Goal: Task Accomplishment & Management: Use online tool/utility

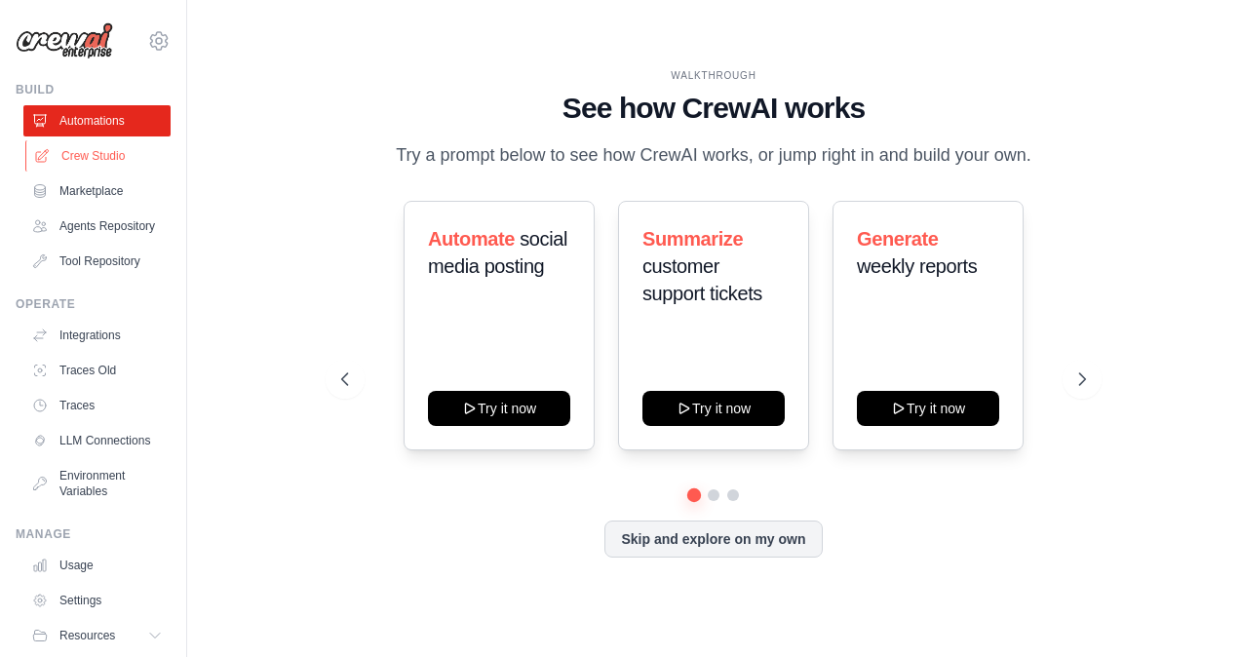
click at [68, 161] on link "Crew Studio" at bounding box center [98, 155] width 147 height 31
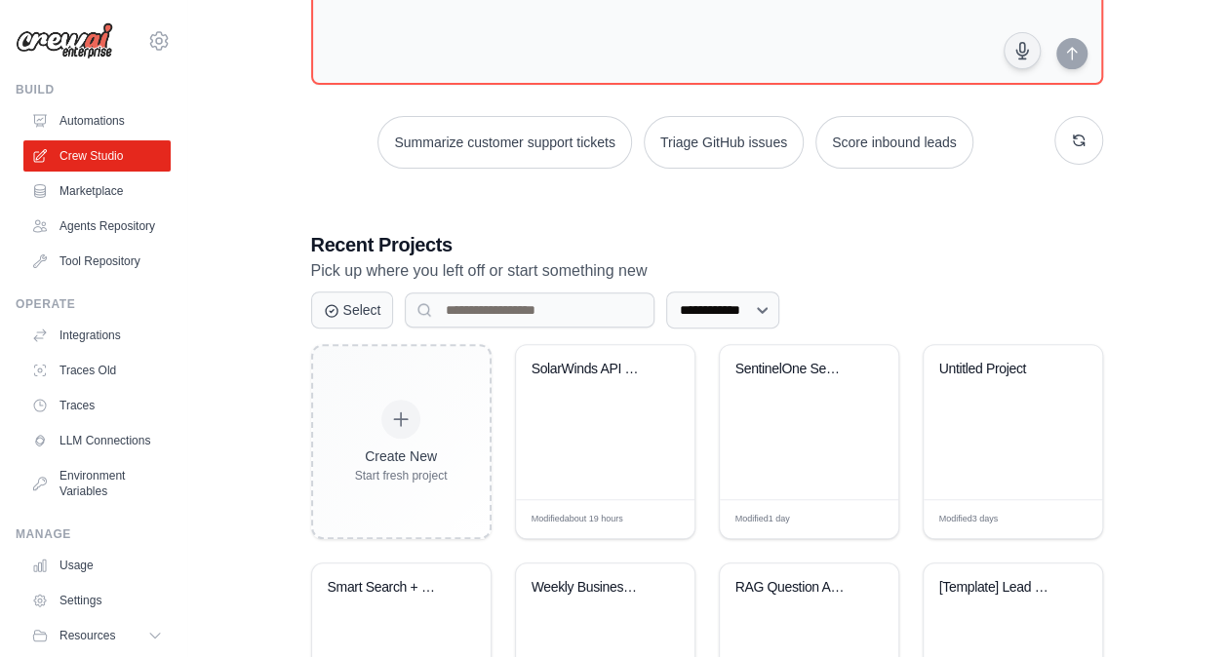
scroll to position [219, 0]
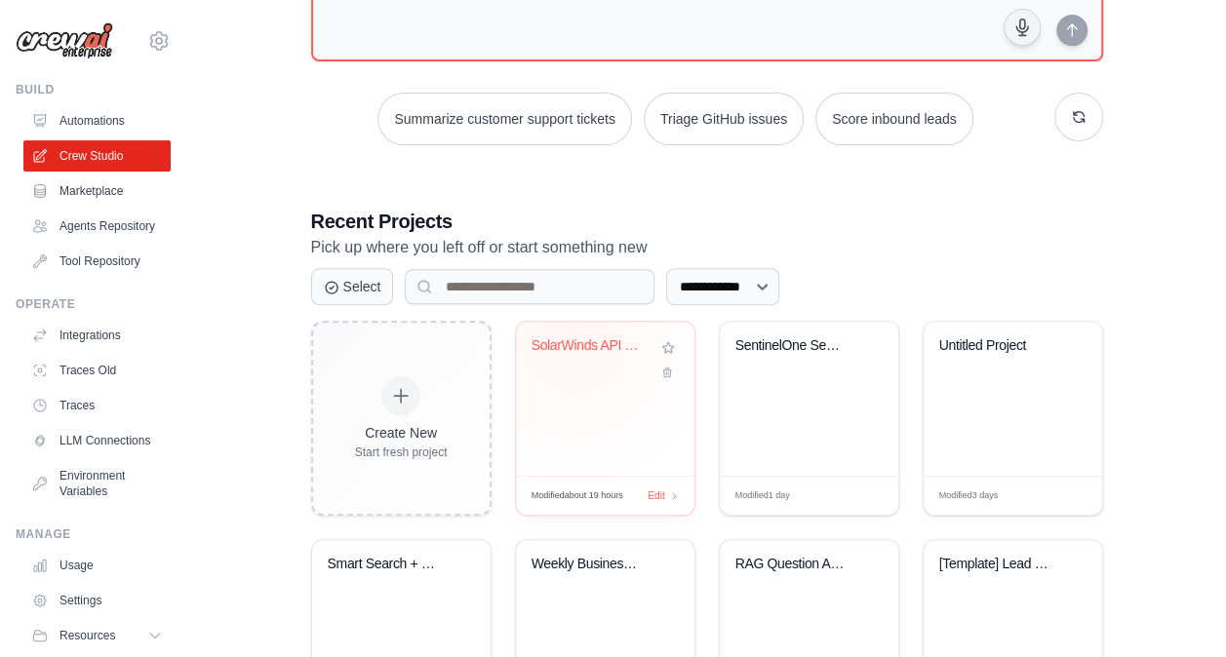
click at [572, 338] on div "SolarWinds API Network Monitoring A..." at bounding box center [590, 346] width 118 height 18
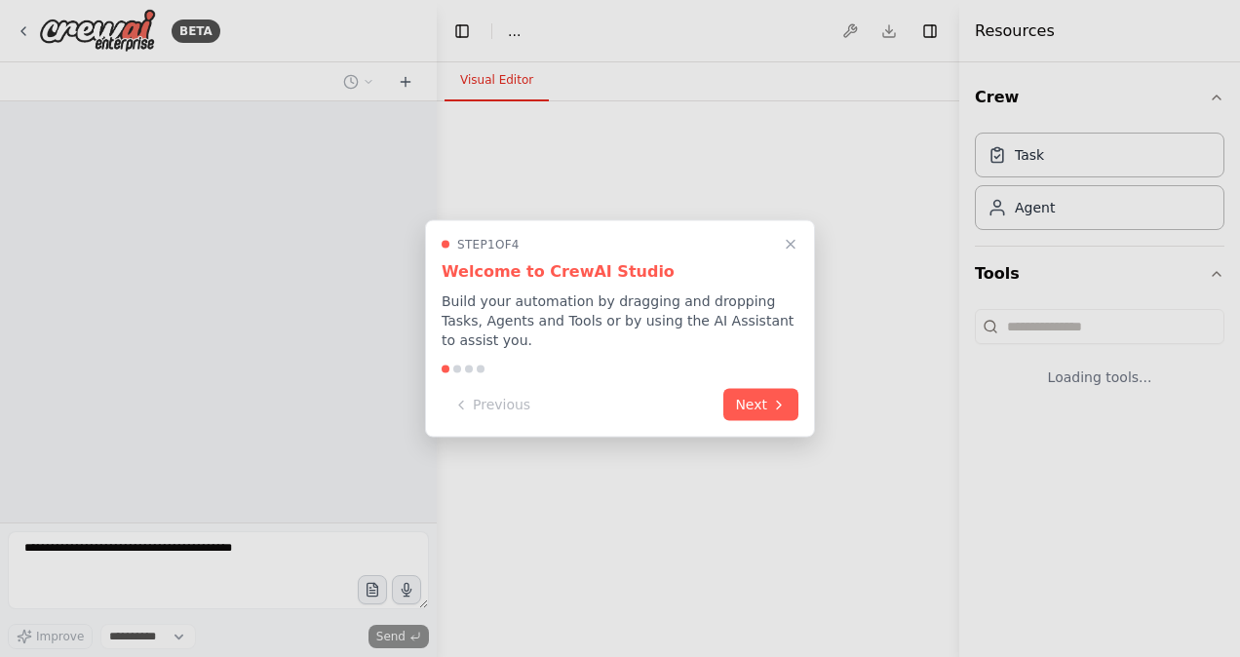
select select "****"
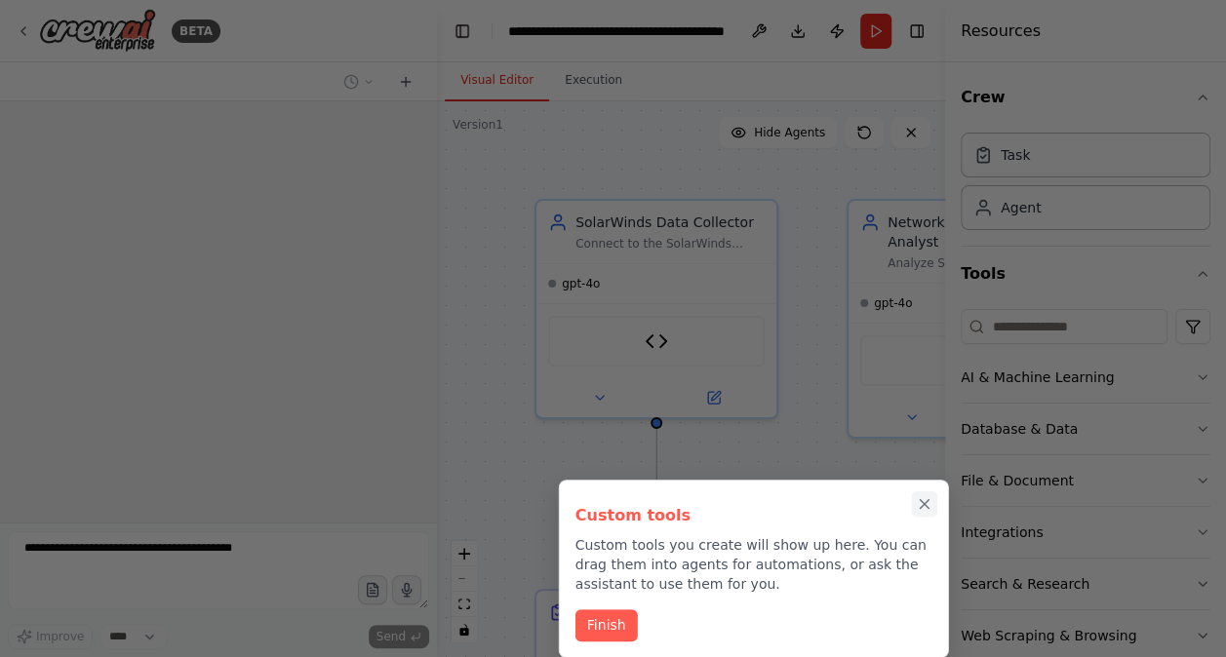
click at [930, 499] on icon "Close walkthrough" at bounding box center [925, 504] width 18 height 18
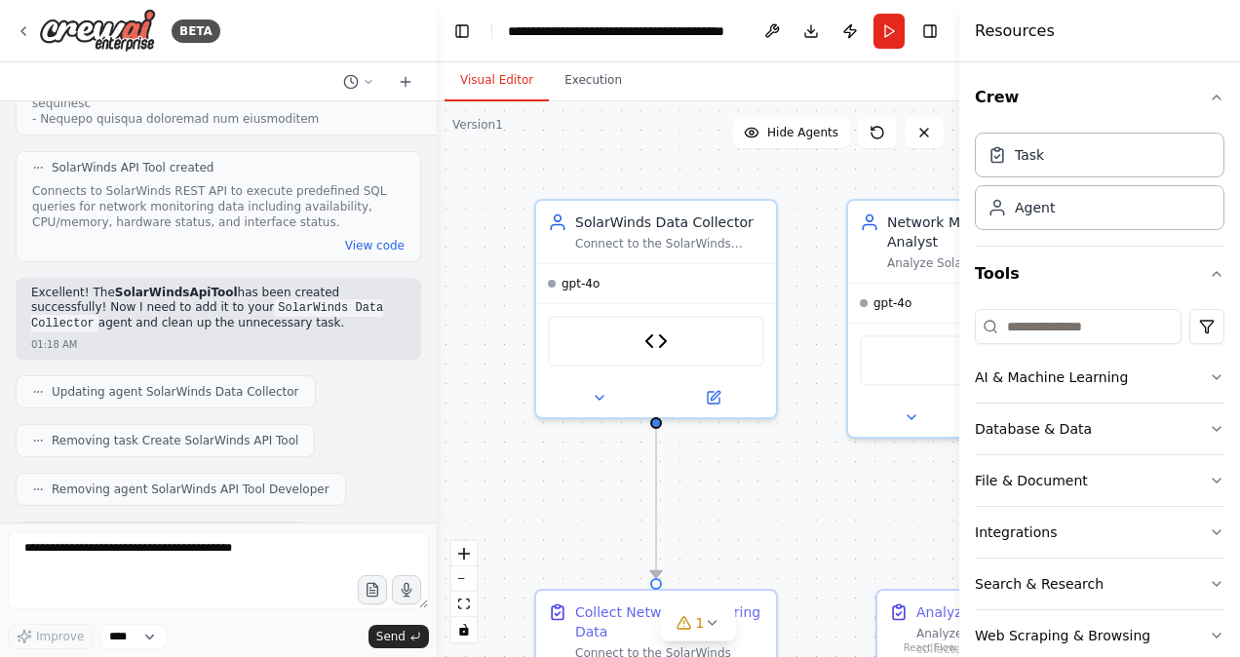
scroll to position [19672, 0]
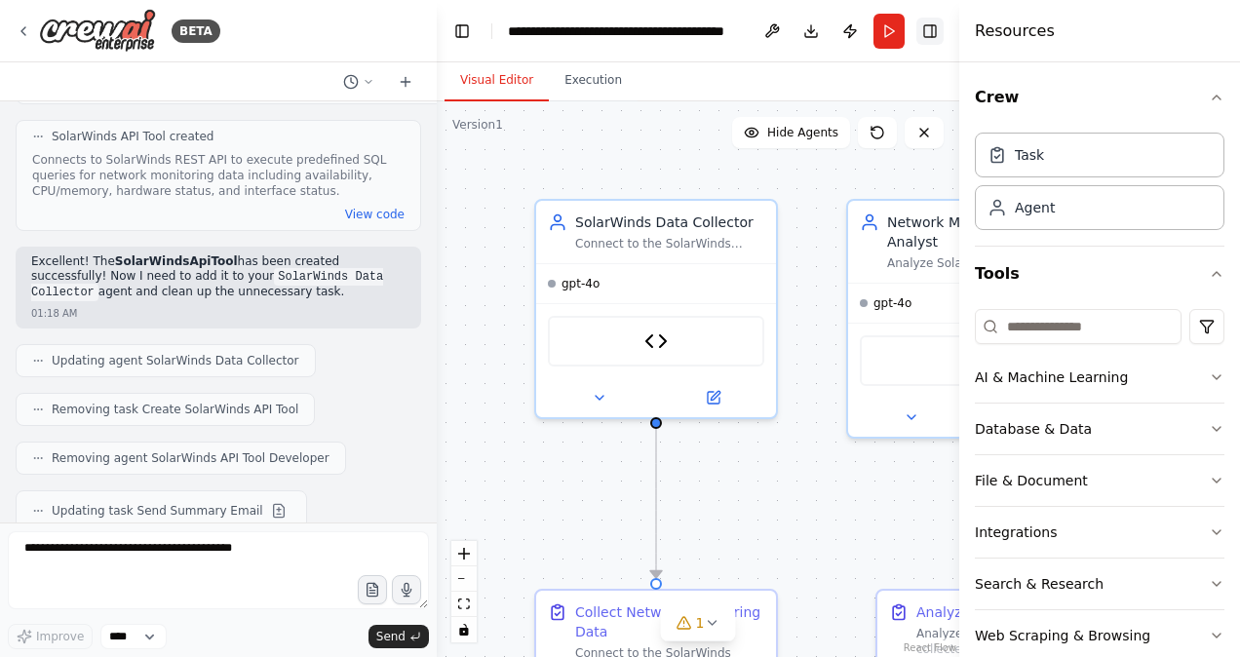
click at [938, 31] on button "Toggle Right Sidebar" at bounding box center [930, 31] width 27 height 27
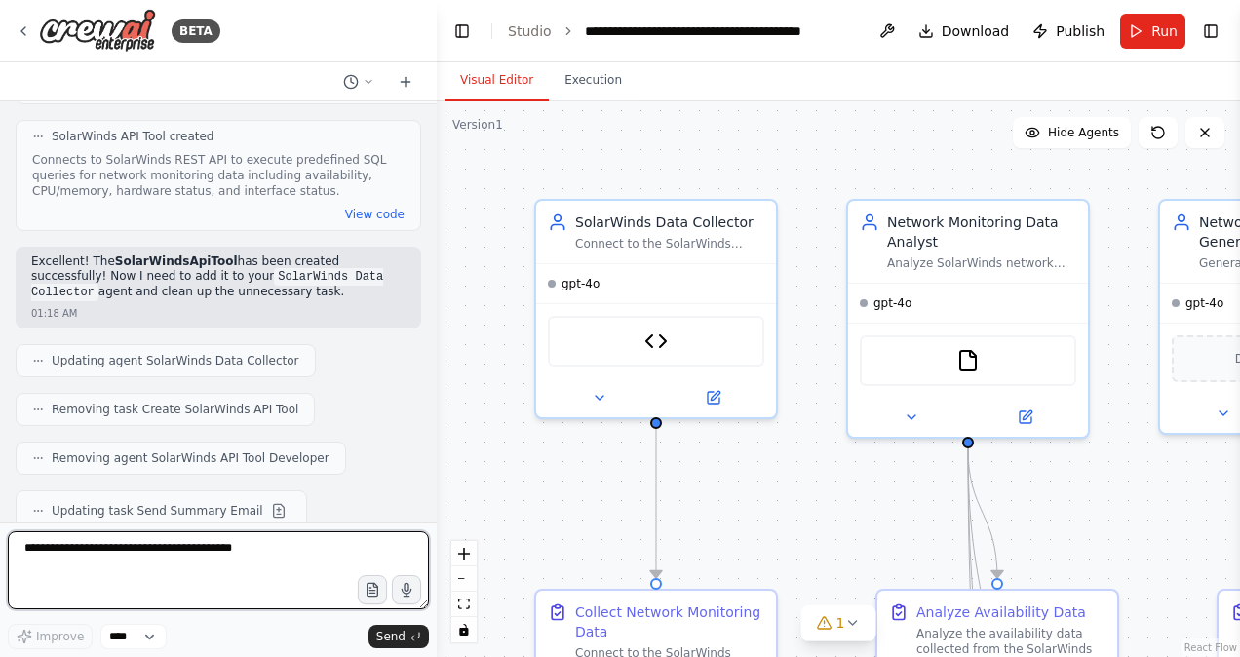
click at [159, 567] on textarea at bounding box center [218, 570] width 421 height 78
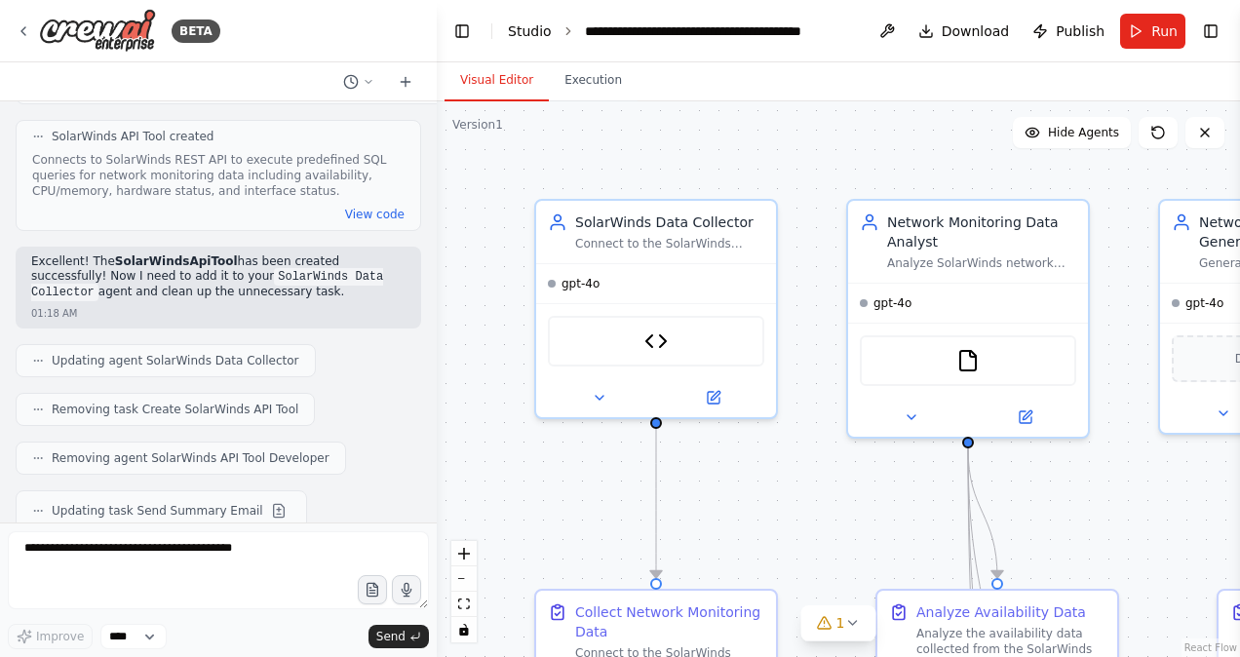
click at [533, 25] on link "Studio" at bounding box center [530, 31] width 44 height 16
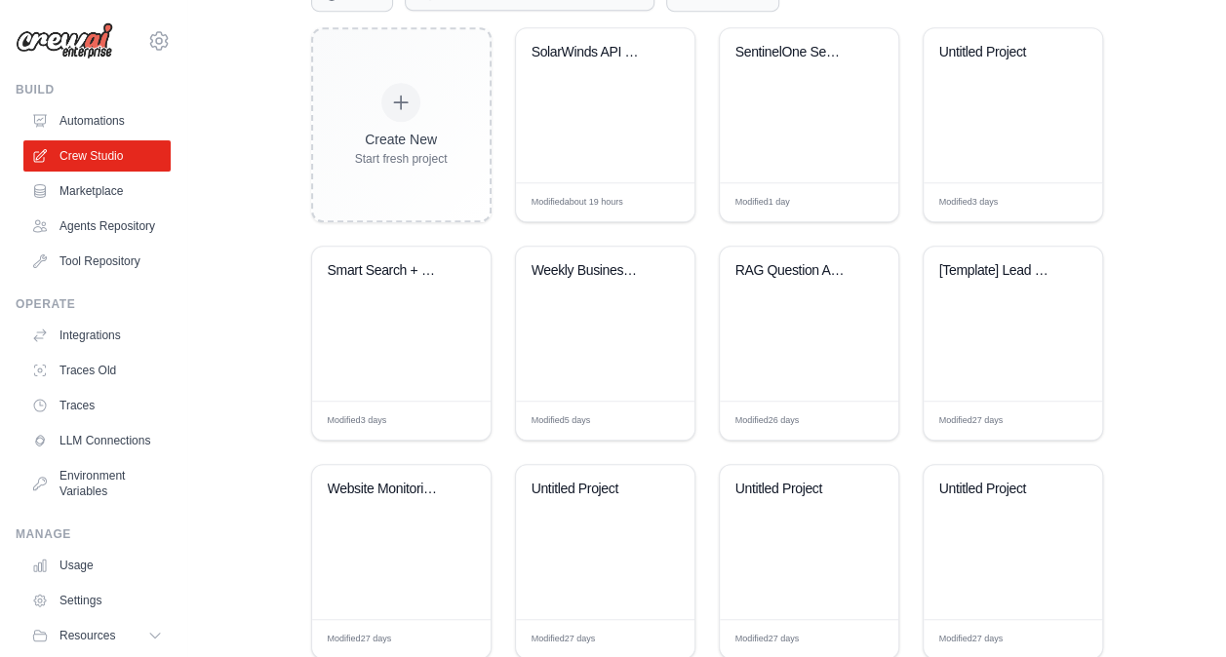
scroll to position [564, 0]
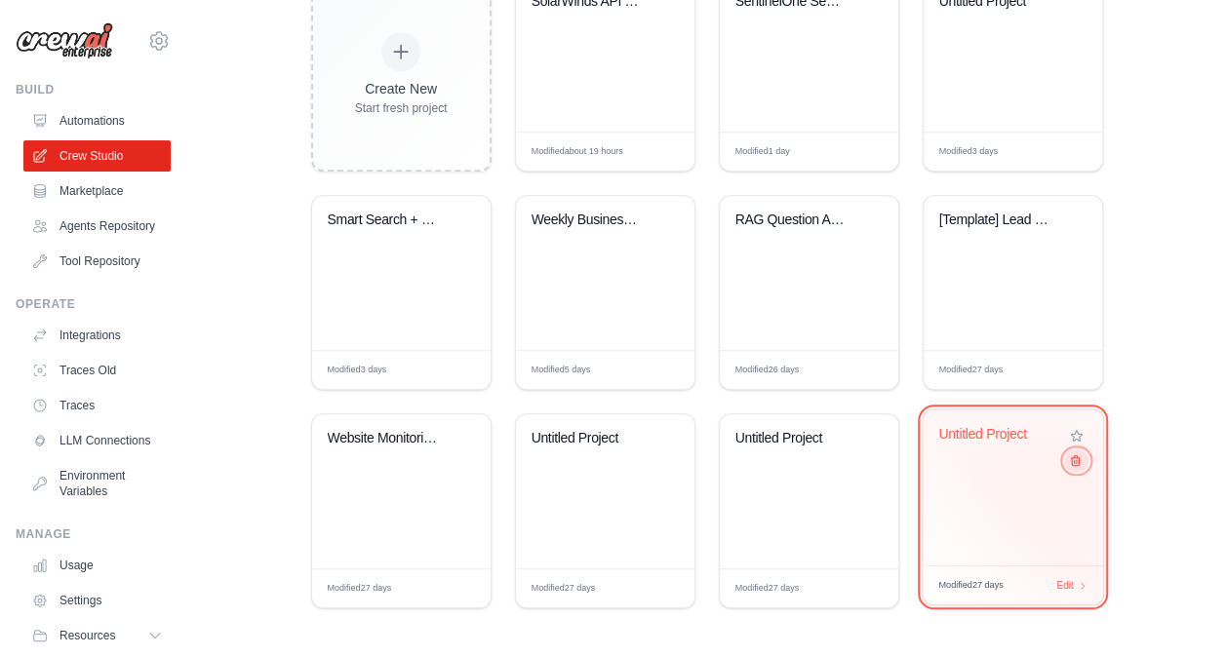
click at [1076, 465] on icon at bounding box center [1074, 460] width 13 height 13
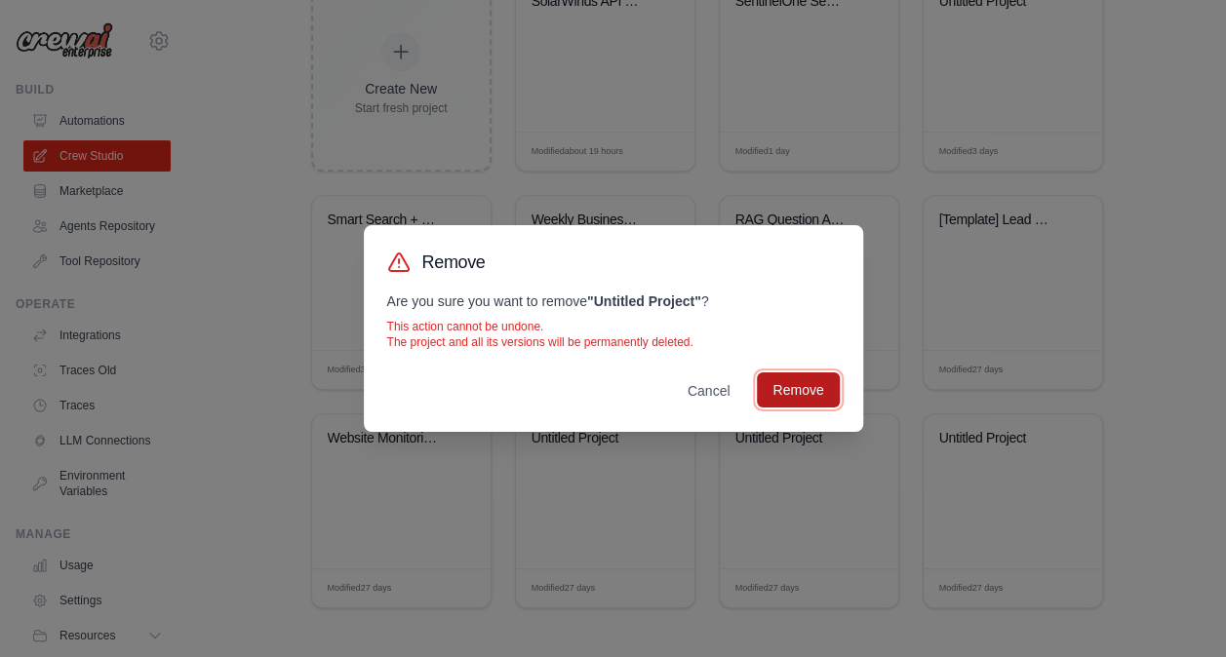
click at [801, 390] on button "Remove" at bounding box center [798, 390] width 82 height 35
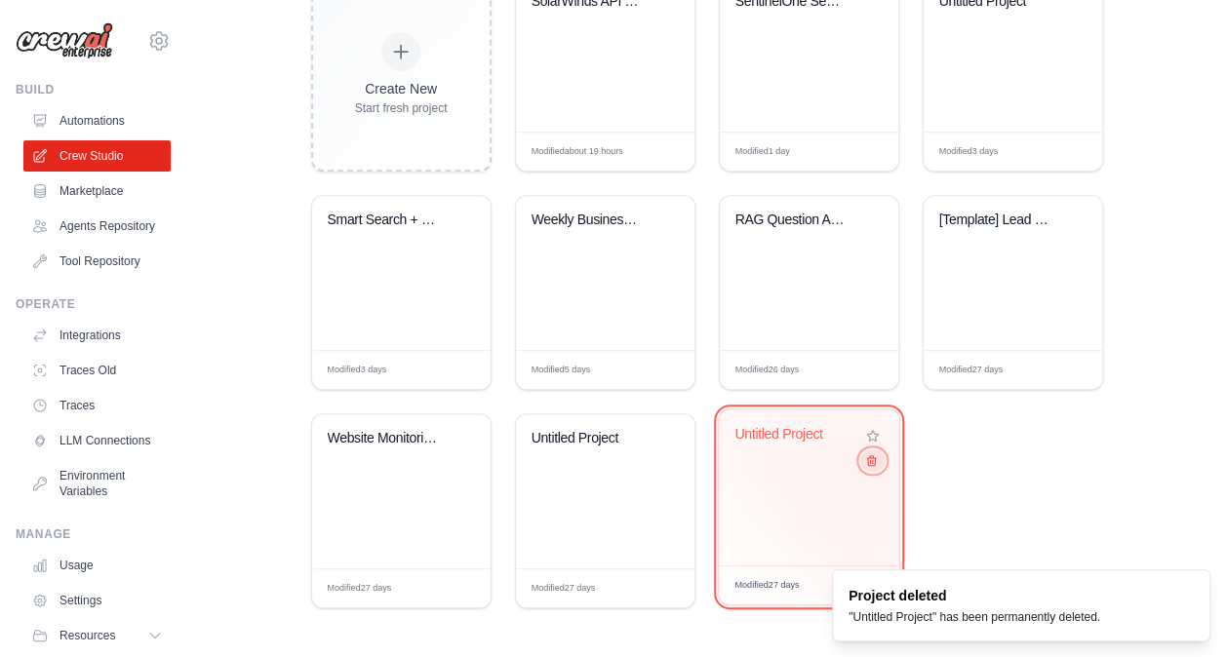
click at [872, 456] on icon at bounding box center [870, 460] width 13 height 13
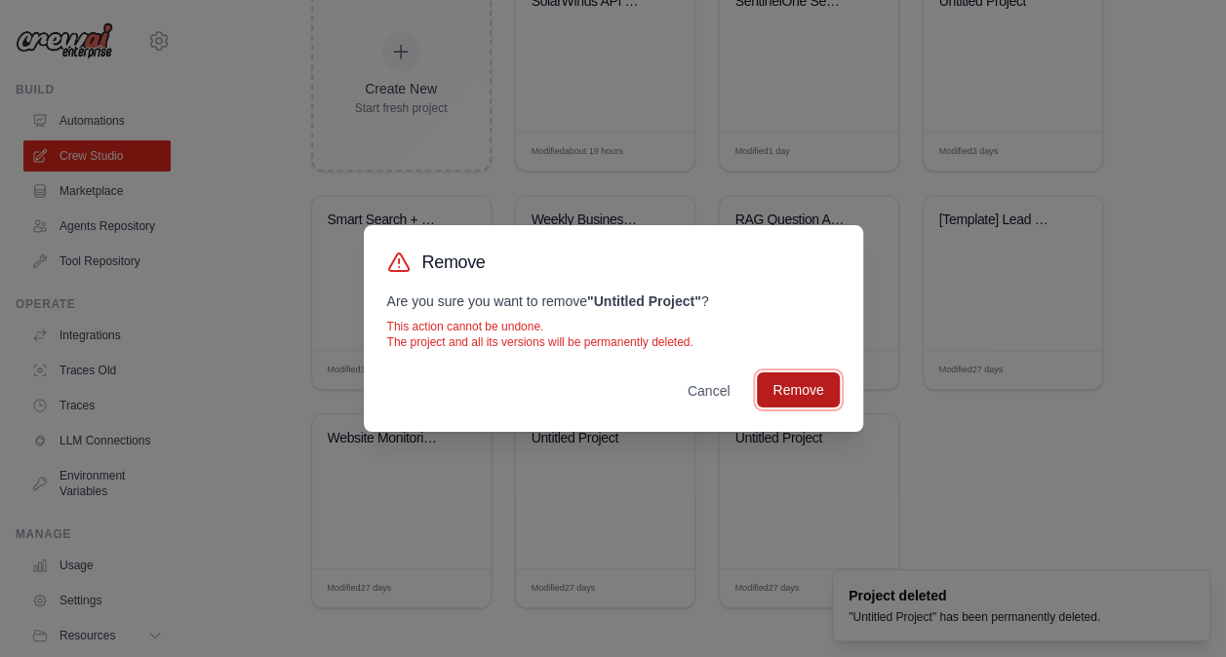
click at [798, 389] on button "Remove" at bounding box center [798, 390] width 82 height 35
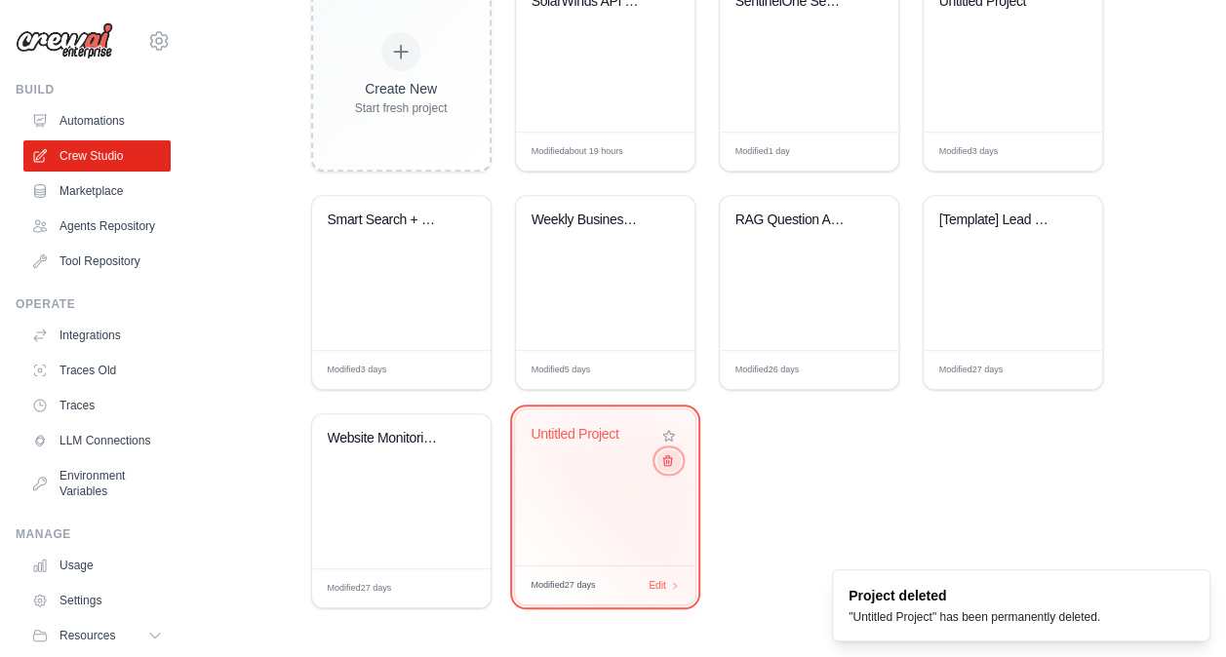
click at [664, 461] on icon at bounding box center [666, 460] width 13 height 13
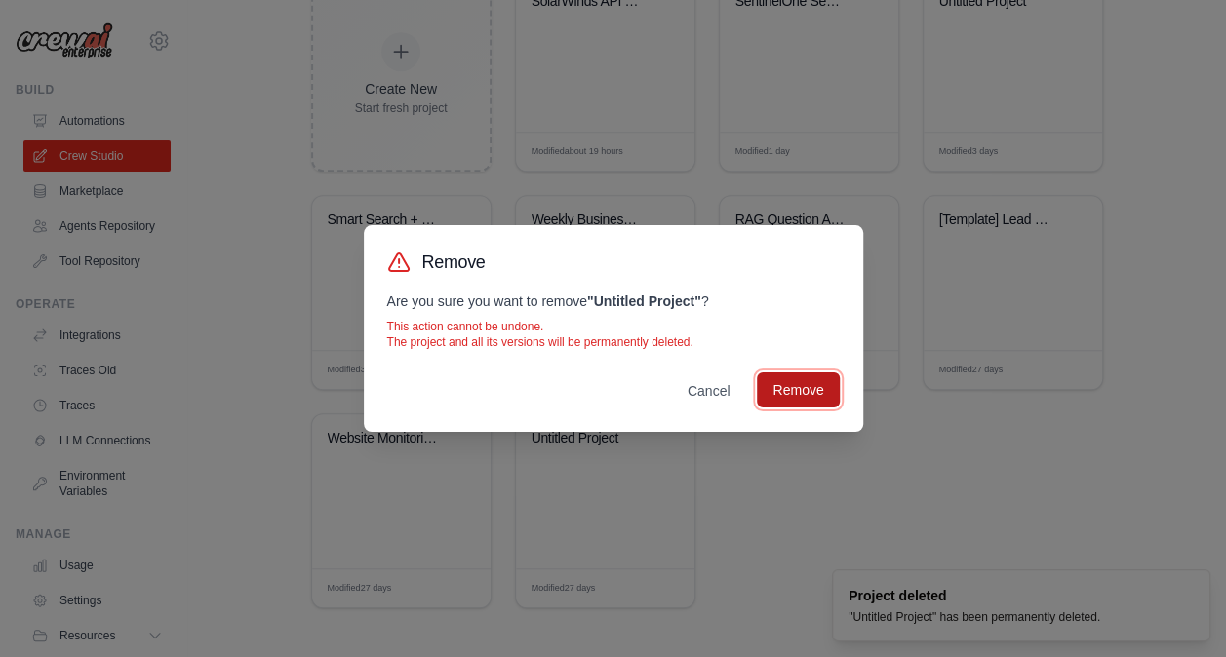
click at [806, 386] on button "Remove" at bounding box center [798, 390] width 82 height 35
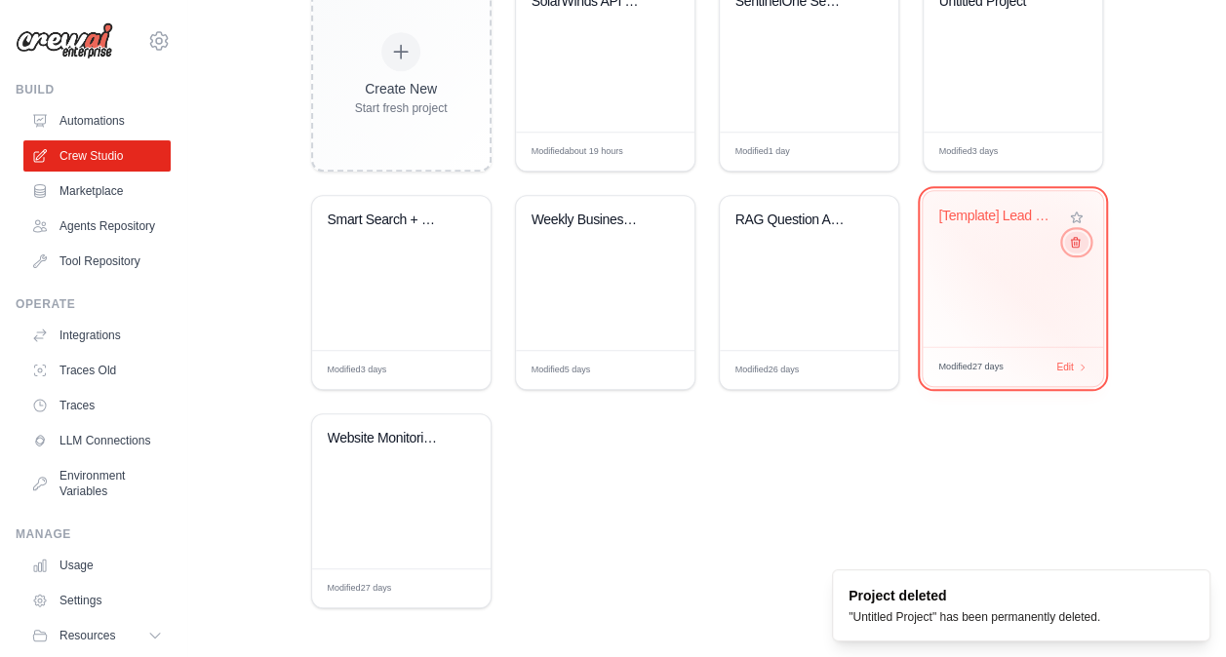
click at [1070, 244] on icon at bounding box center [1074, 242] width 13 height 13
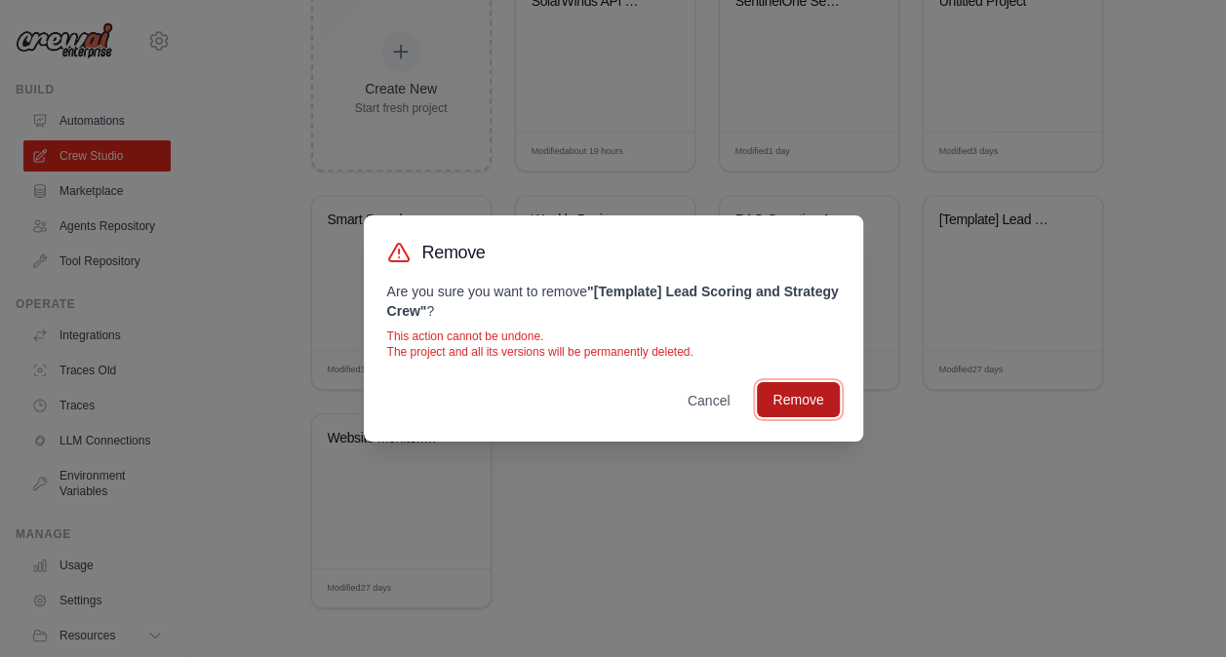
click at [796, 398] on button "Remove" at bounding box center [798, 399] width 82 height 35
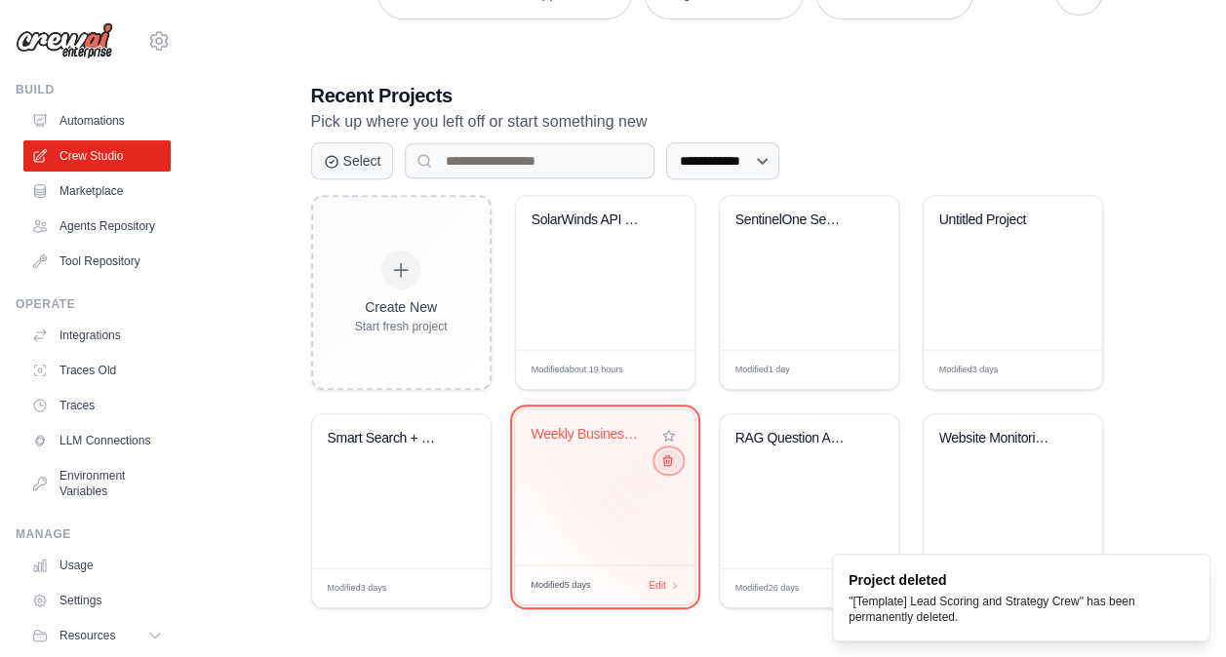
click at [664, 459] on icon at bounding box center [666, 460] width 13 height 13
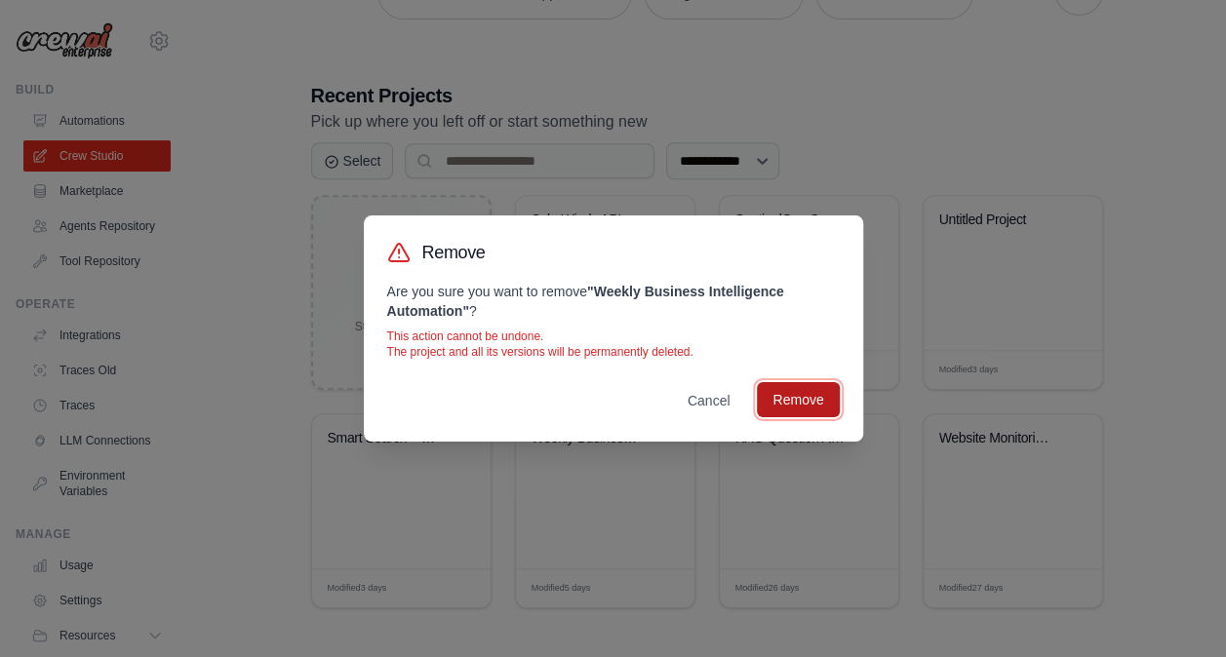
click at [786, 402] on button "Remove" at bounding box center [798, 399] width 82 height 35
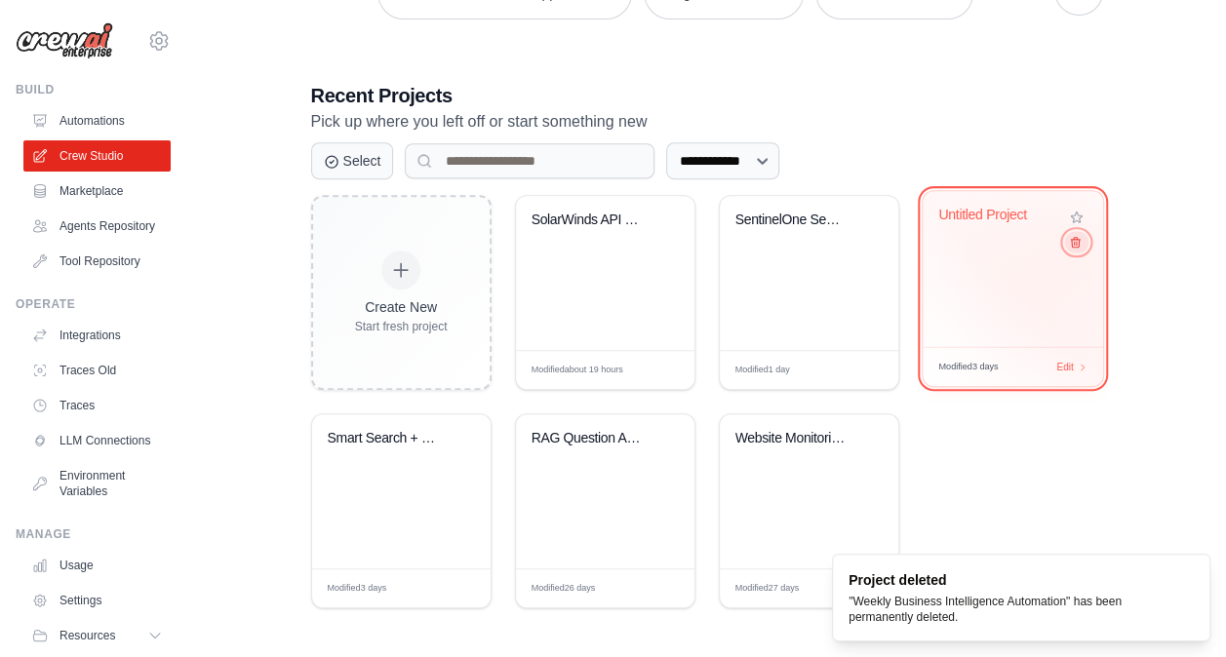
click at [1076, 249] on button at bounding box center [1075, 241] width 23 height 21
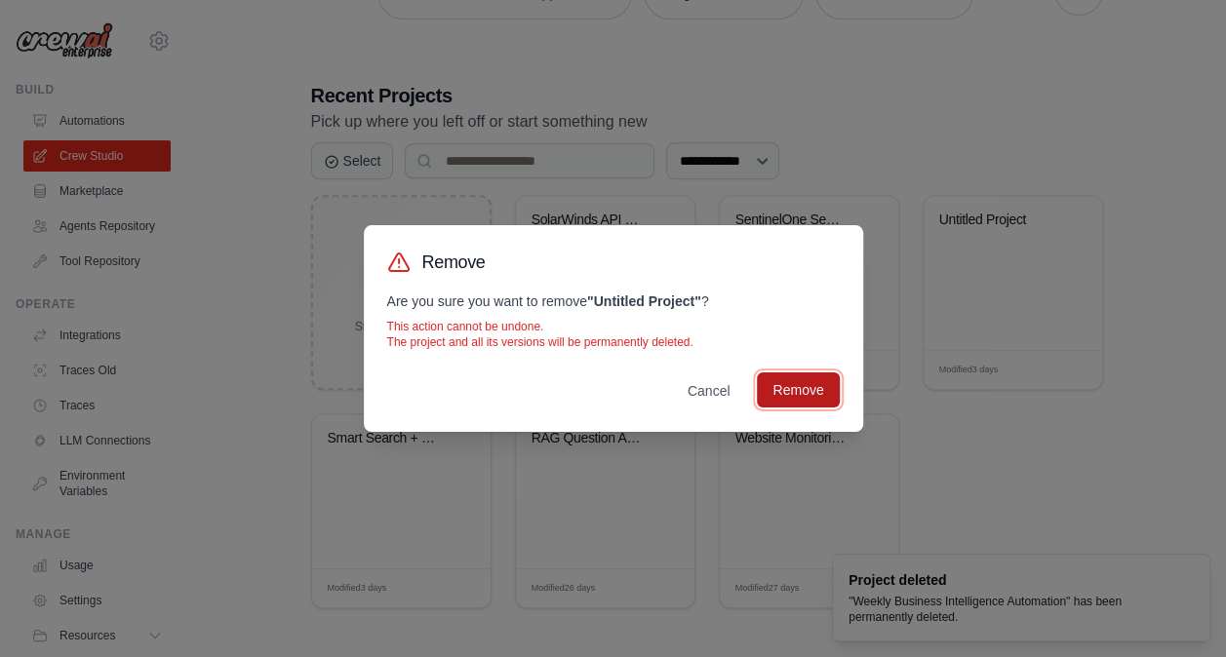
click at [816, 391] on button "Remove" at bounding box center [798, 390] width 82 height 35
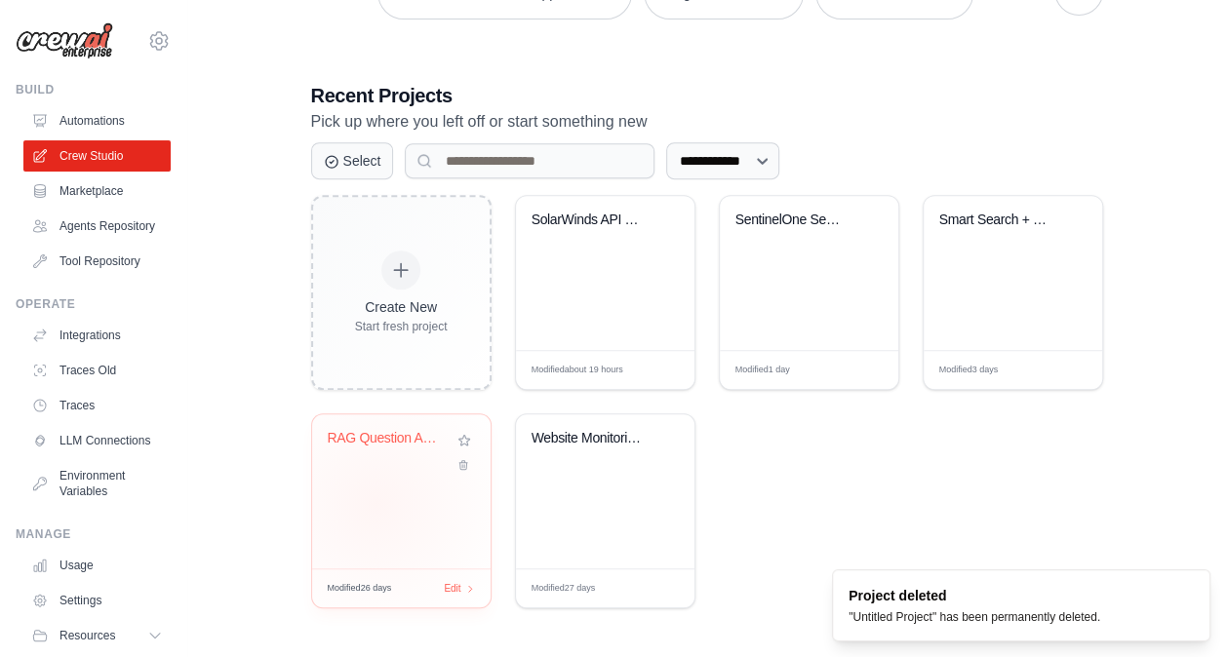
click at [375, 501] on div "RAG Question Answering System" at bounding box center [401, 491] width 178 height 154
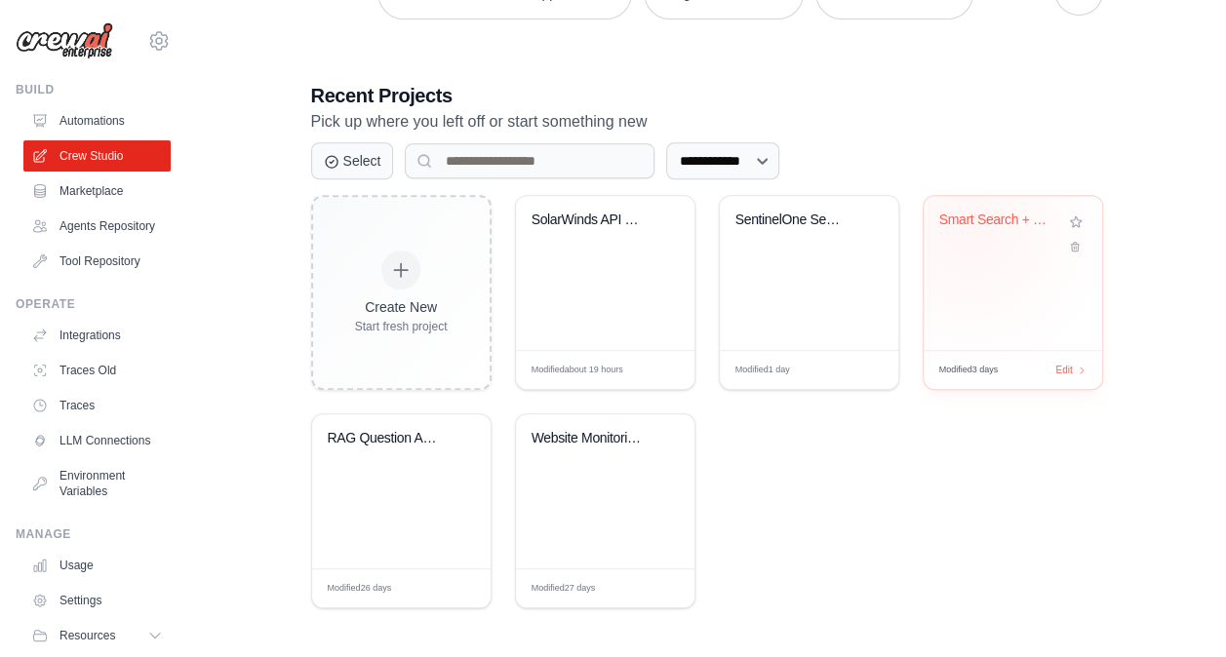
click at [970, 227] on div "Smart Search + Knowledge IOC Intell..." at bounding box center [998, 224] width 118 height 25
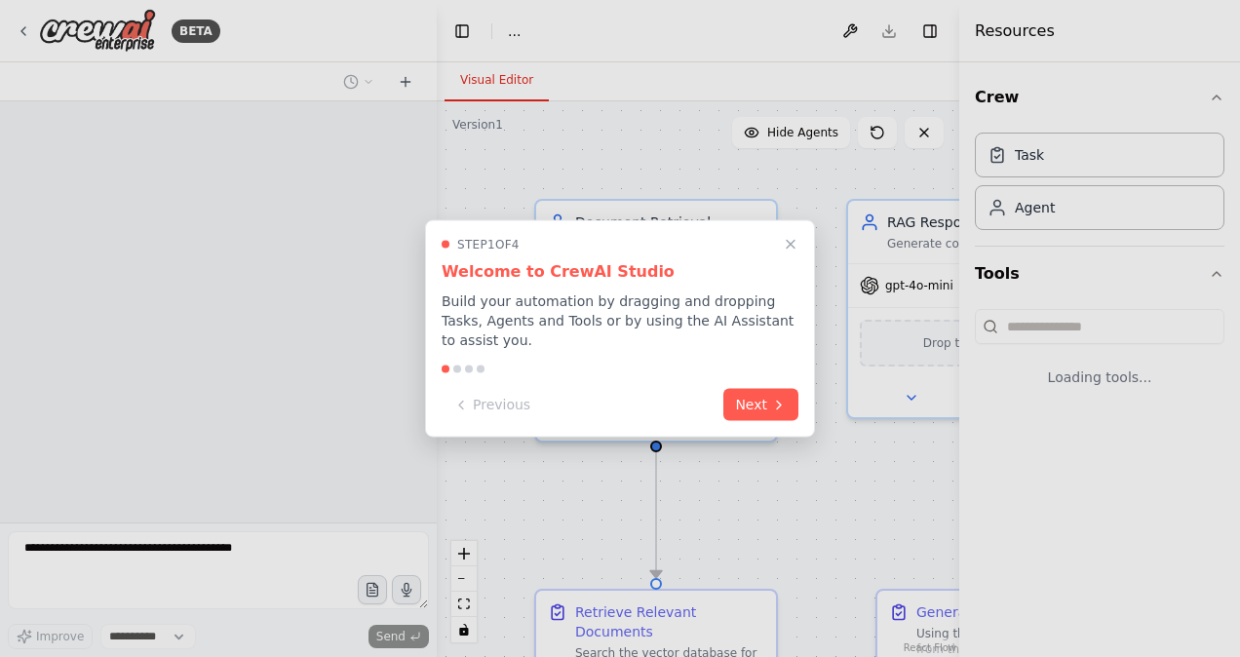
select select "****"
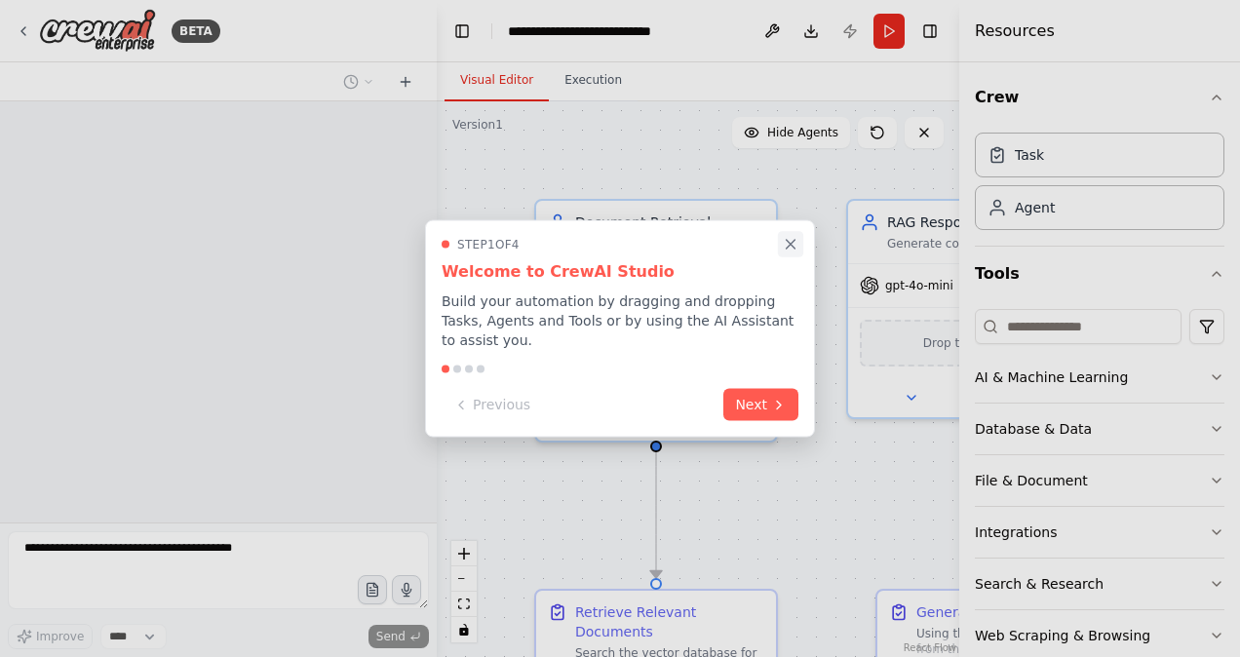
click at [792, 254] on icon "Close walkthrough" at bounding box center [791, 245] width 18 height 18
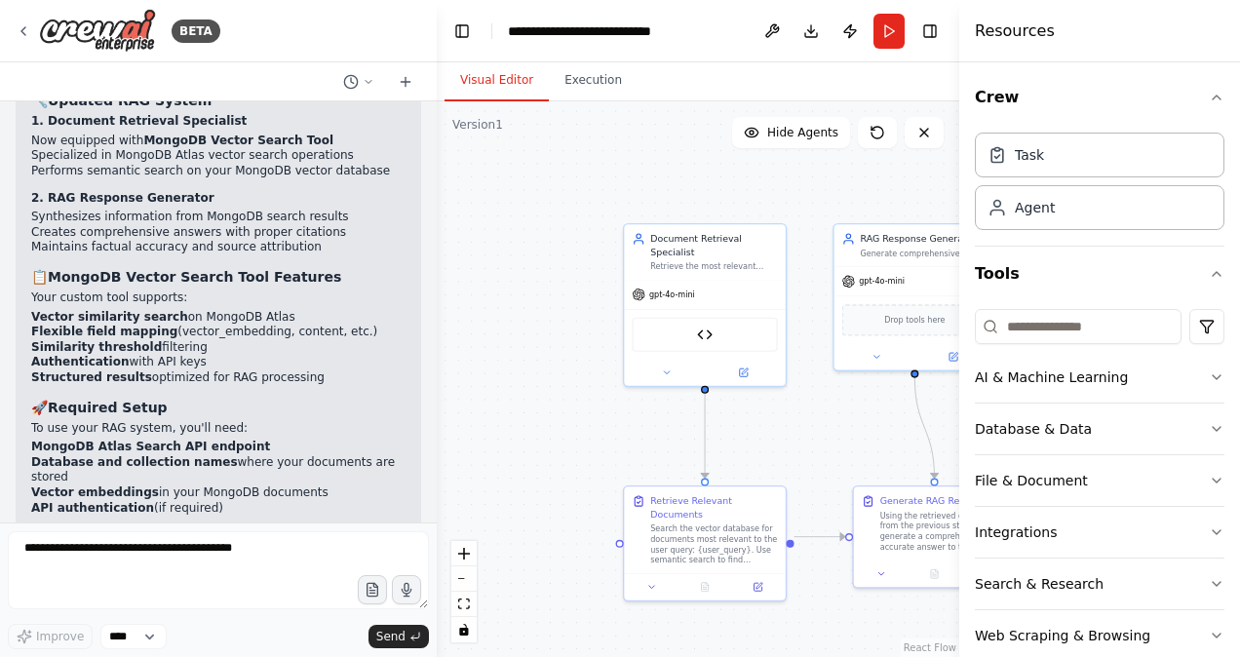
scroll to position [5888, 0]
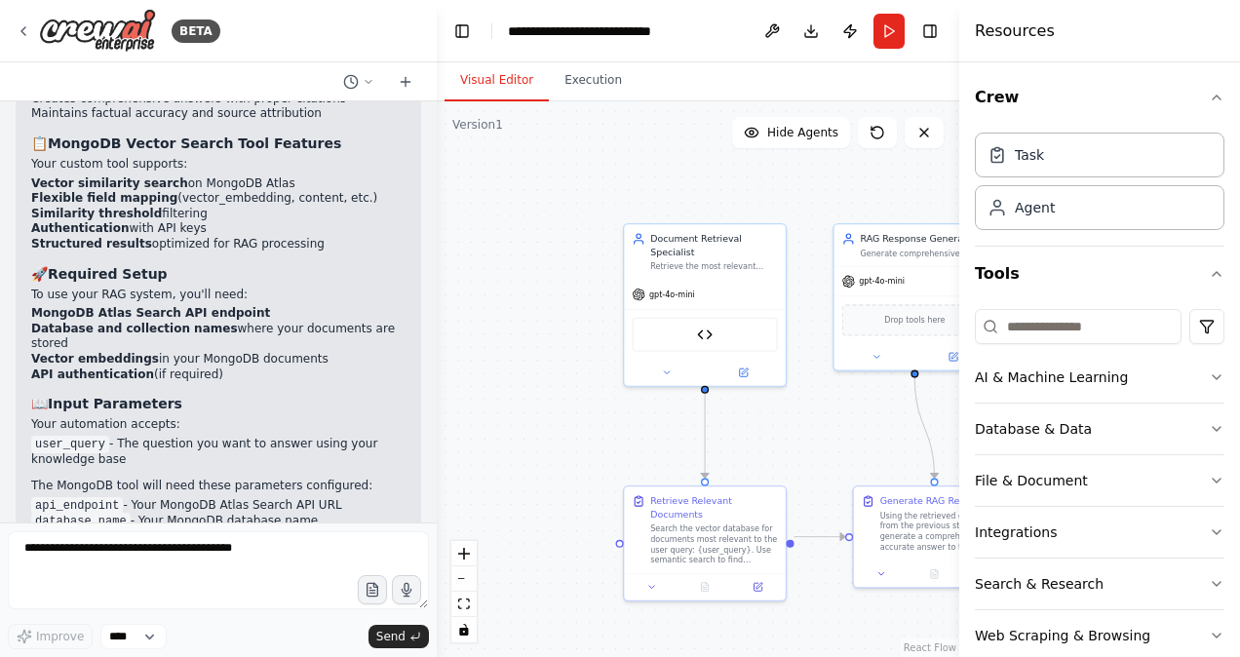
click at [713, 51] on header "**********" at bounding box center [698, 31] width 523 height 62
click at [702, 324] on img at bounding box center [704, 332] width 16 height 16
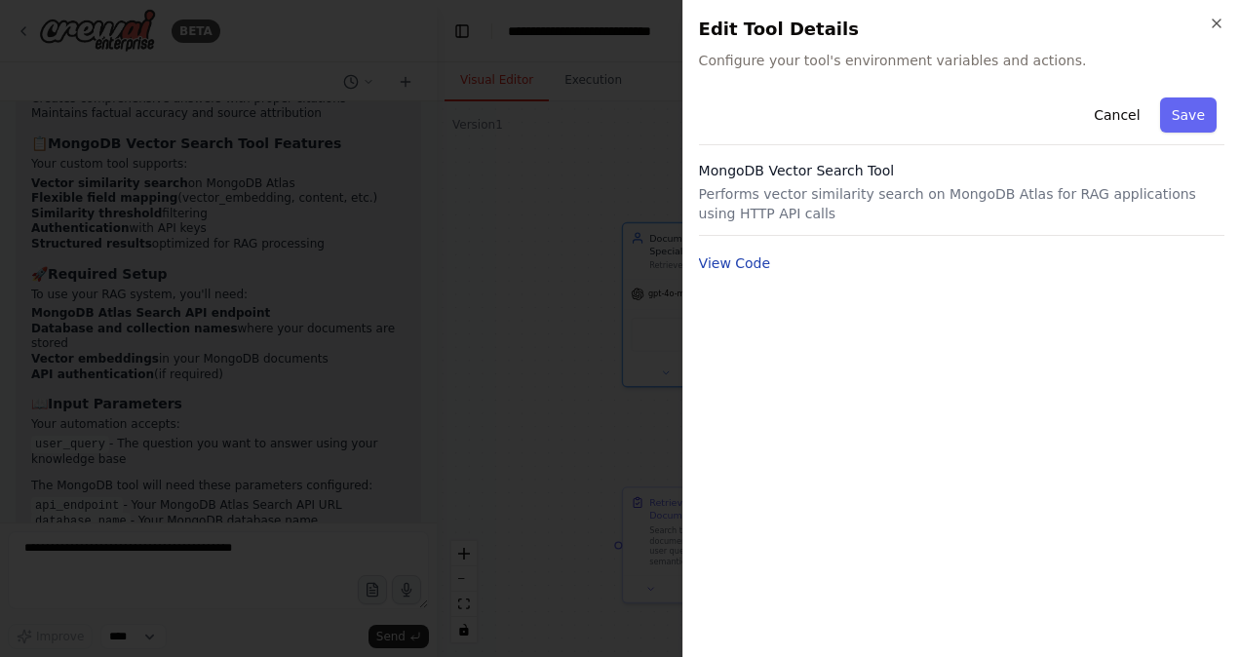
click at [735, 268] on button "View Code" at bounding box center [735, 264] width 72 height 20
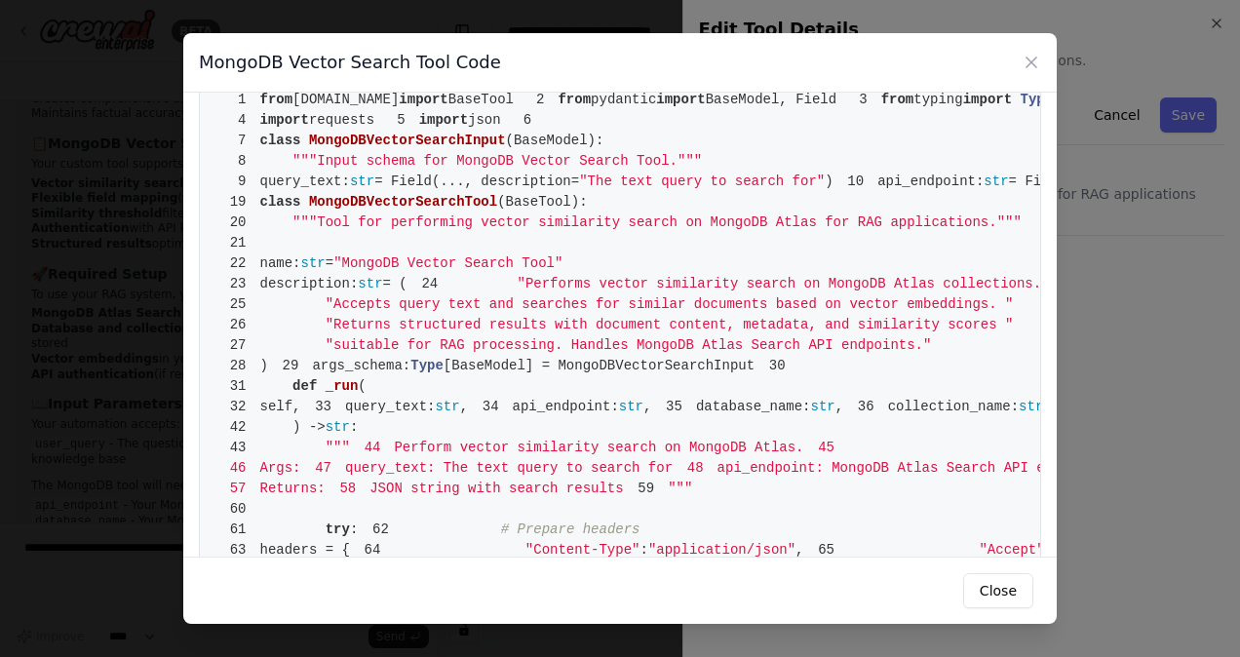
scroll to position [0, 0]
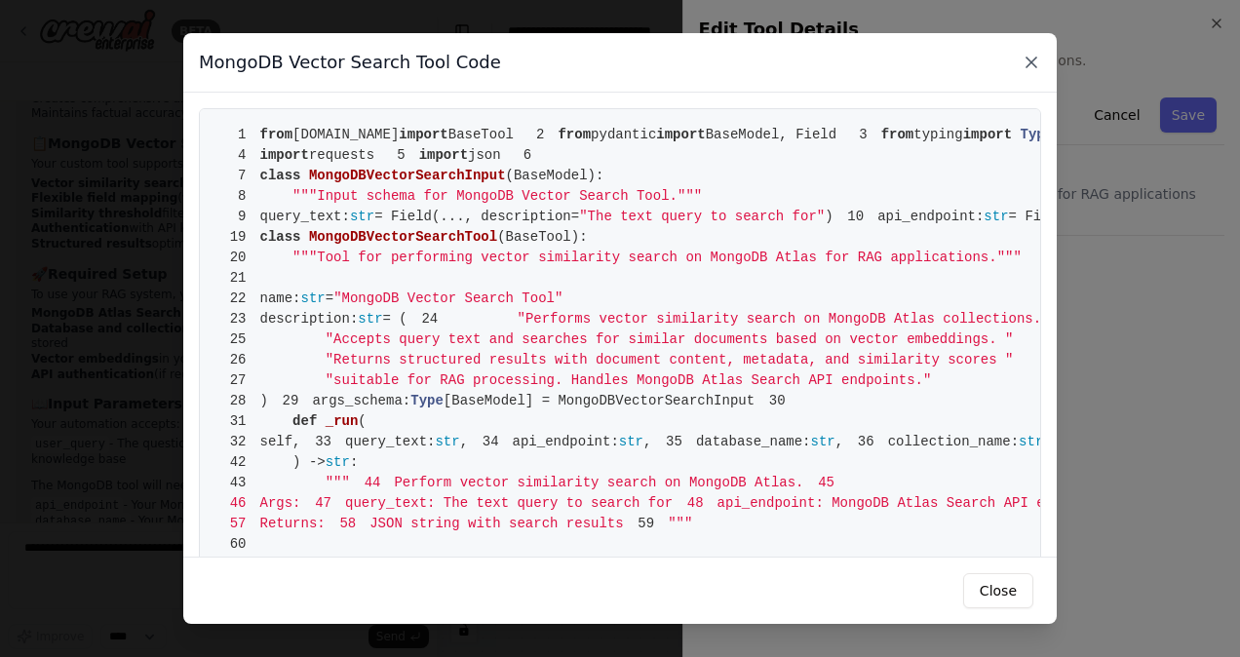
click at [1034, 66] on icon at bounding box center [1032, 63] width 20 height 20
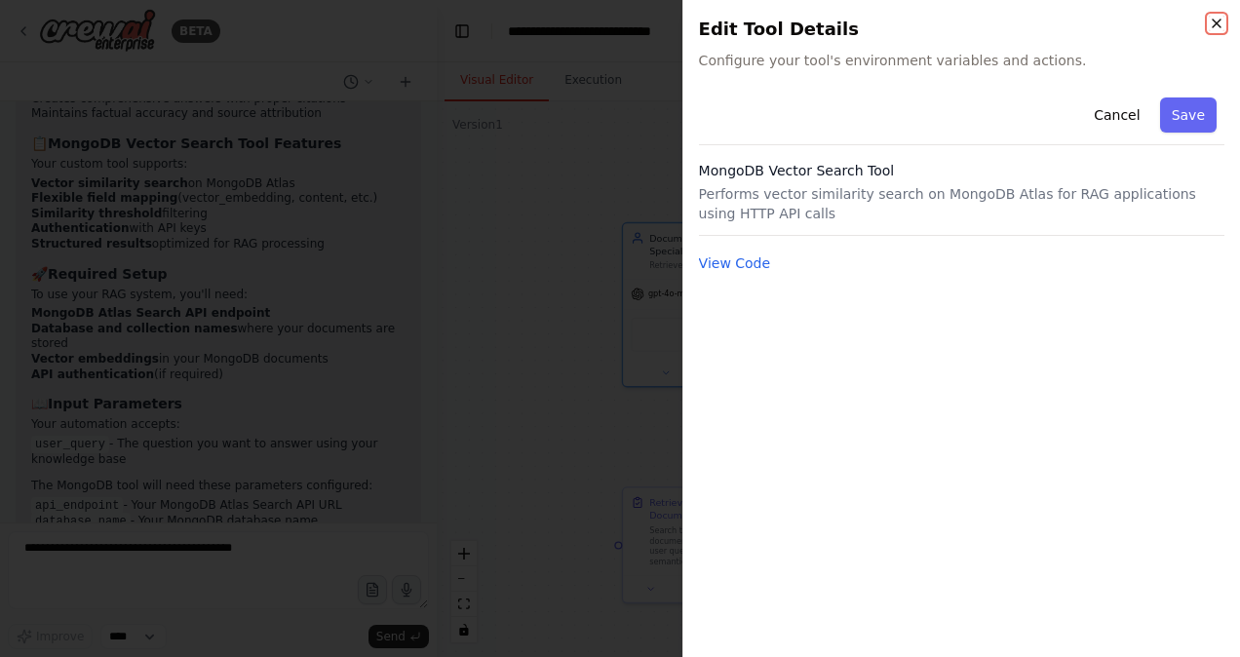
click at [1216, 21] on icon "button" at bounding box center [1217, 24] width 16 height 16
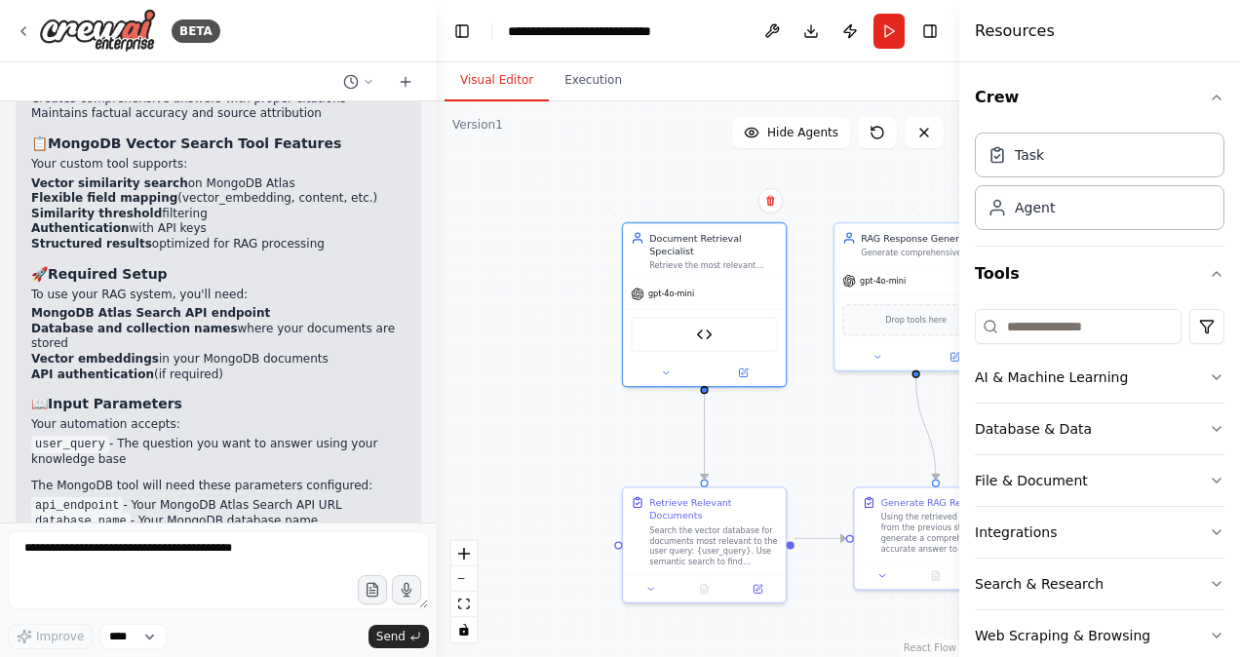
click at [583, 155] on div ".deletable-edge-delete-btn { width: 20px; height: 20px; border: 0px solid #ffff…" at bounding box center [698, 379] width 523 height 556
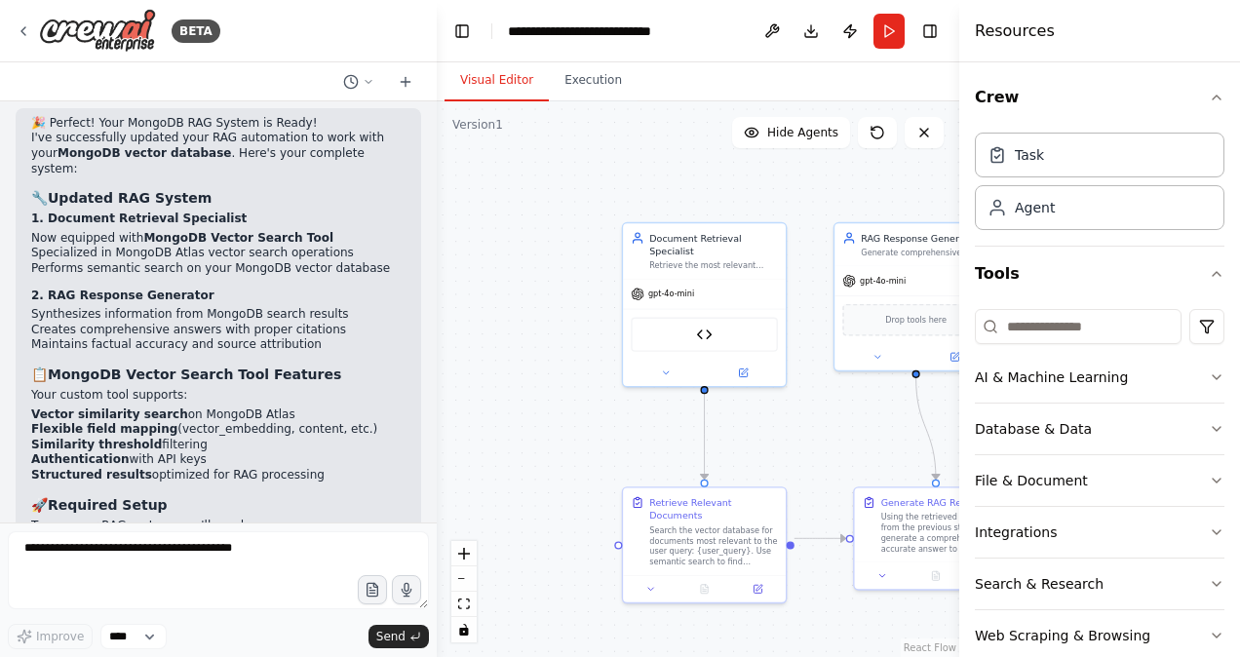
scroll to position [5888, 0]
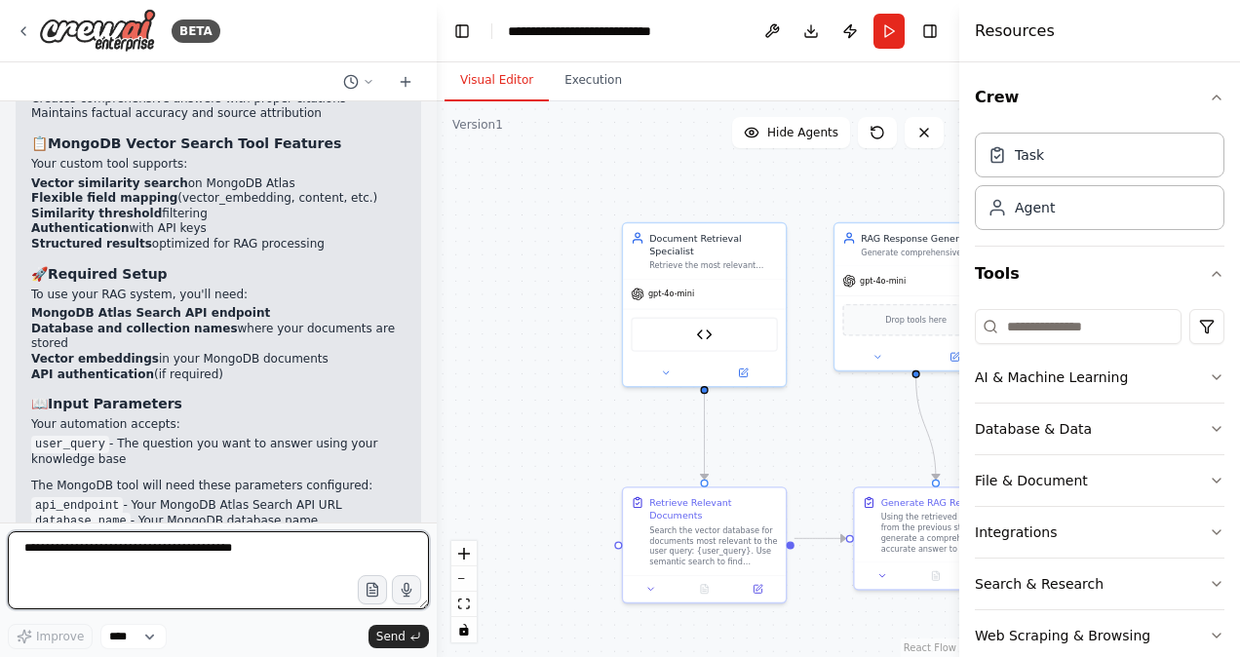
click at [154, 543] on textarea at bounding box center [218, 570] width 421 height 78
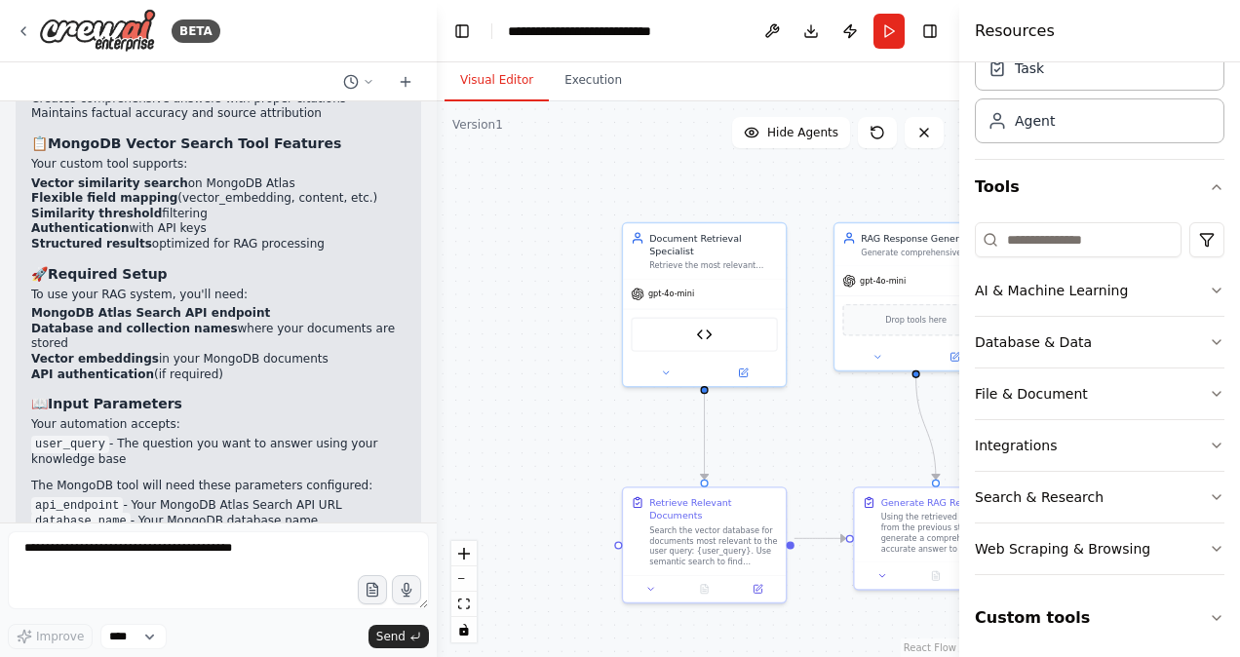
click at [1210, 617] on div "Crew Task Agent Tools AI & Machine Learning Database & Data File & Document Int…" at bounding box center [1100, 359] width 281 height 595
click at [1209, 610] on icon "button" at bounding box center [1217, 618] width 16 height 16
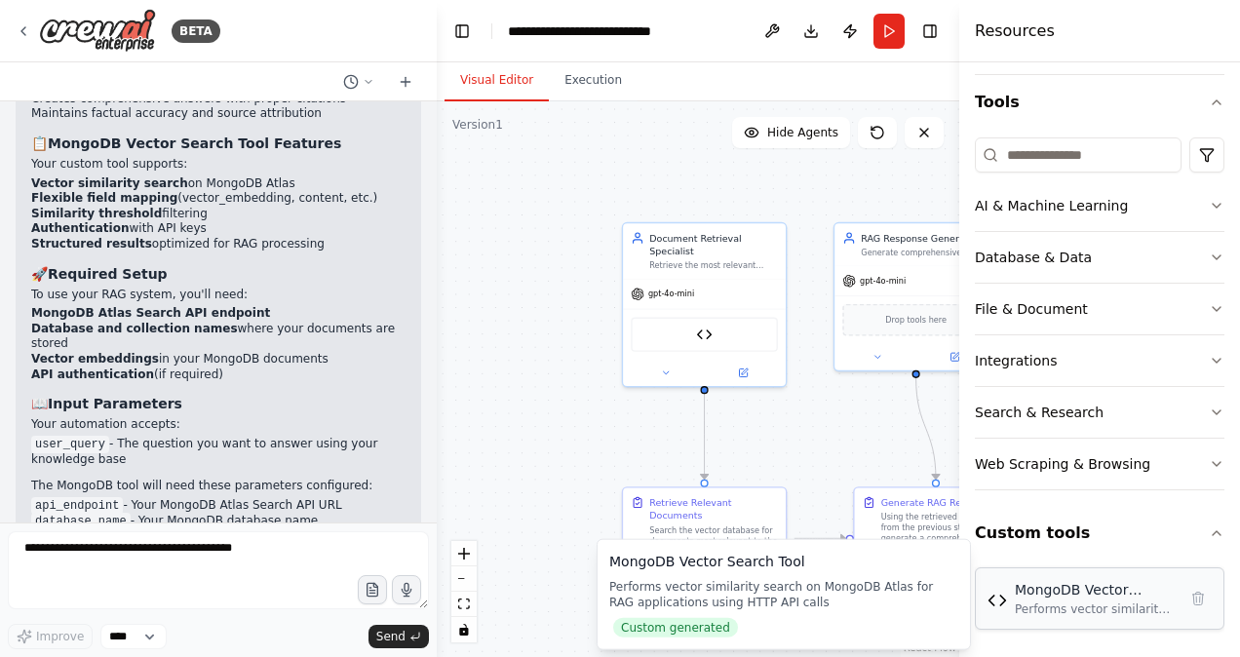
click at [1060, 584] on div "MongoDB Vector Search Tool" at bounding box center [1096, 590] width 162 height 20
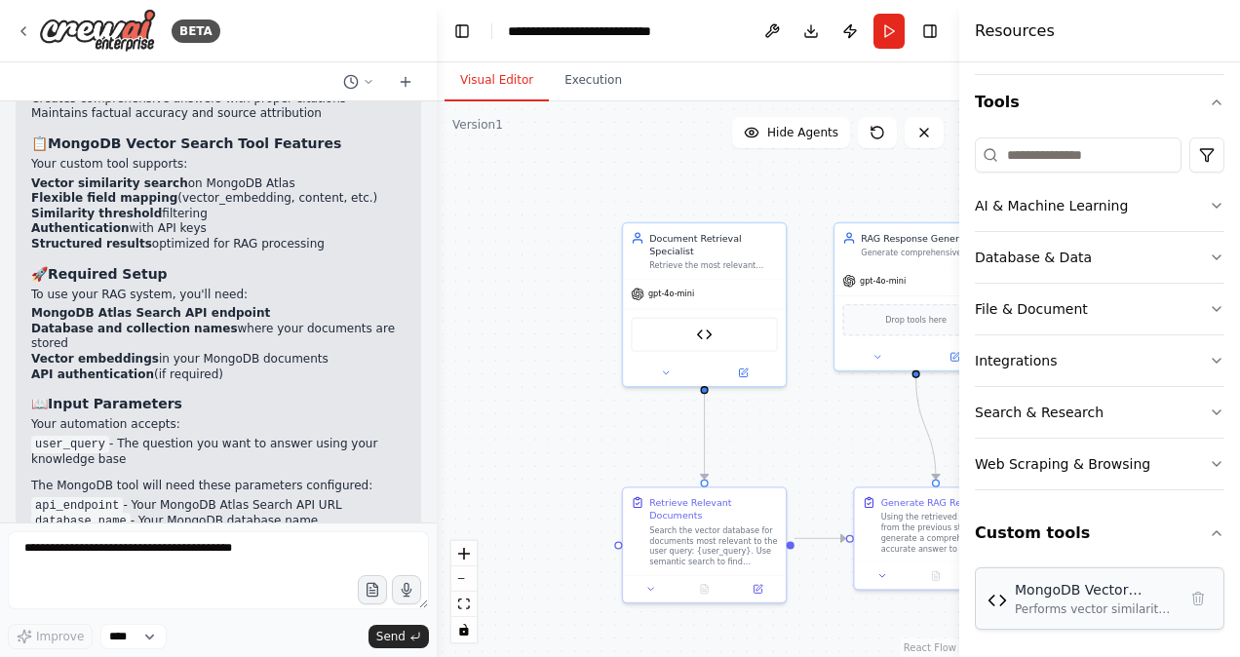
click at [1060, 584] on div "MongoDB Vector Search Tool" at bounding box center [1096, 590] width 162 height 20
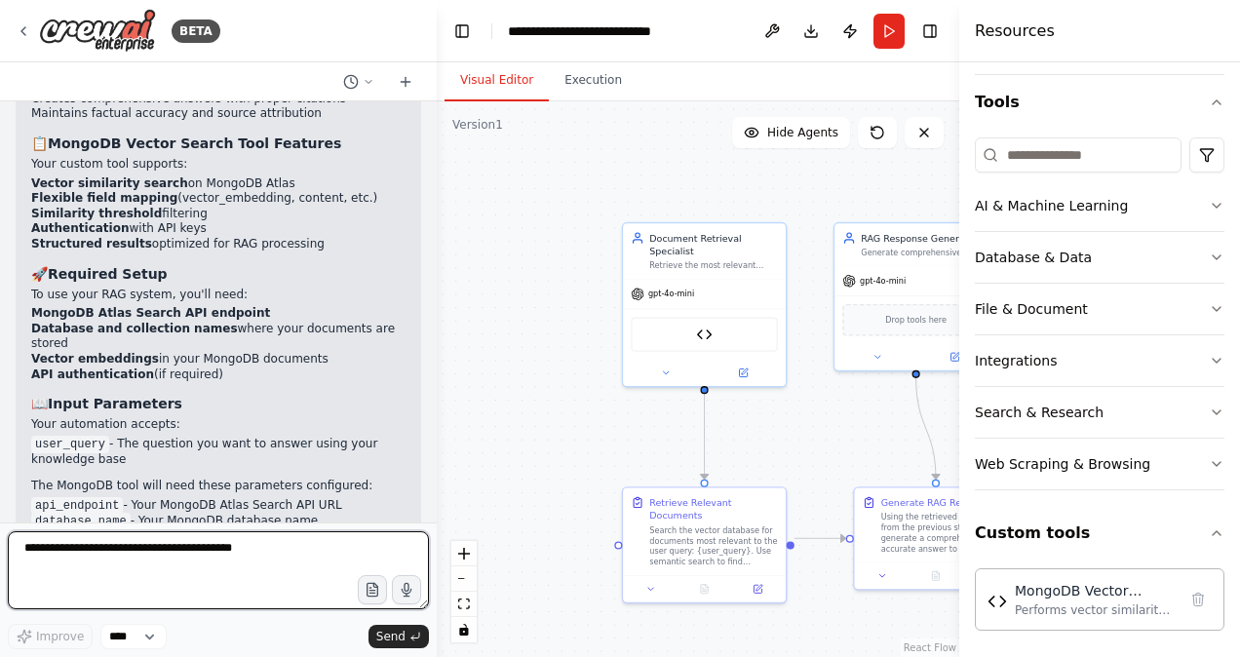
click at [162, 563] on textarea at bounding box center [218, 570] width 421 height 78
type textarea "**********"
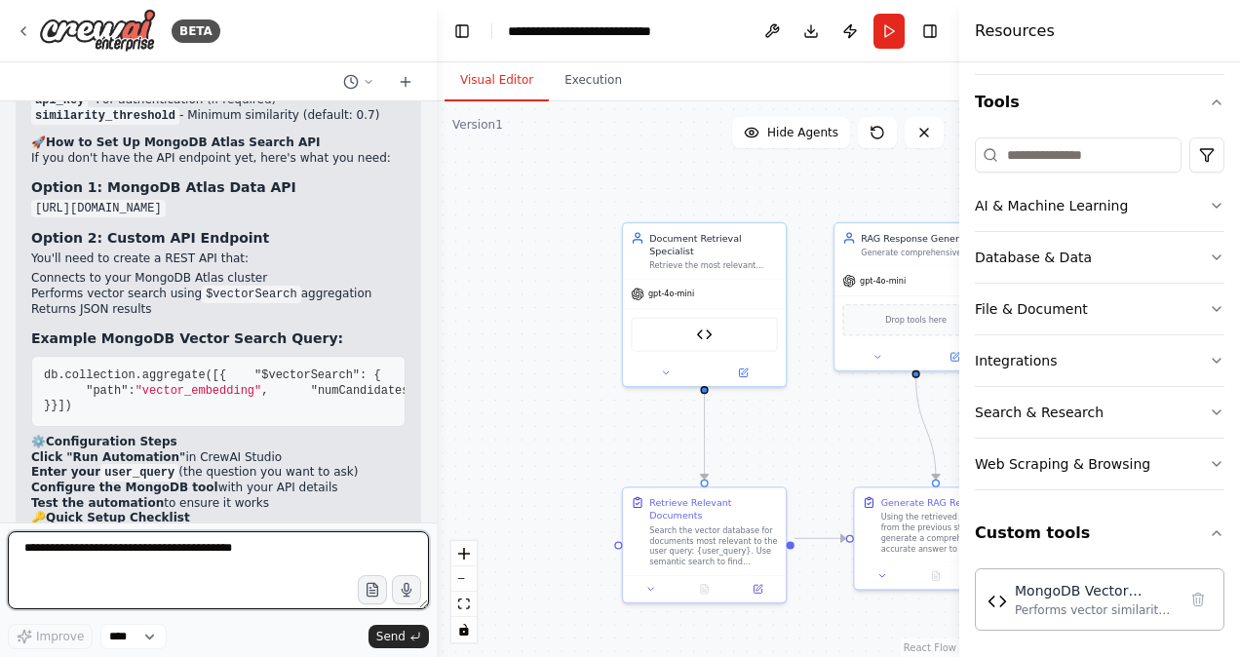
scroll to position [7246, 0]
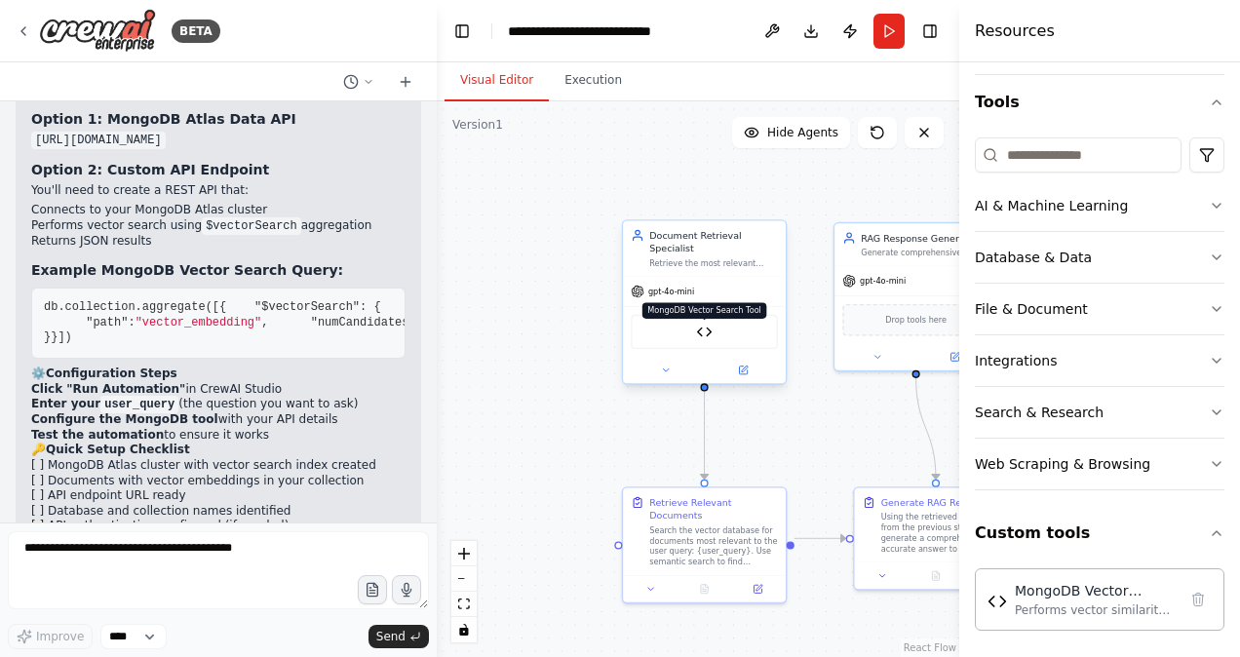
click at [708, 324] on img at bounding box center [704, 332] width 16 height 16
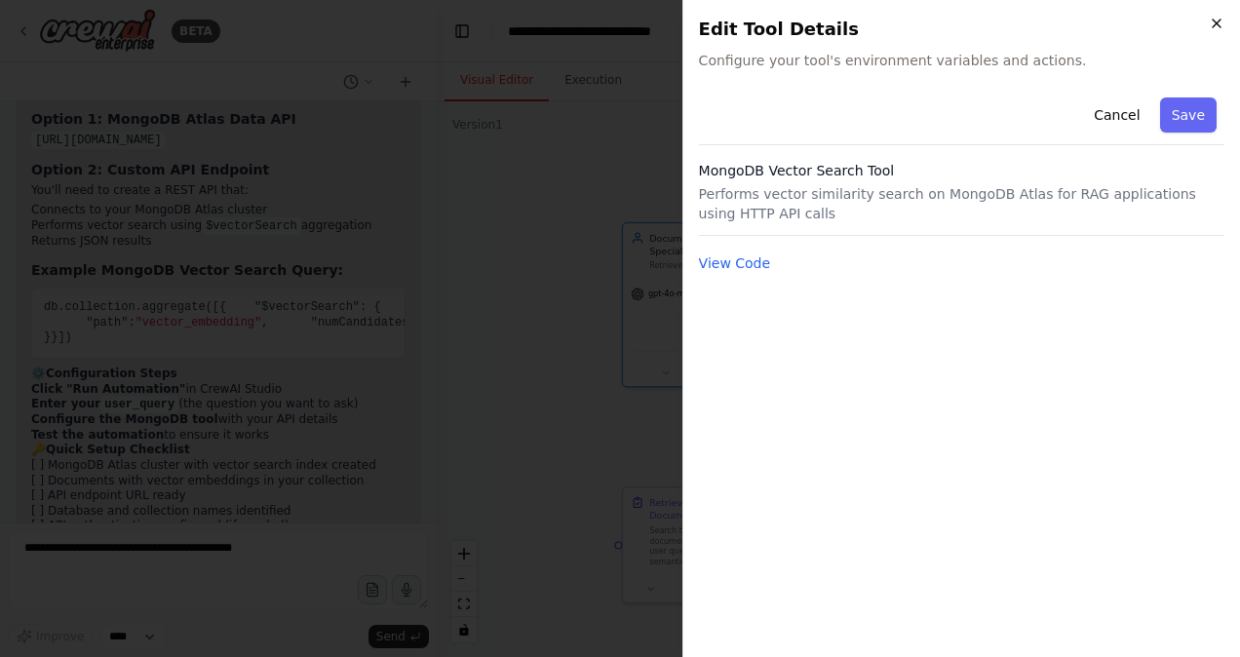
click at [1219, 20] on icon "button" at bounding box center [1217, 24] width 16 height 16
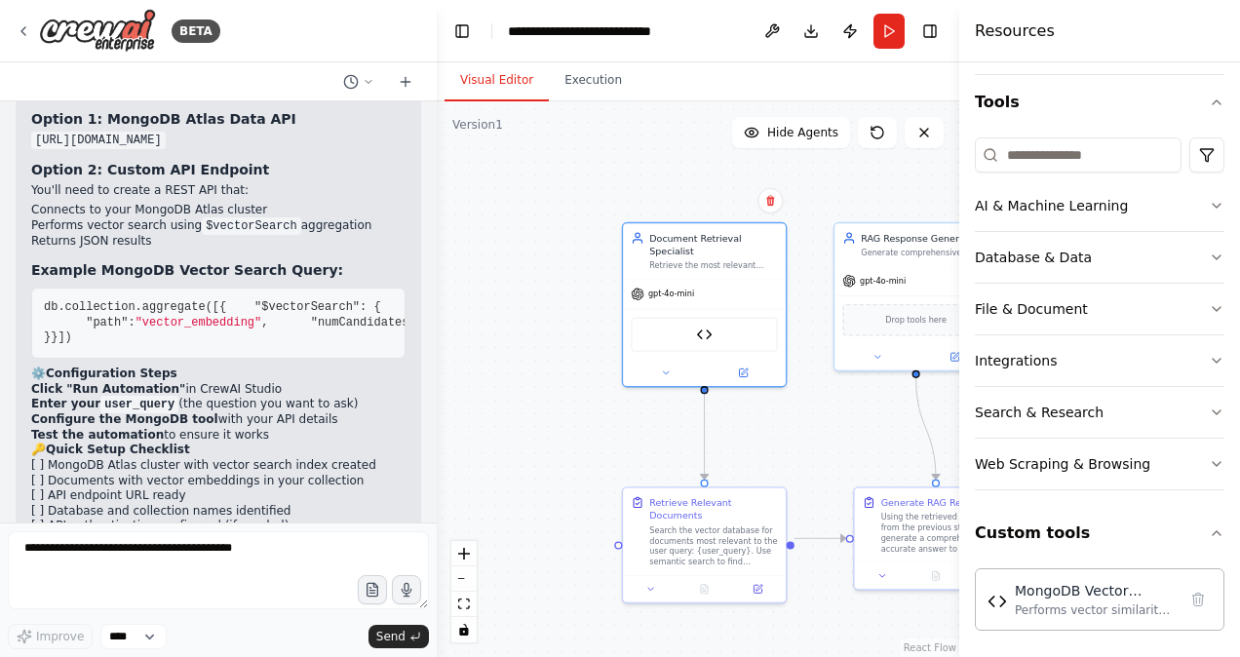
click at [139, 531] on form "Improve **** Send" at bounding box center [218, 590] width 437 height 135
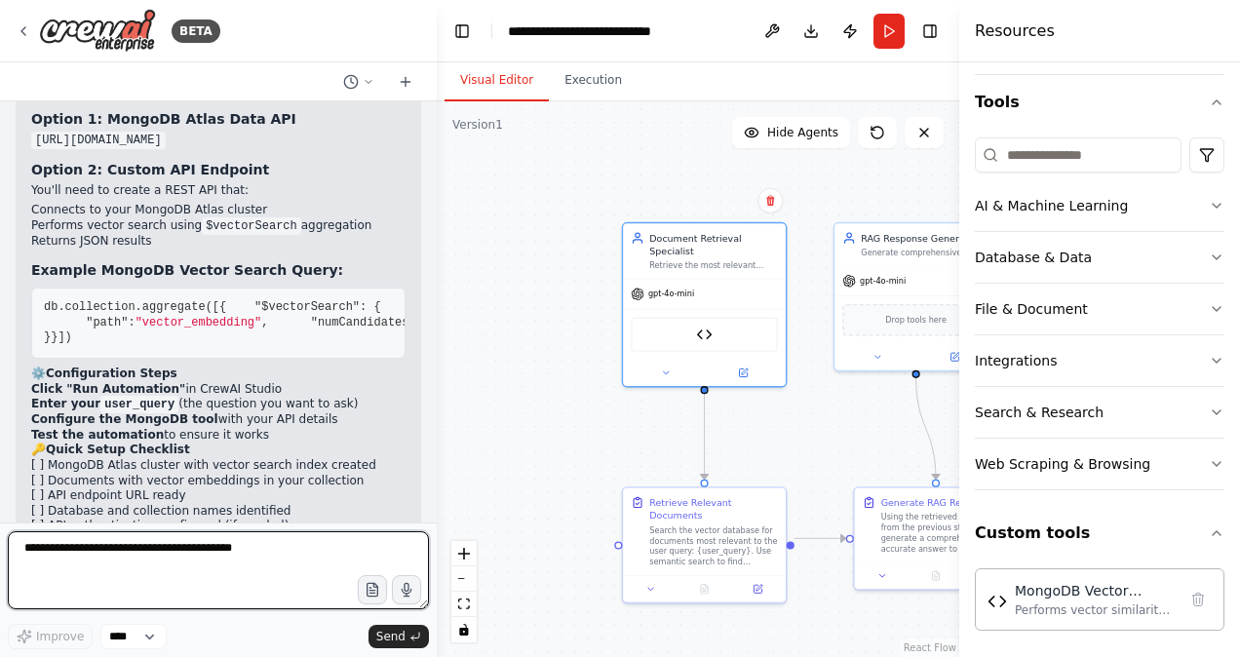
click at [128, 557] on textarea at bounding box center [218, 570] width 421 height 78
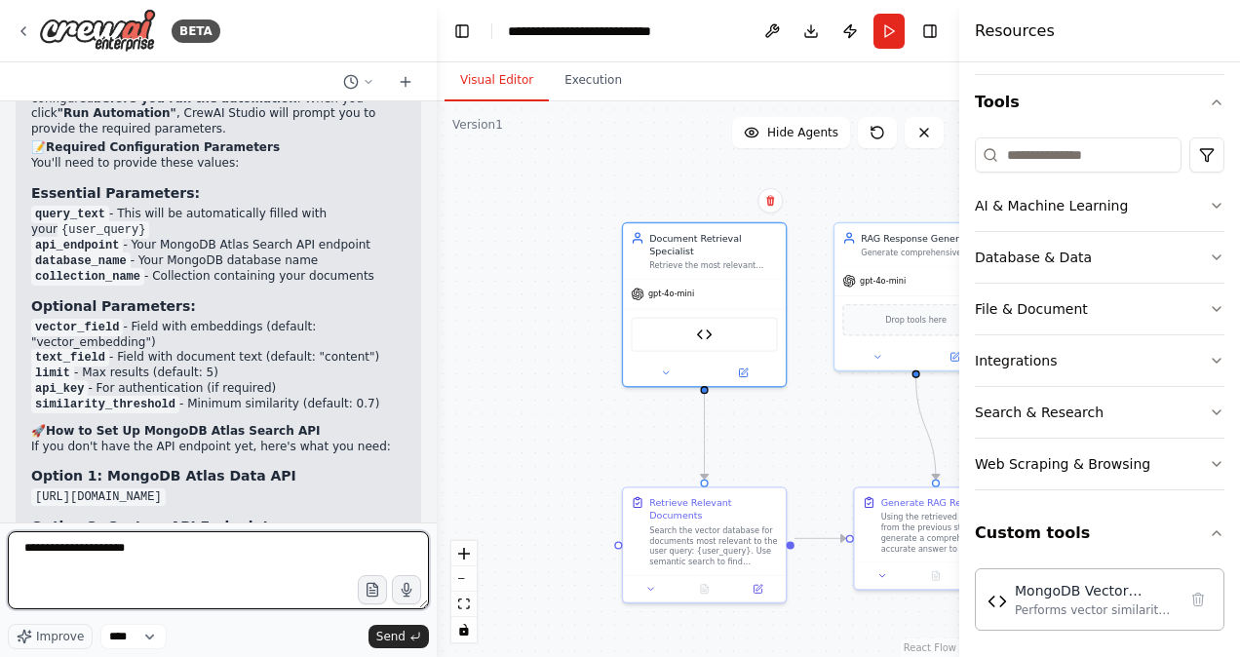
scroll to position [6890, 0]
type textarea "**********"
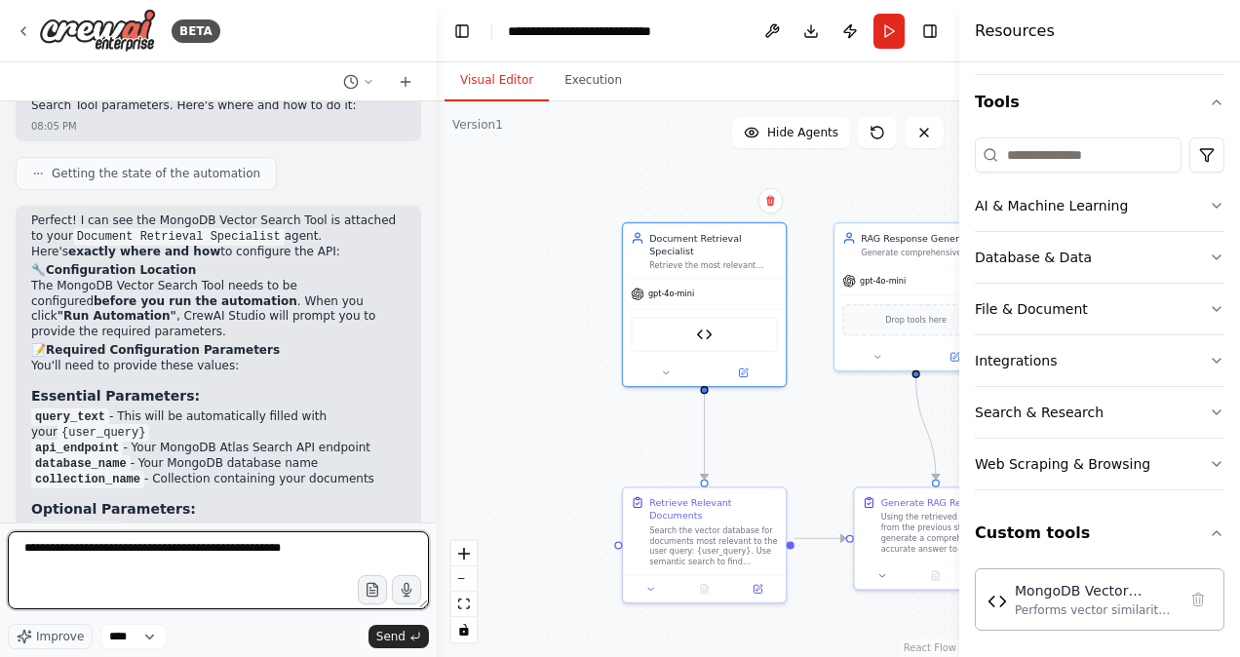
scroll to position [6685, 0]
type textarea "**********"
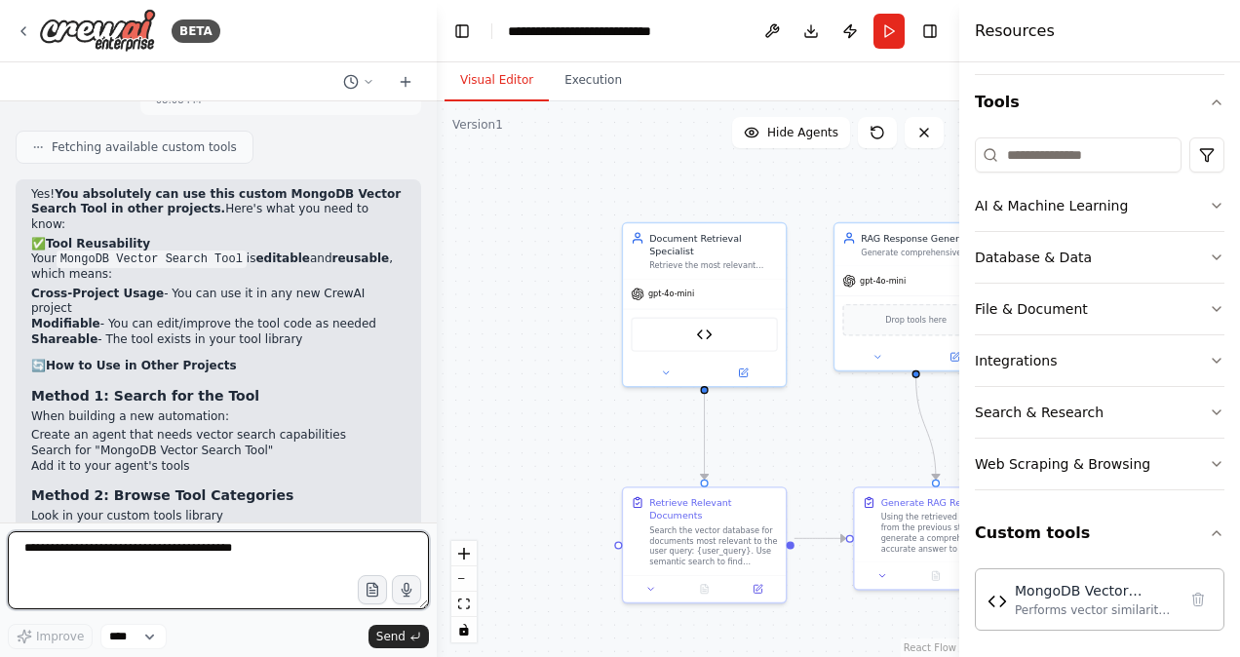
scroll to position [7834, 0]
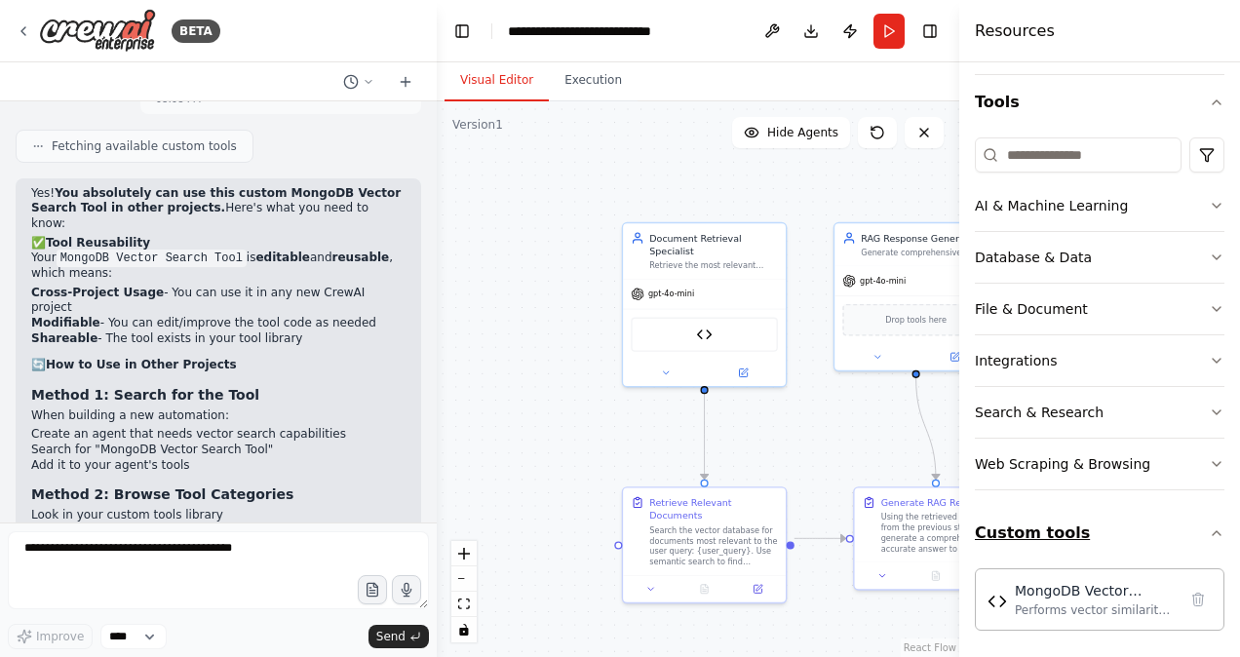
click at [1209, 528] on icon "button" at bounding box center [1217, 534] width 16 height 16
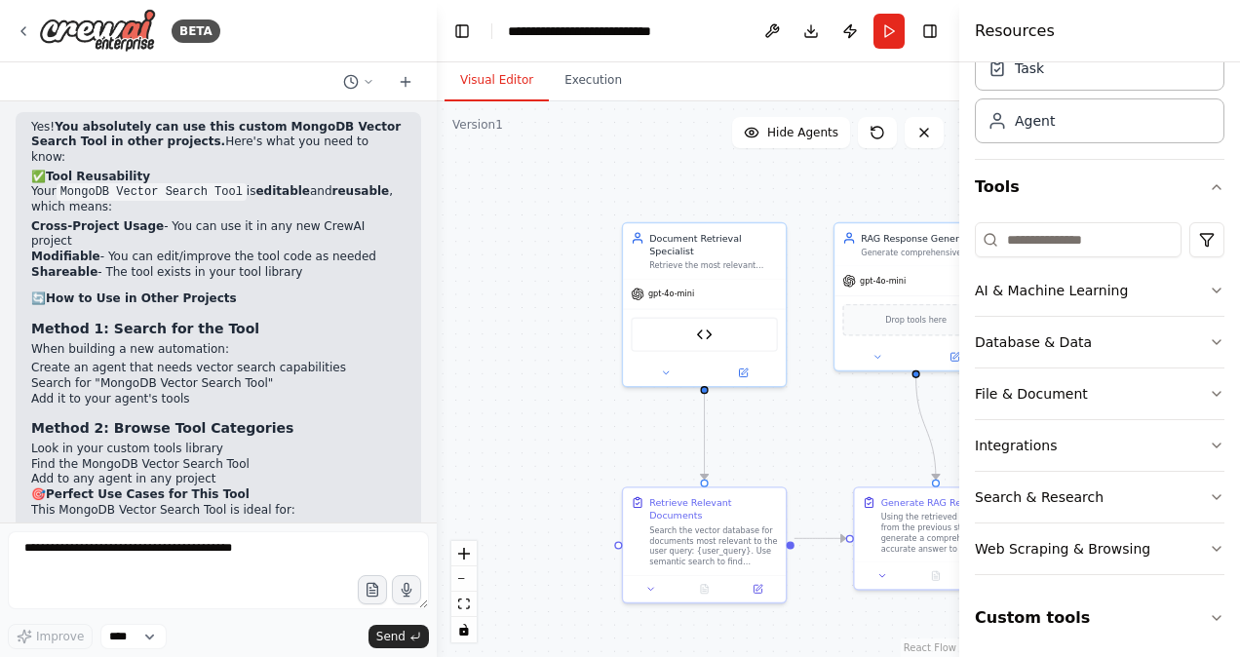
scroll to position [7906, 0]
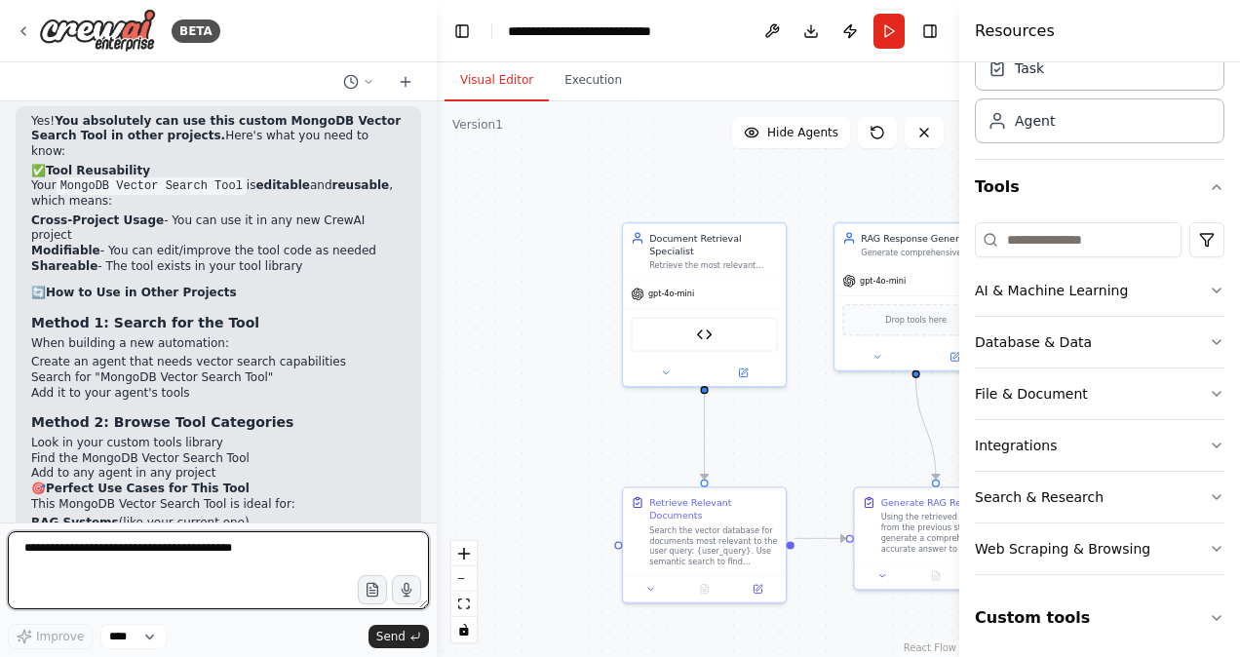
click at [119, 556] on textarea at bounding box center [218, 570] width 421 height 78
type textarea "**********"
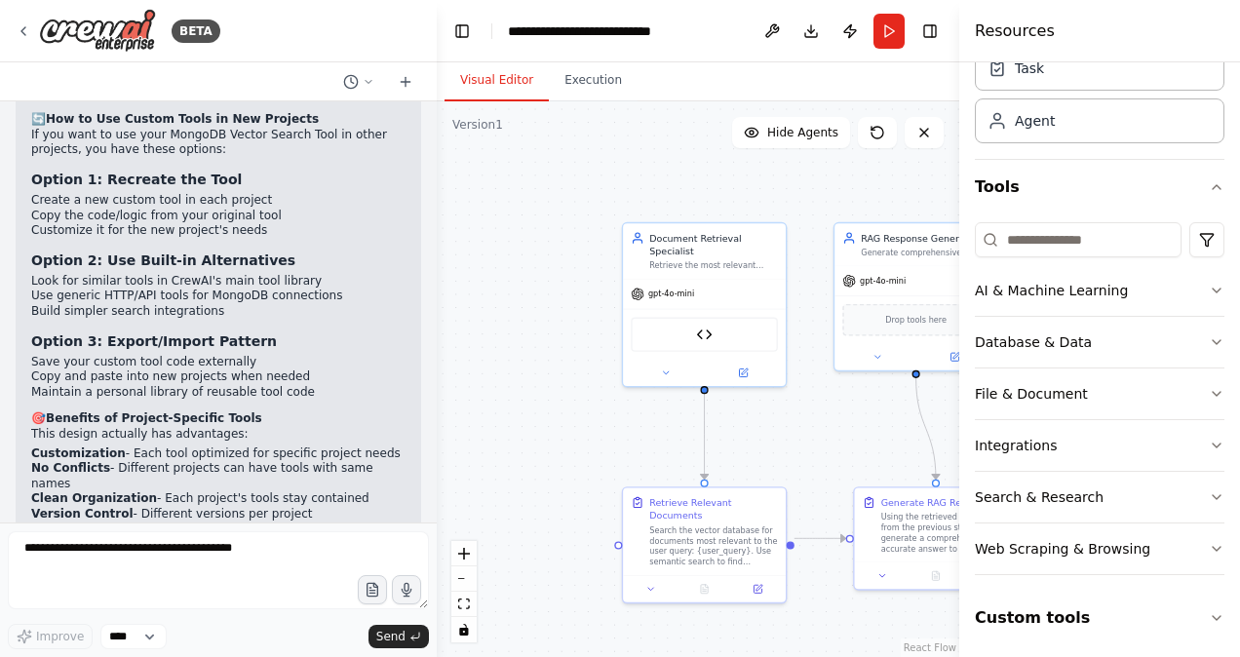
scroll to position [9141, 0]
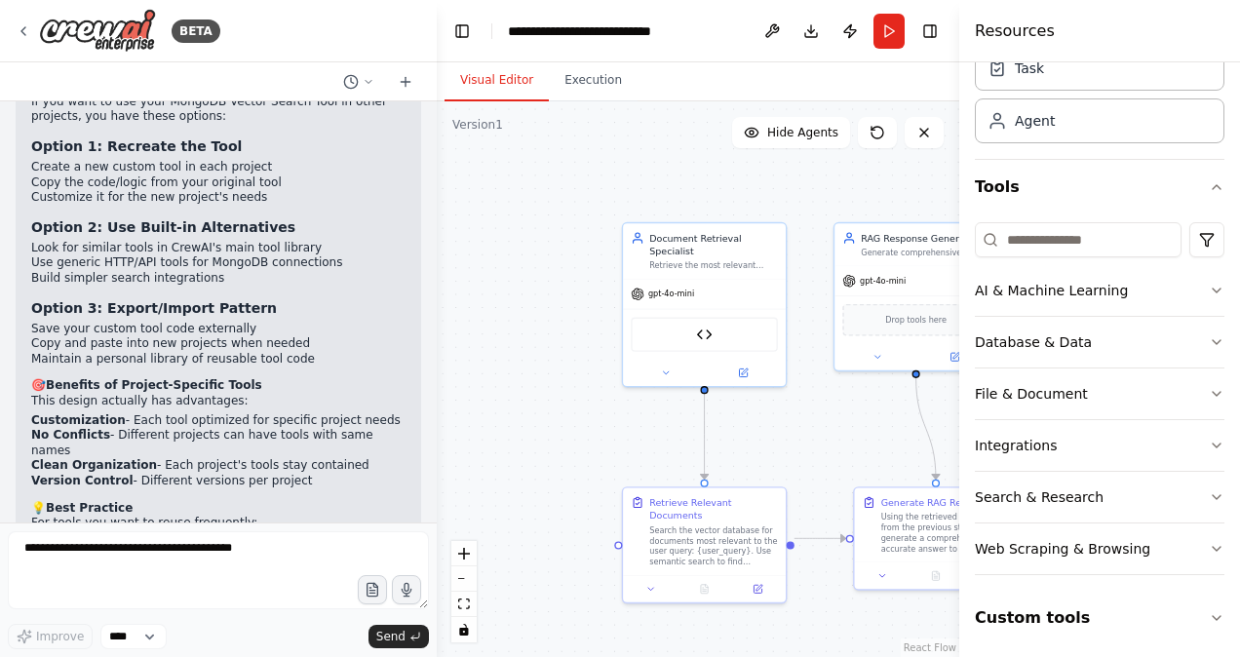
drag, startPoint x: 361, startPoint y: 432, endPoint x: 260, endPoint y: 423, distance: 100.8
click at [260, 423] on div "You're absolutely right! I apologize for the confusion. Custom tools are projec…" at bounding box center [218, 305] width 374 height 765
drag, startPoint x: 260, startPoint y: 423, endPoint x: 358, endPoint y: 440, distance: 98.9
click at [358, 615] on li "Document your MongoDB Vector Search Tool for future reuse?" at bounding box center [218, 630] width 374 height 30
click at [24, 25] on icon at bounding box center [24, 31] width 16 height 16
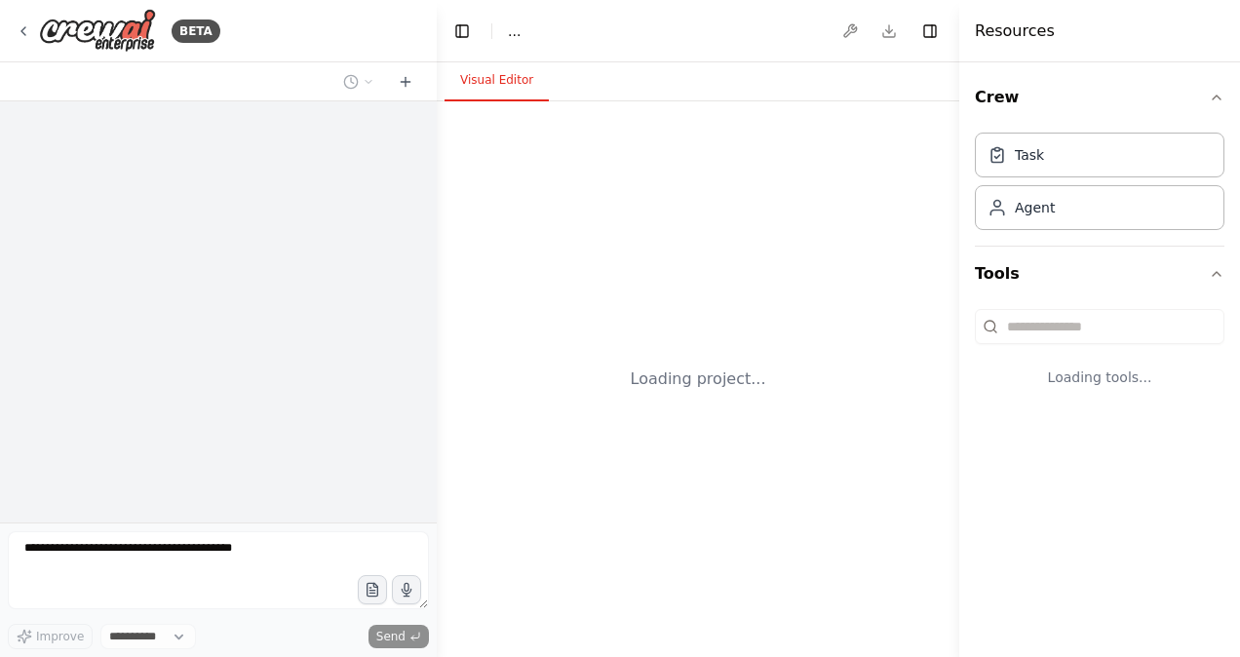
select select "****"
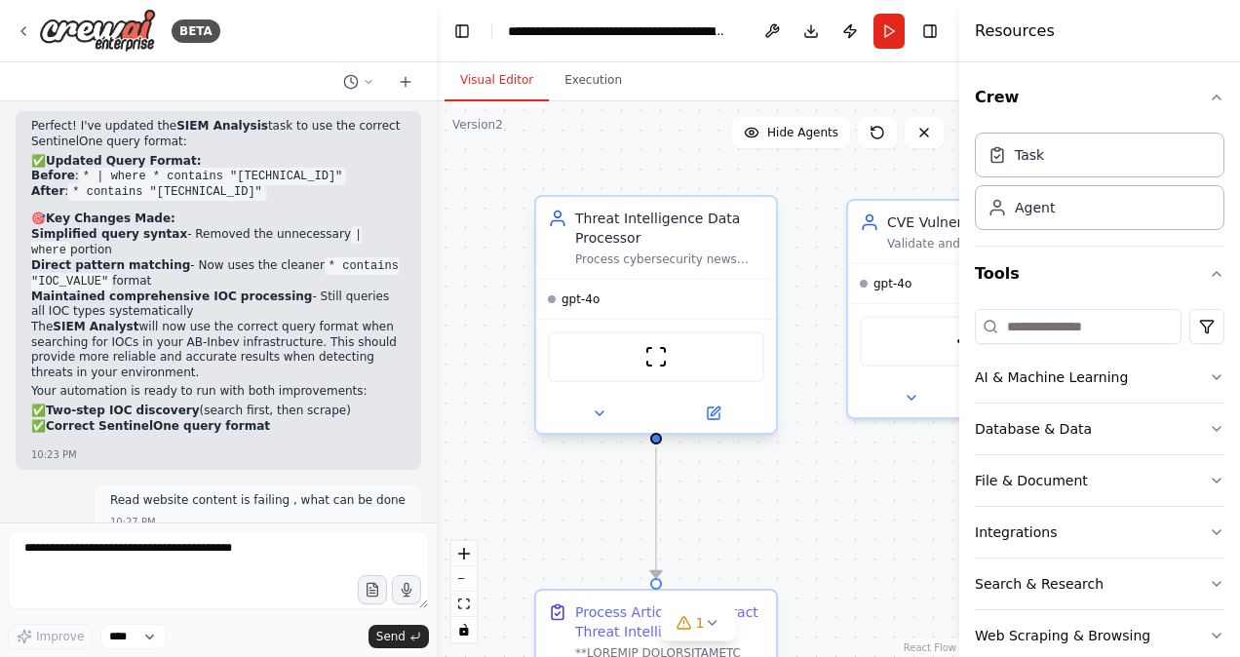
scroll to position [21640, 0]
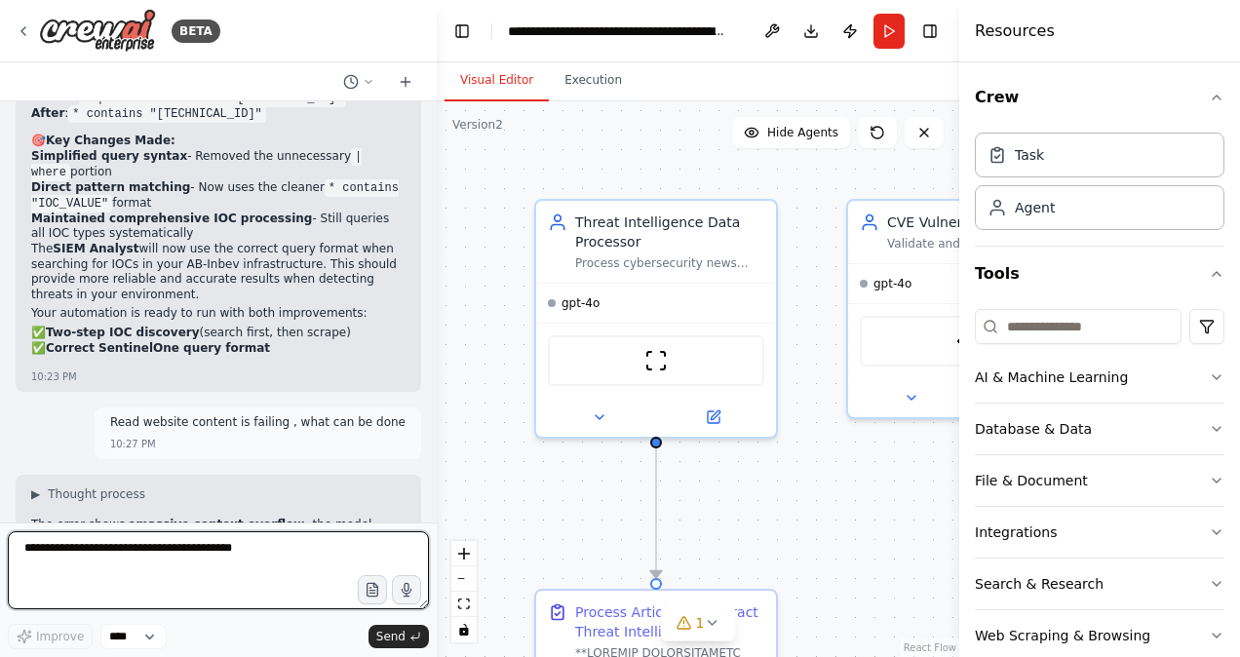
click at [67, 540] on textarea at bounding box center [218, 570] width 421 height 78
click at [88, 551] on textarea "**********" at bounding box center [218, 570] width 421 height 78
click at [144, 552] on textarea "**********" at bounding box center [218, 570] width 421 height 78
click at [173, 548] on textarea "**********" at bounding box center [218, 570] width 421 height 78
click at [162, 562] on textarea "**********" at bounding box center [218, 570] width 421 height 78
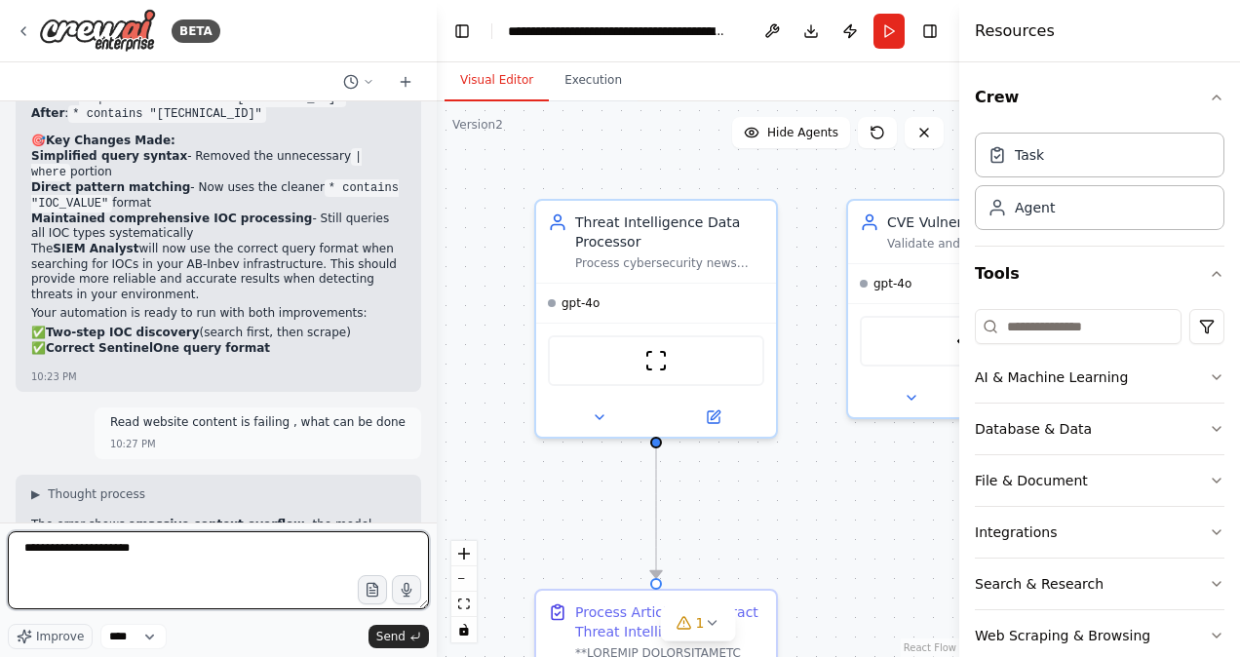
click at [146, 552] on textarea "**********" at bounding box center [218, 570] width 421 height 78
click at [108, 569] on textarea "**********" at bounding box center [218, 570] width 421 height 78
paste textarea "**********"
type textarea "**********"
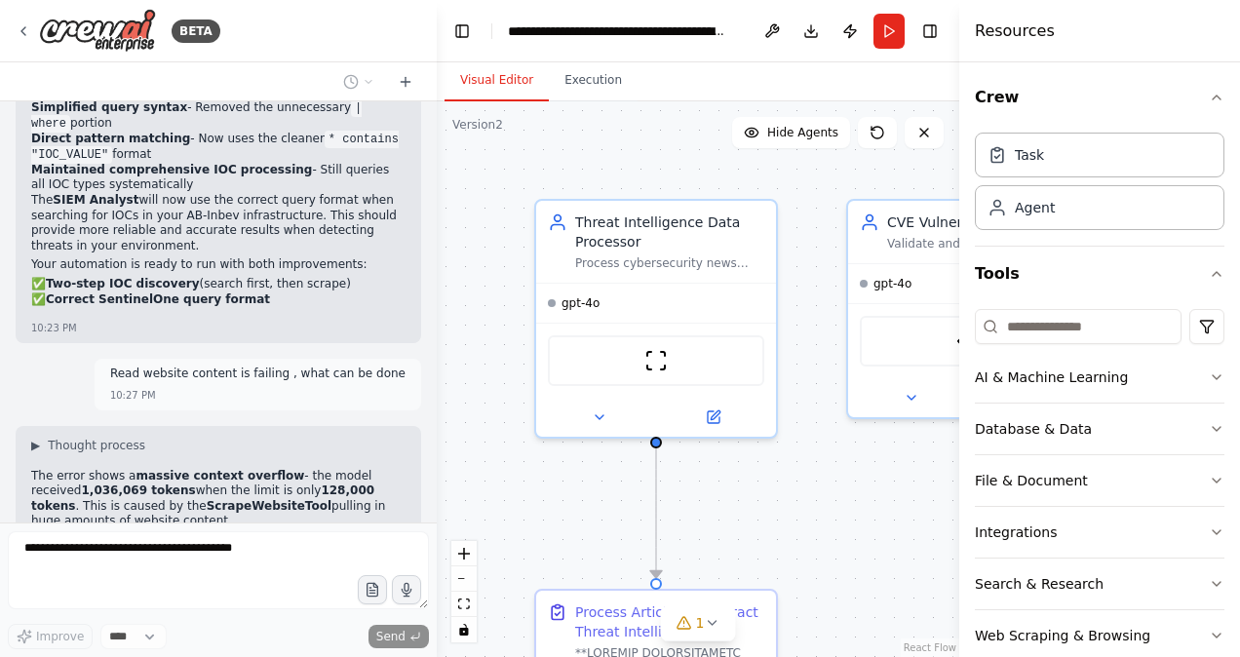
scroll to position [21774, 0]
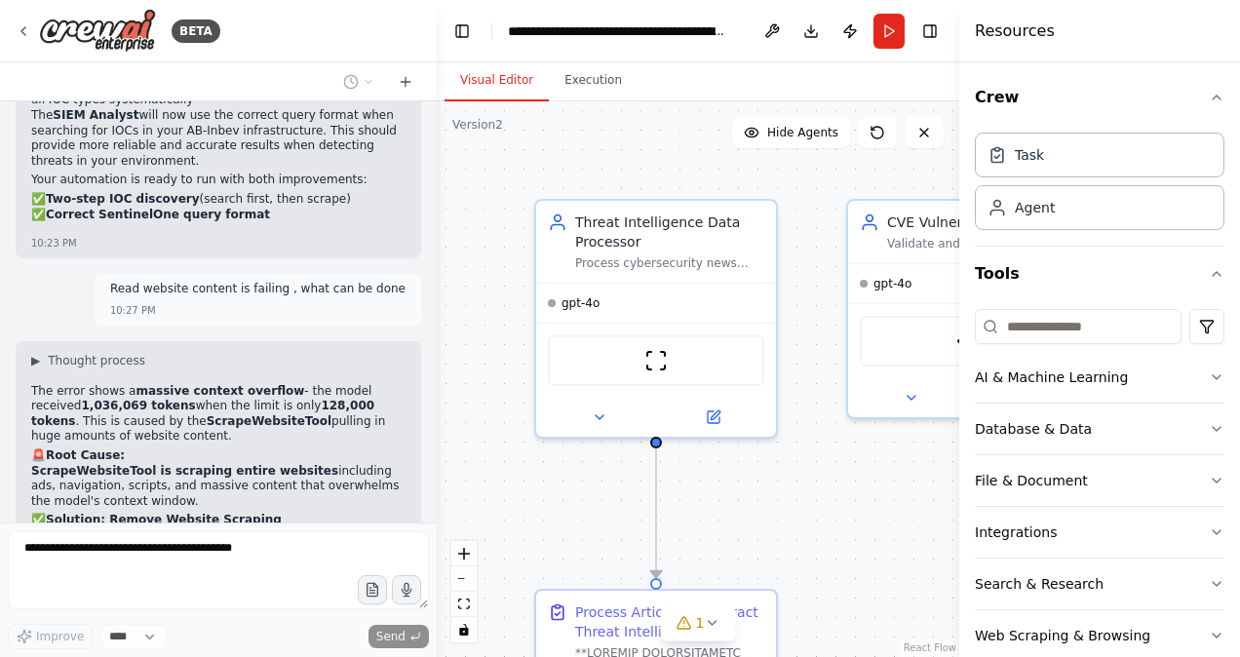
click at [472, 7] on header "**********" at bounding box center [698, 31] width 523 height 62
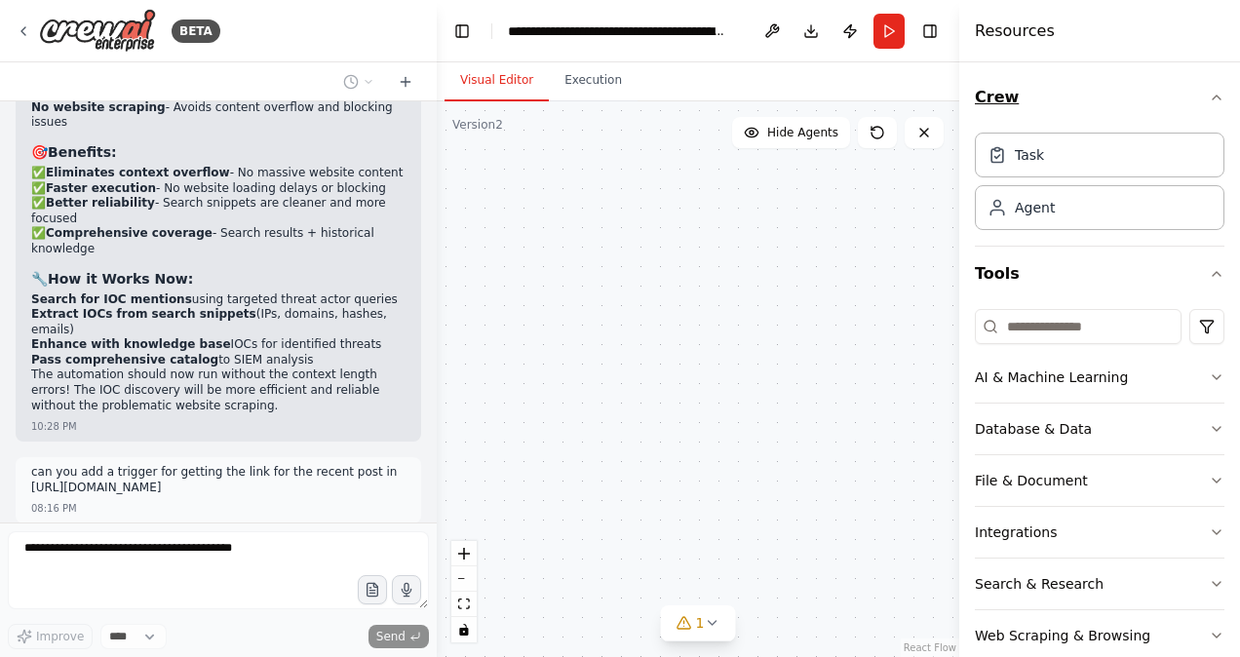
scroll to position [22831, 0]
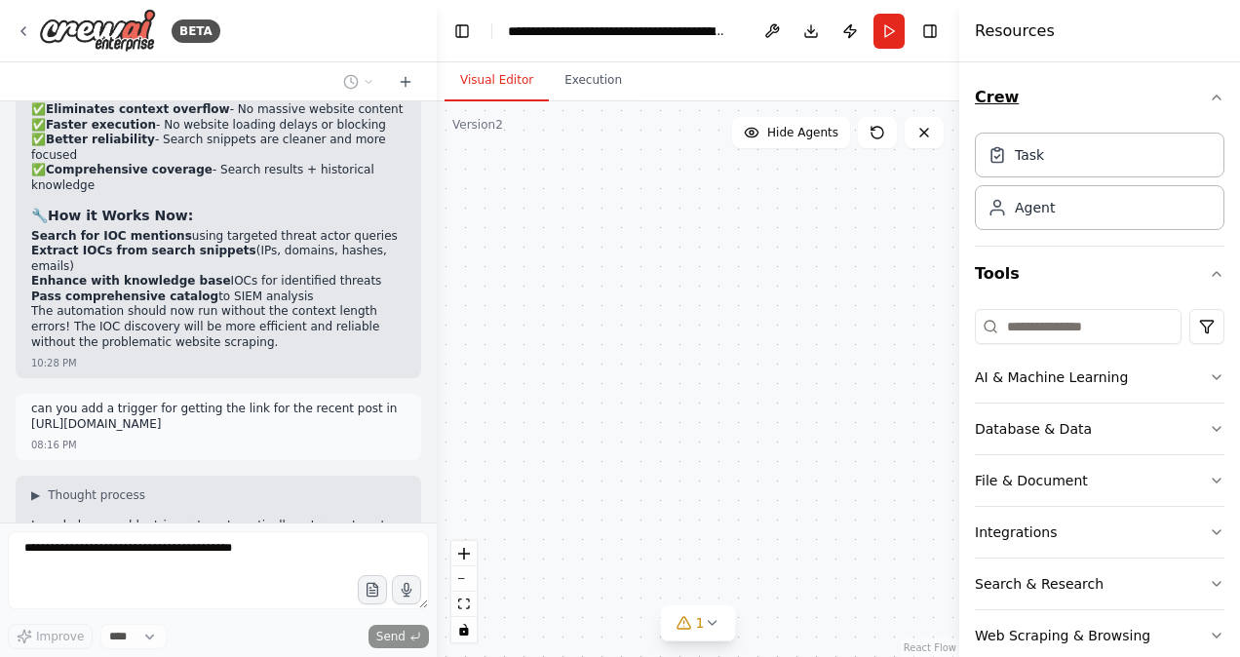
click at [1209, 95] on icon "button" at bounding box center [1217, 98] width 16 height 16
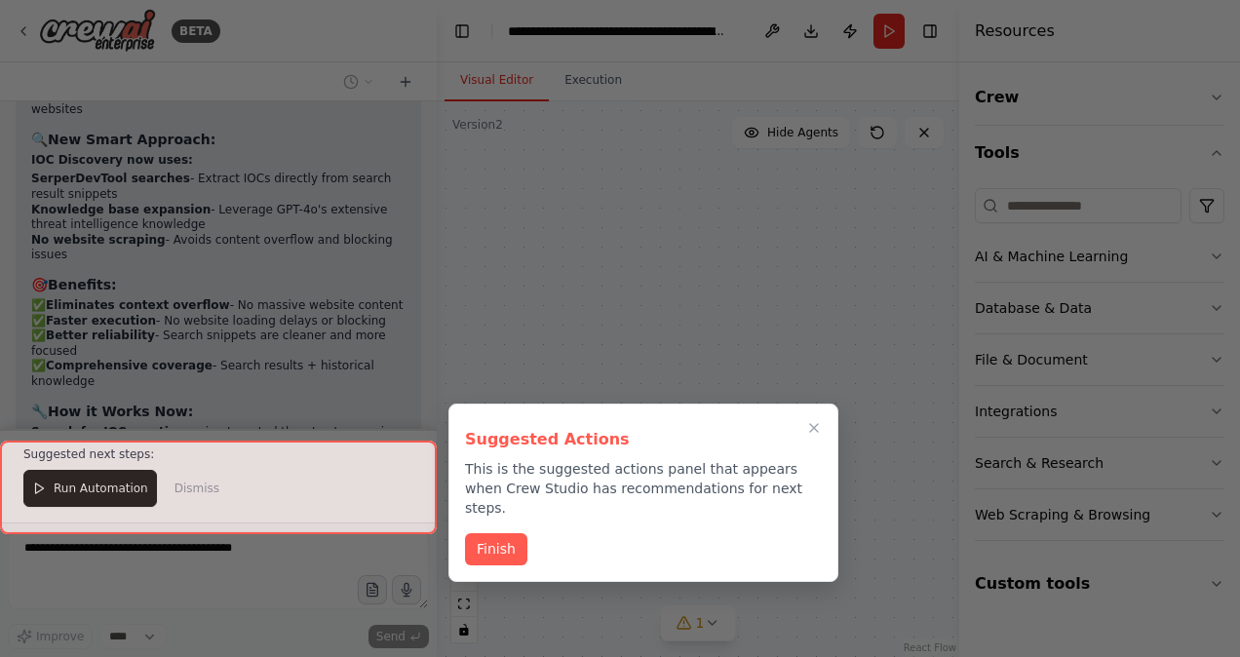
scroll to position [22633, 0]
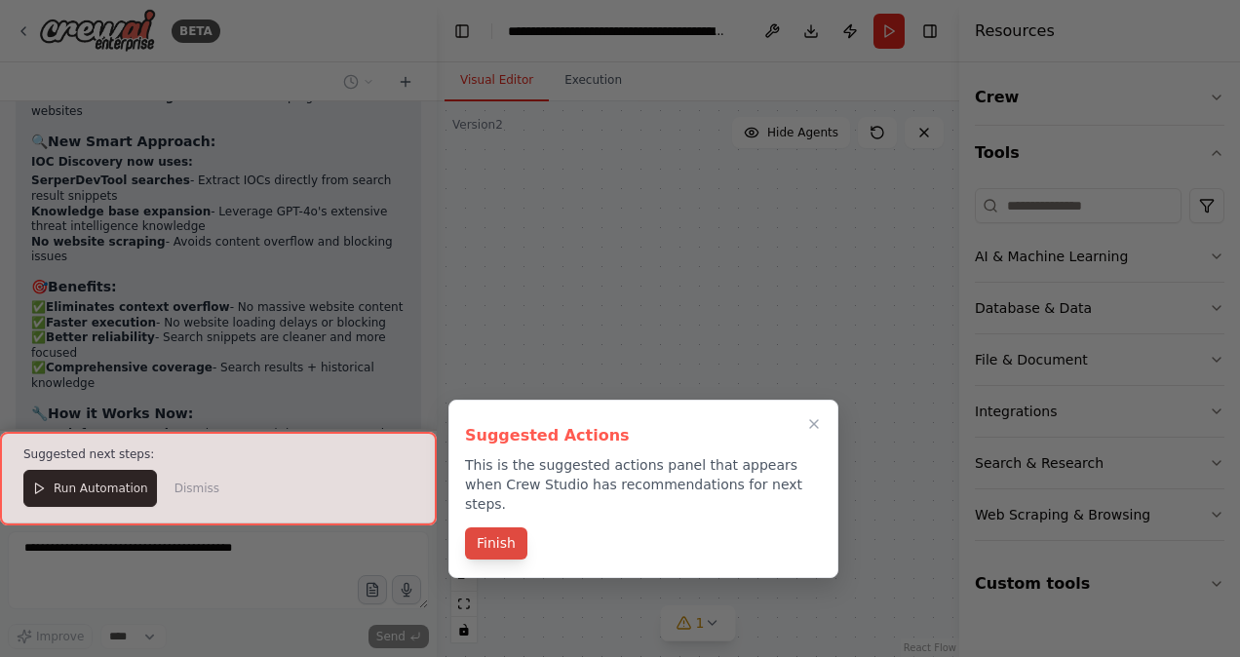
click at [499, 528] on button "Finish" at bounding box center [496, 544] width 62 height 32
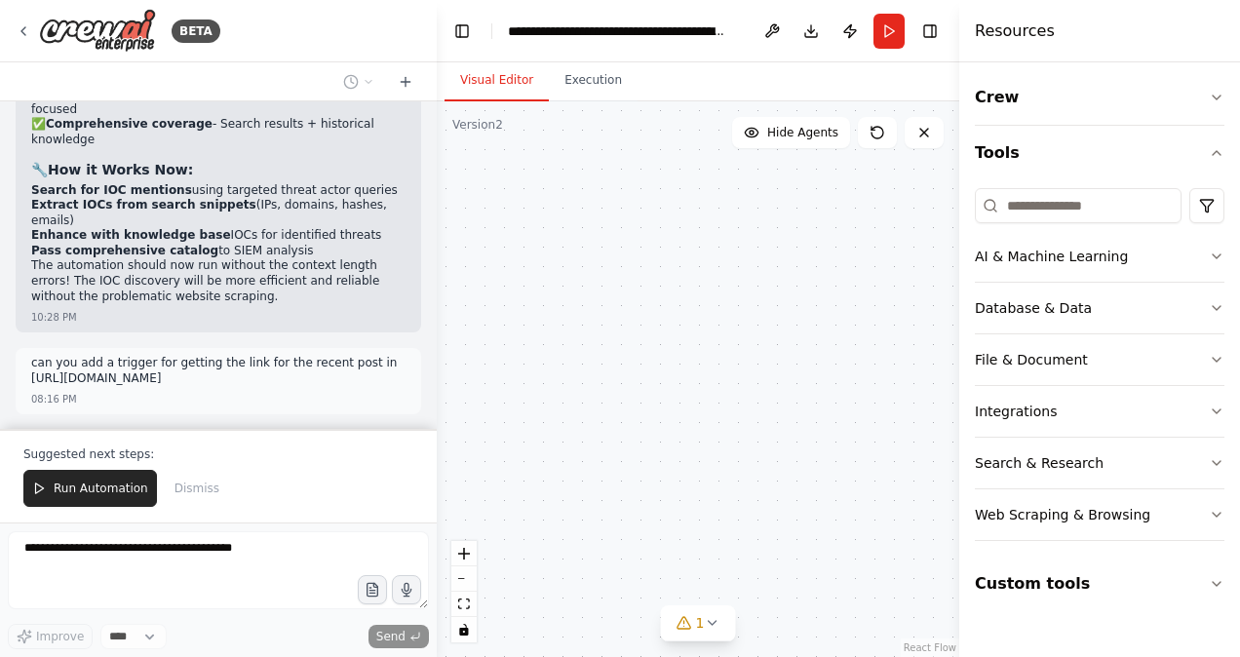
scroll to position [22972, 0]
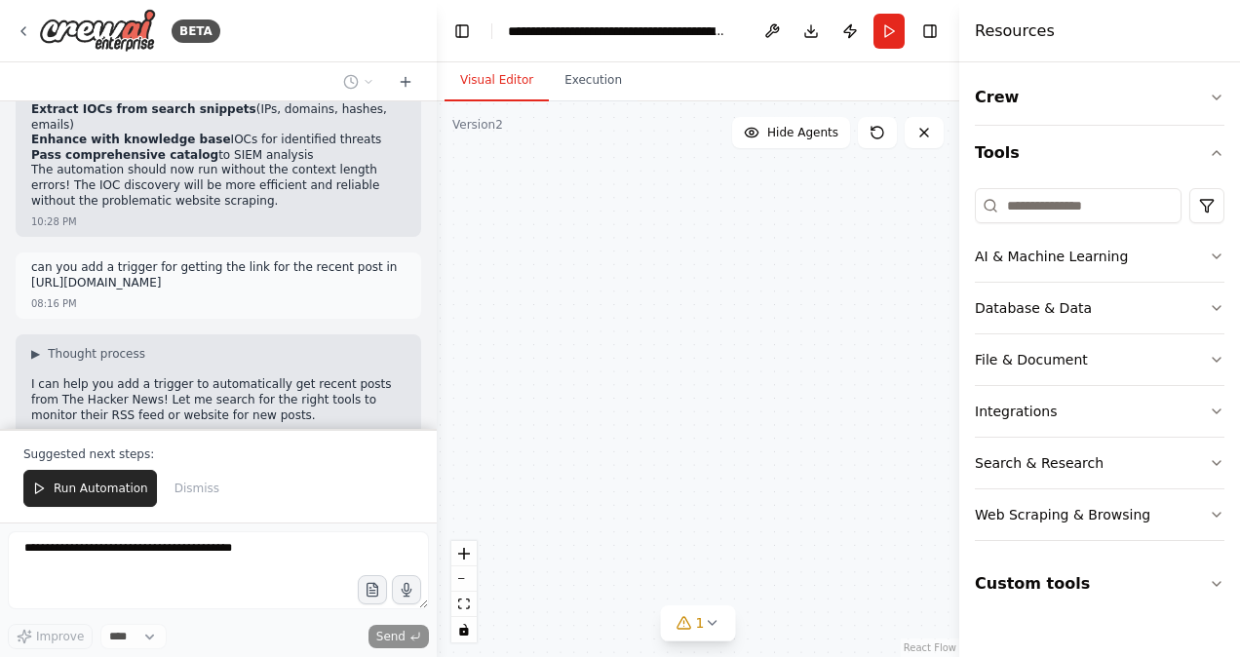
drag, startPoint x: 822, startPoint y: 334, endPoint x: 644, endPoint y: 285, distance: 185.0
click at [644, 285] on div "Threat Intelligence Data Processor Process cybersecurity news articles from RSS…" at bounding box center [698, 379] width 523 height 556
click at [713, 631] on button "1" at bounding box center [698, 624] width 75 height 36
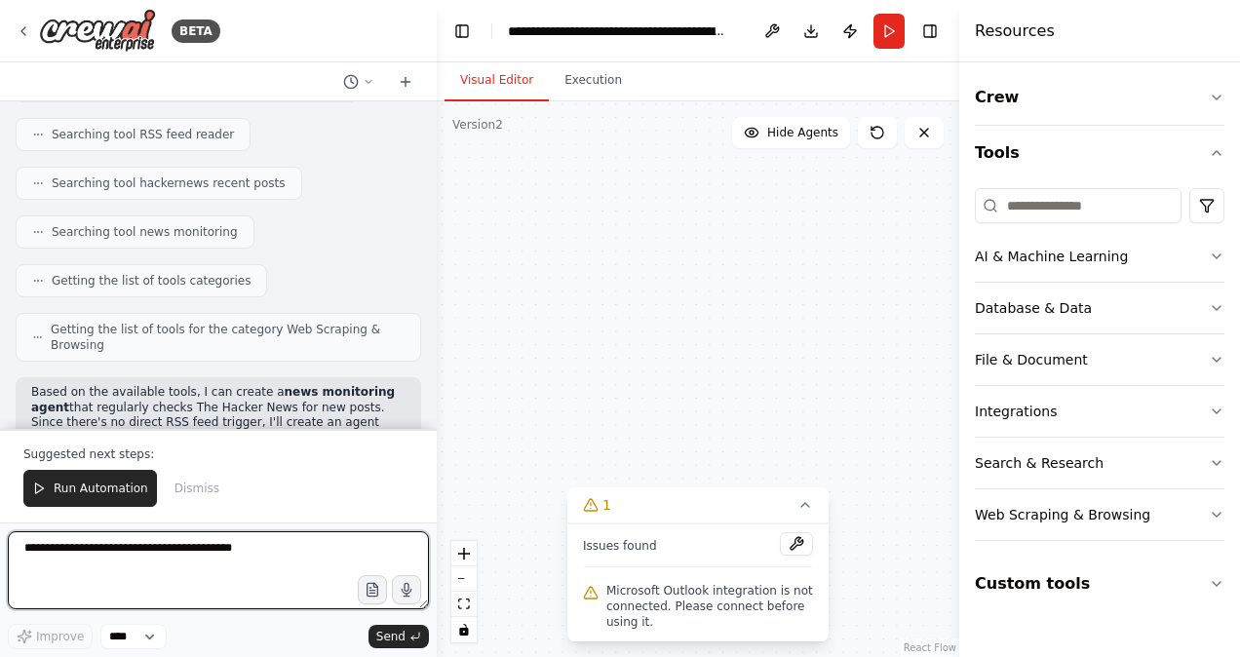
scroll to position [23509, 0]
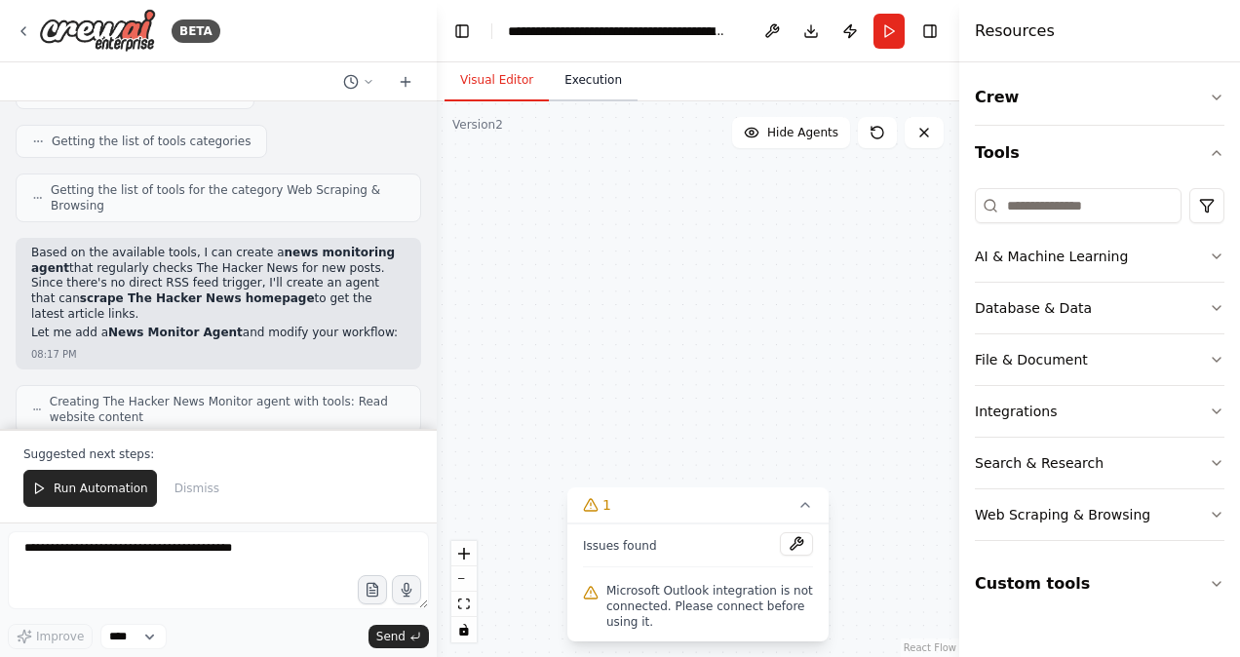
click at [587, 80] on button "Execution" at bounding box center [593, 80] width 89 height 41
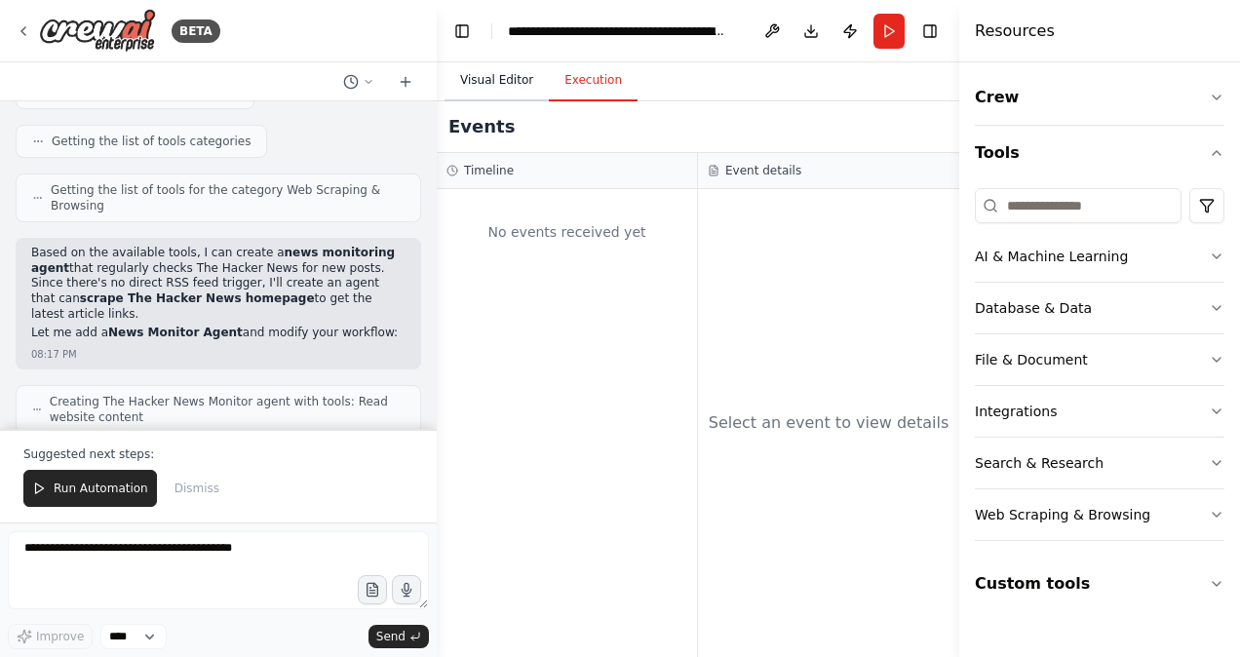
click at [495, 82] on button "Visual Editor" at bounding box center [497, 80] width 104 height 41
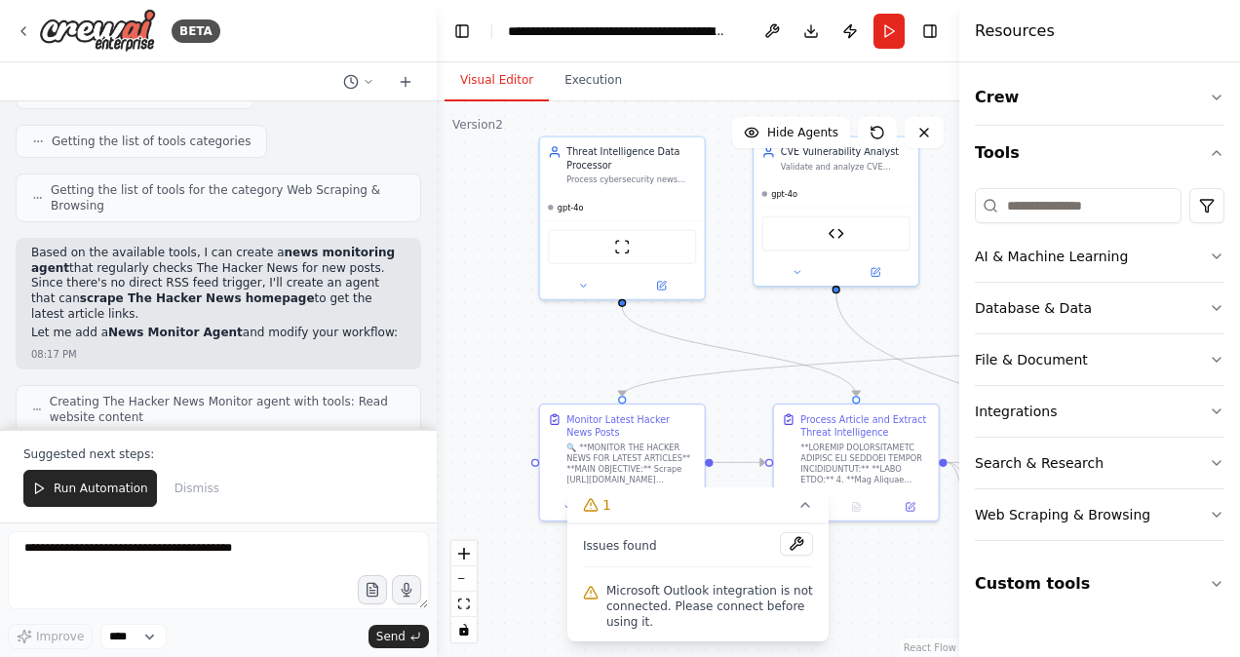
drag, startPoint x: 659, startPoint y: 367, endPoint x: 775, endPoint y: 311, distance: 128.7
click at [775, 311] on div ".deletable-edge-delete-btn { width: 20px; height: 20px; border: 0px solid #ffff…" at bounding box center [698, 379] width 523 height 556
click at [103, 473] on button "Run Automation" at bounding box center [90, 488] width 134 height 37
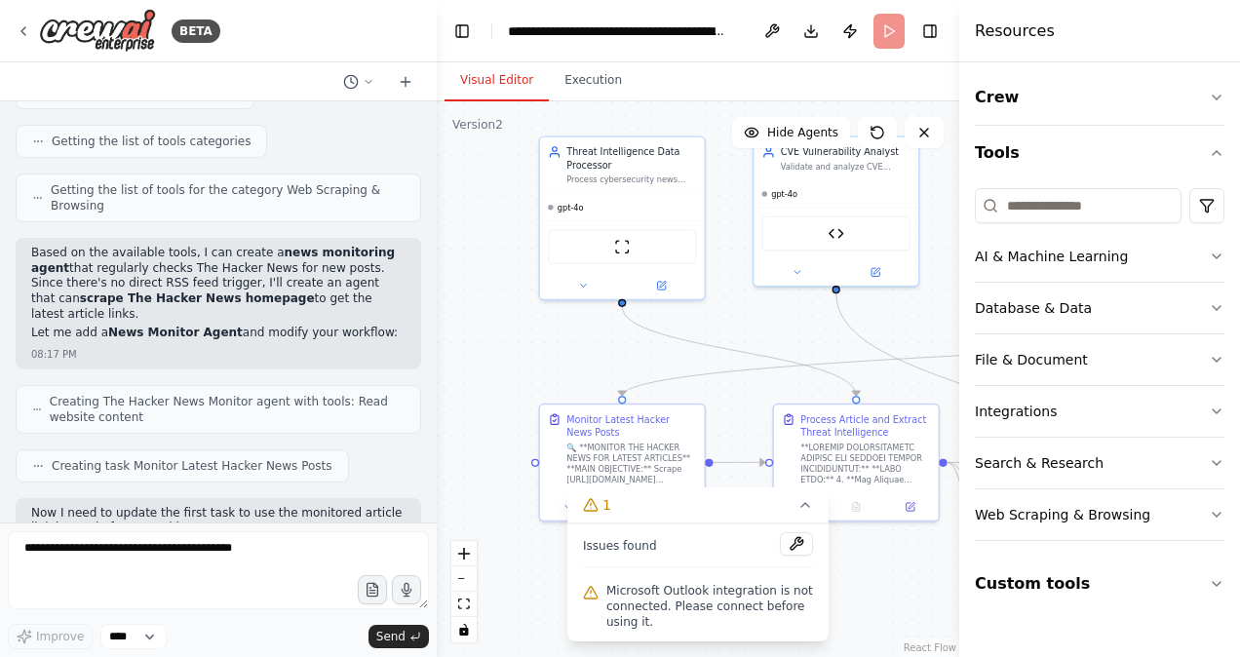
scroll to position [23417, 0]
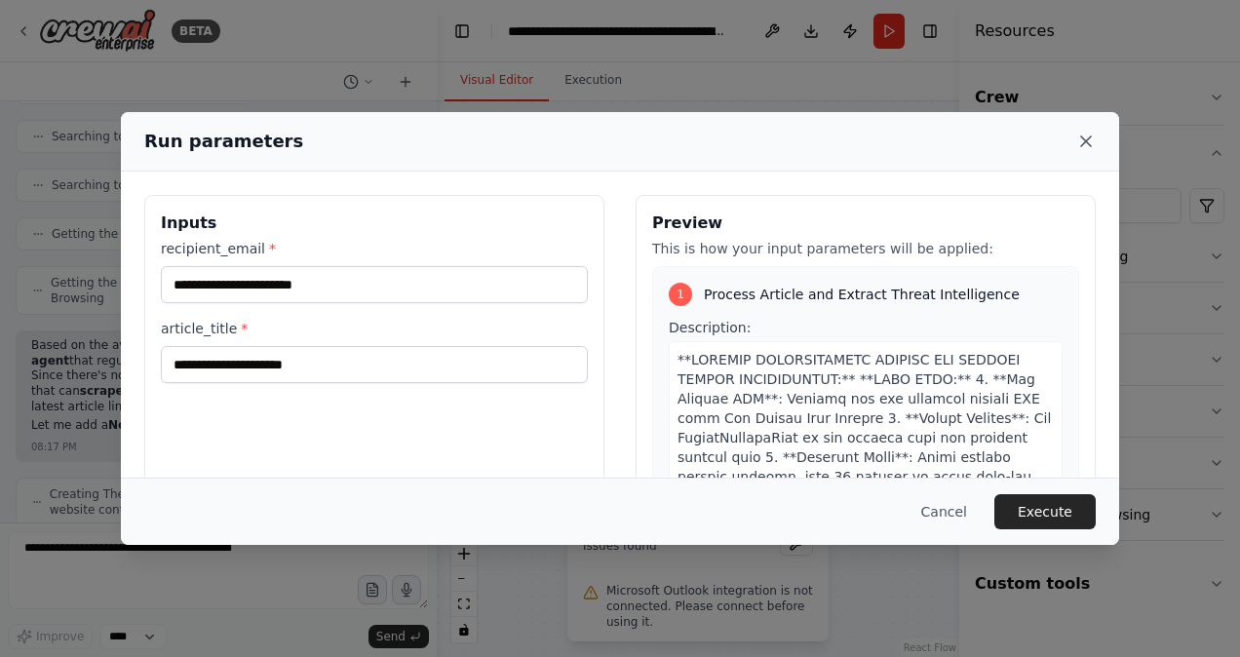
click at [1083, 142] on icon at bounding box center [1087, 142] width 10 height 10
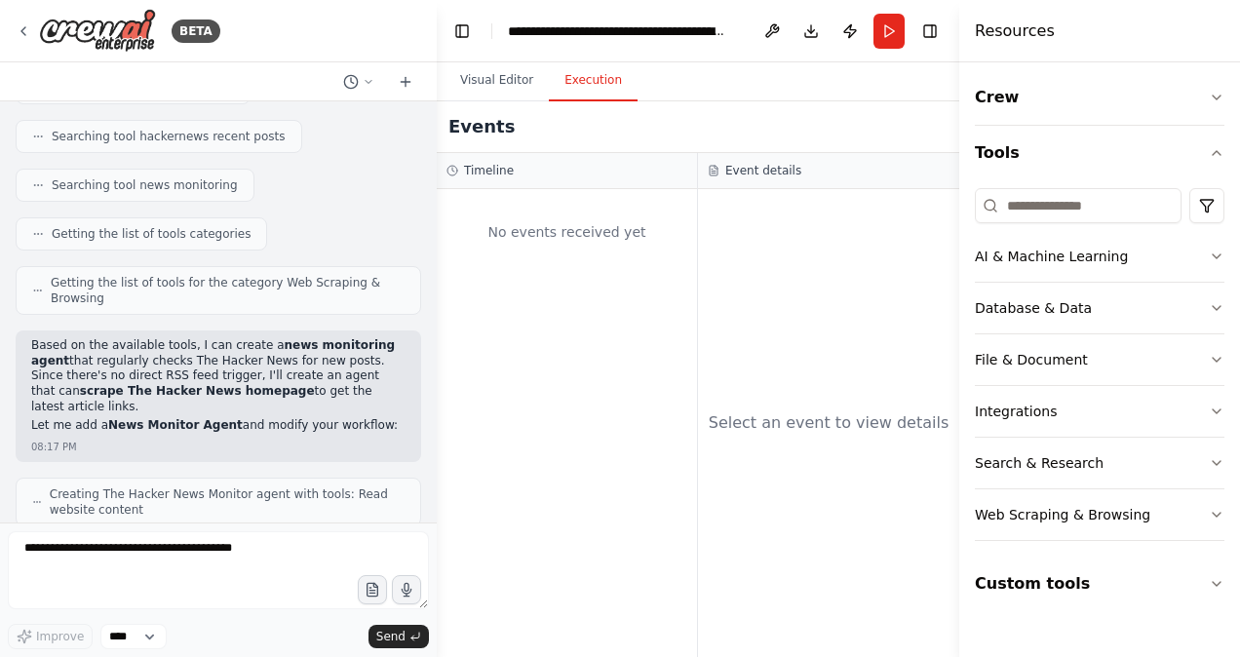
click at [573, 84] on button "Execution" at bounding box center [593, 80] width 89 height 41
click at [503, 80] on button "Visual Editor" at bounding box center [497, 80] width 104 height 41
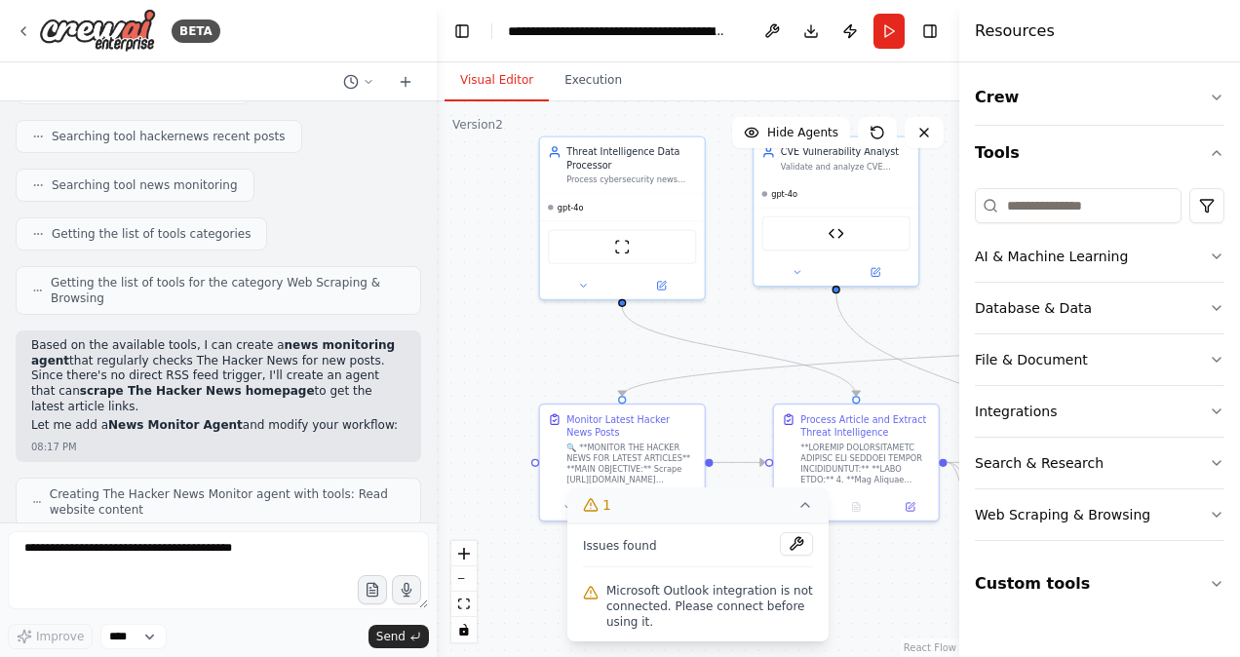
click at [804, 509] on icon at bounding box center [806, 505] width 16 height 16
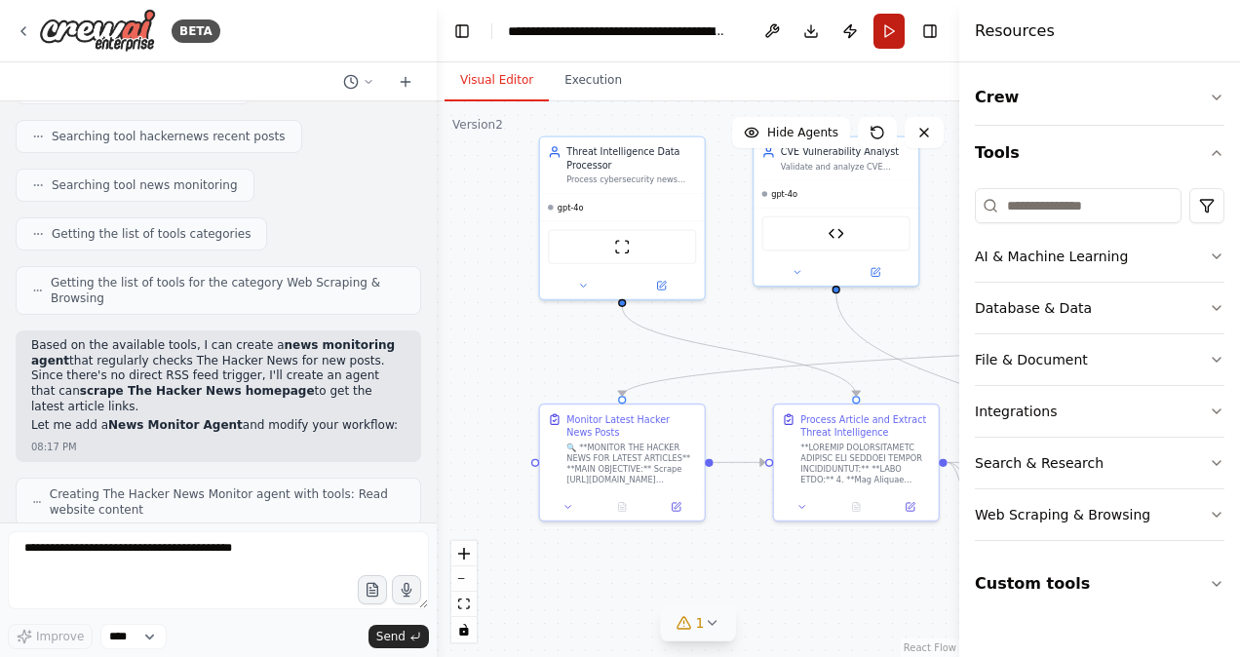
click at [884, 21] on button "Run" at bounding box center [889, 31] width 31 height 35
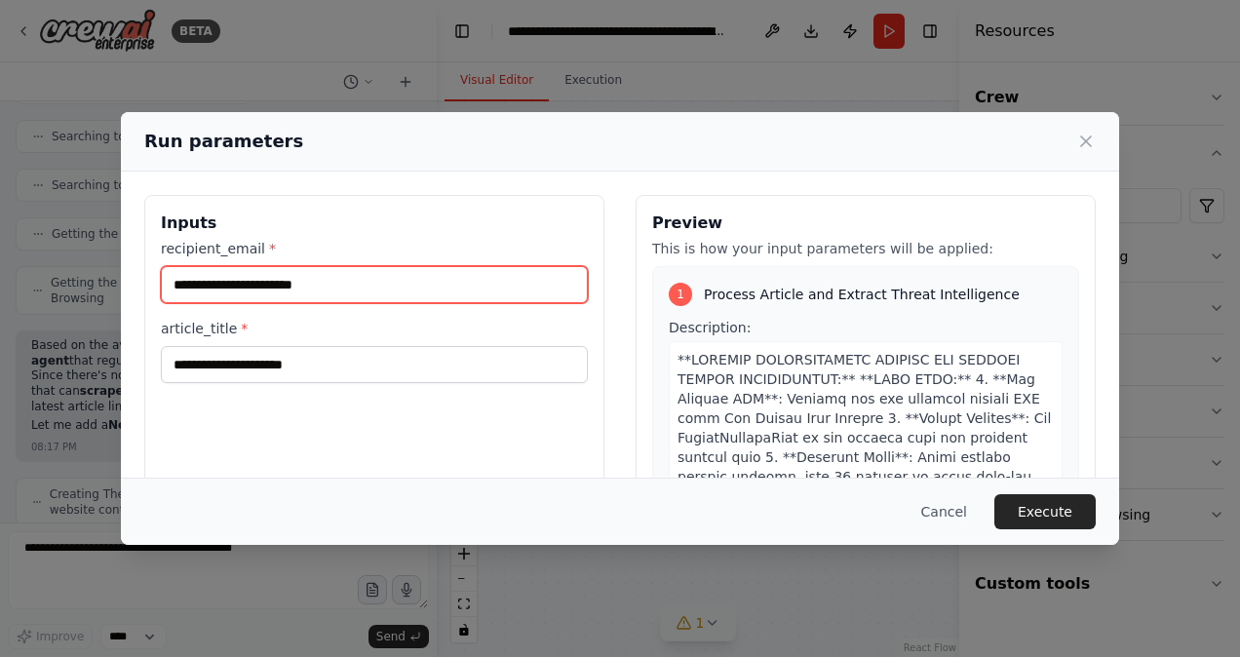
click at [359, 287] on input "recipient_email *" at bounding box center [374, 284] width 427 height 37
type input "**********"
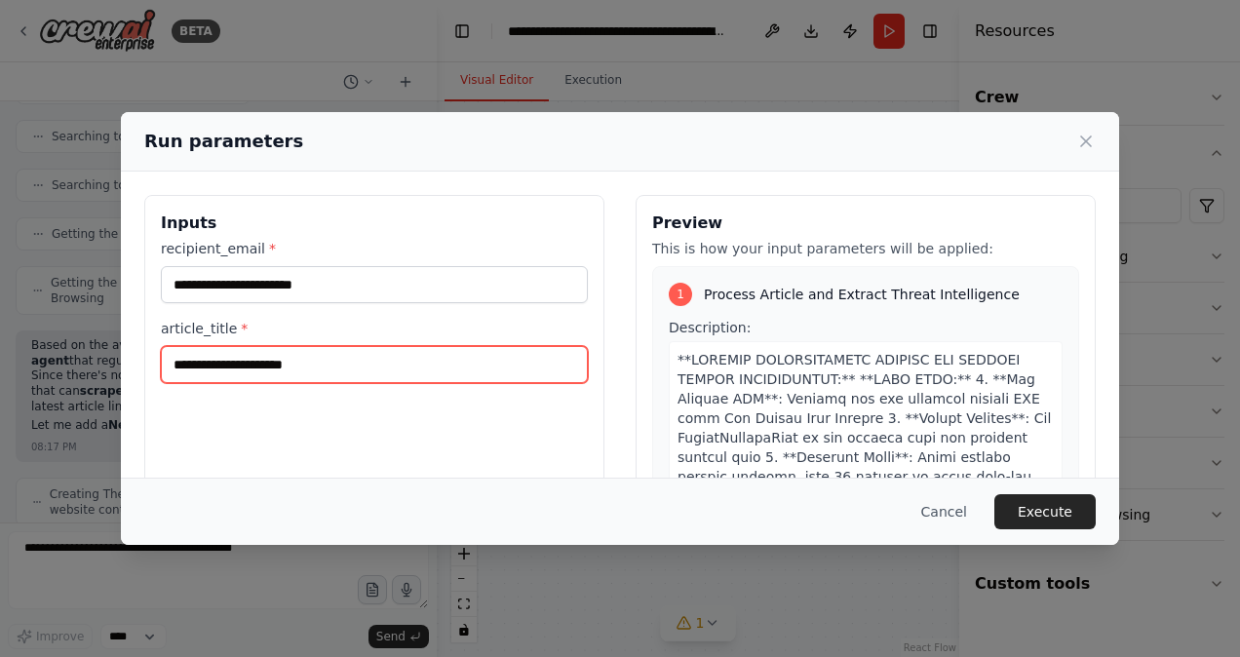
click at [259, 364] on input "article_title *" at bounding box center [374, 364] width 427 height 37
type input "*"
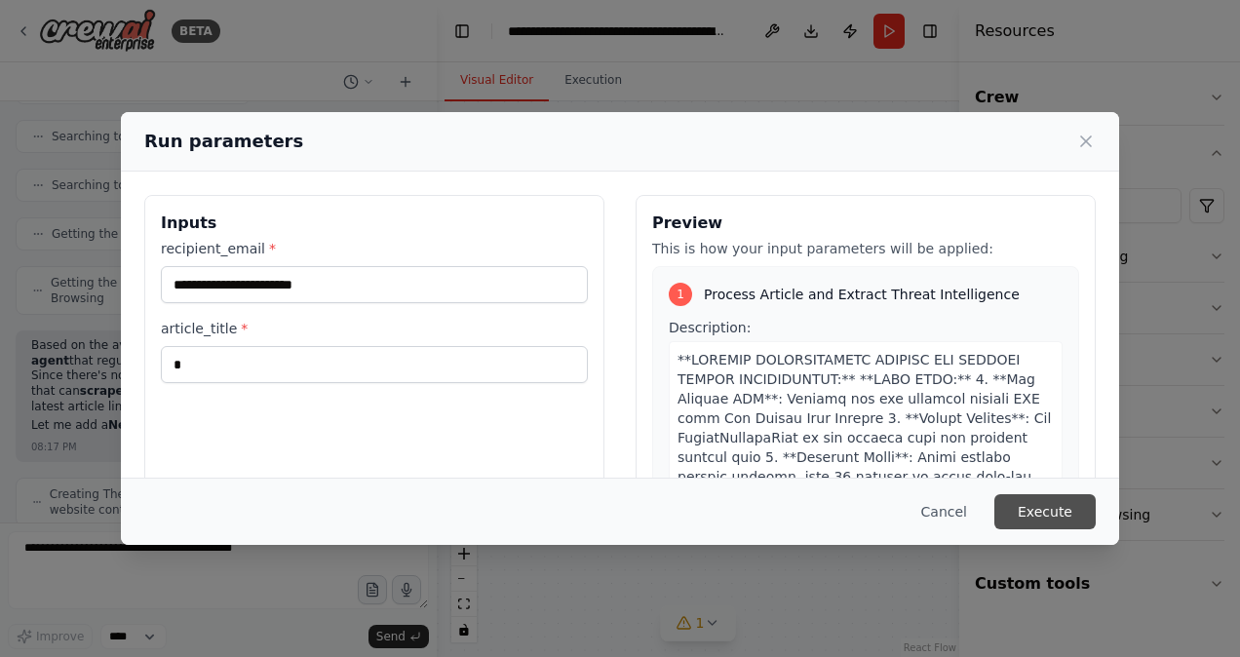
click at [1042, 507] on button "Execute" at bounding box center [1045, 511] width 101 height 35
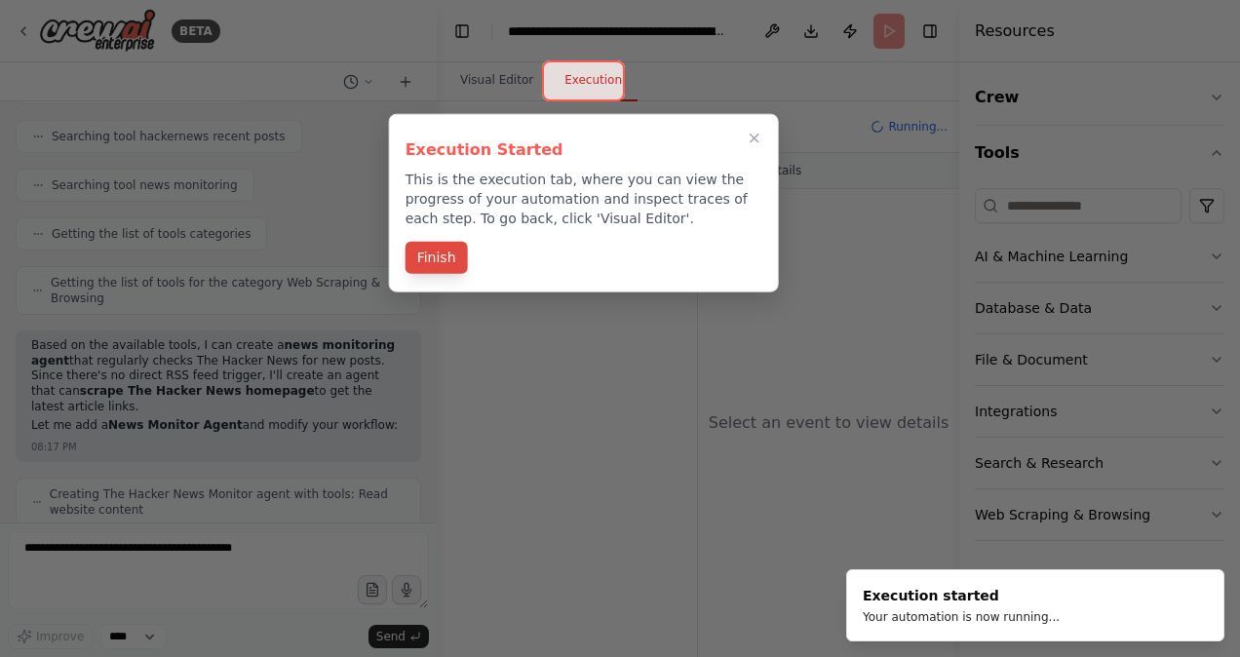
click at [445, 255] on button "Finish" at bounding box center [437, 258] width 62 height 32
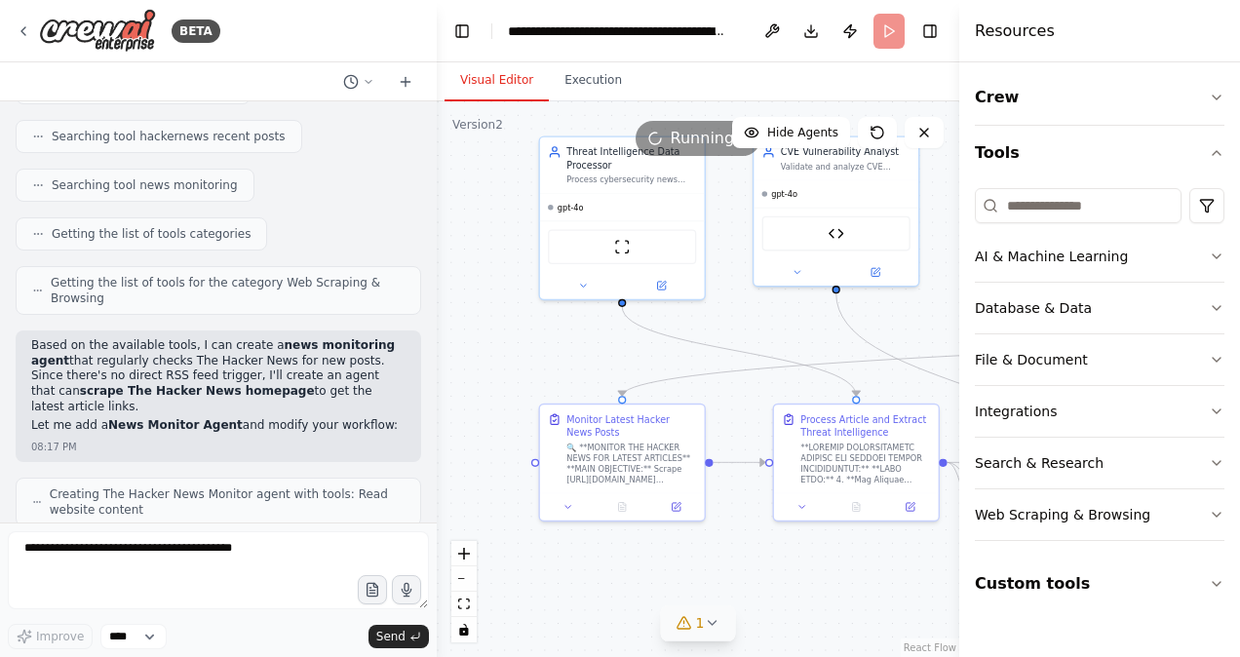
click at [492, 81] on button "Visual Editor" at bounding box center [497, 80] width 104 height 41
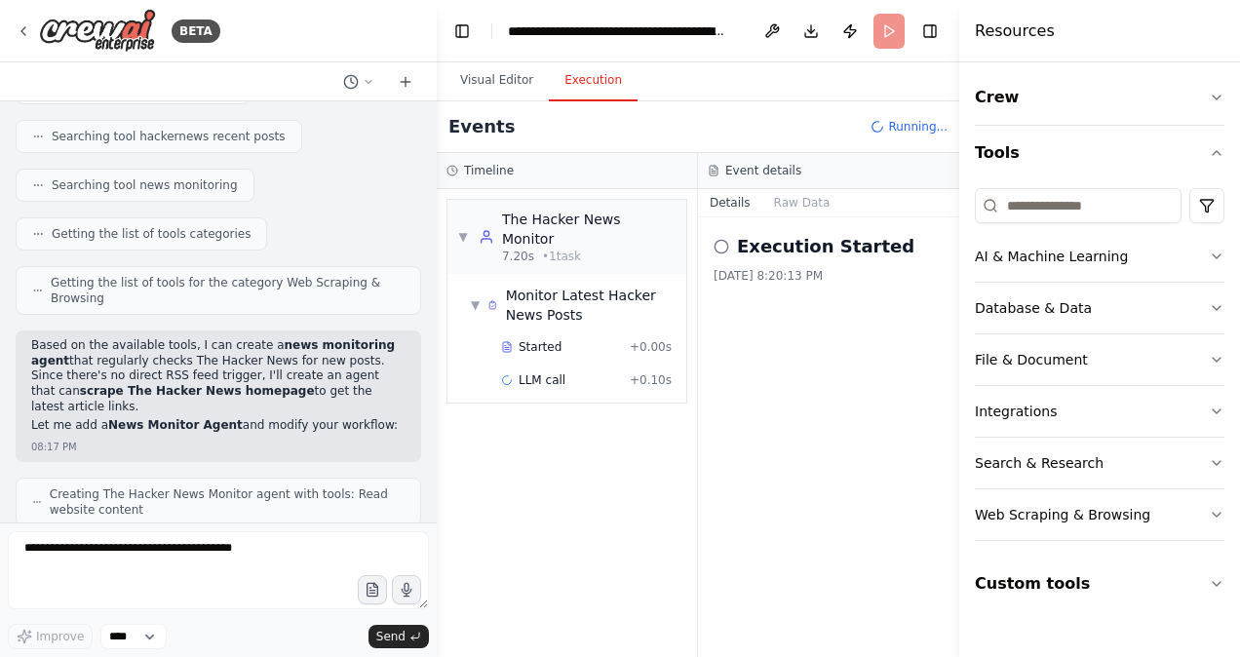
click at [603, 78] on button "Execution" at bounding box center [593, 80] width 89 height 41
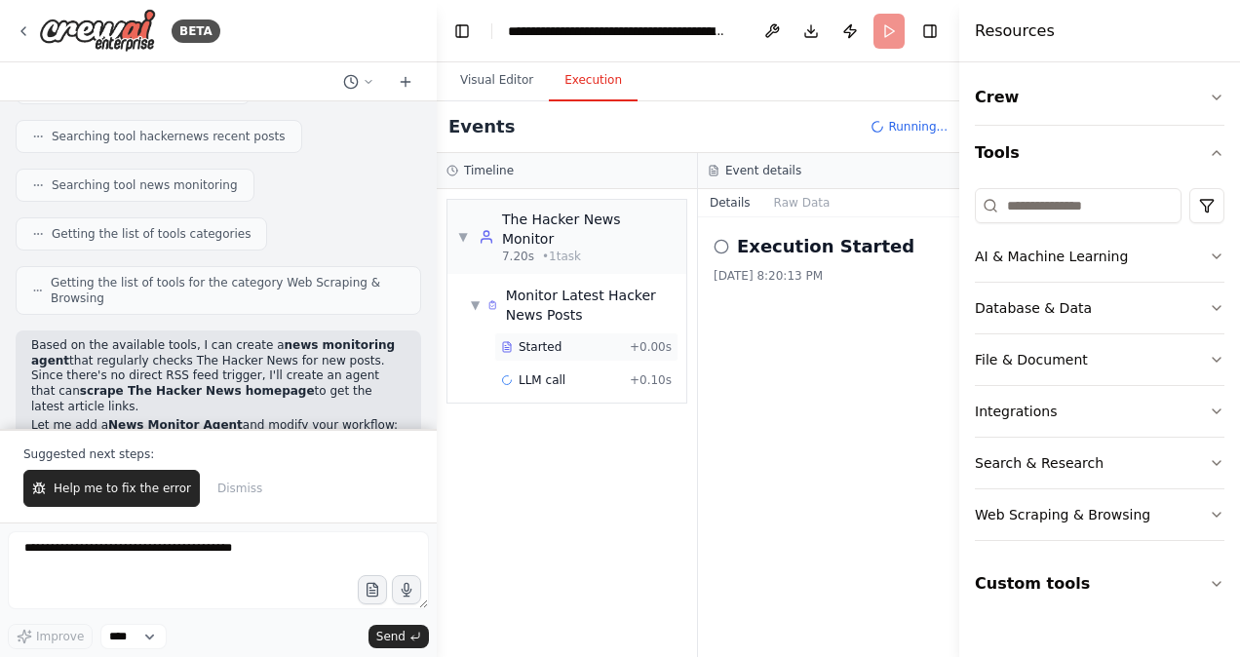
scroll to position [23509, 0]
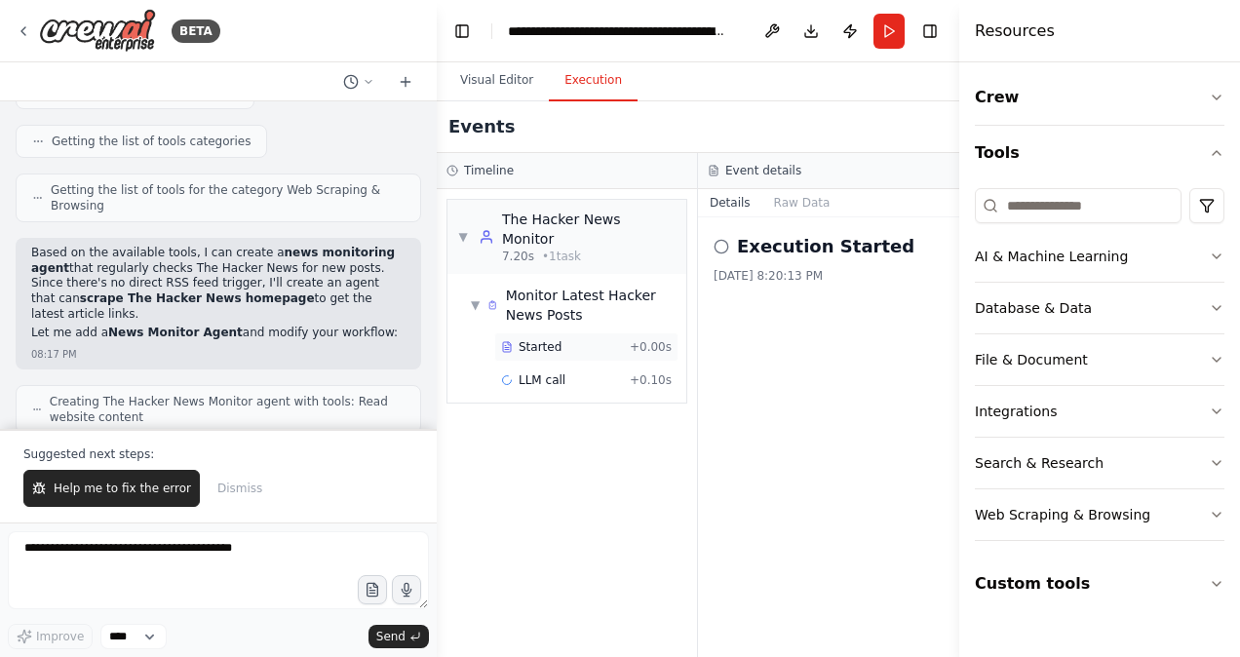
click at [542, 339] on span "Started" at bounding box center [540, 347] width 43 height 16
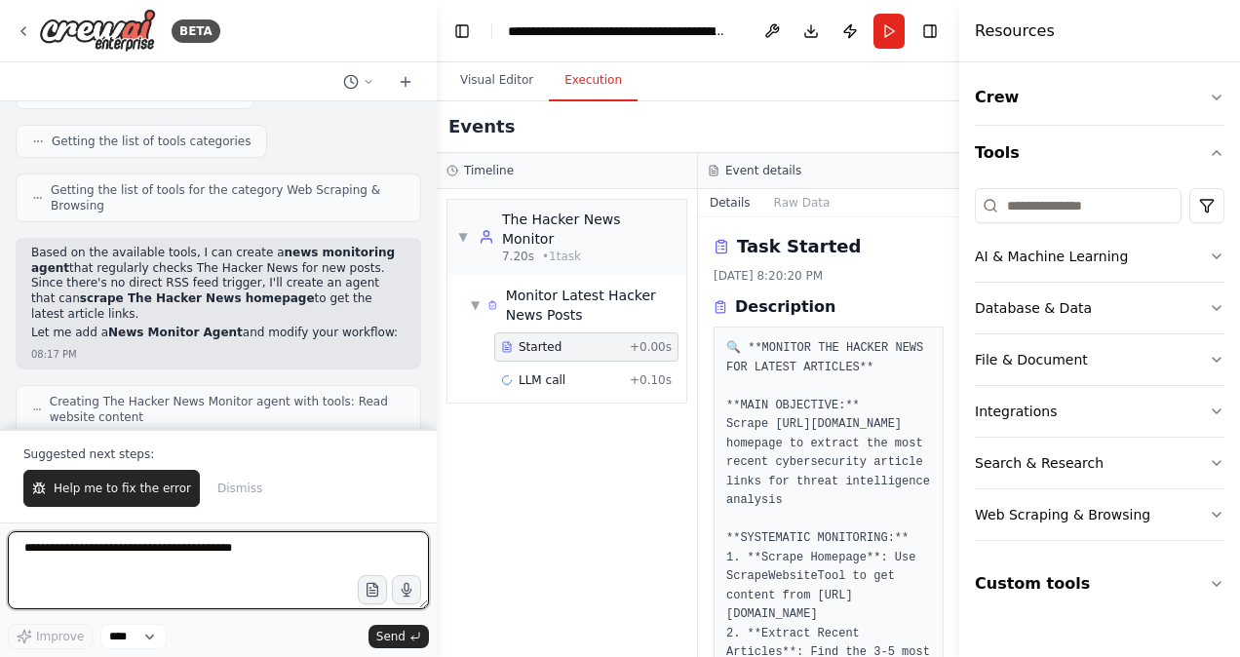
click at [116, 566] on textarea at bounding box center [218, 570] width 421 height 78
type textarea "**********"
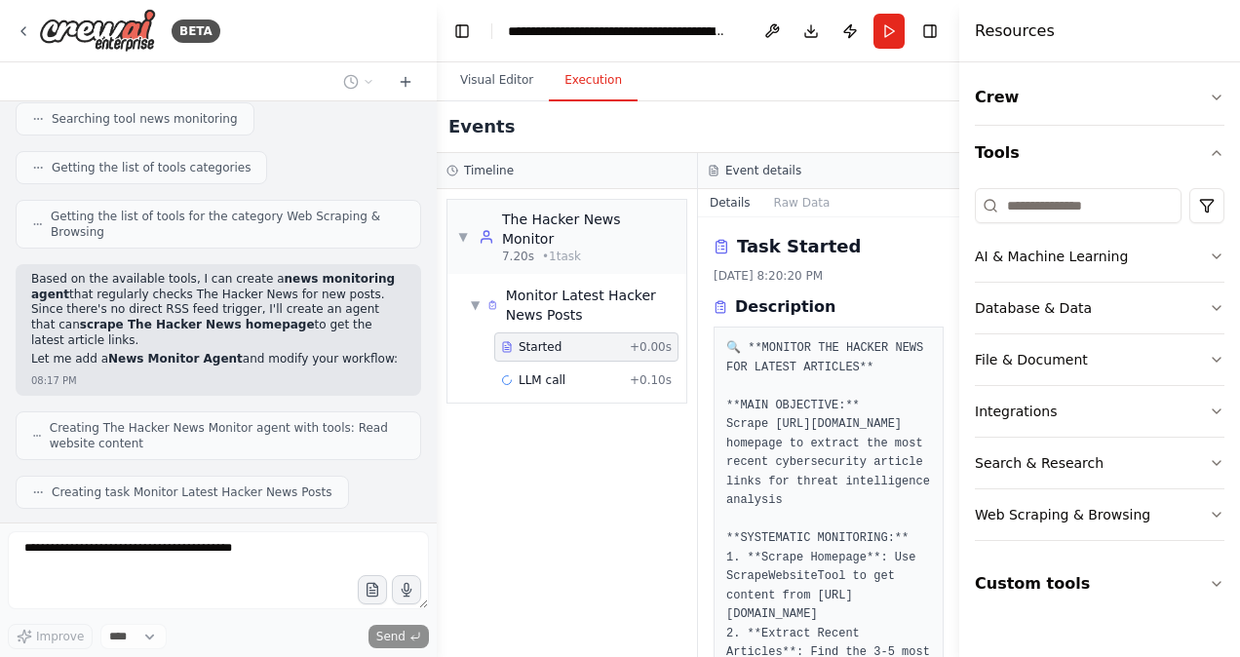
scroll to position [23534, 0]
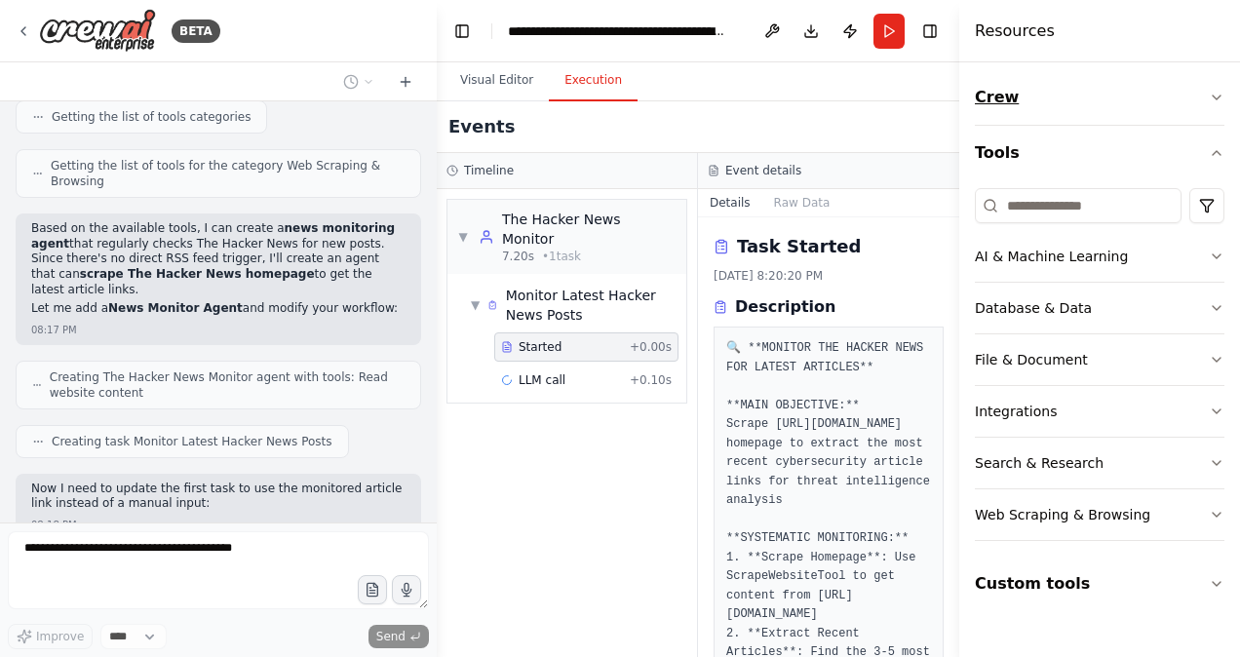
click at [1214, 90] on icon "button" at bounding box center [1217, 98] width 16 height 16
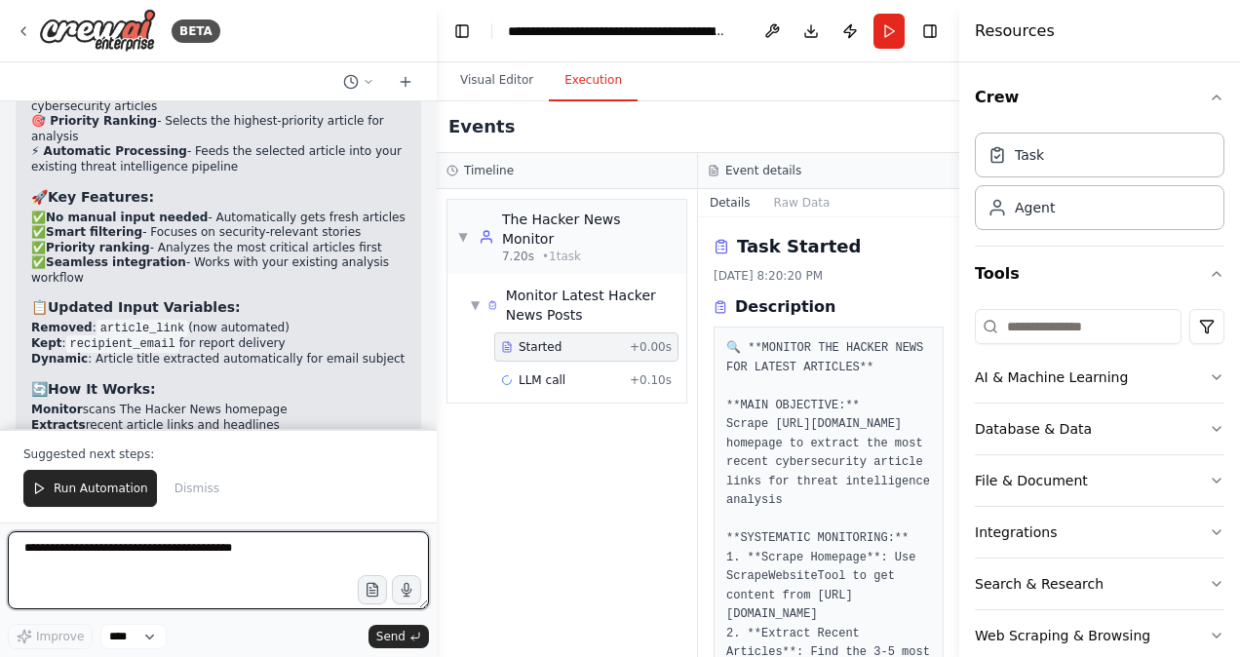
scroll to position [24493, 0]
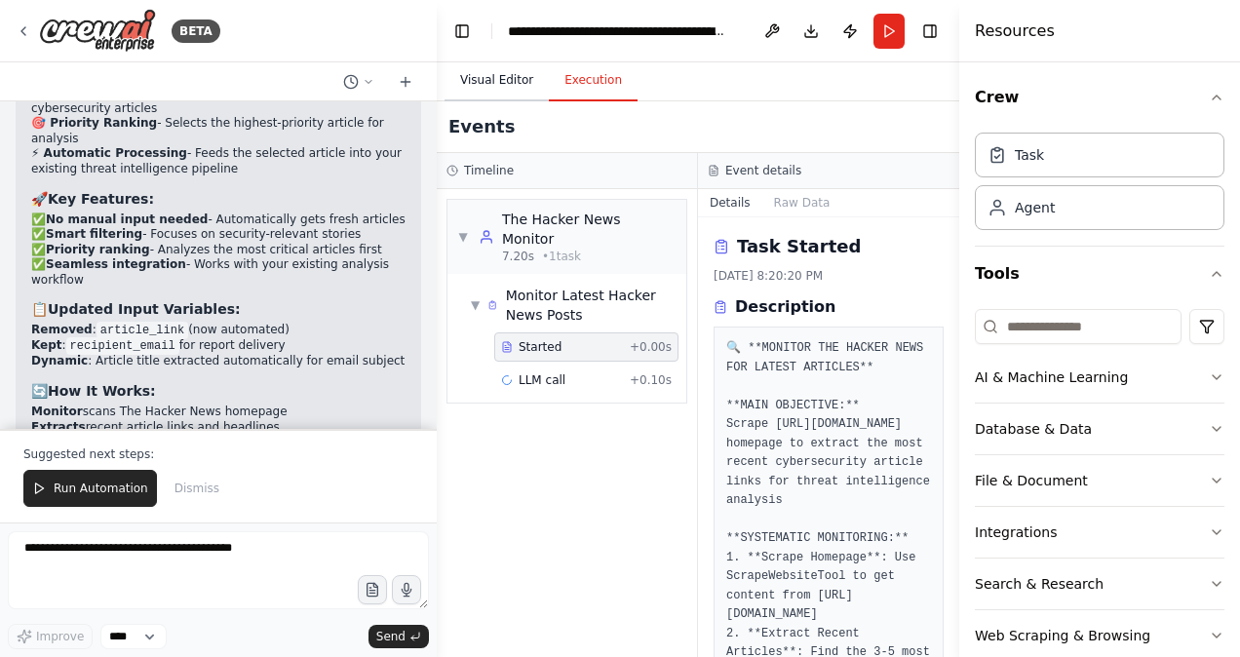
click at [492, 79] on button "Visual Editor" at bounding box center [497, 80] width 104 height 41
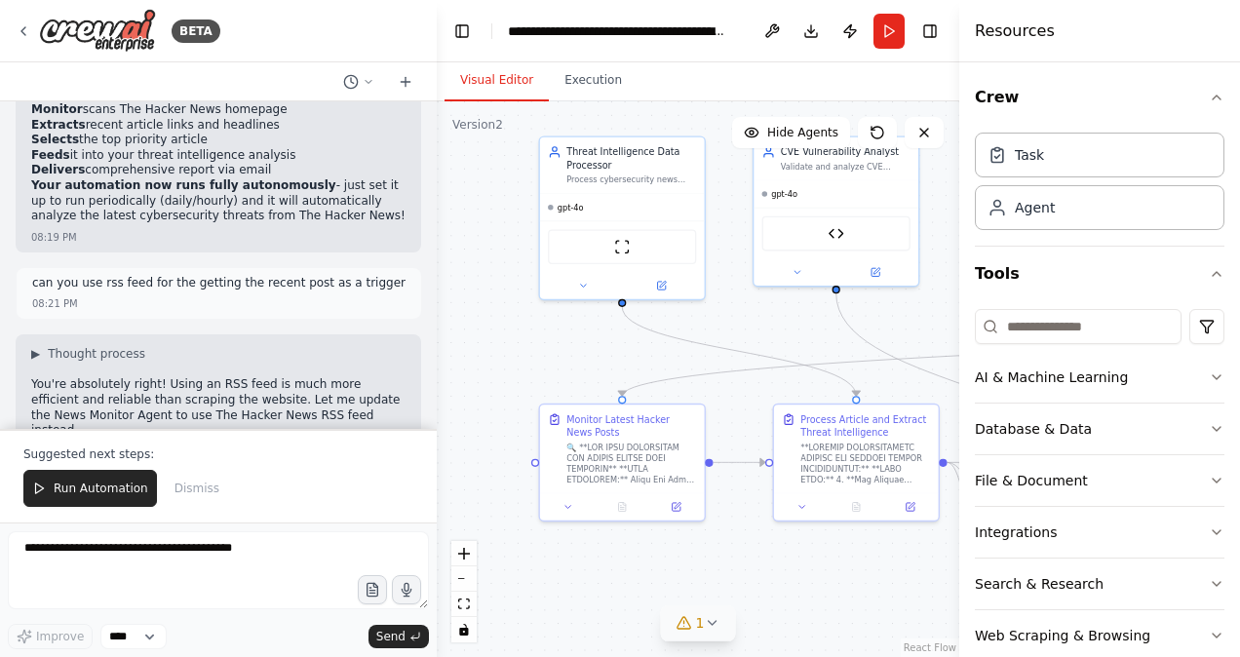
scroll to position [24884, 0]
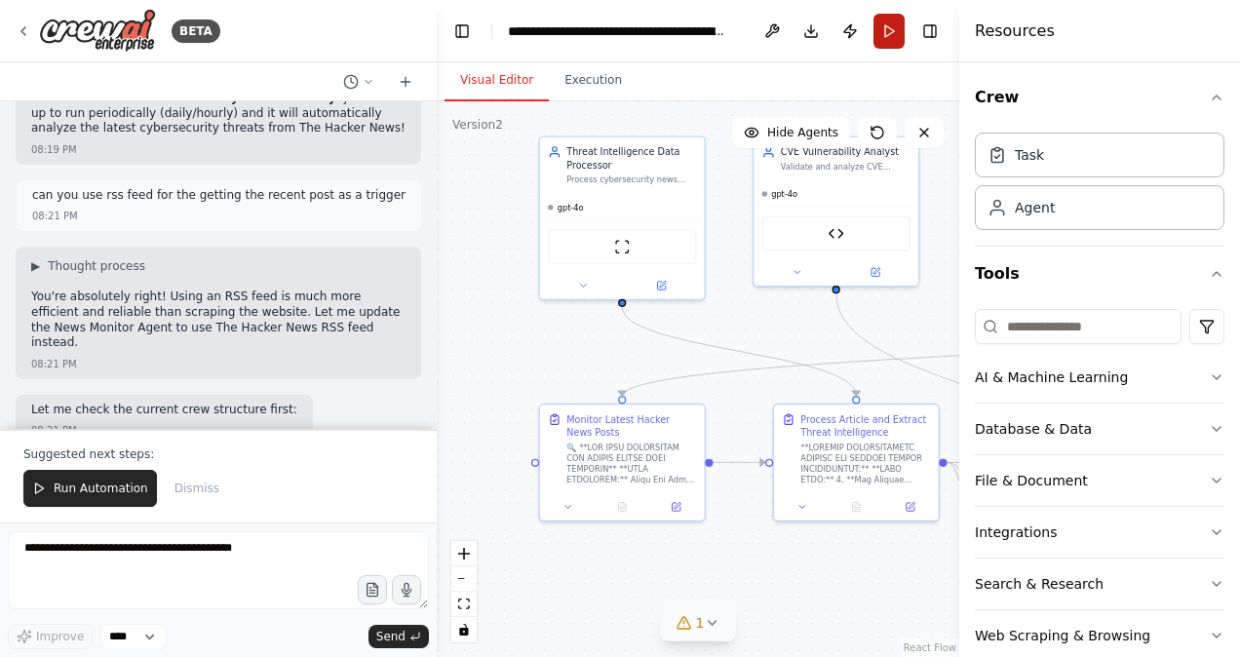
click at [889, 40] on button "Run" at bounding box center [889, 31] width 31 height 35
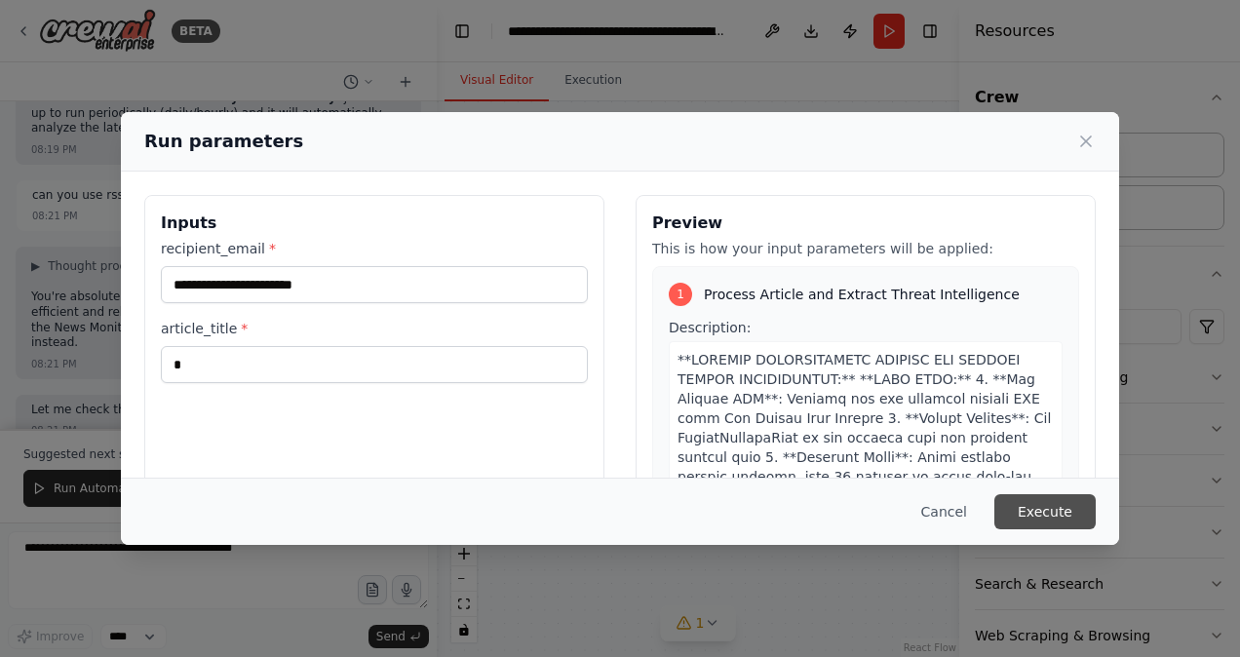
click at [1060, 515] on button "Execute" at bounding box center [1045, 511] width 101 height 35
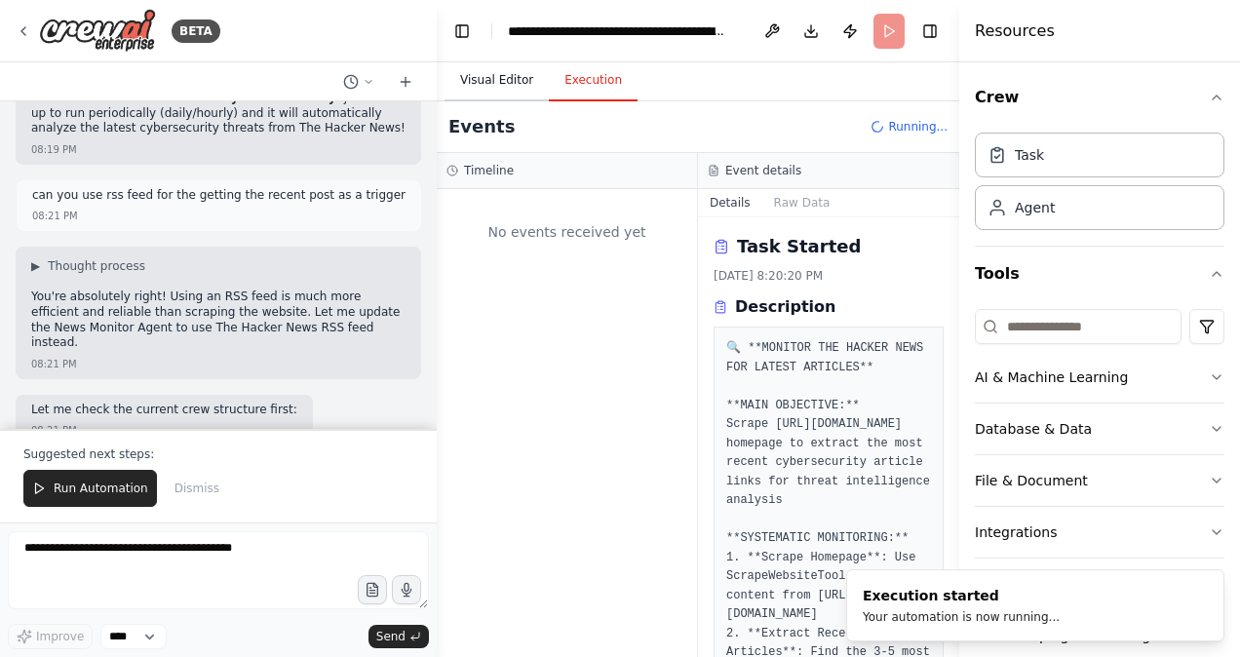
click at [494, 66] on button "Visual Editor" at bounding box center [497, 80] width 104 height 41
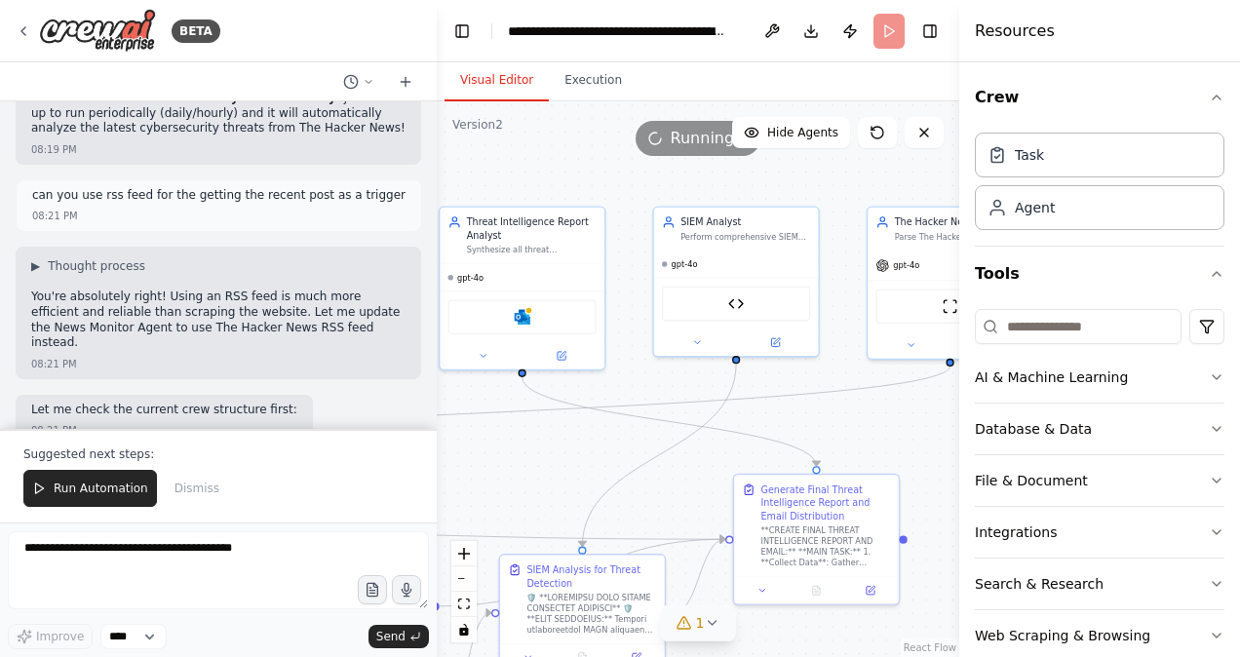
drag, startPoint x: 738, startPoint y: 310, endPoint x: -4, endPoint y: 380, distance: 745.5
click at [0, 380] on html "BETA Hello! I'm the CrewAI assistant. What kind of automation do you want to bu…" at bounding box center [620, 328] width 1240 height 657
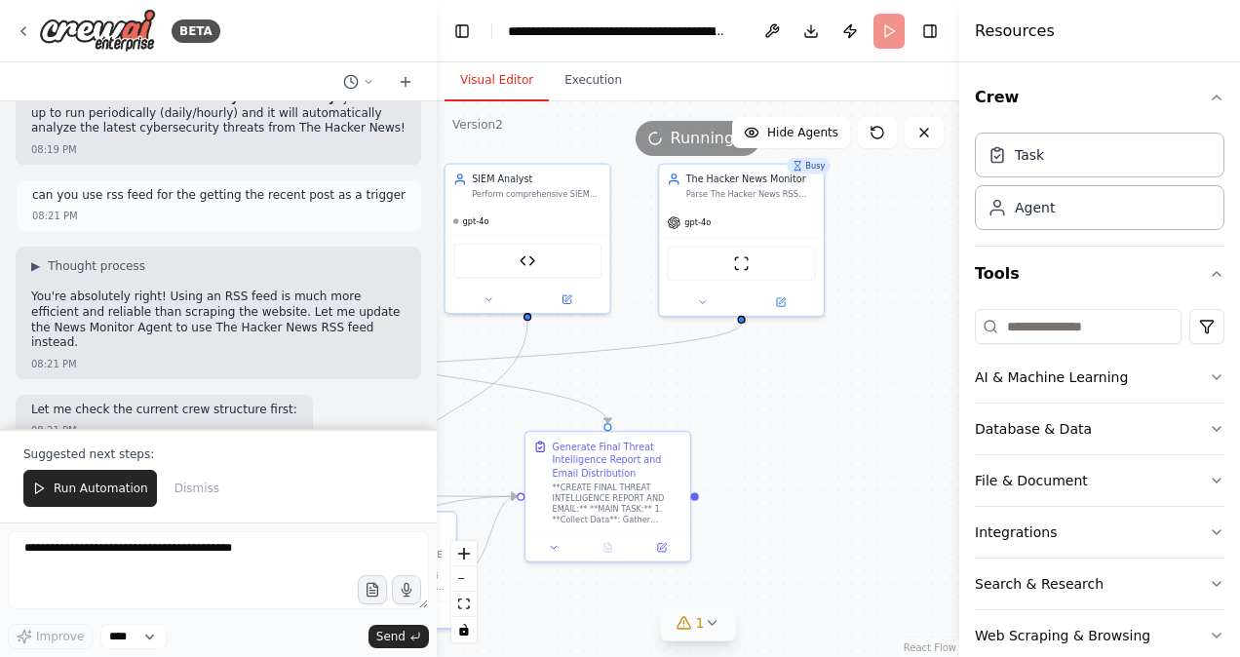
drag, startPoint x: 843, startPoint y: 435, endPoint x: 634, endPoint y: 392, distance: 213.1
click at [634, 392] on div ".deletable-edge-delete-btn { width: 20px; height: 20px; border: 0px solid #ffff…" at bounding box center [698, 379] width 523 height 556
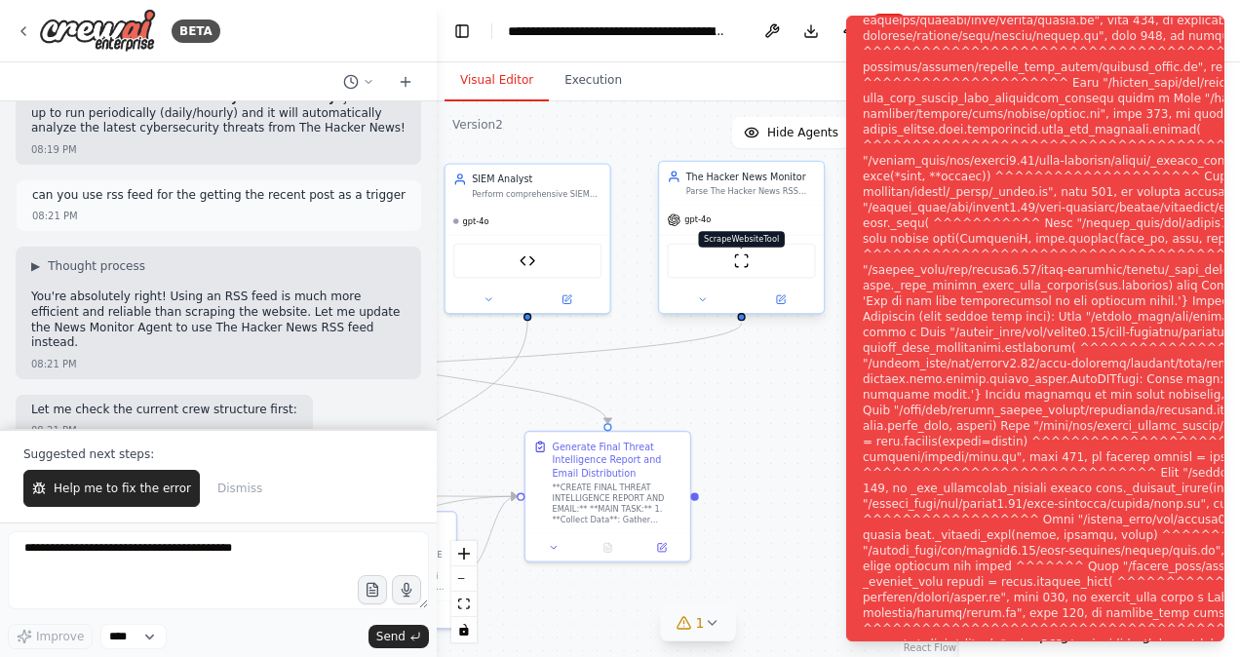
click at [746, 257] on img at bounding box center [741, 261] width 16 height 16
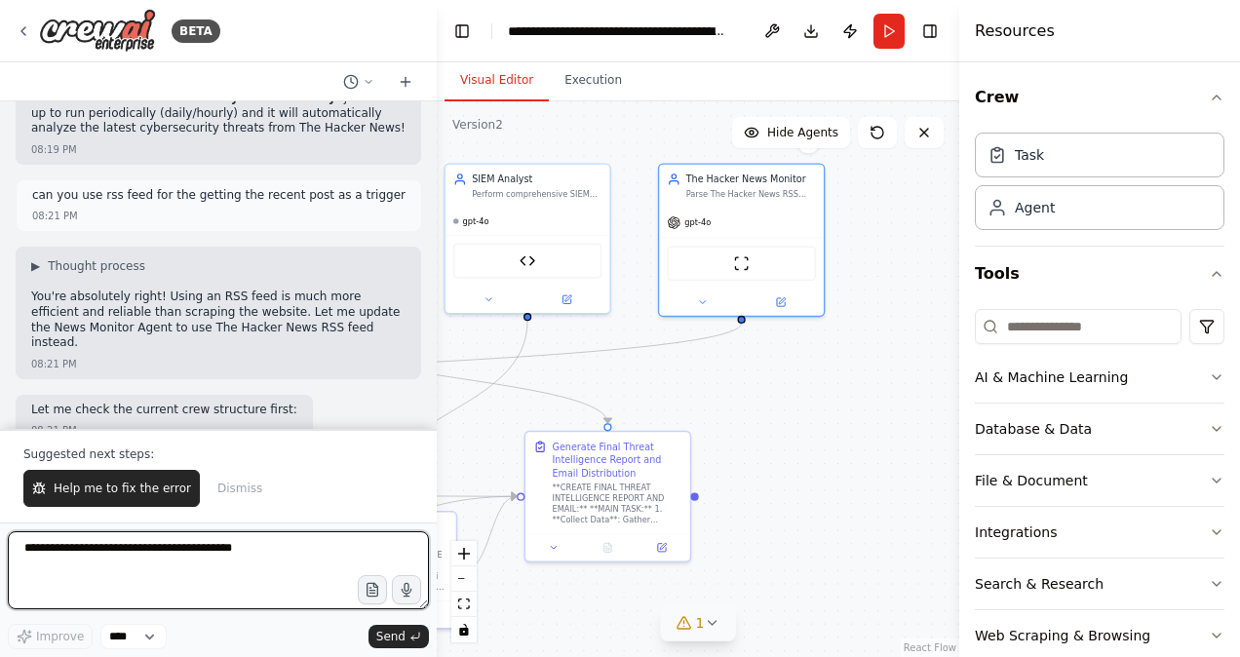
click at [135, 552] on textarea at bounding box center [218, 570] width 421 height 78
paste textarea "**********"
type textarea "**********"
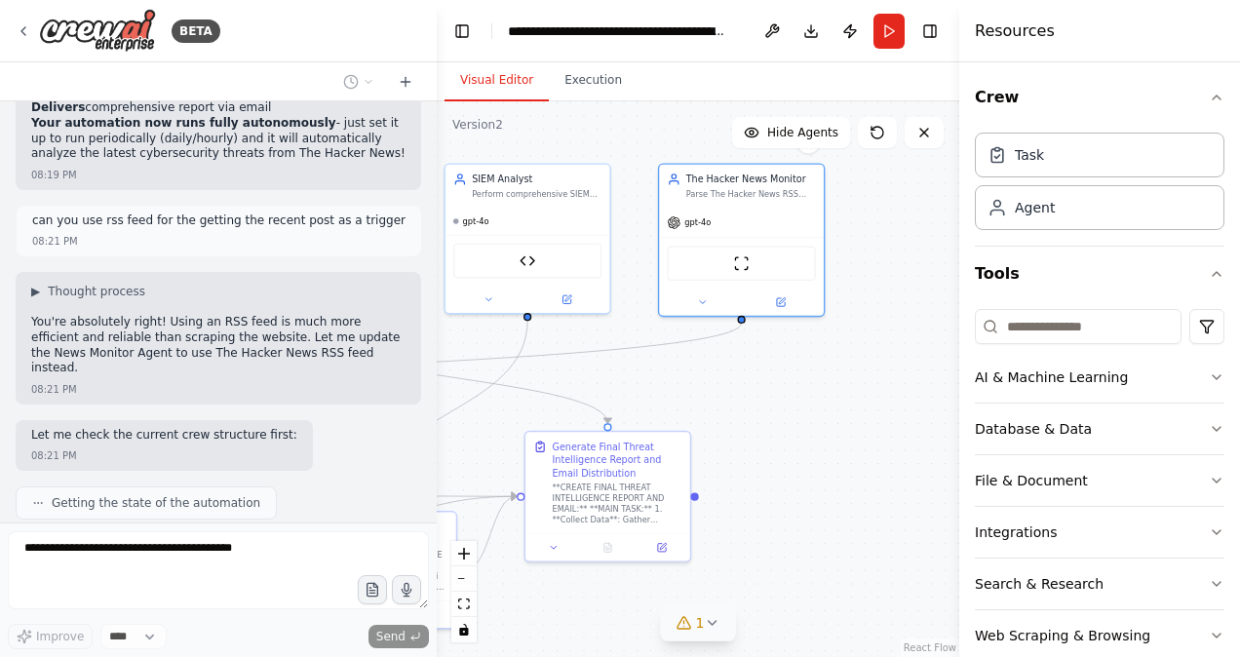
scroll to position [24909, 0]
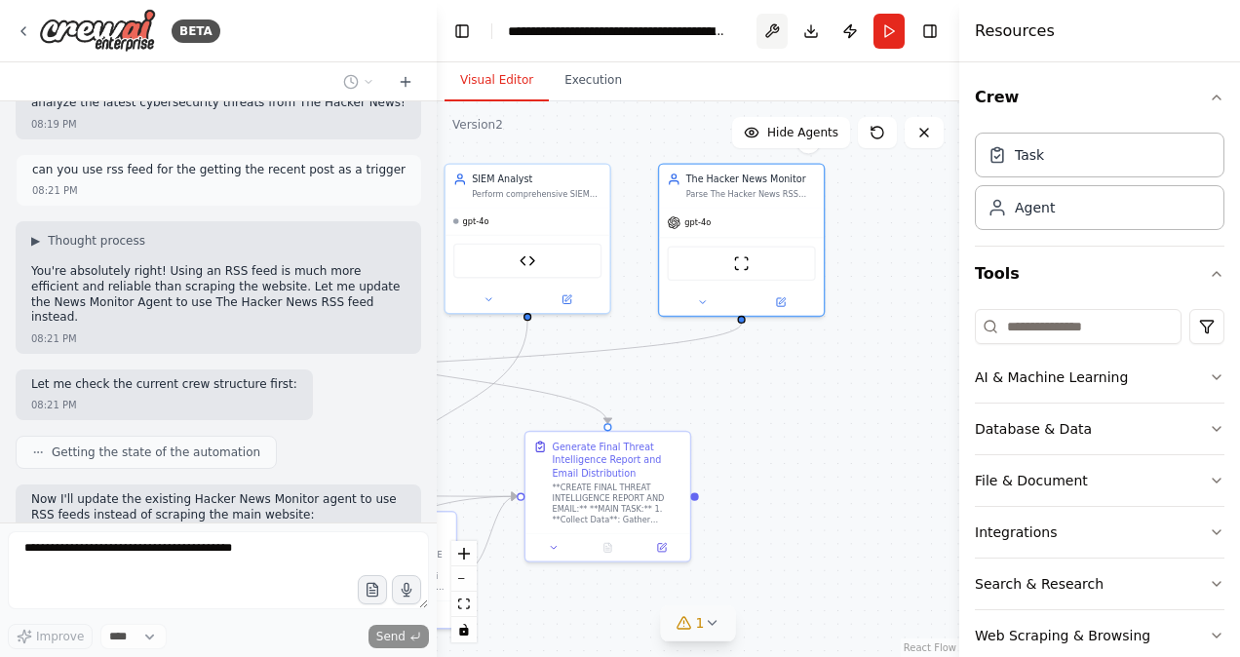
click at [775, 42] on button at bounding box center [772, 31] width 31 height 35
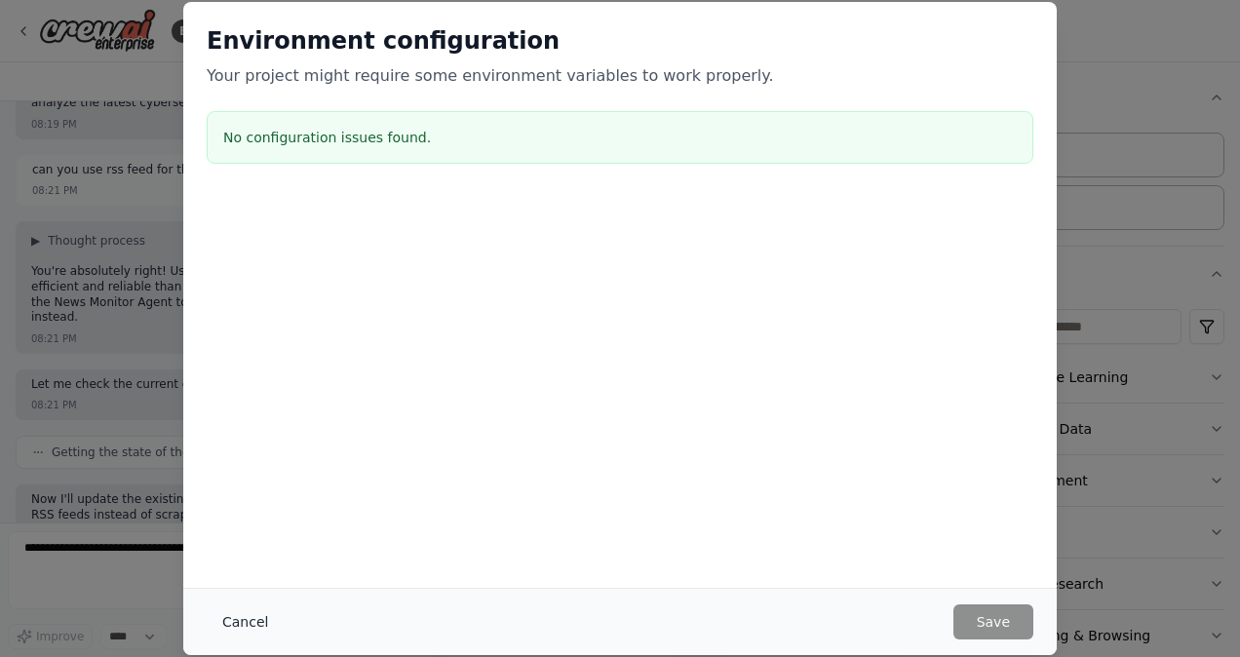
click at [234, 624] on button "Cancel" at bounding box center [245, 622] width 77 height 35
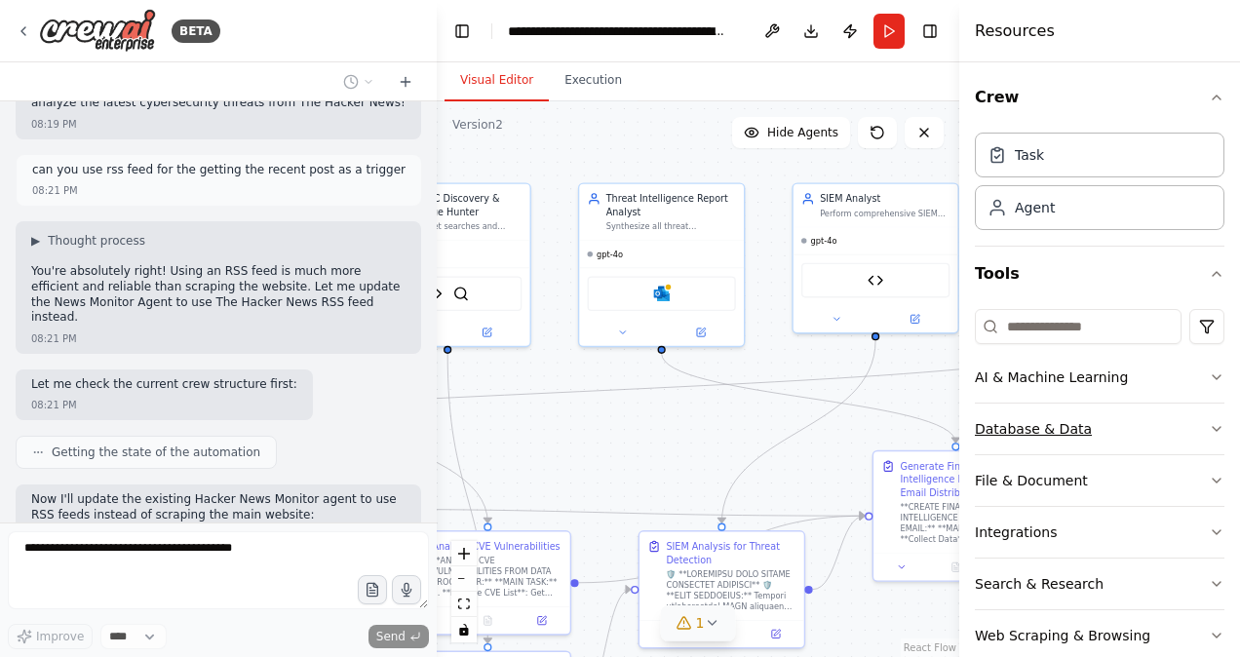
drag, startPoint x: 649, startPoint y: 383, endPoint x: 998, endPoint y: 403, distance: 348.7
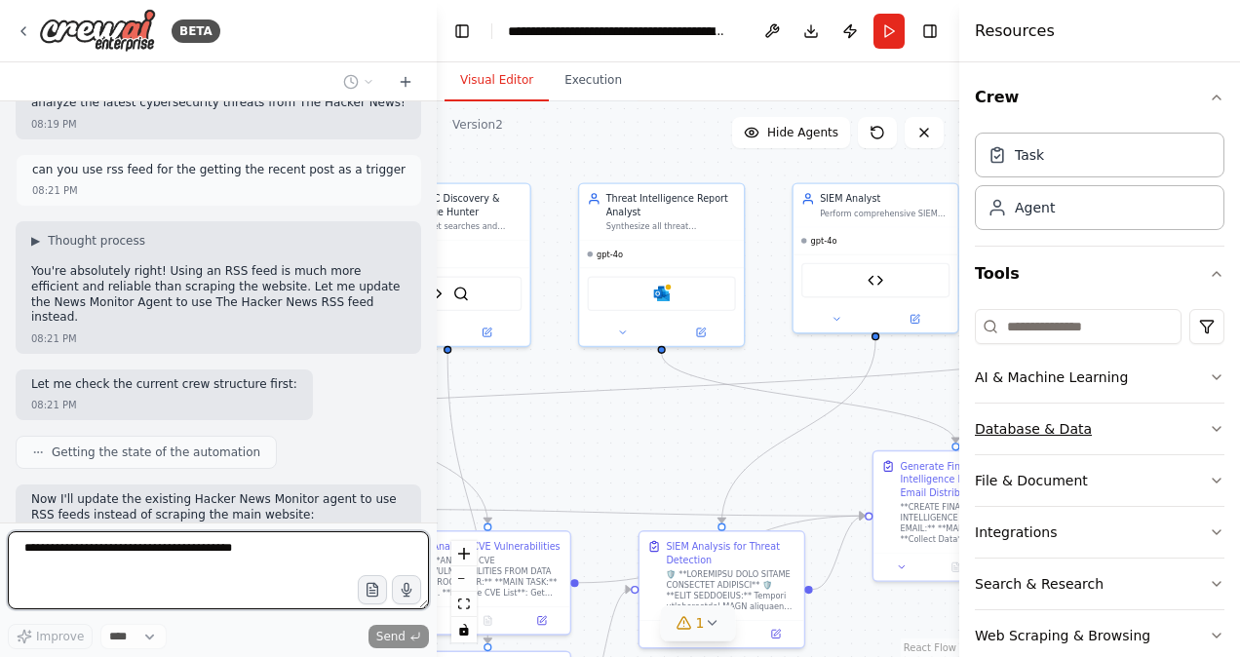
click at [998, 403] on div "BETA Hello! I'm the CrewAI assistant. What kind of automation do you want to bu…" at bounding box center [620, 328] width 1240 height 657
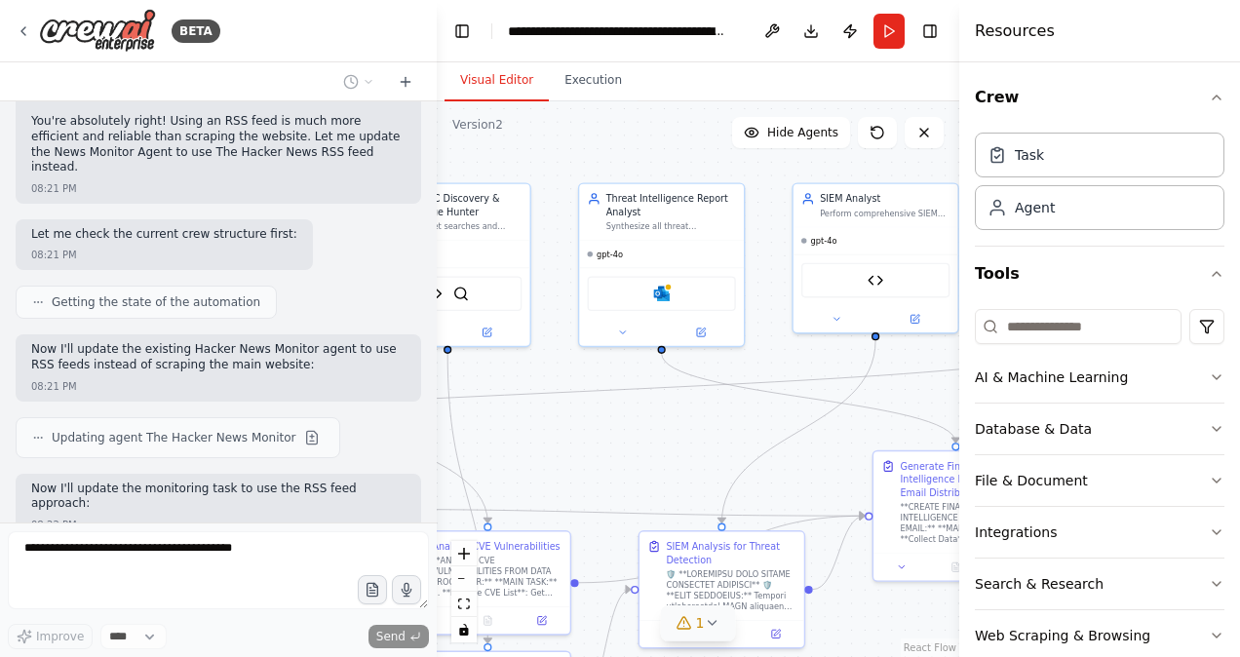
scroll to position [25074, 0]
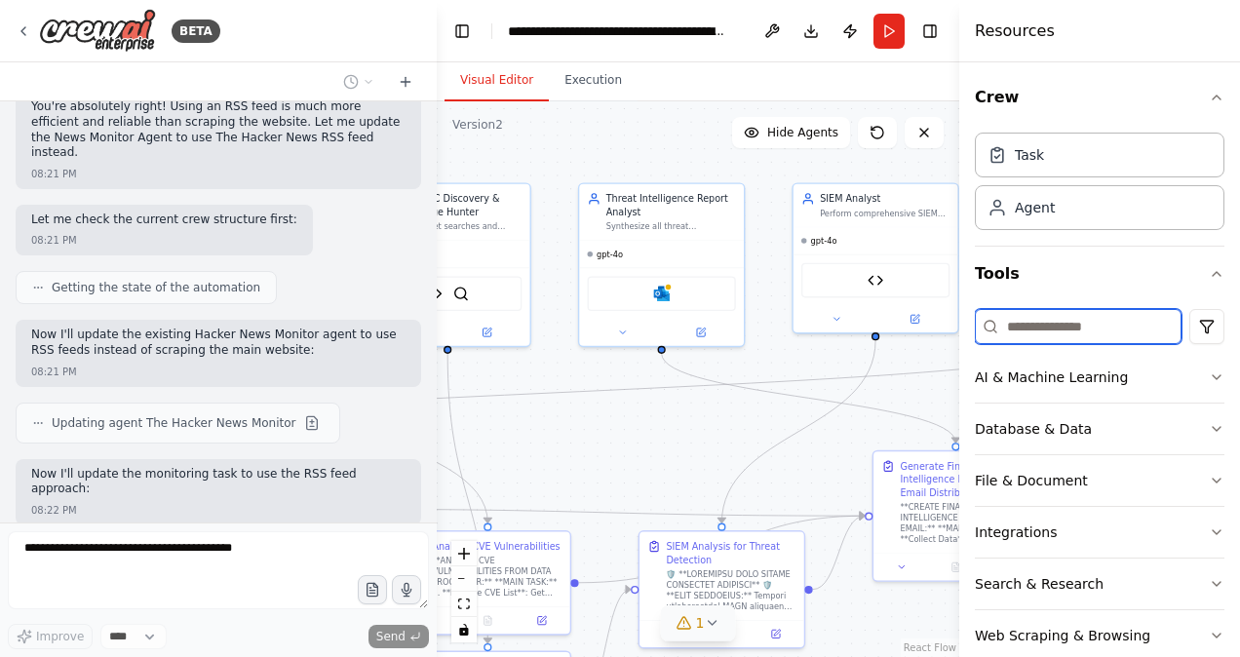
click at [1061, 316] on input at bounding box center [1078, 326] width 207 height 35
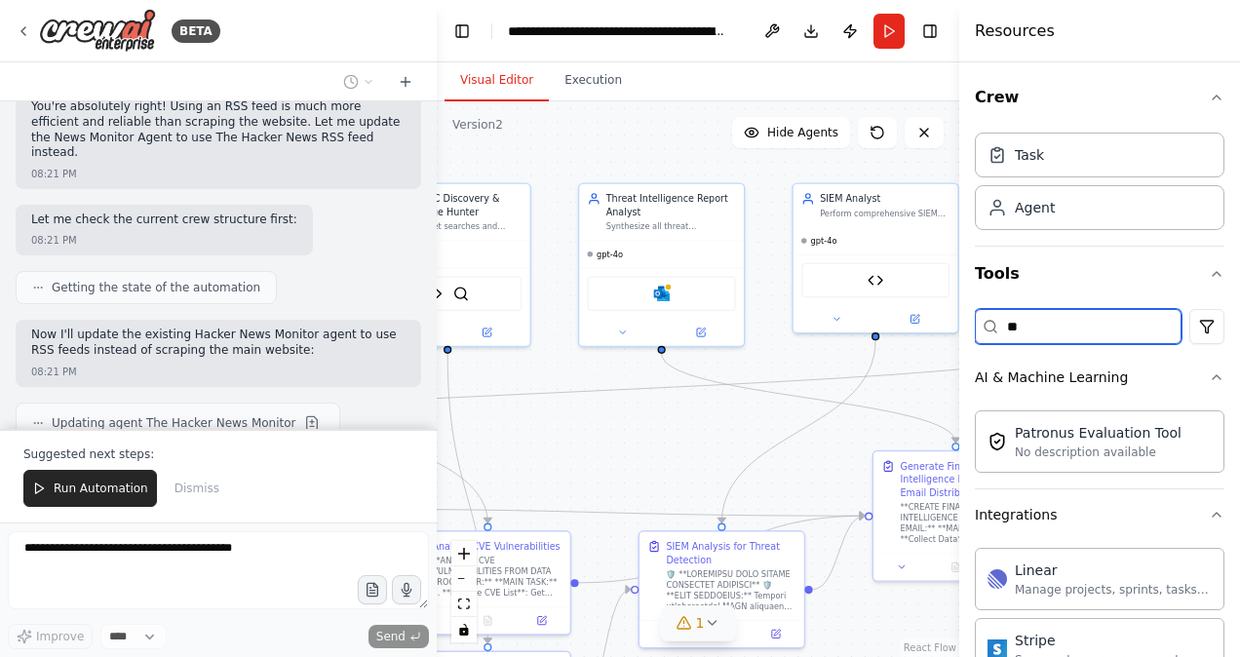
type input "*"
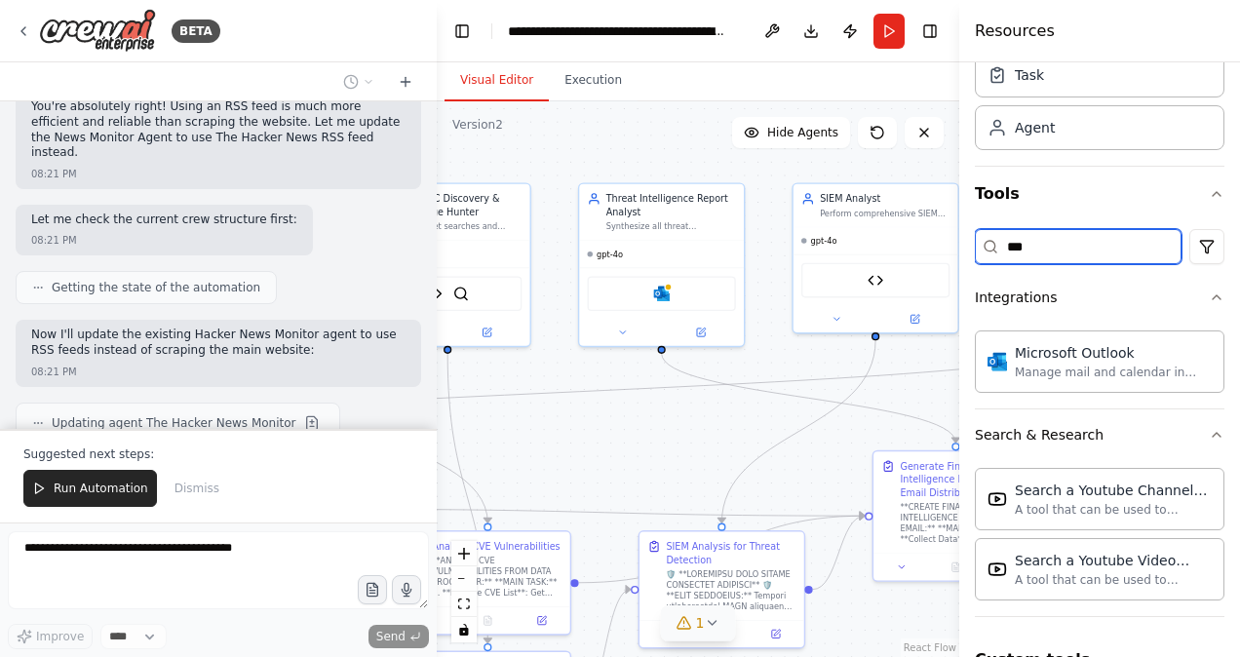
scroll to position [121, 0]
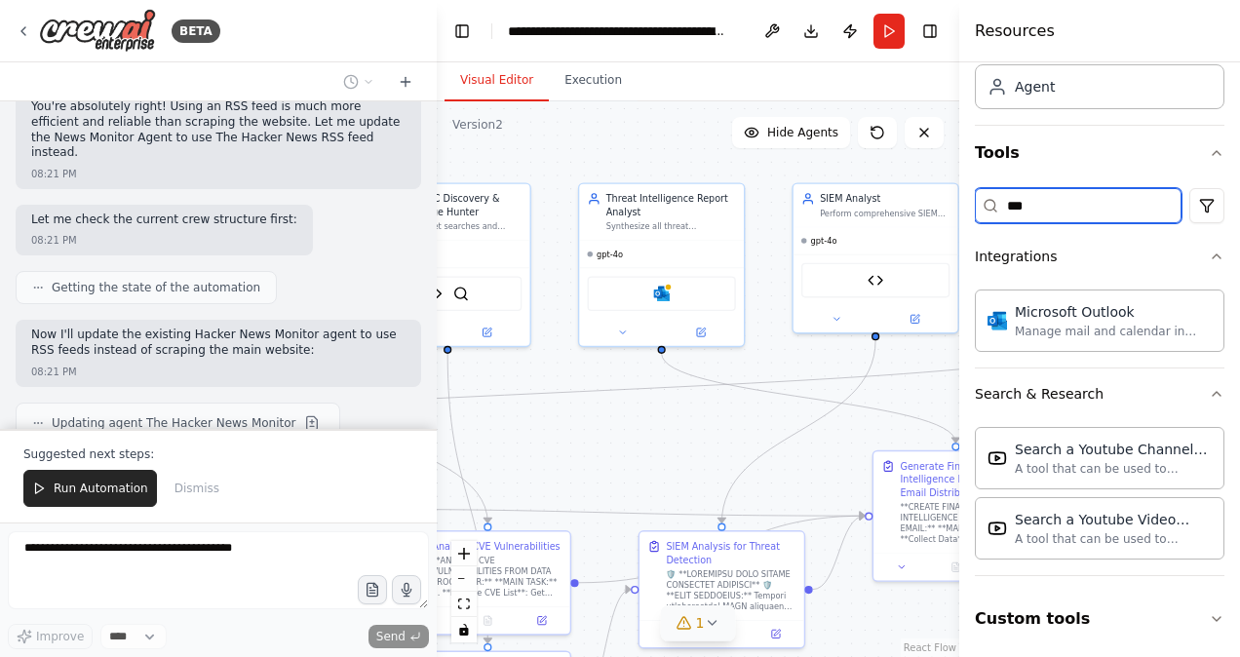
type input "***"
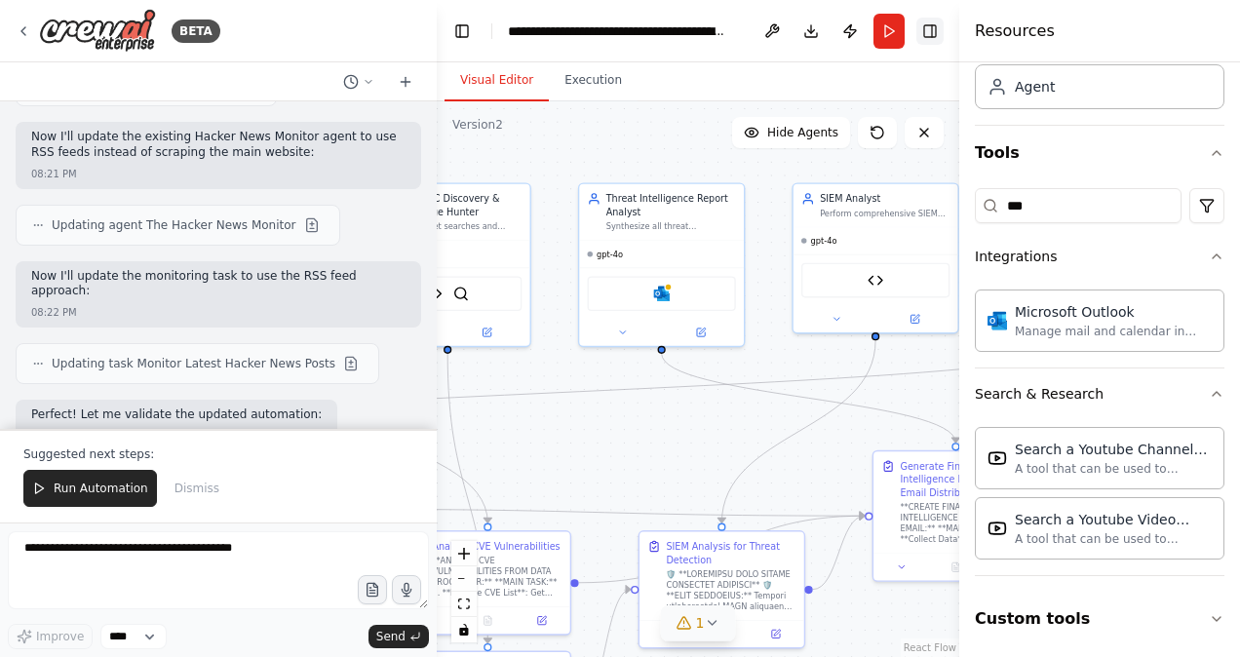
click at [934, 31] on button "Toggle Right Sidebar" at bounding box center [930, 31] width 27 height 27
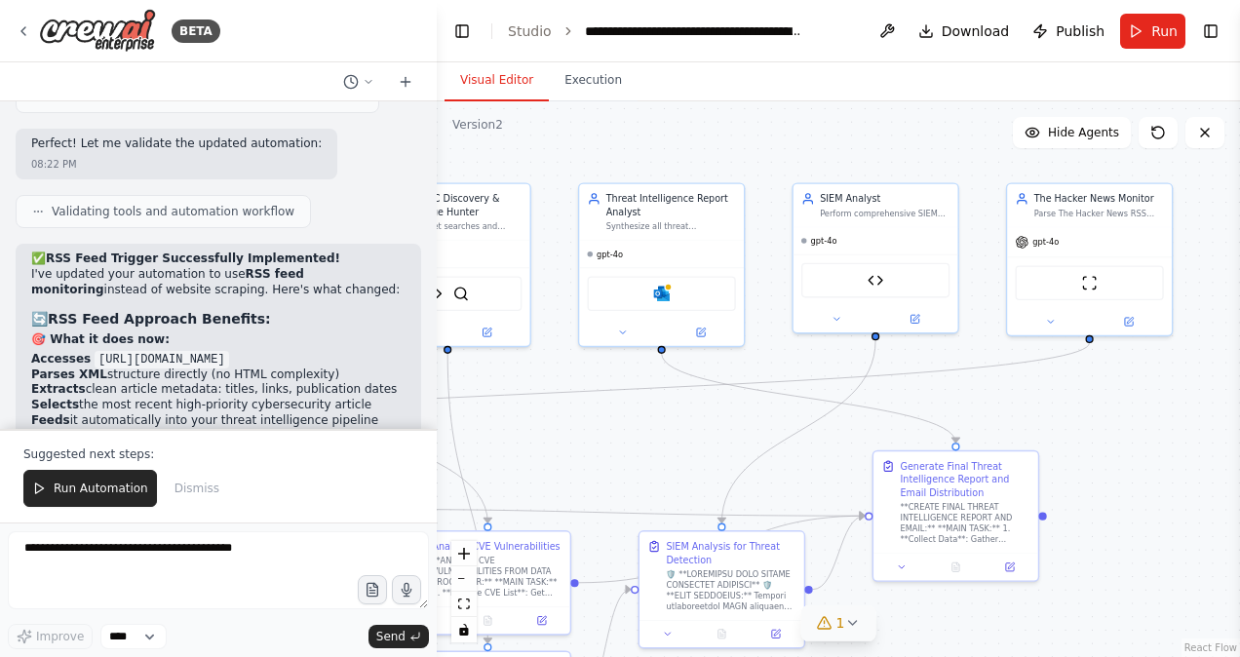
scroll to position [25543, 0]
click at [100, 488] on span "Run Automation" at bounding box center [101, 489] width 95 height 16
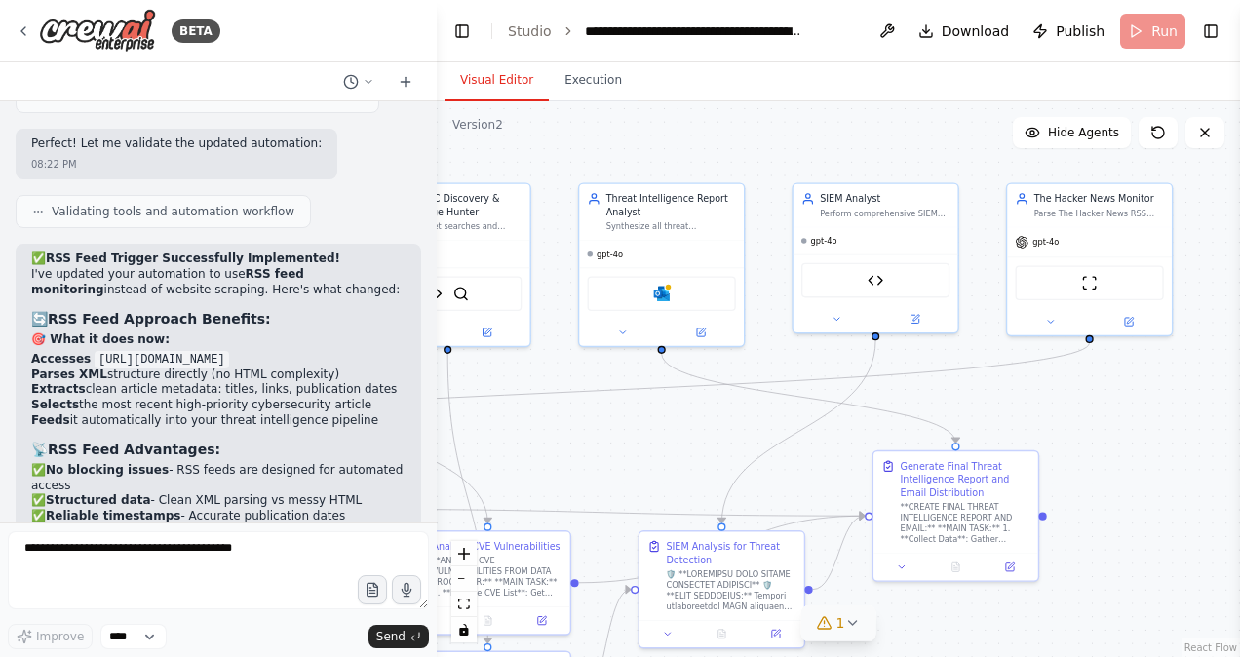
scroll to position [25450, 0]
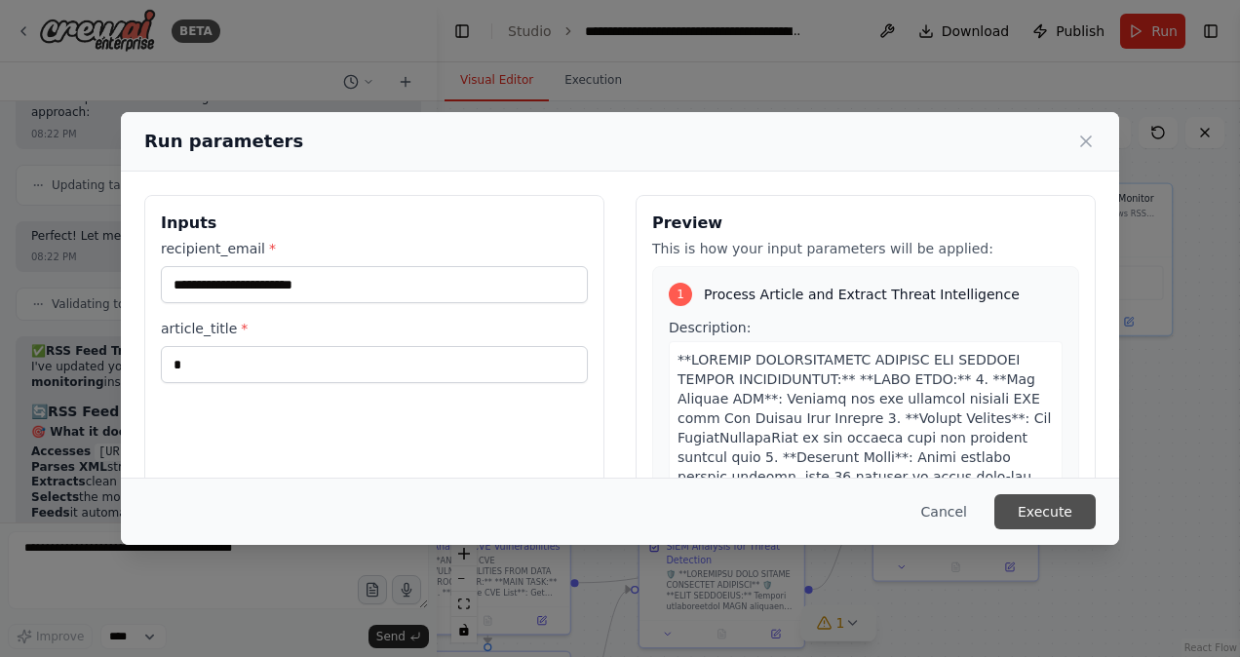
click at [1058, 508] on button "Execute" at bounding box center [1045, 511] width 101 height 35
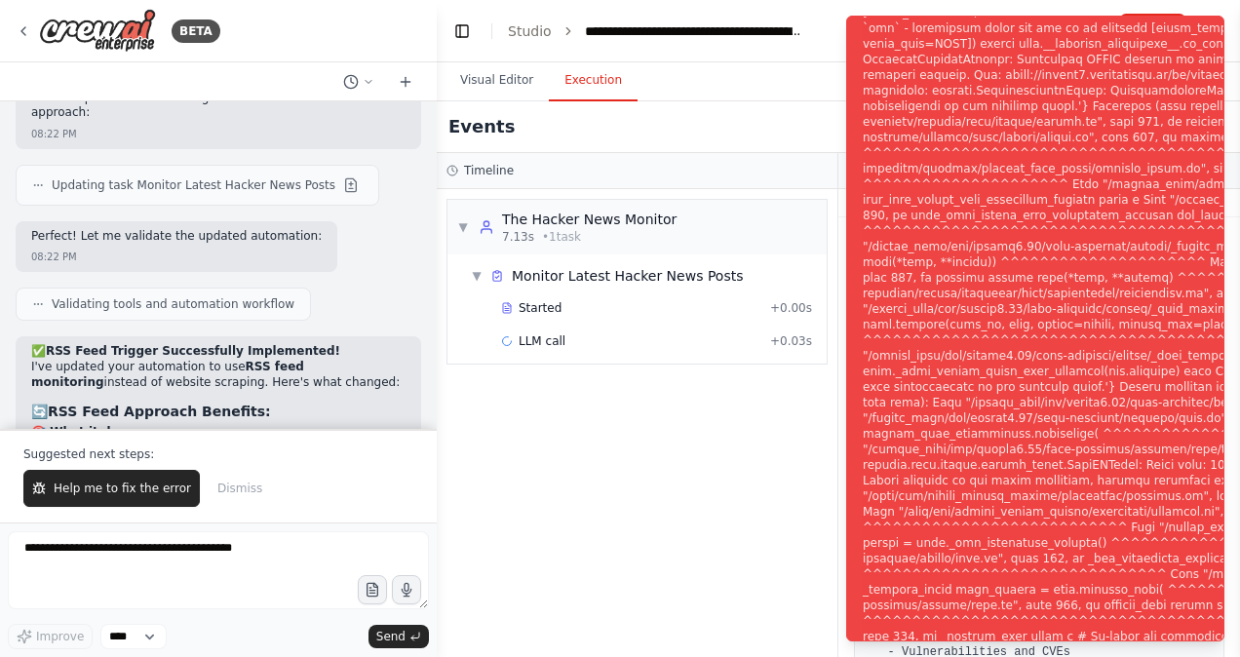
scroll to position [25543, 0]
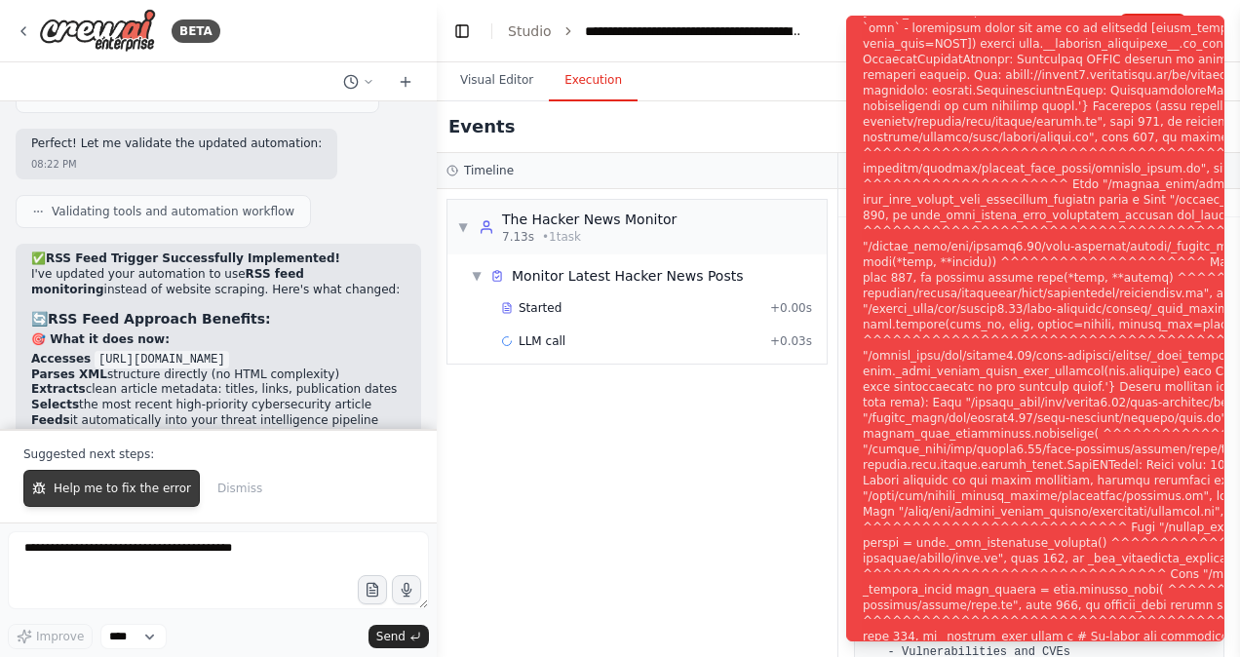
click at [78, 491] on span "Help me to fix the error" at bounding box center [123, 489] width 138 height 16
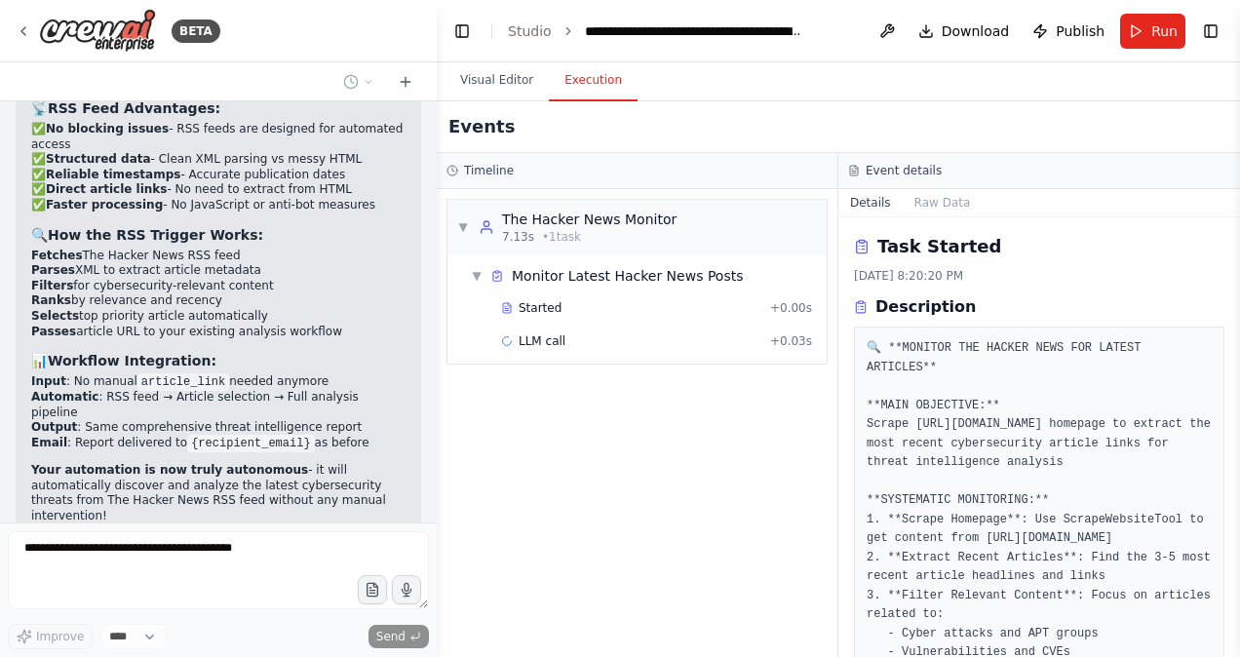
scroll to position [25904, 0]
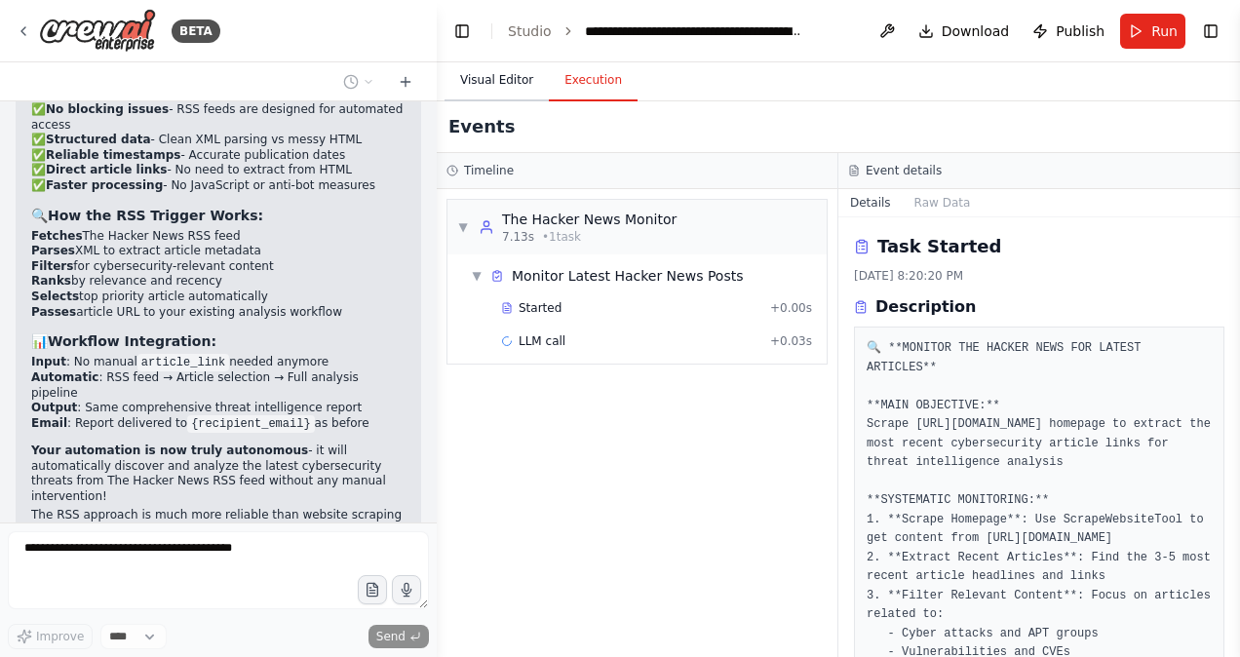
click at [480, 67] on button "Visual Editor" at bounding box center [497, 80] width 104 height 41
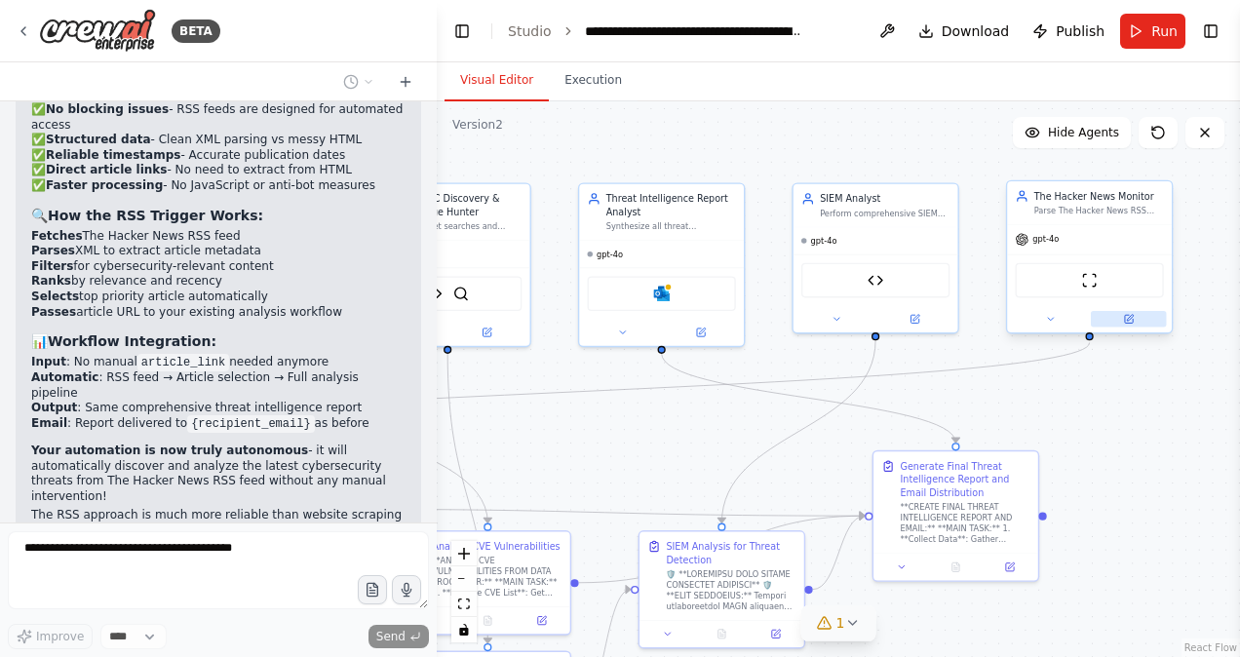
click at [1133, 319] on icon at bounding box center [1129, 319] width 8 height 8
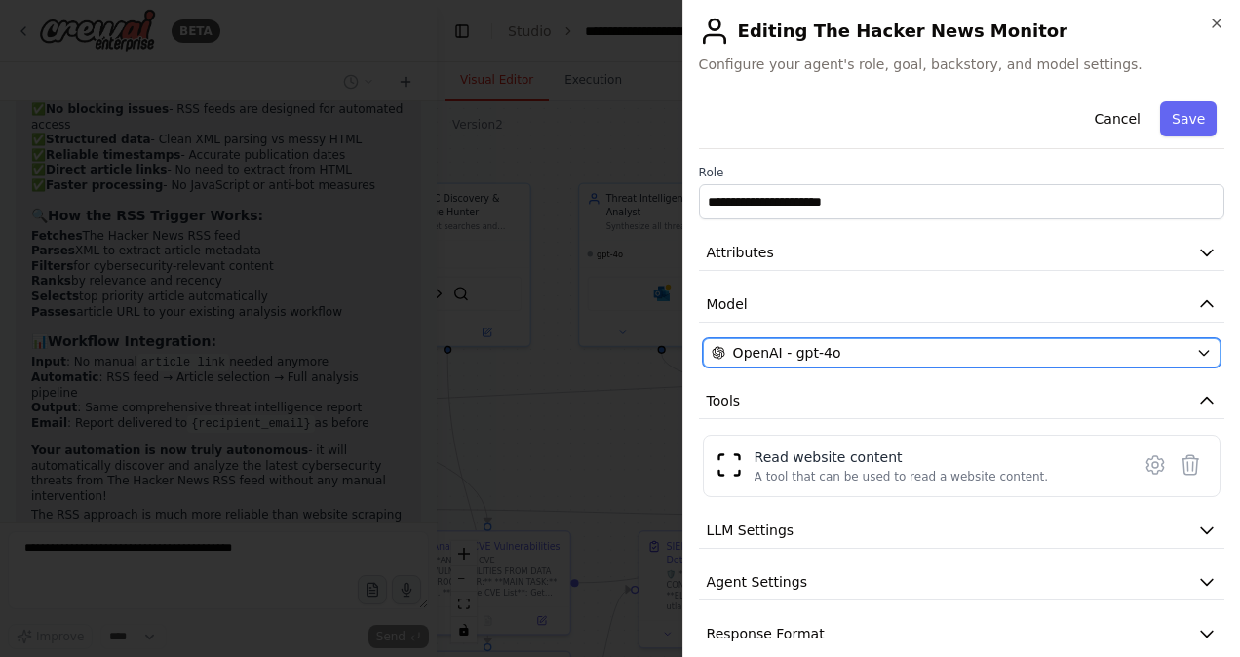
click at [981, 358] on div "OpenAI - gpt-4o" at bounding box center [950, 353] width 477 height 20
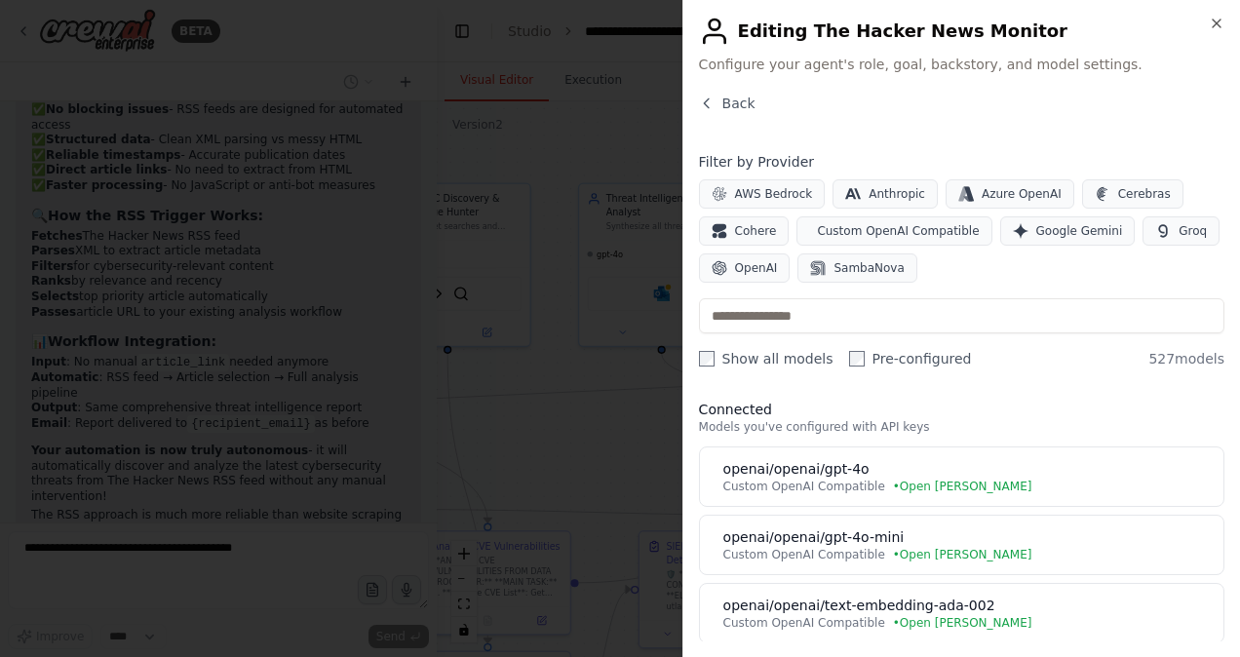
scroll to position [0, 0]
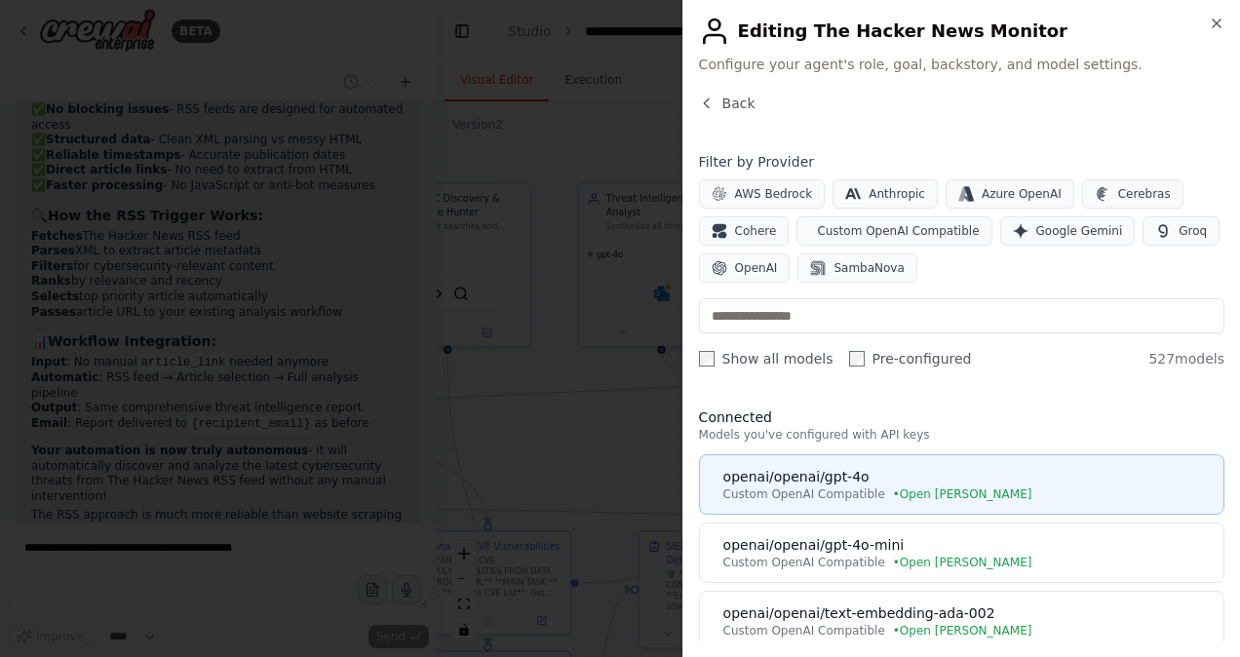
click at [848, 484] on div "openai/openai/gpt-4o" at bounding box center [968, 477] width 489 height 20
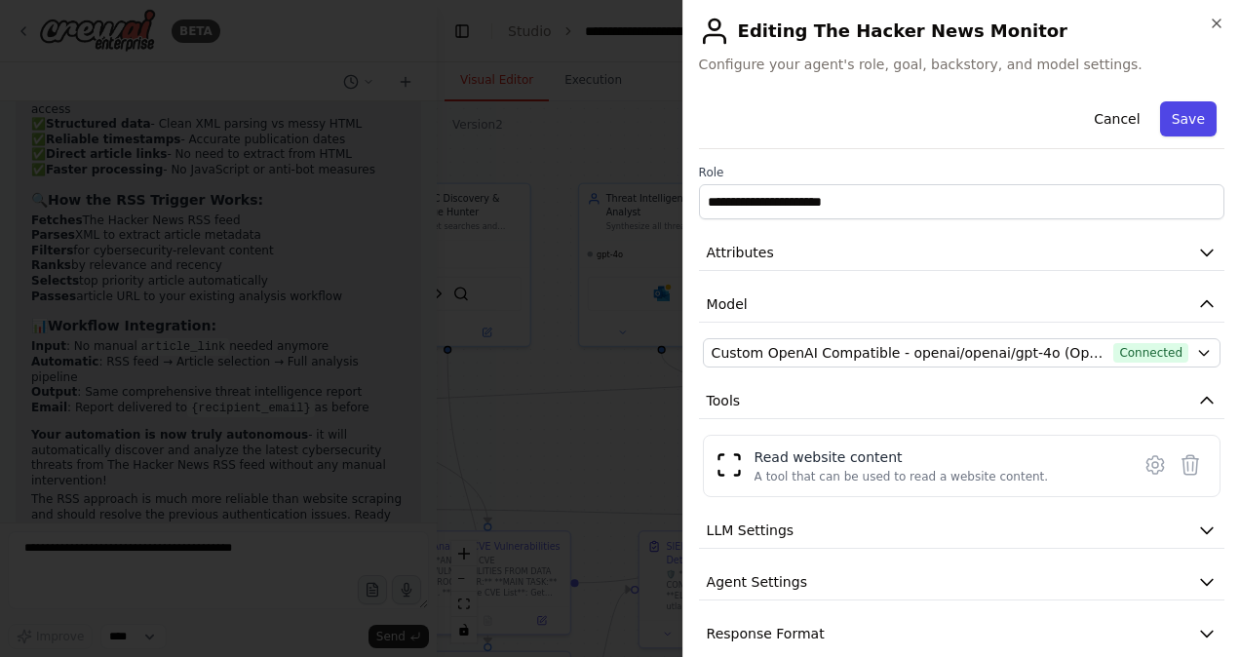
click at [1180, 129] on button "Save" at bounding box center [1189, 118] width 57 height 35
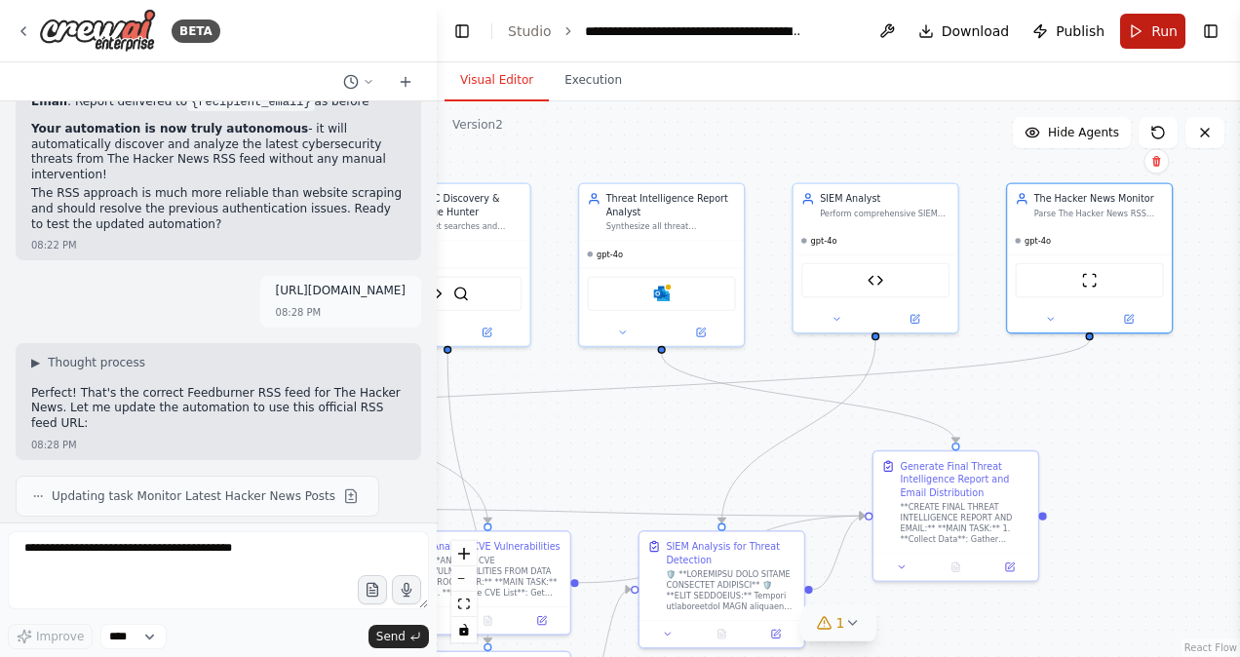
click at [1149, 36] on button "Run" at bounding box center [1153, 31] width 65 height 35
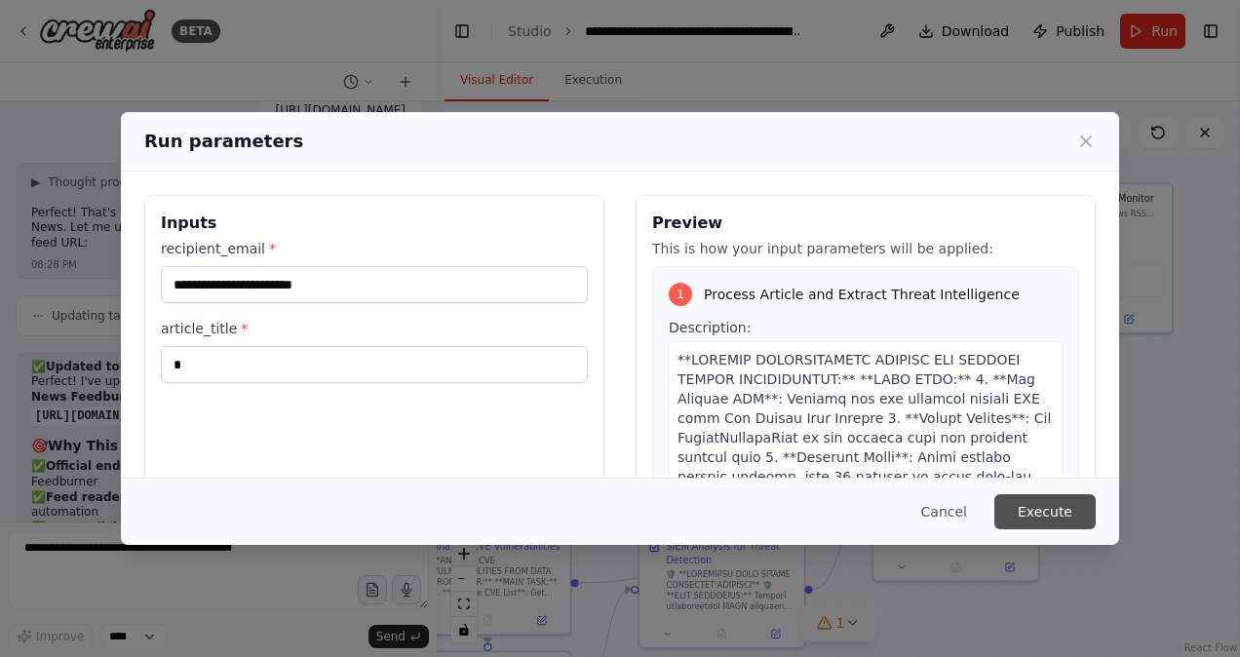
scroll to position [26421, 0]
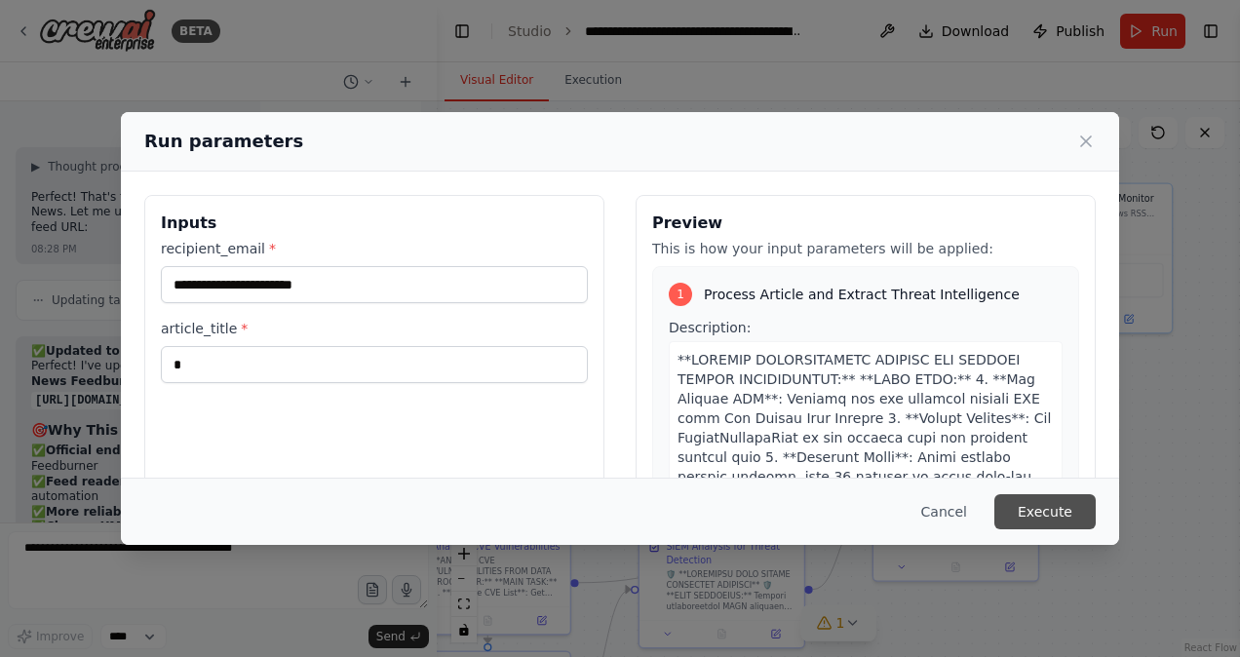
click at [1061, 506] on button "Execute" at bounding box center [1045, 511] width 101 height 35
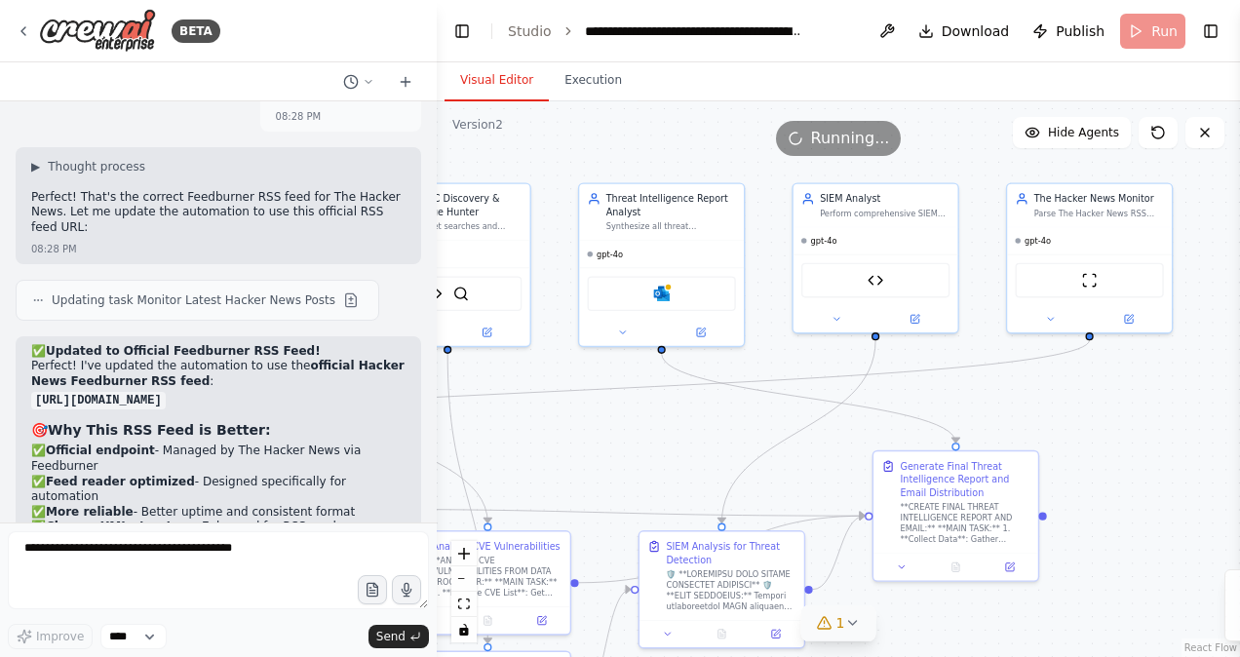
click at [493, 78] on button "Visual Editor" at bounding box center [497, 80] width 104 height 41
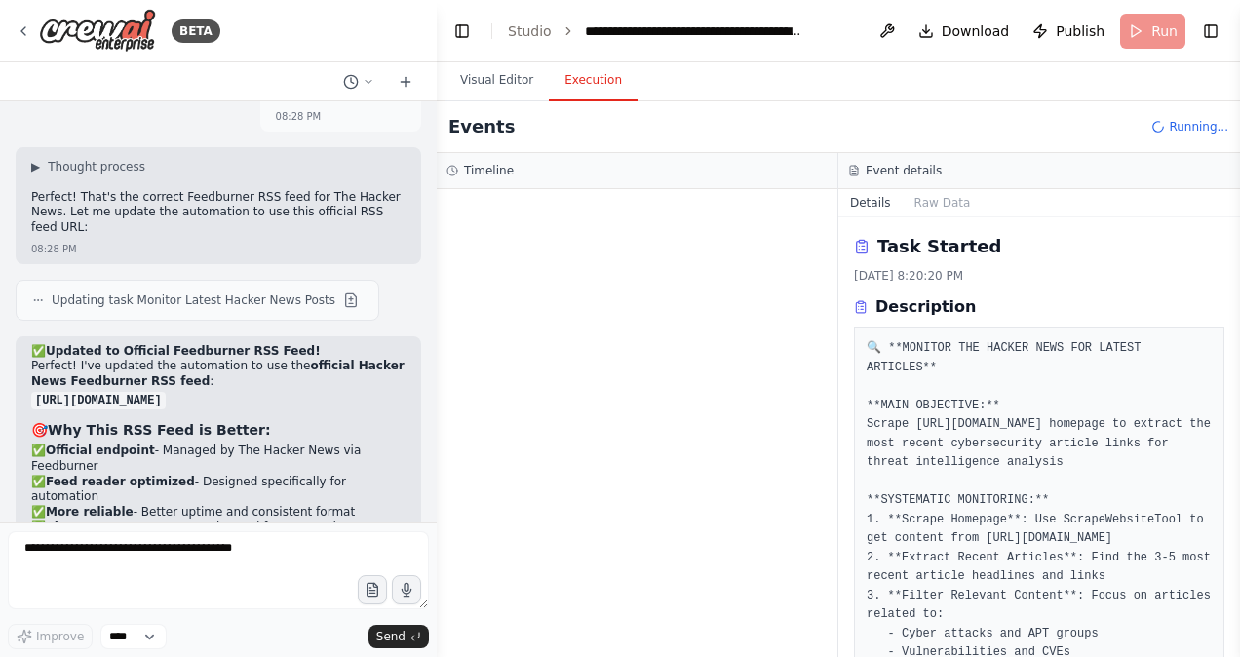
click at [571, 81] on button "Execution" at bounding box center [593, 80] width 89 height 41
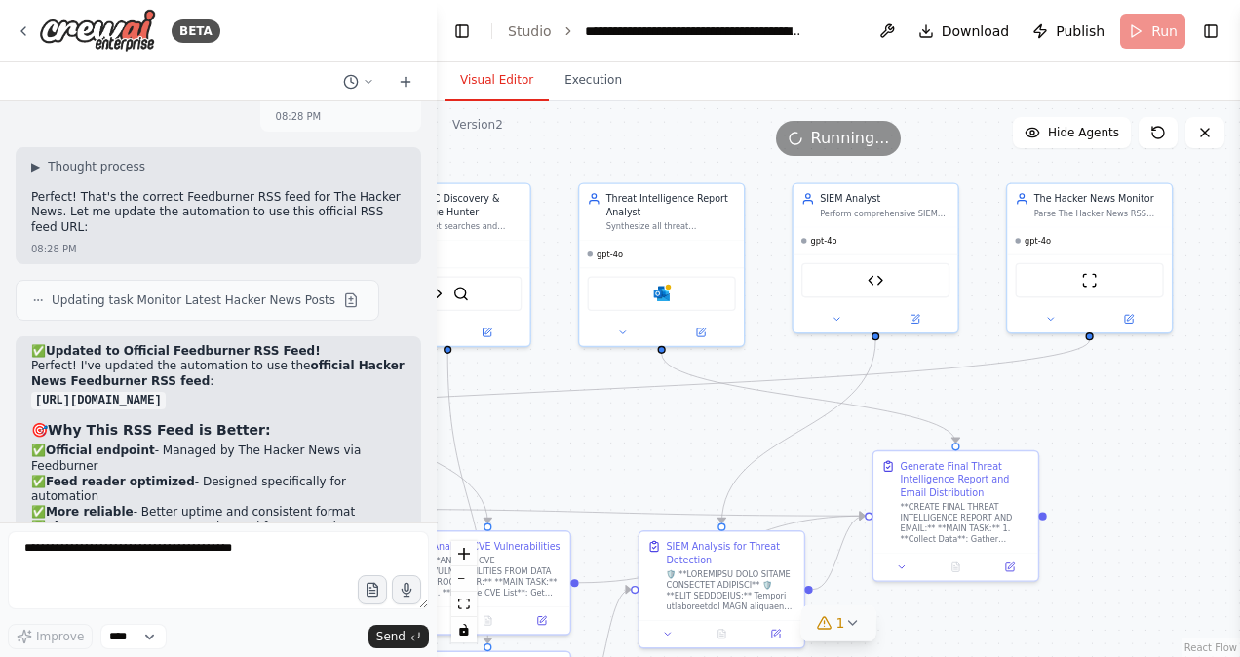
click at [517, 76] on button "Visual Editor" at bounding box center [497, 80] width 104 height 41
click at [585, 74] on button "Execution" at bounding box center [593, 80] width 89 height 41
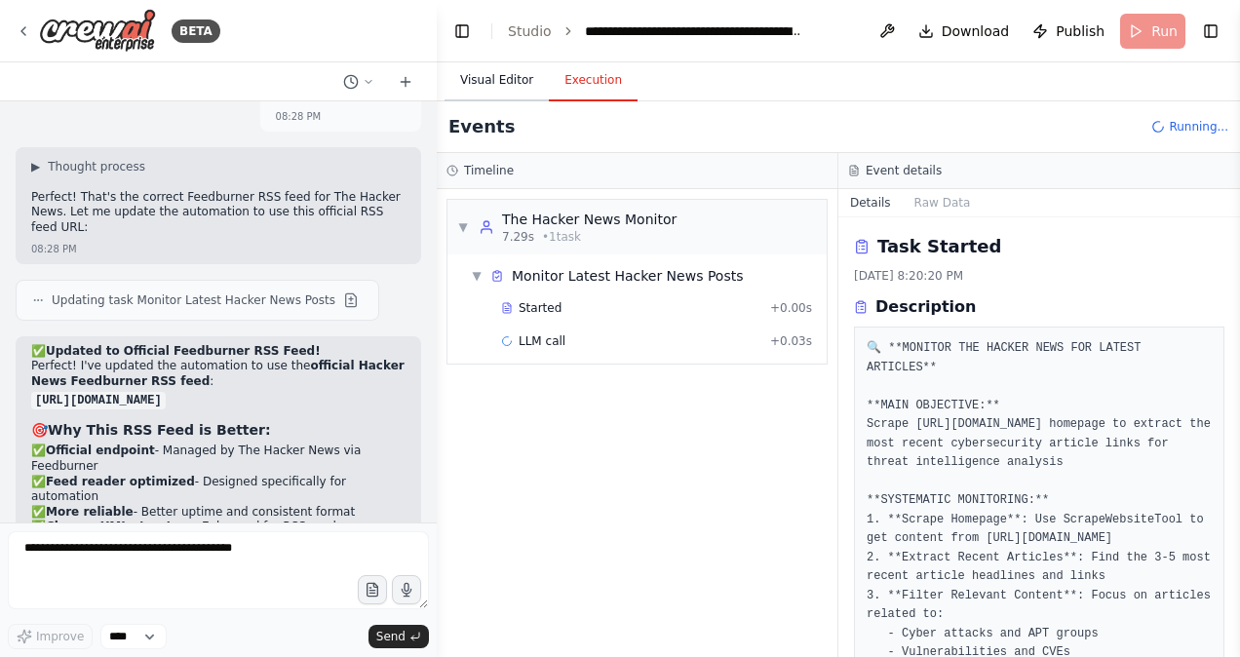
click at [493, 78] on button "Visual Editor" at bounding box center [497, 80] width 104 height 41
click at [567, 94] on button "Execution" at bounding box center [593, 80] width 89 height 41
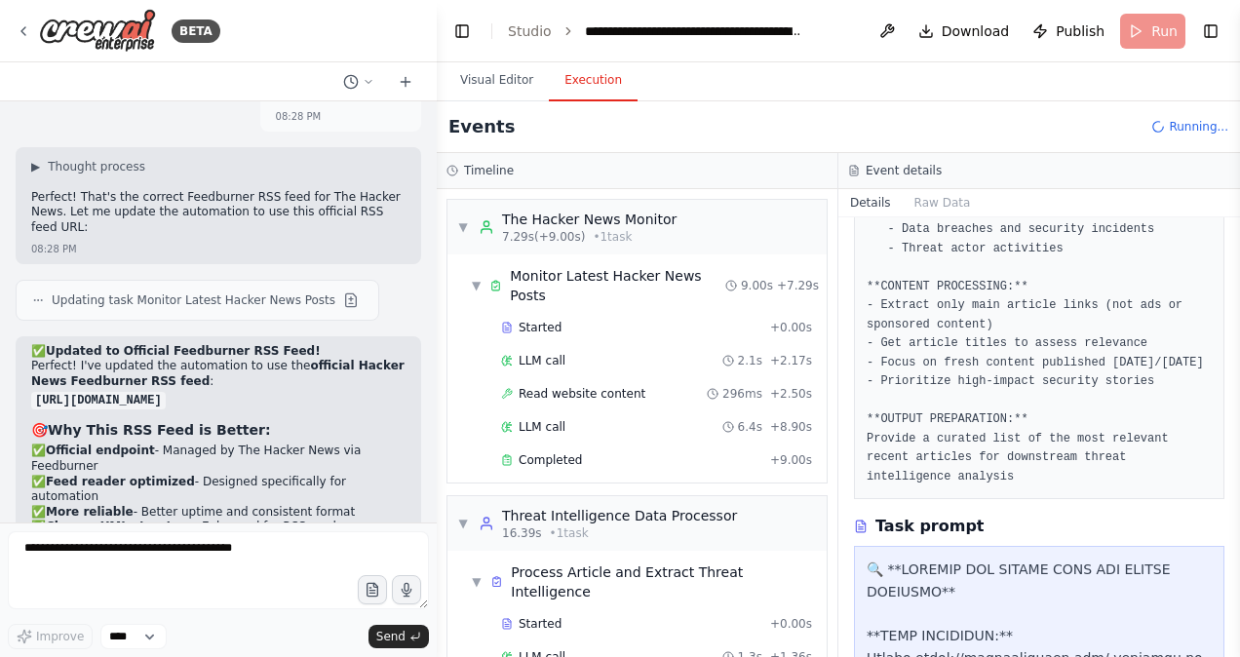
scroll to position [462, 0]
click at [564, 452] on span "Completed" at bounding box center [550, 460] width 63 height 16
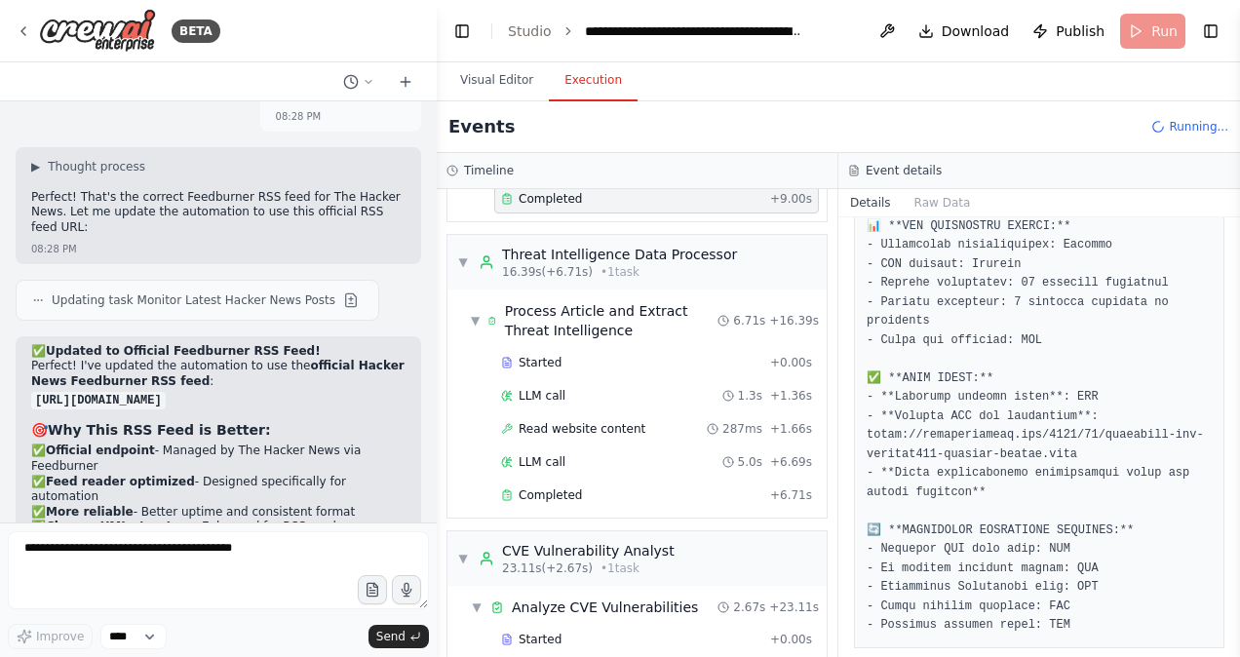
scroll to position [262, 0]
click at [620, 420] on span "Read website content" at bounding box center [582, 428] width 127 height 16
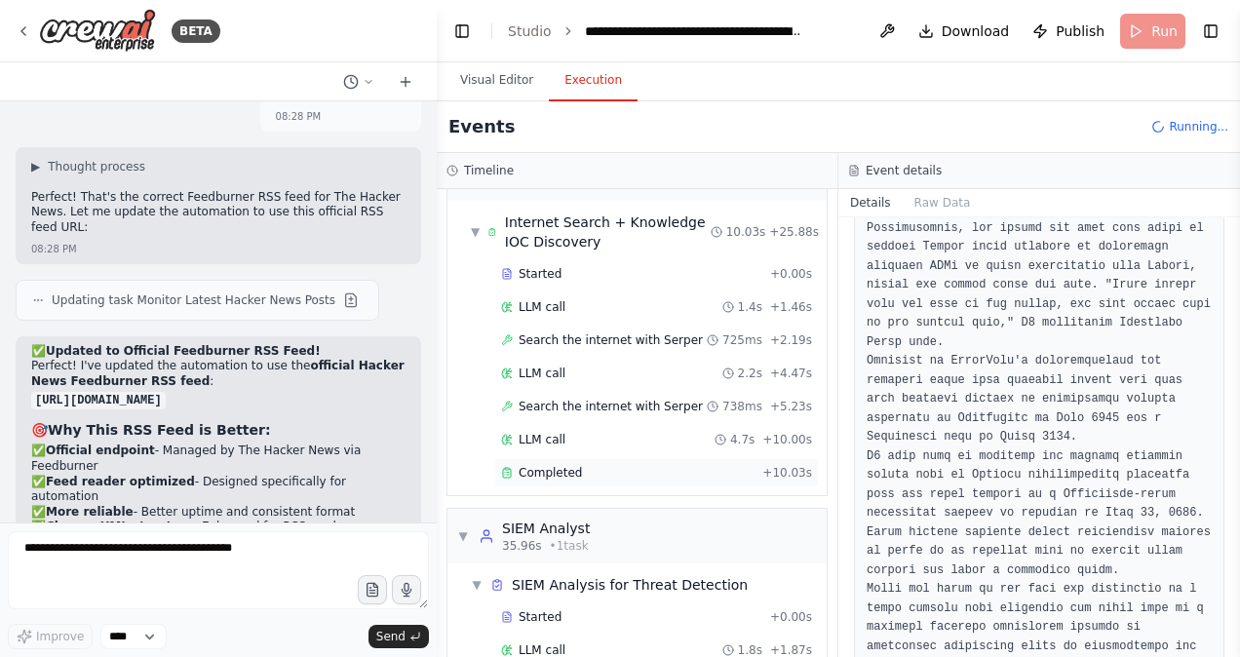
scroll to position [923, 0]
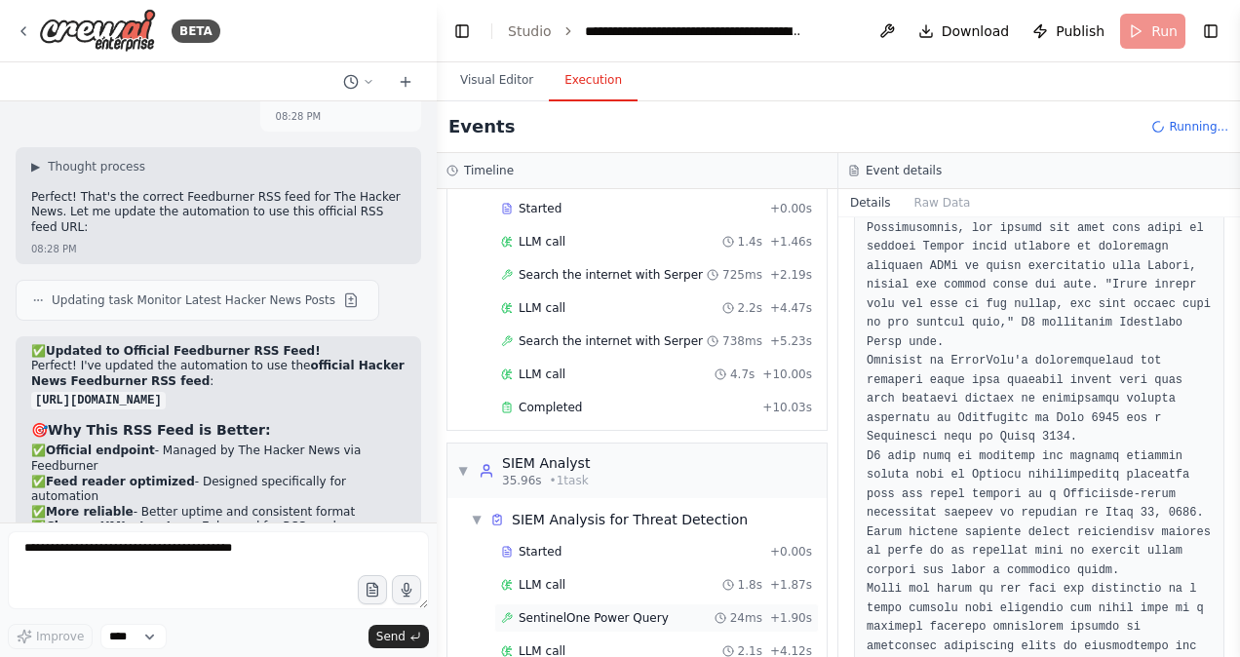
click at [585, 610] on span "SentinelOne Power Query" at bounding box center [594, 618] width 150 height 16
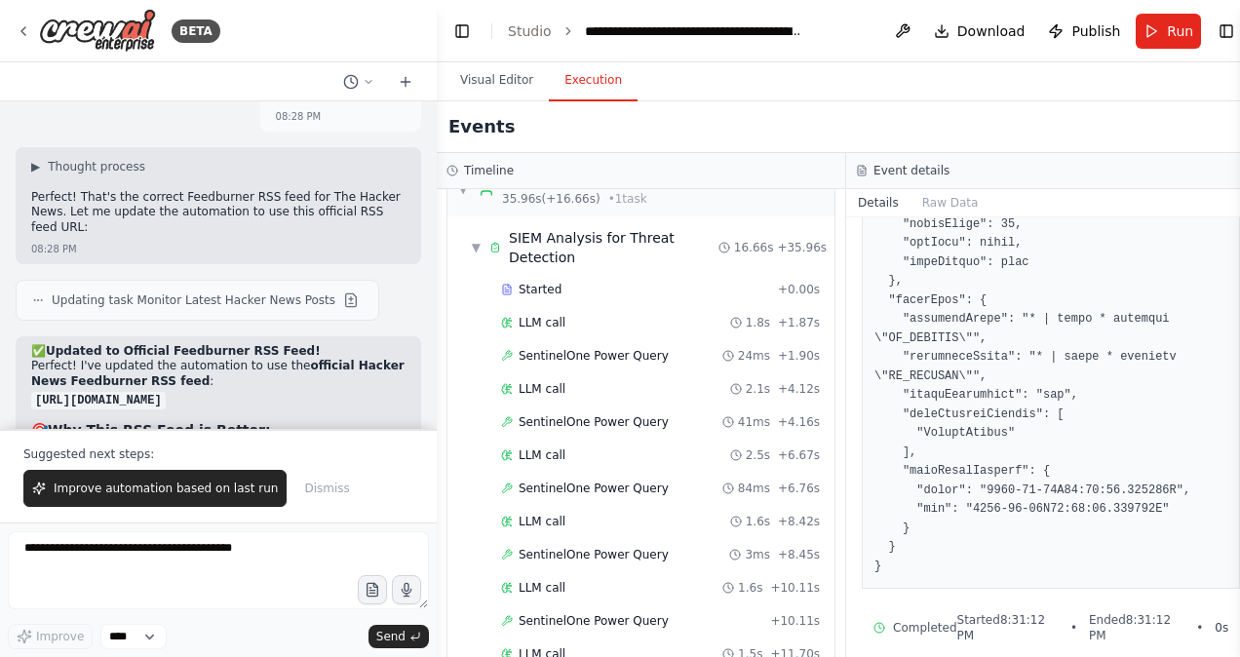
scroll to position [1206, 0]
click at [587, 413] on span "SentinelOne Power Query" at bounding box center [594, 421] width 150 height 16
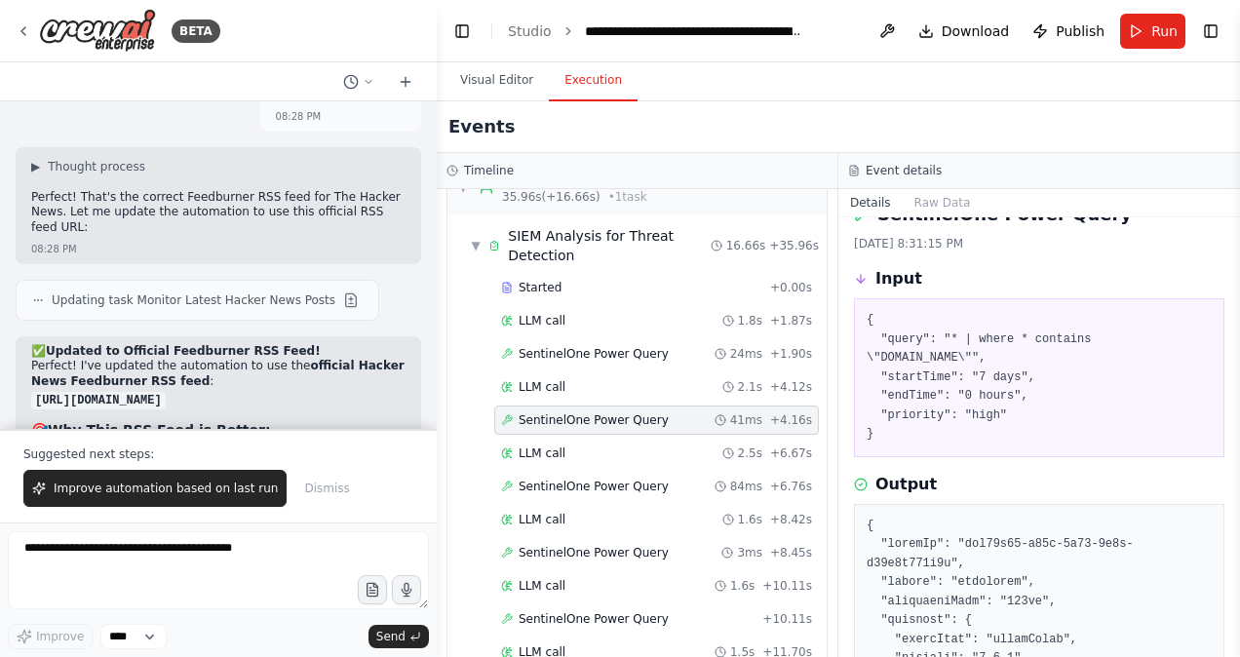
scroll to position [0, 0]
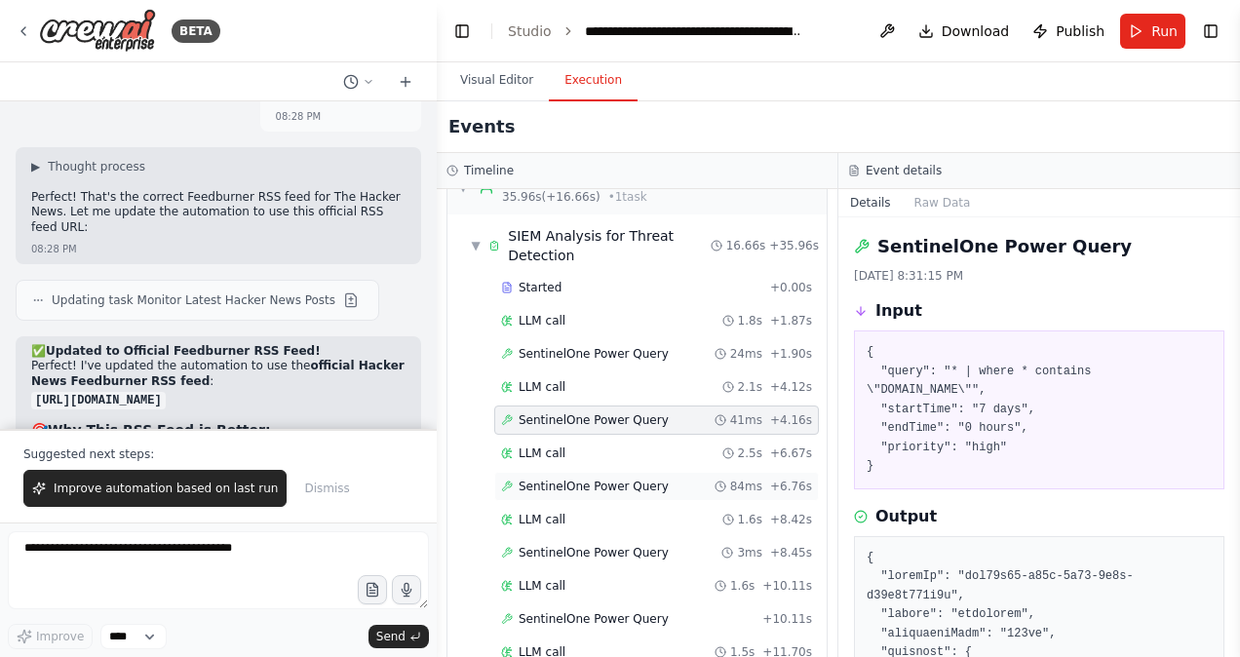
click at [625, 472] on div "SentinelOne Power Query 84ms + 6.76s" at bounding box center [656, 486] width 325 height 29
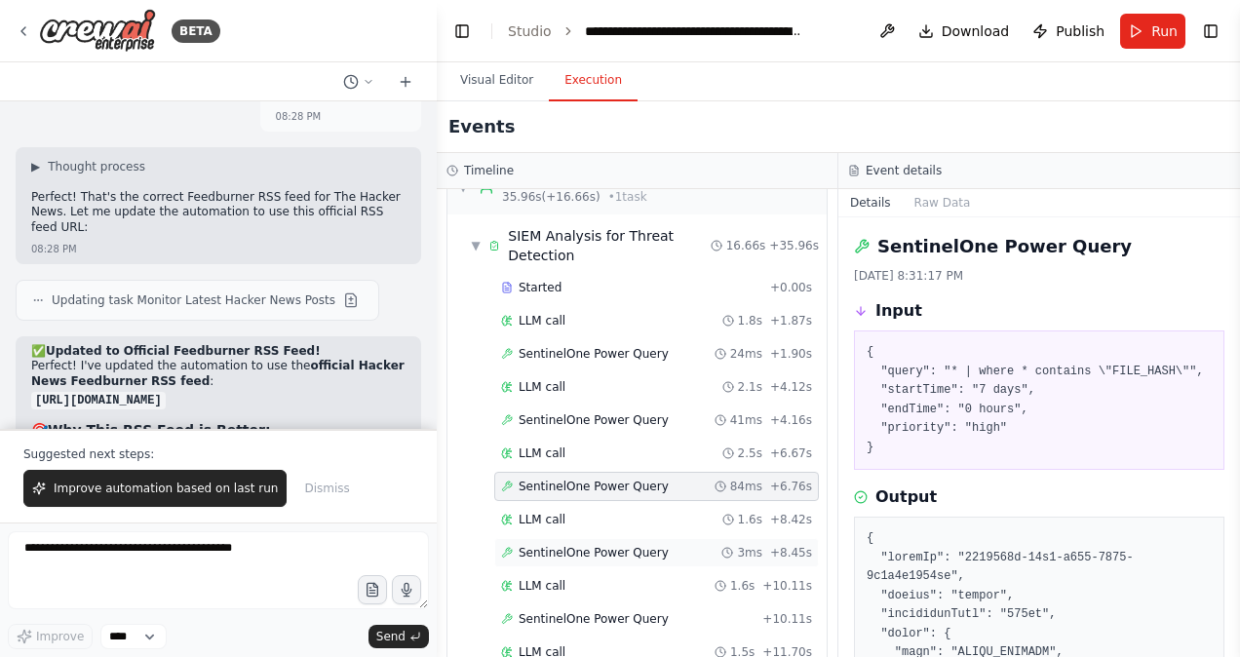
click at [616, 545] on span "SentinelOne Power Query" at bounding box center [594, 553] width 150 height 16
click at [614, 611] on span "SentinelOne Power Query" at bounding box center [594, 619] width 150 height 16
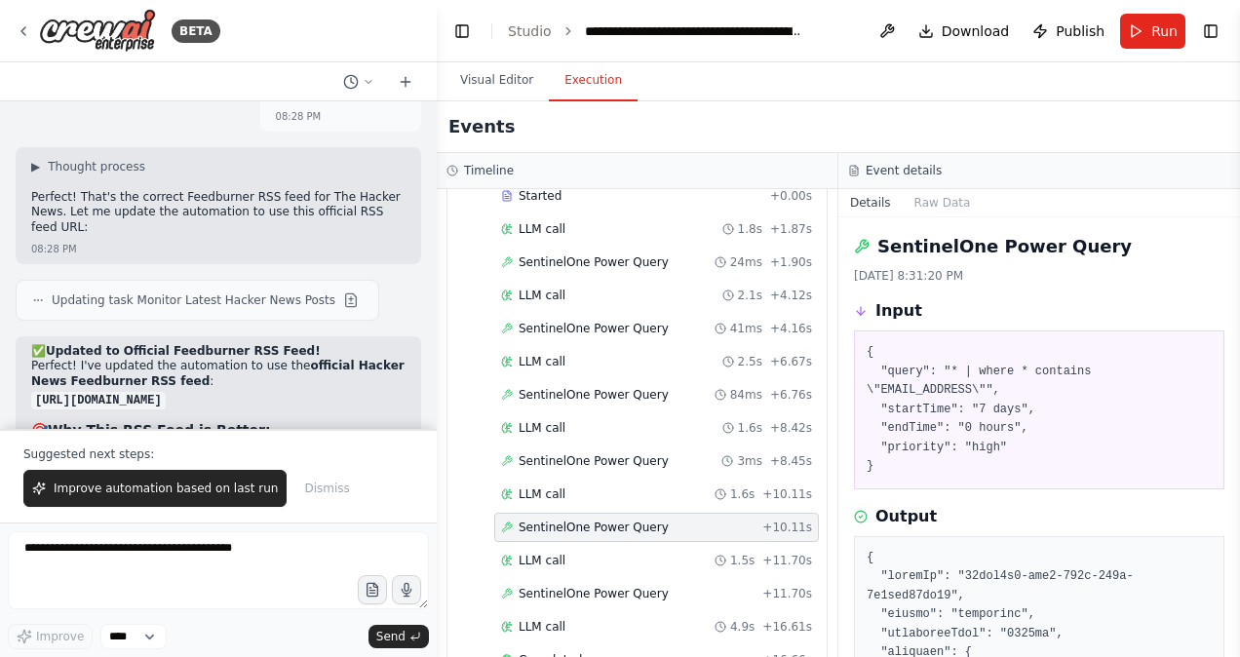
scroll to position [1389, 0]
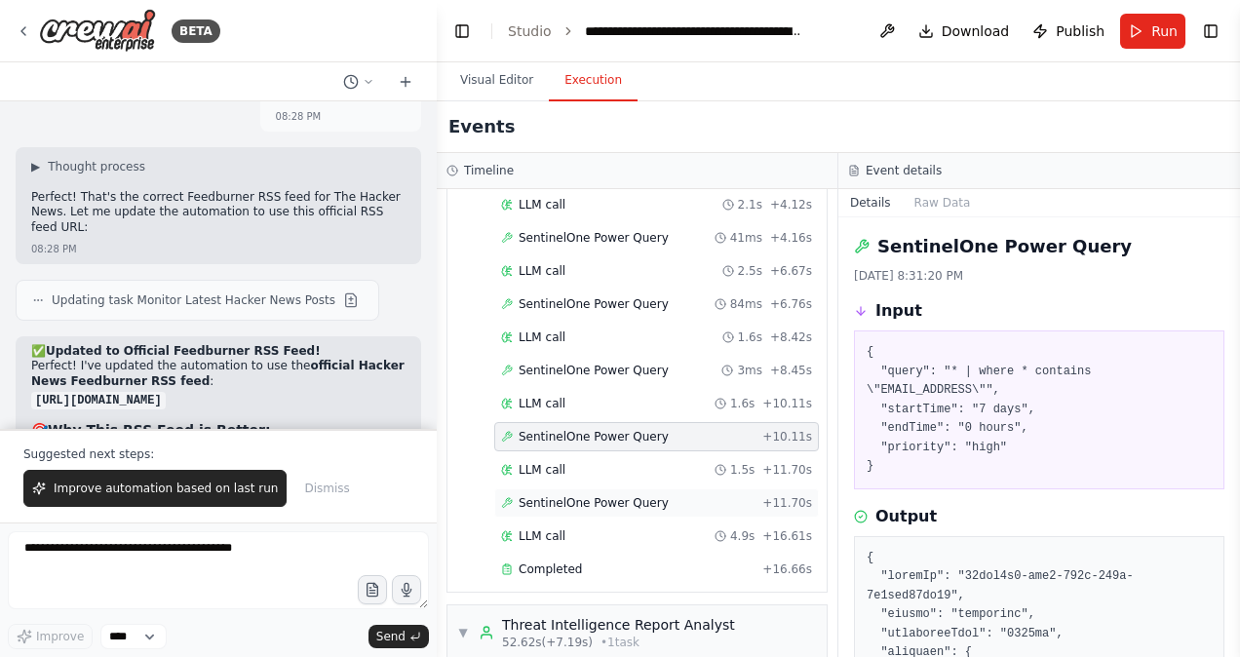
click at [604, 495] on span "SentinelOne Power Query" at bounding box center [594, 503] width 150 height 16
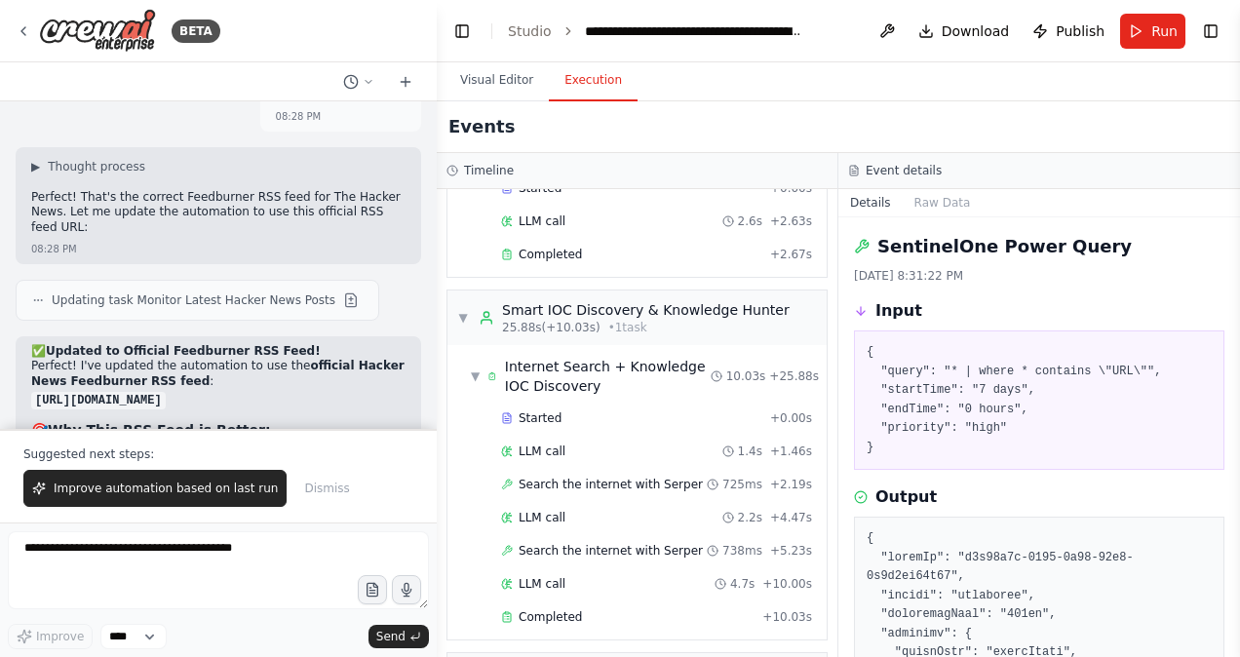
scroll to position [925, 0]
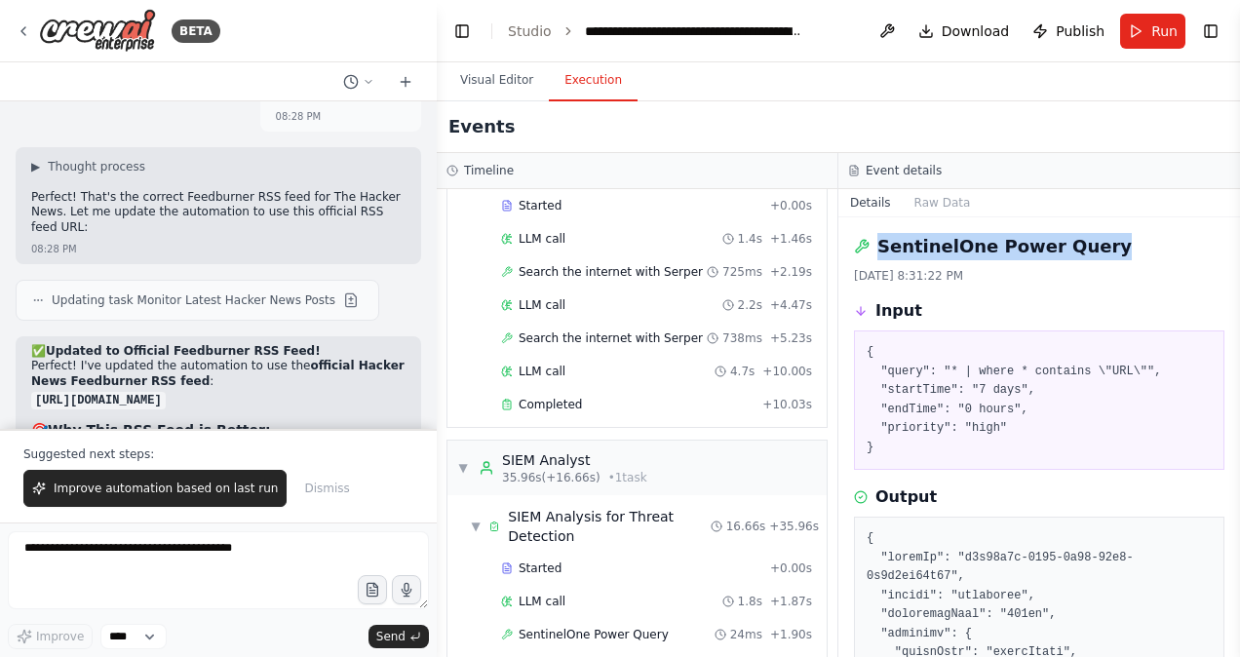
drag, startPoint x: 1086, startPoint y: 247, endPoint x: 866, endPoint y: 242, distance: 220.5
click at [866, 242] on div "SentinelOne Power Query" at bounding box center [1039, 246] width 371 height 27
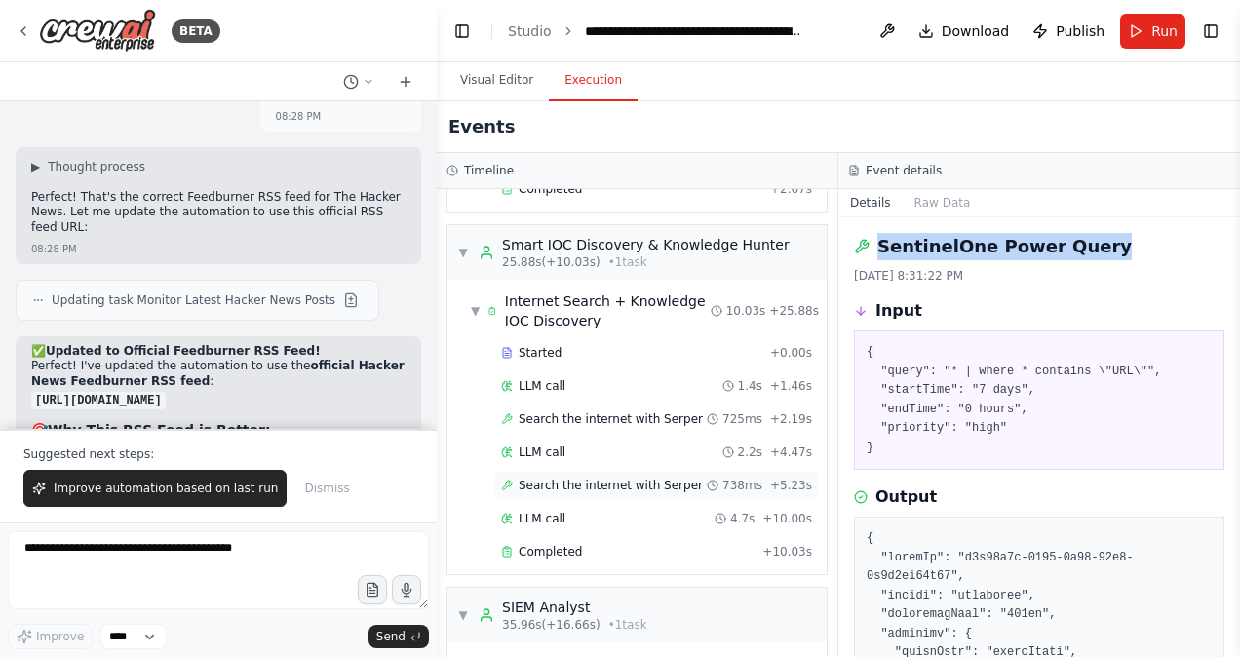
scroll to position [777, 0]
click at [583, 413] on span "Search the internet with Serper" at bounding box center [611, 421] width 184 height 16
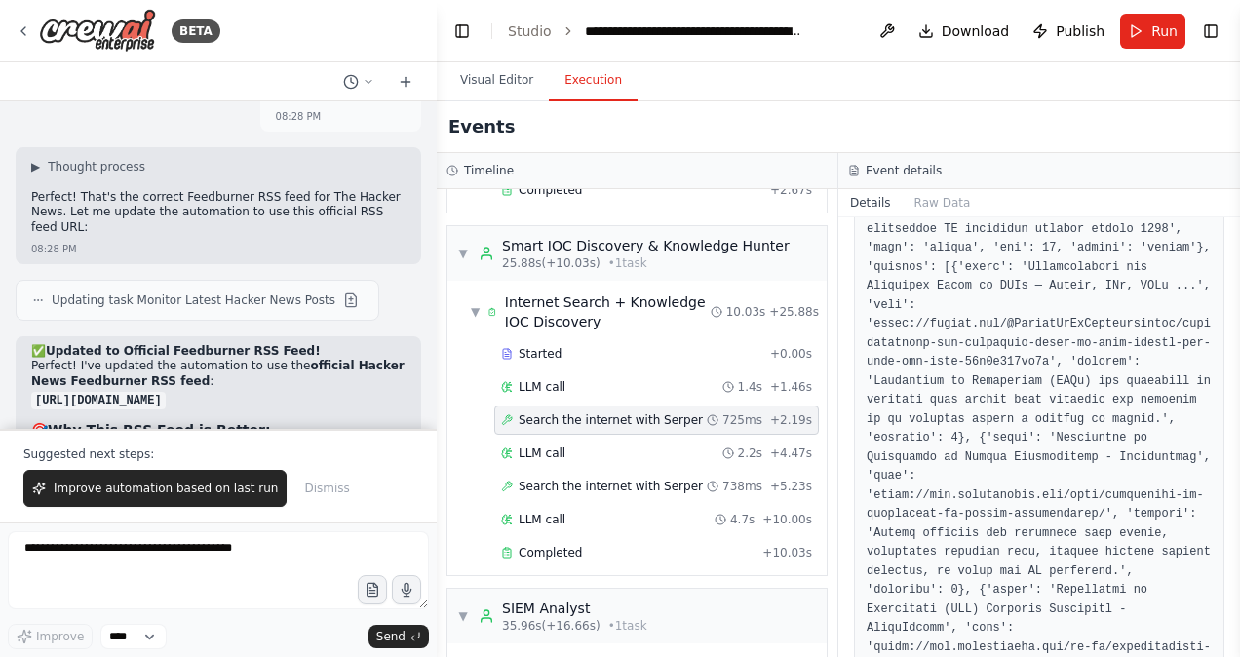
scroll to position [216, 0]
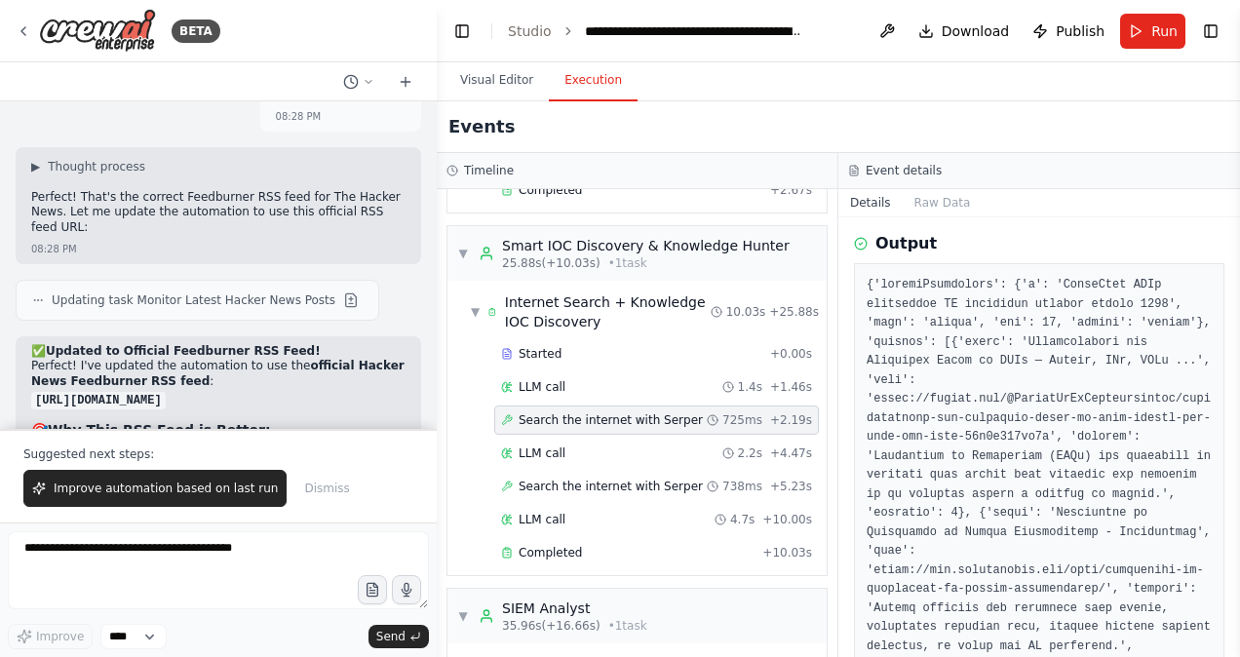
copy pre "ComicForm"
click at [854, 115] on div "Events" at bounding box center [839, 127] width 804 height 52
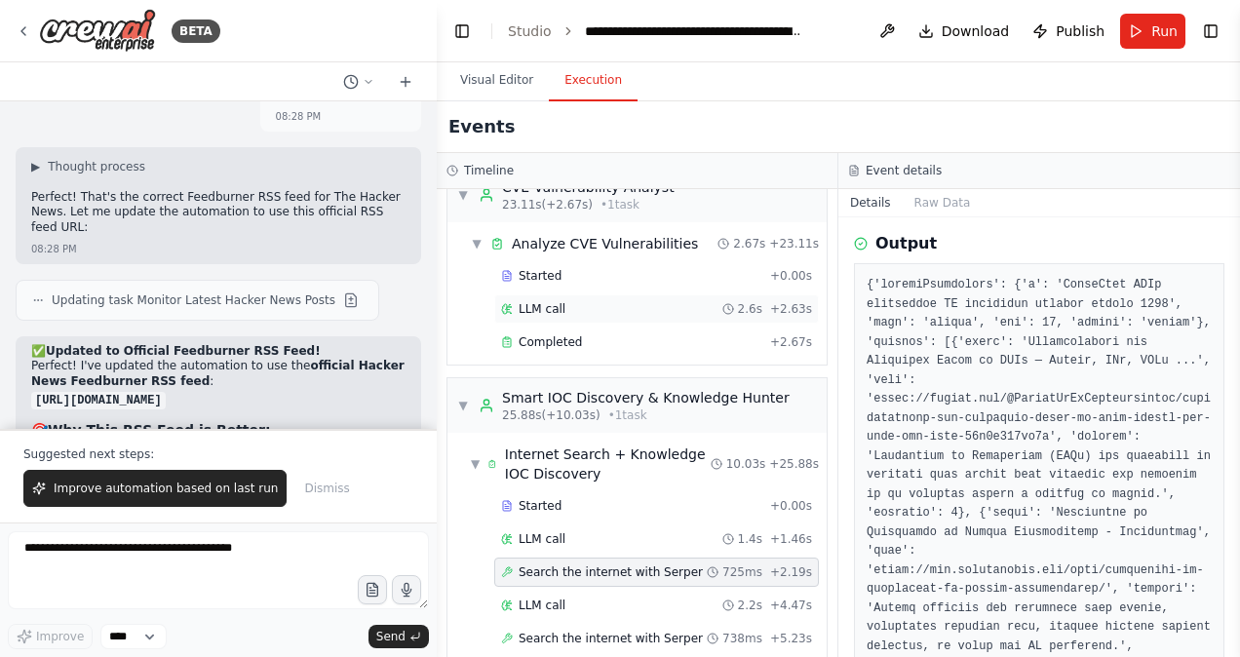
scroll to position [626, 0]
click at [1071, 29] on span "Publish" at bounding box center [1080, 31] width 49 height 20
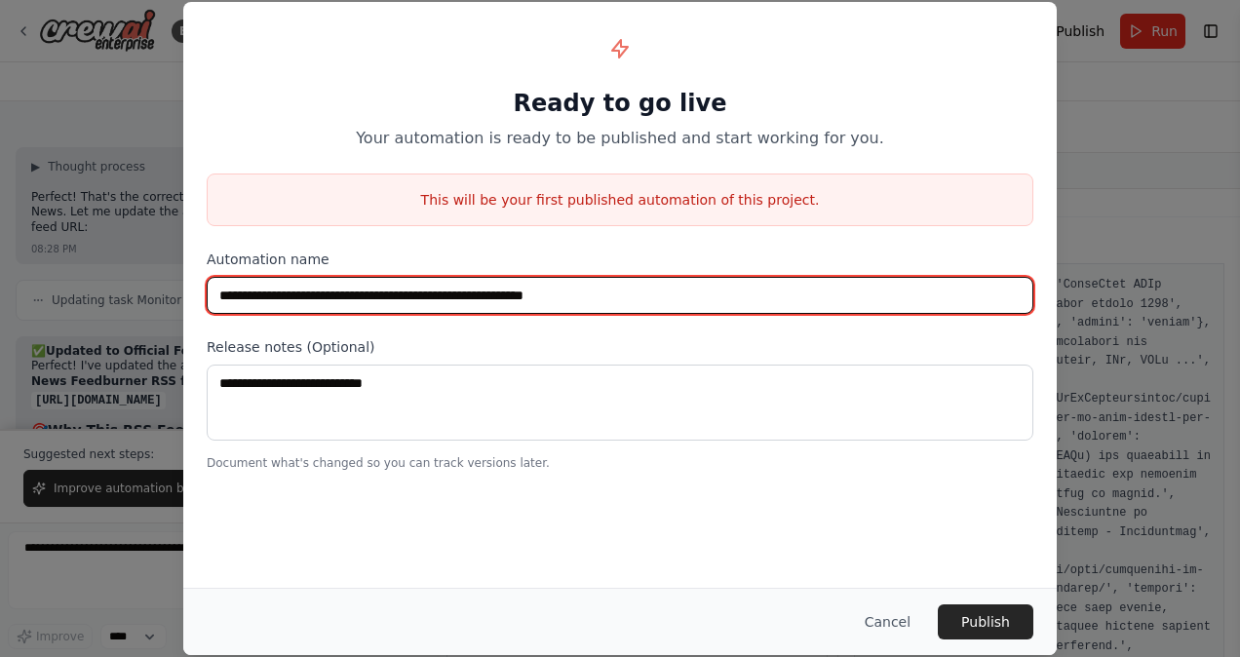
click at [423, 295] on input "**********" at bounding box center [620, 295] width 827 height 37
click at [431, 295] on input "**********" at bounding box center [620, 295] width 827 height 37
drag, startPoint x: 429, startPoint y: 295, endPoint x: 172, endPoint y: 300, distance: 257.5
click at [172, 300] on div "**********" at bounding box center [620, 328] width 1240 height 657
type input "**********"
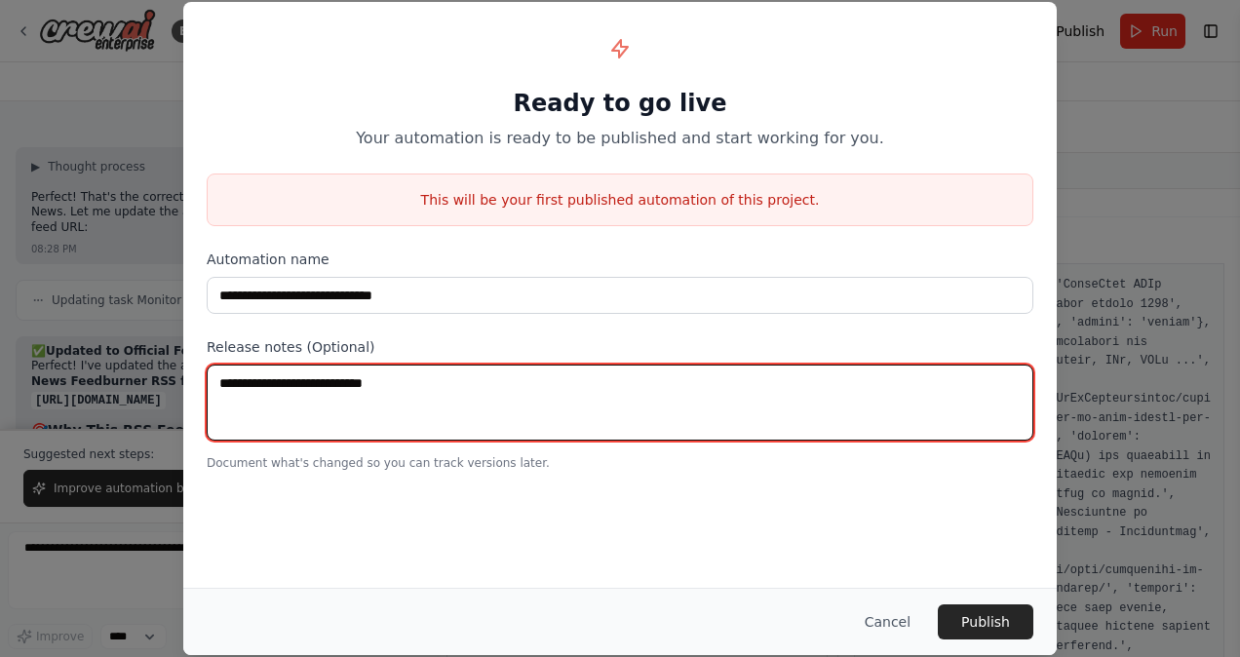
click at [322, 394] on textarea at bounding box center [620, 403] width 827 height 76
click at [324, 393] on textarea at bounding box center [620, 403] width 827 height 76
type textarea "**********"
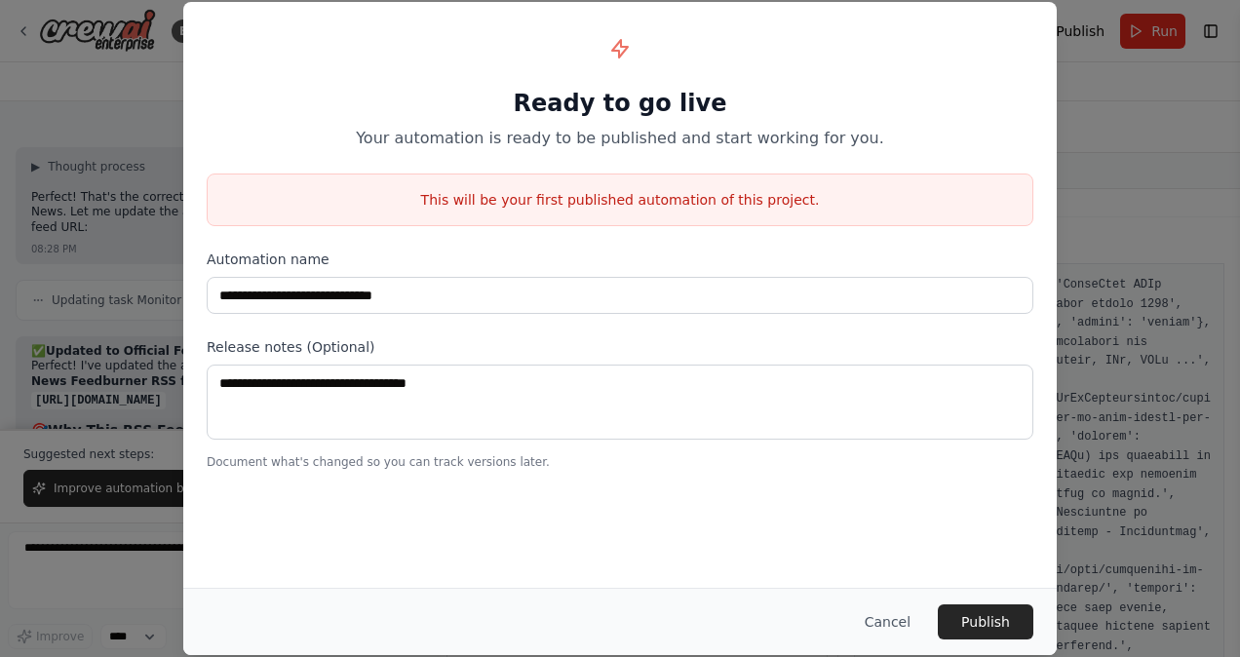
drag, startPoint x: 993, startPoint y: 616, endPoint x: 774, endPoint y: 491, distance: 252.1
click at [774, 491] on div "**********" at bounding box center [620, 328] width 874 height 653
click at [991, 621] on button "Publish" at bounding box center [986, 622] width 96 height 35
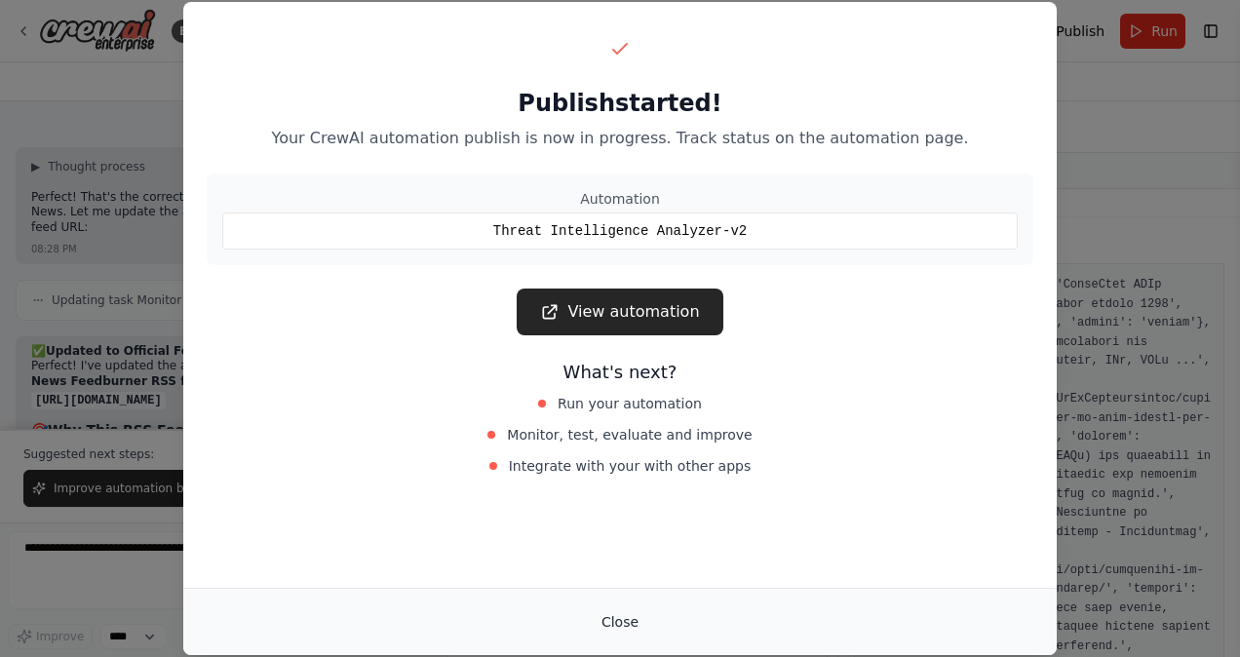
click at [617, 624] on button "Close" at bounding box center [620, 622] width 68 height 35
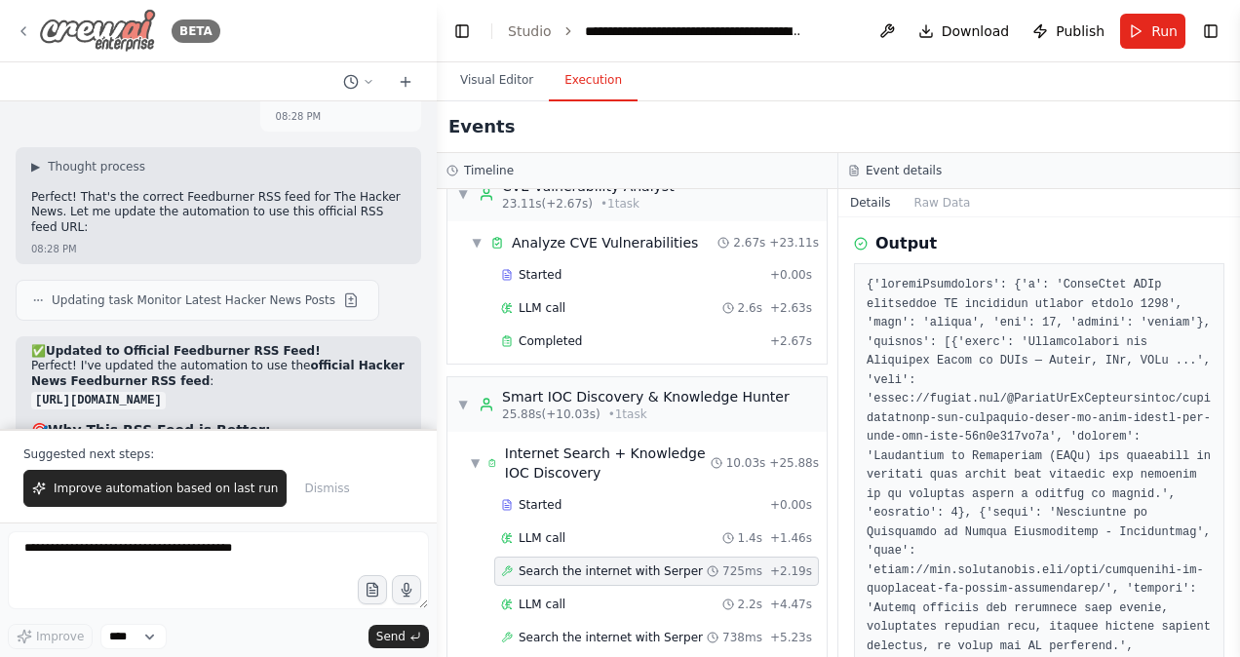
click at [21, 30] on icon at bounding box center [23, 31] width 4 height 8
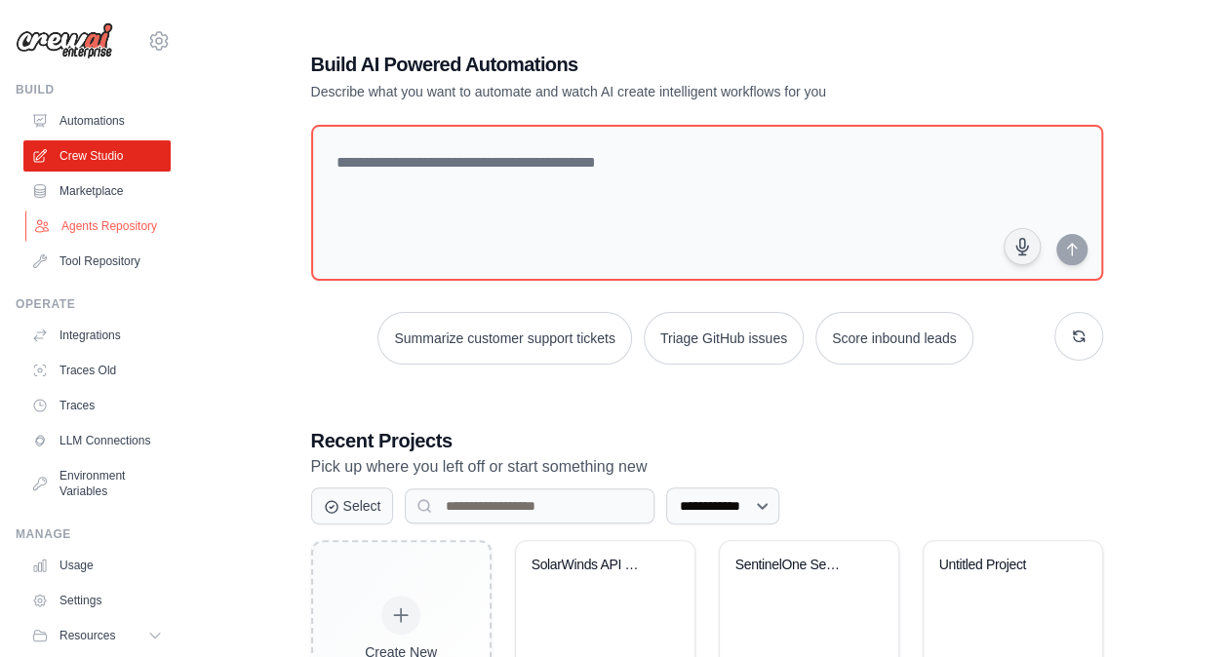
click at [85, 232] on link "Agents Repository" at bounding box center [98, 226] width 147 height 31
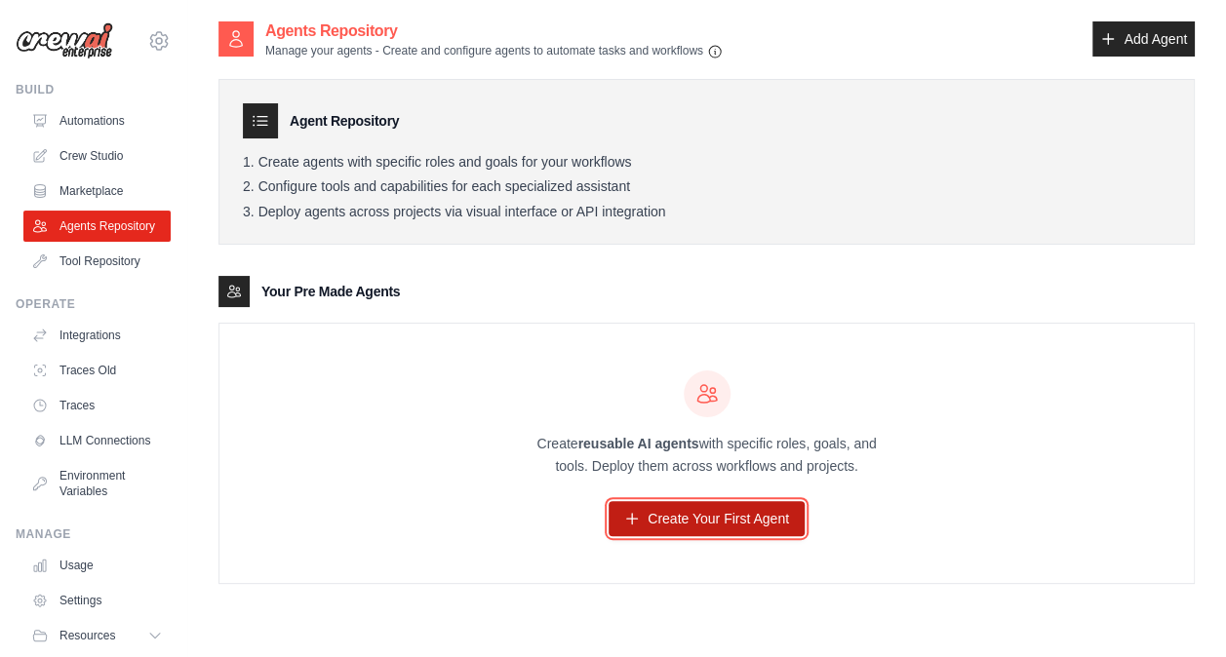
click at [710, 531] on link "Create Your First Agent" at bounding box center [707, 518] width 196 height 35
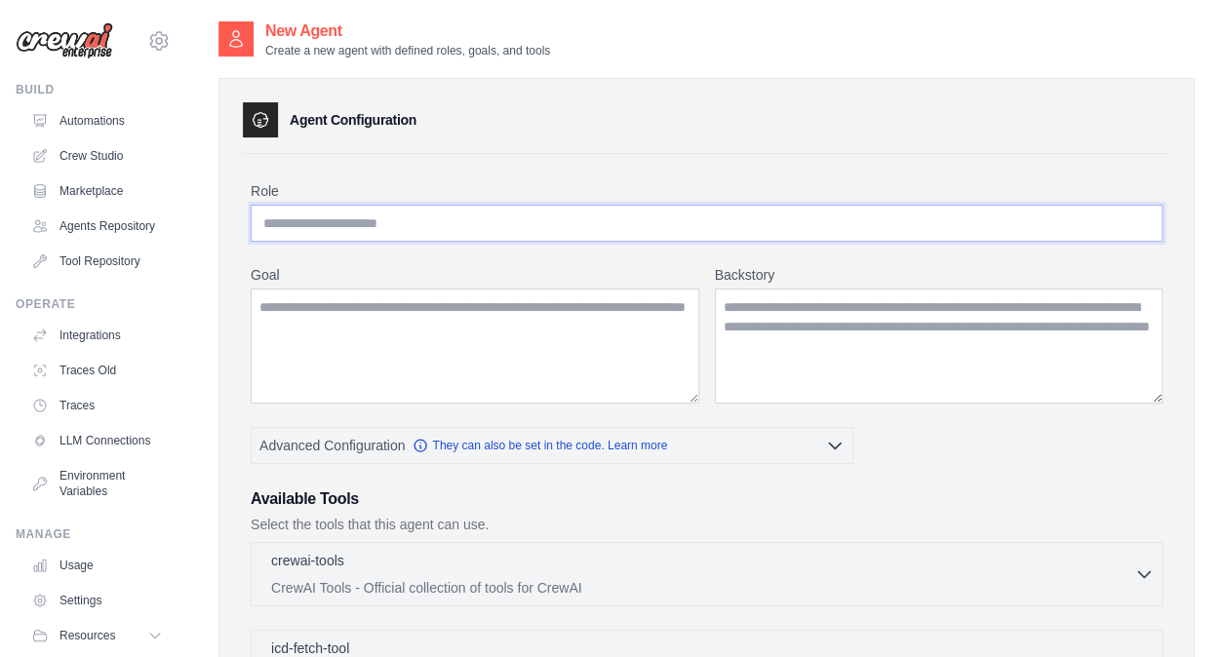
click at [344, 223] on input "Role" at bounding box center [707, 223] width 912 height 37
type input "*"
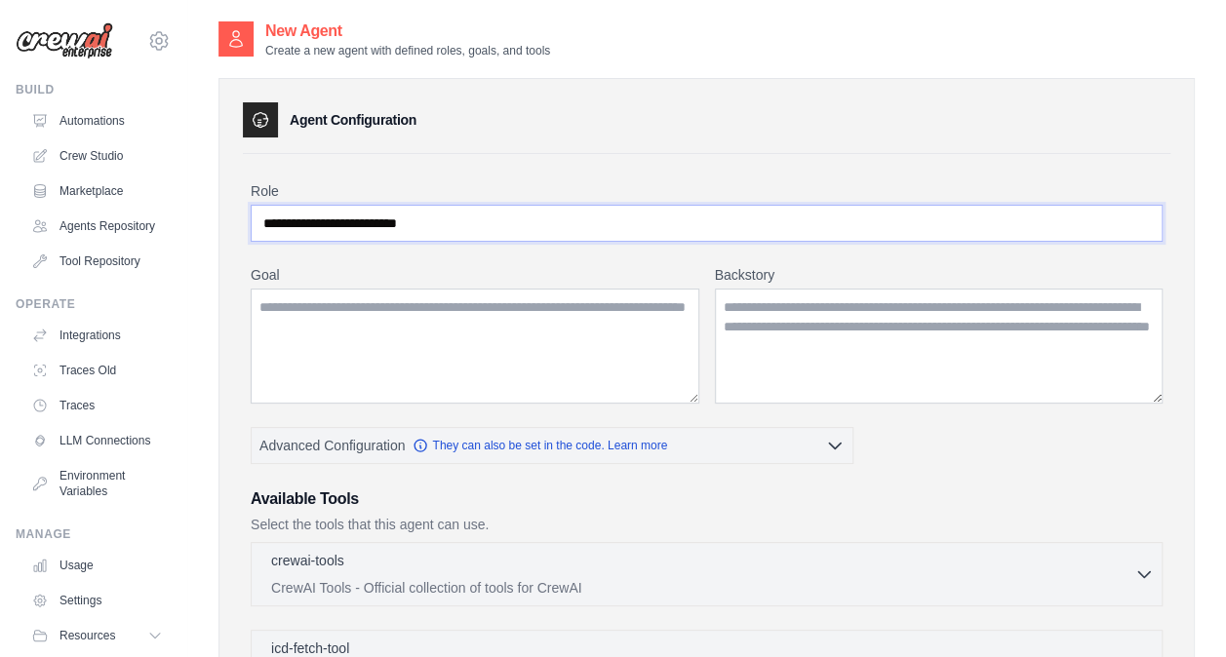
type input "**********"
click at [355, 323] on textarea "Goal" at bounding box center [475, 346] width 449 height 115
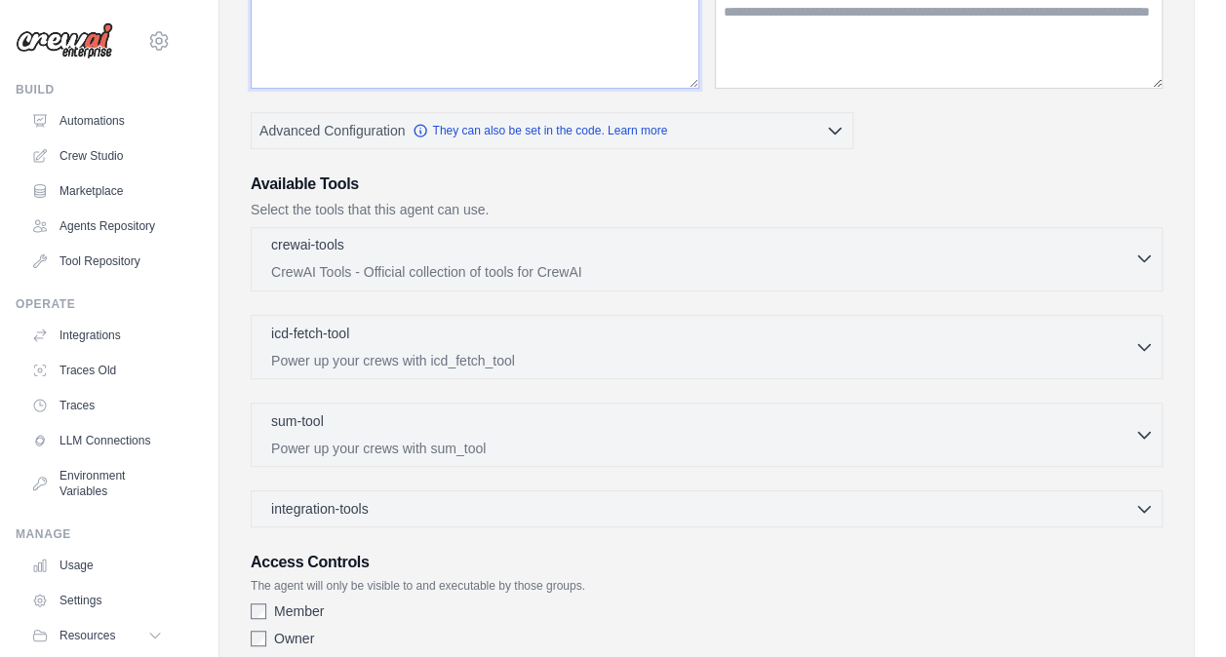
scroll to position [348, 0]
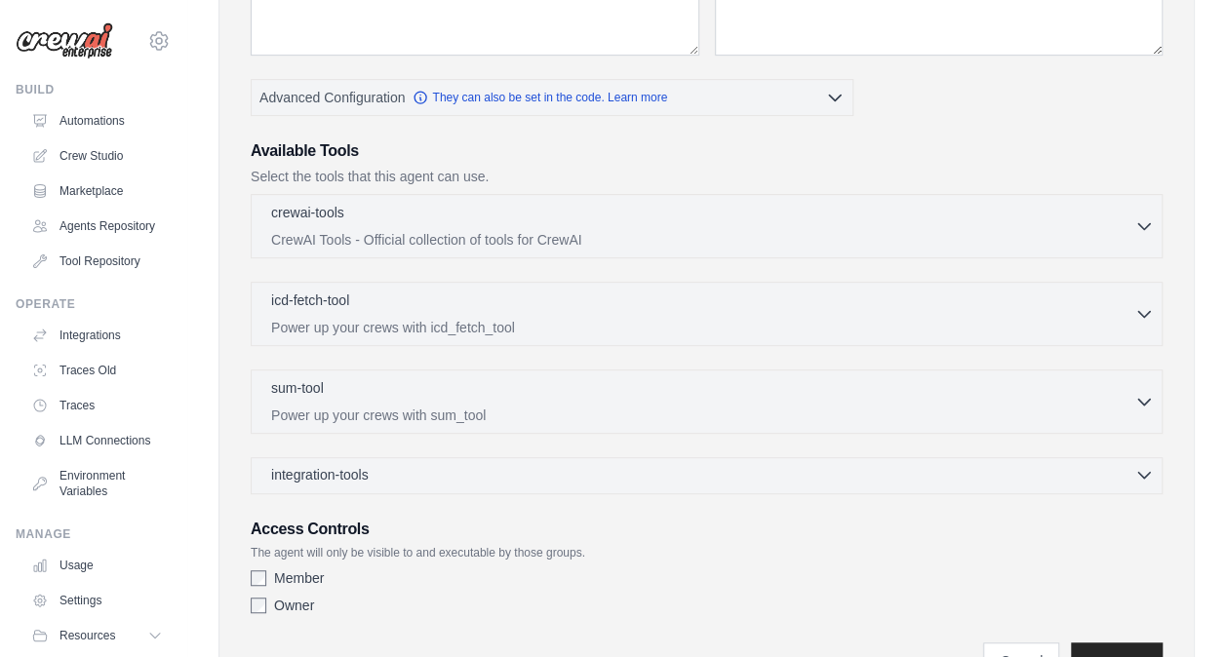
click at [449, 465] on div "integration-tools 0 selected" at bounding box center [712, 475] width 883 height 20
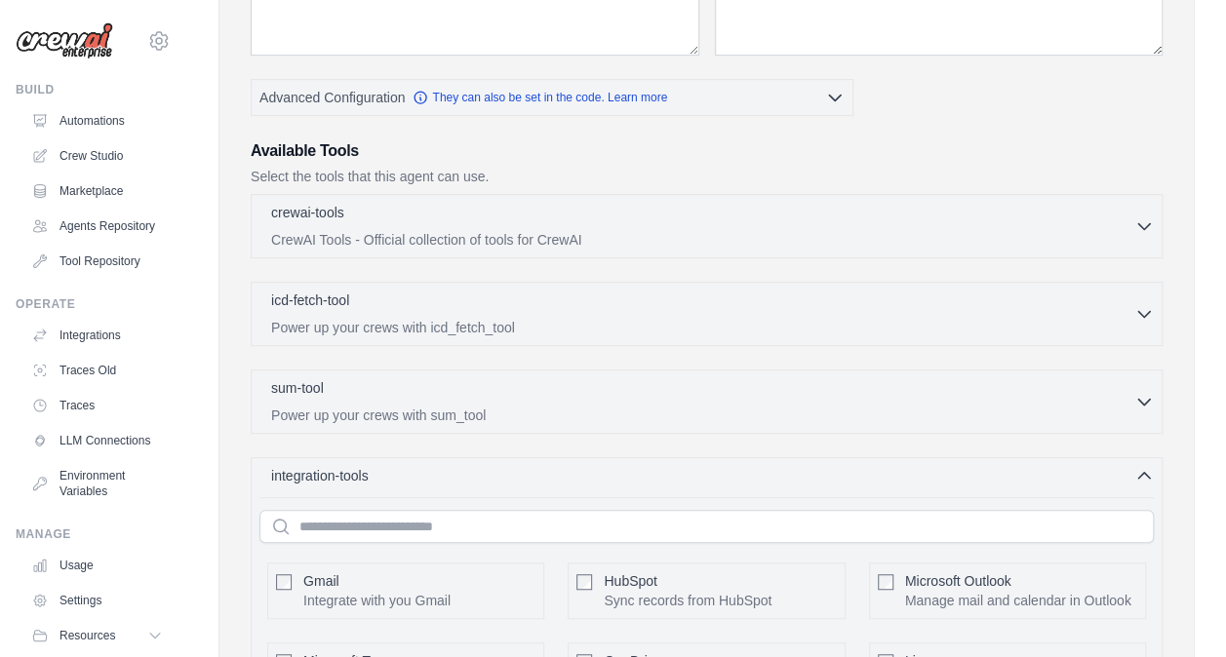
scroll to position [517, 0]
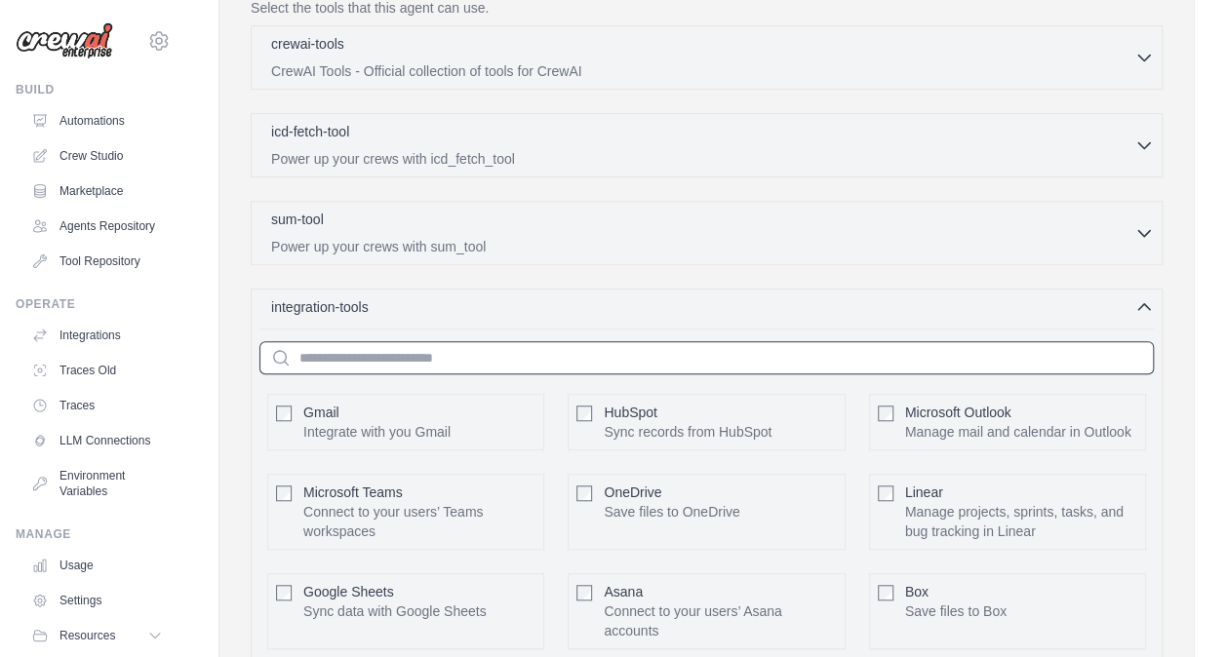
click at [469, 357] on input "text" at bounding box center [706, 357] width 894 height 33
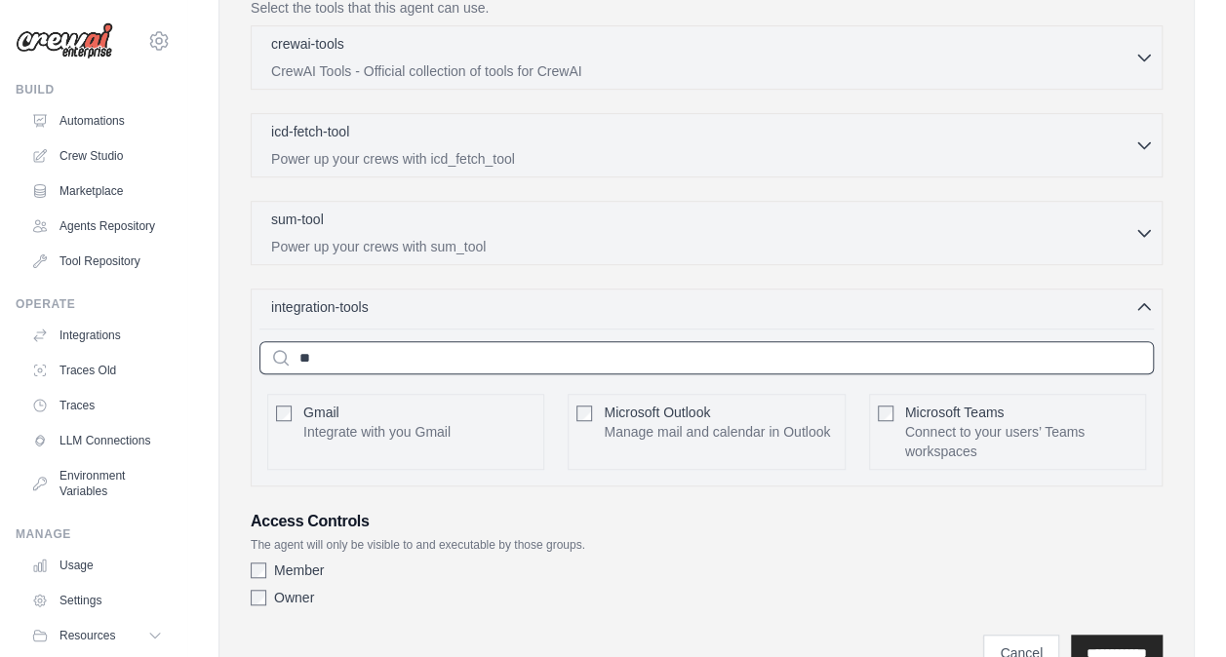
scroll to position [511, 0]
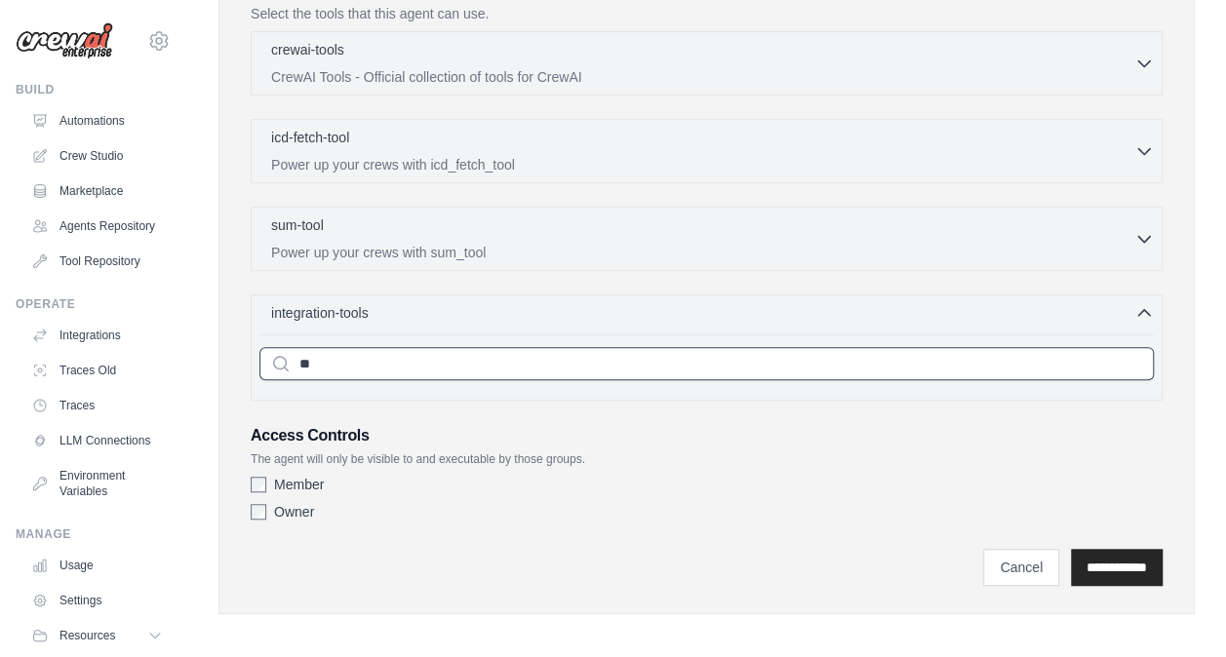
type input "*"
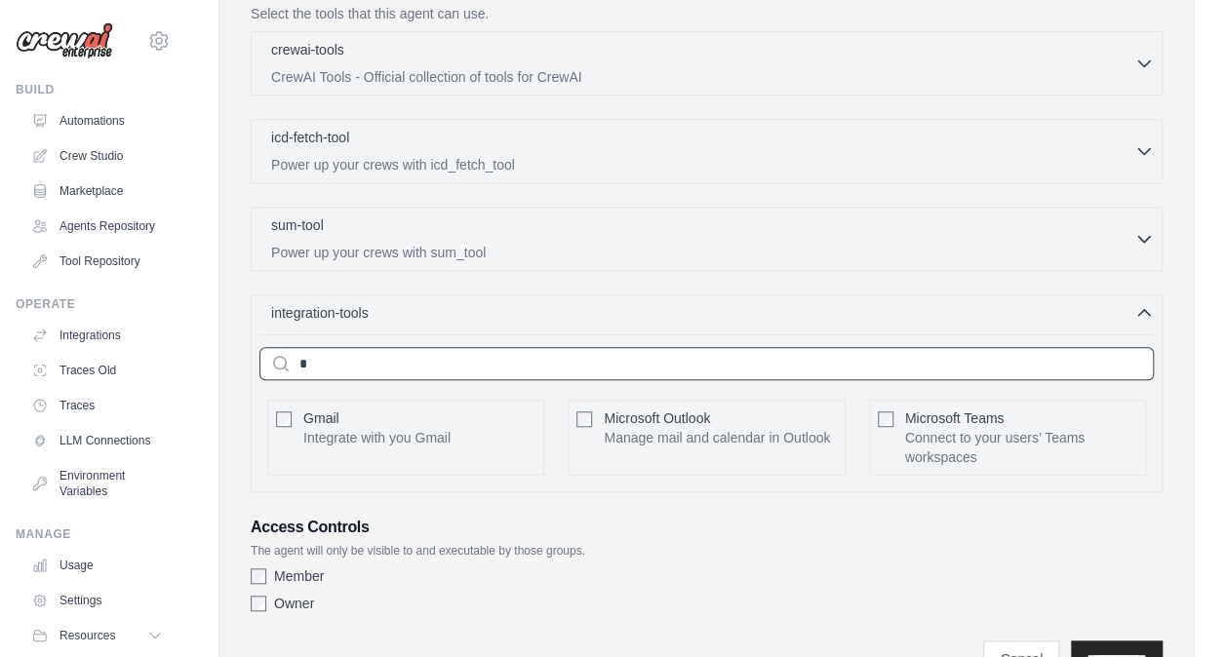
scroll to position [517, 0]
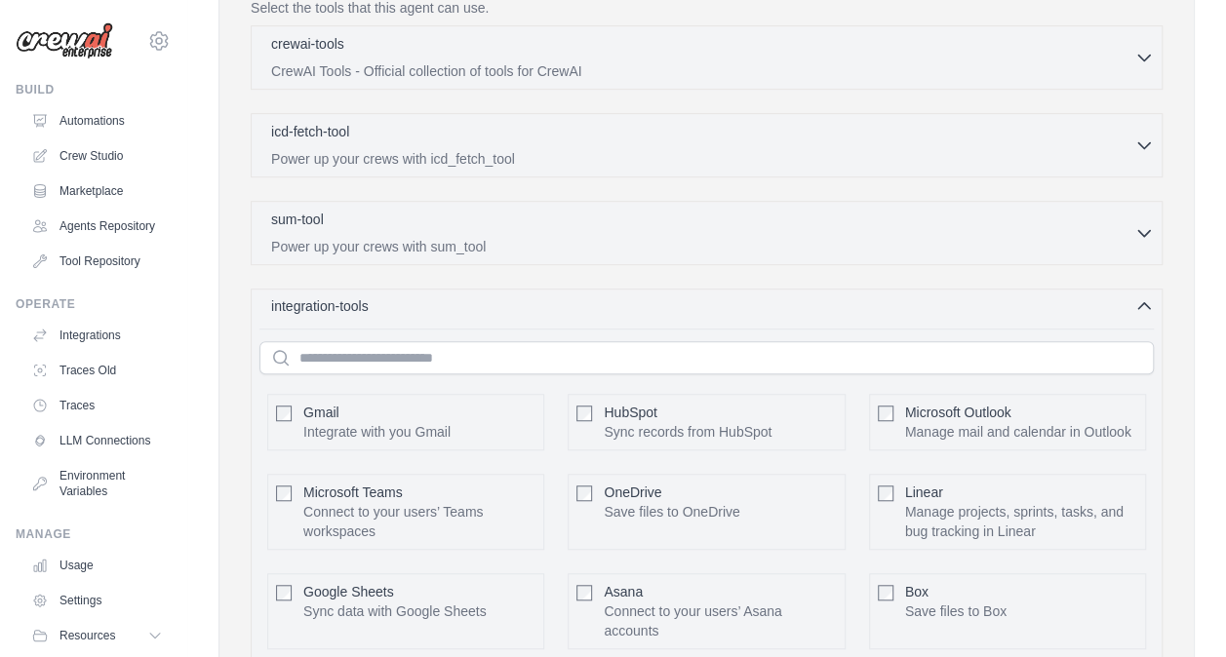
click at [606, 302] on div "integration-tools 0 selected" at bounding box center [712, 306] width 883 height 20
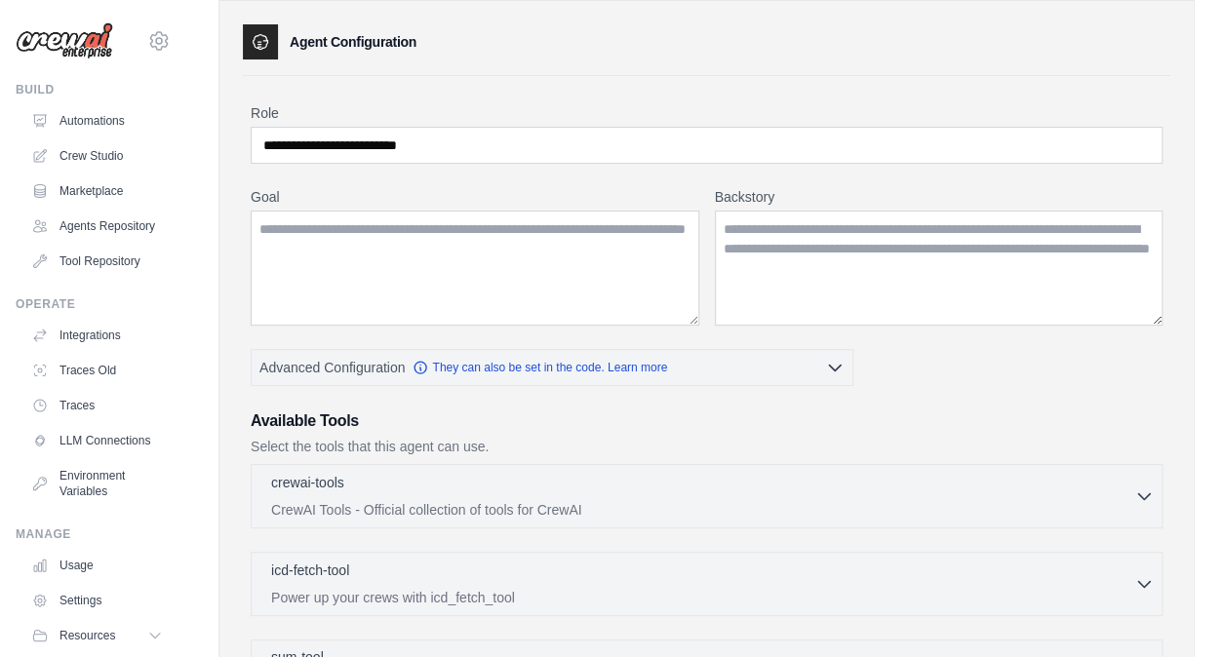
scroll to position [51, 0]
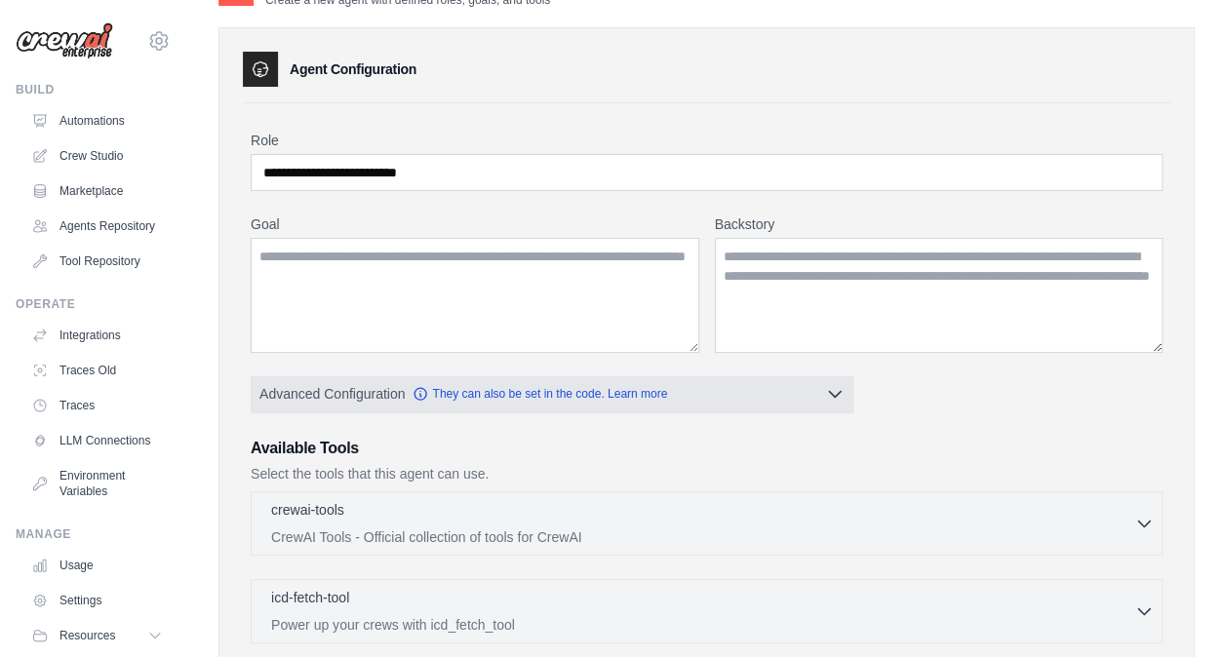
click at [839, 386] on icon "button" at bounding box center [835, 394] width 20 height 20
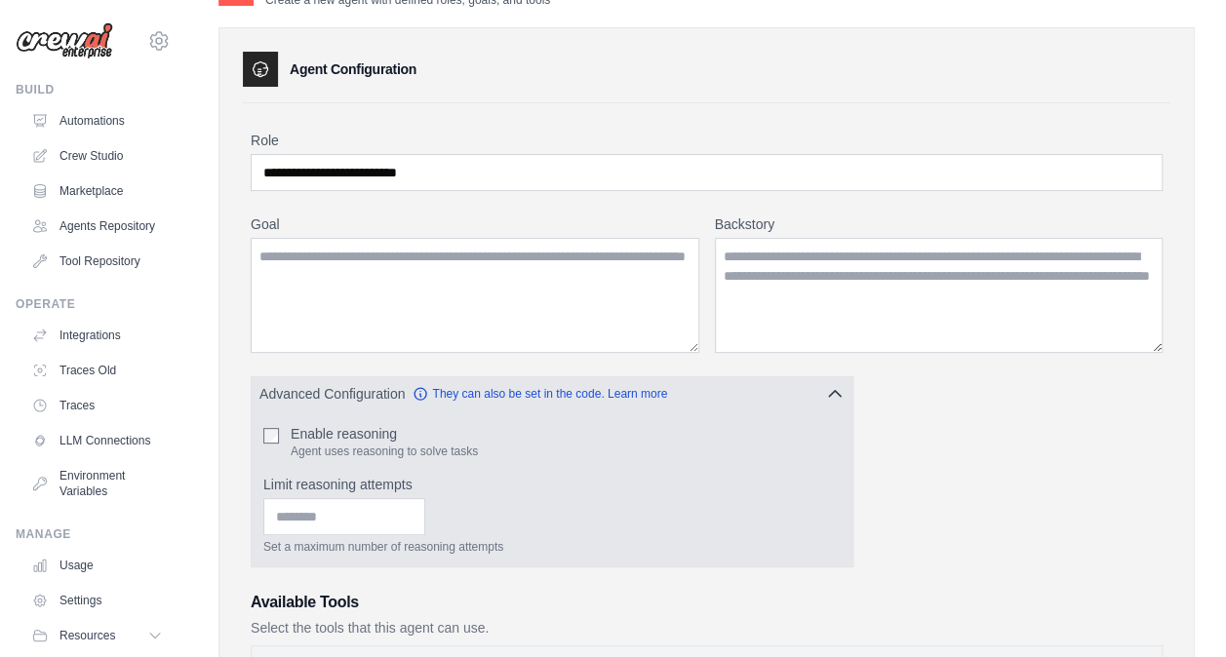
click at [839, 386] on icon "button" at bounding box center [835, 394] width 20 height 20
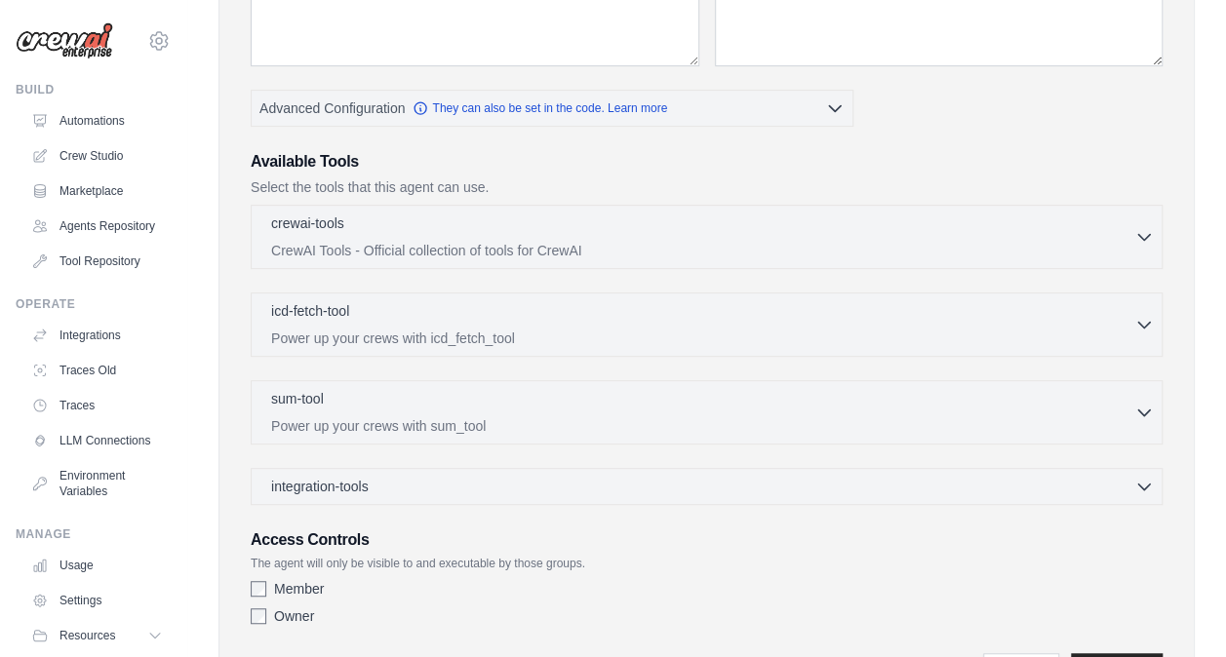
scroll to position [443, 0]
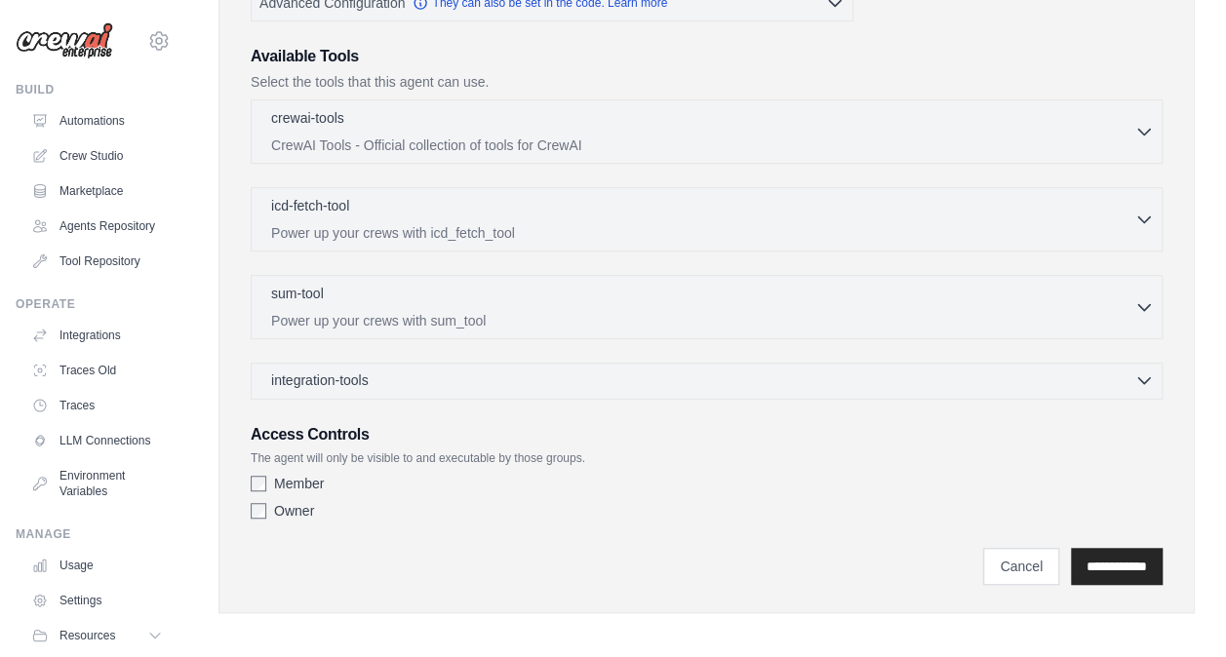
click at [476, 376] on div "integration-tools 0 selected" at bounding box center [712, 381] width 883 height 20
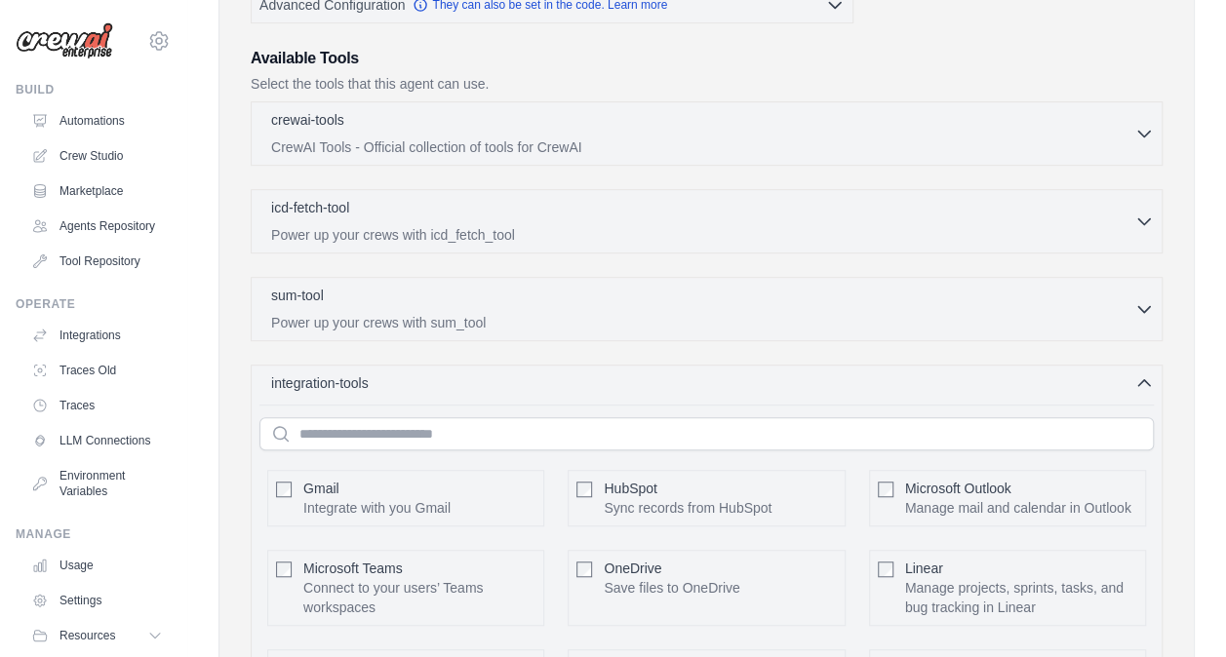
scroll to position [439, 0]
click at [1148, 382] on icon "button" at bounding box center [1144, 384] width 20 height 20
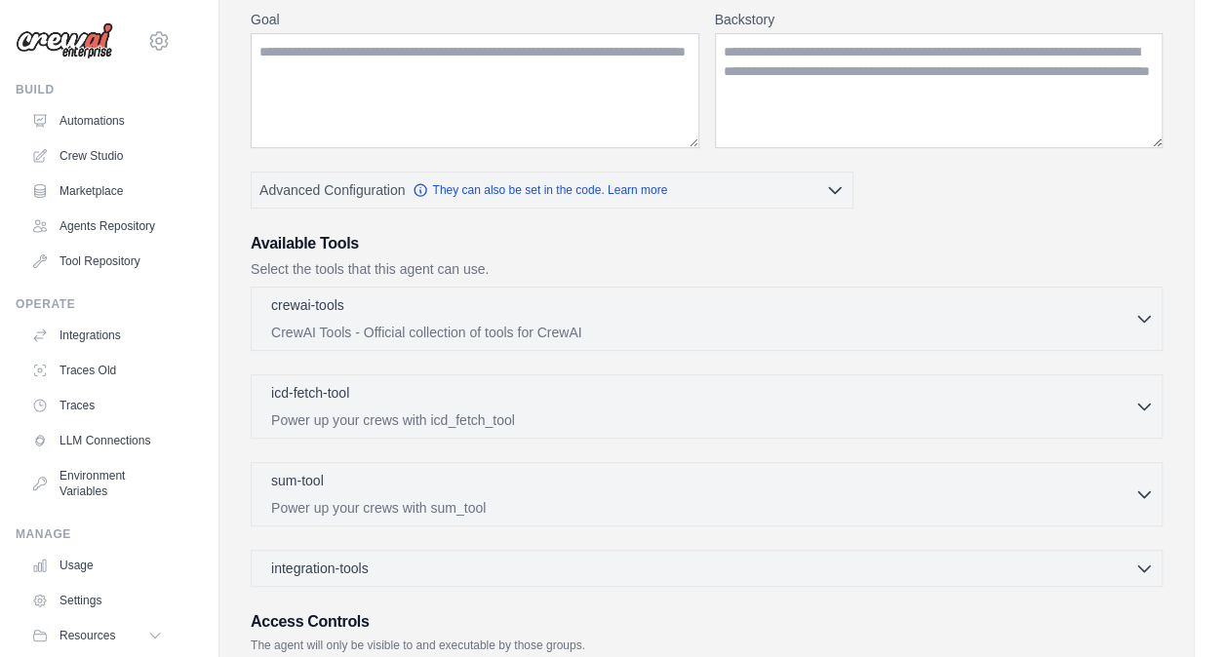
scroll to position [0, 0]
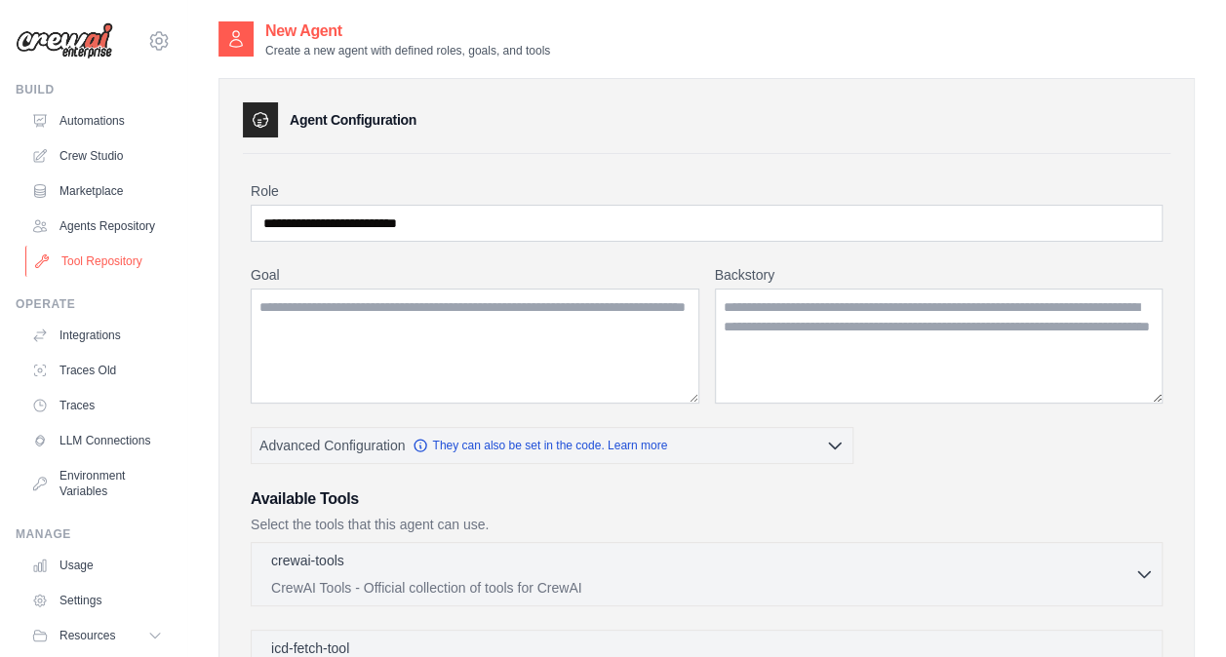
click at [101, 273] on link "Tool Repository" at bounding box center [98, 261] width 147 height 31
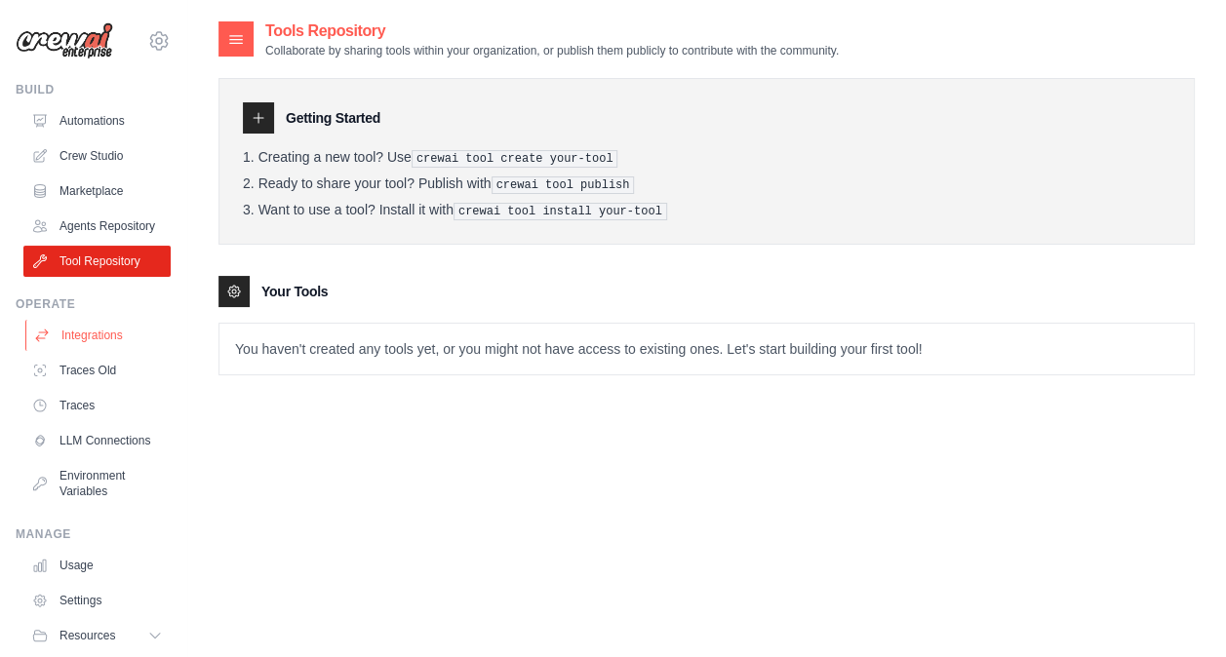
click at [98, 351] on link "Integrations" at bounding box center [98, 335] width 147 height 31
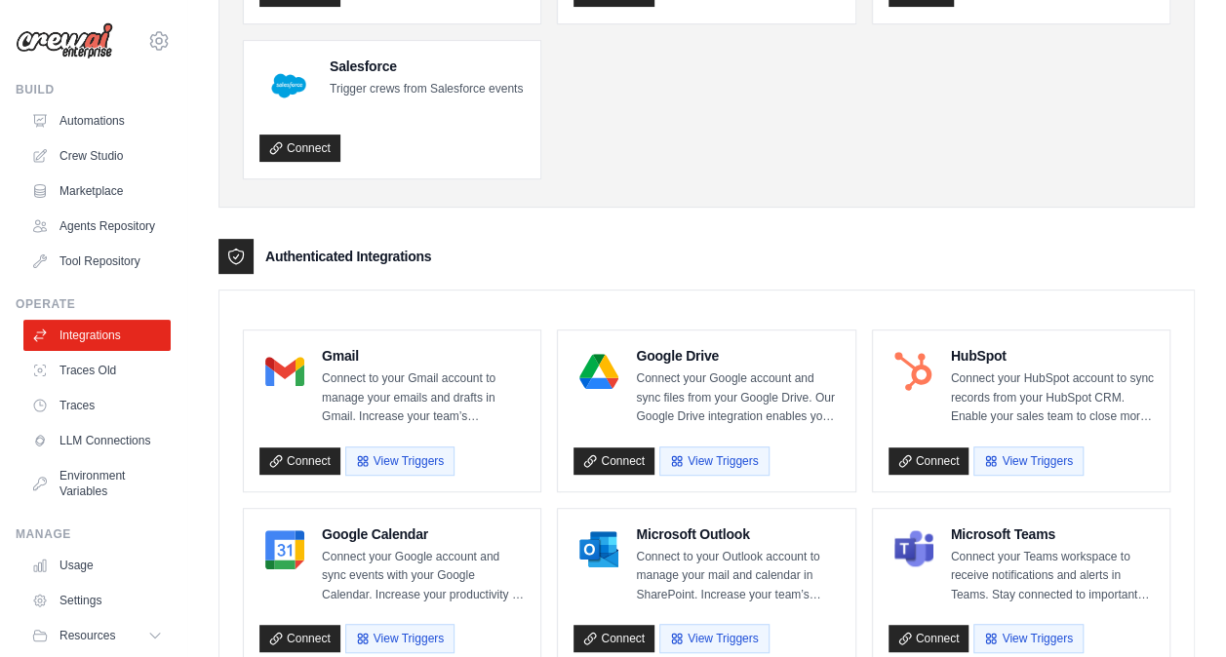
scroll to position [311, 0]
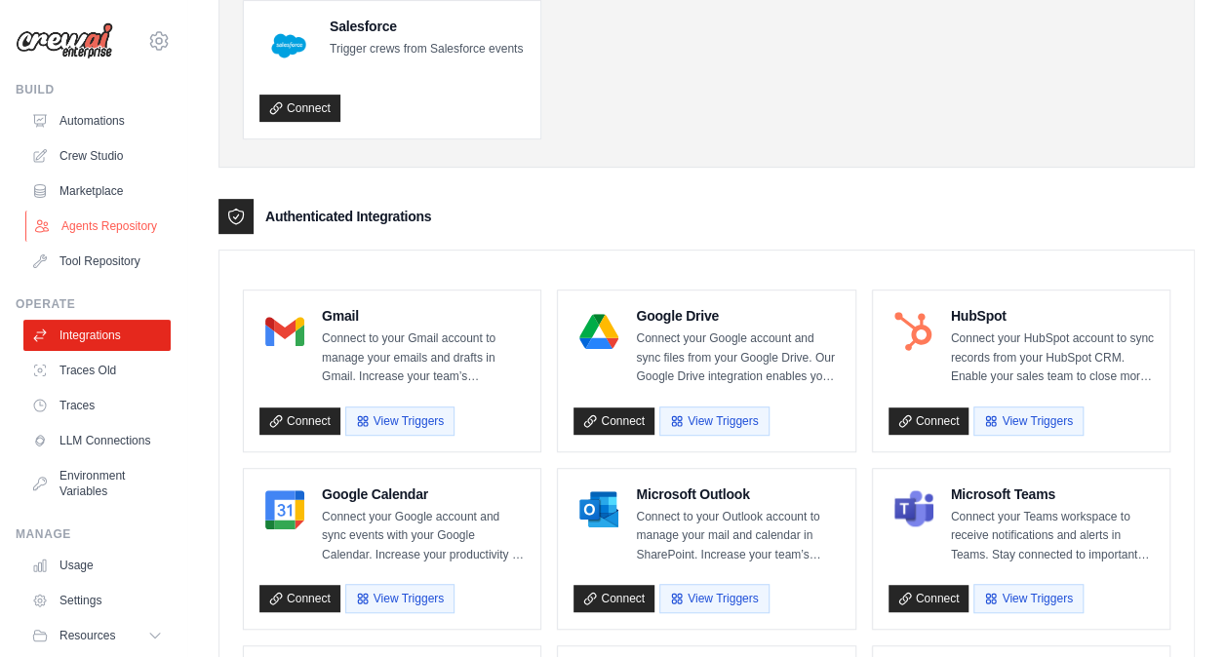
click at [78, 242] on link "Agents Repository" at bounding box center [98, 226] width 147 height 31
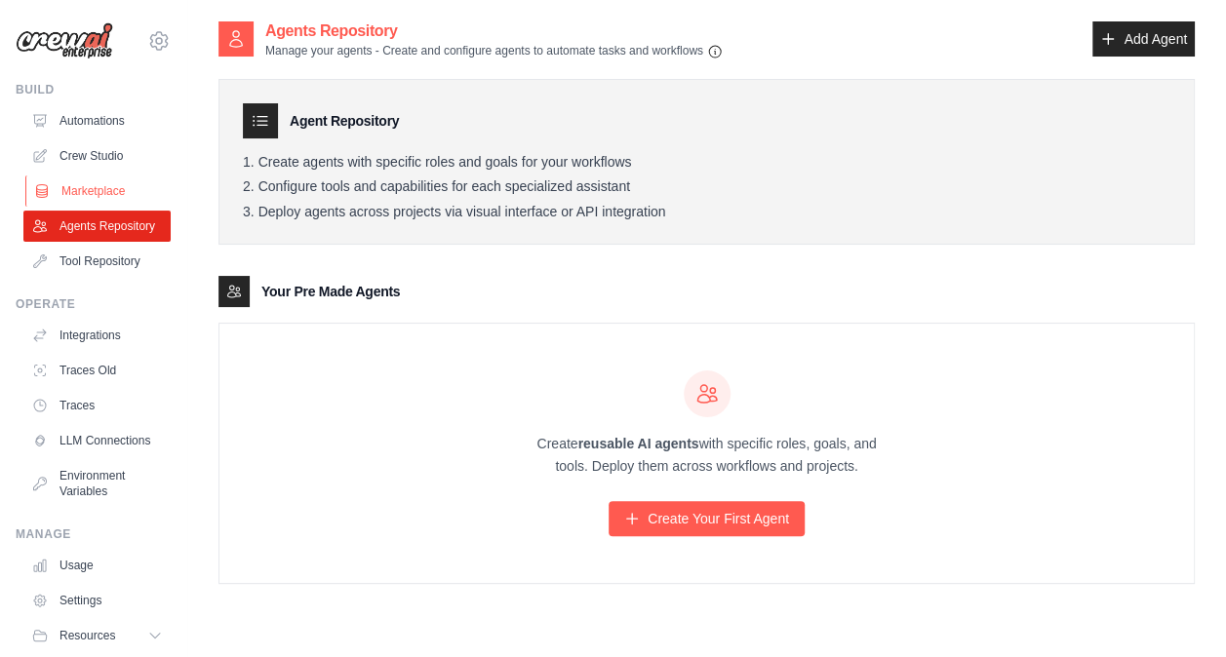
click at [91, 181] on link "Marketplace" at bounding box center [98, 191] width 147 height 31
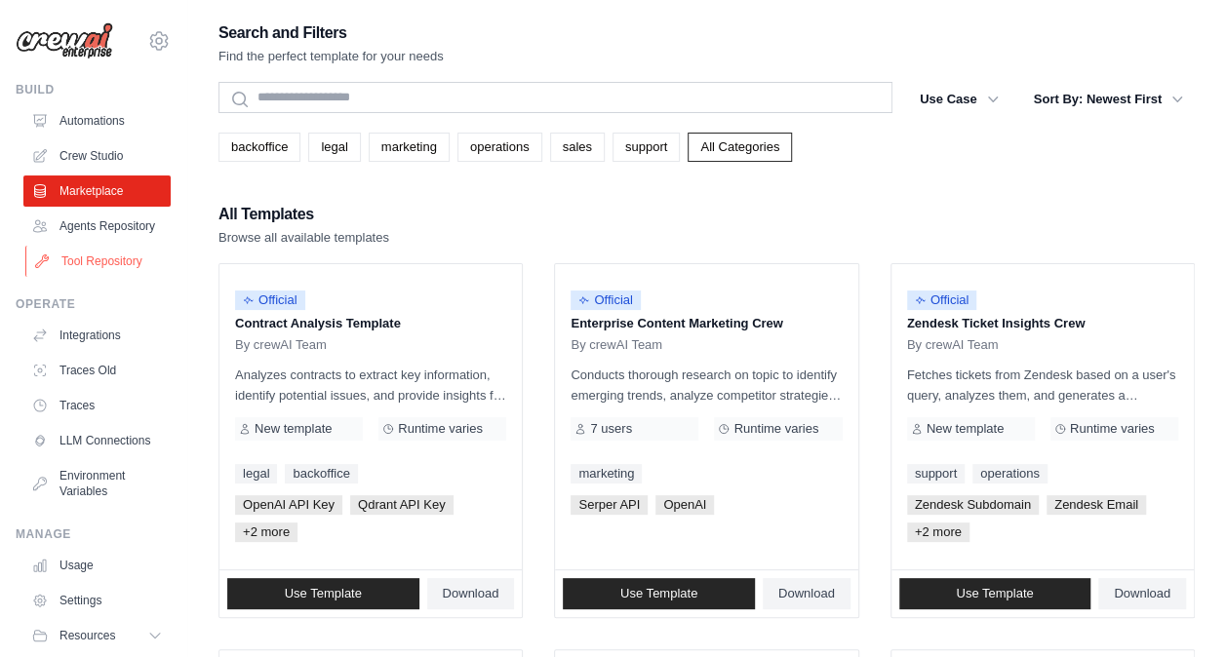
click at [117, 274] on link "Tool Repository" at bounding box center [98, 261] width 147 height 31
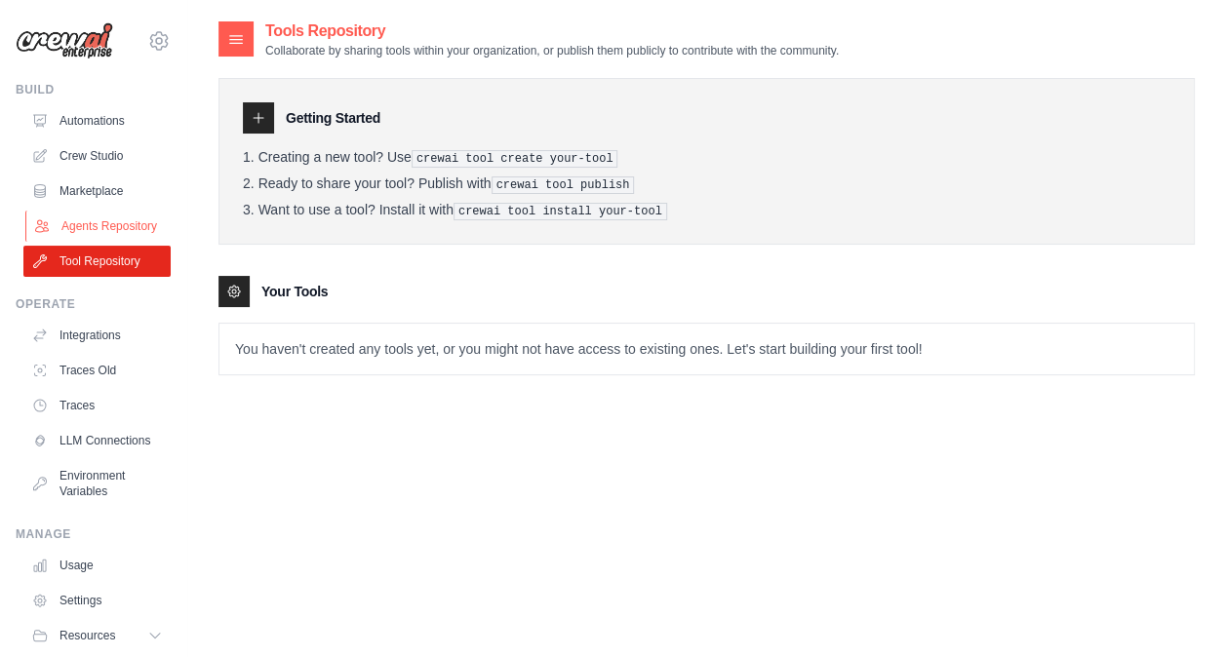
click at [94, 233] on link "Agents Repository" at bounding box center [98, 226] width 147 height 31
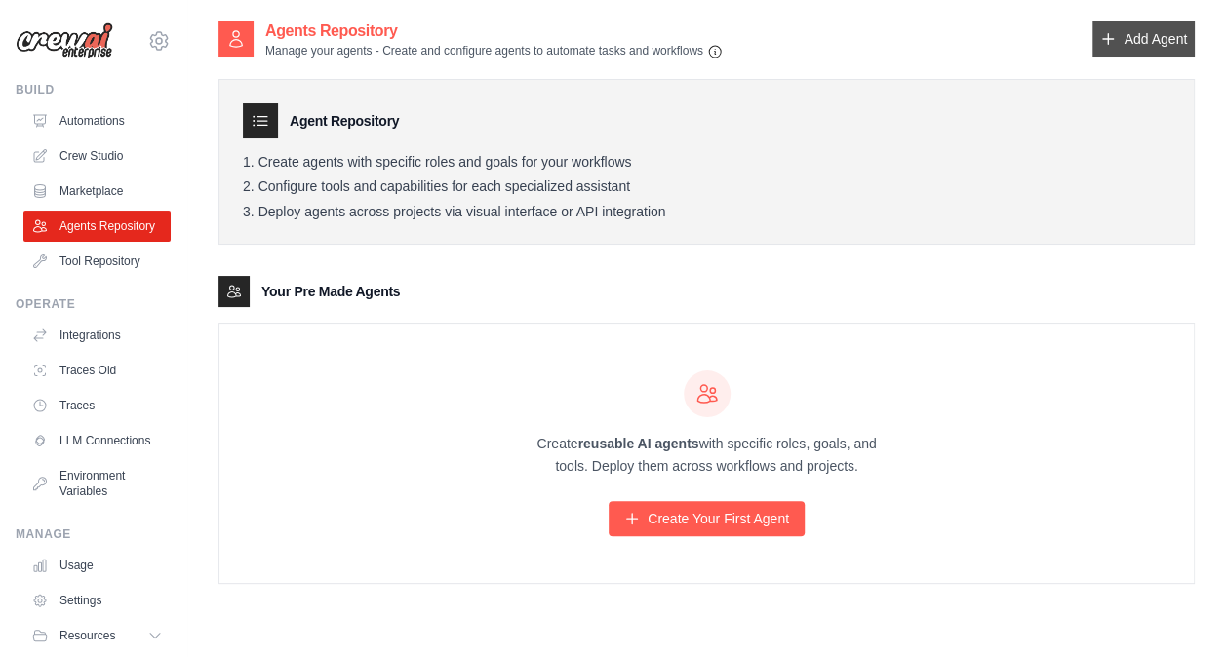
click at [1137, 32] on link "Add Agent" at bounding box center [1143, 38] width 102 height 35
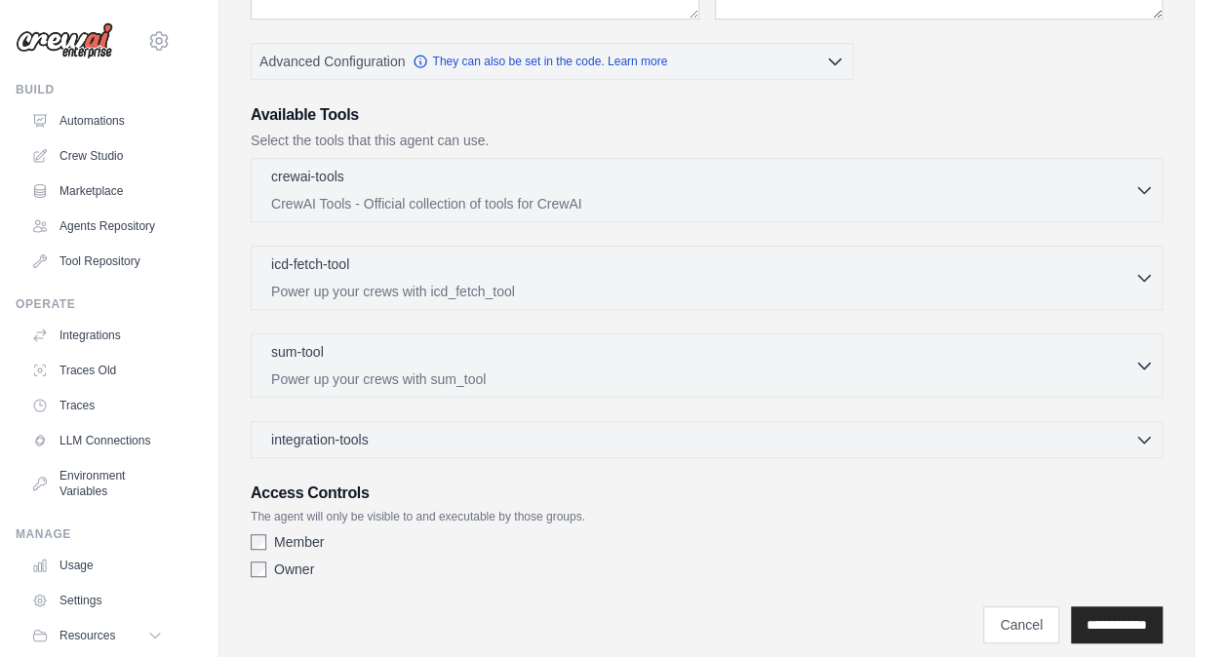
scroll to position [443, 0]
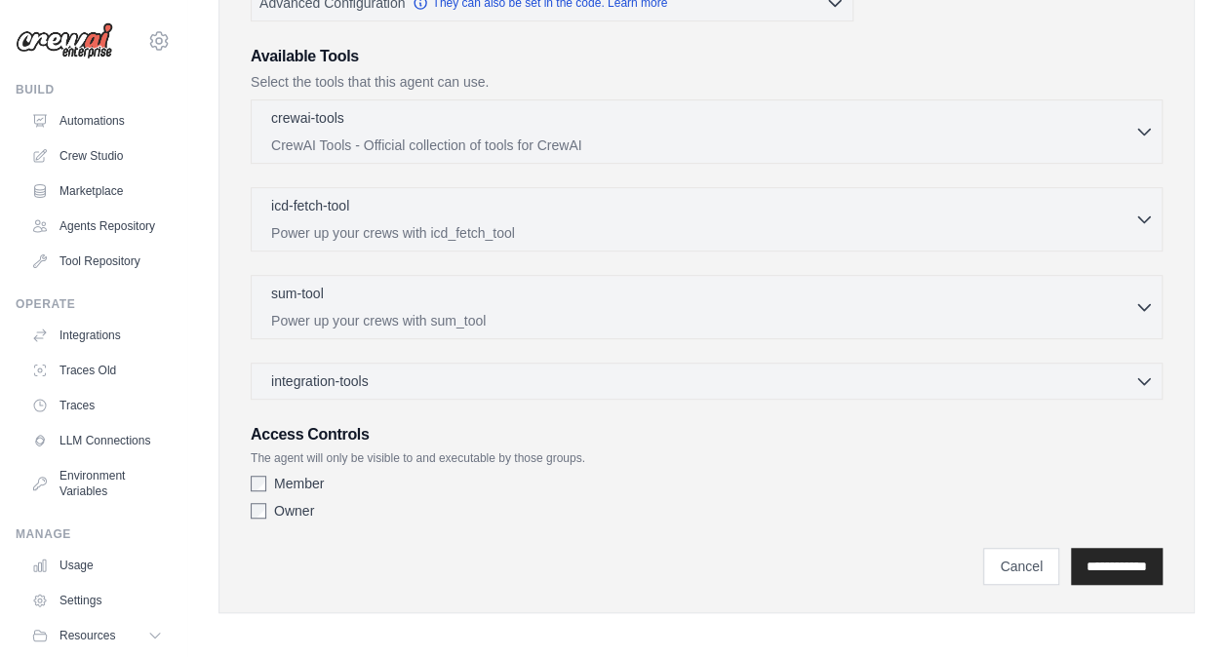
click at [551, 396] on div "Role Goal Backstory Advanced Configuration They can also be set in the code. Le…" at bounding box center [707, 134] width 912 height 790
click at [538, 382] on div "integration-tools 0 selected" at bounding box center [712, 381] width 883 height 20
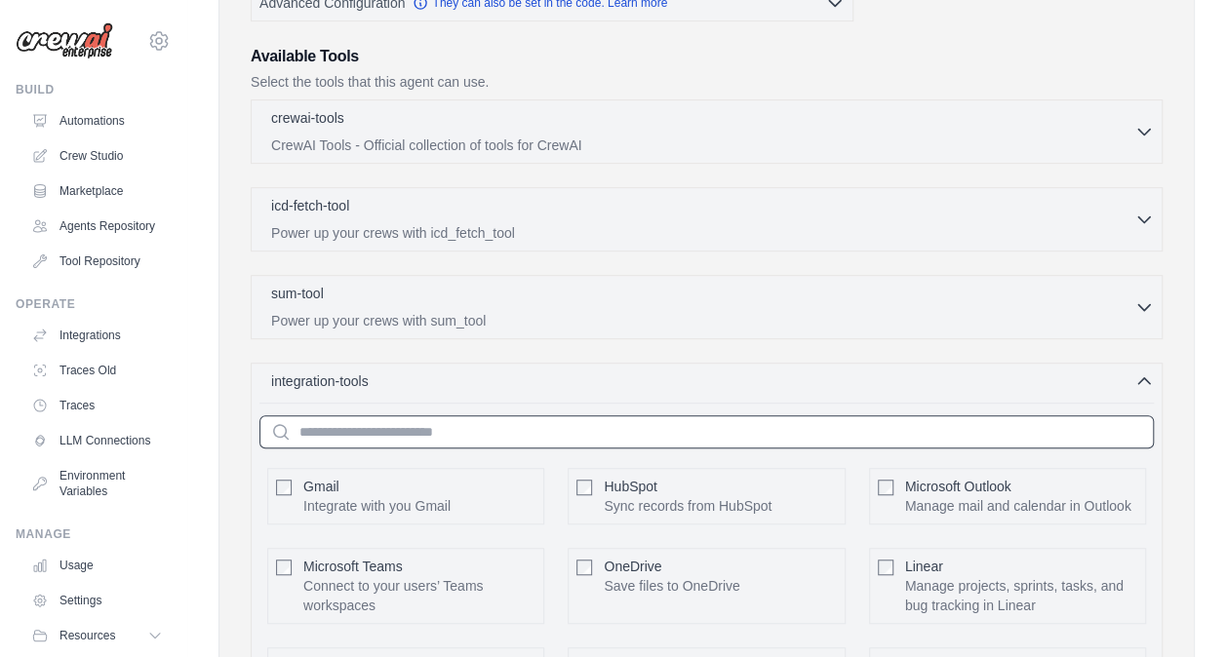
click at [507, 428] on input "text" at bounding box center [706, 431] width 894 height 33
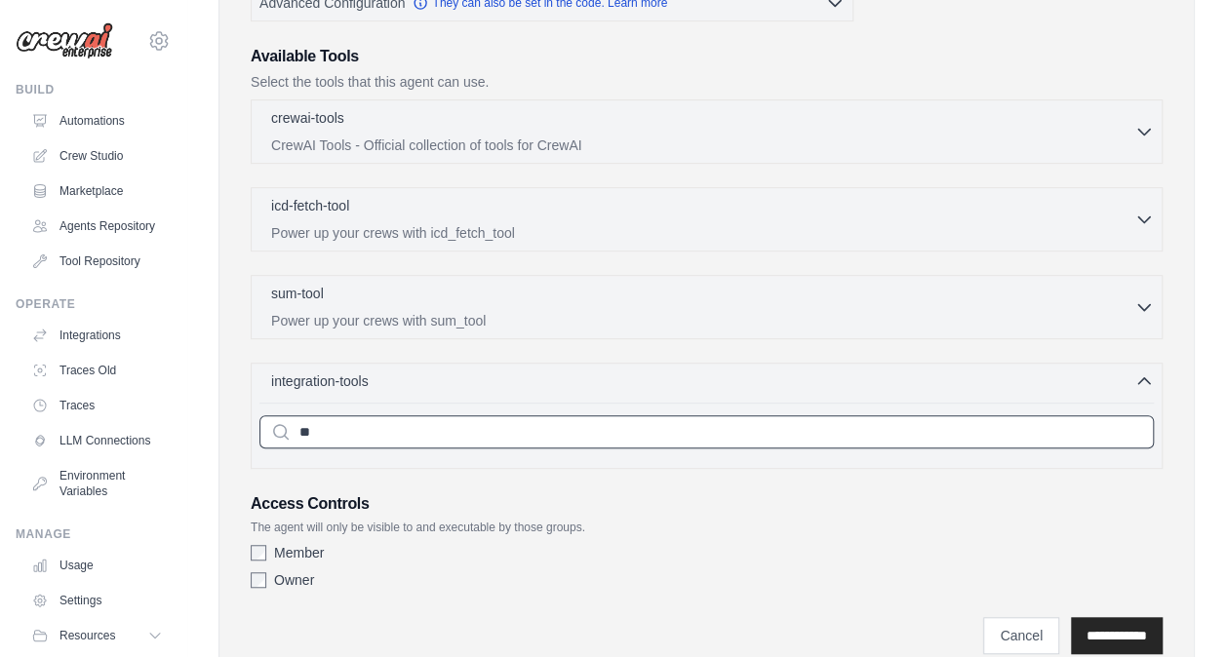
type input "*"
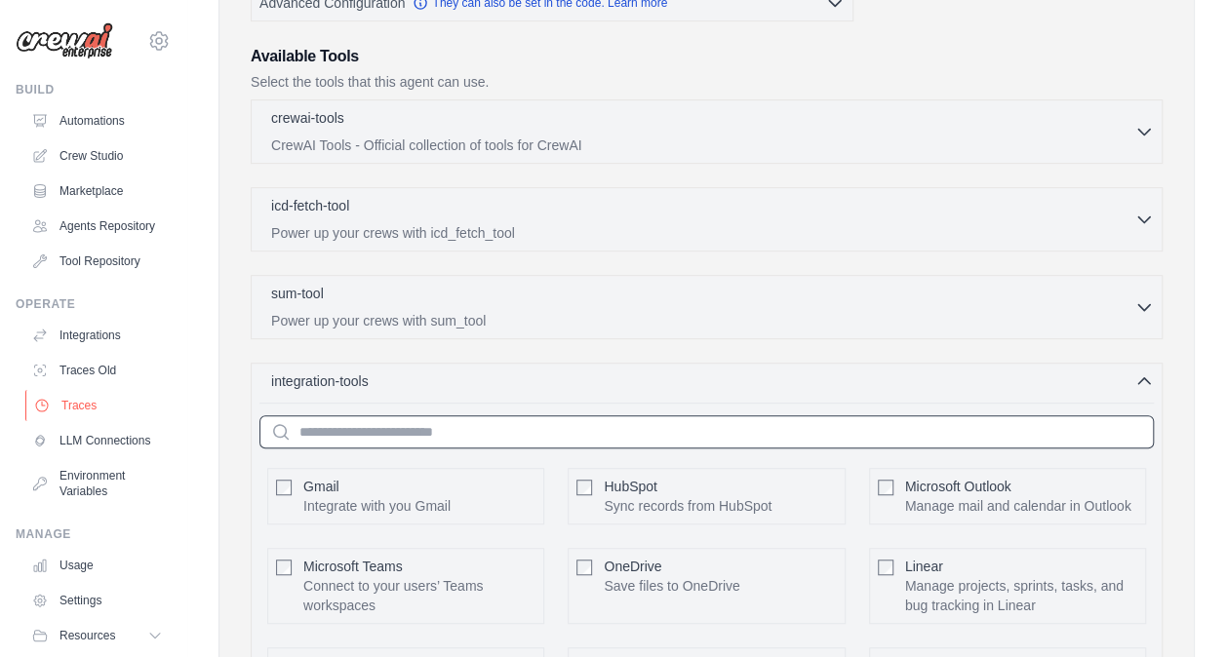
scroll to position [93, 0]
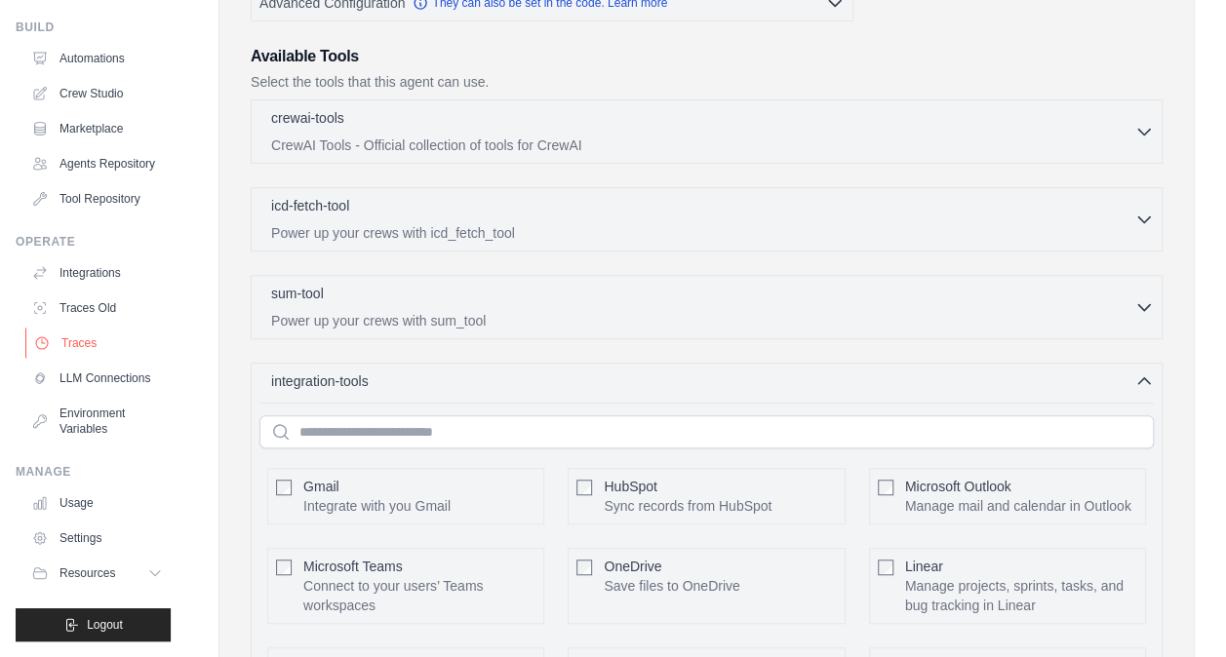
click at [68, 328] on link "Traces" at bounding box center [98, 343] width 147 height 31
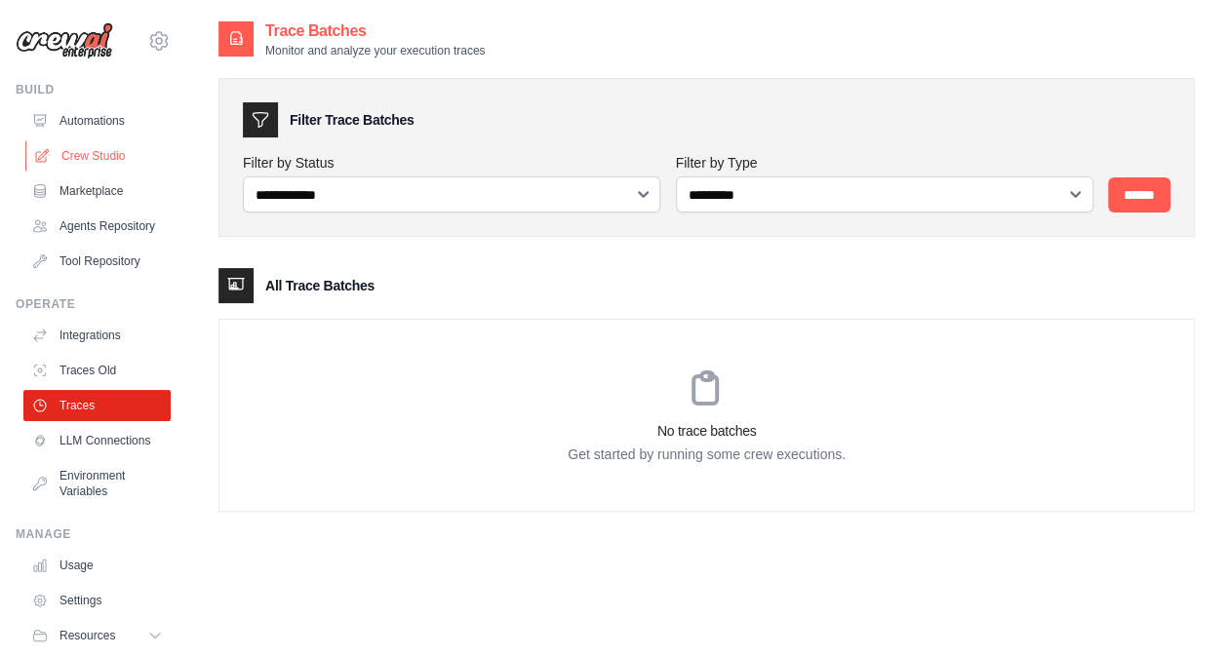
click at [67, 148] on link "Crew Studio" at bounding box center [98, 155] width 147 height 31
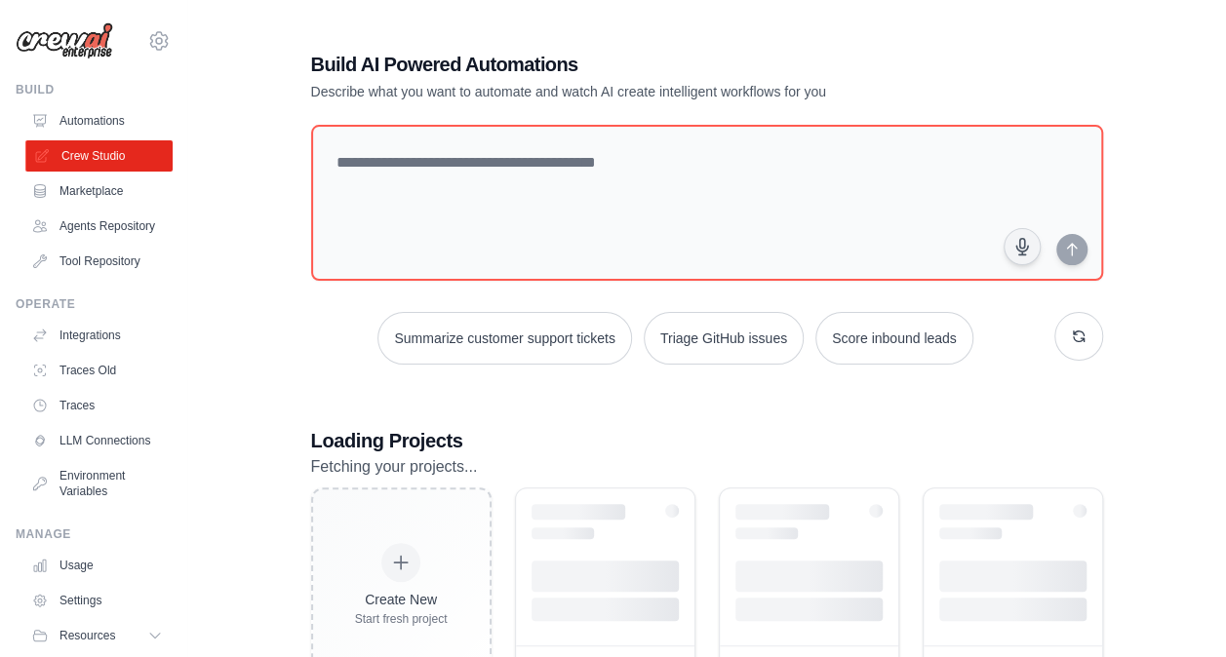
click at [119, 160] on link "Crew Studio" at bounding box center [98, 155] width 147 height 31
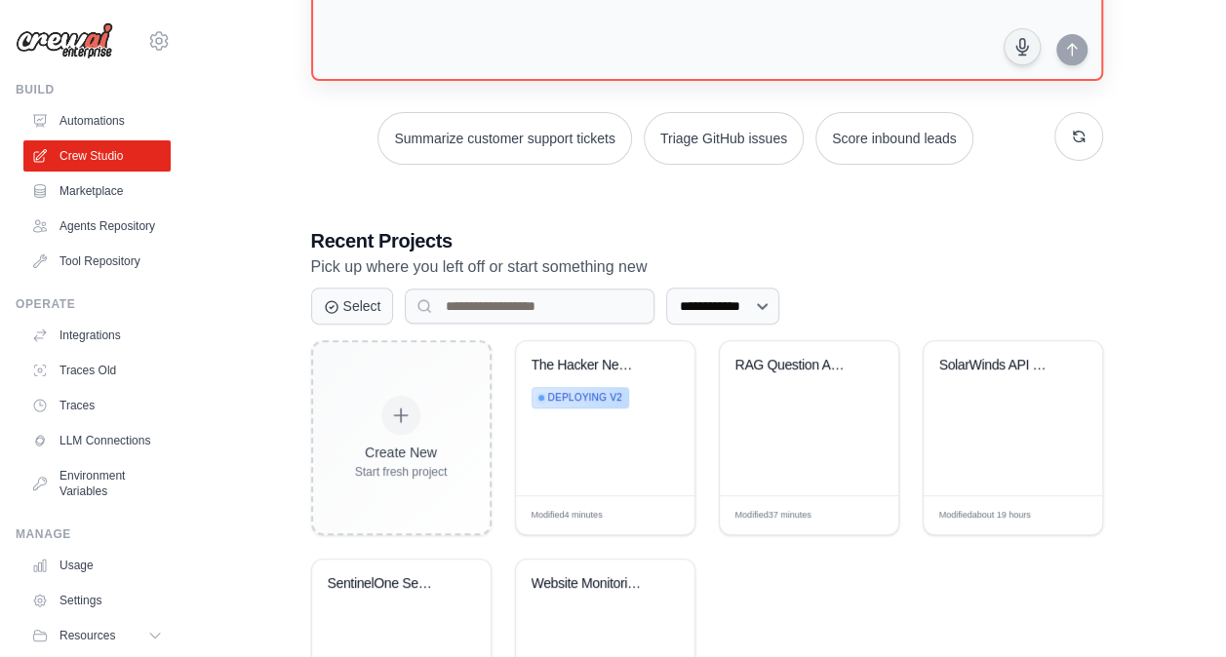
scroll to position [222, 0]
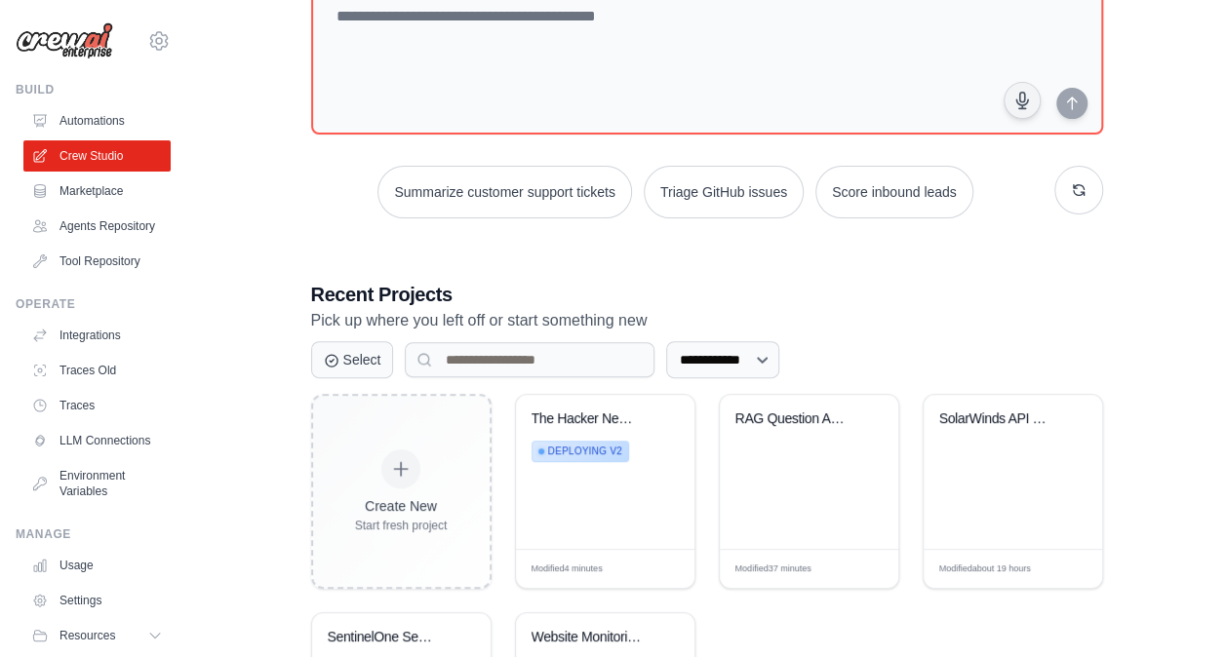
scroll to position [193, 0]
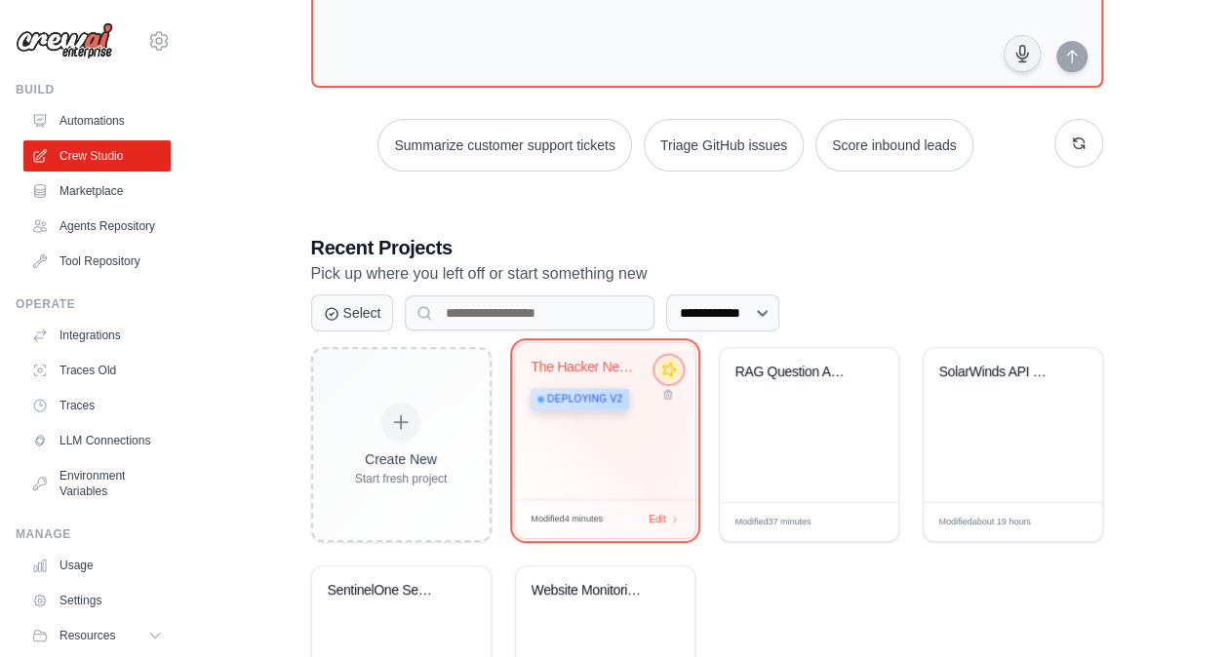
click at [667, 374] on icon at bounding box center [668, 370] width 20 height 20
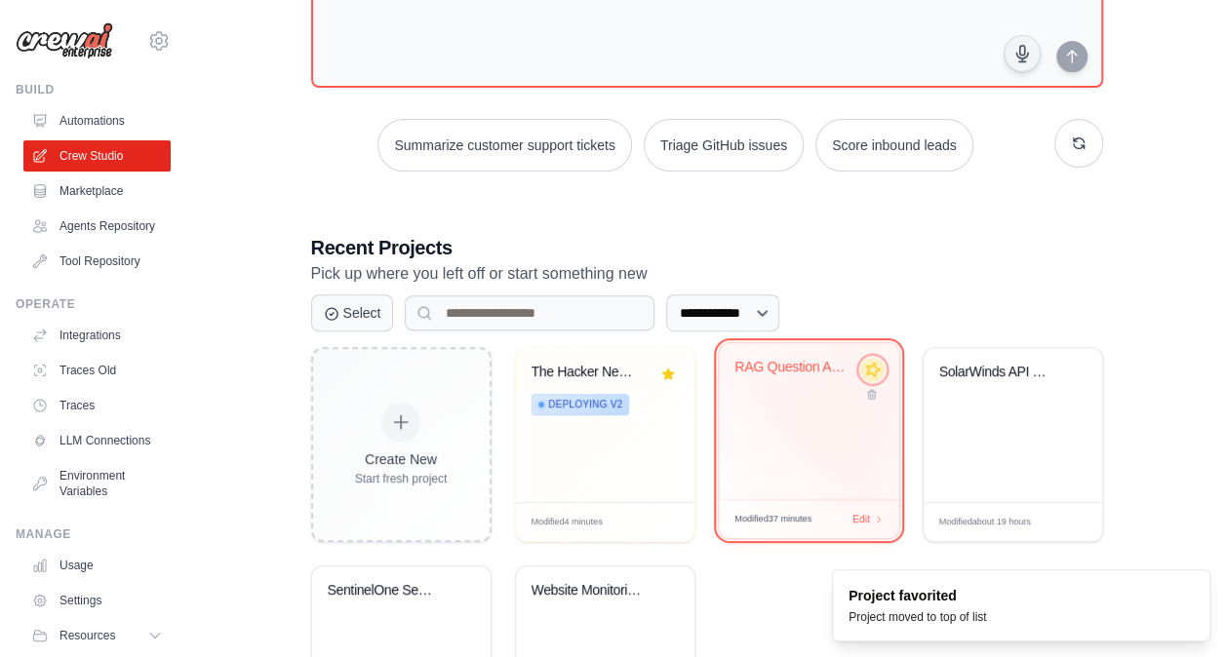
click at [878, 373] on button at bounding box center [871, 369] width 23 height 23
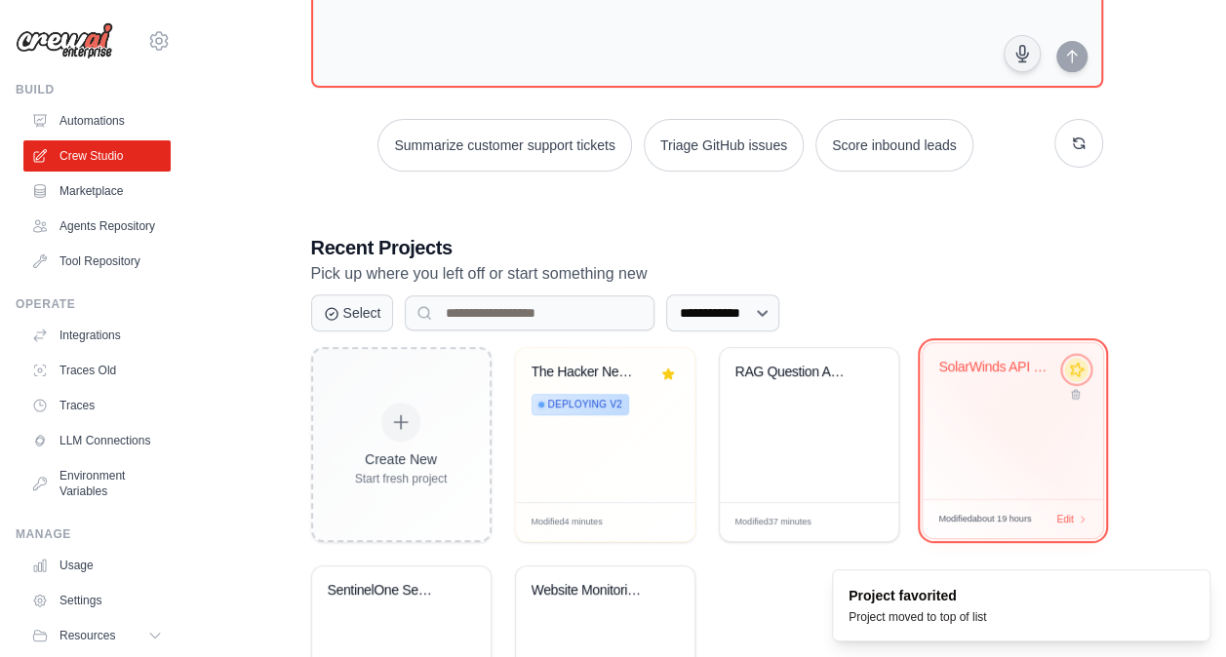
click at [1074, 371] on icon at bounding box center [1076, 370] width 20 height 20
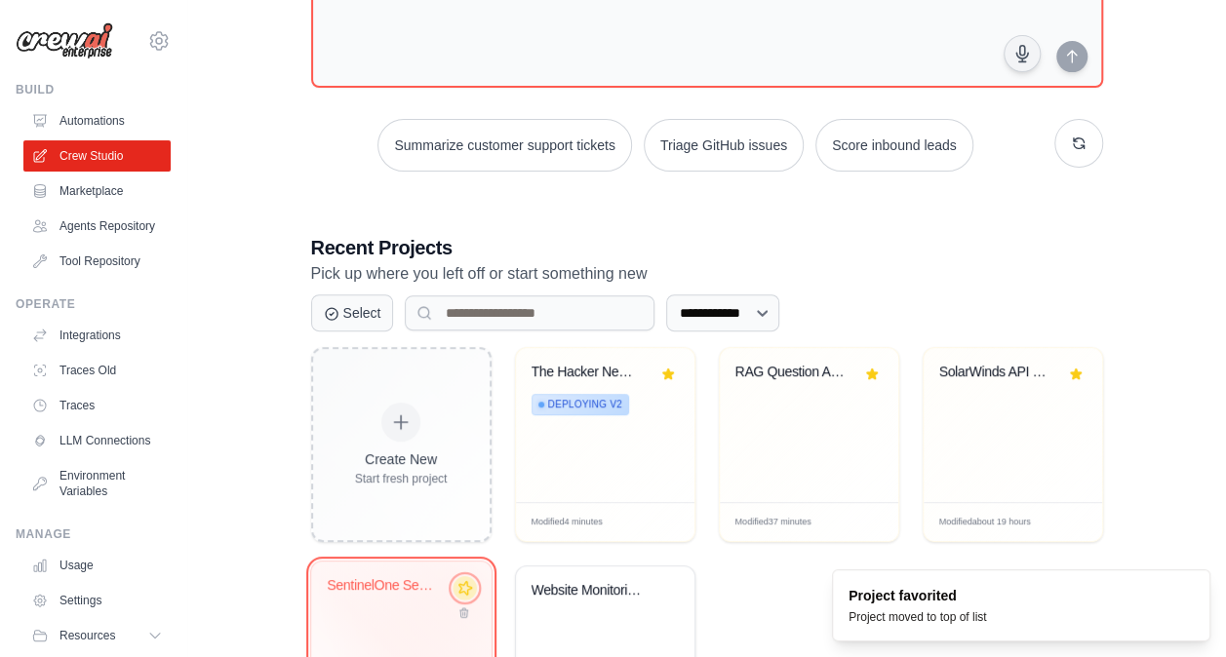
click at [461, 589] on icon at bounding box center [464, 588] width 20 height 20
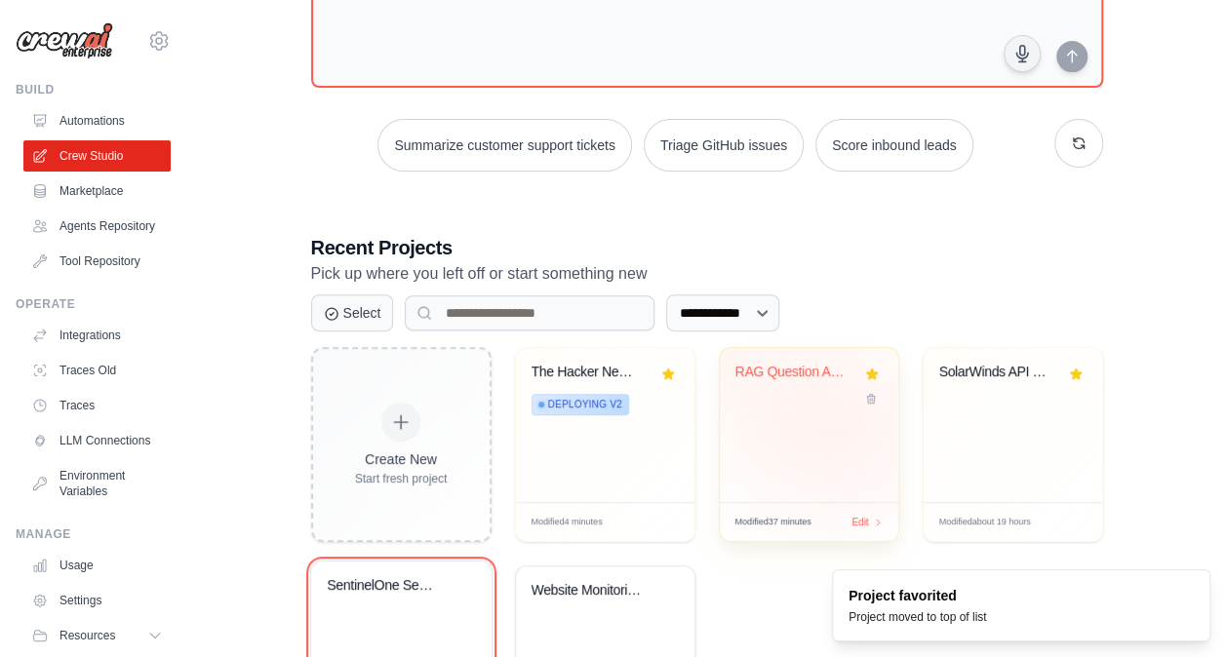
scroll to position [345, 0]
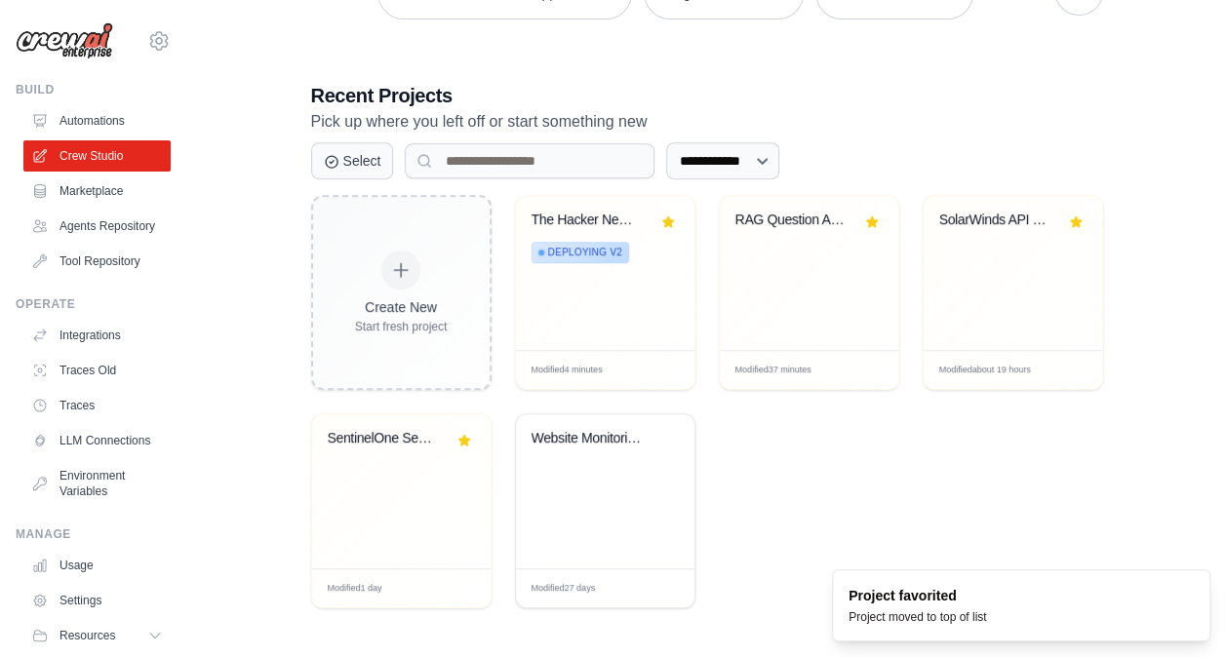
click at [876, 508] on div "Create New Start fresh project The Hacker News Auto-Monitor + Thre... Deploying…" at bounding box center [707, 401] width 792 height 413
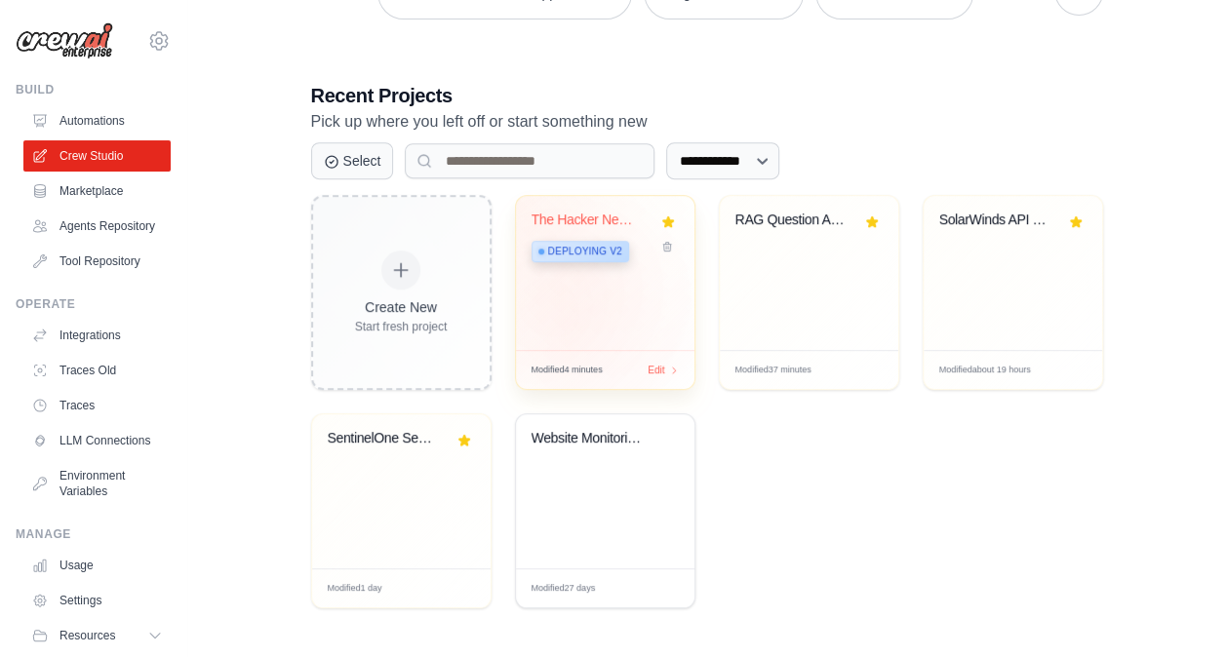
scroll to position [0, 0]
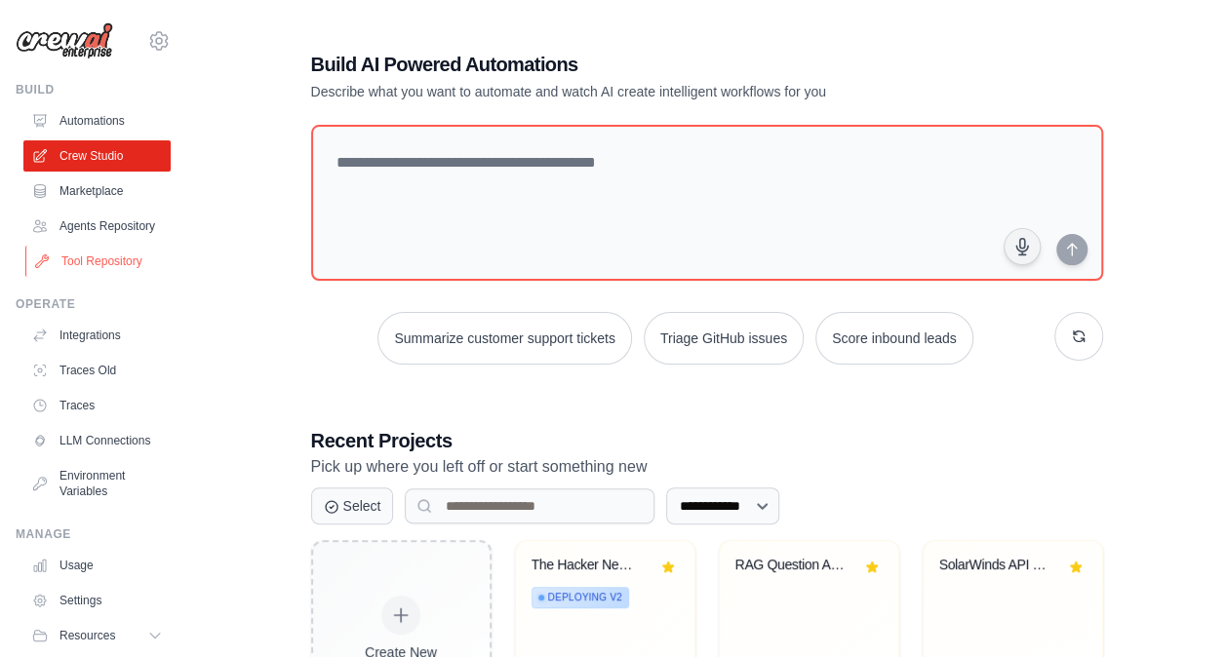
click at [91, 269] on link "Tool Repository" at bounding box center [98, 261] width 147 height 31
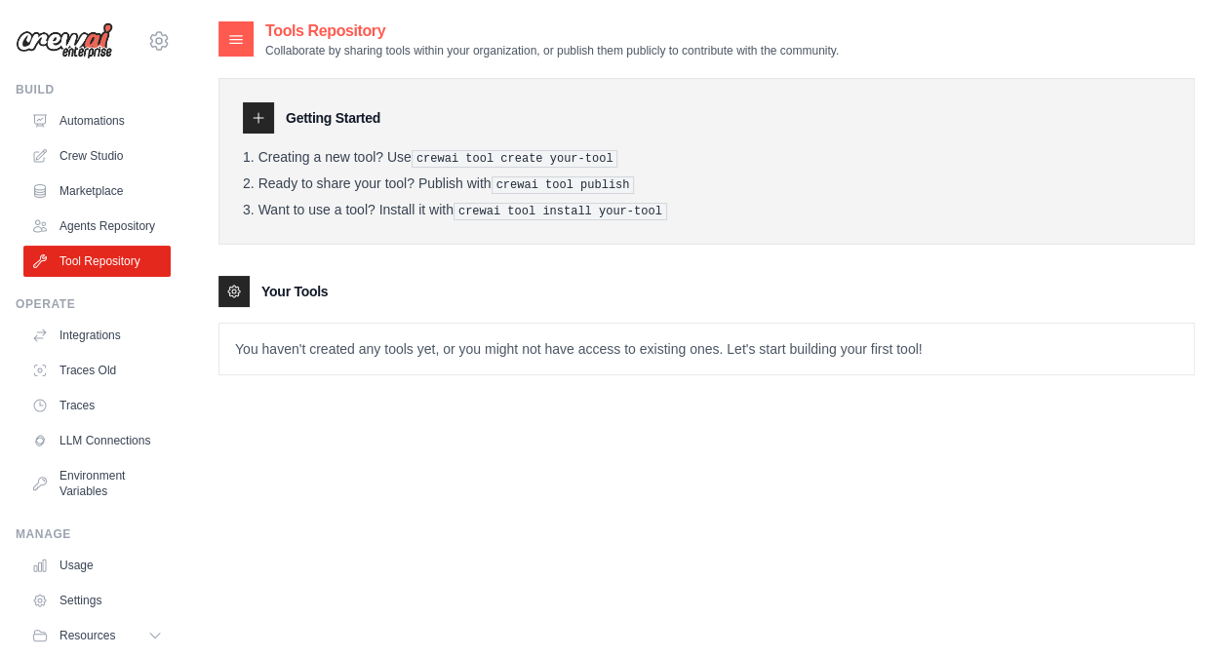
click at [256, 113] on icon at bounding box center [259, 118] width 16 height 16
click at [236, 286] on icon at bounding box center [234, 292] width 12 height 12
click at [83, 351] on link "Integrations" at bounding box center [98, 335] width 147 height 31
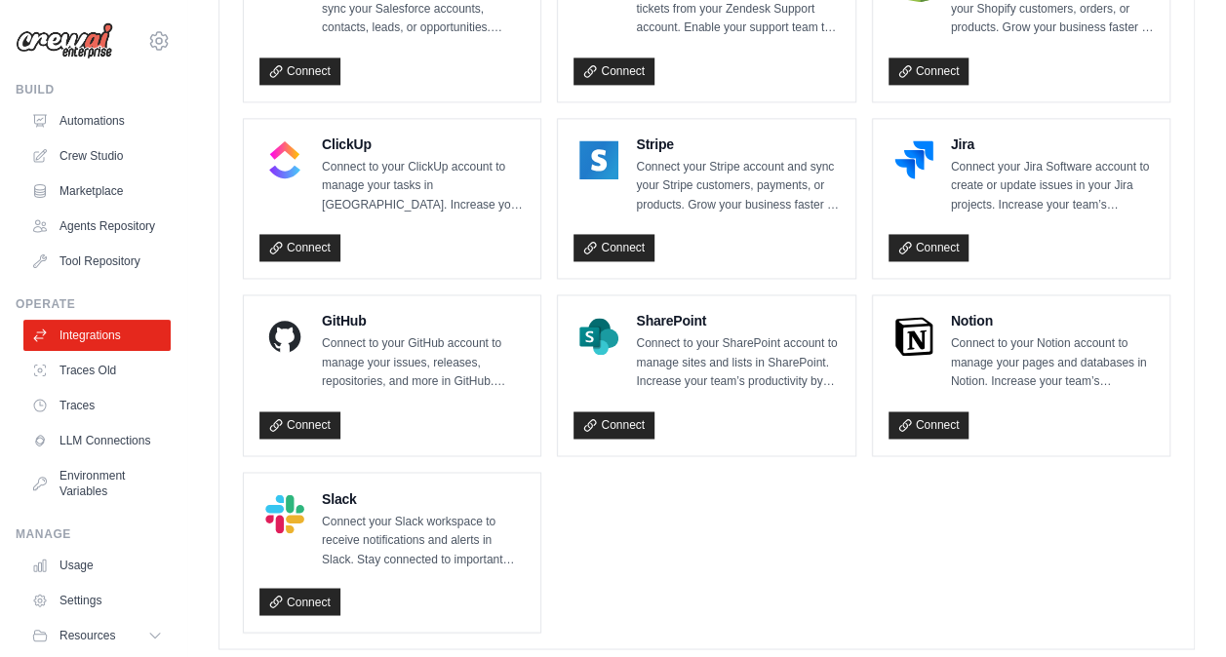
scroll to position [1402, 0]
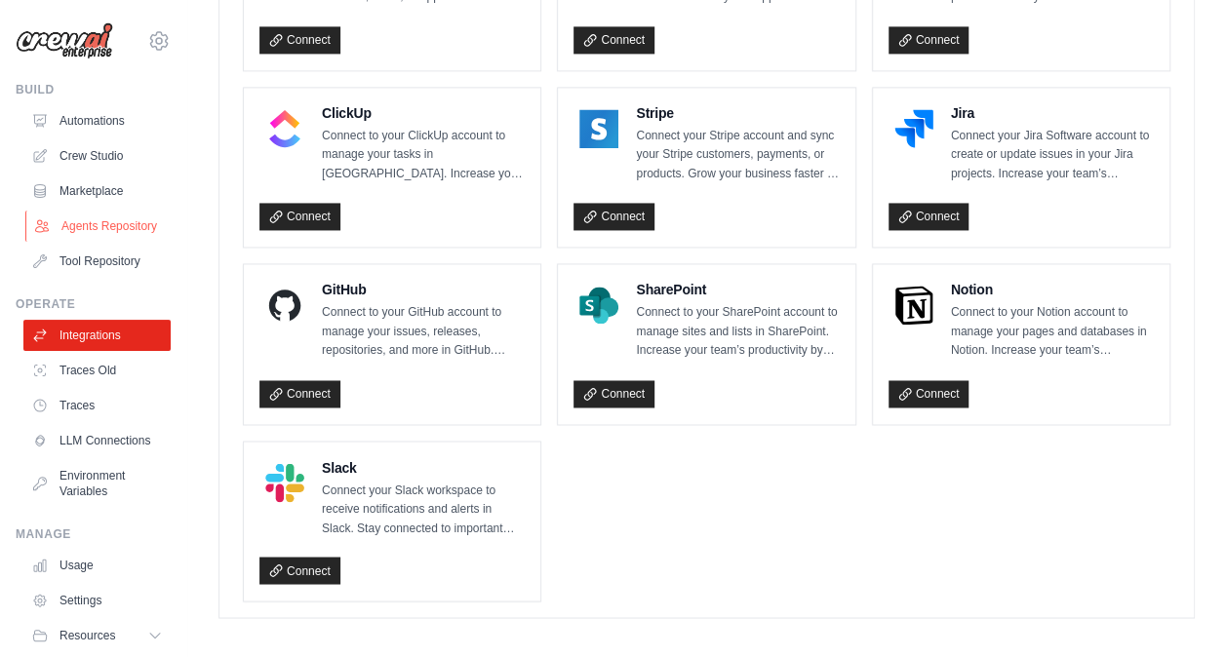
click at [89, 234] on link "Agents Repository" at bounding box center [98, 226] width 147 height 31
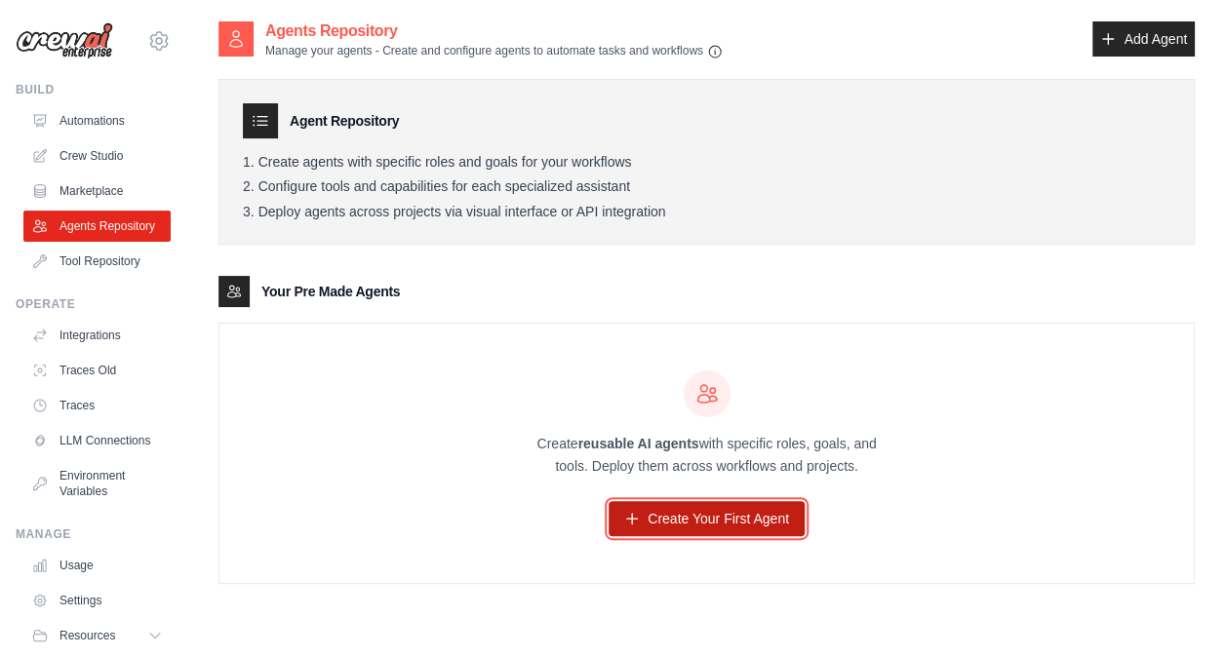
click at [702, 517] on link "Create Your First Agent" at bounding box center [707, 518] width 196 height 35
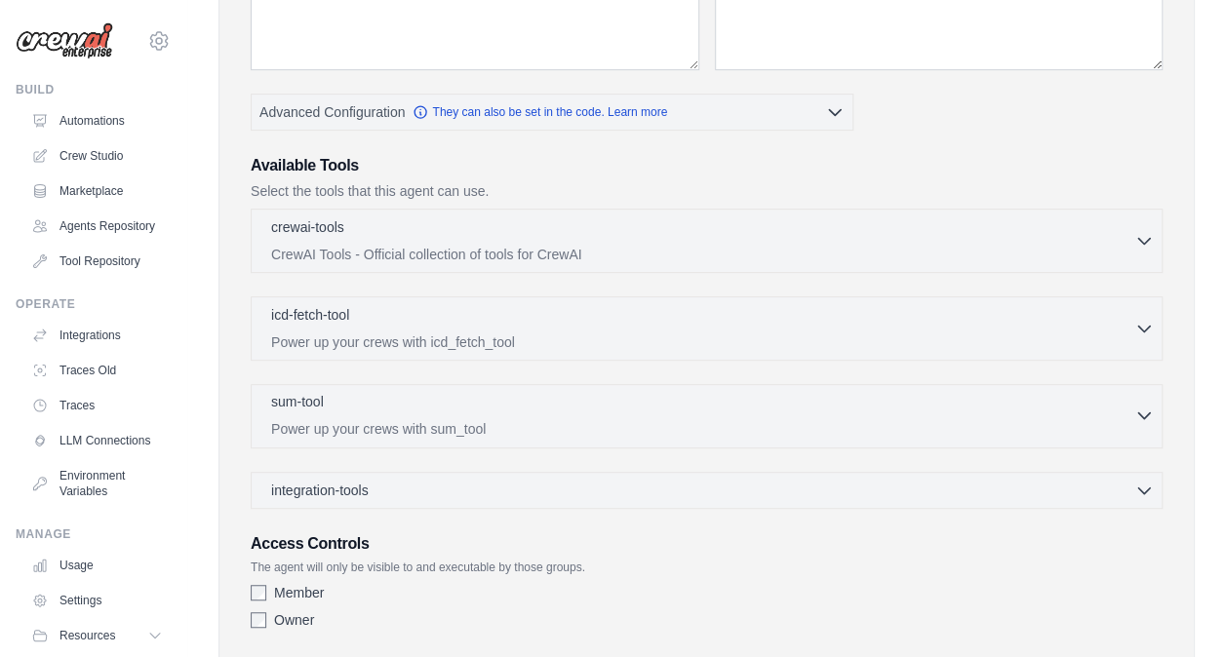
scroll to position [328, 0]
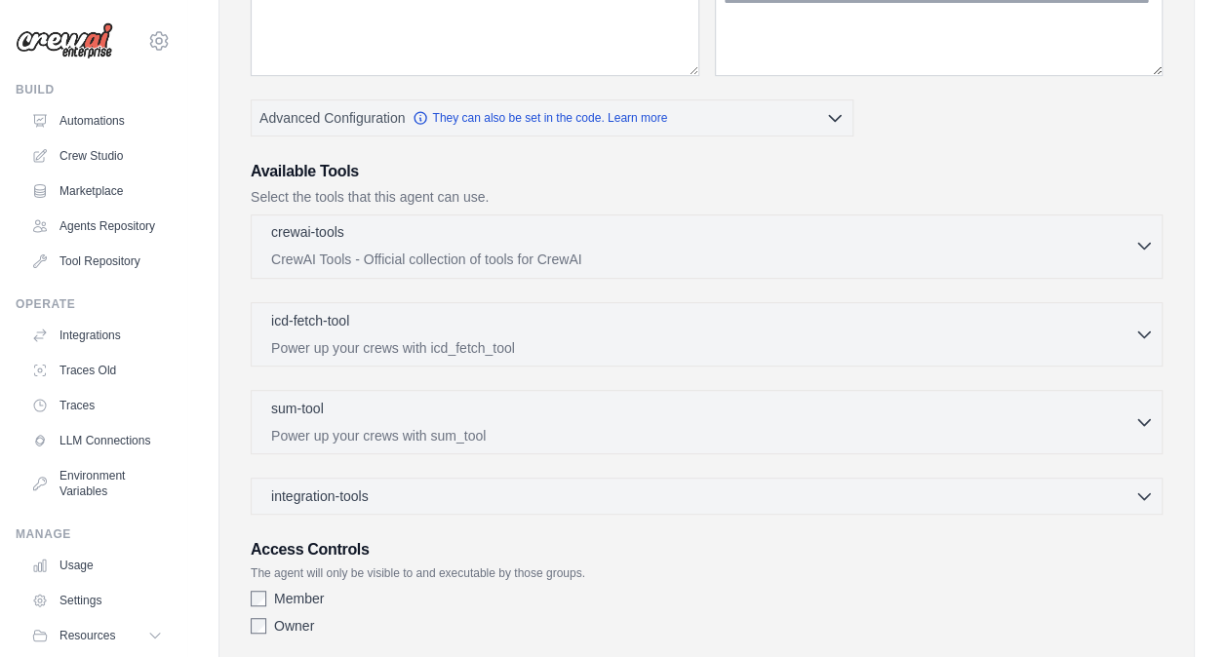
click at [640, 250] on p "CrewAI Tools - Official collection of tools for CrewAI" at bounding box center [702, 260] width 863 height 20
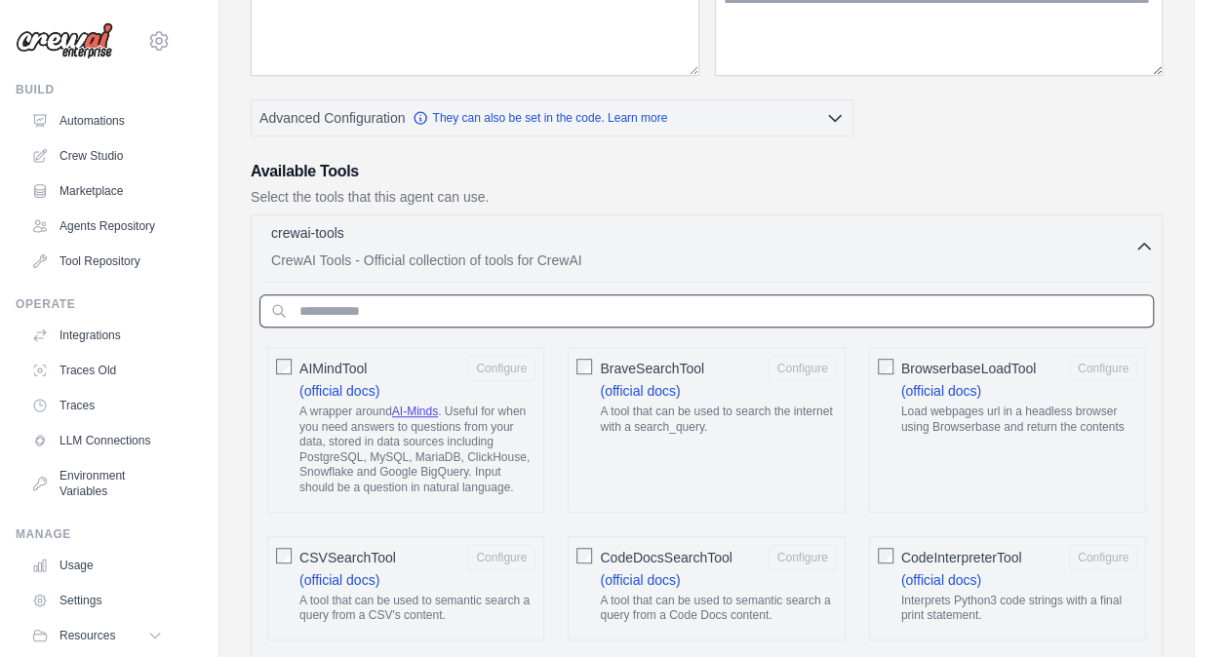
click at [518, 306] on input "text" at bounding box center [706, 311] width 894 height 33
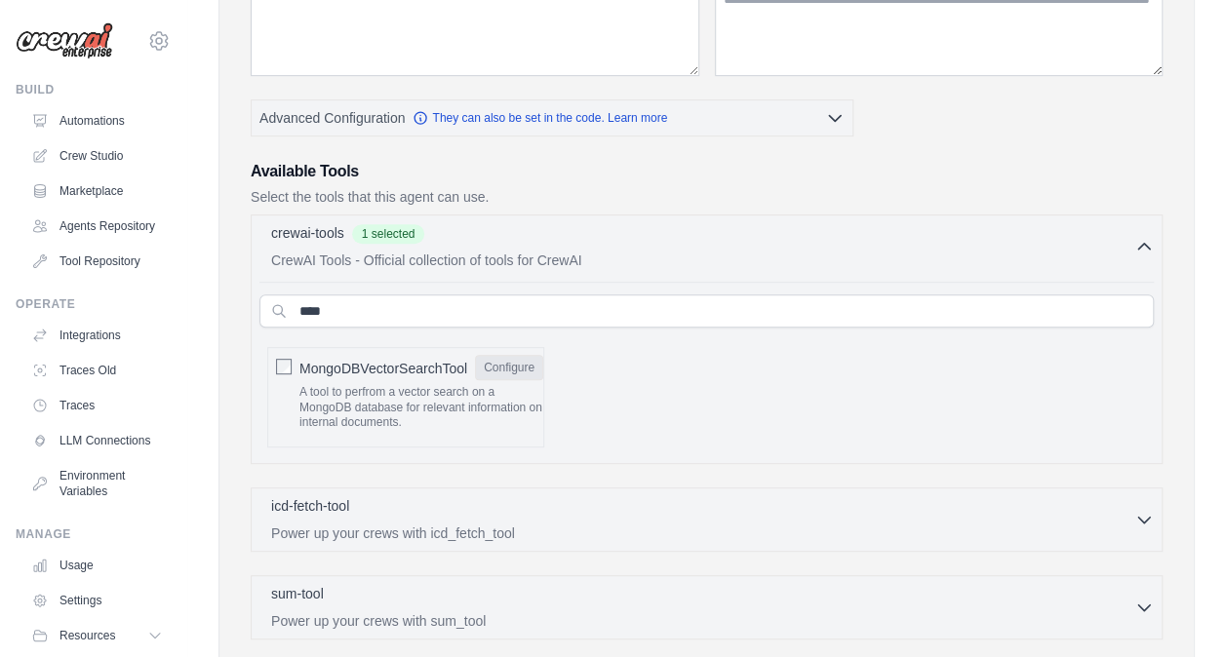
click at [509, 356] on button "Configure" at bounding box center [509, 367] width 68 height 25
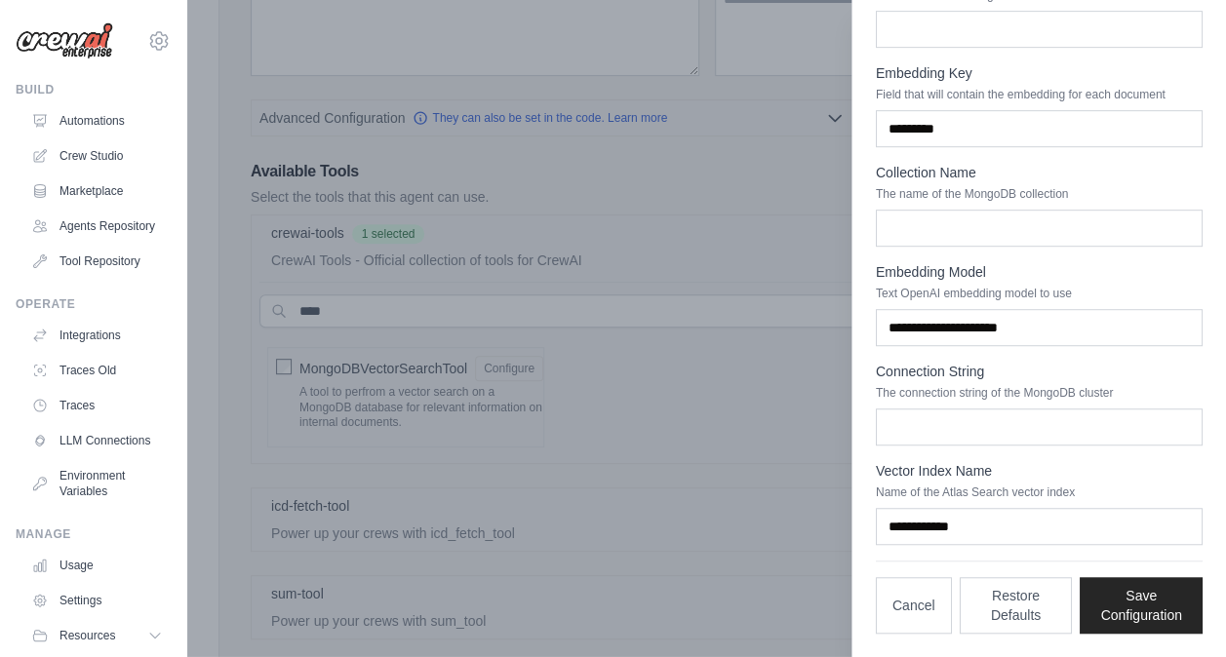
scroll to position [499, 0]
click at [940, 443] on input "Connection String" at bounding box center [1039, 427] width 327 height 37
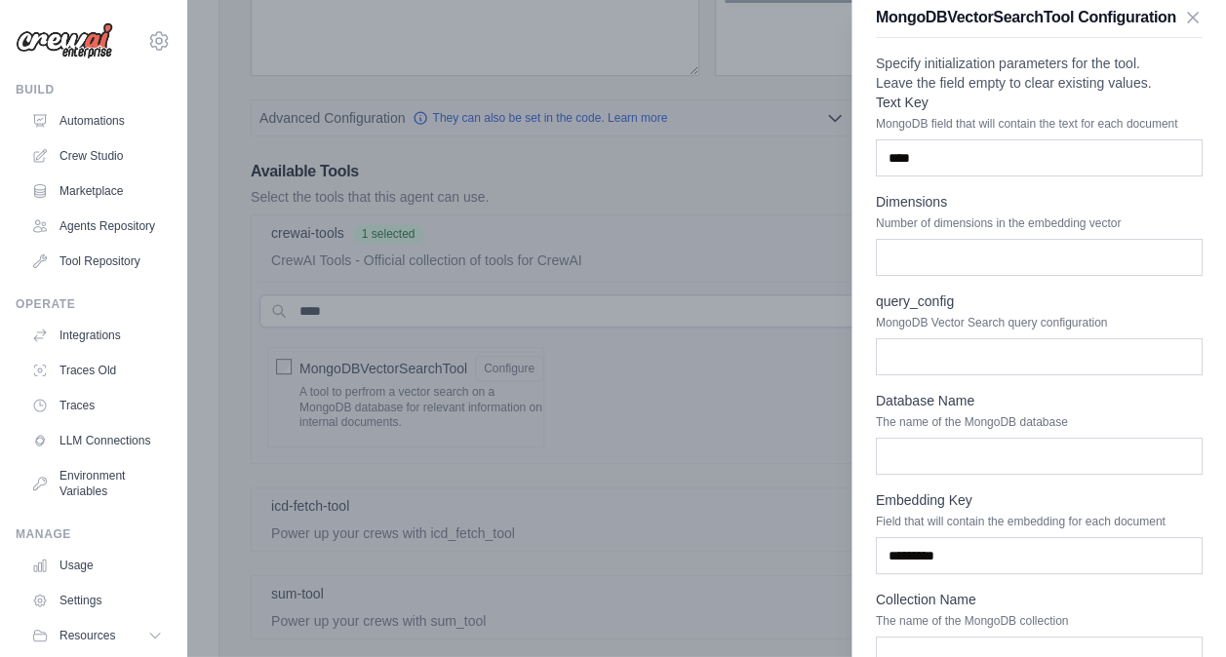
scroll to position [0, 0]
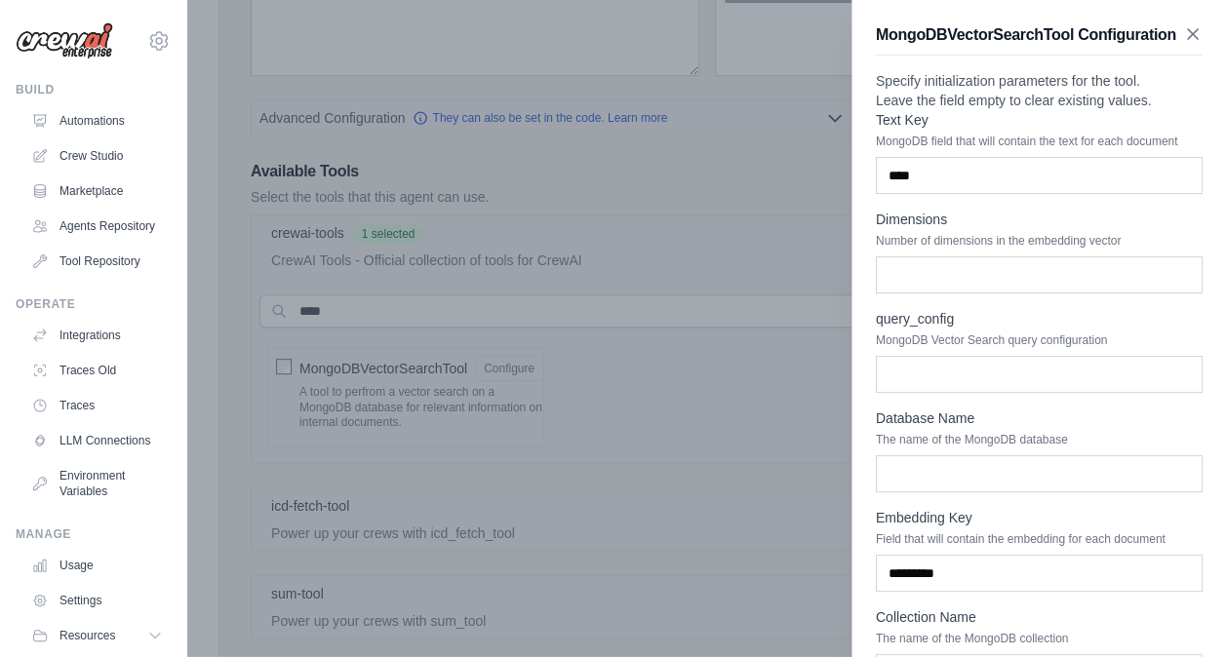
click at [1183, 44] on icon "button" at bounding box center [1193, 34] width 20 height 20
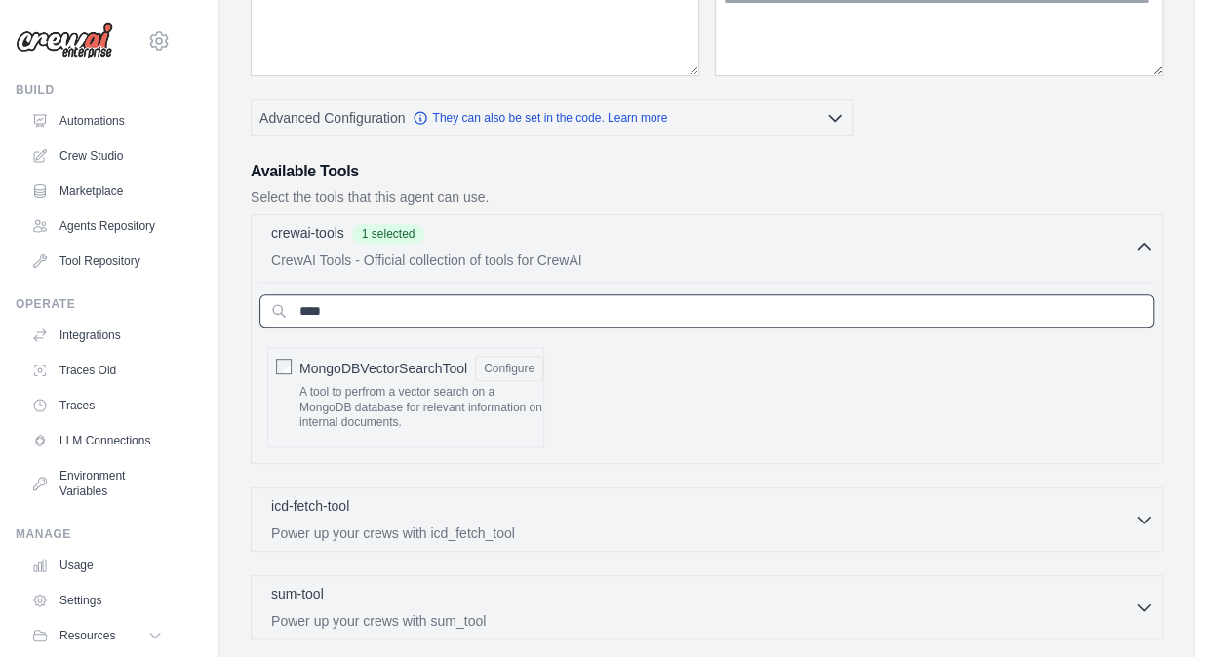
click at [386, 306] on input "****" at bounding box center [706, 311] width 894 height 33
type input "*"
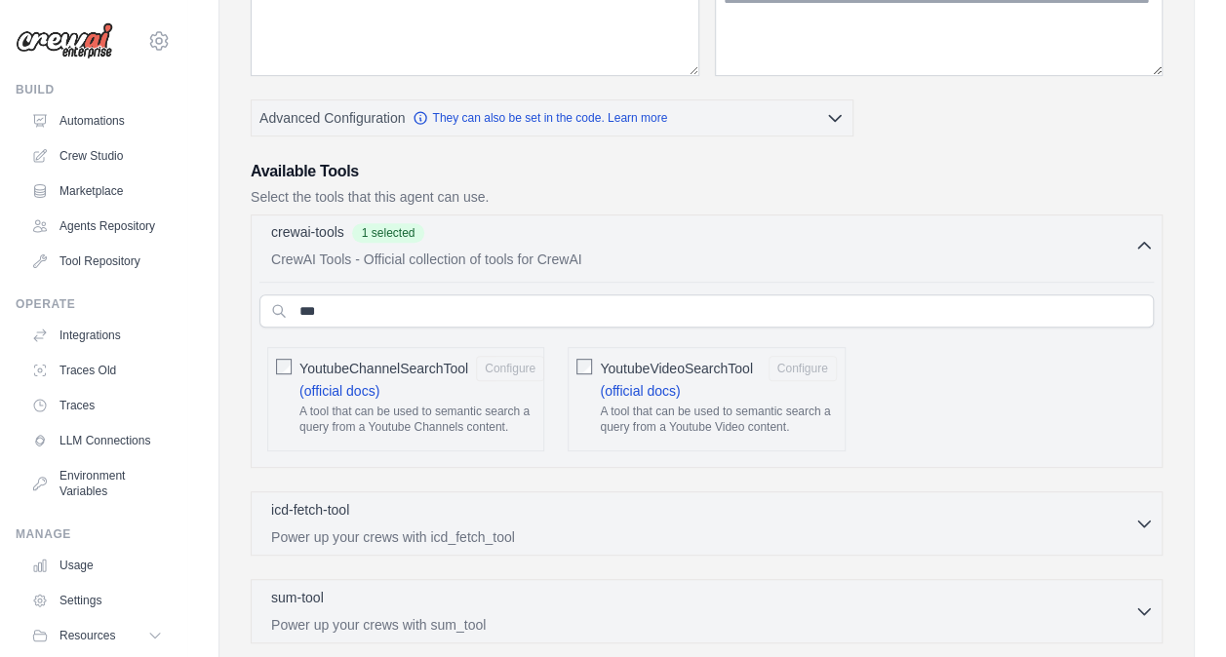
click at [651, 254] on p "CrewAI Tools - Official collection of tools for CrewAI" at bounding box center [702, 260] width 863 height 20
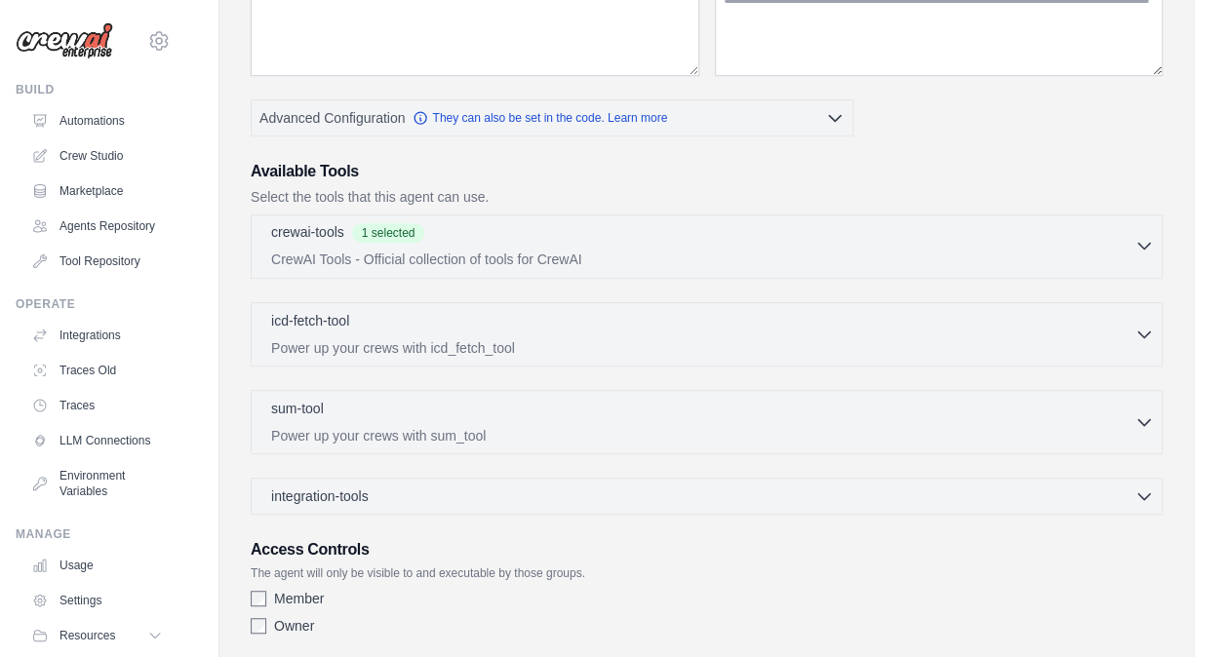
click at [642, 241] on div "crewai-tools 1 selected" at bounding box center [702, 233] width 863 height 23
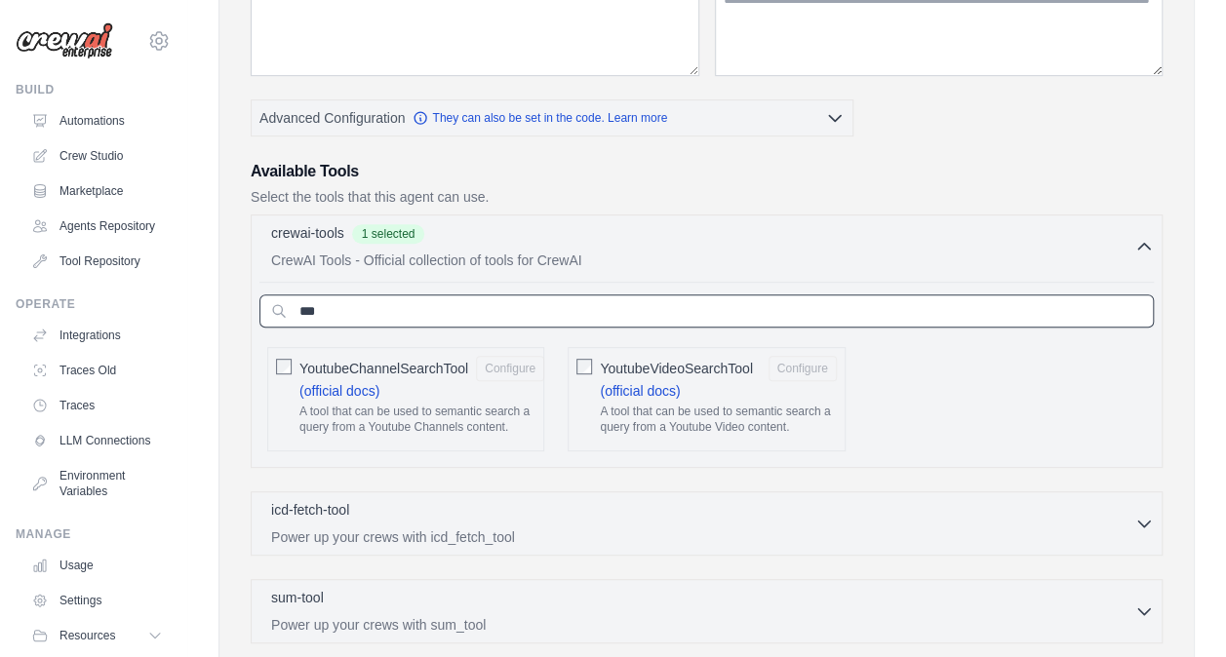
click at [378, 314] on input "***" at bounding box center [706, 311] width 894 height 33
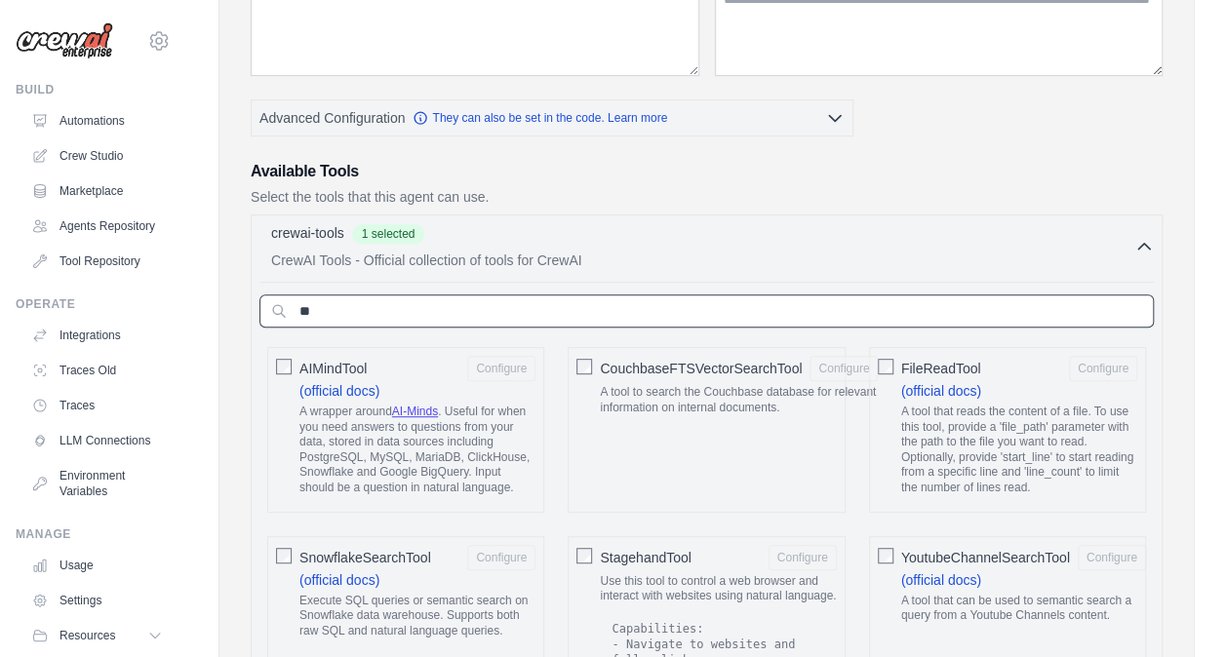
type input "*"
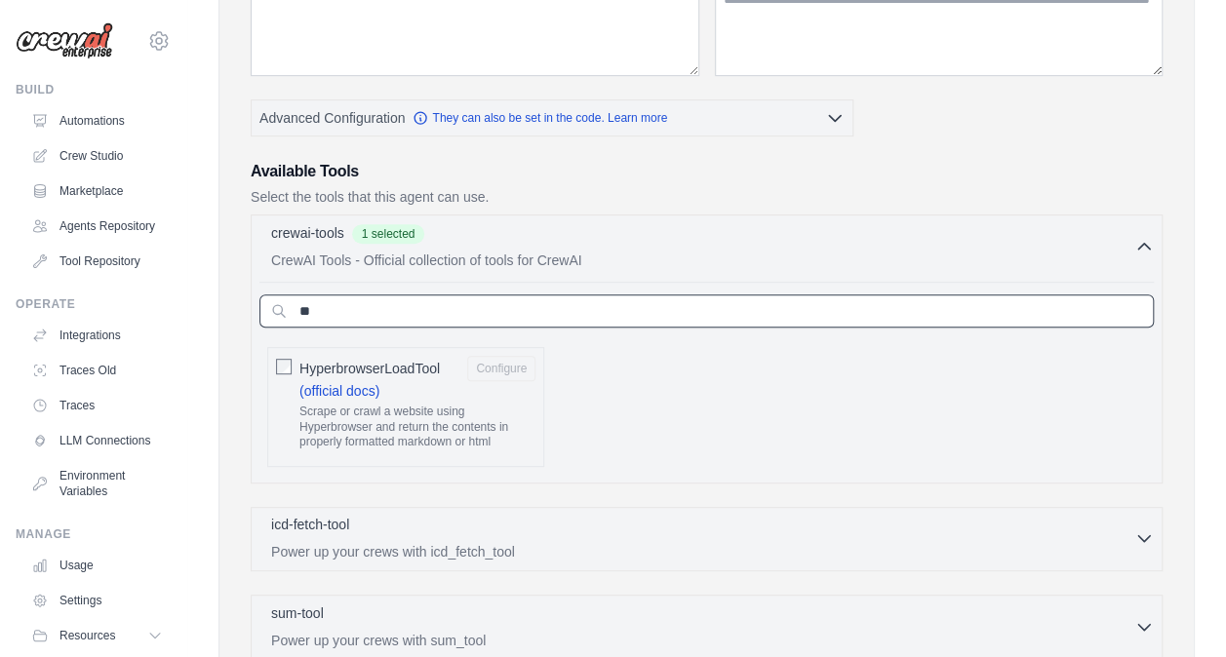
type input "*"
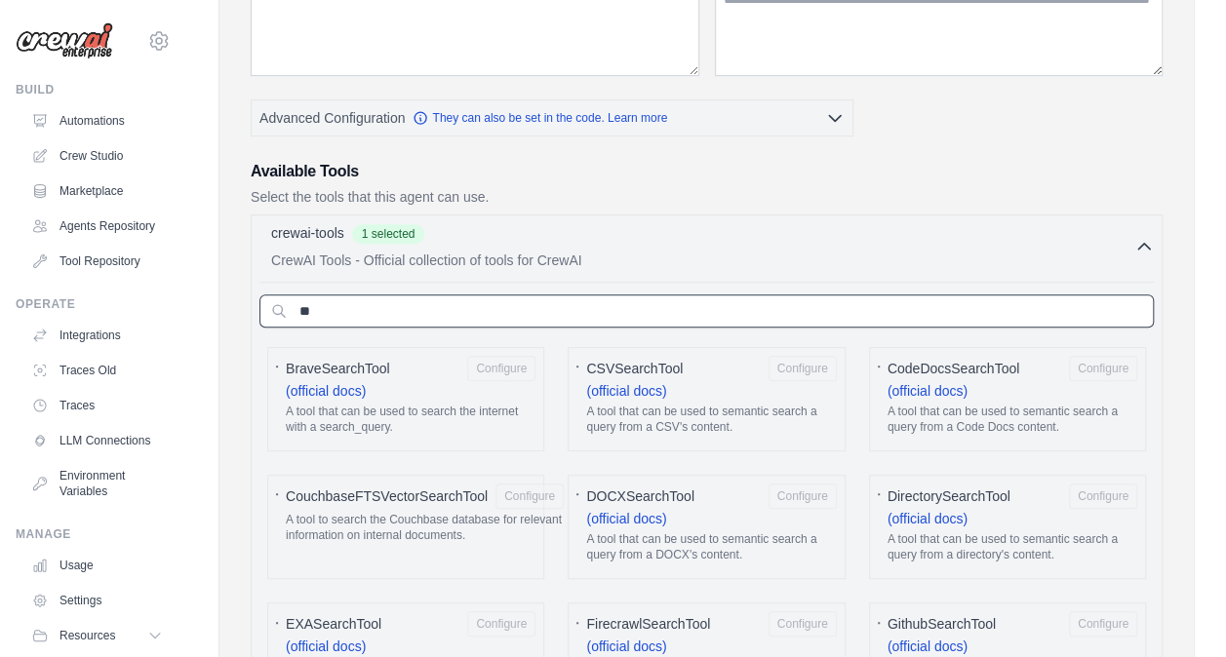
type input "*"
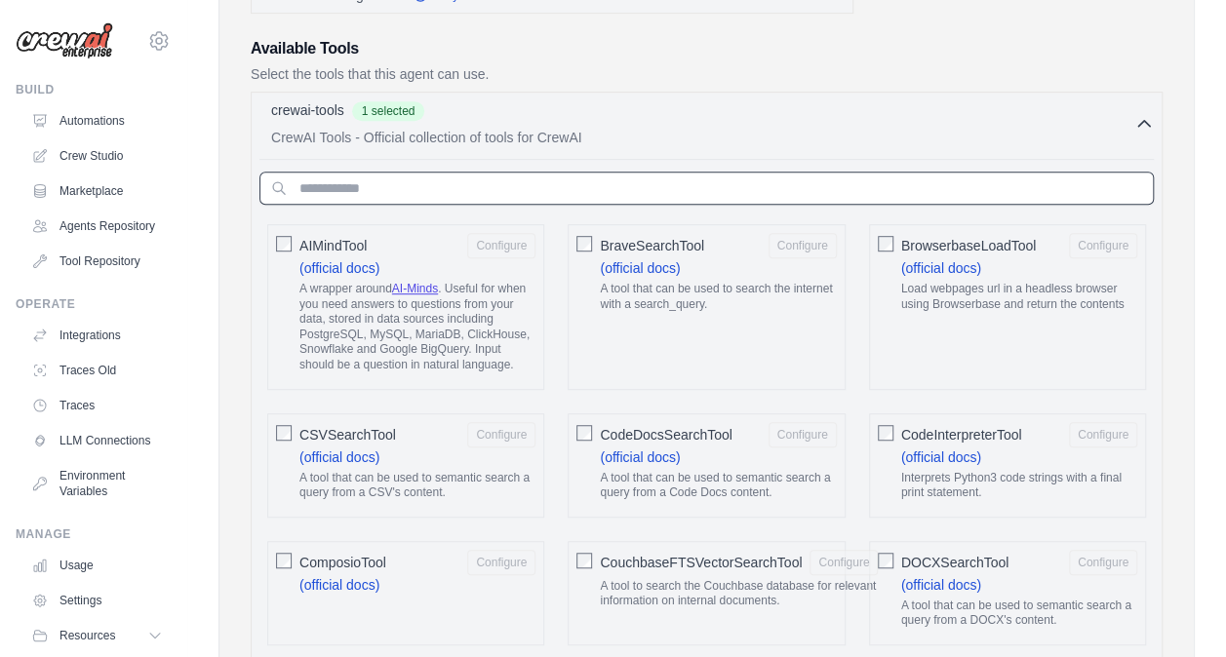
scroll to position [445, 0]
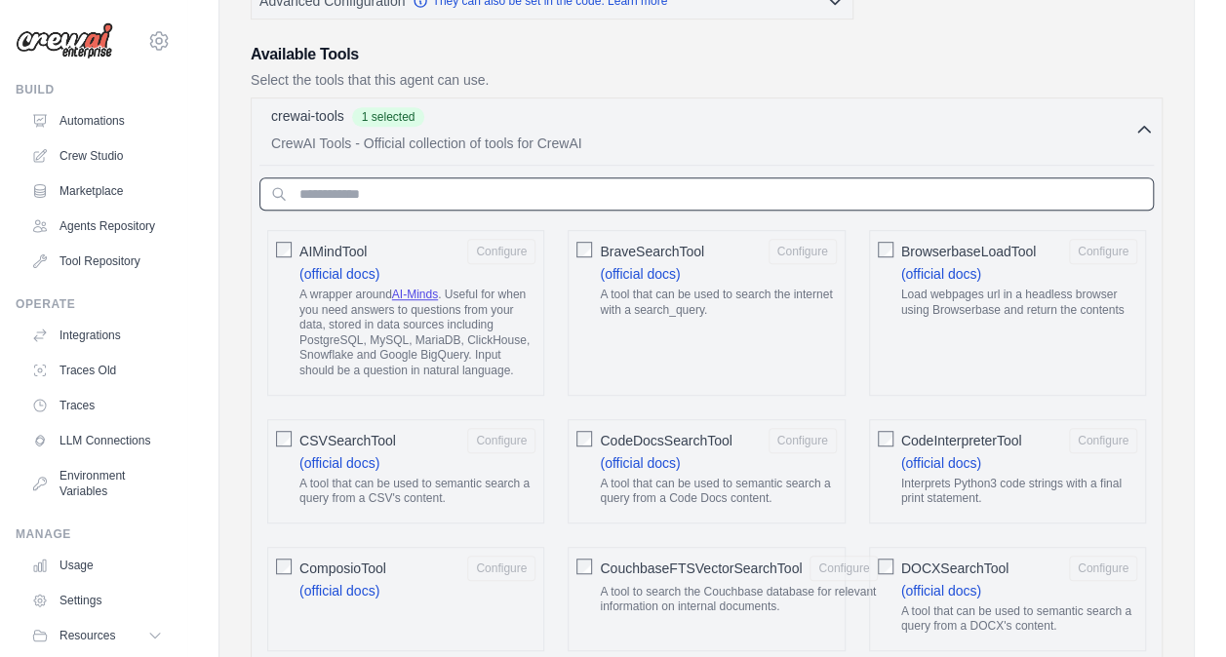
click at [556, 187] on input "text" at bounding box center [706, 193] width 894 height 33
type input "*"
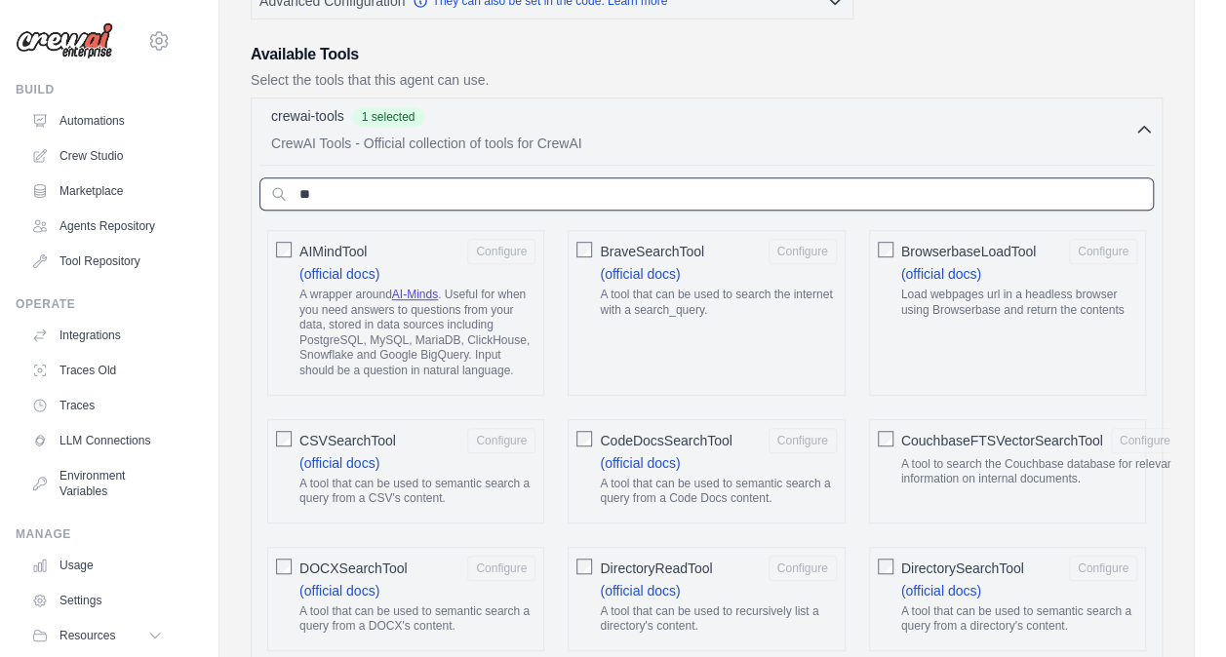
type input "*"
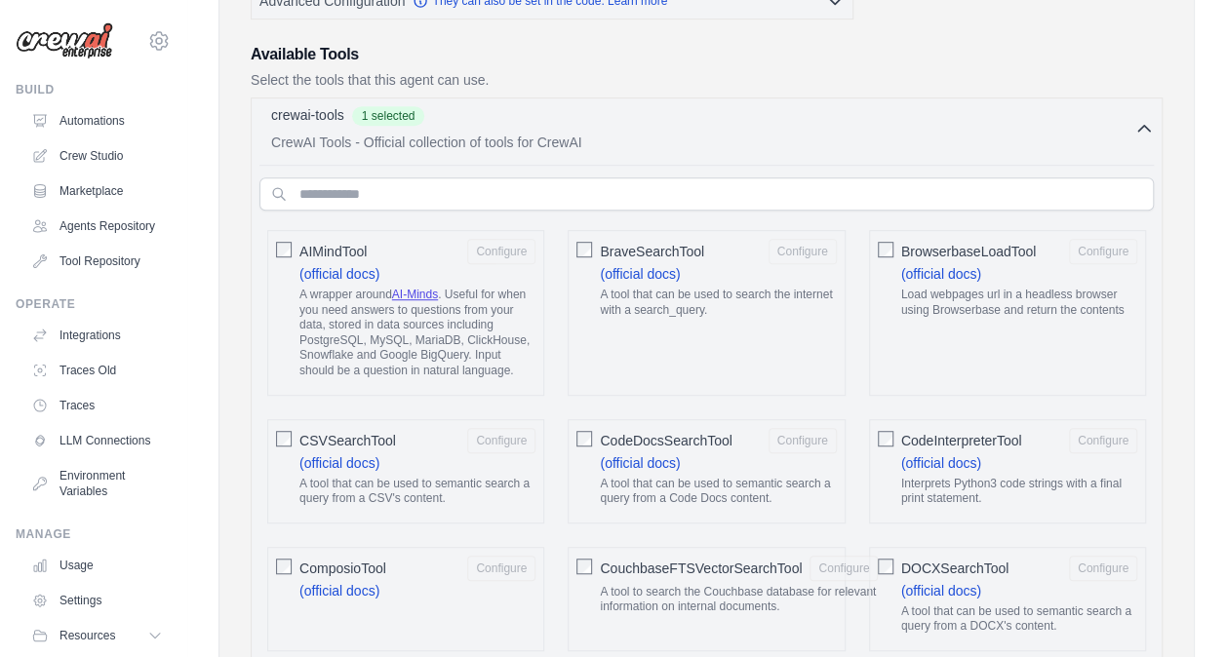
click at [1148, 121] on icon "button" at bounding box center [1144, 129] width 20 height 20
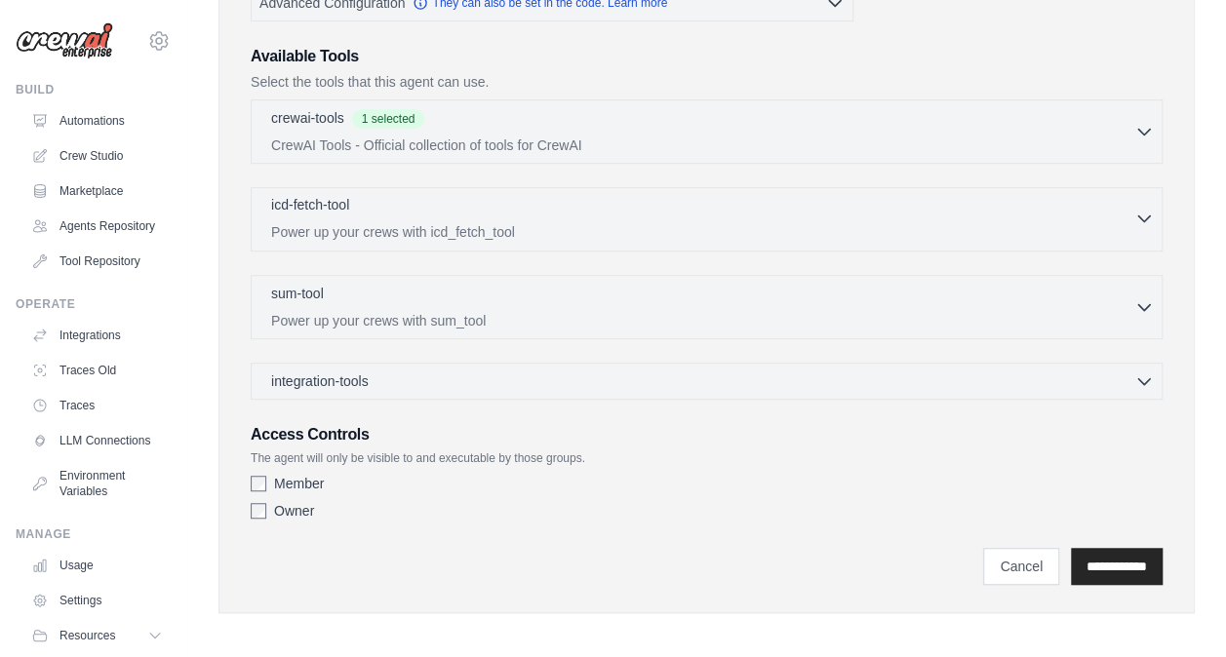
click at [1139, 209] on icon "button" at bounding box center [1144, 219] width 20 height 20
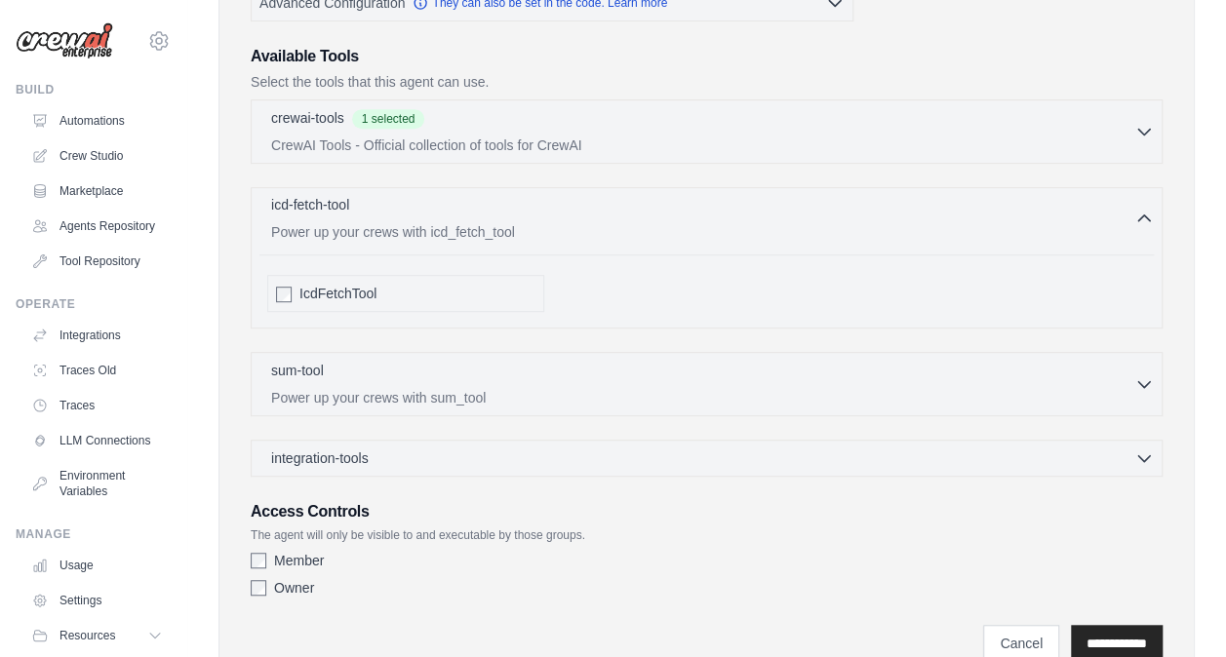
click at [1145, 216] on icon "button" at bounding box center [1144, 219] width 20 height 20
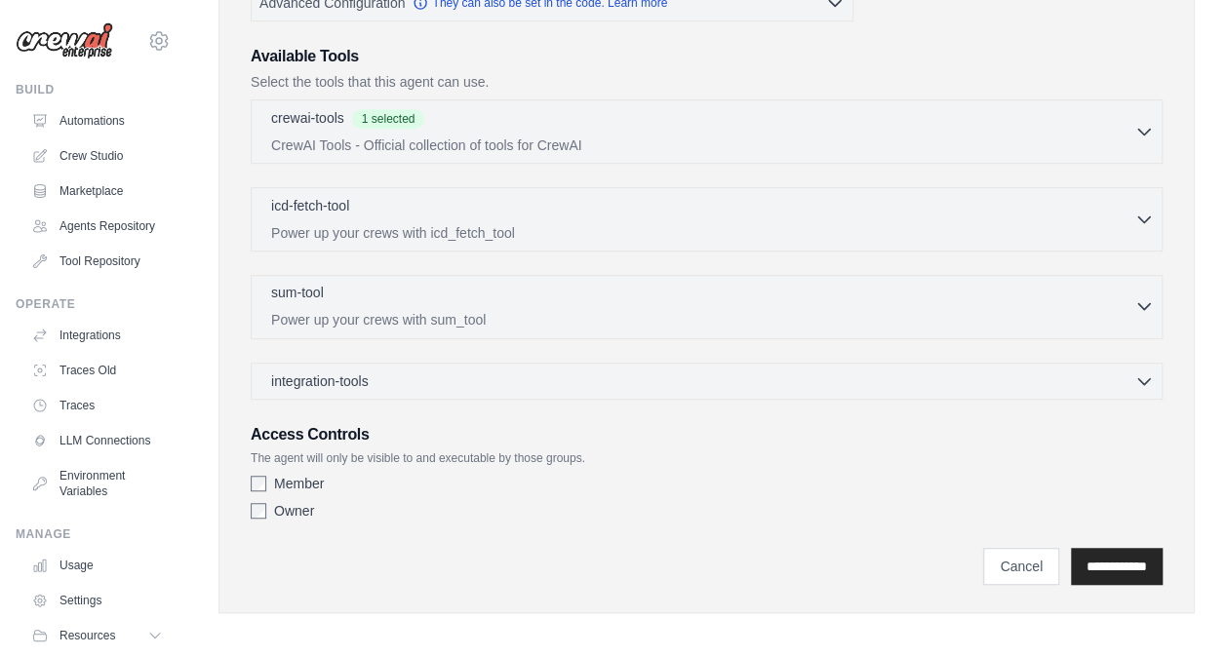
click at [1140, 302] on icon "button" at bounding box center [1144, 306] width 20 height 20
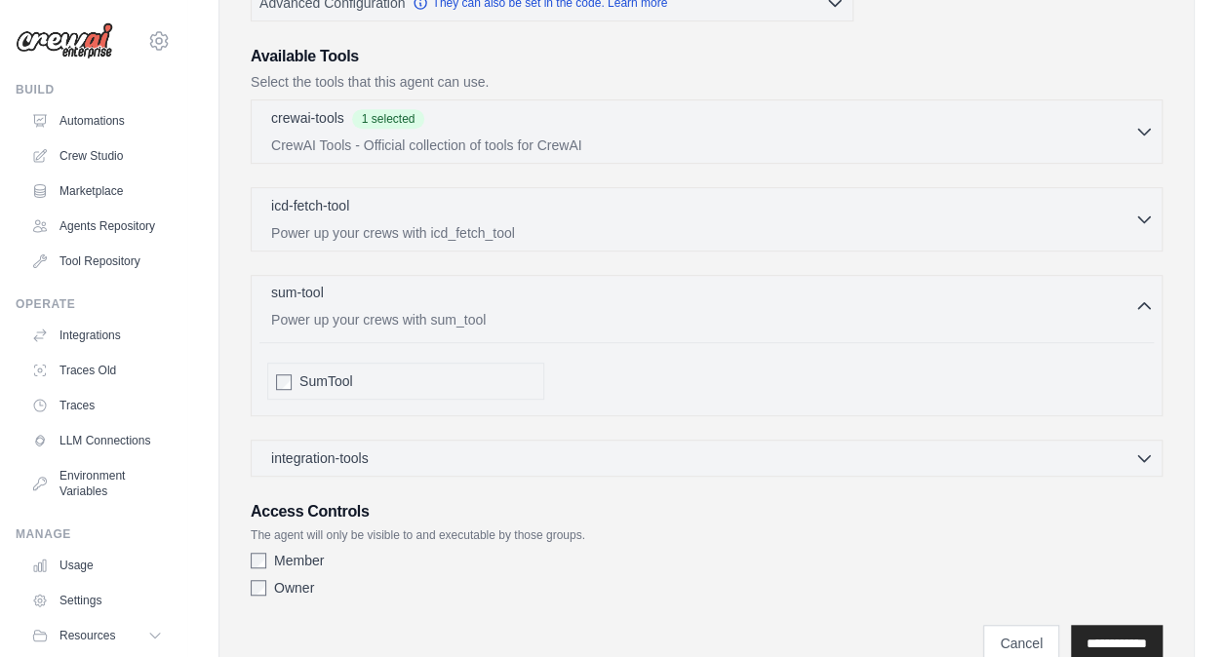
click at [1140, 303] on icon "button" at bounding box center [1144, 306] width 12 height 6
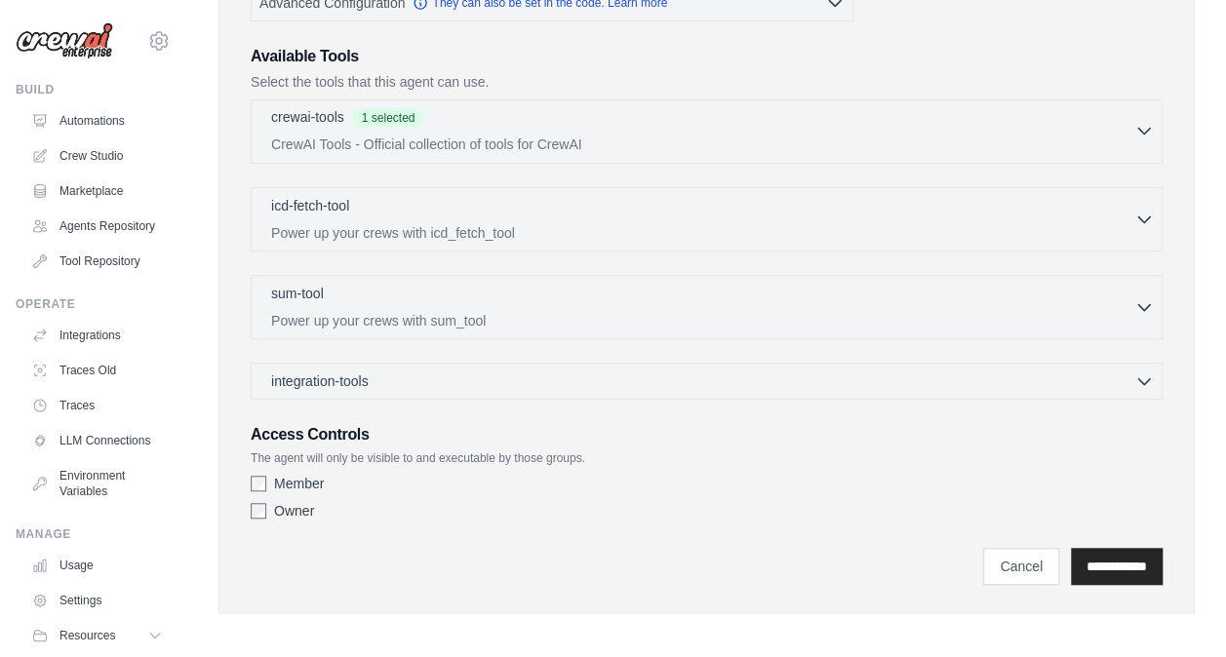
click at [1146, 121] on icon "button" at bounding box center [1144, 131] width 20 height 20
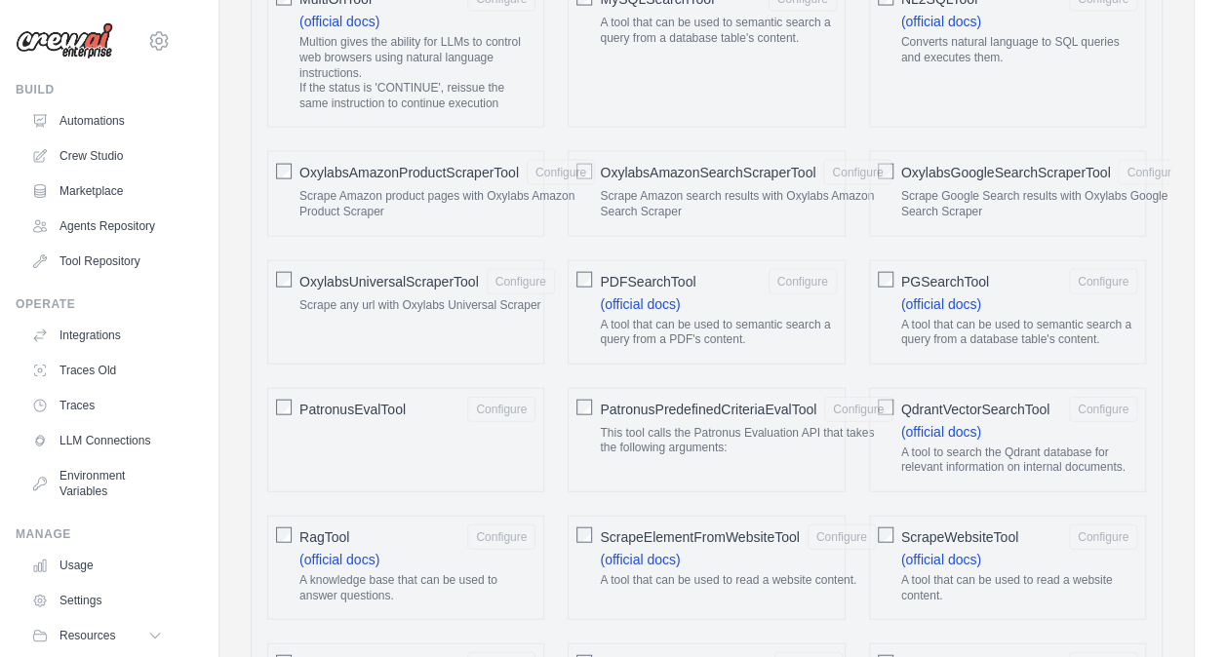
scroll to position [2184, 0]
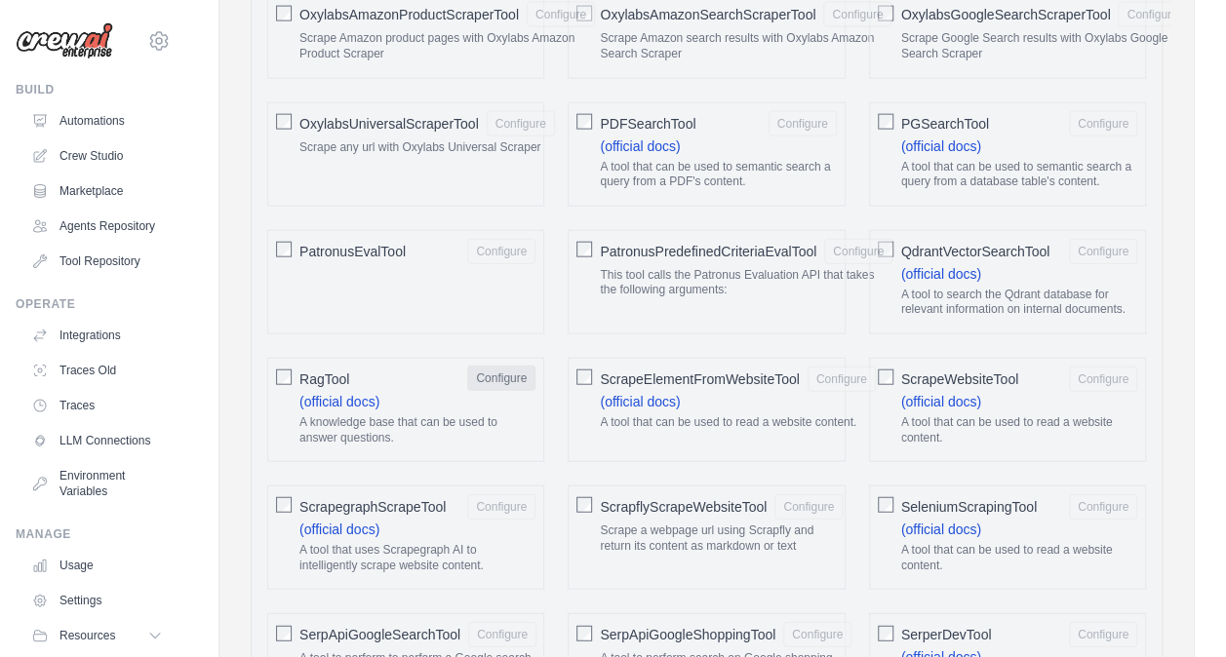
click at [500, 366] on button "Configure" at bounding box center [501, 378] width 68 height 25
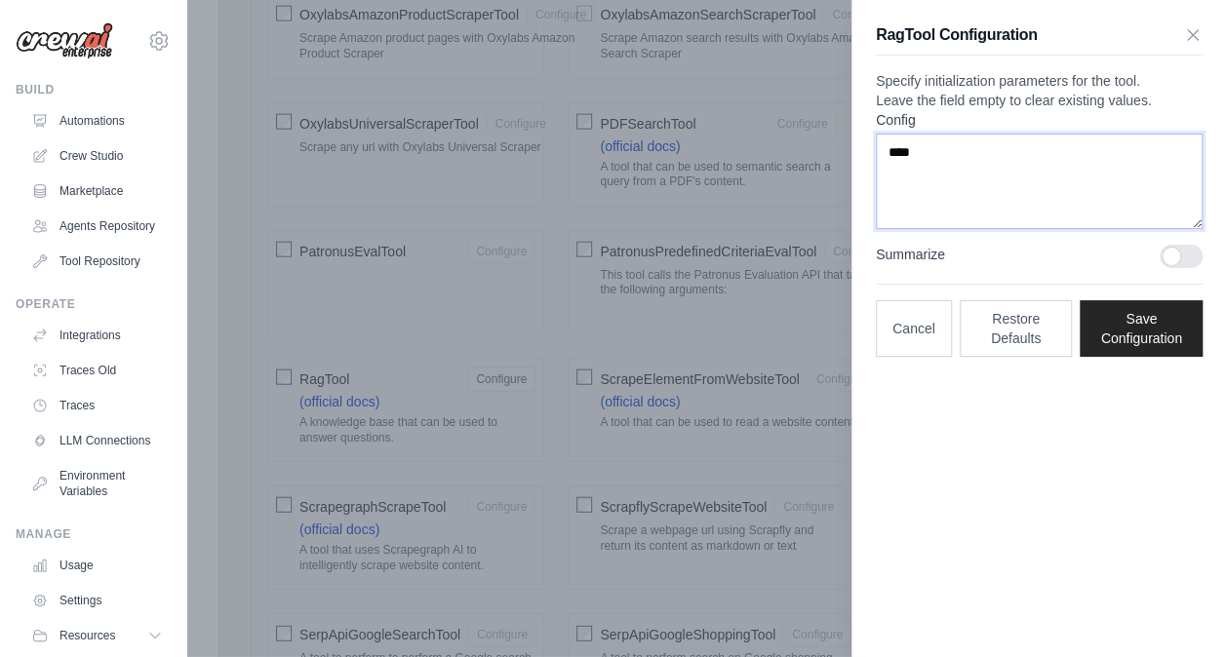
click at [981, 185] on textarea "****" at bounding box center [1039, 182] width 327 height 96
click at [1056, 194] on textarea "****" at bounding box center [1039, 182] width 327 height 96
click at [1192, 29] on icon "button" at bounding box center [1193, 34] width 20 height 20
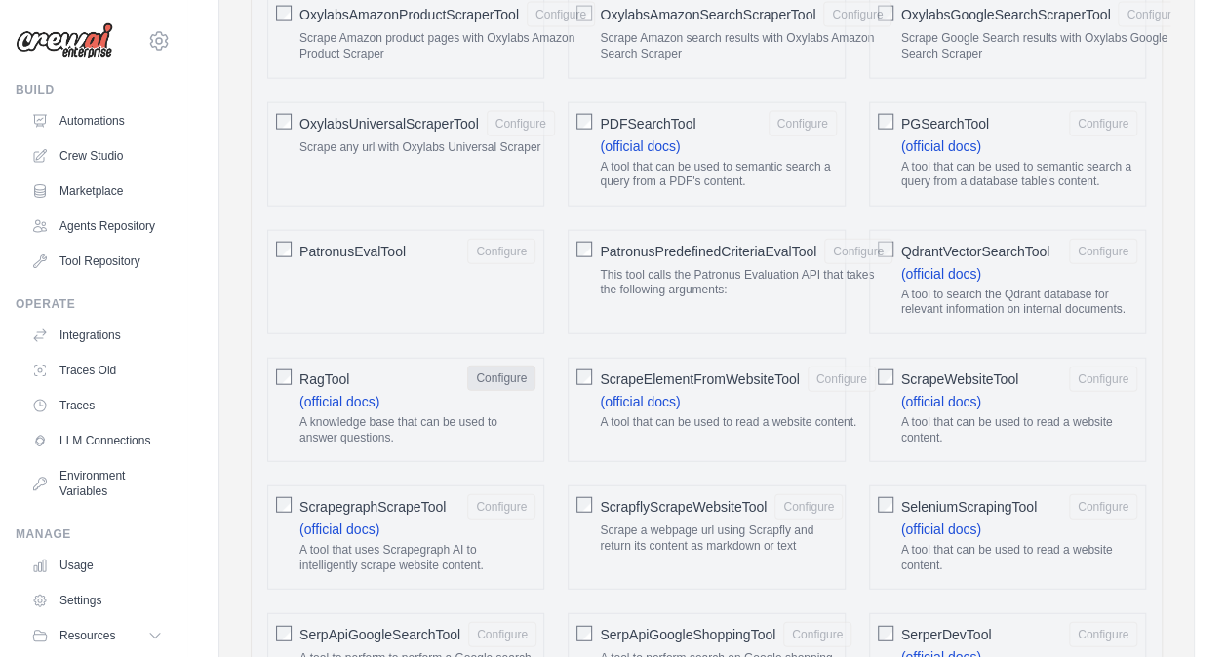
click at [502, 366] on button "Configure" at bounding box center [501, 378] width 68 height 25
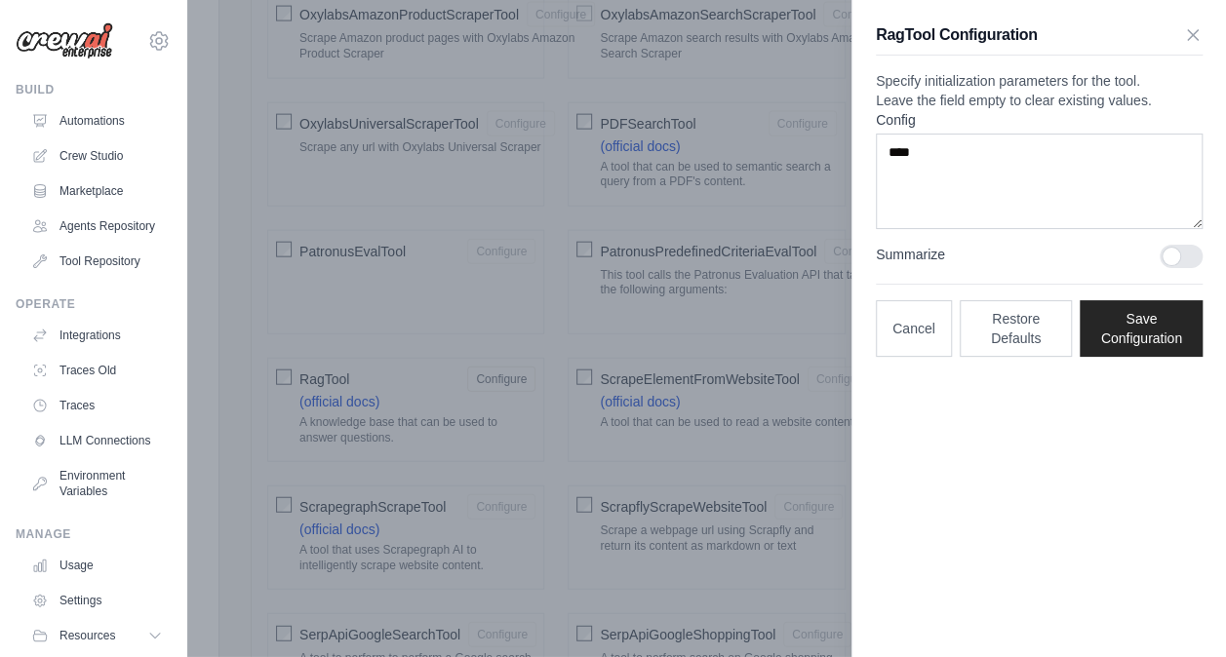
drag, startPoint x: 1199, startPoint y: 34, endPoint x: 1032, endPoint y: 148, distance: 202.1
click at [1032, 148] on div "RagTool Configuration Specify initialization parameters for the tool. Leave the…" at bounding box center [1039, 190] width 374 height 380
click at [913, 196] on textarea "****" at bounding box center [1039, 182] width 327 height 96
type textarea "**********"
click at [1137, 351] on button "Save Configuration" at bounding box center [1141, 327] width 123 height 57
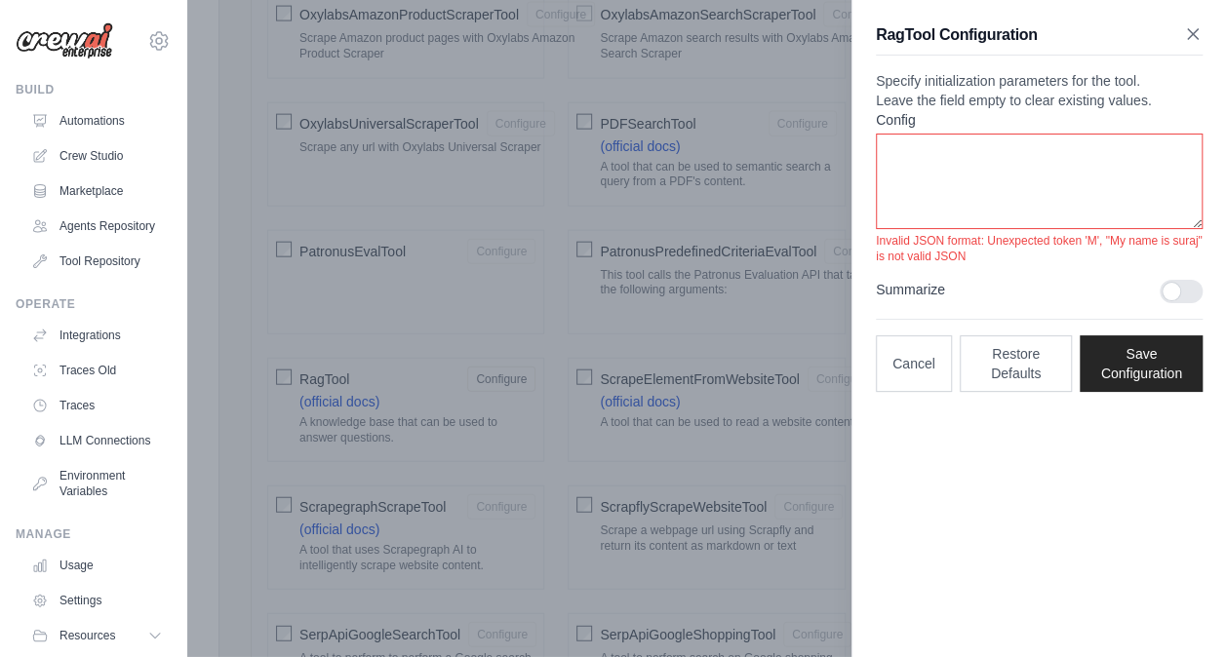
click at [1186, 36] on icon "button" at bounding box center [1193, 34] width 20 height 20
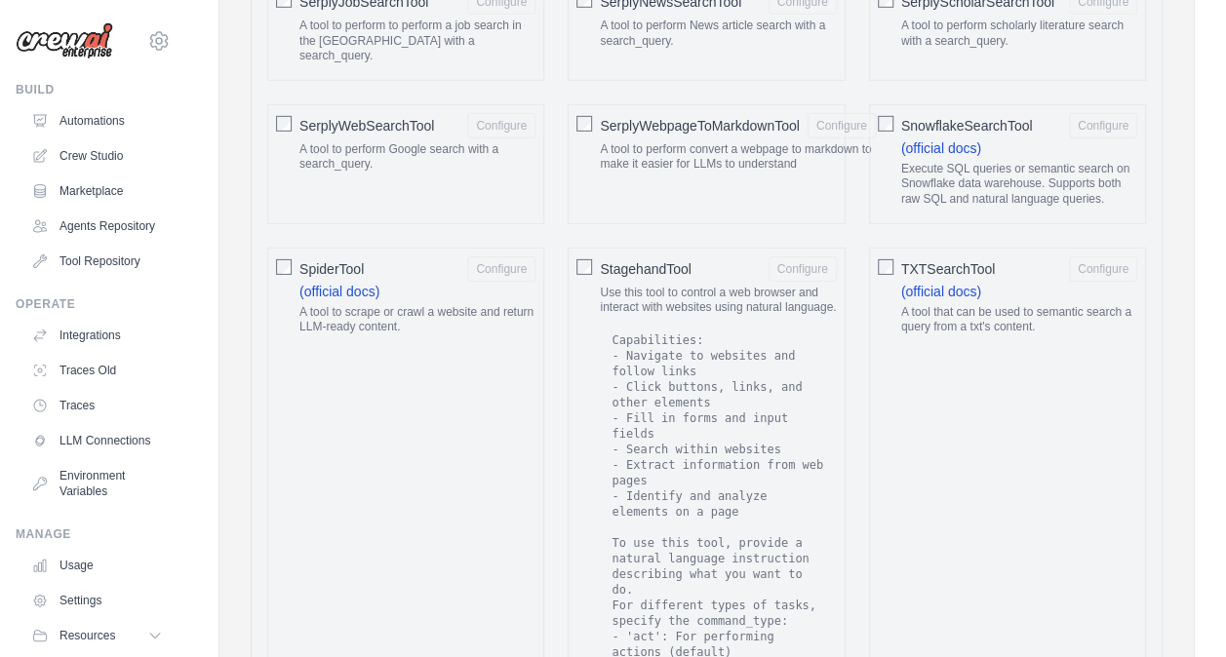
scroll to position [2963, 0]
click at [812, 254] on button "Configure" at bounding box center [802, 266] width 68 height 25
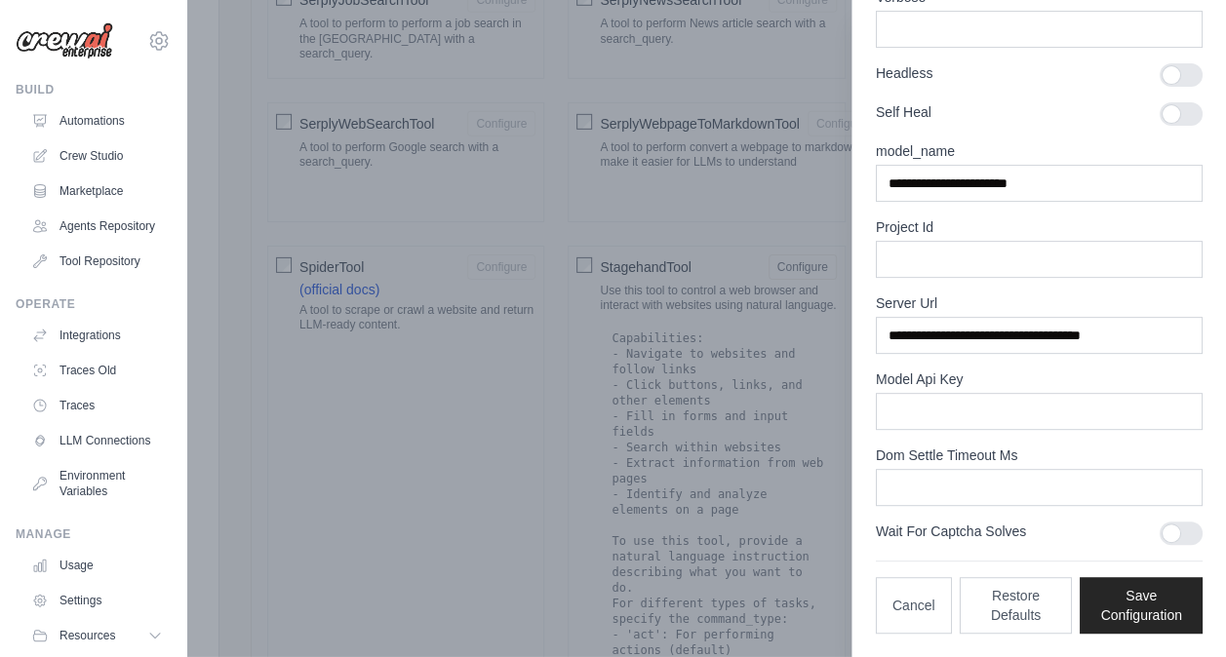
scroll to position [0, 0]
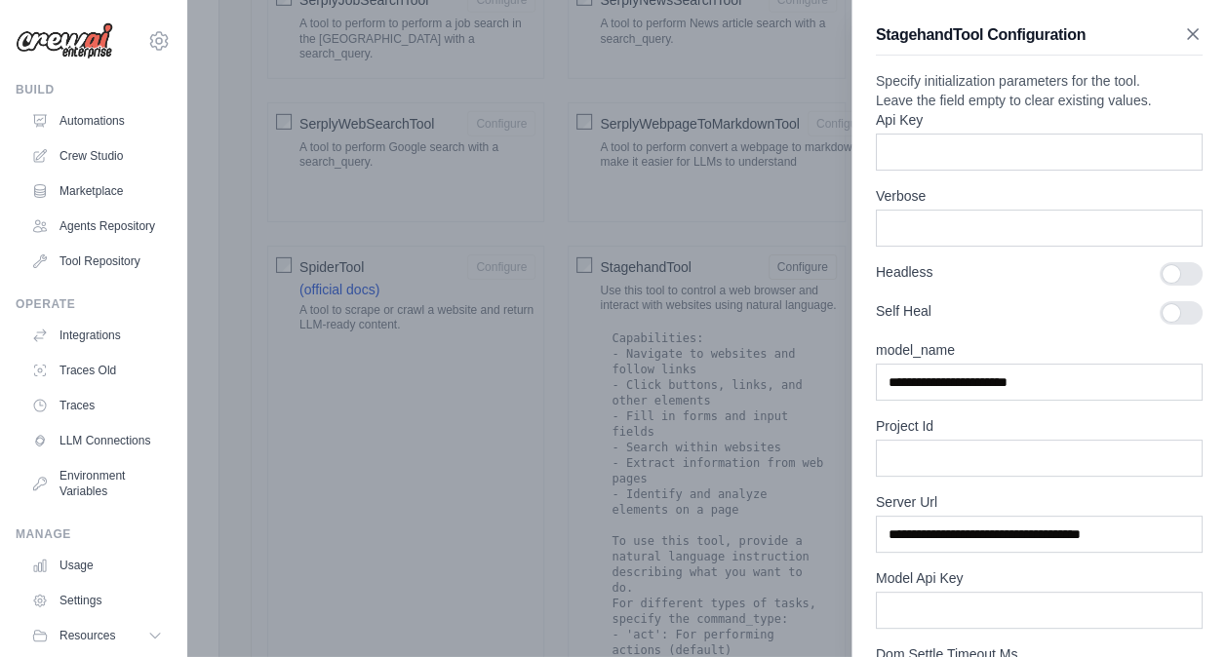
click at [1183, 33] on icon "button" at bounding box center [1193, 34] width 20 height 20
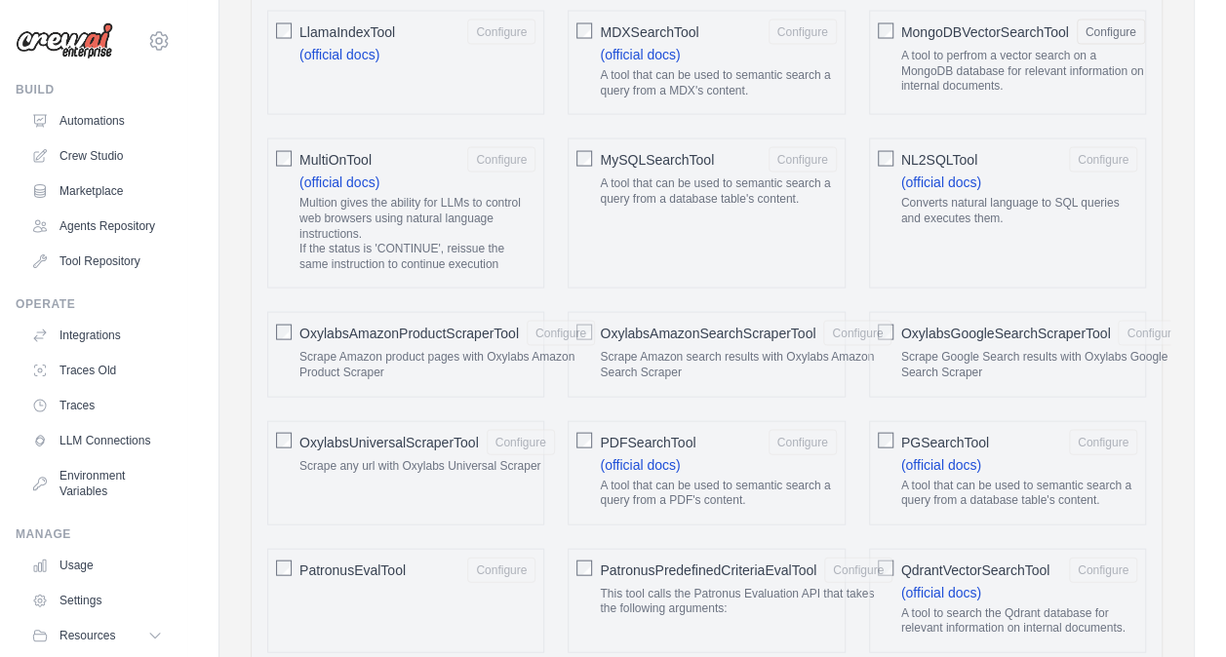
scroll to position [1931, 0]
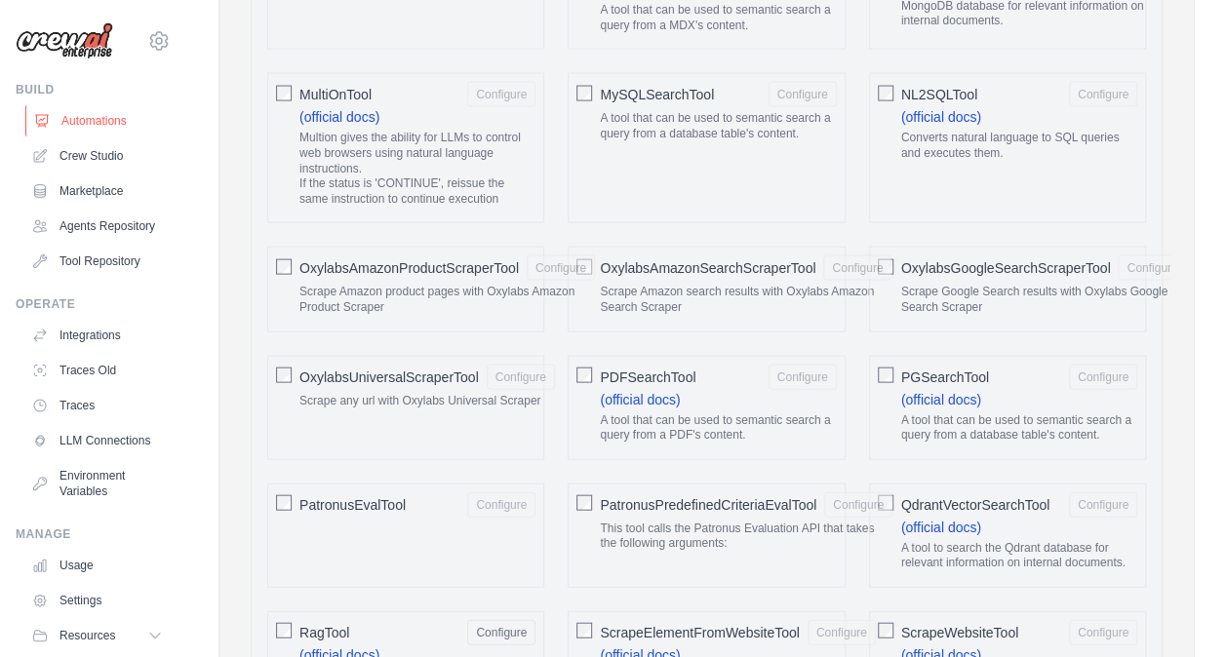
click at [100, 116] on link "Automations" at bounding box center [98, 120] width 147 height 31
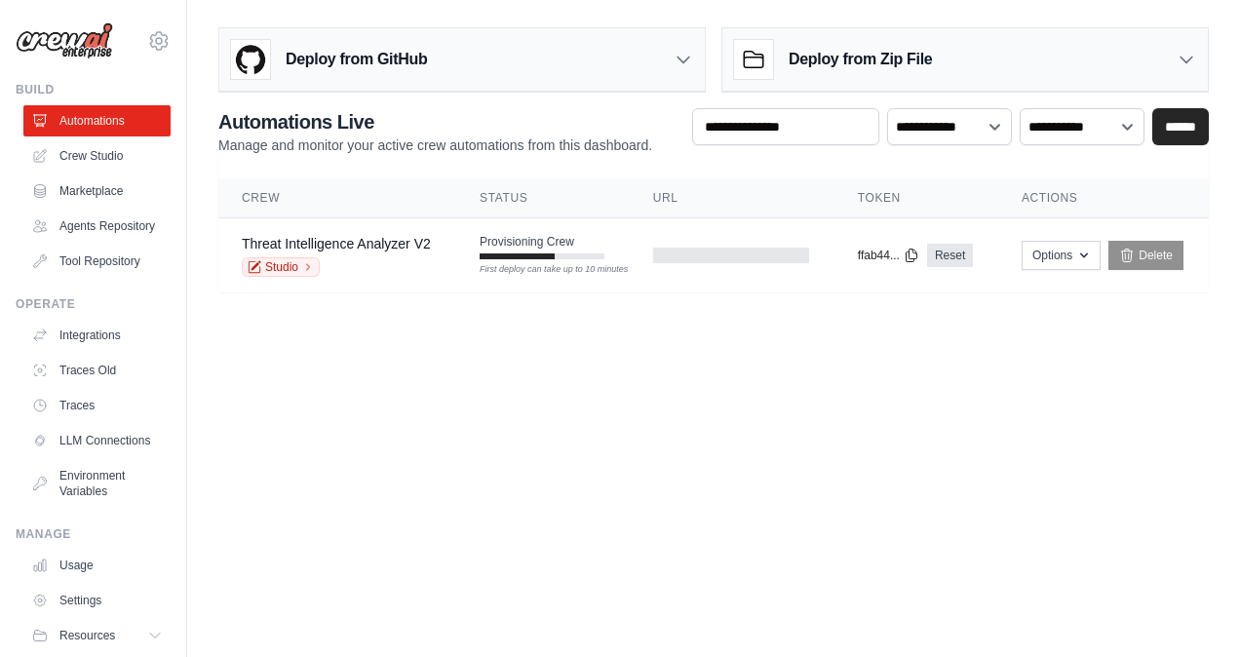
click at [682, 60] on icon at bounding box center [684, 61] width 12 height 6
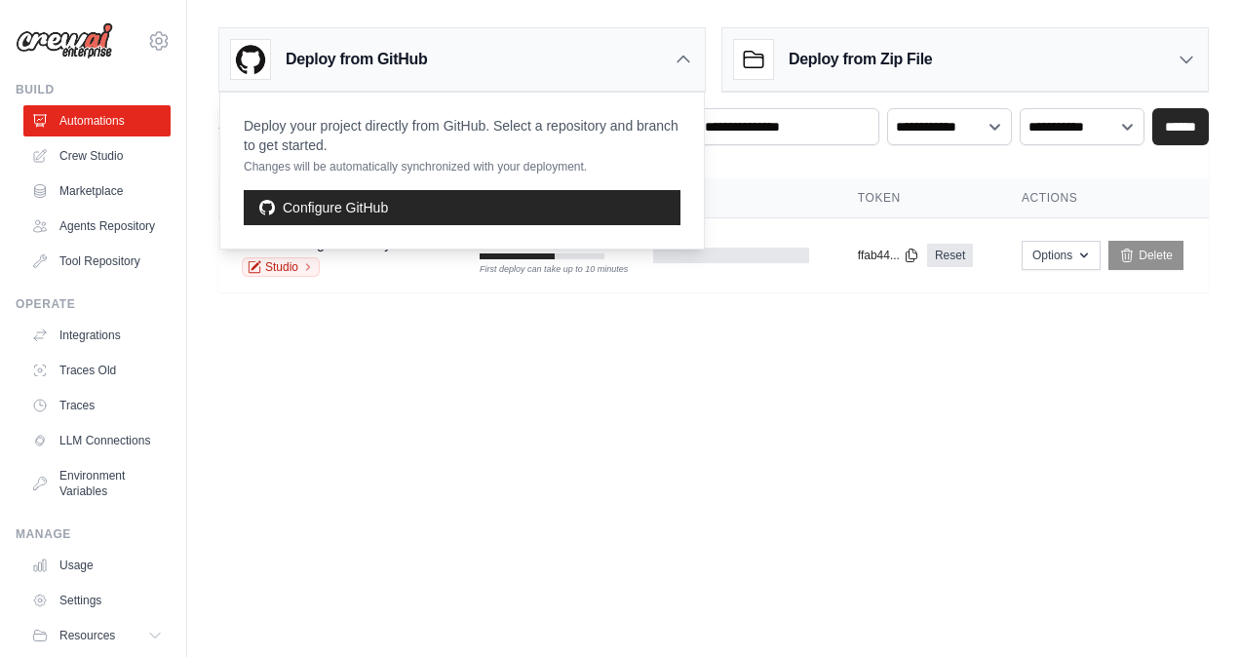
click at [682, 60] on icon at bounding box center [684, 60] width 20 height 20
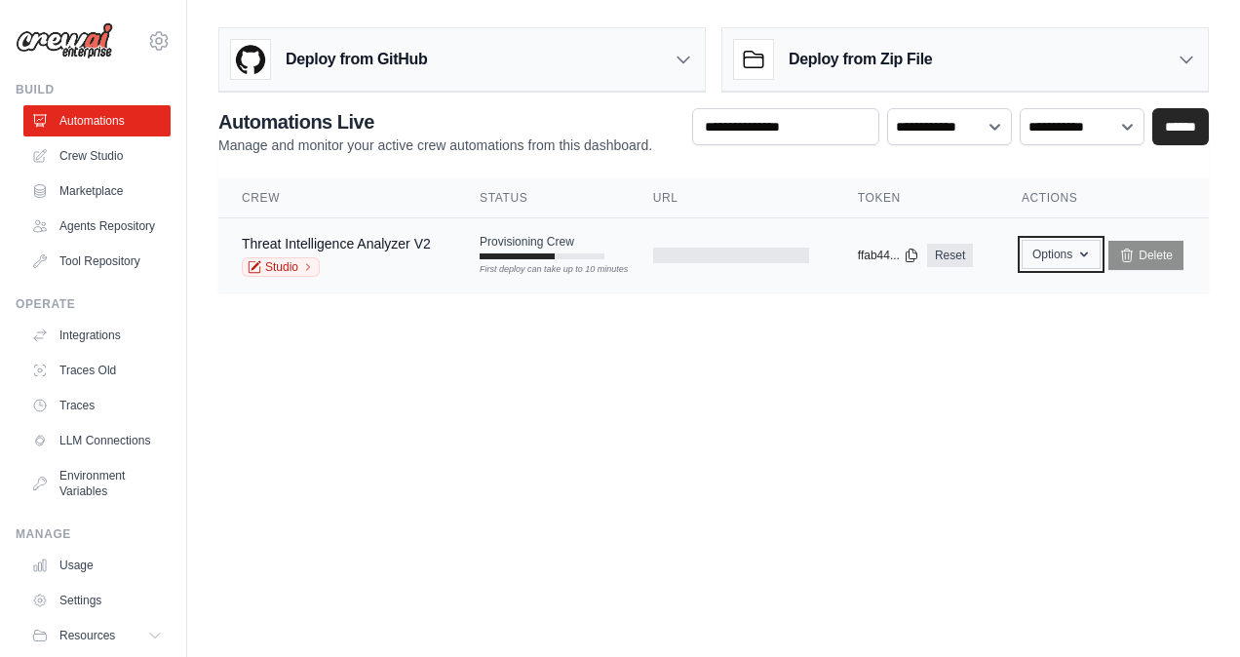
click at [1070, 251] on button "Options" at bounding box center [1061, 254] width 79 height 29
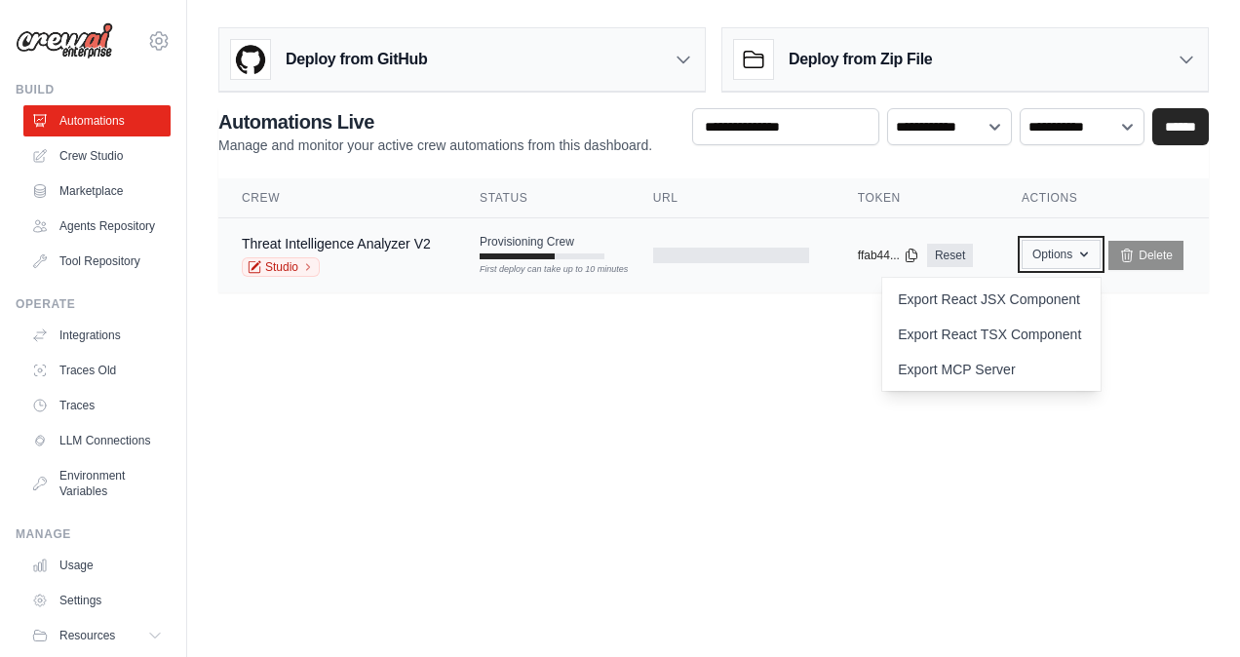
click at [1070, 251] on button "Options" at bounding box center [1061, 254] width 79 height 29
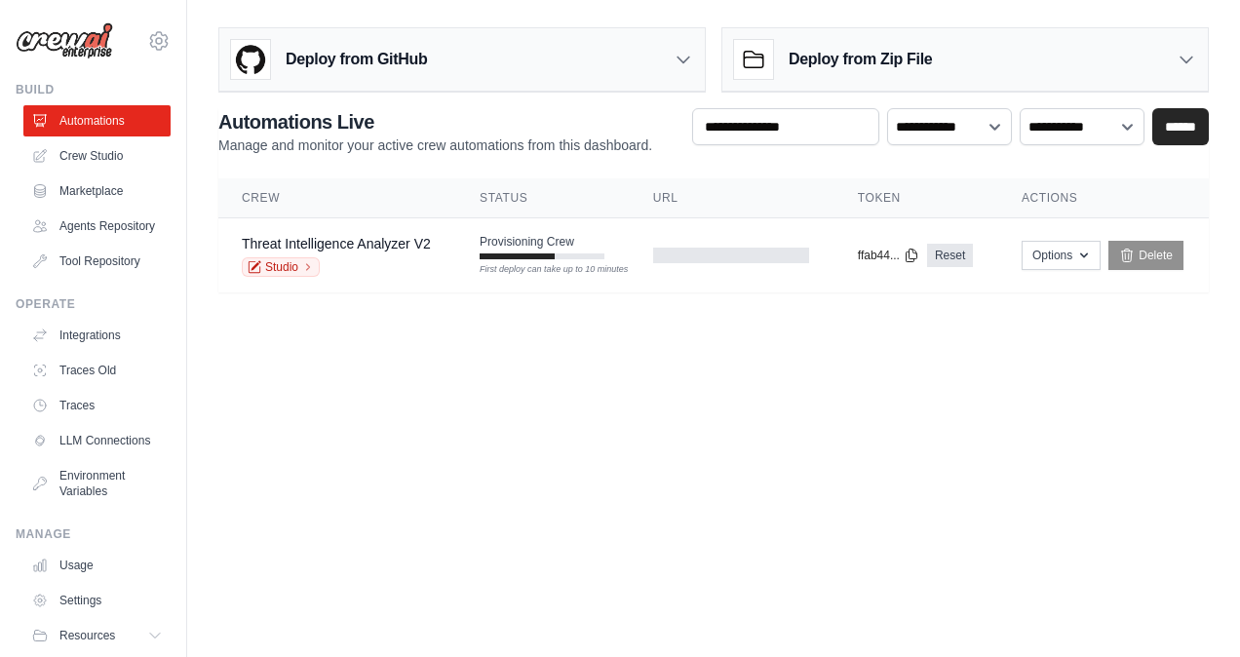
click at [517, 143] on p "Manage and monitor your active crew automations from this dashboard." at bounding box center [435, 146] width 434 height 20
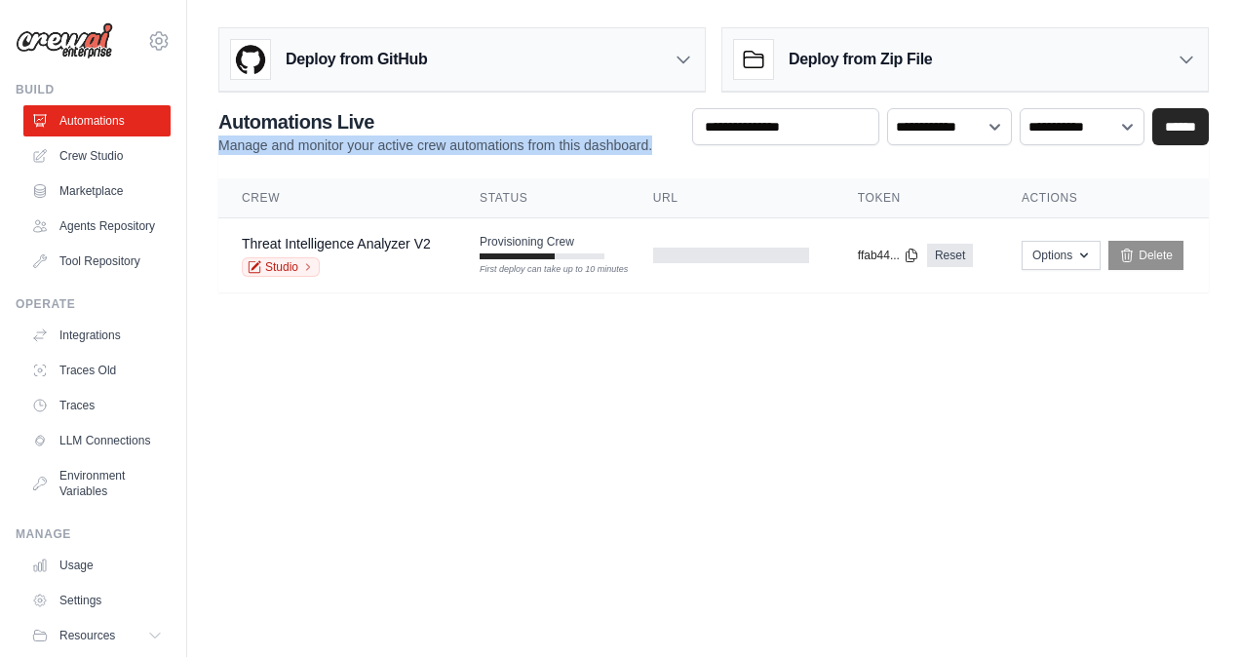
click at [267, 146] on p "Manage and monitor your active crew automations from this dashboard." at bounding box center [435, 146] width 434 height 20
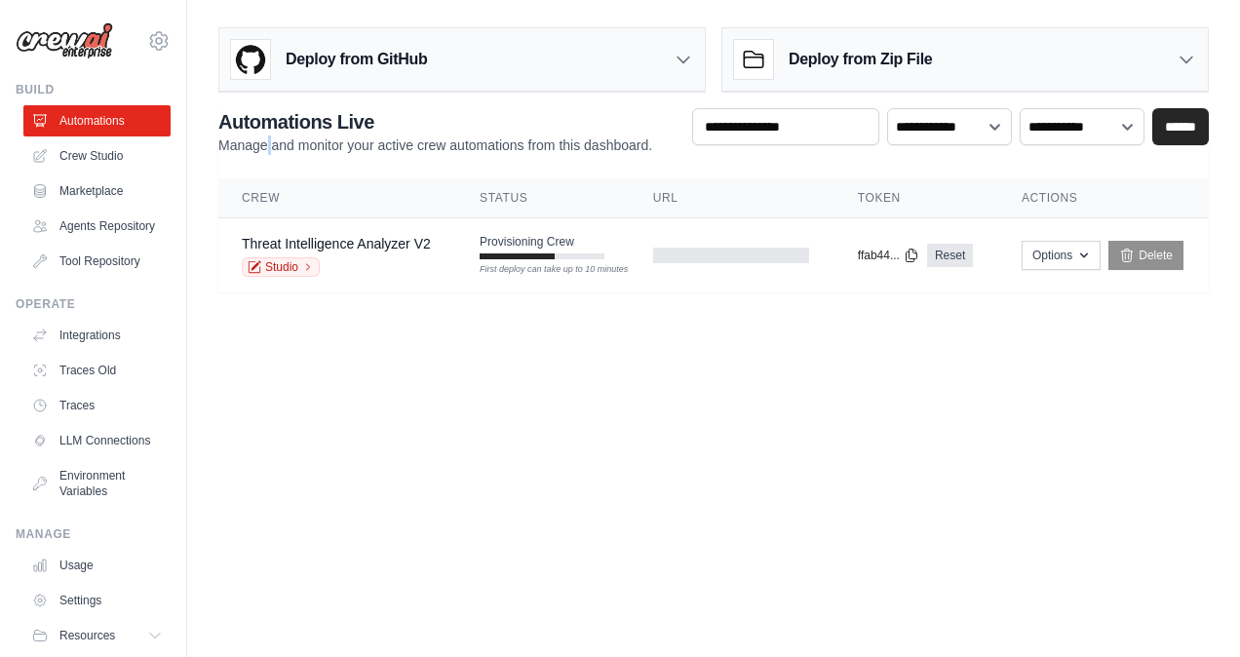
click at [267, 146] on p "Manage and monitor your active crew automations from this dashboard." at bounding box center [435, 146] width 434 height 20
click at [279, 147] on p "Manage and monitor your active crew automations from this dashboard." at bounding box center [435, 146] width 434 height 20
click at [454, 332] on main "Deploy from GitHub Deploy your project directly from GitHub. Select a repositor…" at bounding box center [713, 167] width 1053 height 335
click at [76, 158] on link "Crew Studio" at bounding box center [98, 155] width 147 height 31
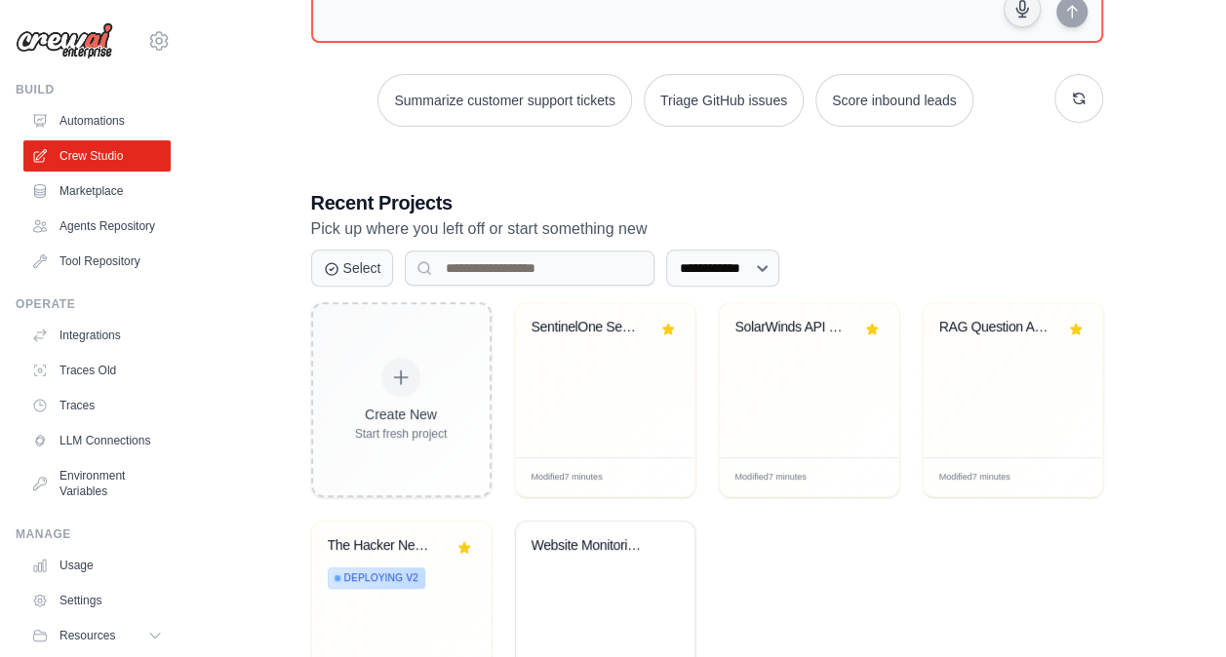
scroll to position [240, 0]
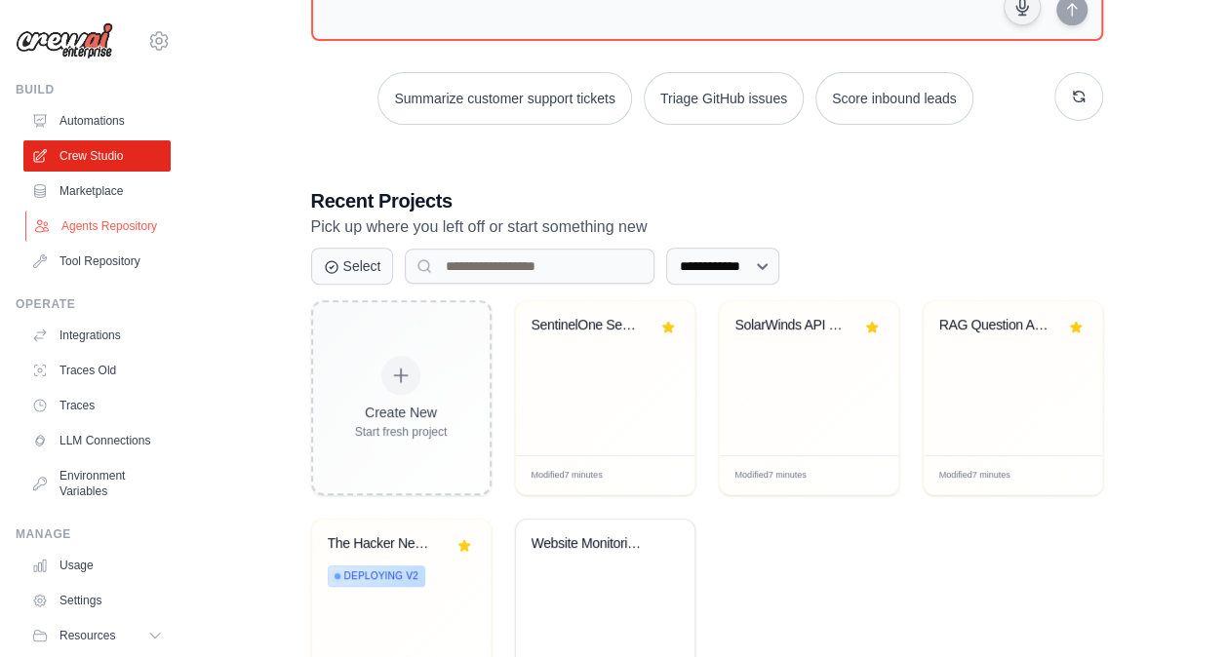
click at [67, 232] on link "Agents Repository" at bounding box center [98, 226] width 147 height 31
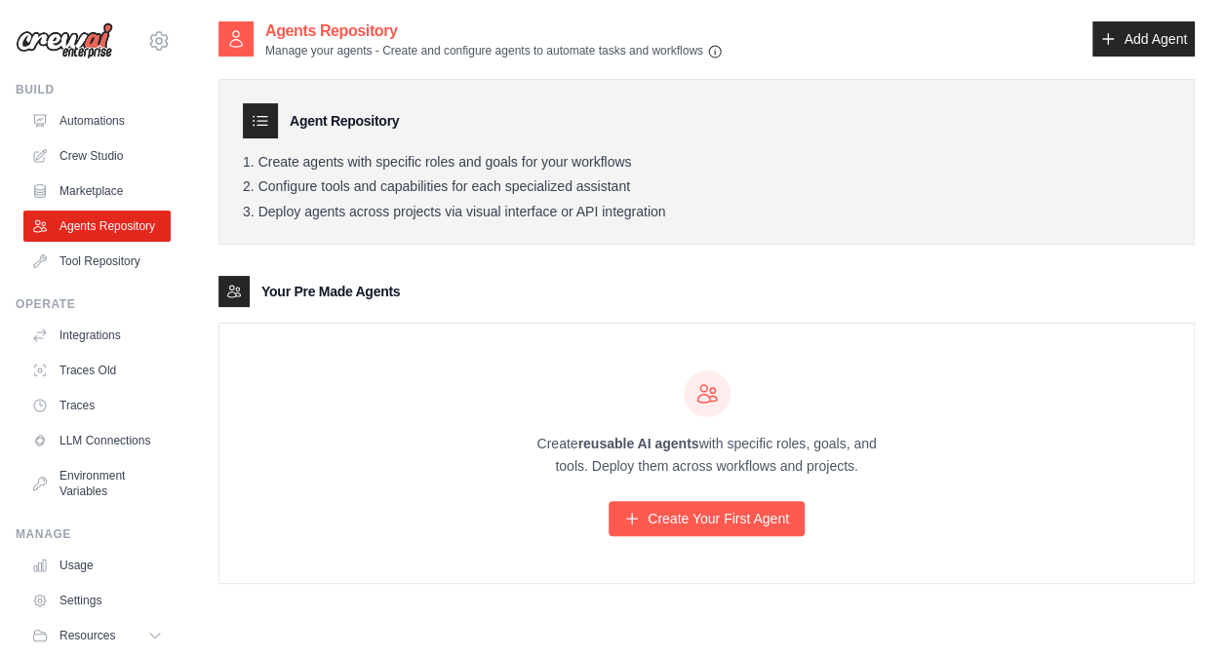
click at [710, 94] on div "Agent Repository Create agents with specific roles and goals for your workflows…" at bounding box center [706, 162] width 976 height 167
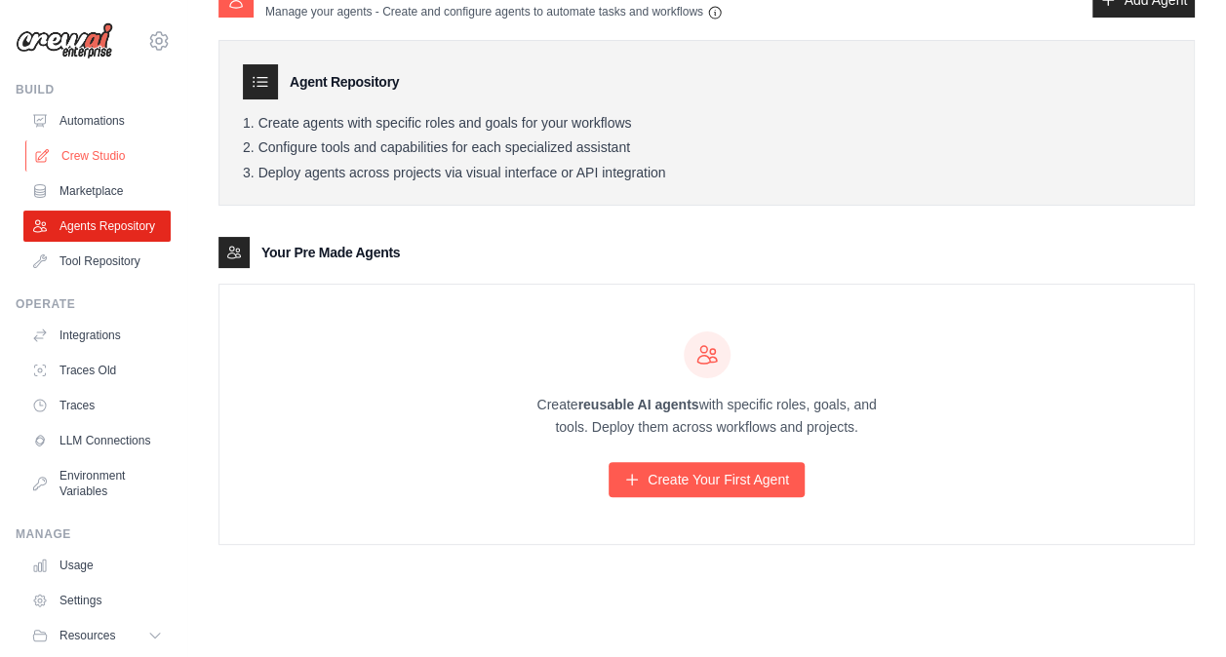
click at [82, 150] on link "Crew Studio" at bounding box center [98, 155] width 147 height 31
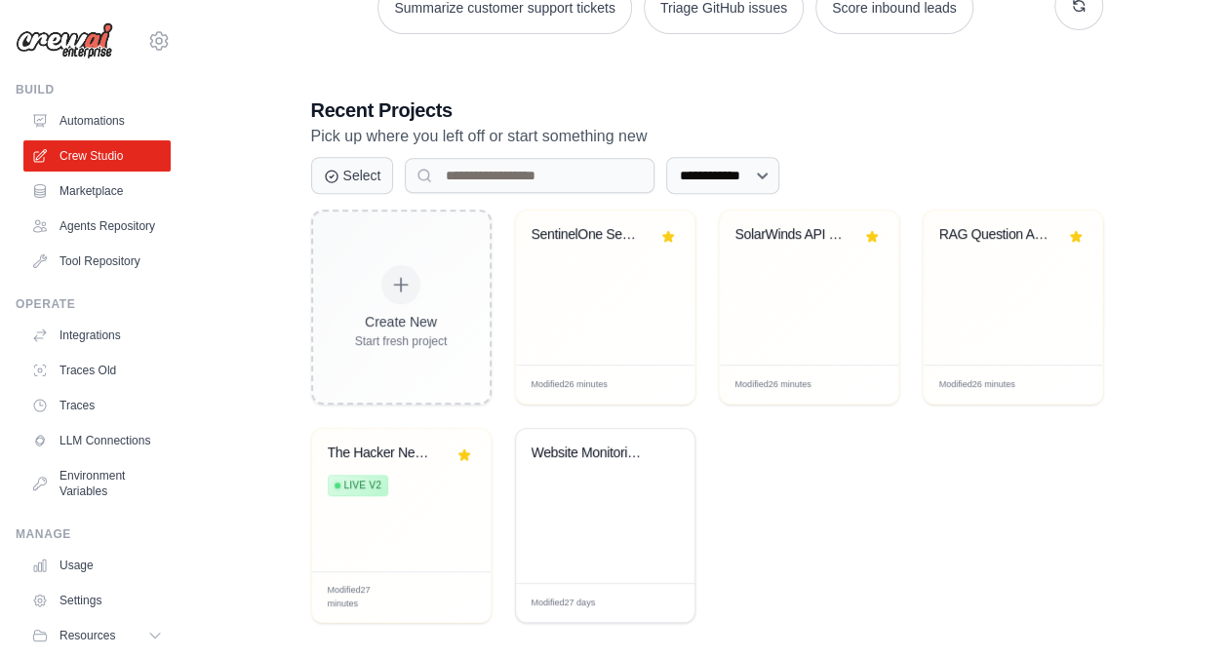
scroll to position [345, 0]
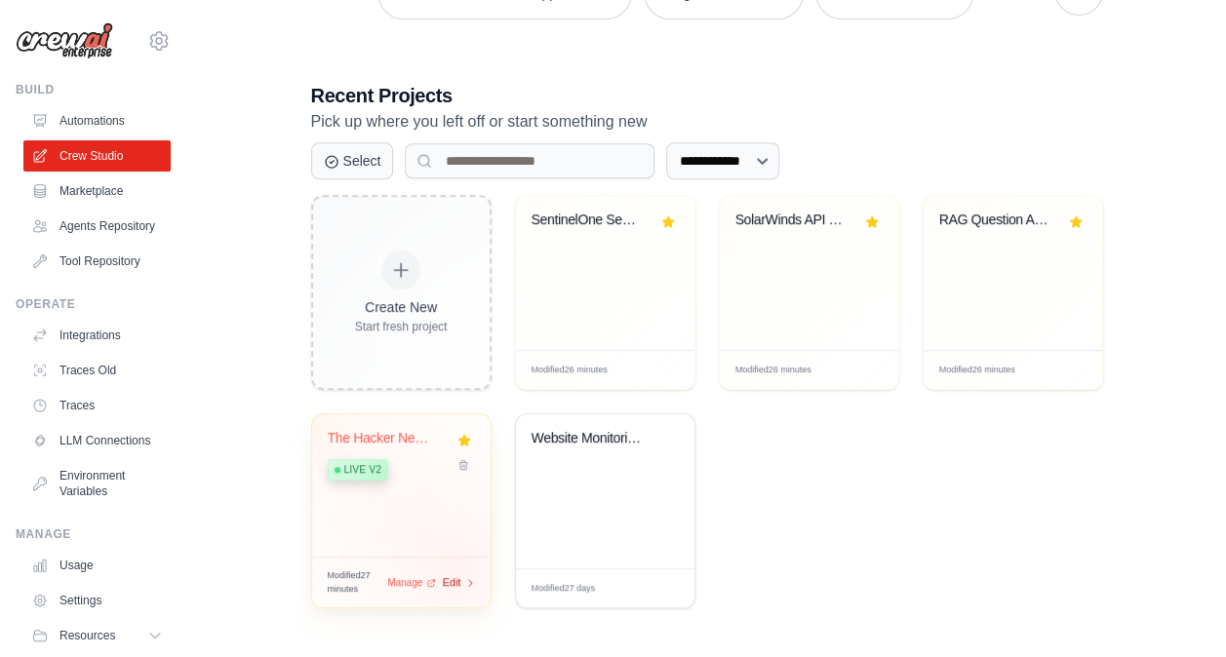
click at [456, 574] on span "Edit" at bounding box center [452, 582] width 19 height 17
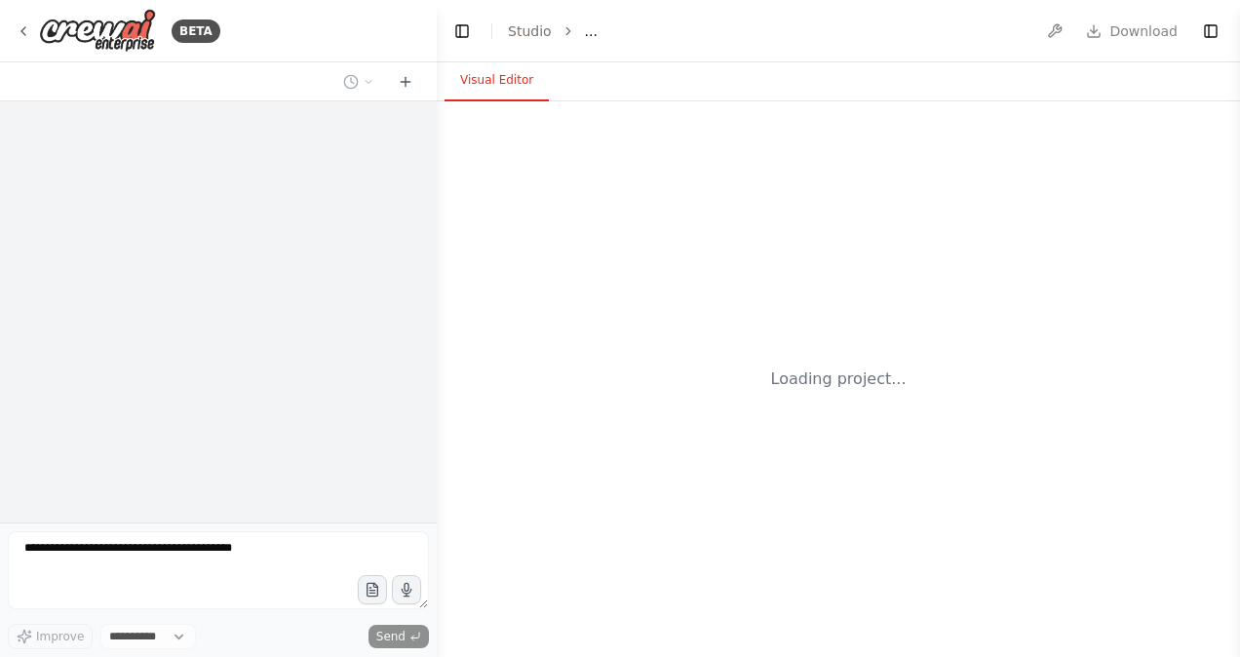
select select "****"
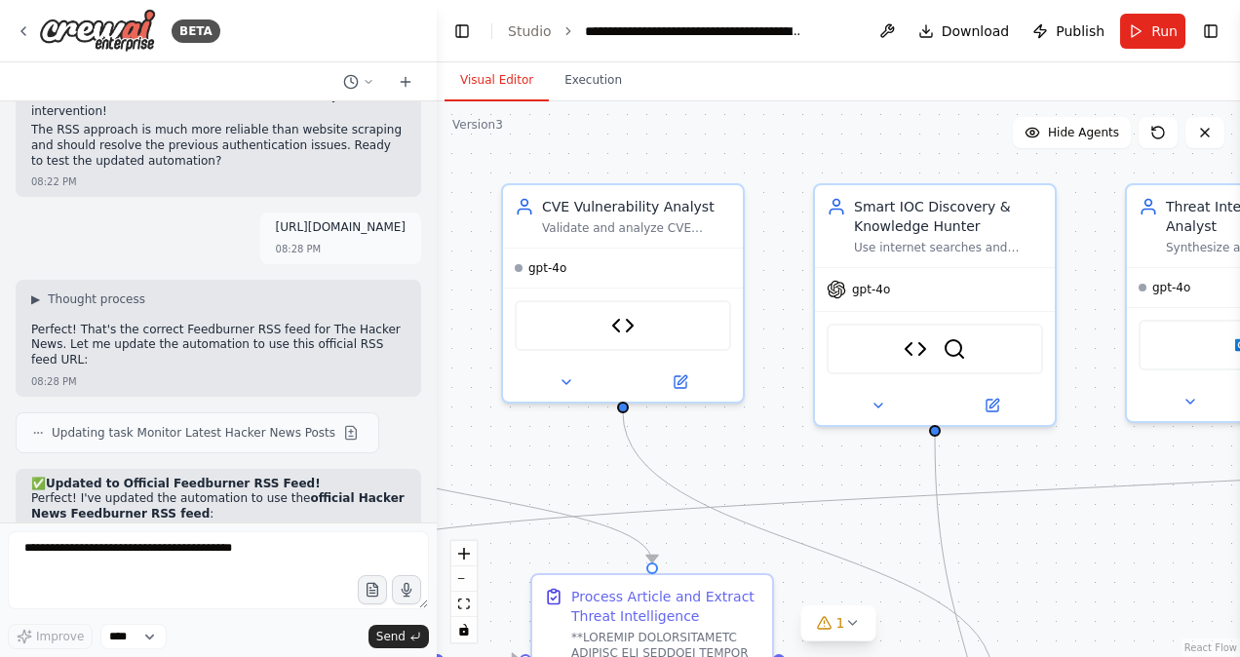
scroll to position [26421, 0]
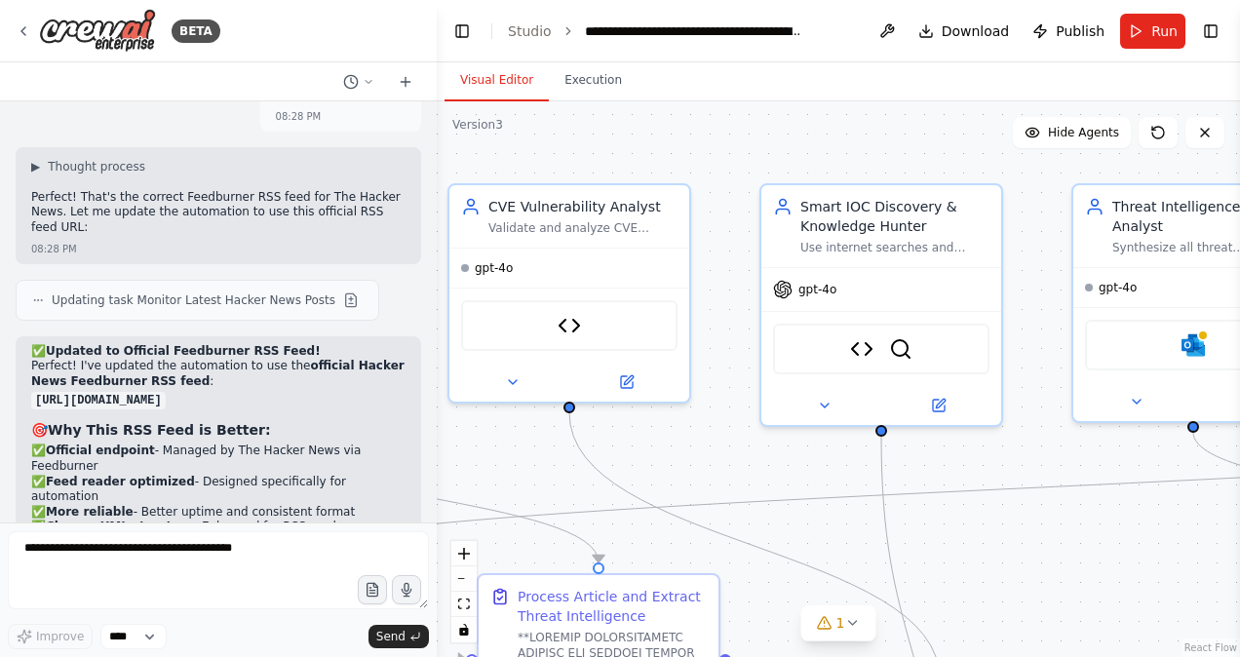
drag, startPoint x: 808, startPoint y: 174, endPoint x: 389, endPoint y: 164, distance: 419.5
click at [389, 164] on div "BETA Hello! I'm the CrewAI assistant. What kind of automation do you want to bu…" at bounding box center [620, 328] width 1240 height 657
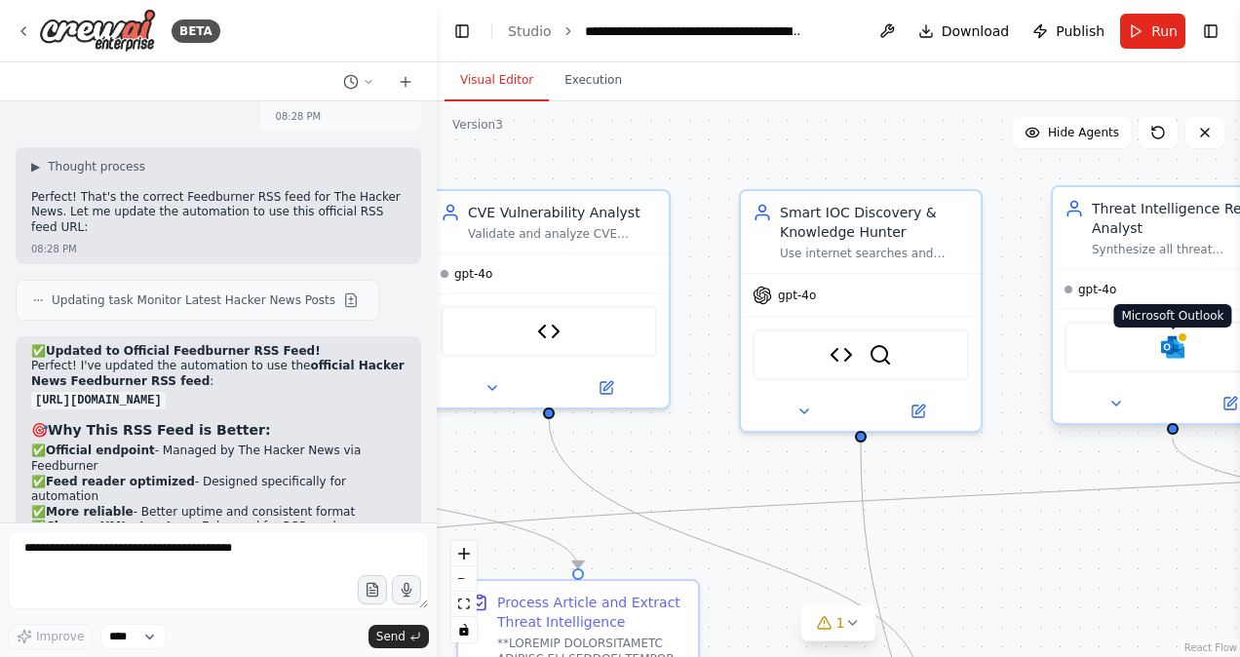
click at [1178, 349] on img at bounding box center [1172, 346] width 23 height 23
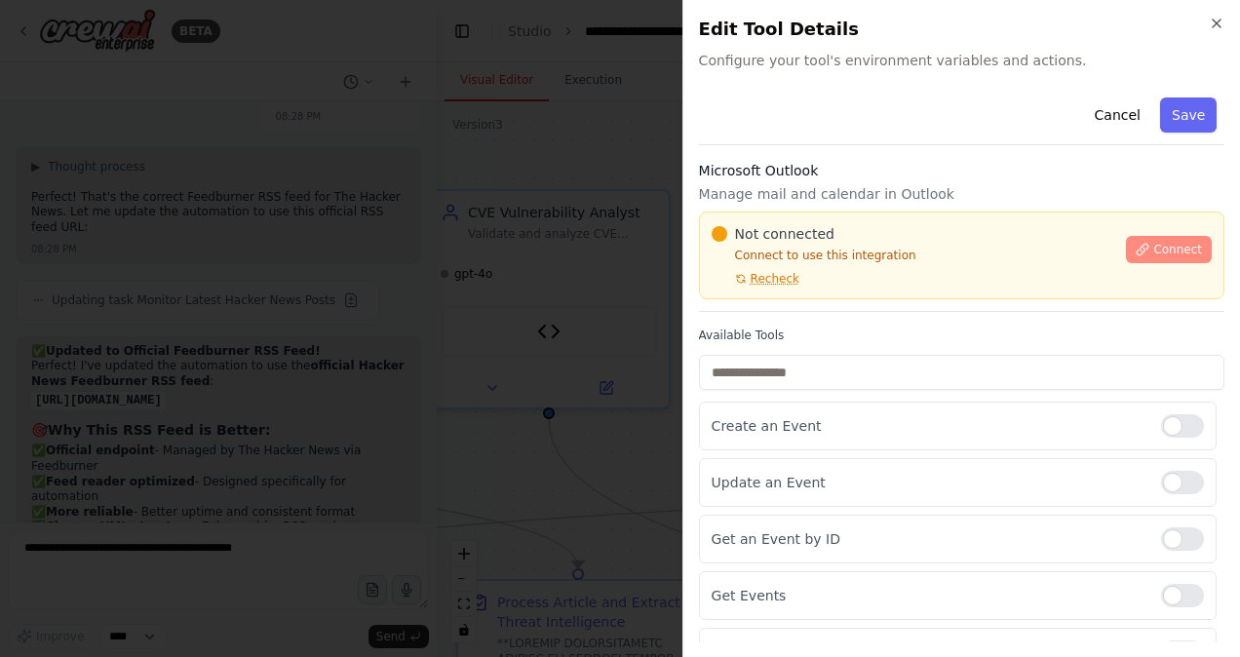
click at [1154, 252] on span "Connect" at bounding box center [1178, 250] width 49 height 16
click at [1162, 251] on span "Connect" at bounding box center [1178, 250] width 49 height 16
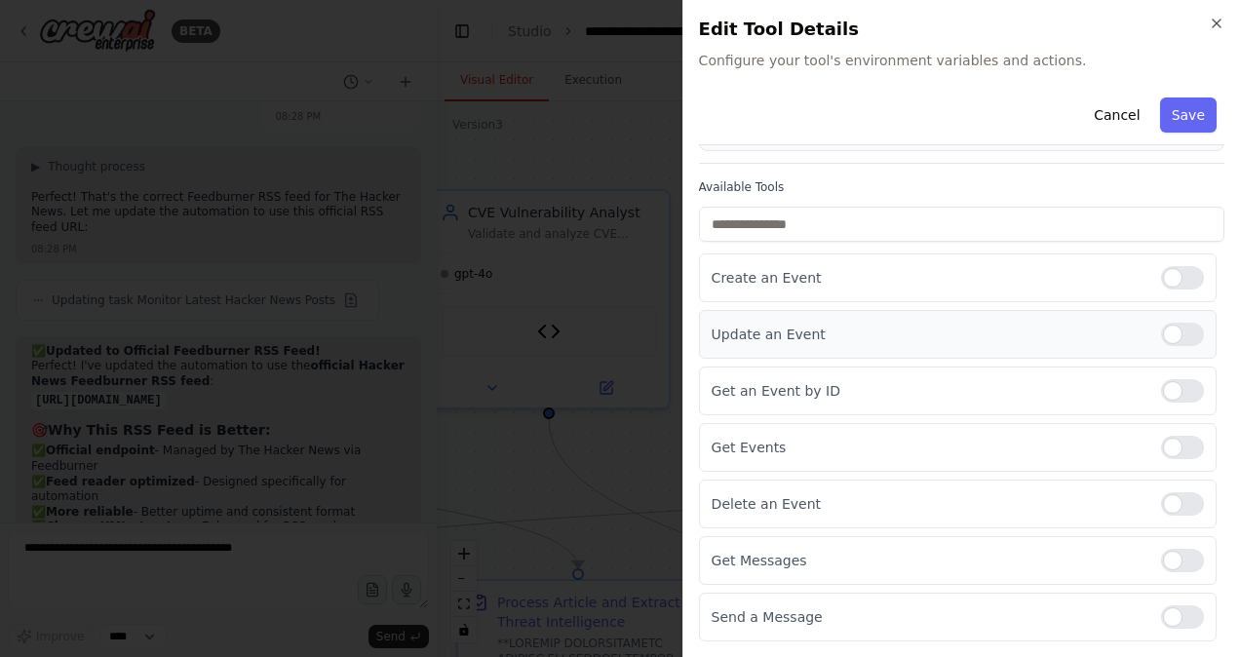
scroll to position [99, 0]
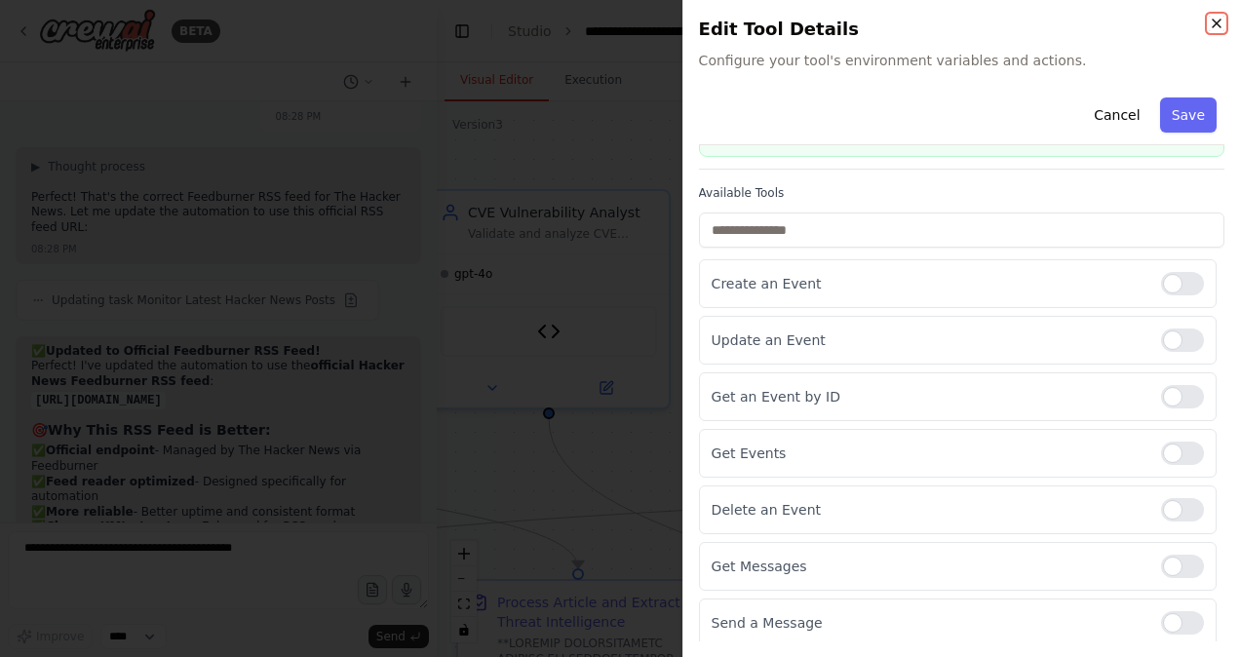
click at [1215, 23] on icon "button" at bounding box center [1217, 24] width 8 height 8
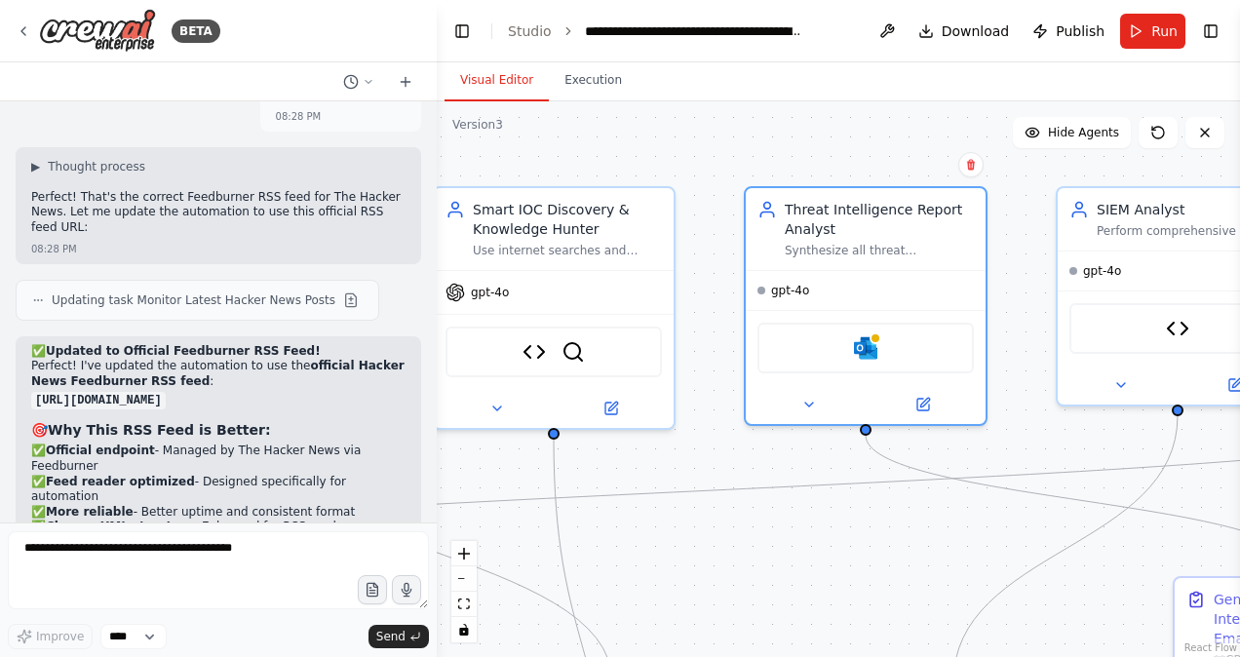
drag, startPoint x: 839, startPoint y: 152, endPoint x: 531, endPoint y: 148, distance: 308.2
click at [531, 148] on div ".deletable-edge-delete-btn { width: 20px; height: 20px; border: 0px solid #ffff…" at bounding box center [839, 379] width 804 height 556
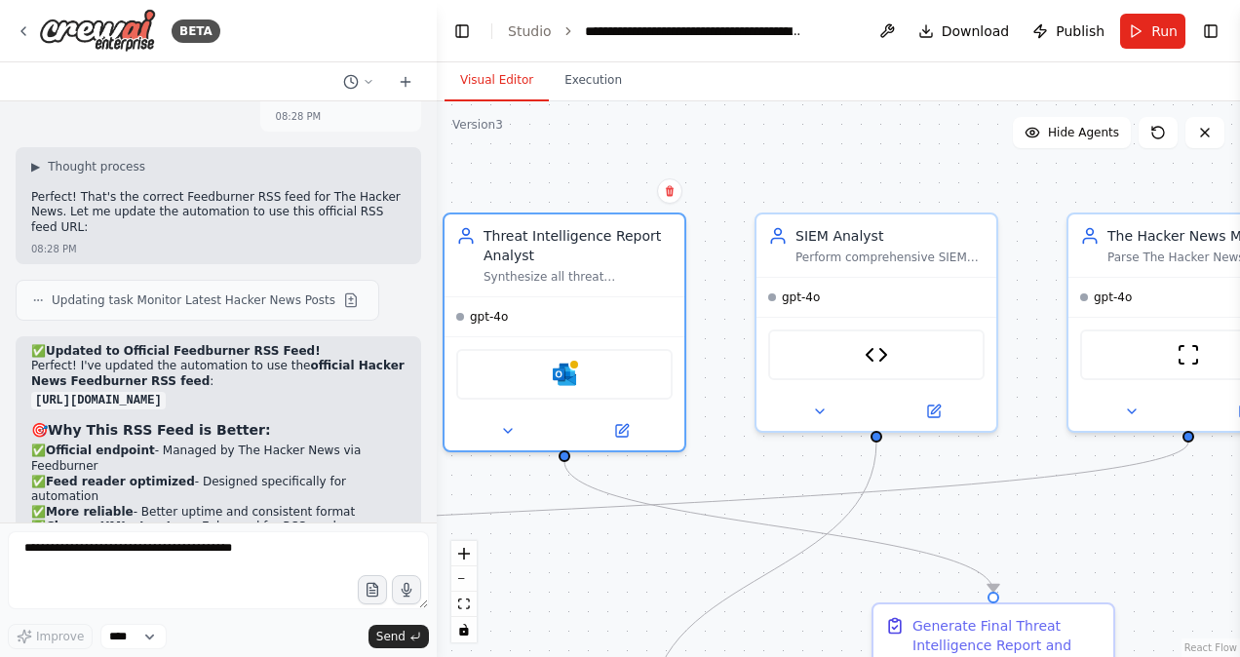
drag, startPoint x: 869, startPoint y: 125, endPoint x: 566, endPoint y: 152, distance: 304.5
click at [566, 152] on div ".deletable-edge-delete-btn { width: 20px; height: 20px; border: 0px solid #ffff…" at bounding box center [839, 379] width 804 height 556
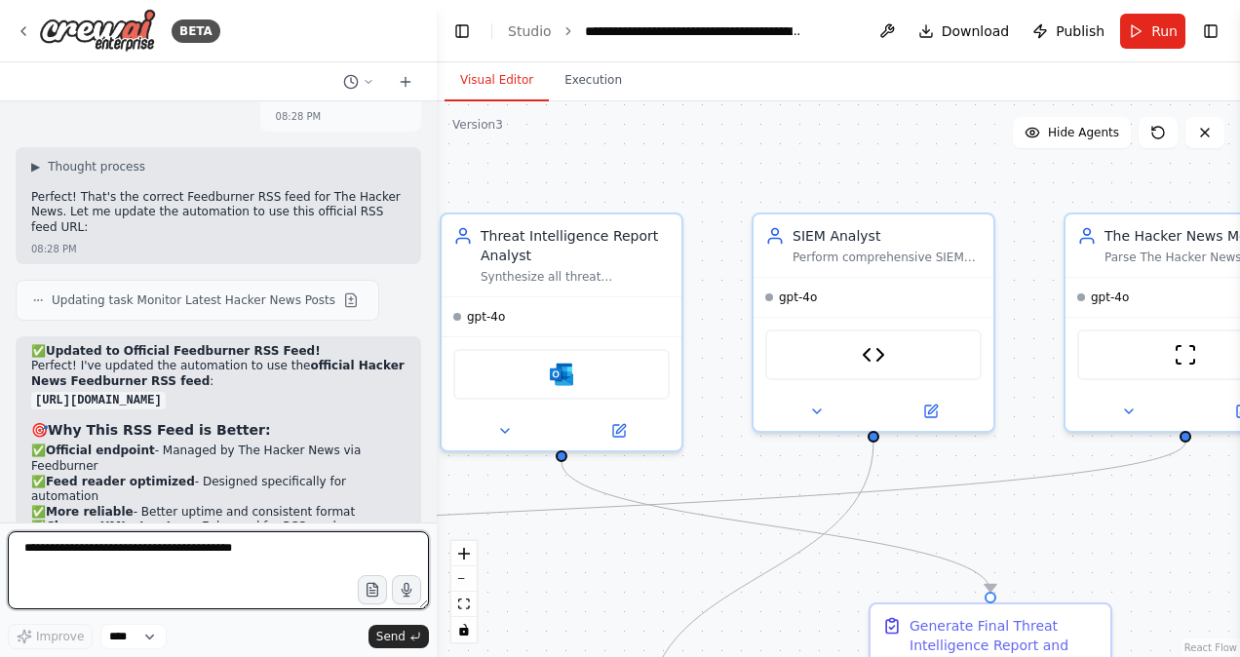
click at [148, 576] on textarea at bounding box center [218, 570] width 421 height 78
click at [137, 572] on textarea "**********" at bounding box center [218, 570] width 421 height 78
paste textarea "**********"
type textarea "**********"
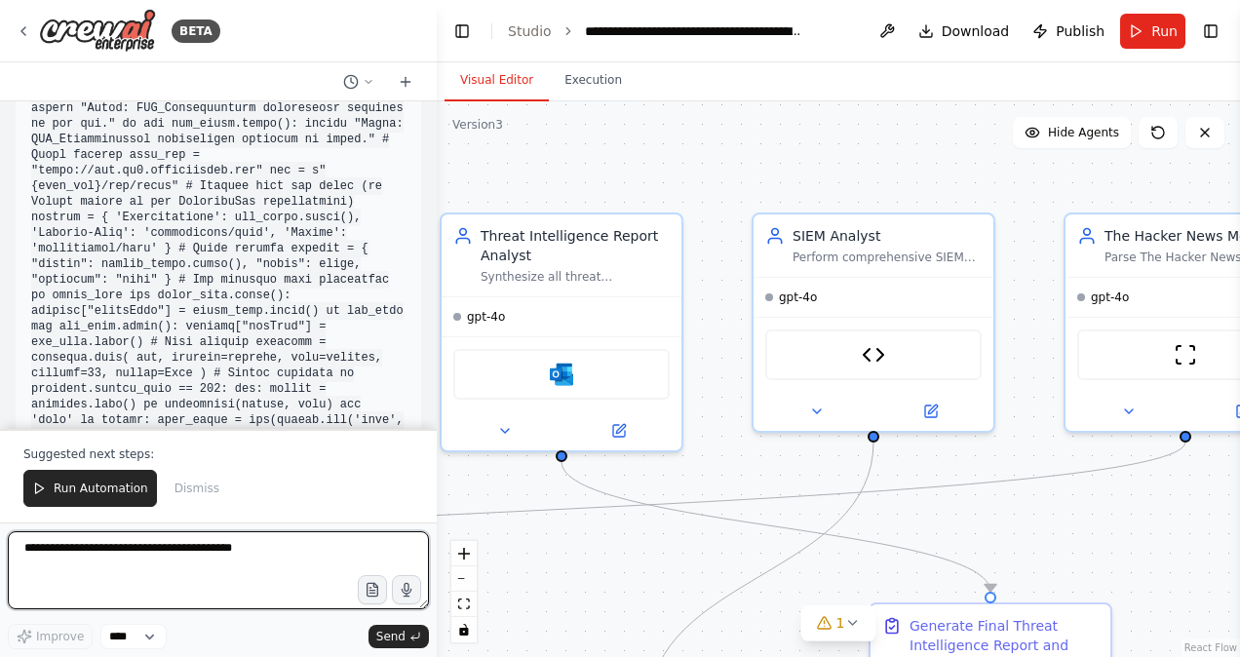
scroll to position [29015, 0]
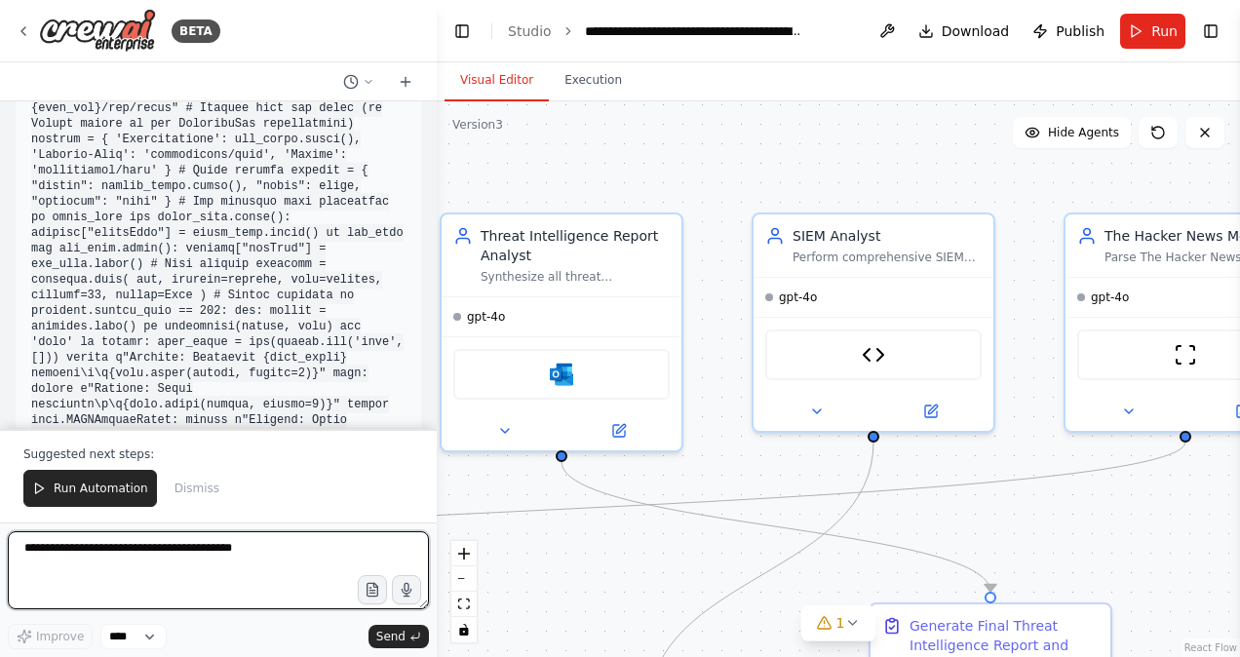
click at [138, 564] on textarea at bounding box center [218, 570] width 421 height 78
paste textarea "**********"
type textarea "**********"
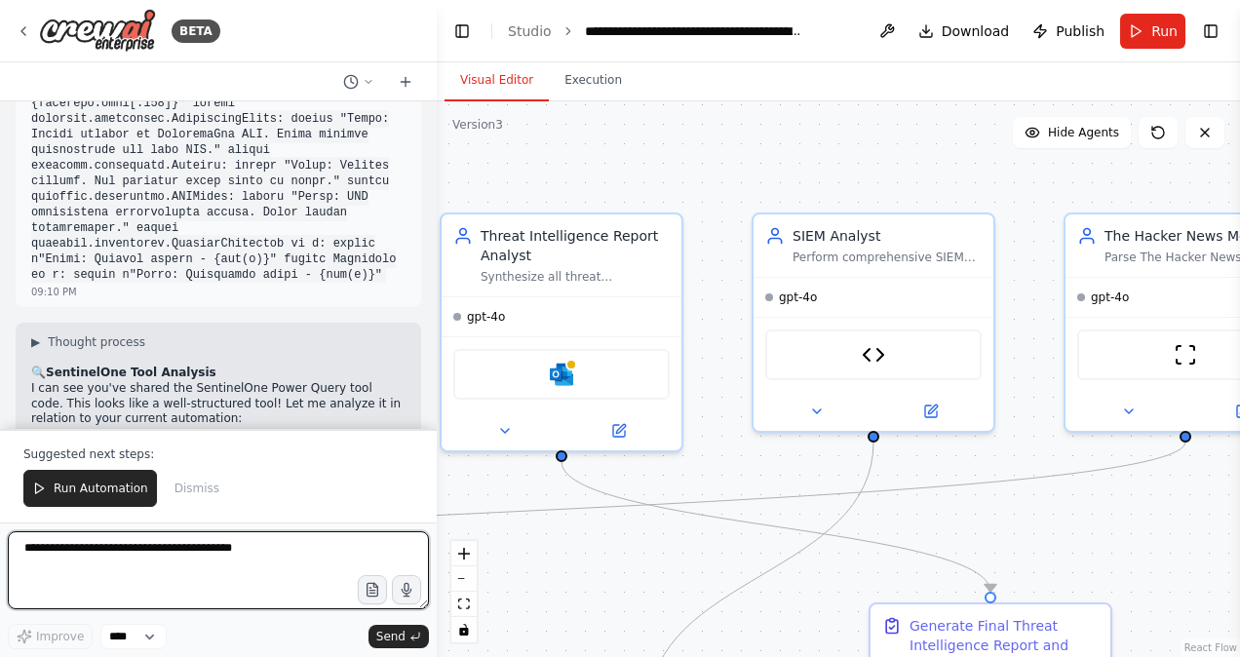
scroll to position [32482, 0]
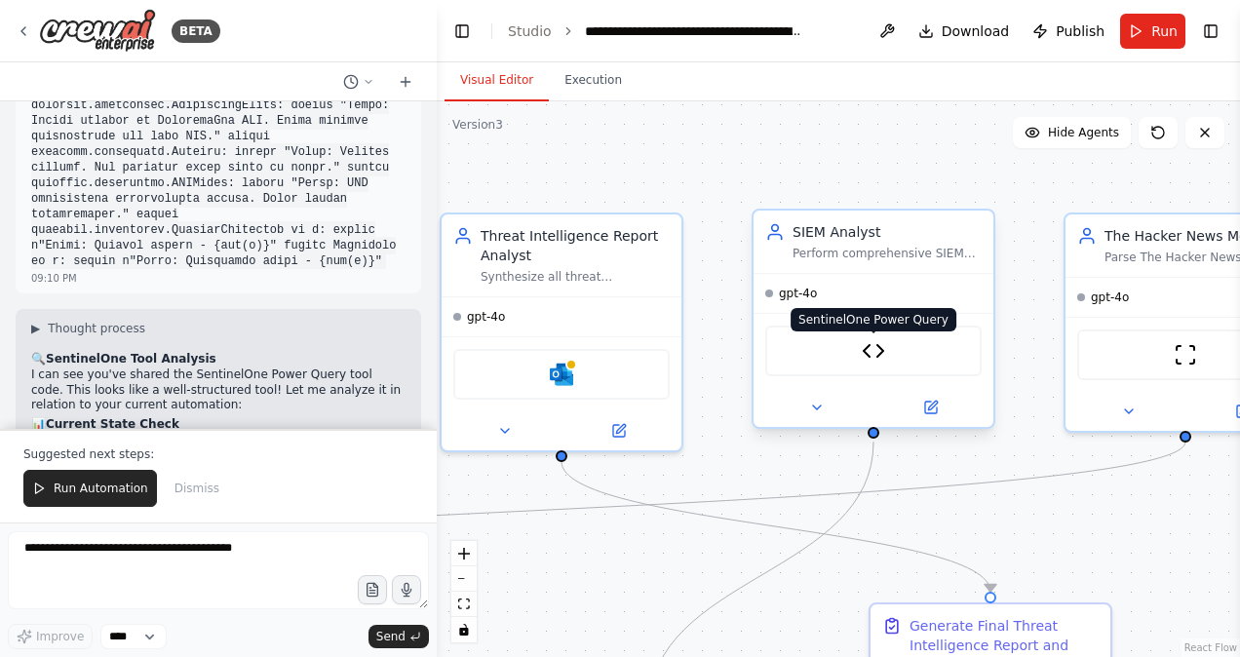
click at [879, 351] on img at bounding box center [873, 350] width 23 height 23
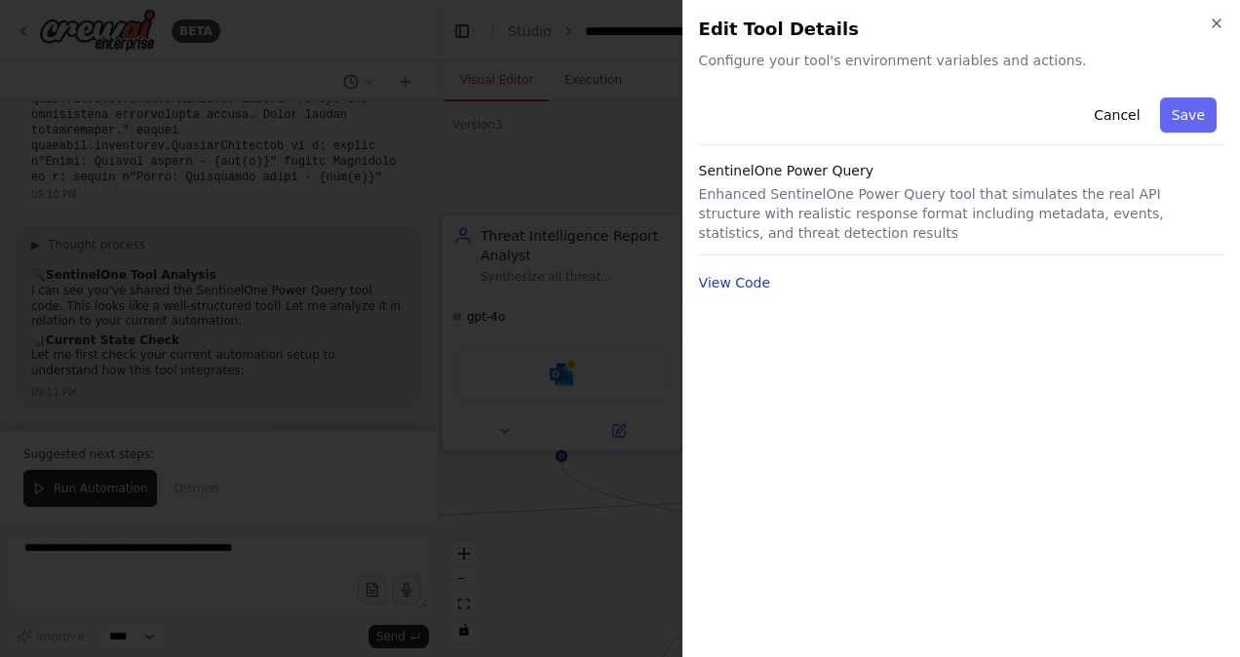
scroll to position [32581, 0]
click at [741, 288] on button "View Code" at bounding box center [735, 283] width 72 height 20
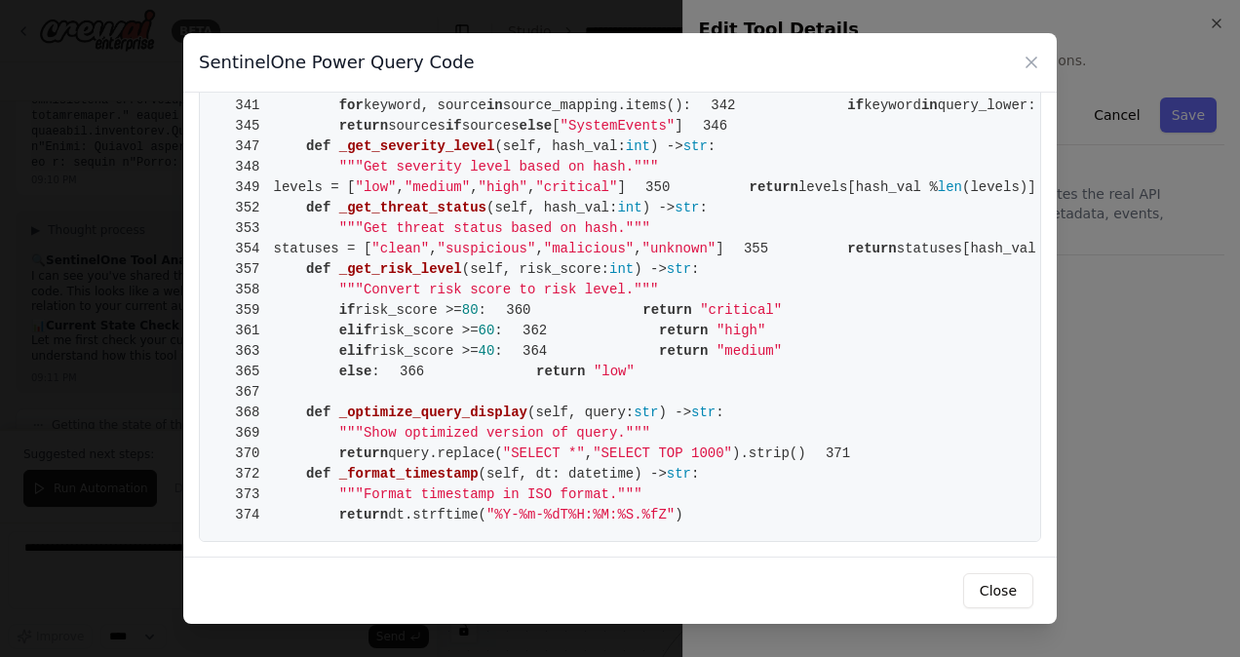
scroll to position [6100, 0]
click at [1036, 59] on icon at bounding box center [1032, 63] width 10 height 10
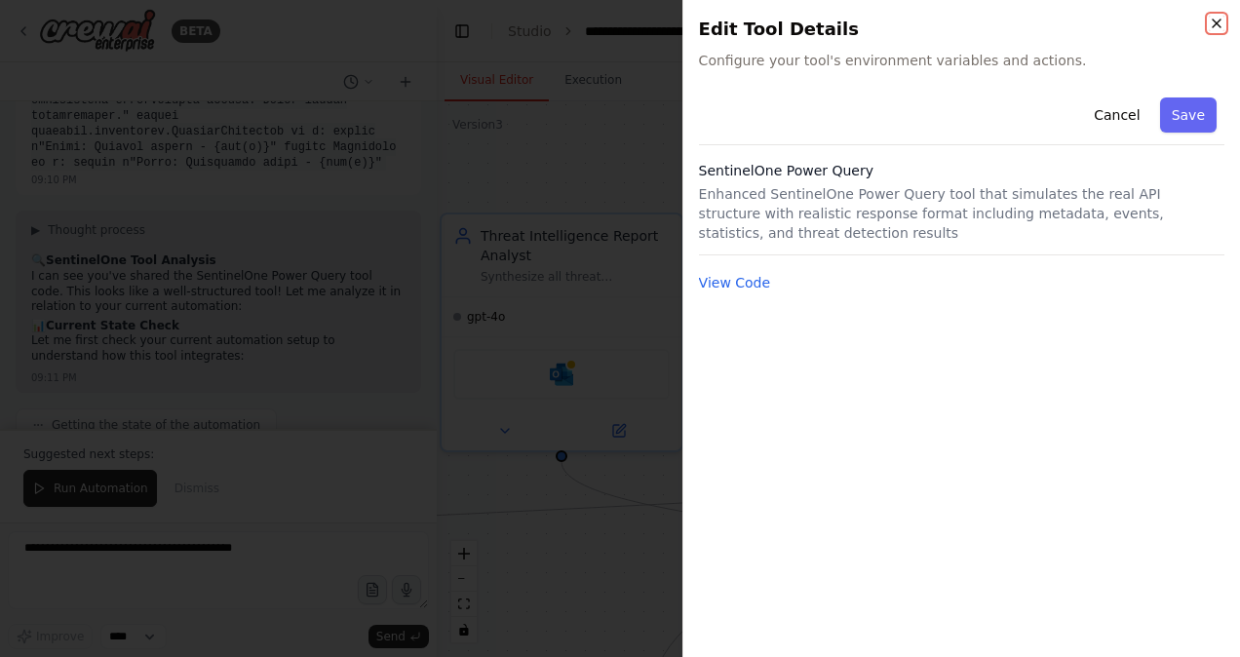
click at [1213, 23] on icon "button" at bounding box center [1217, 24] width 16 height 16
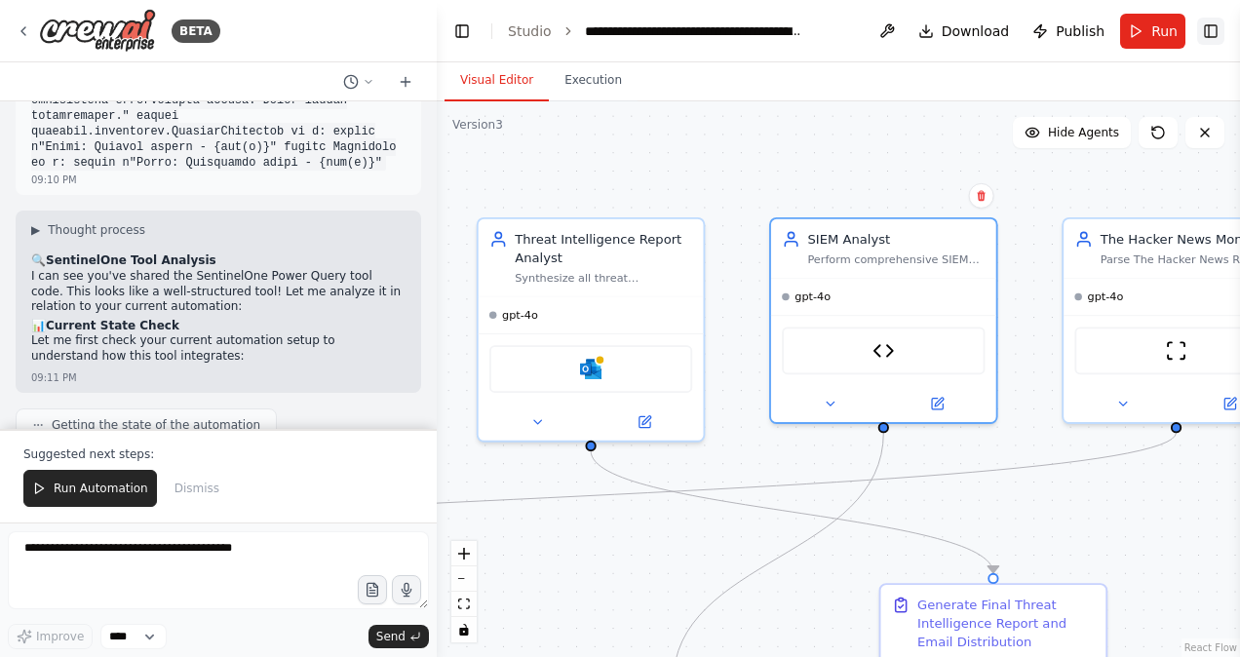
click at [1205, 22] on button "Toggle Right Sidebar" at bounding box center [1211, 31] width 27 height 27
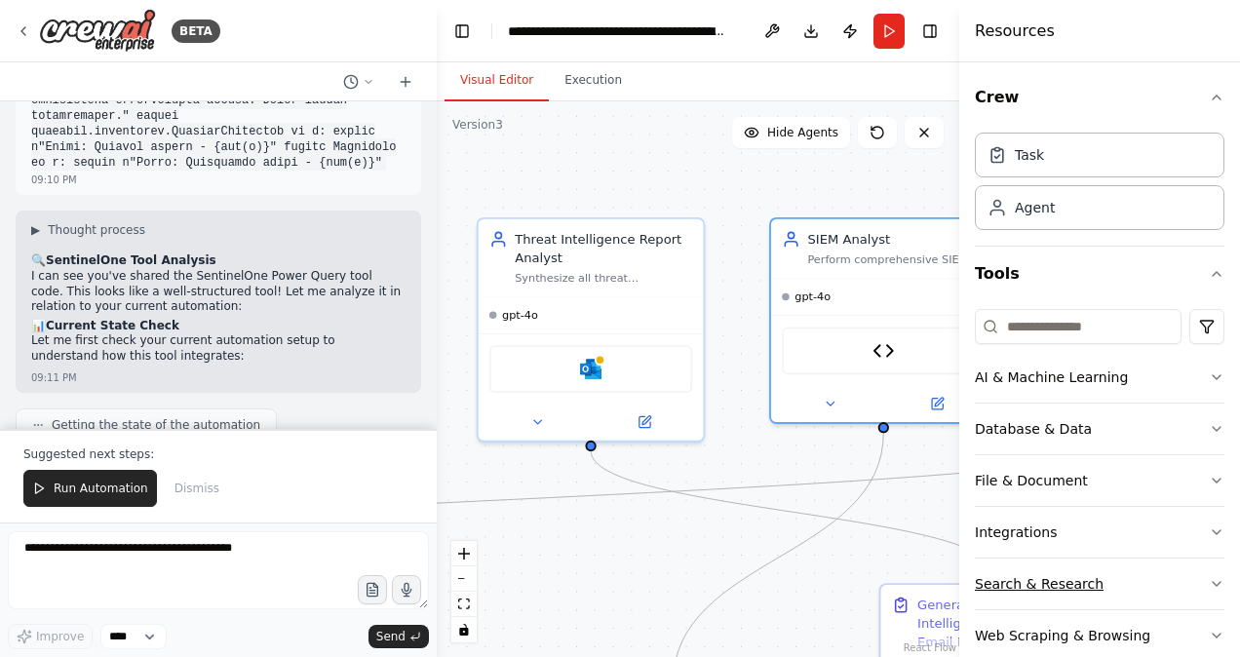
scroll to position [87, 0]
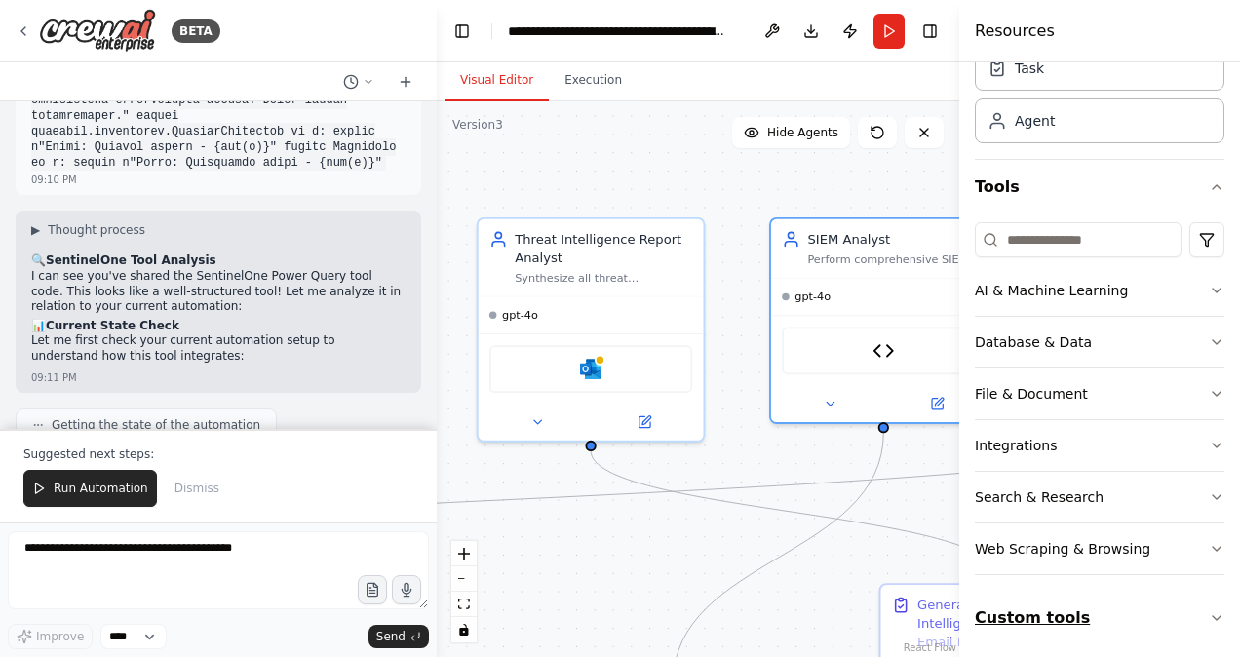
click at [1192, 606] on button "Custom tools" at bounding box center [1100, 618] width 250 height 55
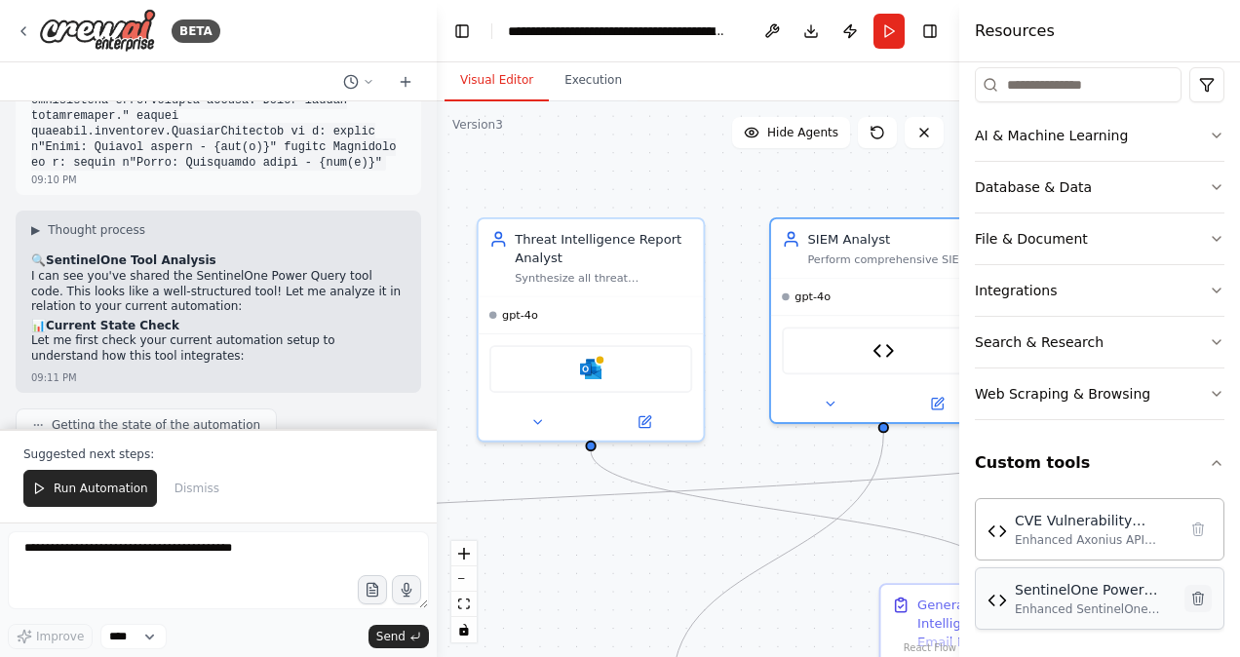
click at [1194, 596] on icon at bounding box center [1199, 598] width 11 height 13
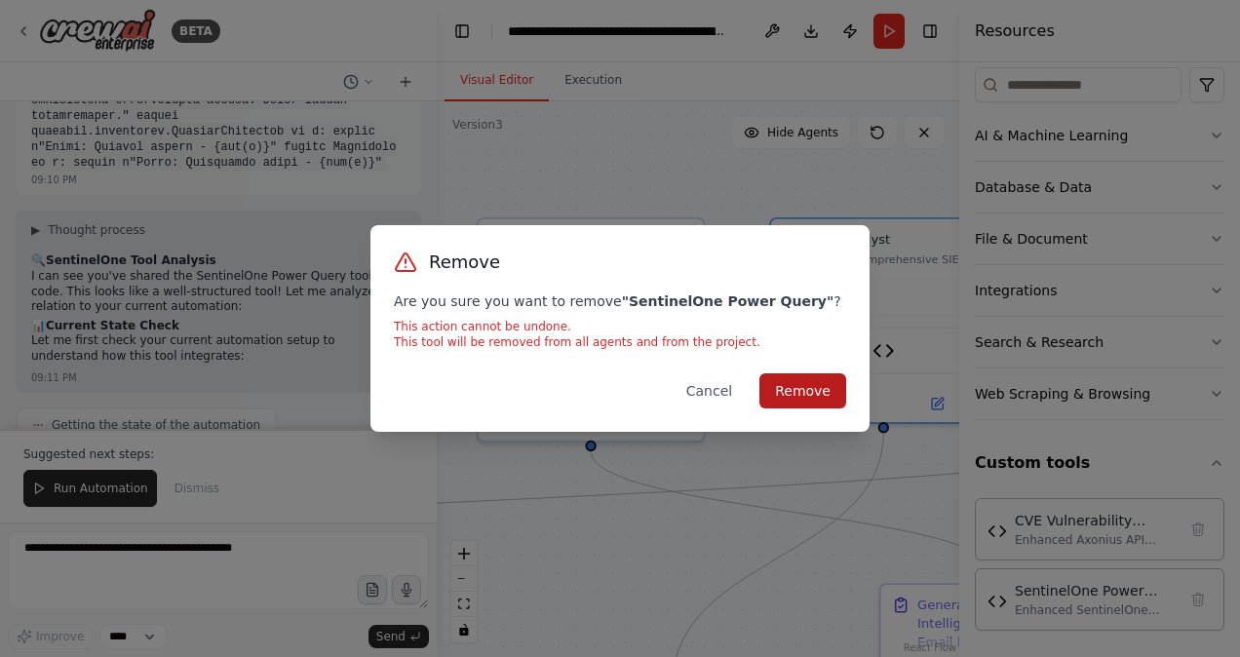
click at [823, 383] on button "Remove" at bounding box center [803, 391] width 87 height 35
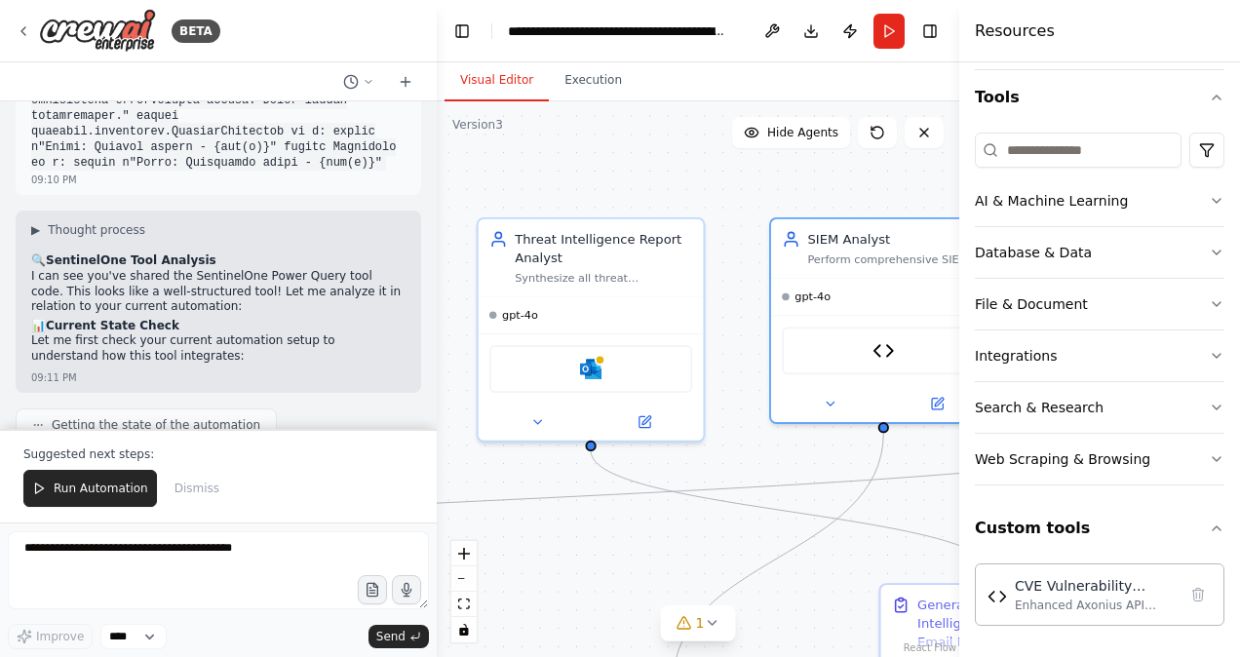
scroll to position [172, 0]
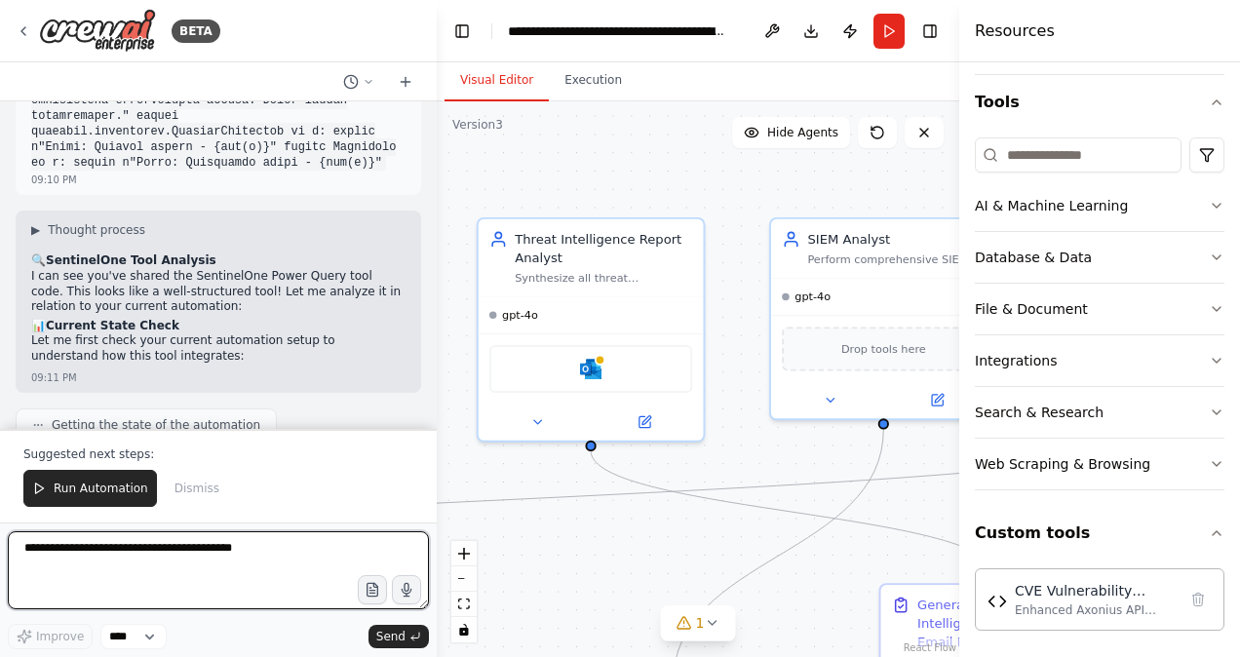
click at [149, 555] on textarea at bounding box center [218, 570] width 421 height 78
type textarea "**********"
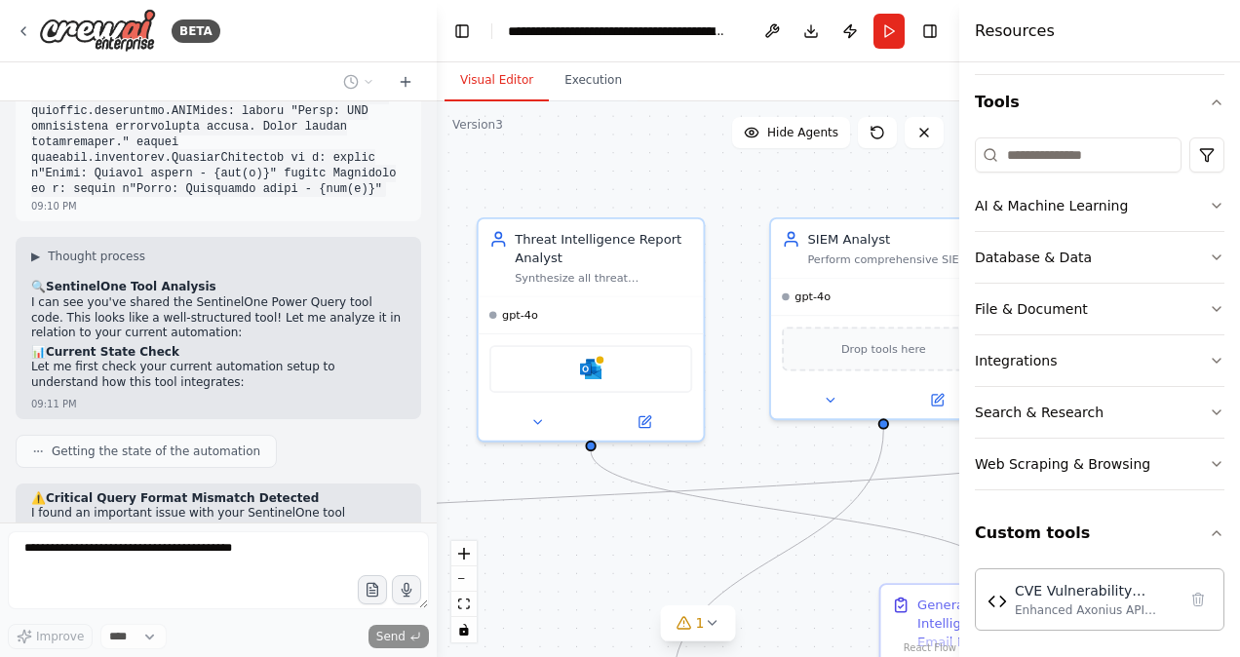
scroll to position [32605, 0]
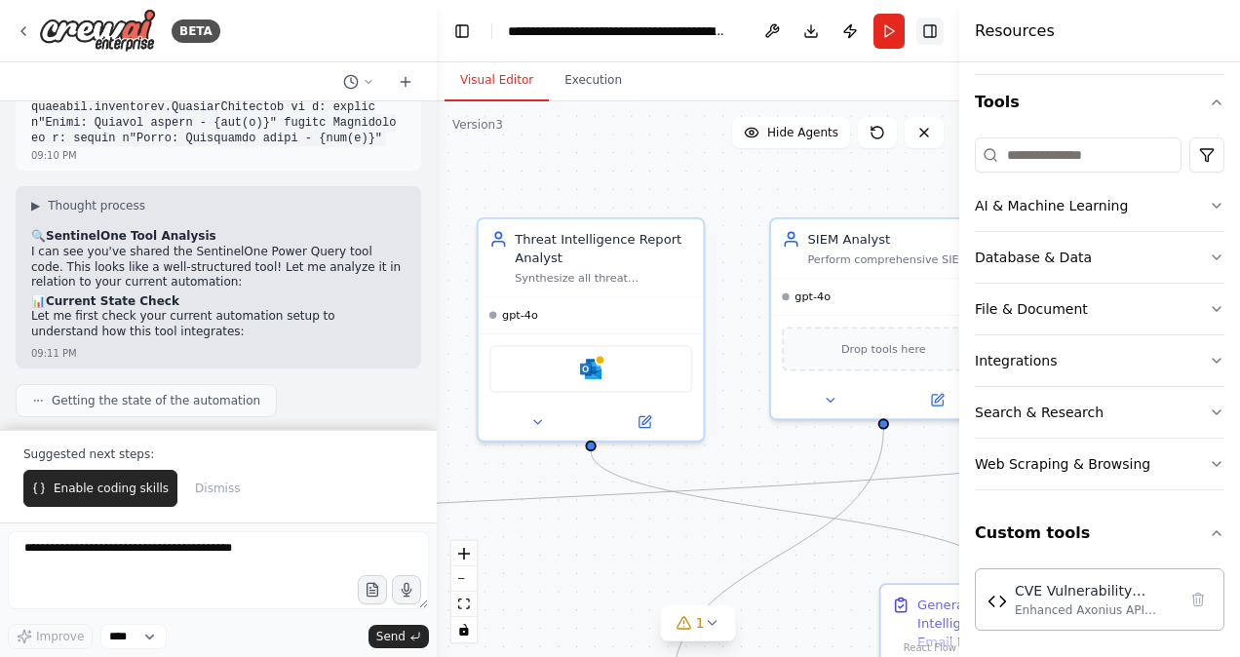
click at [941, 27] on button "Toggle Right Sidebar" at bounding box center [930, 31] width 27 height 27
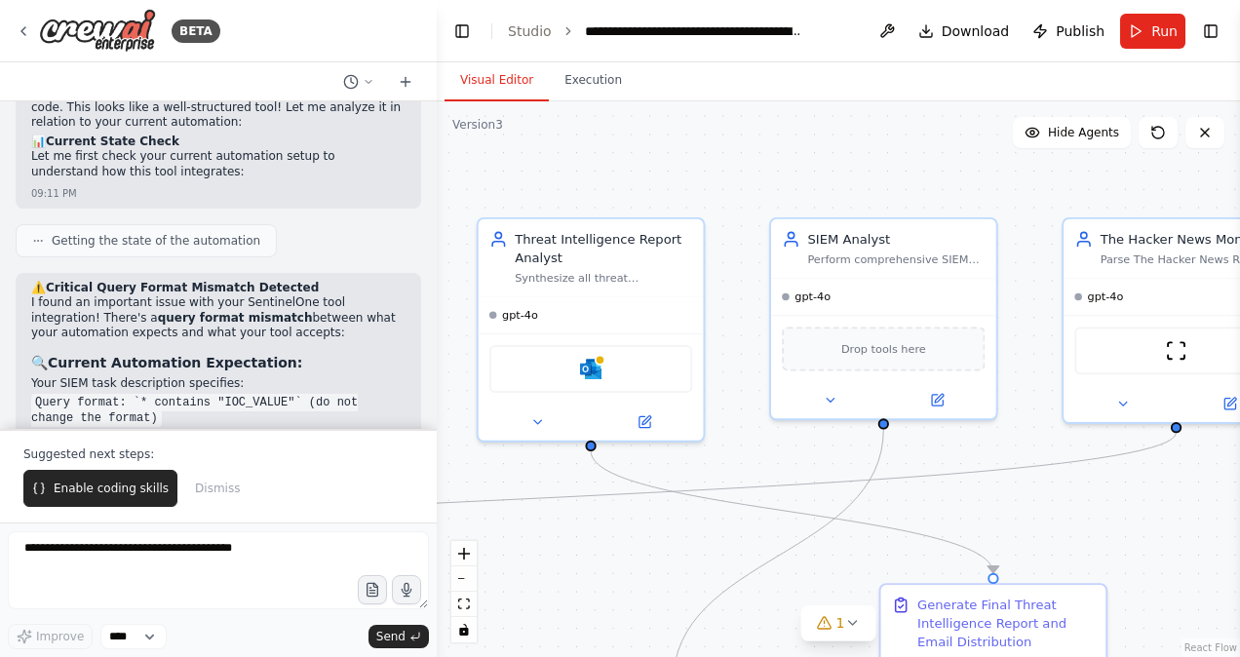
scroll to position [32781, 0]
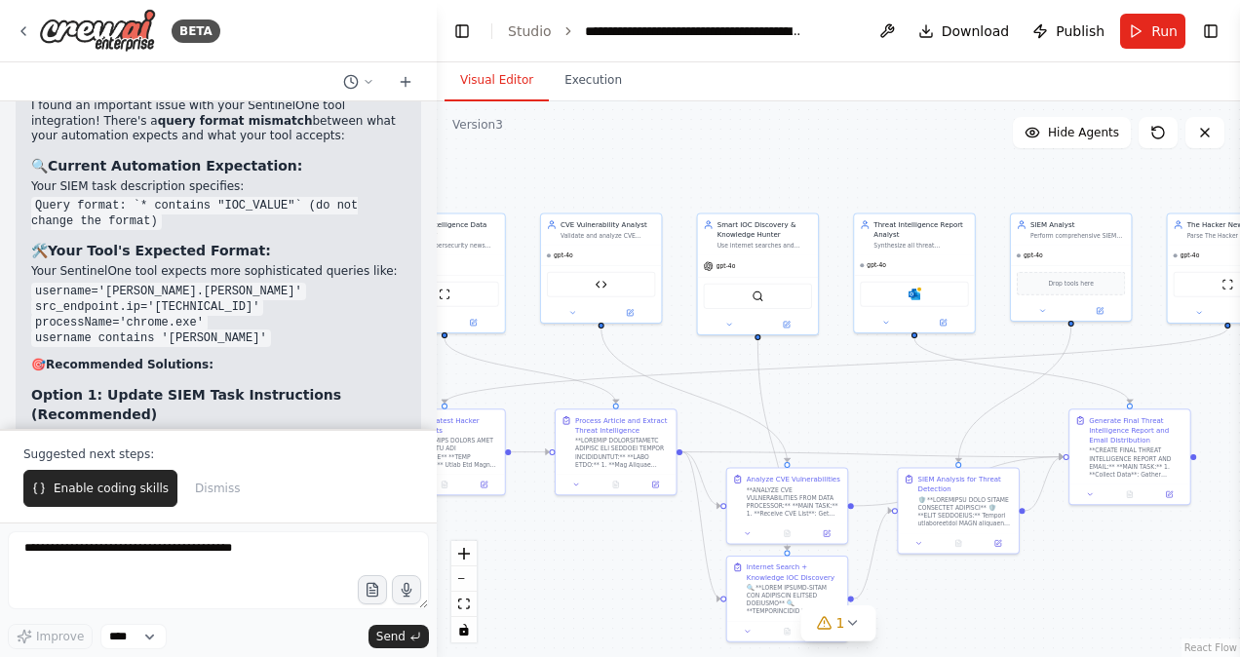
drag, startPoint x: 585, startPoint y: 188, endPoint x: 856, endPoint y: 184, distance: 271.1
click at [856, 184] on div ".deletable-edge-delete-btn { width: 20px; height: 20px; border: 0px solid #ffff…" at bounding box center [839, 379] width 804 height 556
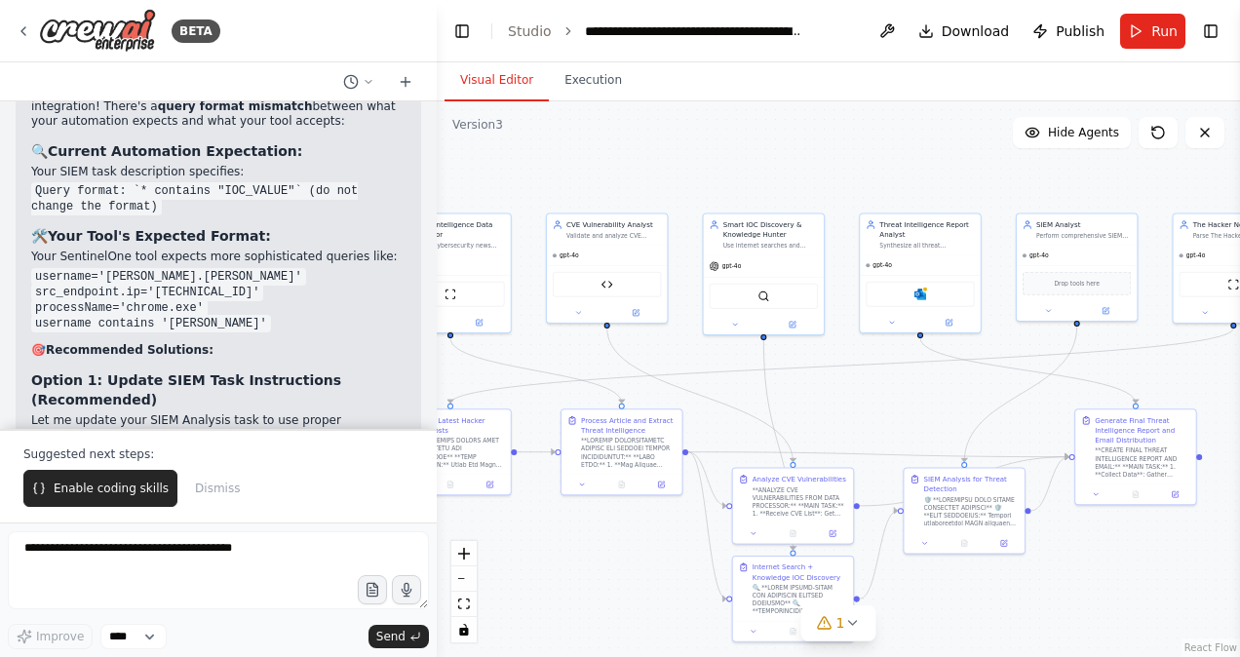
scroll to position [32991, 0]
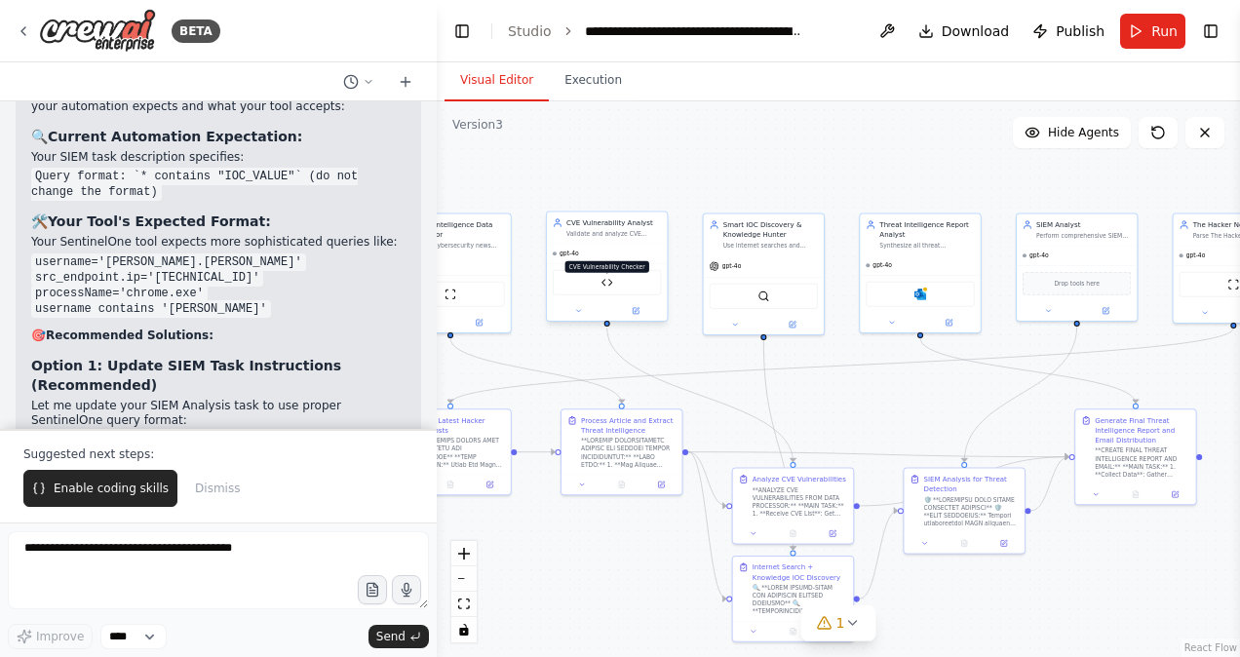
click at [610, 281] on img at bounding box center [608, 283] width 12 height 12
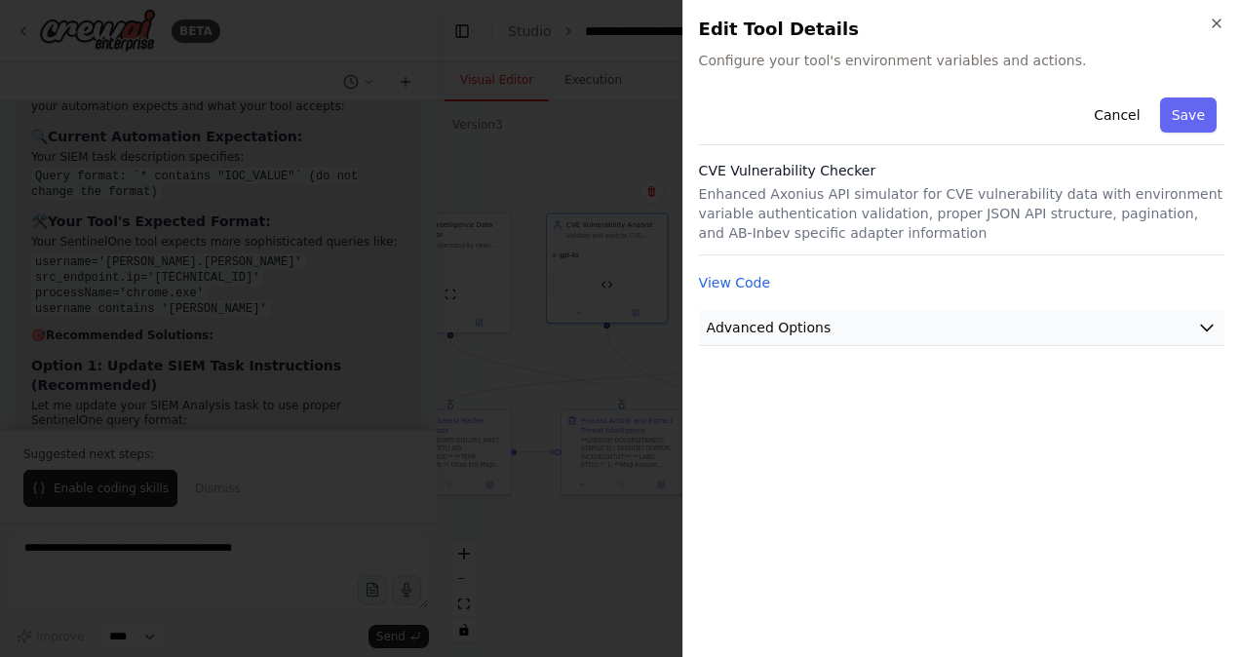
click at [818, 329] on span "Advanced Options" at bounding box center [769, 328] width 125 height 20
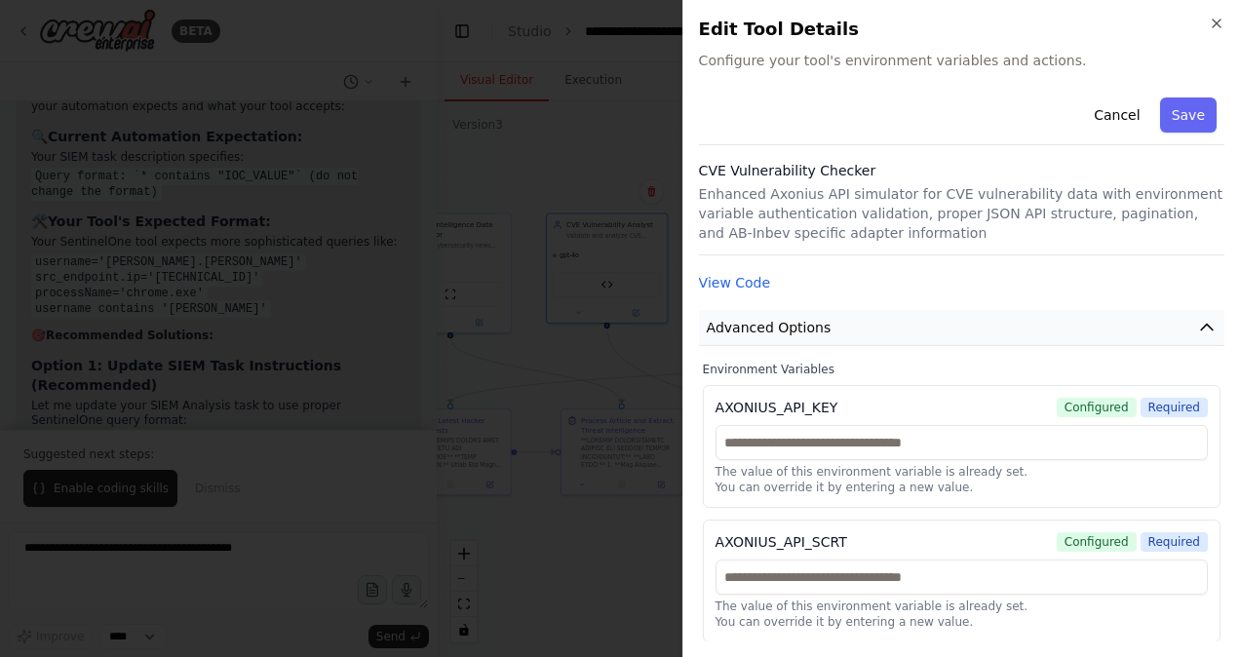
click at [819, 329] on span "Advanced Options" at bounding box center [769, 328] width 125 height 20
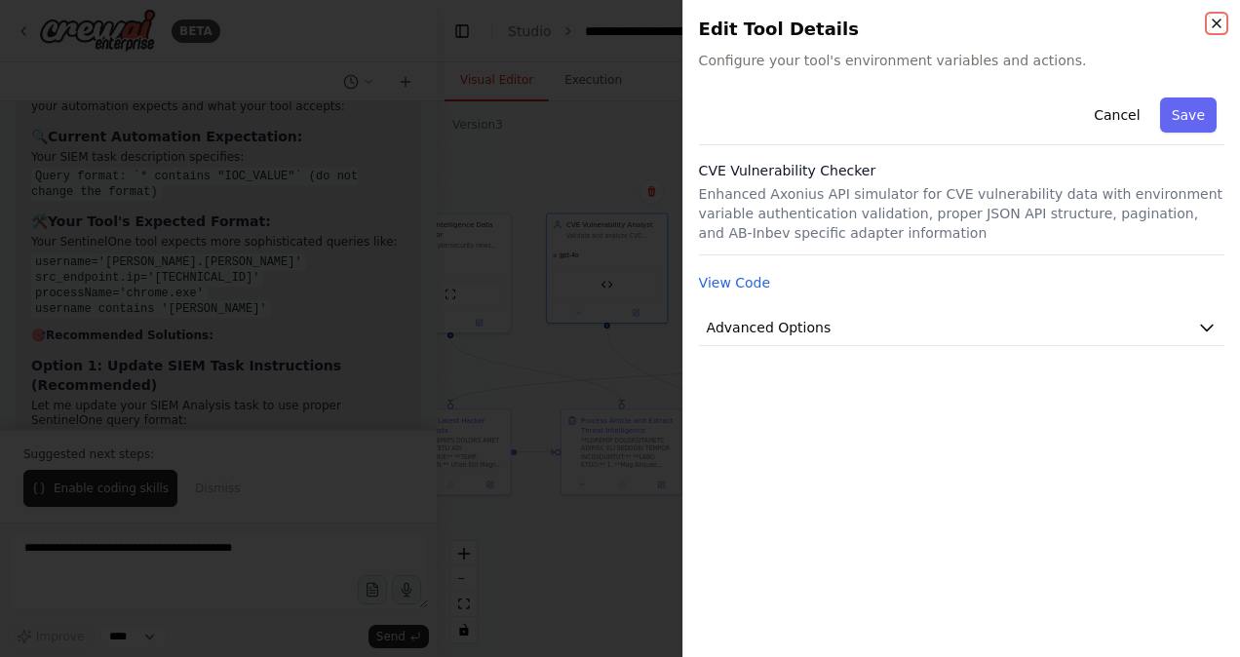
click at [1221, 20] on icon "button" at bounding box center [1217, 24] width 8 height 8
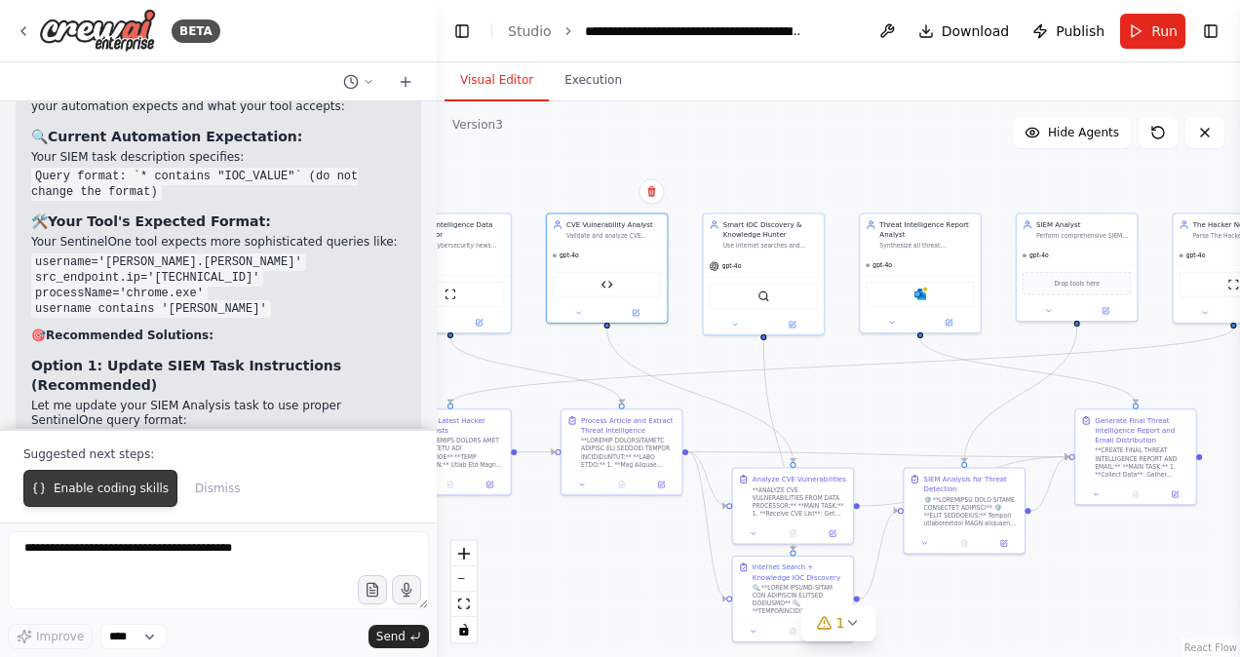
click at [92, 484] on span "Enable coding skills" at bounding box center [111, 489] width 115 height 16
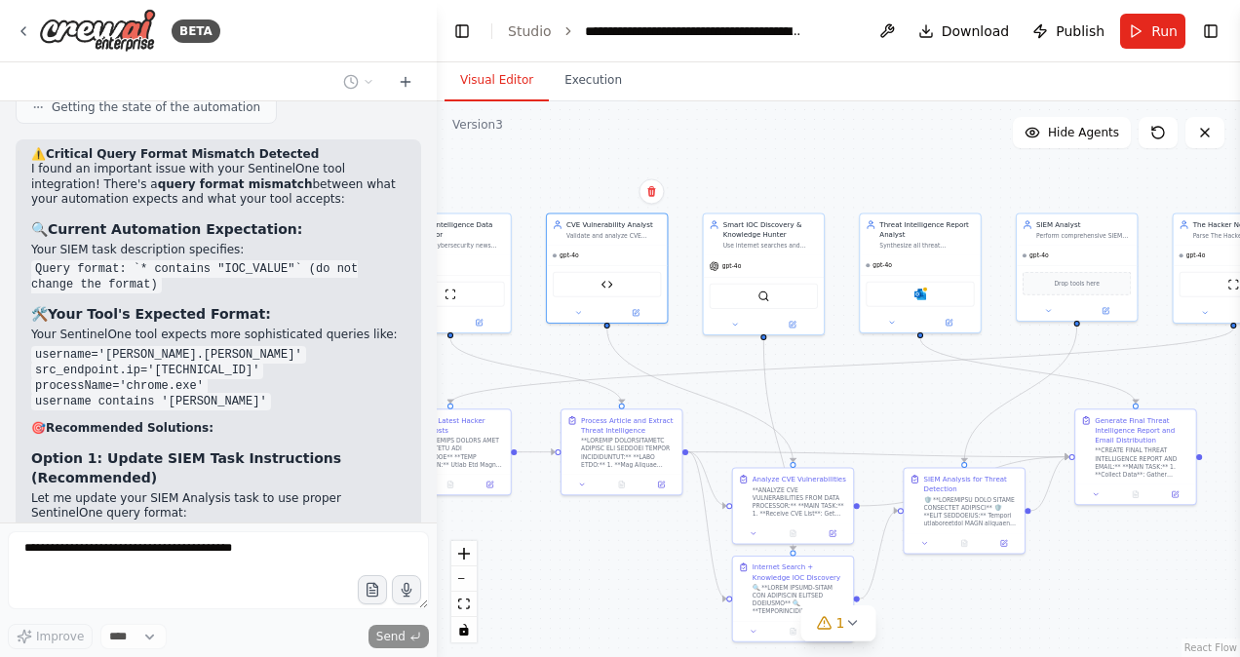
scroll to position [32950, 0]
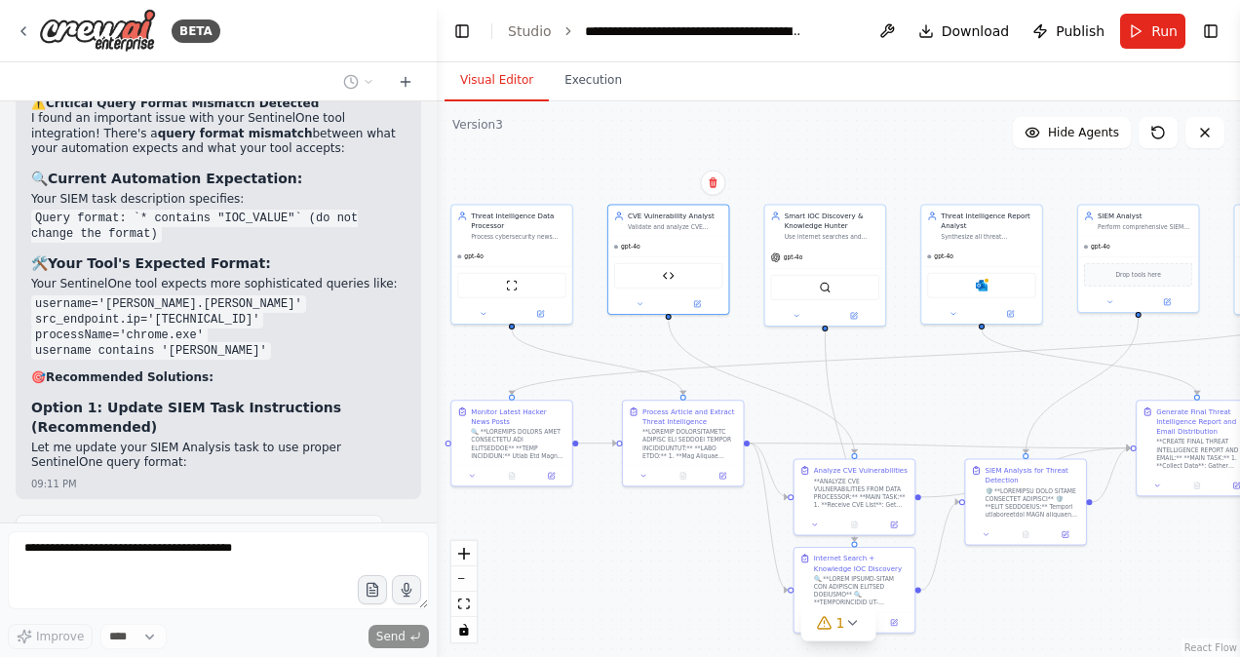
drag, startPoint x: 913, startPoint y: 172, endPoint x: 974, endPoint y: 163, distance: 62.1
click at [974, 163] on div ".deletable-edge-delete-btn { width: 20px; height: 20px; border: 0px solid #ffff…" at bounding box center [839, 379] width 804 height 556
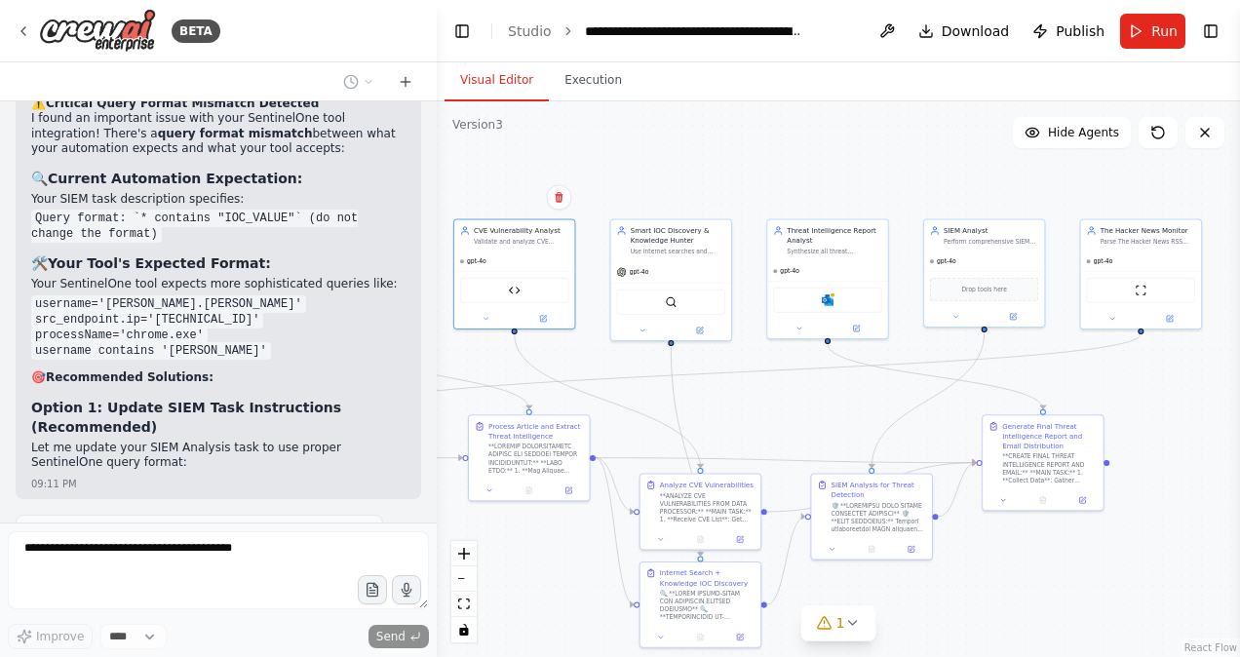
drag, startPoint x: 991, startPoint y: 161, endPoint x: 837, endPoint y: 176, distance: 154.8
click at [837, 176] on div ".deletable-edge-delete-btn { width: 20px; height: 20px; border: 0px solid #ffff…" at bounding box center [839, 379] width 804 height 556
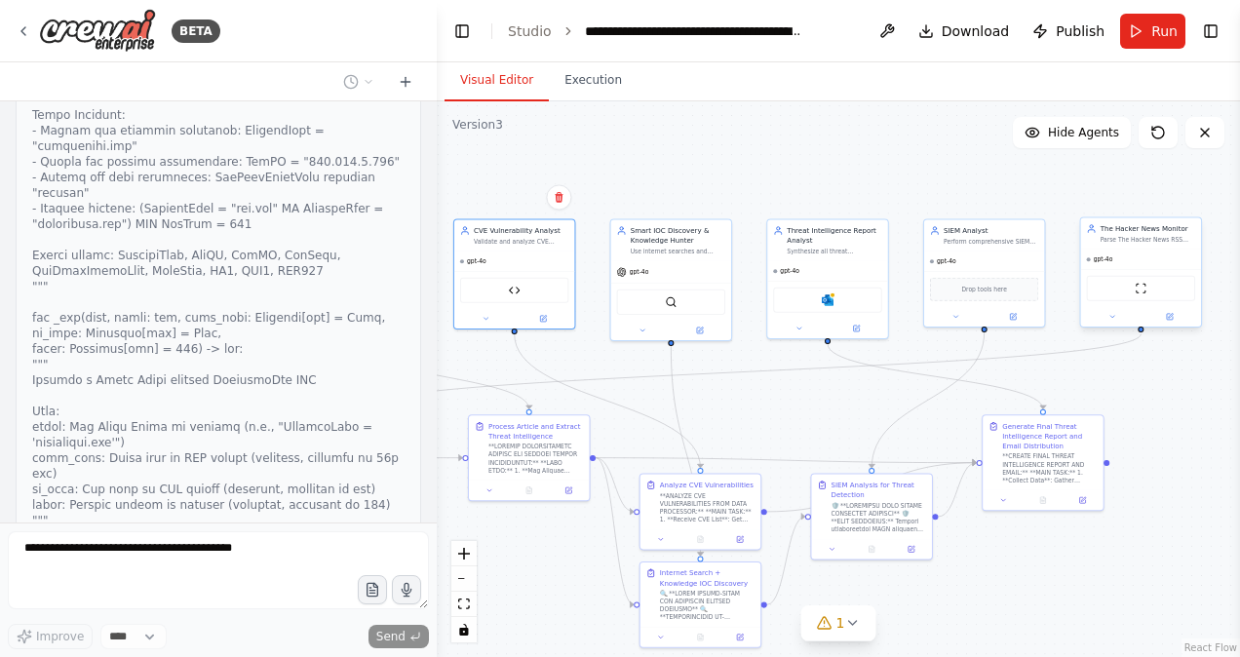
scroll to position [35417, 0]
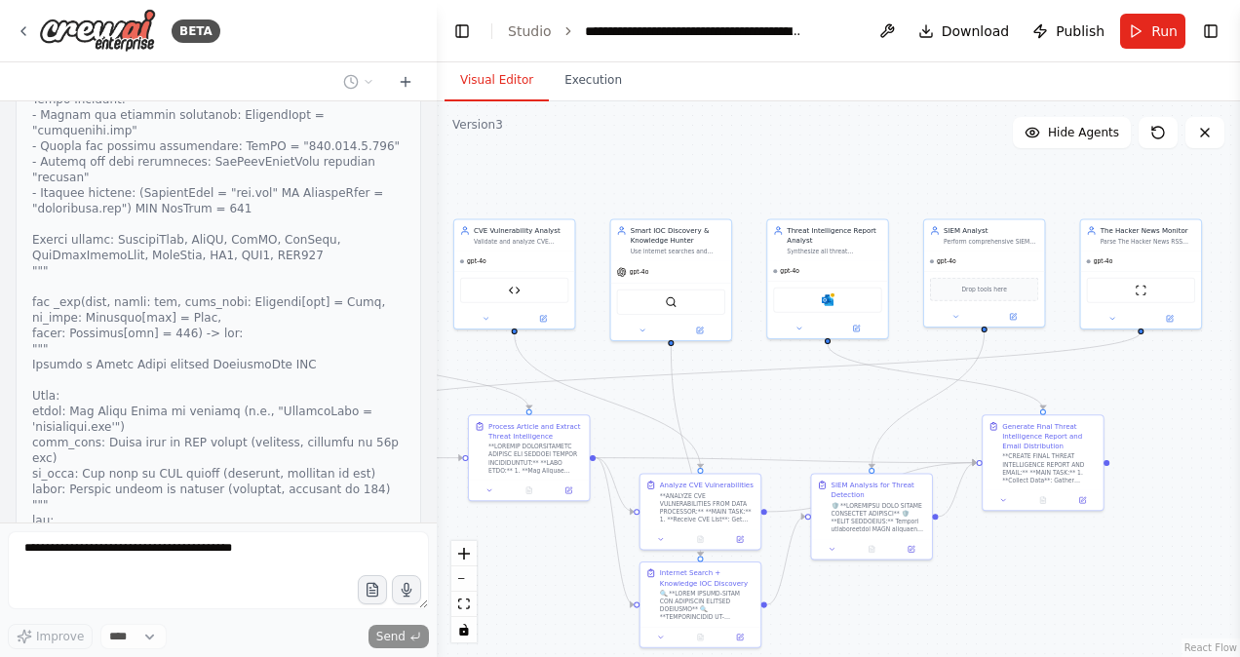
drag, startPoint x: 1138, startPoint y: 242, endPoint x: 856, endPoint y: 208, distance: 283.9
drag, startPoint x: 856, startPoint y: 208, endPoint x: 807, endPoint y: 166, distance: 64.3
click at [807, 166] on div ".deletable-edge-delete-btn { width: 20px; height: 20px; border: 0px solid #ffff…" at bounding box center [839, 379] width 804 height 556
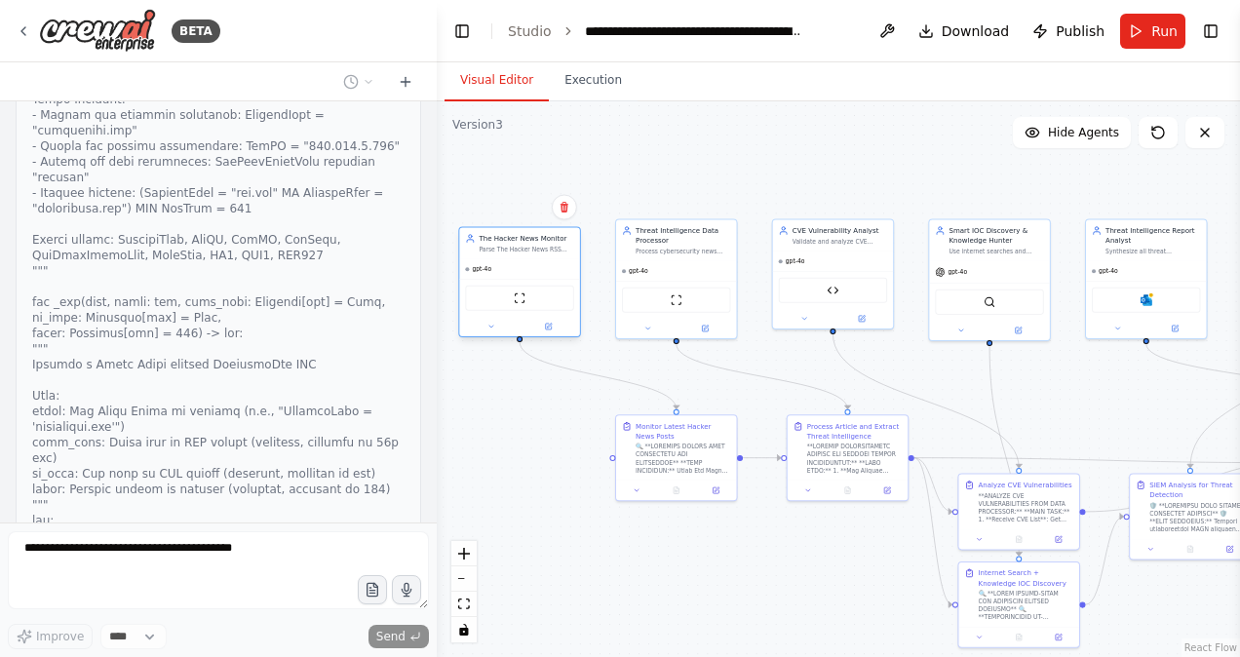
drag, startPoint x: 1149, startPoint y: 231, endPoint x: 515, endPoint y: 248, distance: 634.1
click at [515, 248] on div "The Hacker News Monitor Parse The Hacker News RSS feed to extract the most rece…" at bounding box center [526, 244] width 95 height 20
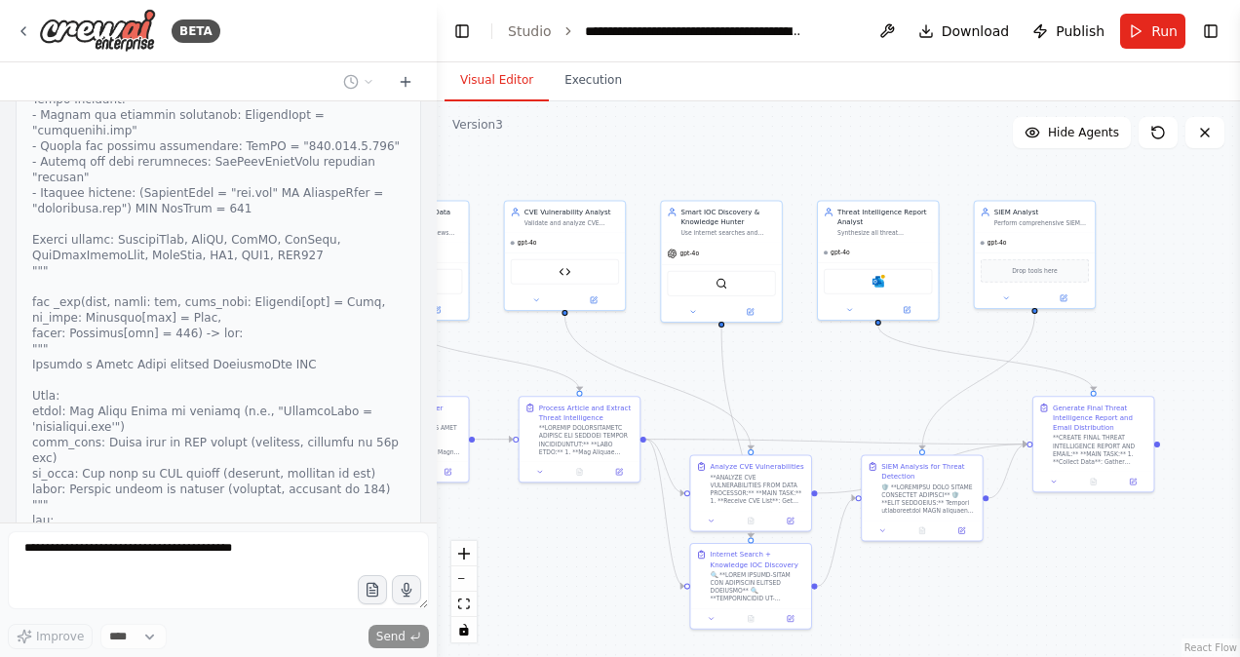
drag, startPoint x: 934, startPoint y: 192, endPoint x: 666, endPoint y: 174, distance: 268.8
click at [666, 174] on div ".deletable-edge-delete-btn { width: 20px; height: 20px; border: 0px solid #ffff…" at bounding box center [839, 379] width 804 height 556
drag, startPoint x: 878, startPoint y: 224, endPoint x: 1199, endPoint y: 220, distance: 320.9
click at [1199, 220] on div "Threat Intelligence Report Analyst Synthesize all threat intelligence findings …" at bounding box center [1188, 219] width 95 height 29
drag, startPoint x: 1028, startPoint y: 218, endPoint x: 854, endPoint y: 228, distance: 173.9
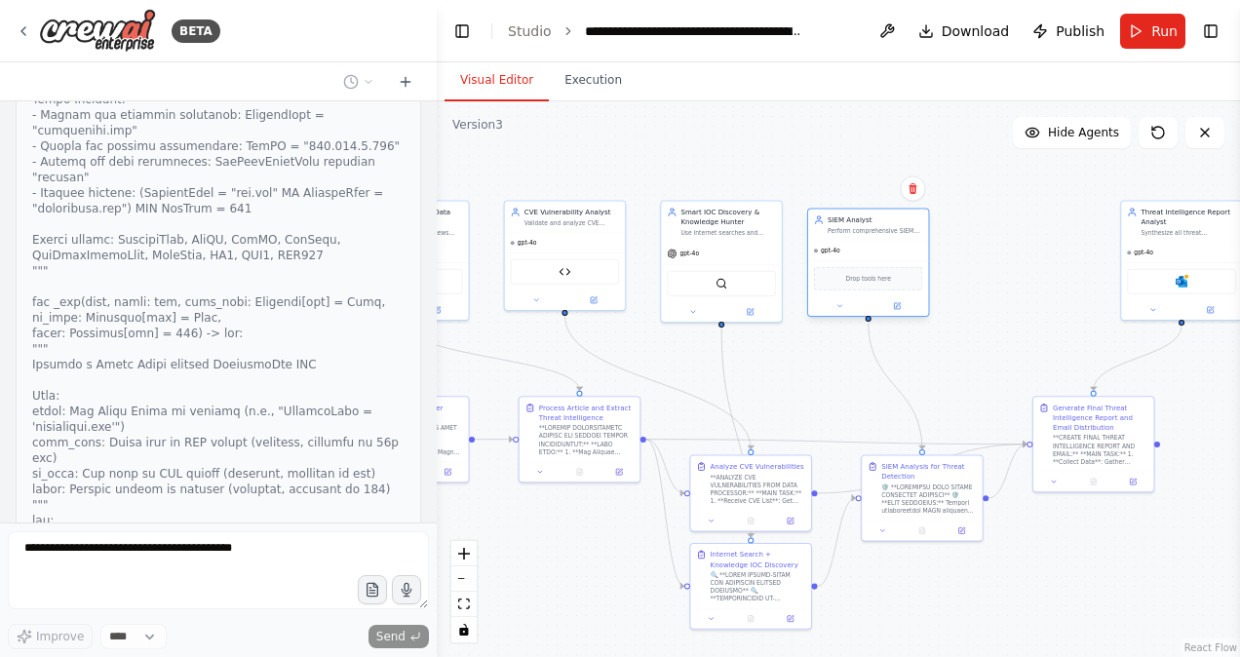
click at [854, 228] on div "Perform comprehensive SIEM analysis using SentinelOne to detect presence of IOC…" at bounding box center [875, 231] width 95 height 8
drag, startPoint x: 1182, startPoint y: 225, endPoint x: 1016, endPoint y: 229, distance: 165.8
click at [1016, 229] on div "Threat Intelligence Report Analyst Synthesize all threat intelligence findings …" at bounding box center [1022, 219] width 95 height 29
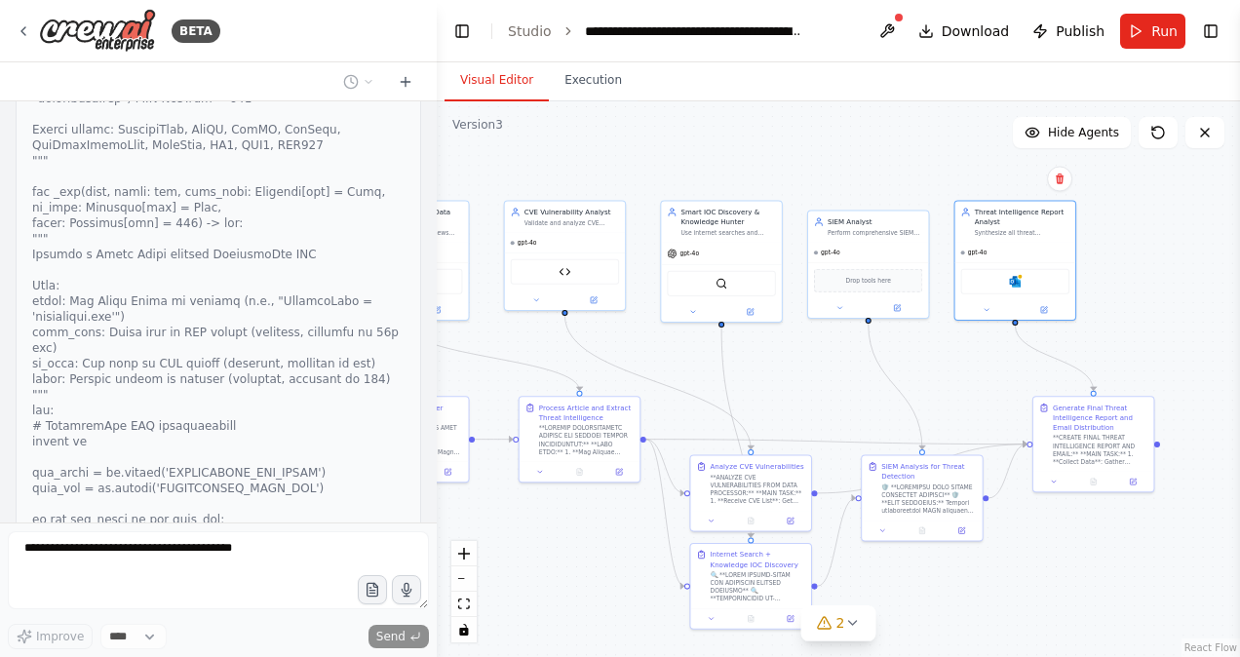
scroll to position [242, 0]
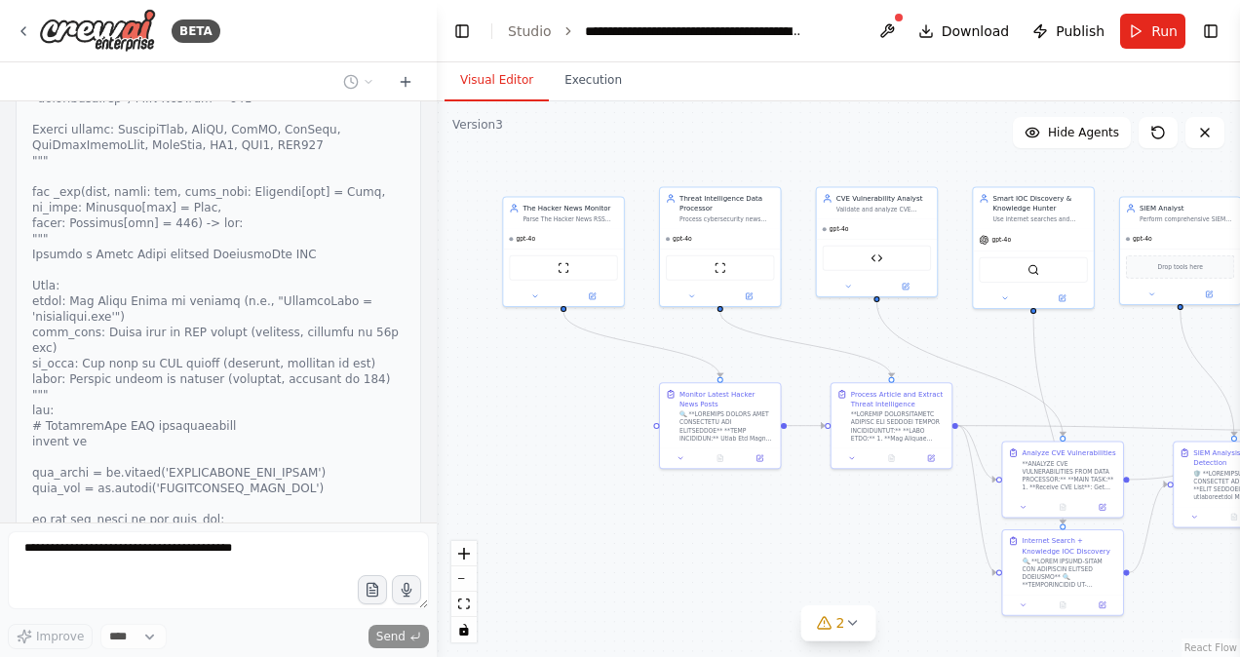
drag, startPoint x: 772, startPoint y: 176, endPoint x: 1084, endPoint y: 155, distance: 312.7
click at [1084, 155] on div ".deletable-edge-delete-btn { width: 20px; height: 20px; border: 0px solid #ffff…" at bounding box center [839, 379] width 804 height 556
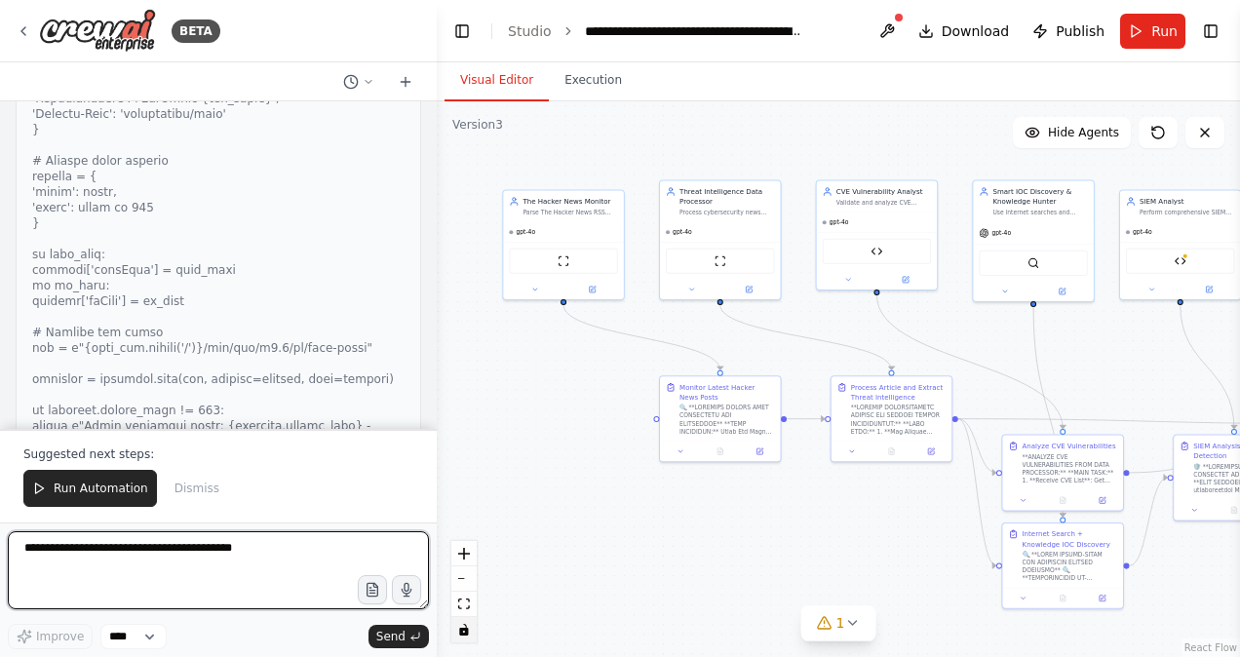
scroll to position [36073, 0]
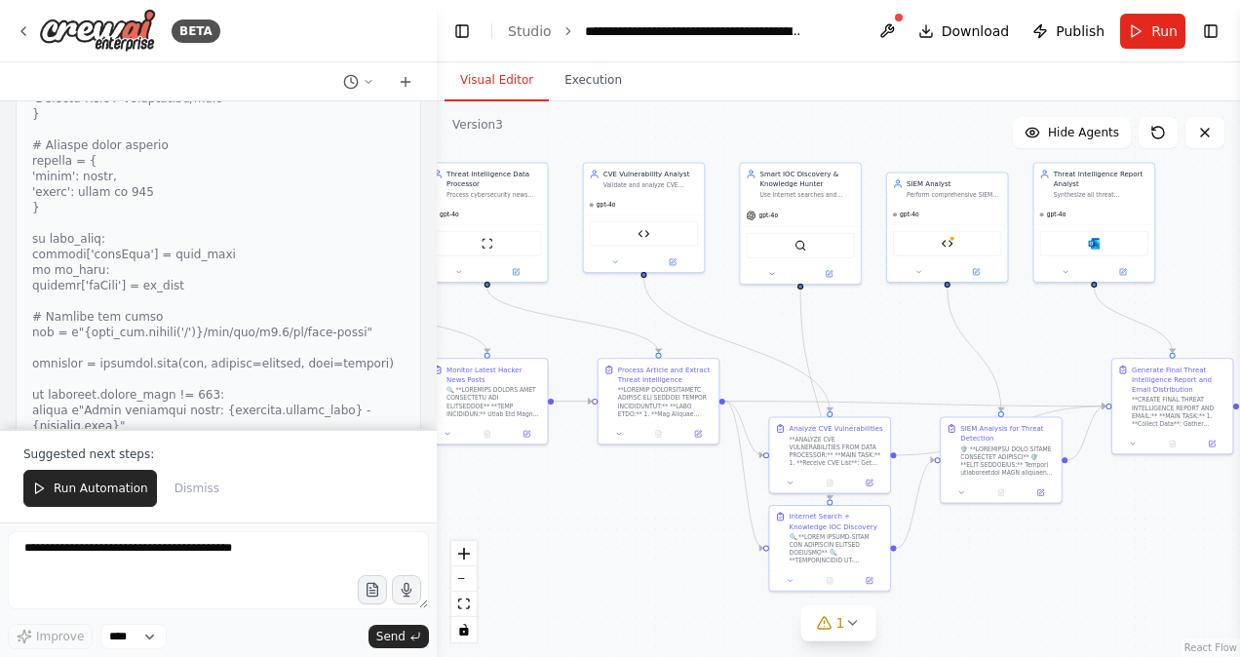
drag, startPoint x: 981, startPoint y: 347, endPoint x: 748, endPoint y: 330, distance: 233.7
click at [748, 330] on div ".deletable-edge-delete-btn { width: 20px; height: 20px; border: 0px solid #ffff…" at bounding box center [839, 379] width 804 height 556
click at [949, 238] on img at bounding box center [948, 242] width 12 height 12
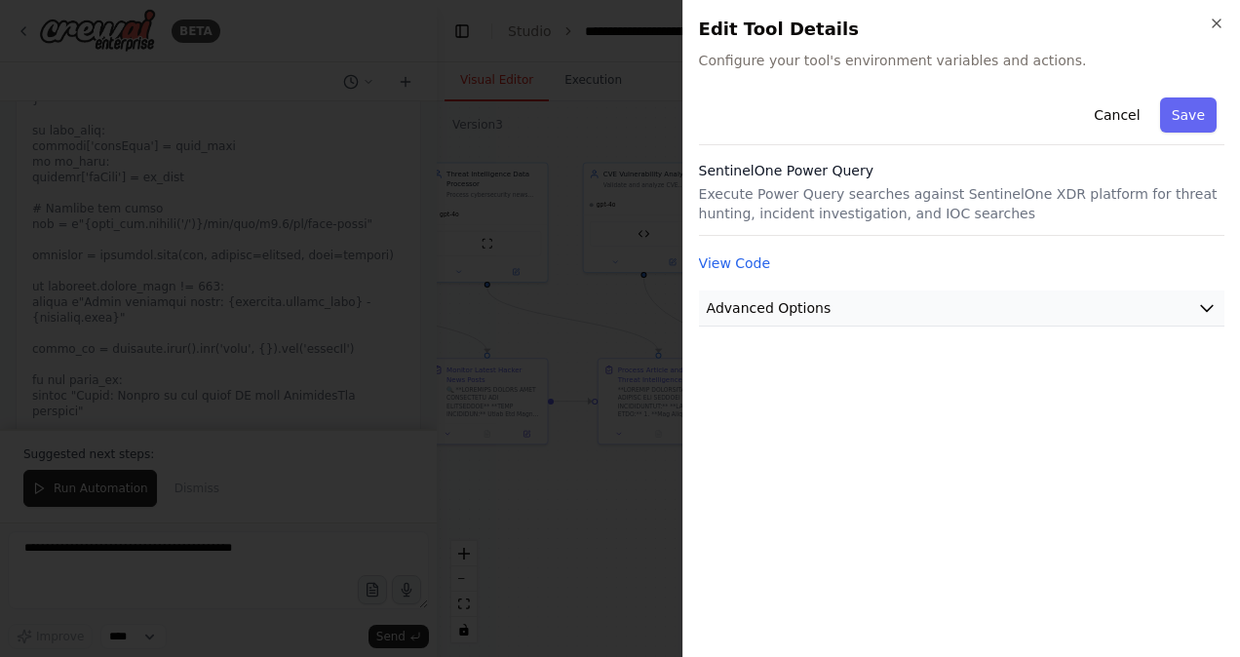
click at [1211, 301] on icon "button" at bounding box center [1208, 308] width 20 height 20
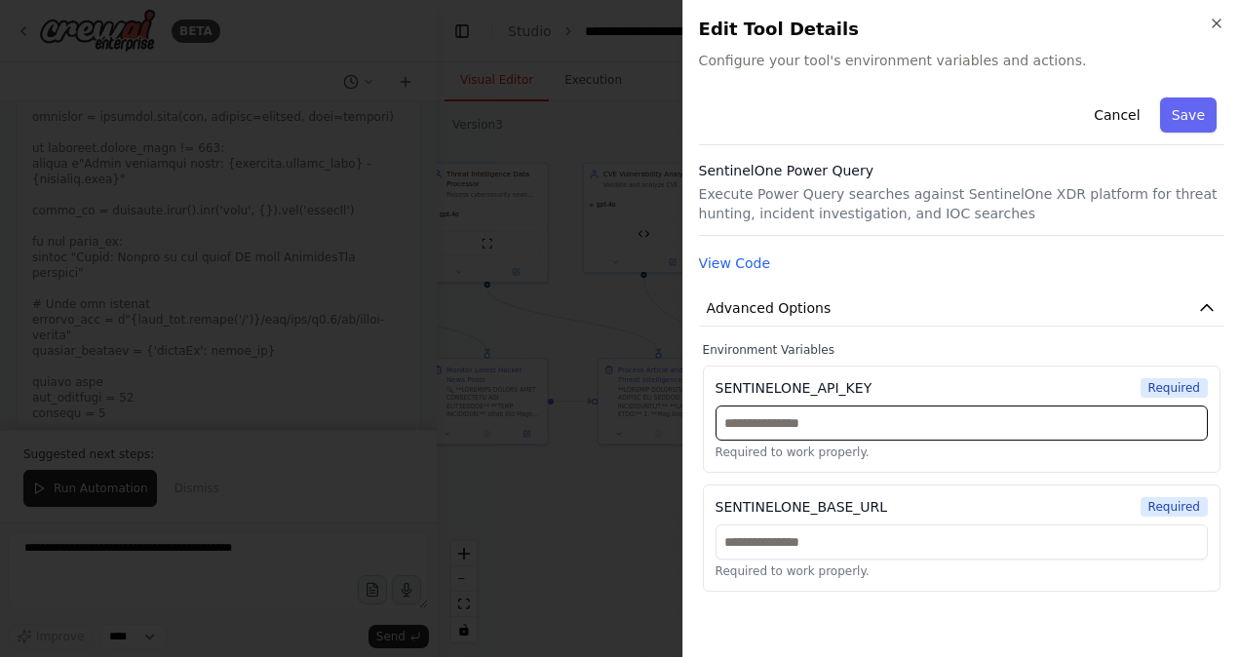
click at [1067, 424] on input "text" at bounding box center [962, 423] width 492 height 35
click at [975, 429] on input "text" at bounding box center [962, 423] width 492 height 35
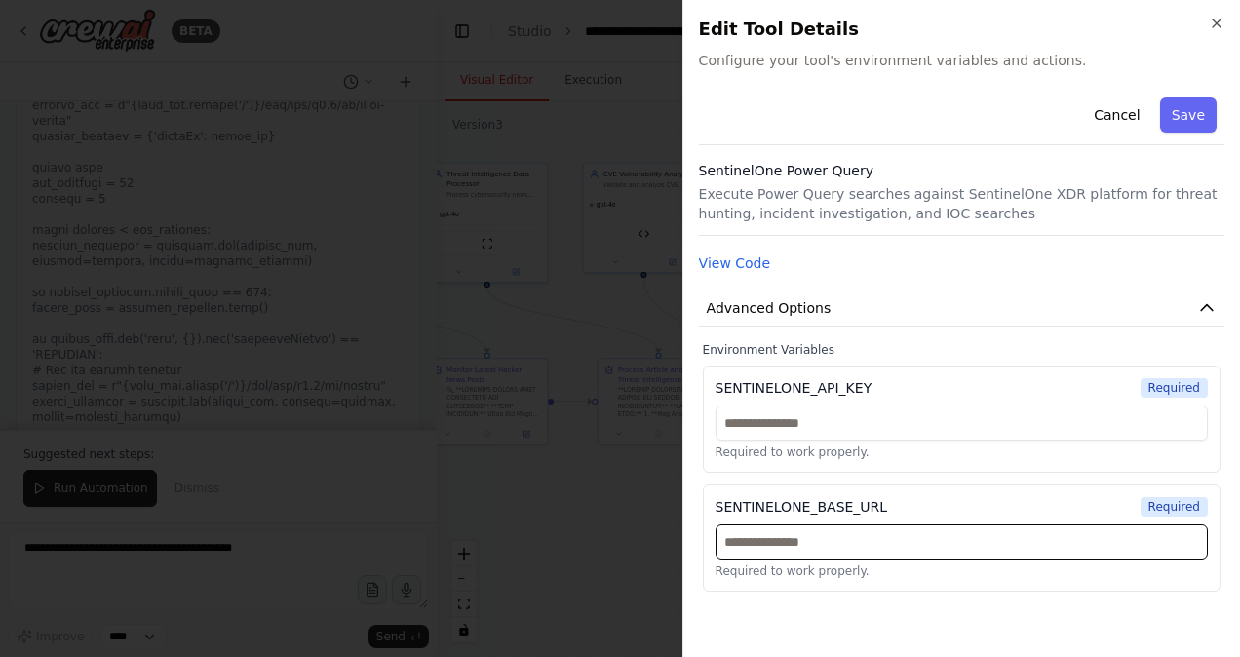
click at [838, 548] on input "text" at bounding box center [962, 542] width 492 height 35
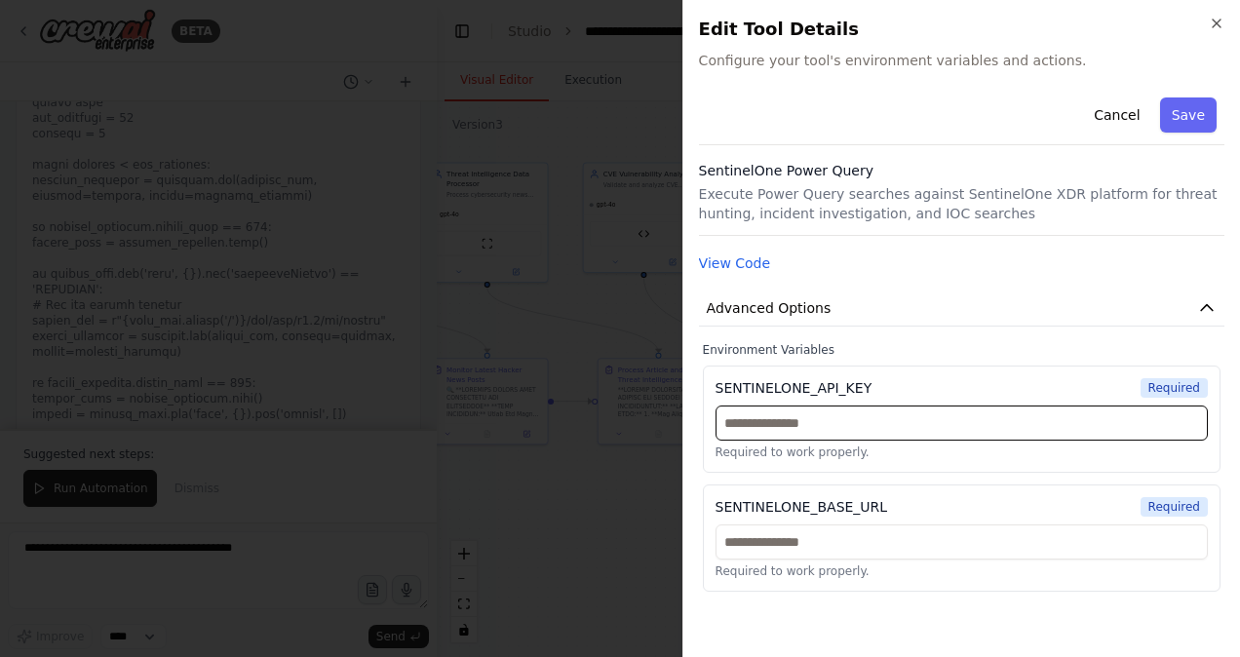
click at [843, 419] on input "text" at bounding box center [962, 423] width 492 height 35
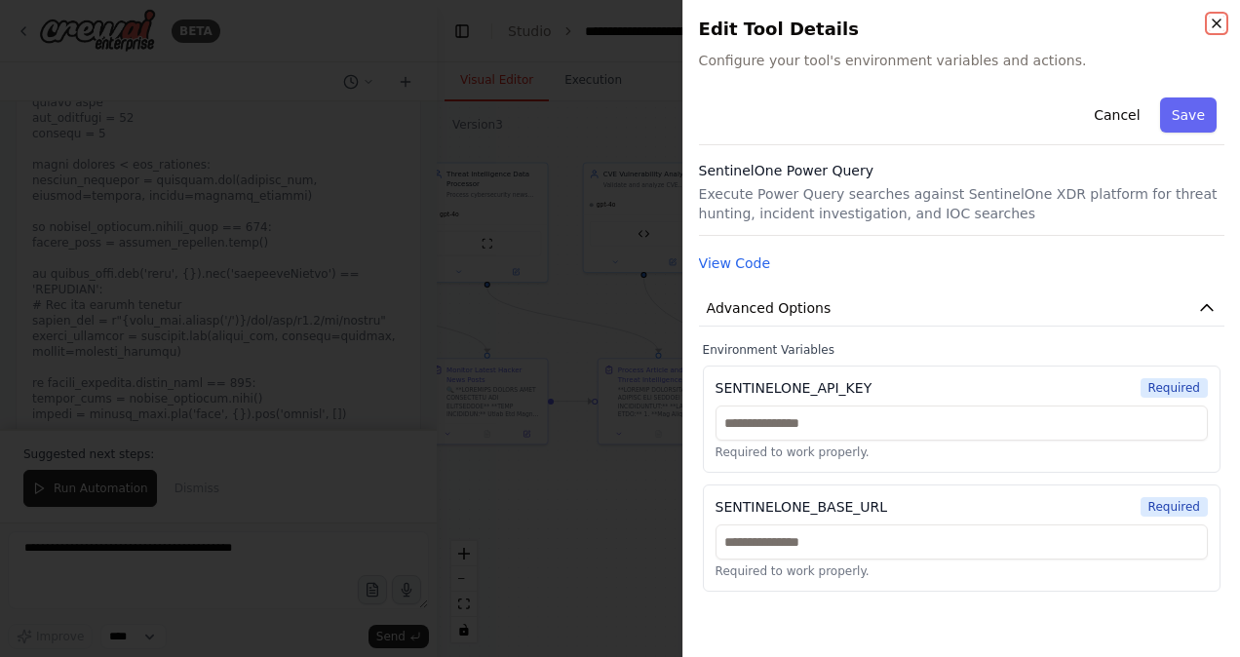
click at [1219, 22] on icon "button" at bounding box center [1217, 24] width 16 height 16
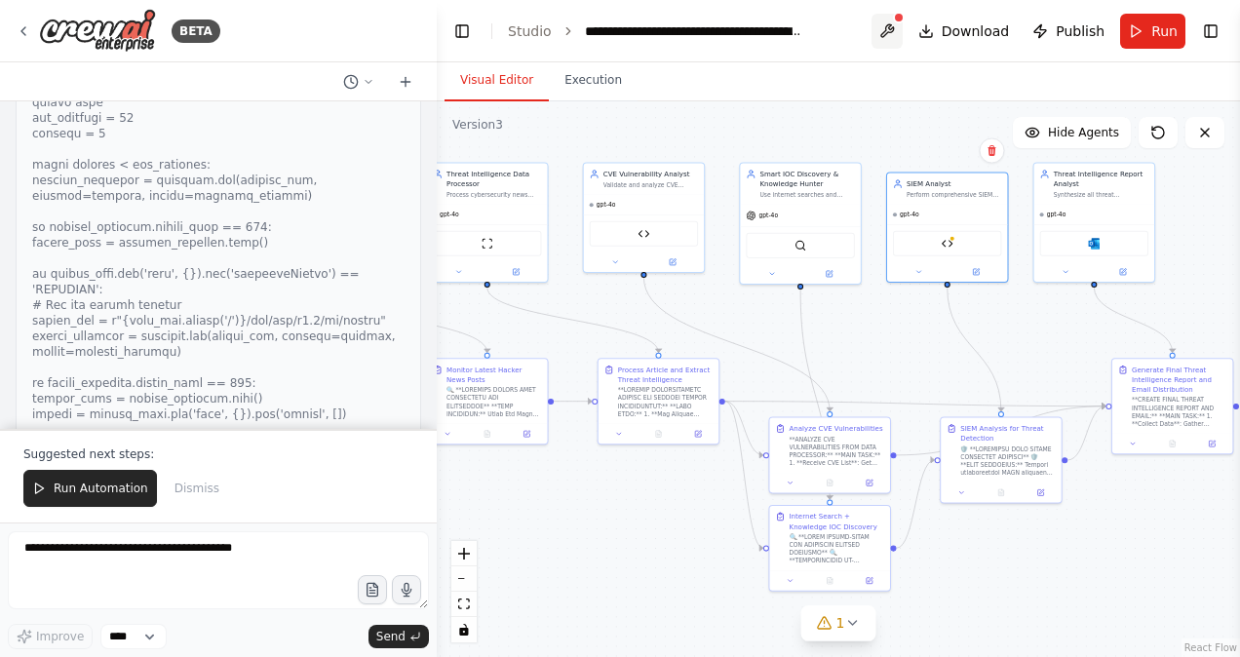
click at [898, 22] on button at bounding box center [887, 31] width 31 height 35
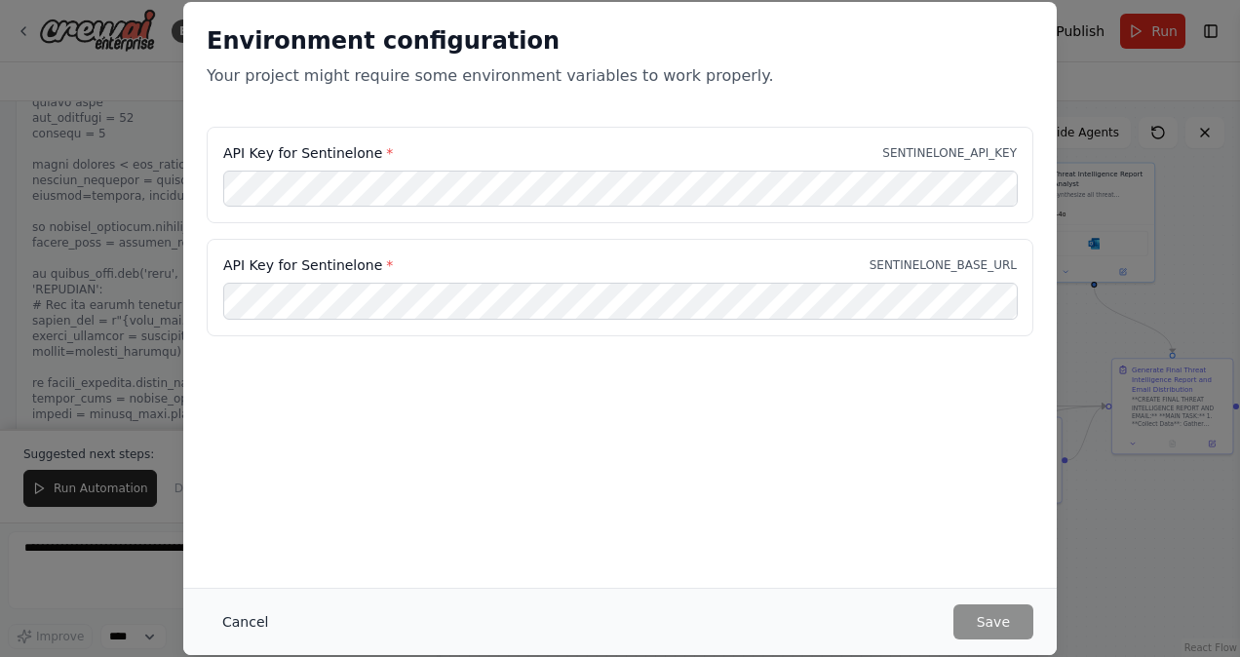
click at [252, 630] on button "Cancel" at bounding box center [245, 622] width 77 height 35
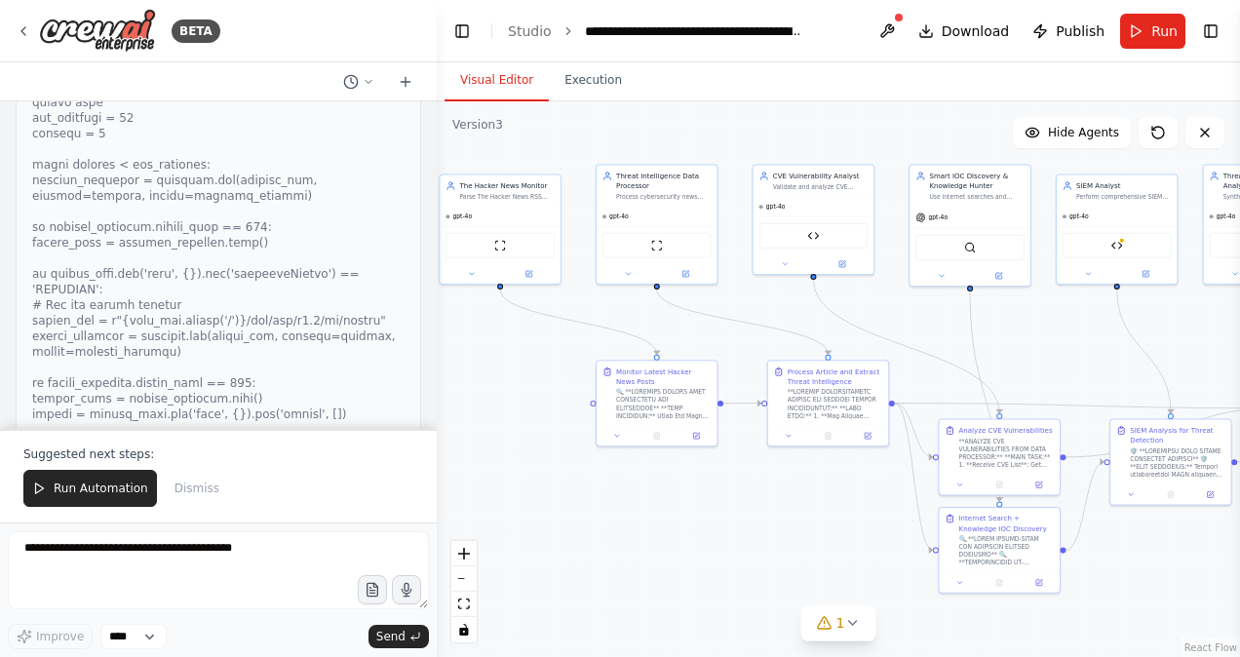
drag, startPoint x: 741, startPoint y: 146, endPoint x: 911, endPoint y: 148, distance: 169.7
click at [911, 148] on div ".deletable-edge-delete-btn { width: 20px; height: 20px; border: 0px solid #ffff…" at bounding box center [839, 379] width 804 height 556
click at [1121, 246] on img at bounding box center [1118, 244] width 12 height 12
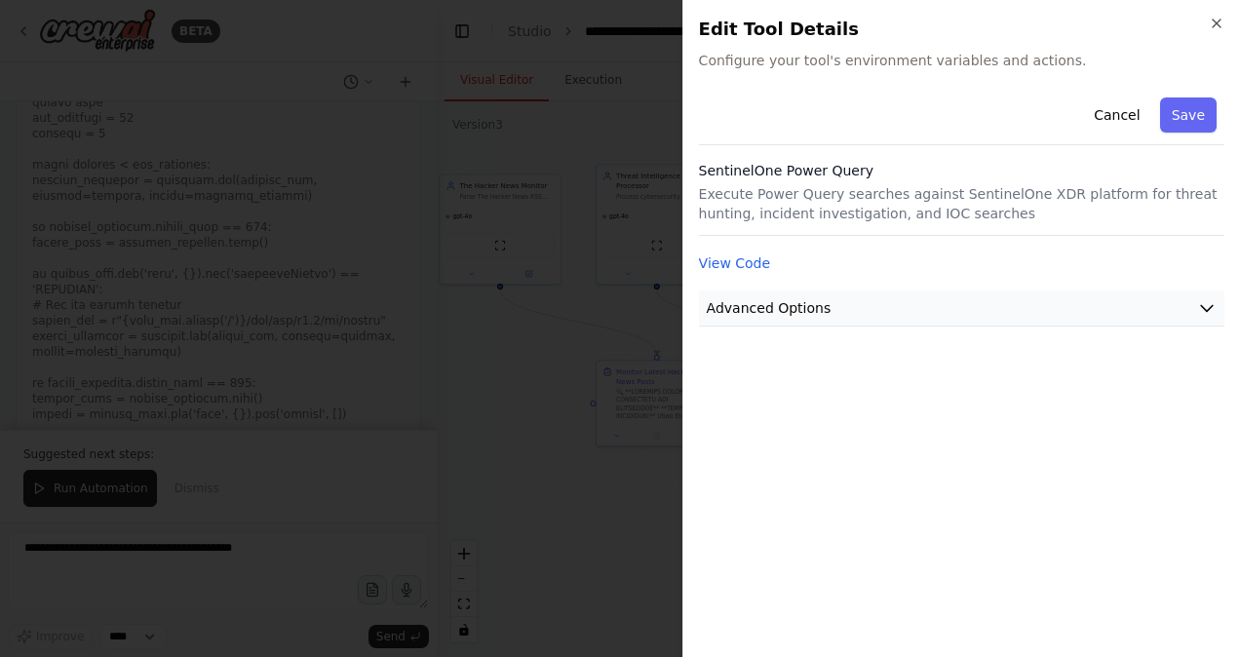
click at [1213, 304] on icon "button" at bounding box center [1208, 308] width 20 height 20
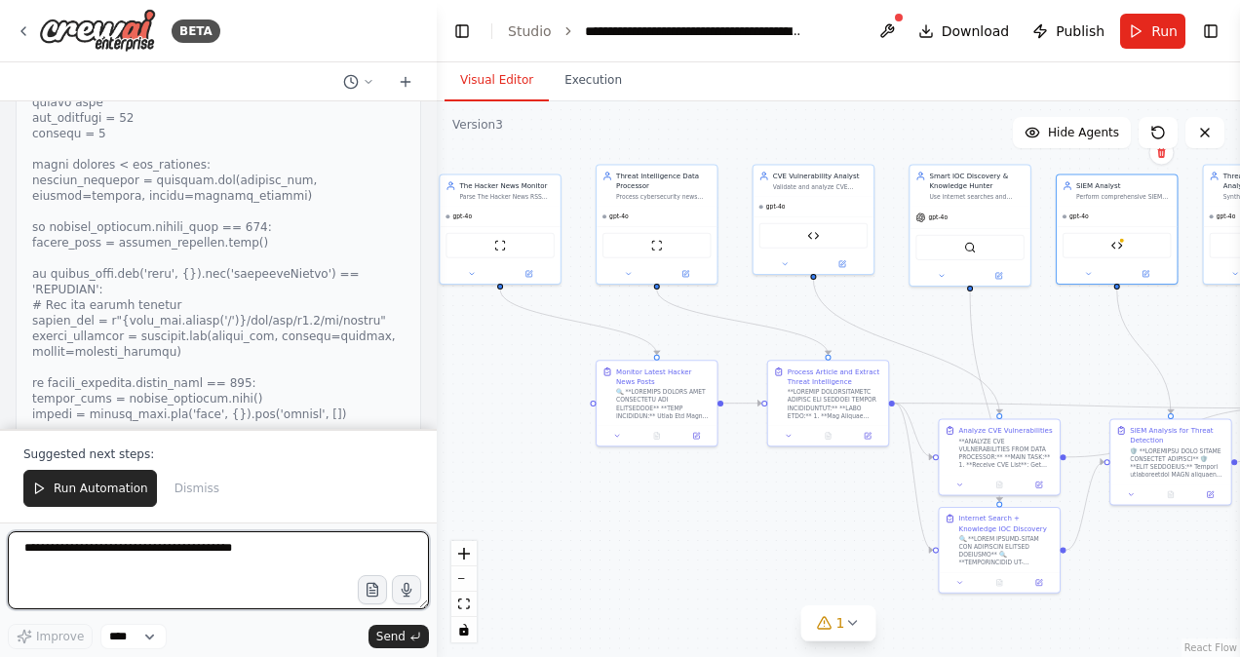
click at [114, 560] on textarea at bounding box center [218, 570] width 421 height 78
type textarea "*"
paste textarea "**********"
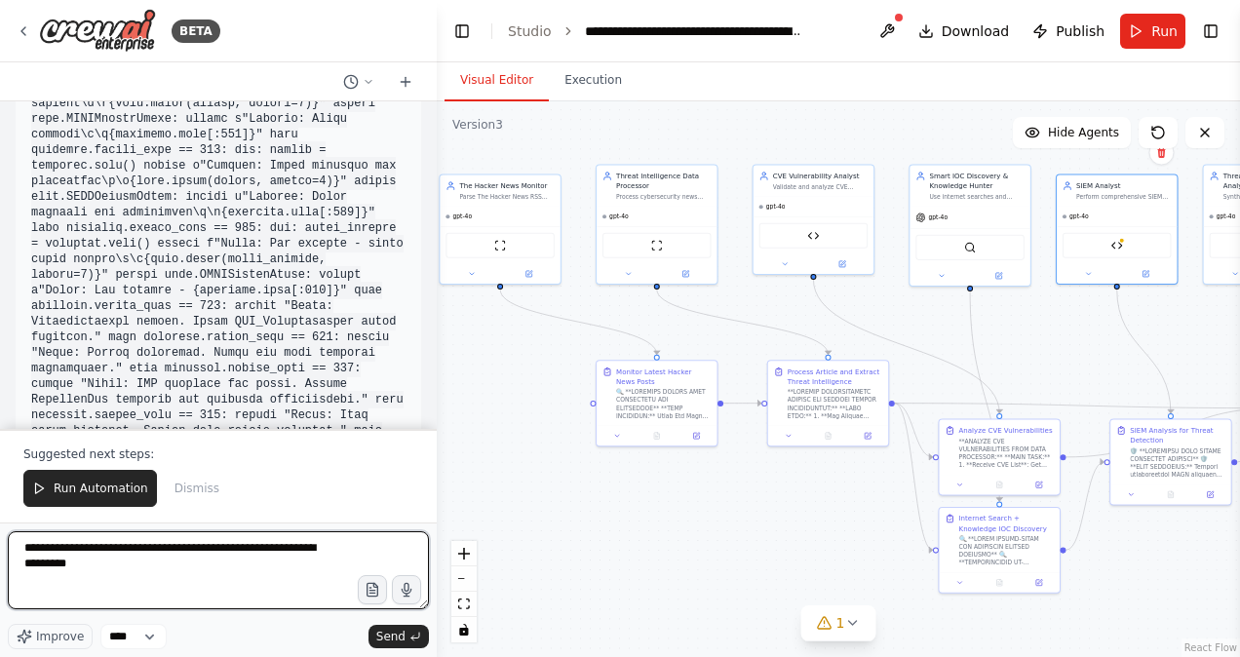
scroll to position [29410, 0]
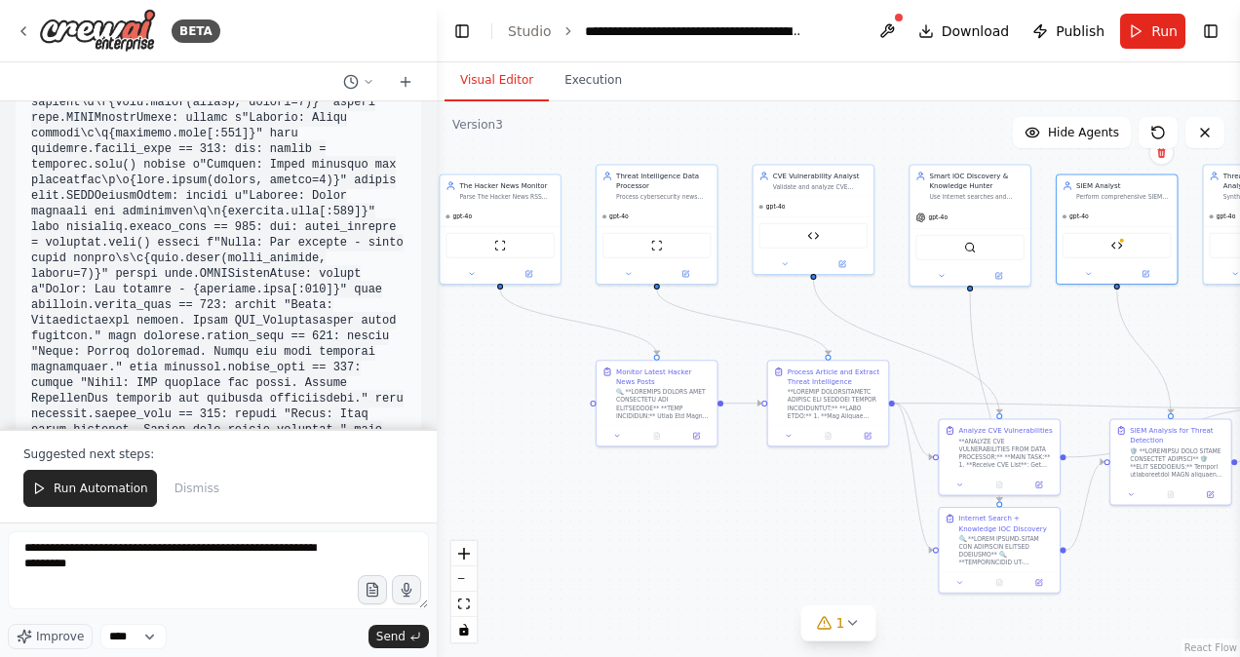
drag, startPoint x: 230, startPoint y: 324, endPoint x: 29, endPoint y: 326, distance: 200.9
copy code "[URL][DOMAIN_NAME]"
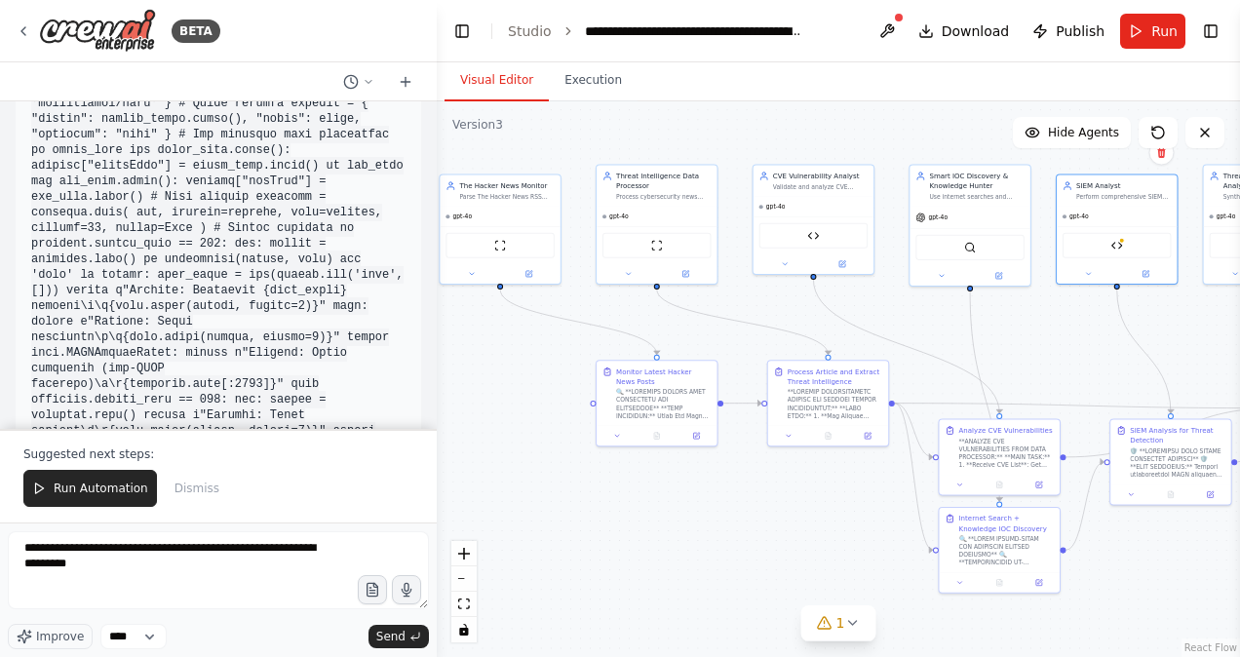
scroll to position [31862, 0]
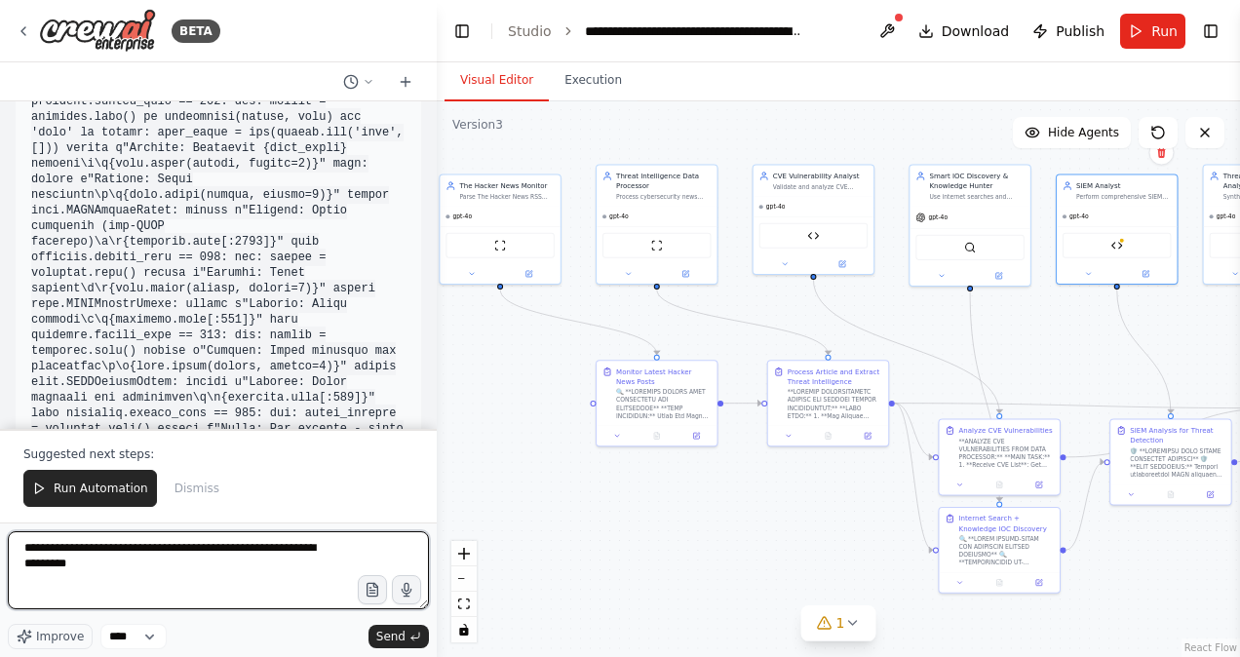
click at [111, 571] on textarea "**********" at bounding box center [218, 570] width 421 height 78
paste textarea "**********"
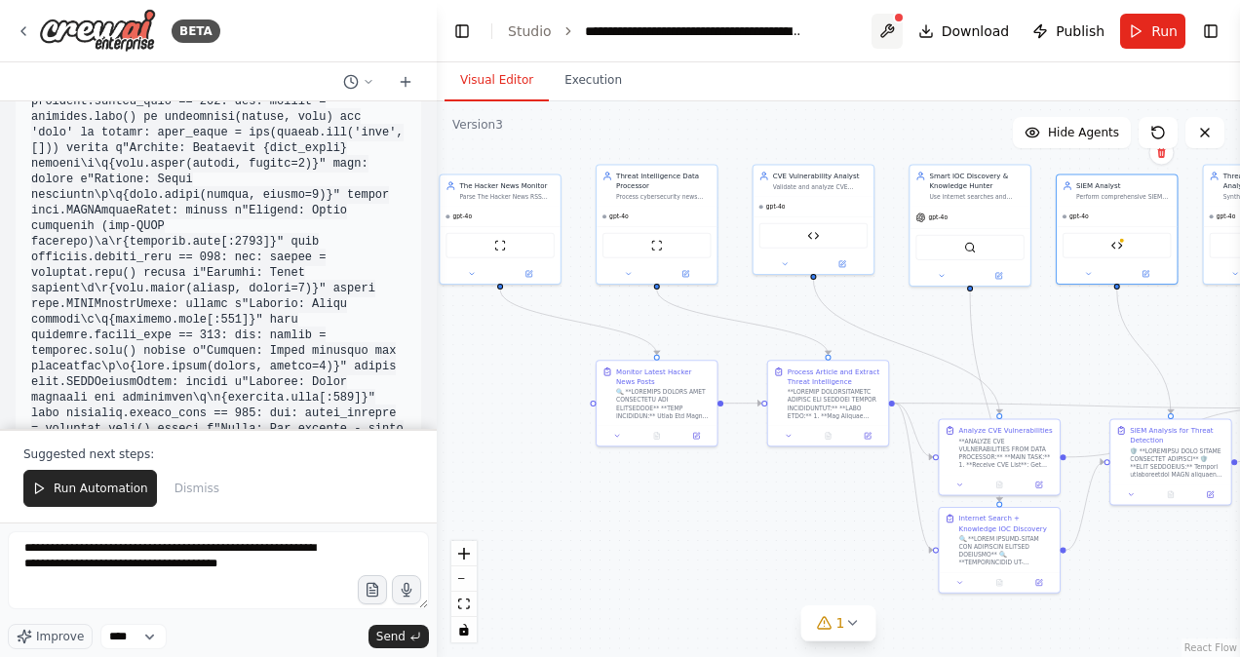
click at [899, 29] on button at bounding box center [887, 31] width 31 height 35
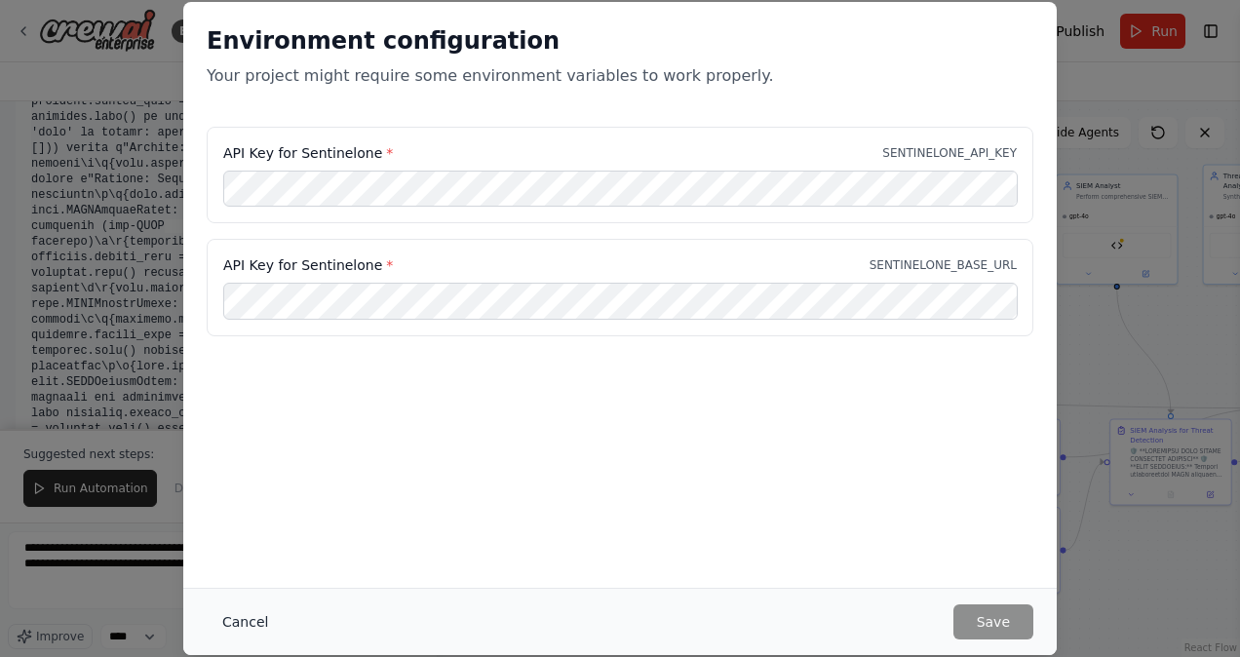
click at [252, 614] on button "Cancel" at bounding box center [245, 622] width 77 height 35
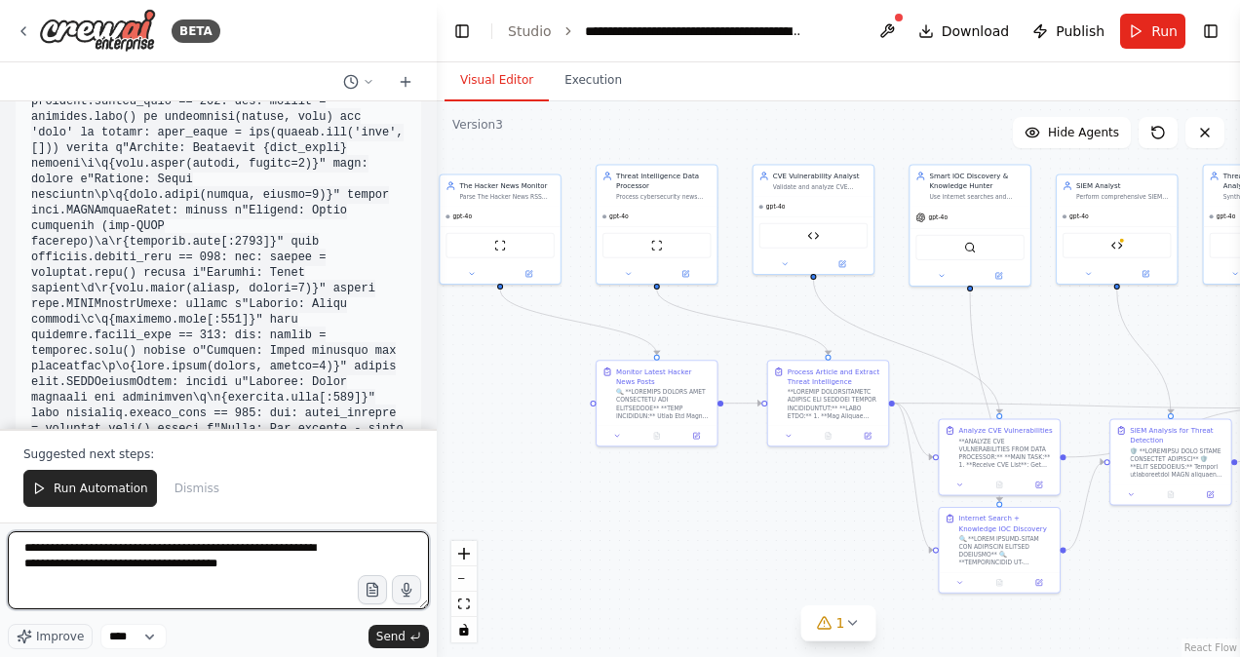
click at [253, 570] on textarea "**********" at bounding box center [218, 570] width 421 height 78
type textarea "**********"
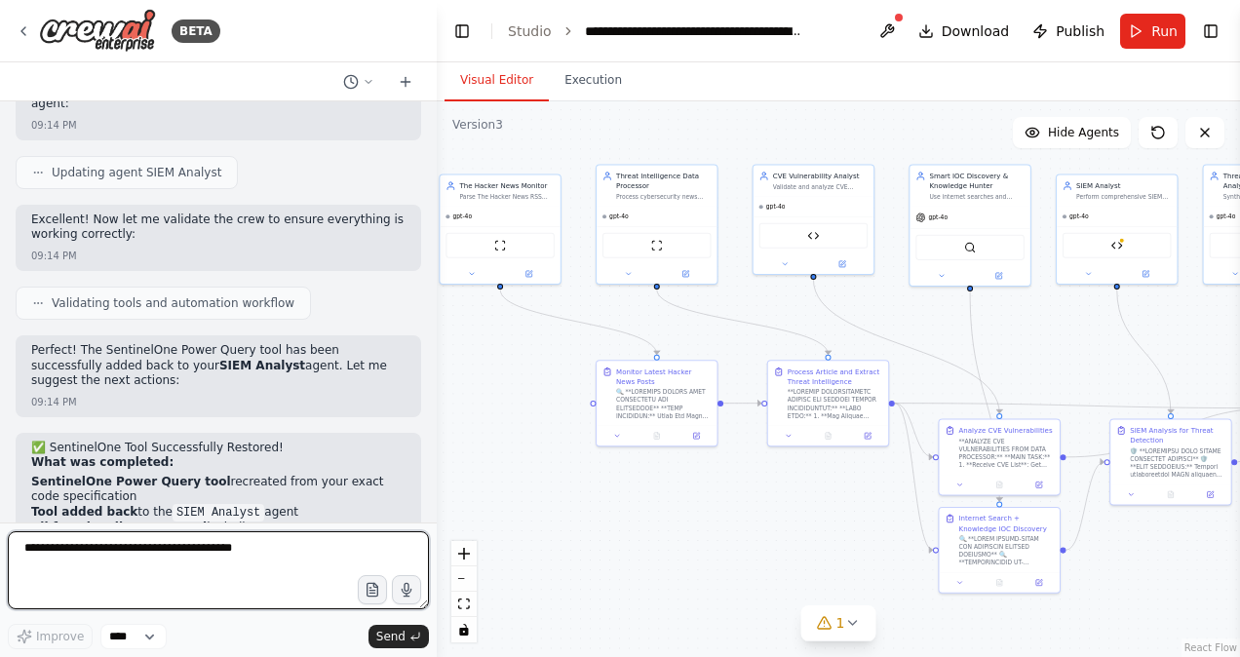
scroll to position [37885, 0]
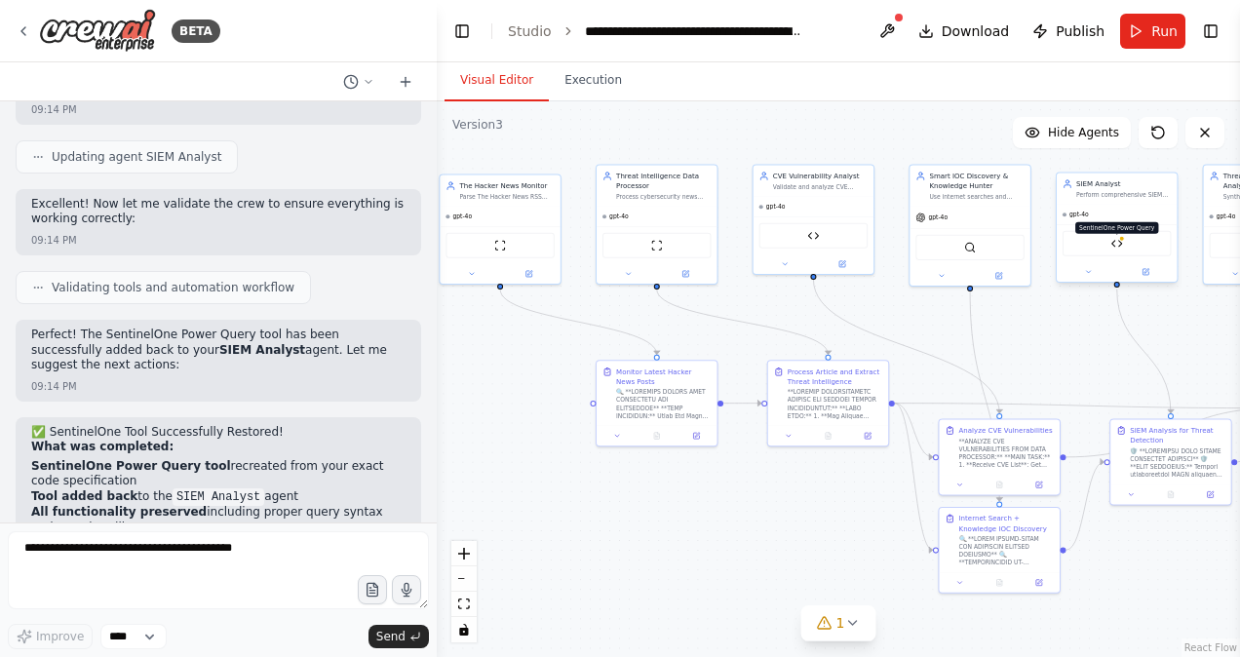
click at [1118, 241] on img at bounding box center [1118, 244] width 12 height 12
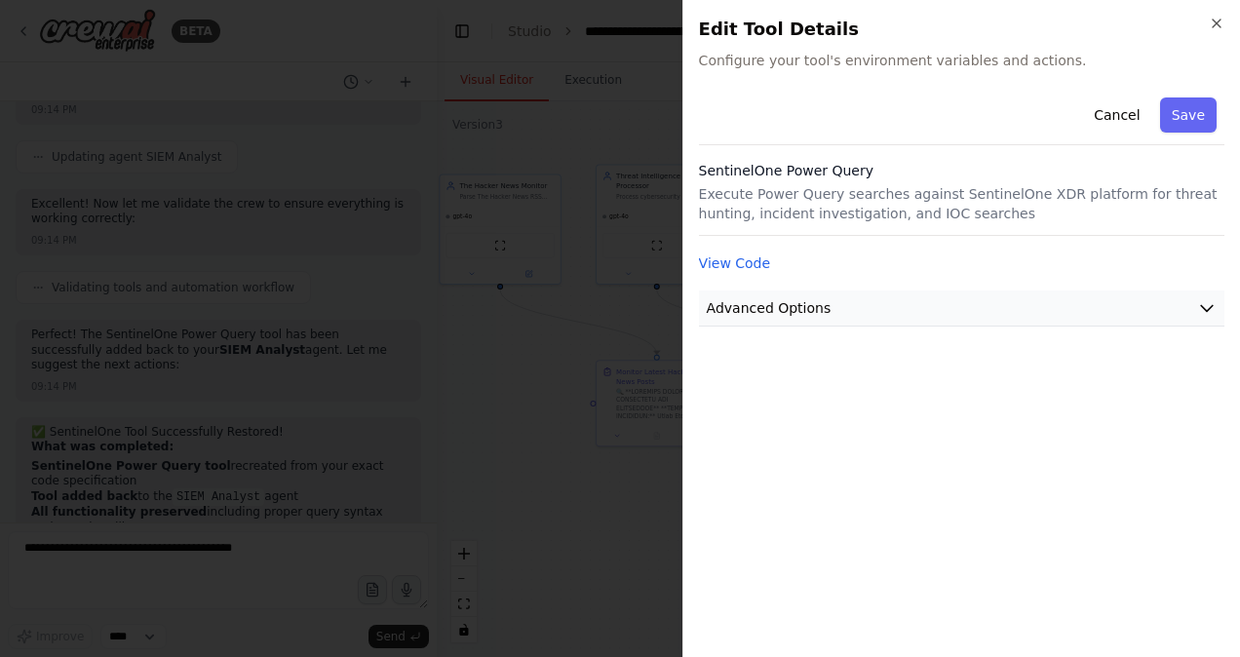
click at [1205, 296] on button "Advanced Options" at bounding box center [962, 309] width 526 height 36
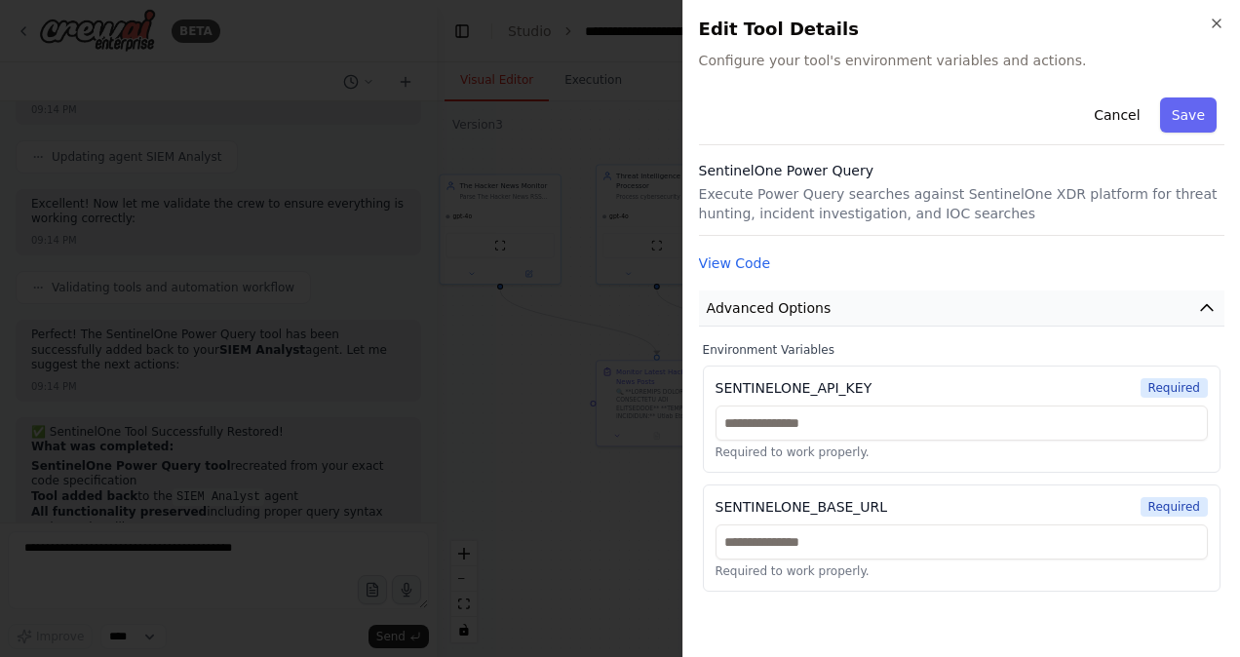
click at [1205, 296] on button "Advanced Options" at bounding box center [962, 309] width 526 height 36
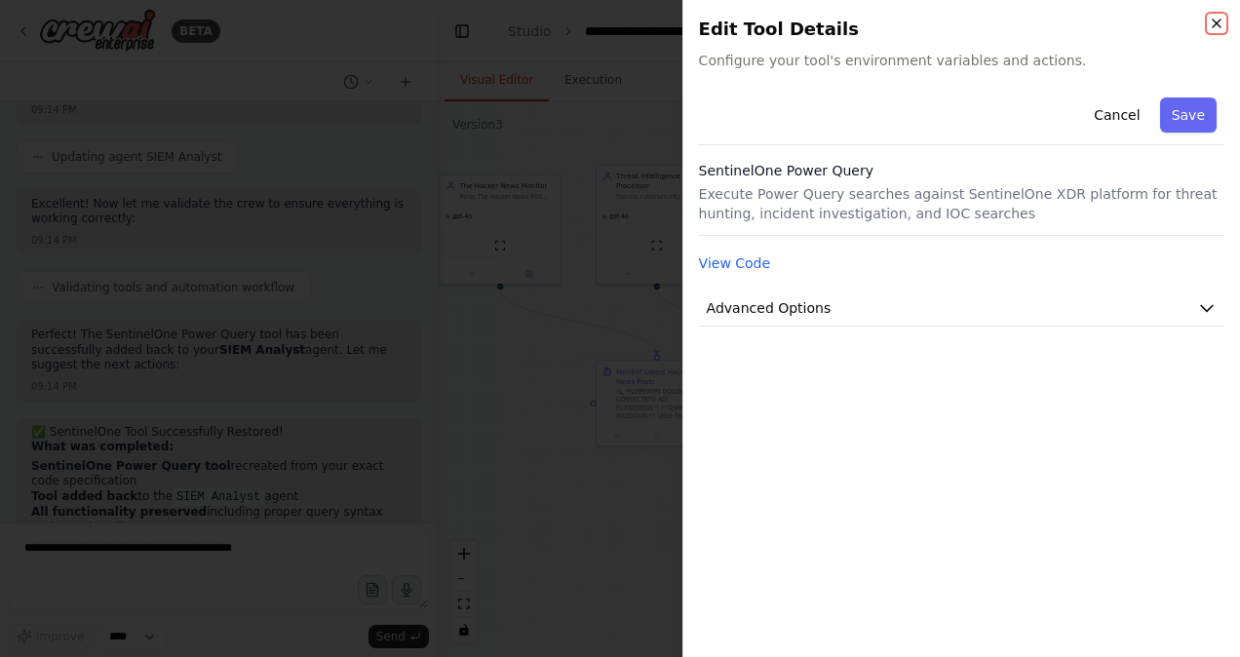
click at [1213, 23] on icon "button" at bounding box center [1217, 24] width 16 height 16
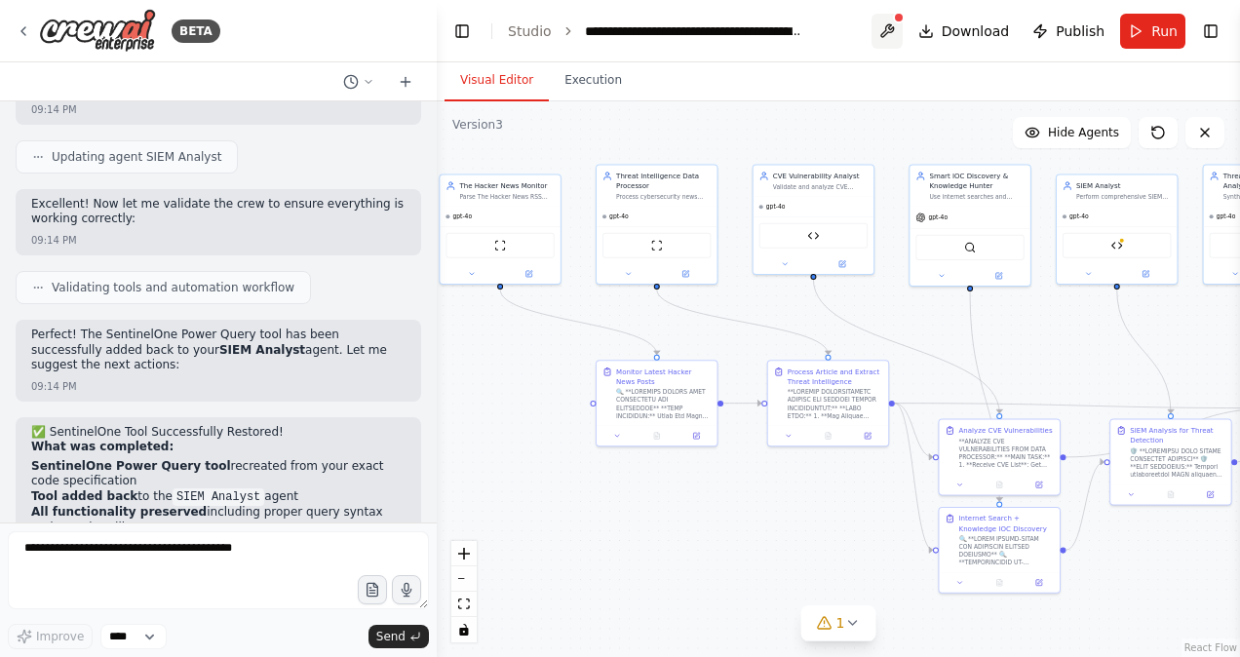
click at [886, 22] on button at bounding box center [887, 31] width 31 height 35
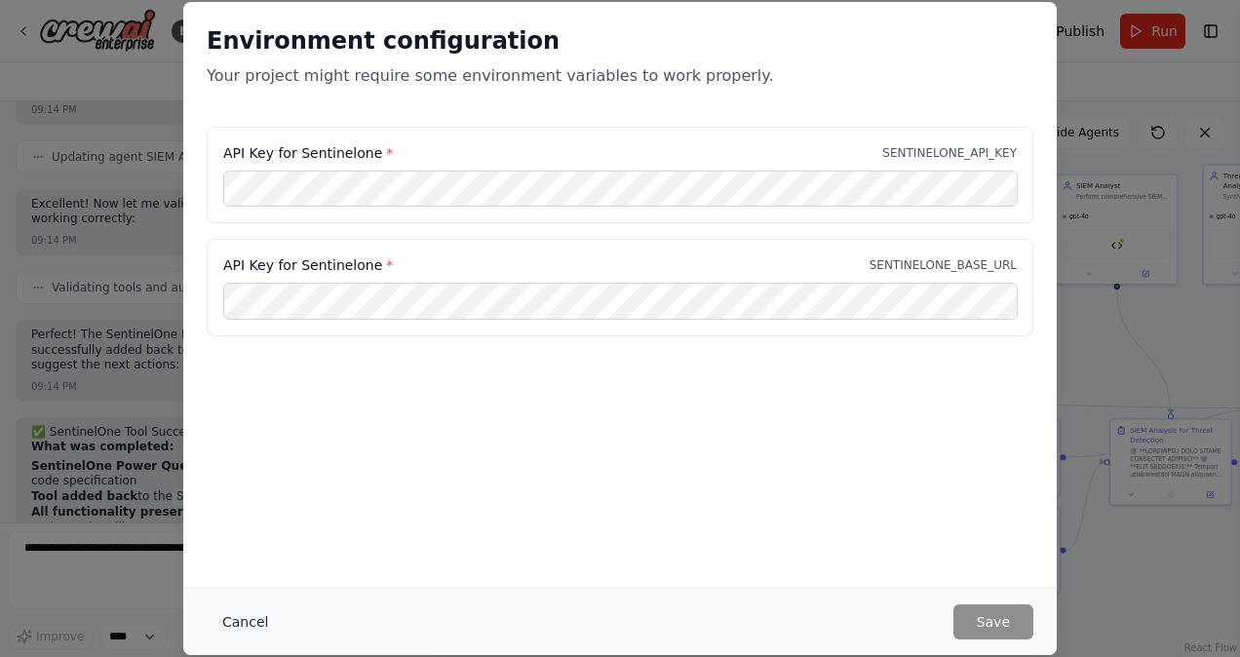
click at [250, 617] on button "Cancel" at bounding box center [245, 622] width 77 height 35
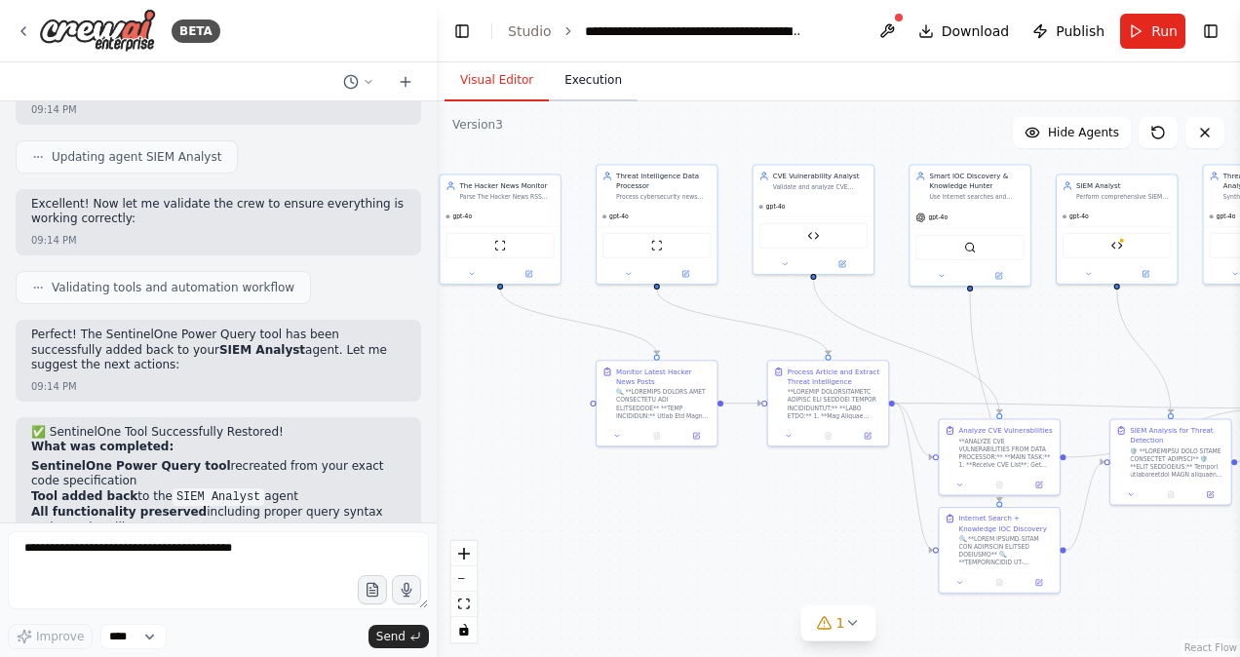
click at [587, 85] on button "Execution" at bounding box center [593, 80] width 89 height 41
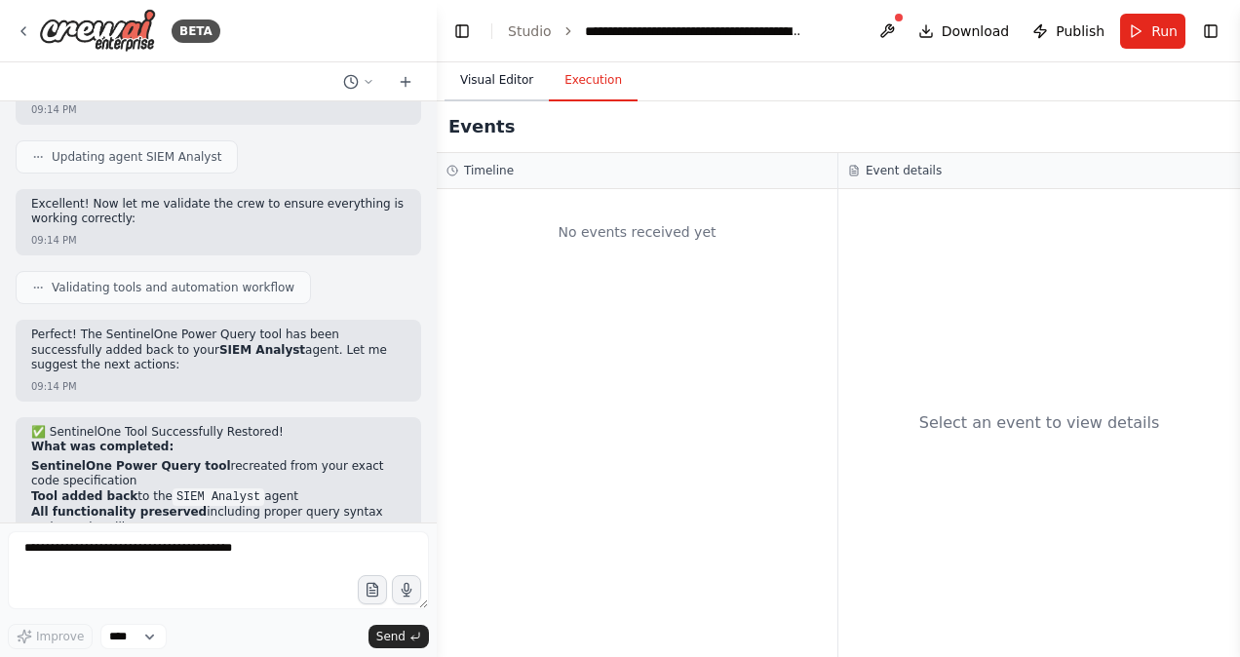
click at [492, 88] on button "Visual Editor" at bounding box center [497, 80] width 104 height 41
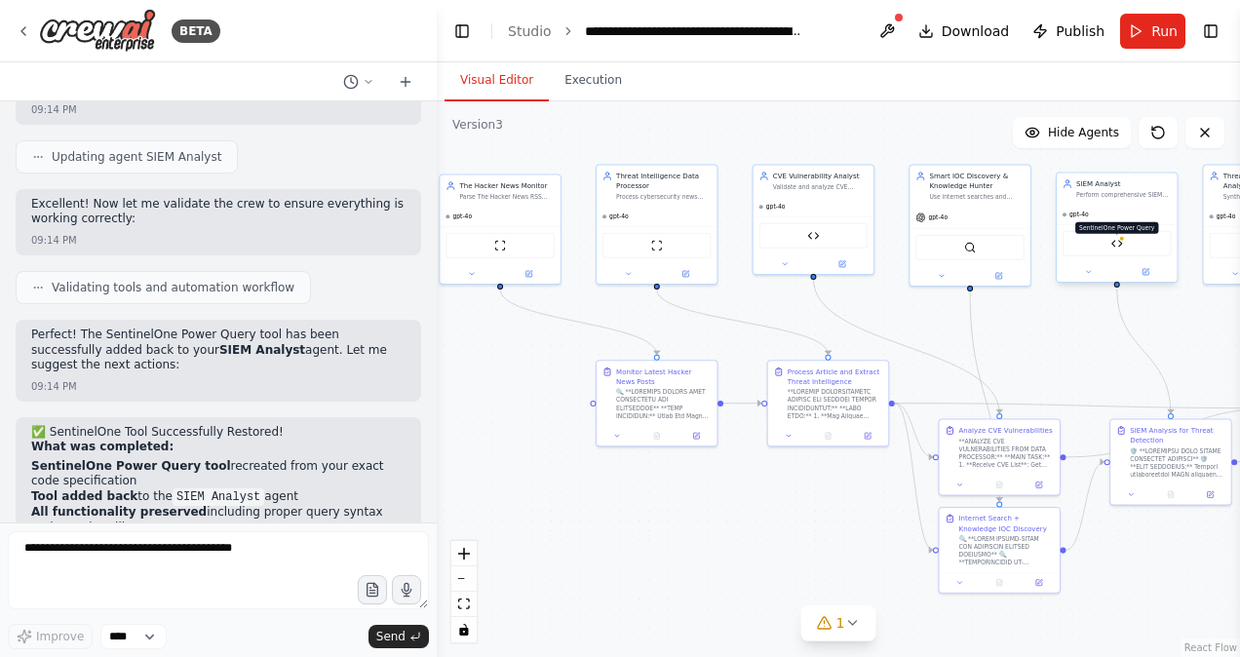
click at [1119, 242] on img at bounding box center [1118, 244] width 12 height 12
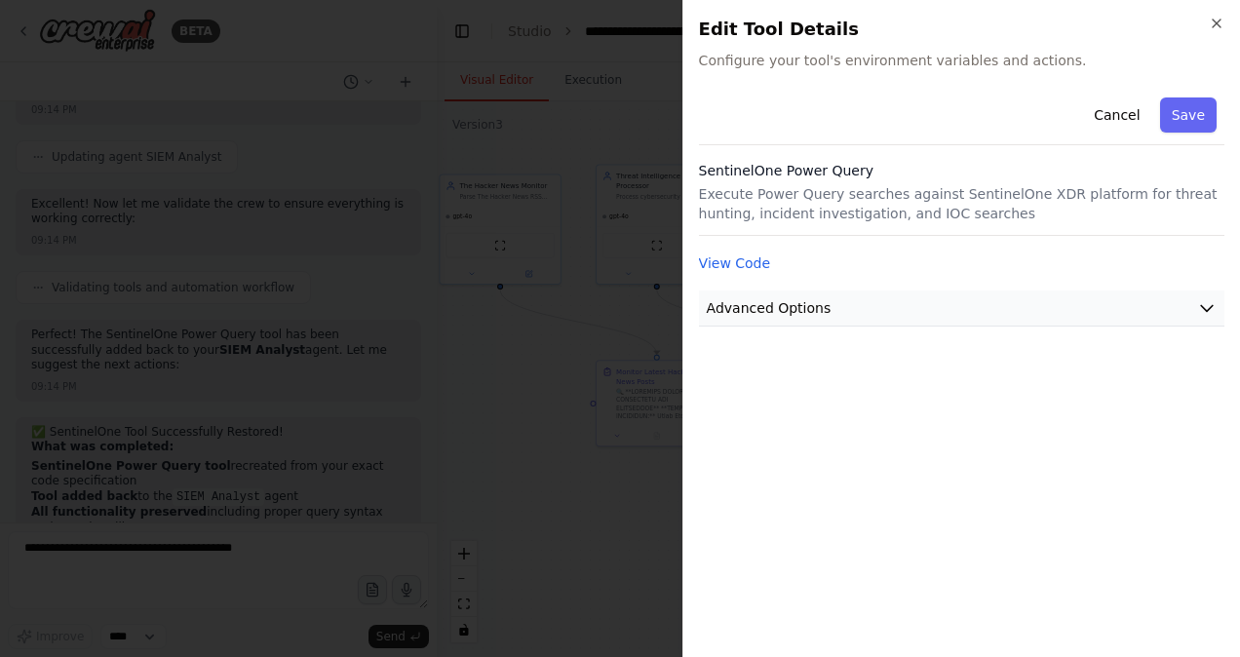
click at [1064, 312] on button "Advanced Options" at bounding box center [962, 309] width 526 height 36
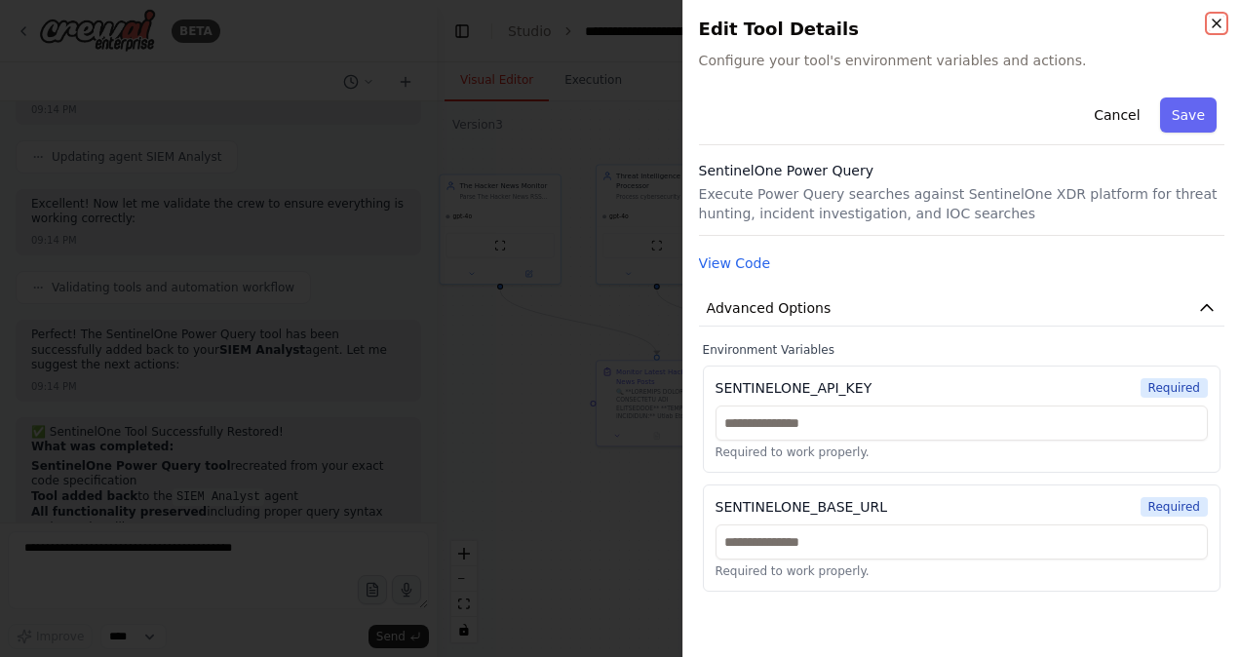
click at [1211, 21] on icon "button" at bounding box center [1217, 24] width 16 height 16
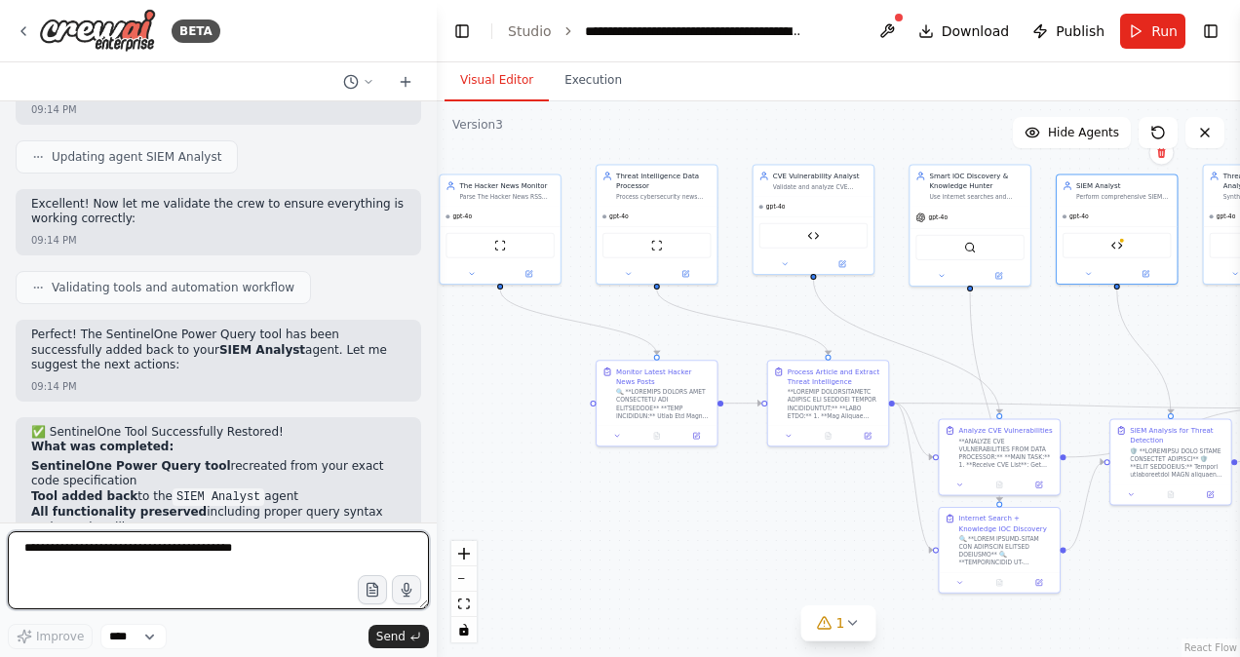
click at [156, 571] on textarea at bounding box center [218, 570] width 421 height 78
click at [113, 564] on textarea at bounding box center [218, 570] width 421 height 78
type textarea "**********"
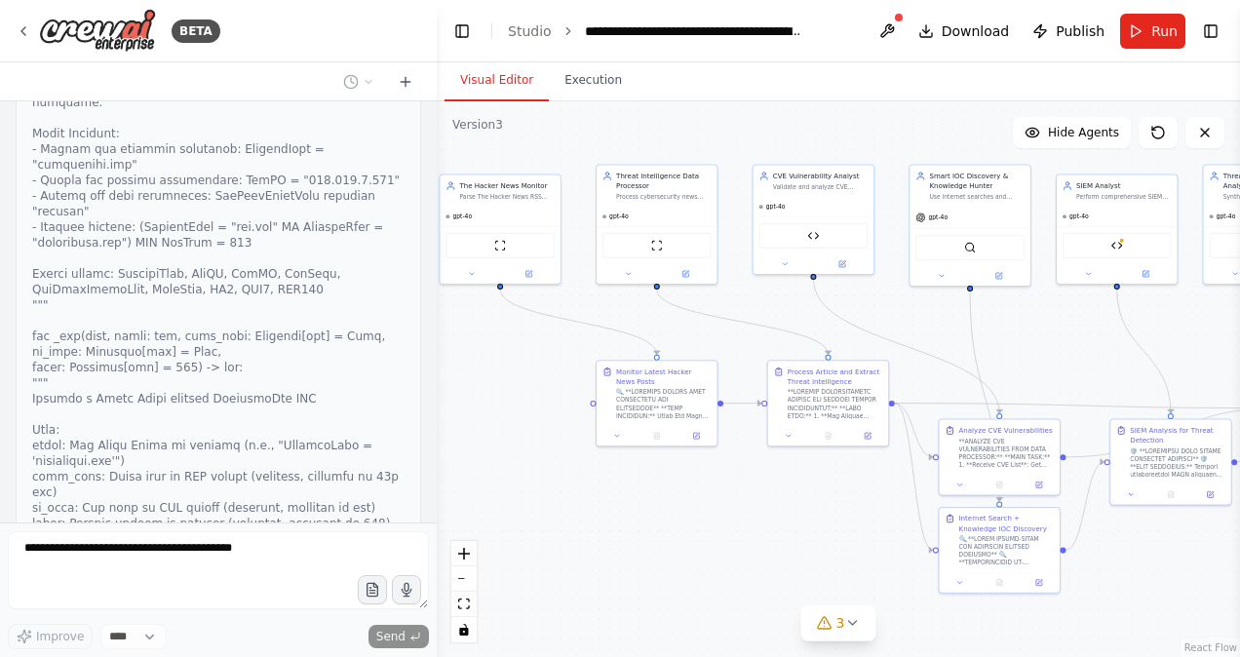
scroll to position [40725, 0]
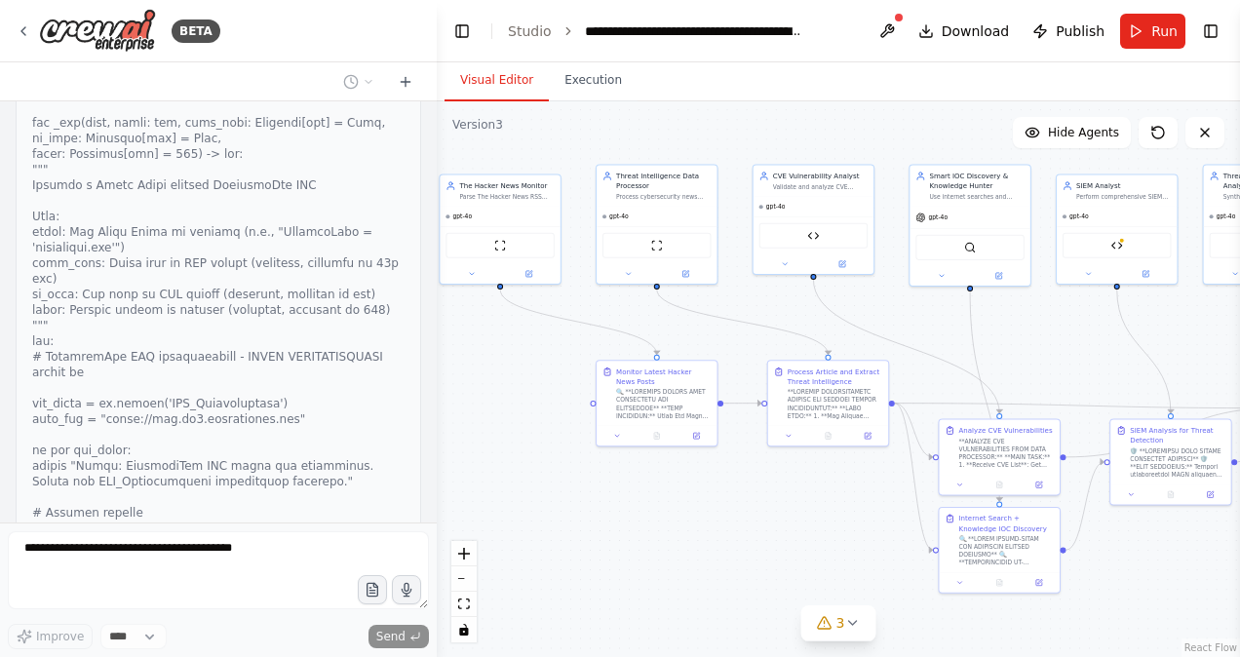
drag, startPoint x: 43, startPoint y: 376, endPoint x: 79, endPoint y: 377, distance: 36.1
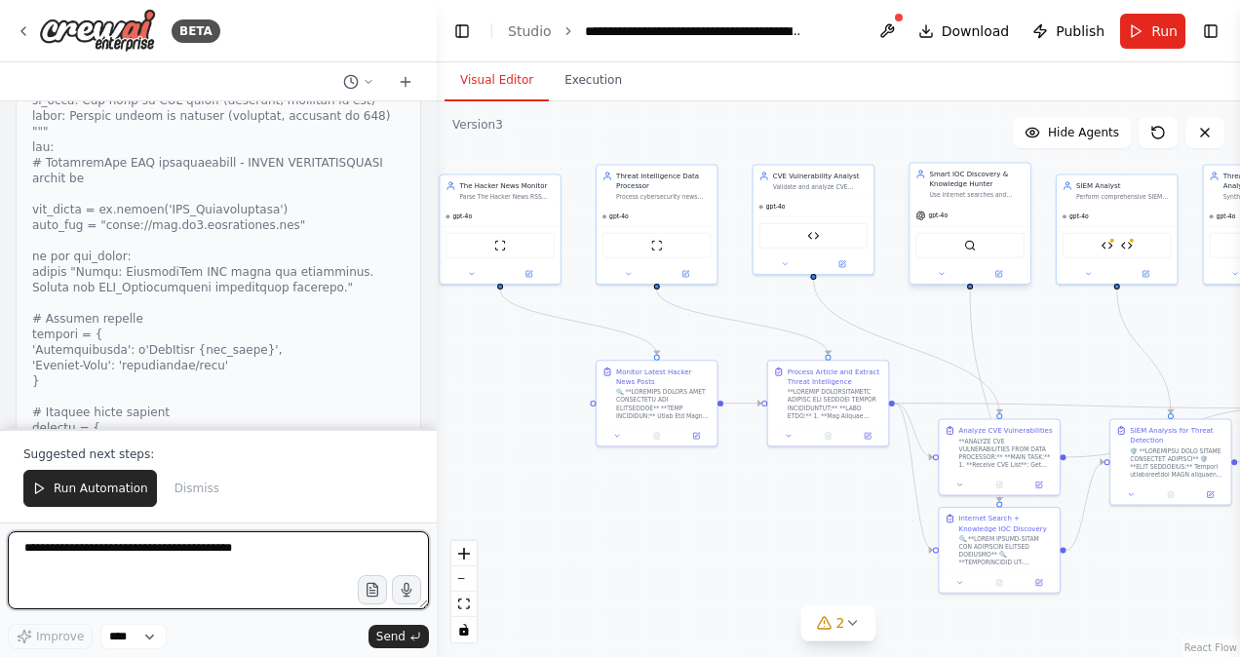
scroll to position [41143, 0]
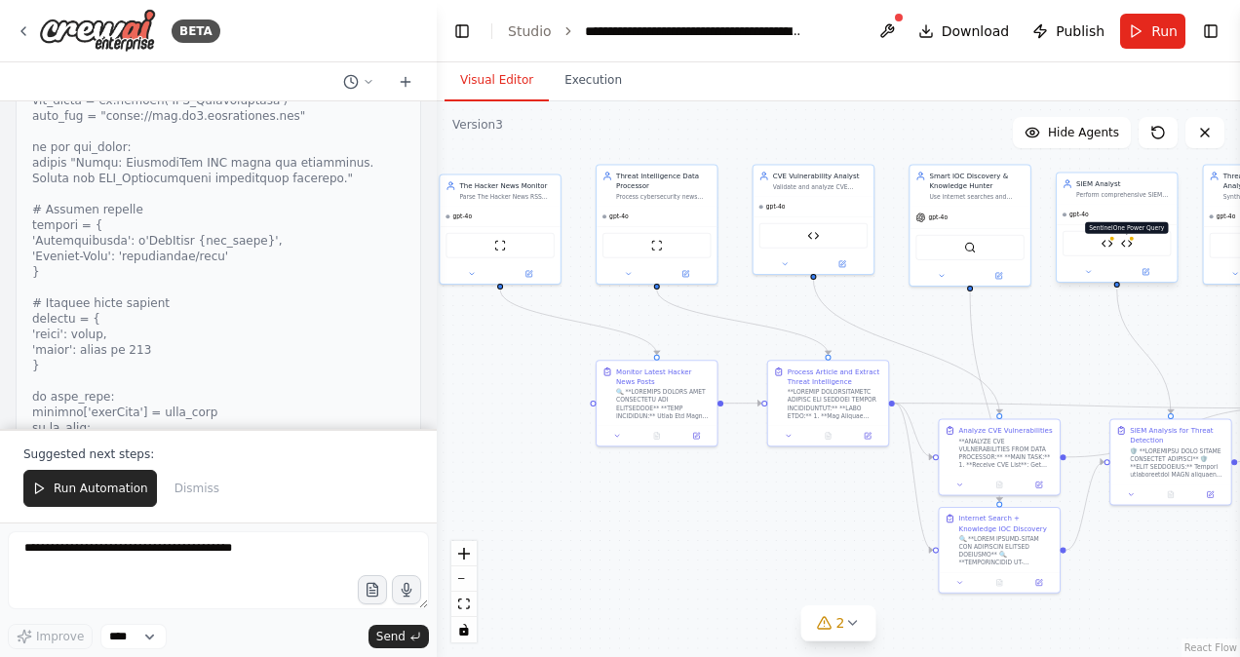
click at [1126, 238] on img at bounding box center [1127, 244] width 12 height 12
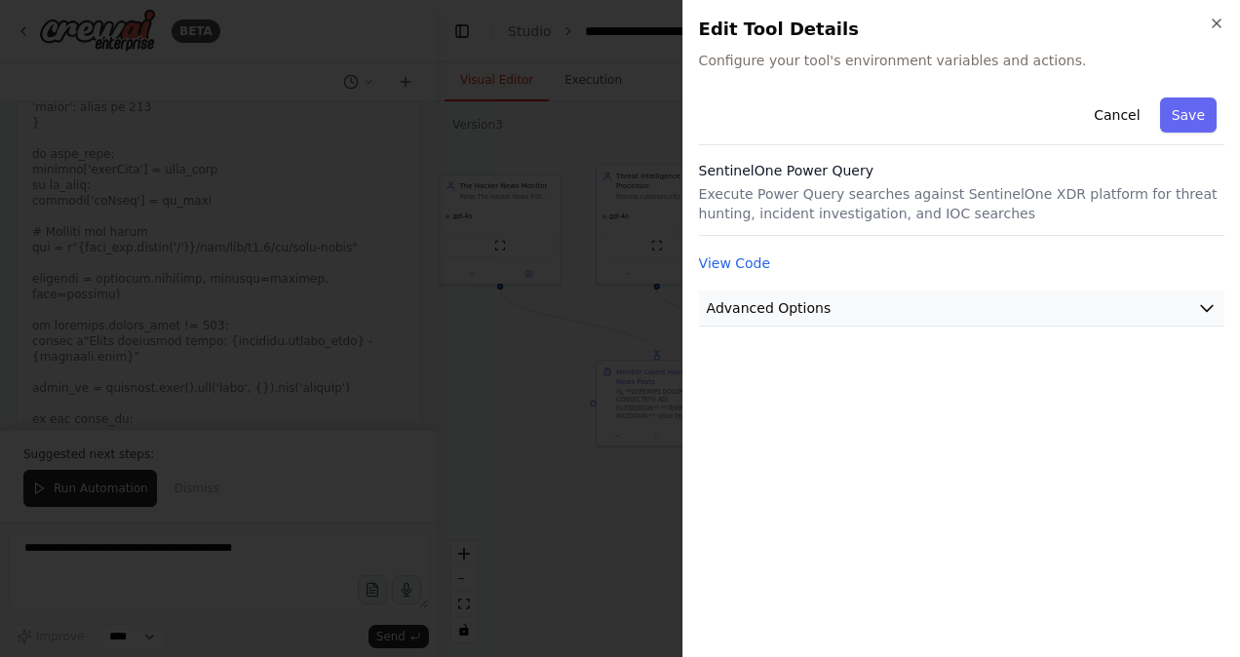
click at [1093, 298] on button "Advanced Options" at bounding box center [962, 309] width 526 height 36
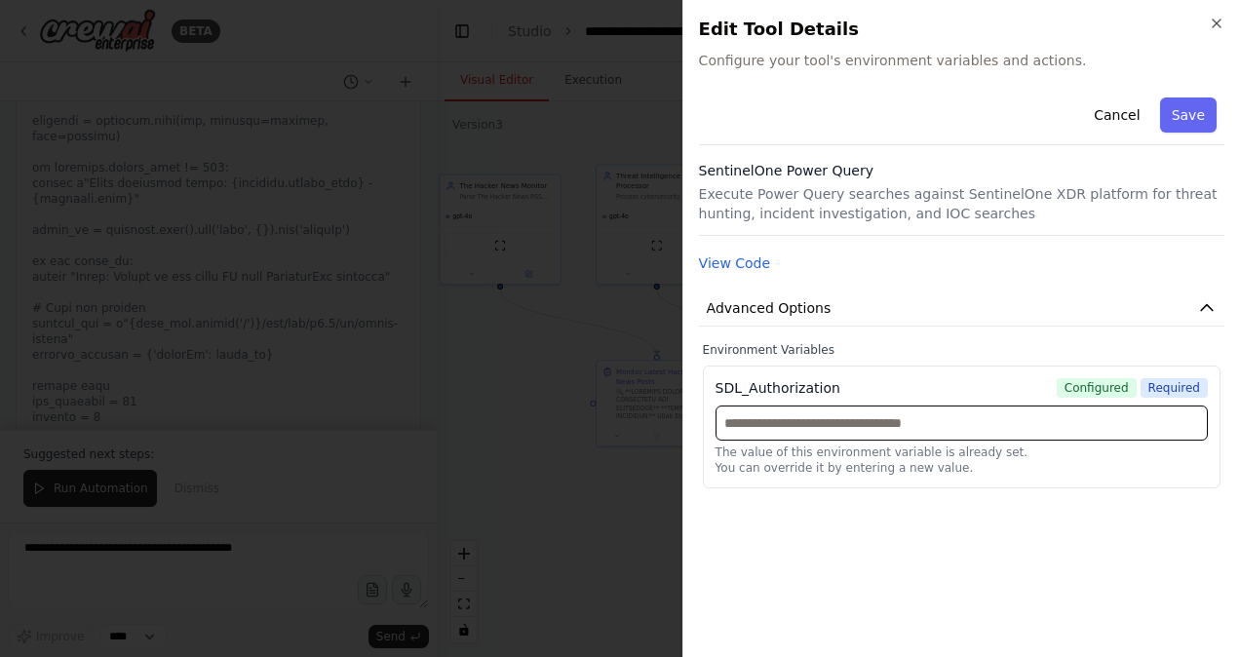
click at [965, 415] on input "text" at bounding box center [962, 423] width 492 height 35
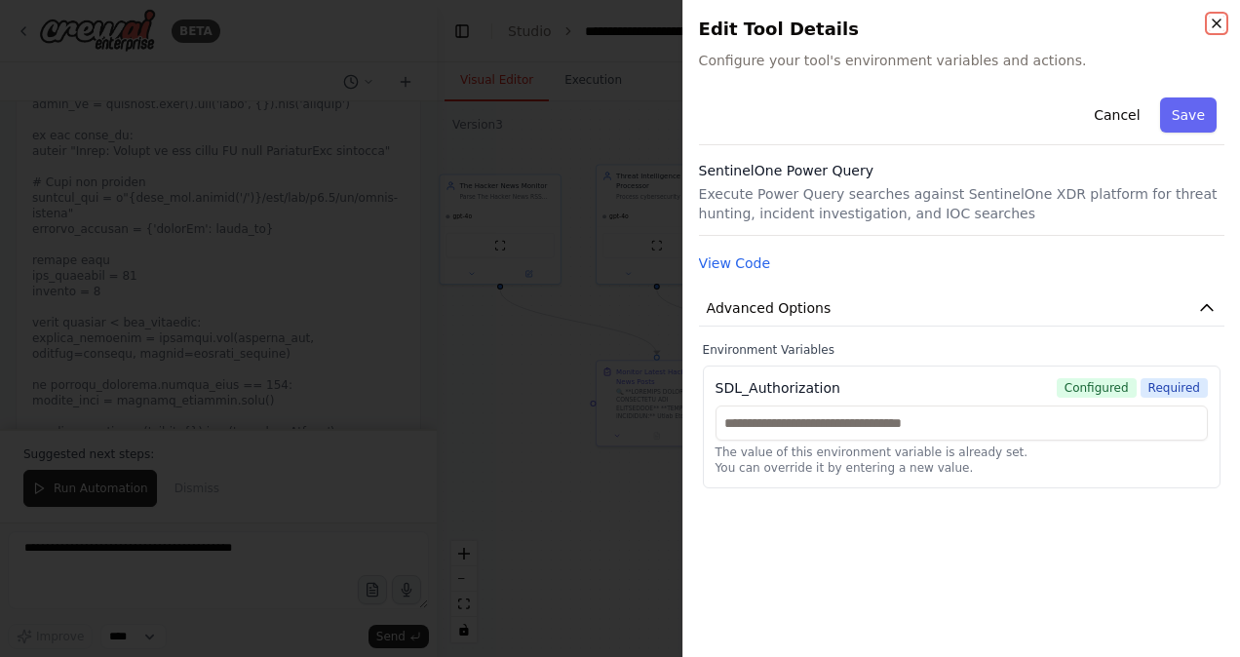
click at [1216, 25] on icon "button" at bounding box center [1217, 24] width 16 height 16
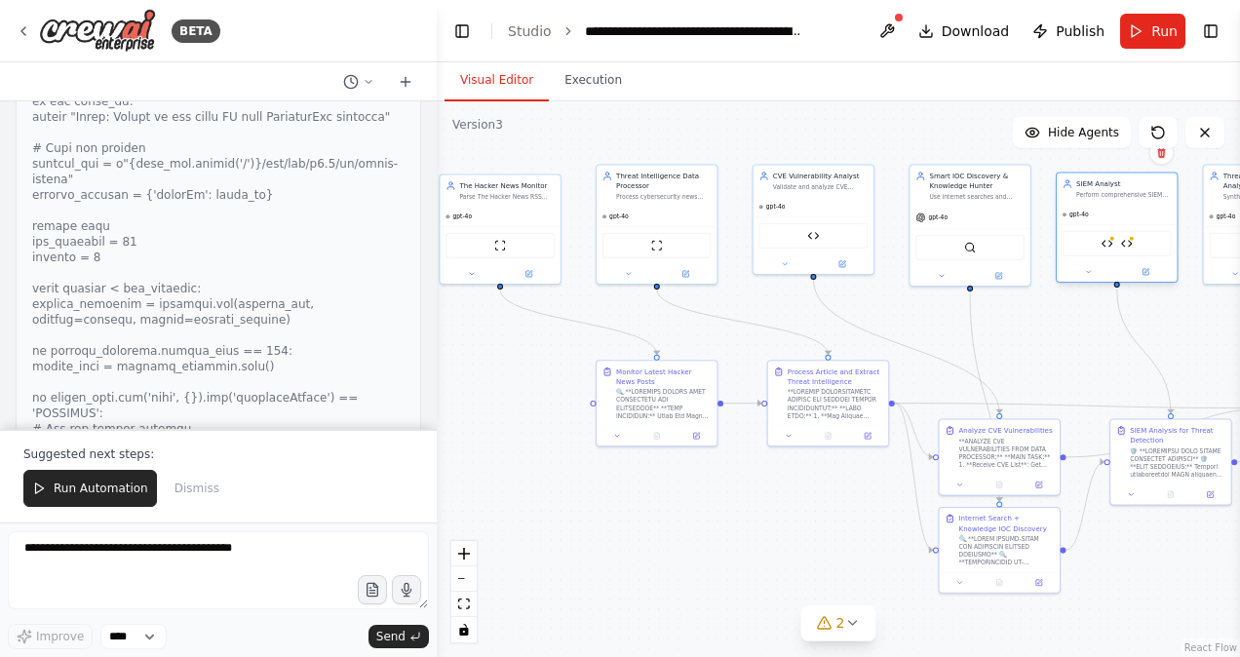
scroll to position [41720, 0]
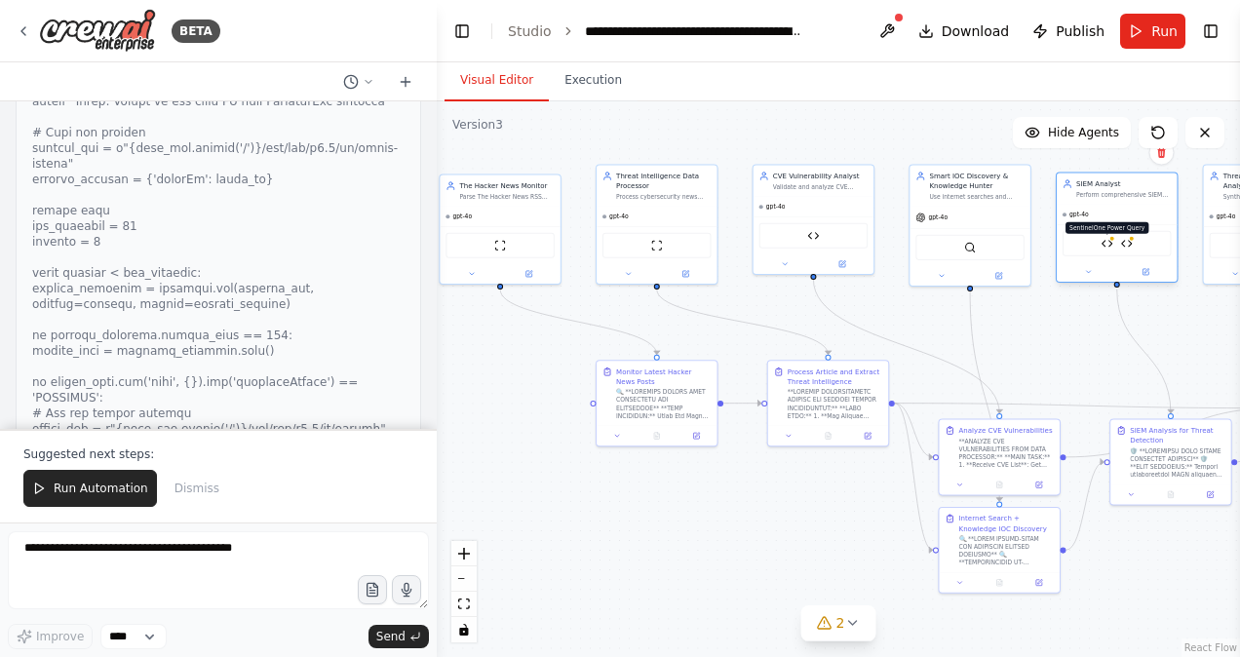
click at [1110, 244] on img at bounding box center [1108, 244] width 12 height 12
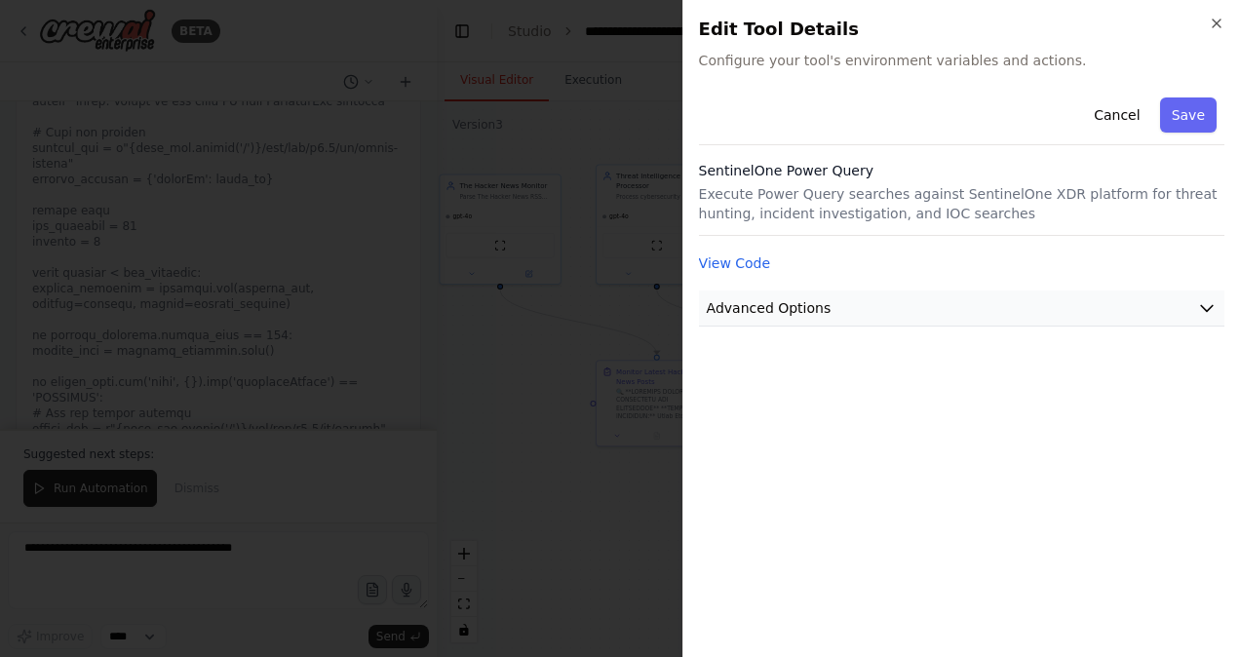
click at [1156, 295] on button "Advanced Options" at bounding box center [962, 309] width 526 height 36
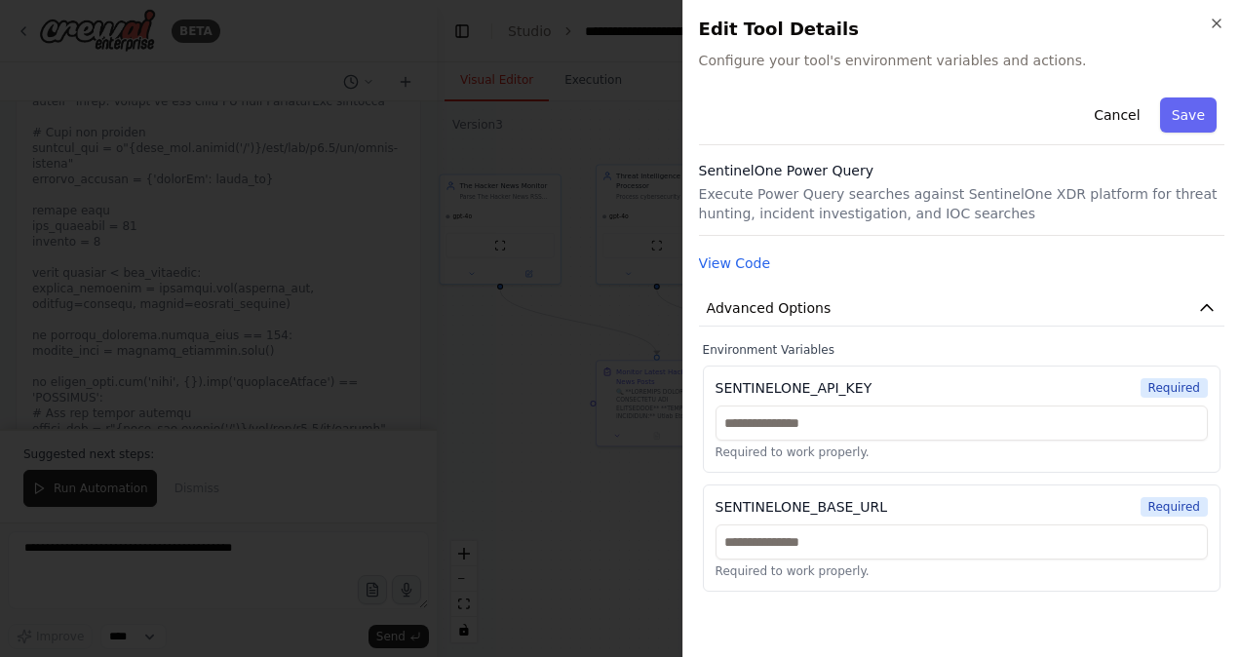
click at [1213, 31] on h2 "Edit Tool Details" at bounding box center [962, 29] width 526 height 27
click at [1213, 22] on icon "button" at bounding box center [1217, 24] width 16 height 16
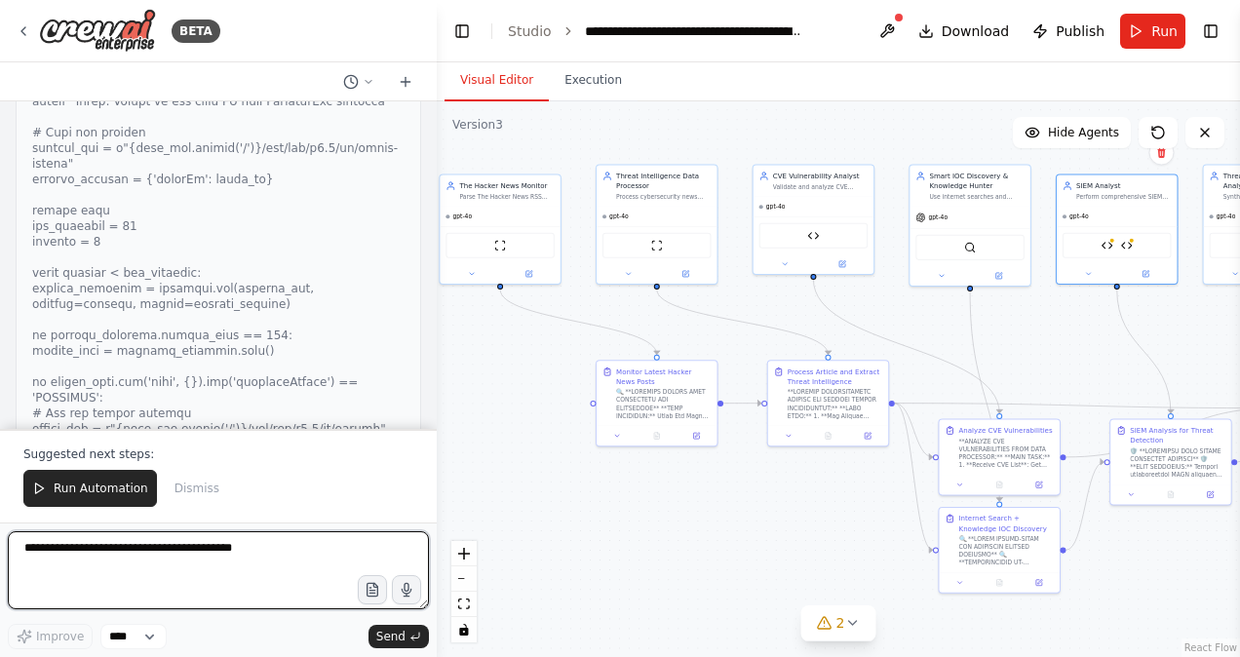
click at [113, 563] on textarea at bounding box center [218, 570] width 421 height 78
click at [98, 552] on textarea "**********" at bounding box center [218, 570] width 421 height 78
click at [95, 551] on textarea "**********" at bounding box center [218, 570] width 421 height 78
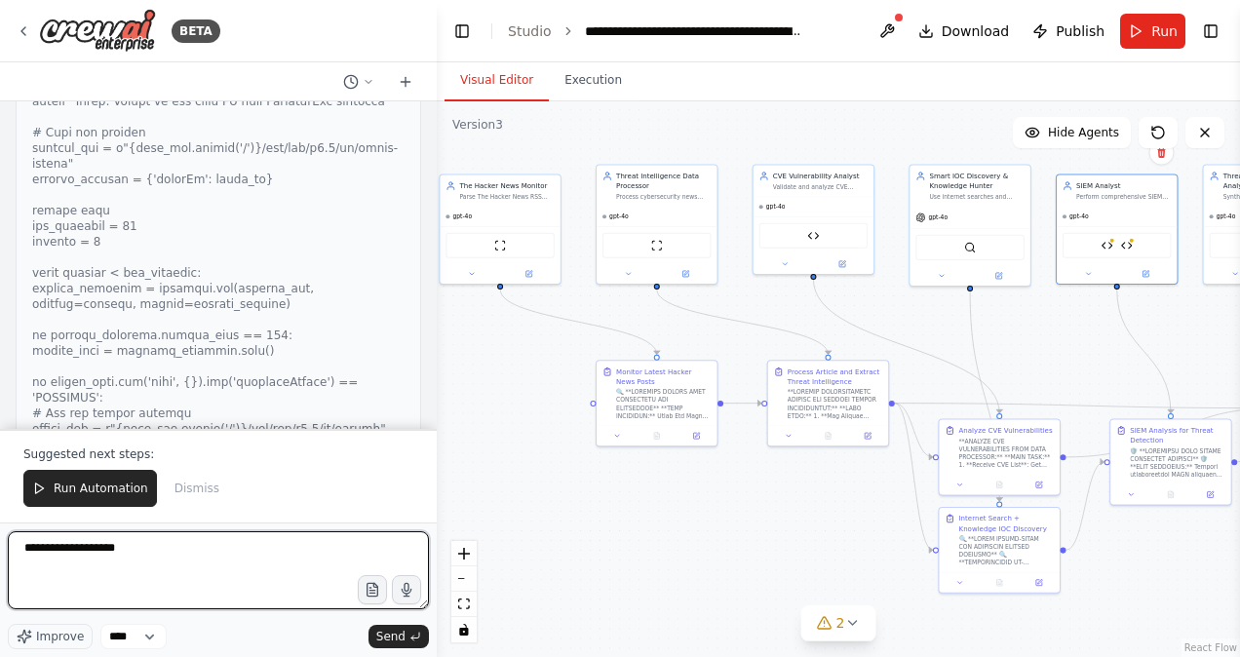
click at [95, 551] on textarea "**********" at bounding box center [218, 570] width 421 height 78
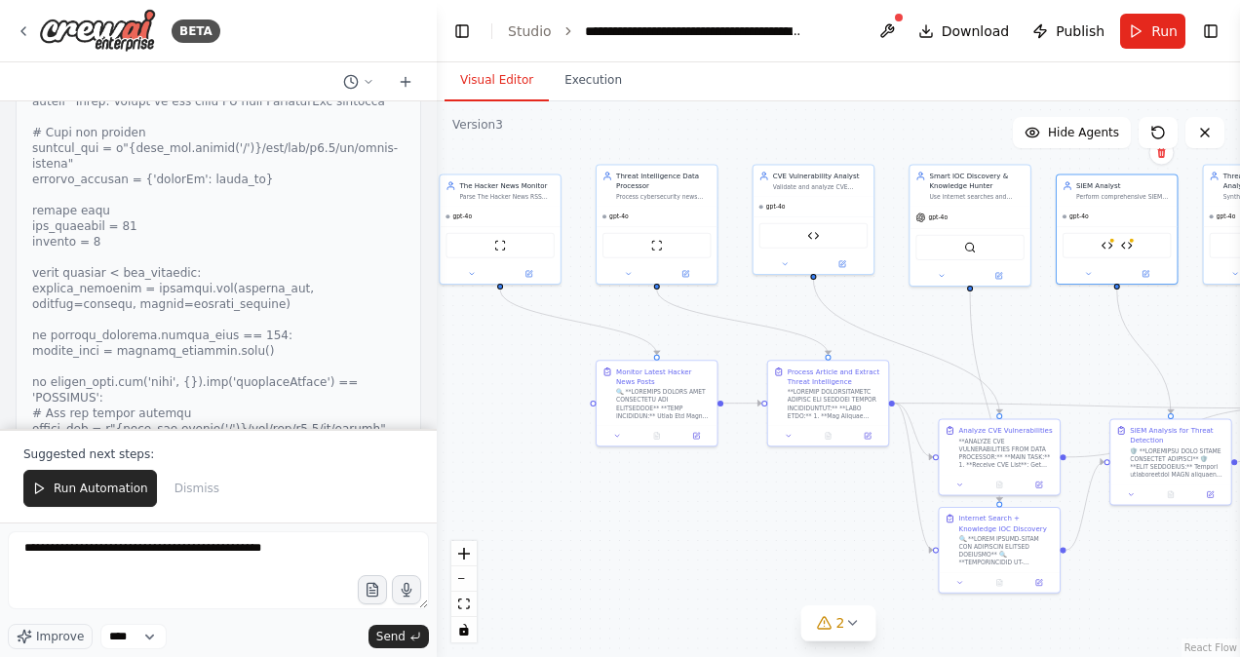
type textarea "**********"
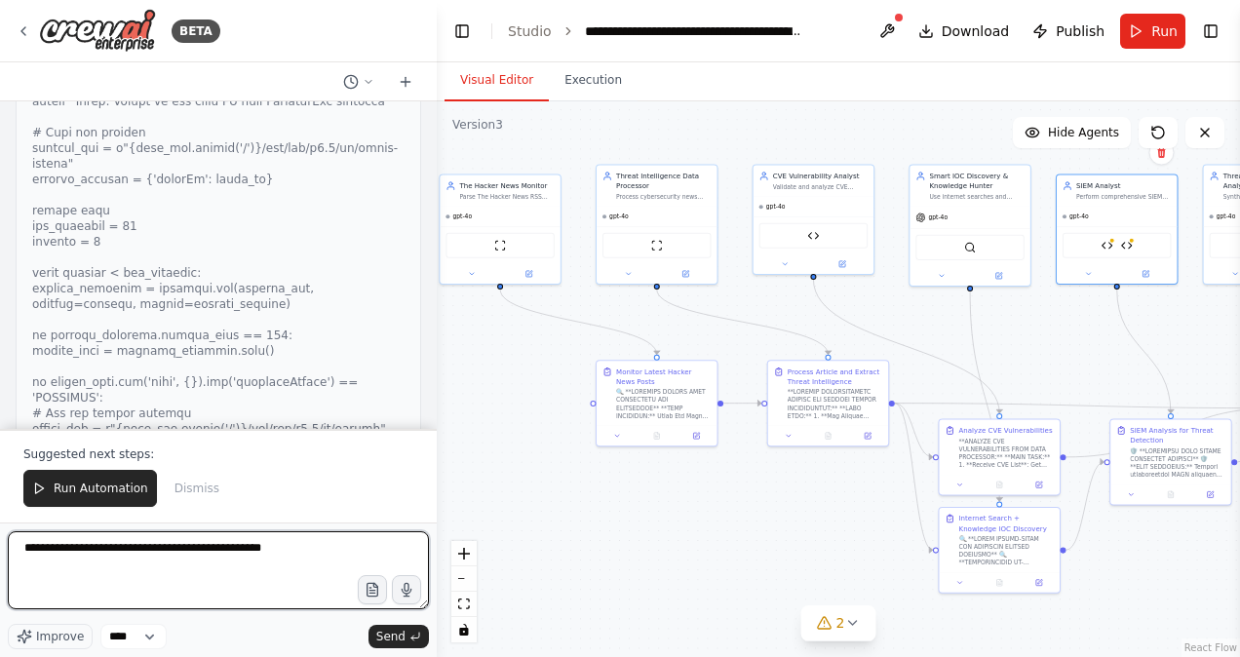
click at [322, 550] on textarea "**********" at bounding box center [218, 570] width 421 height 78
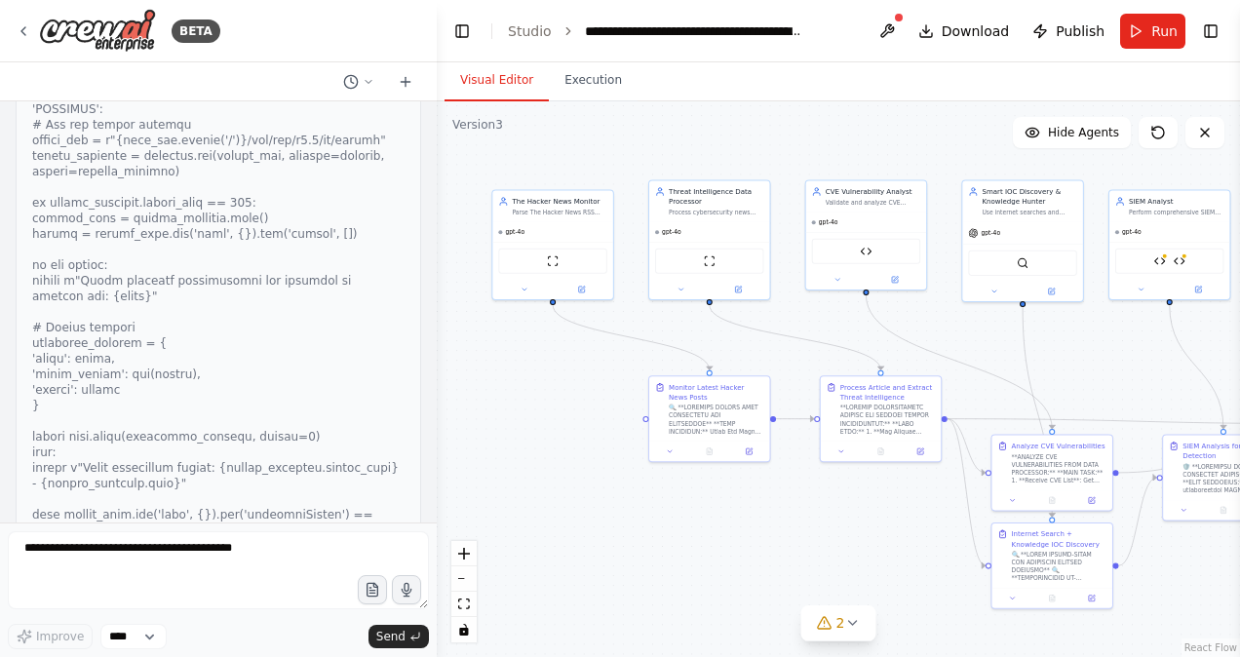
scroll to position [42122, 0]
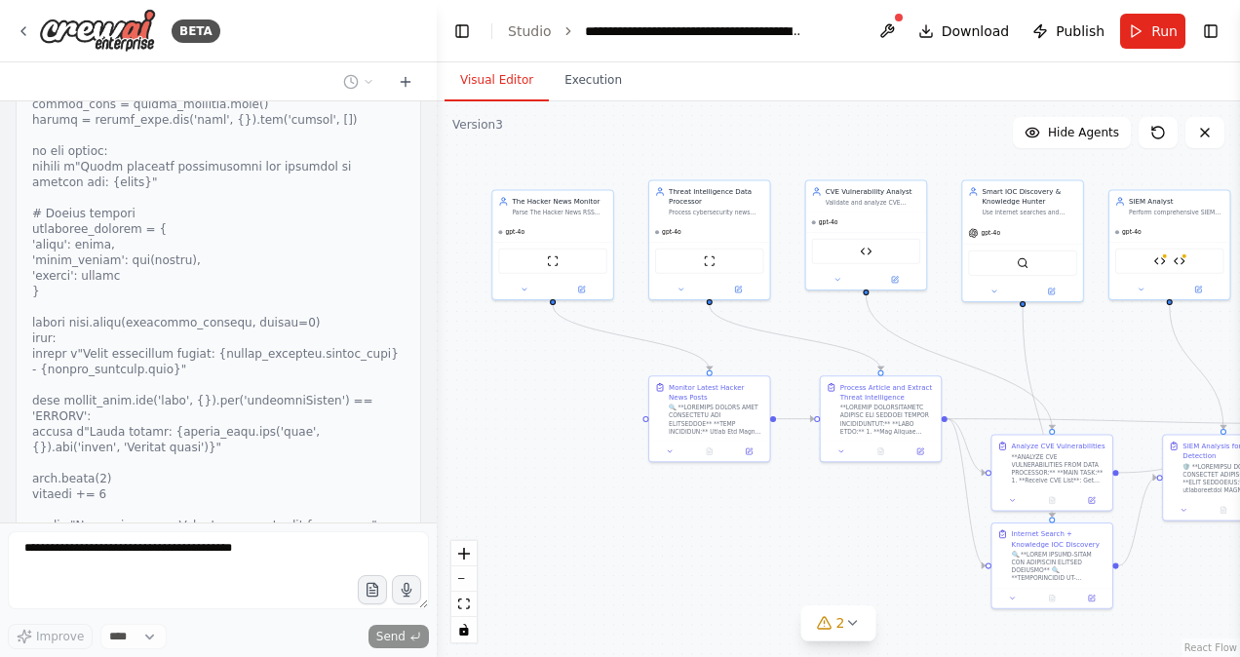
drag, startPoint x: 913, startPoint y: 304, endPoint x: 965, endPoint y: 320, distance: 54.9
click at [965, 320] on div ".deletable-edge-delete-btn { width: 20px; height: 20px; border: 0px solid #ffff…" at bounding box center [839, 379] width 804 height 556
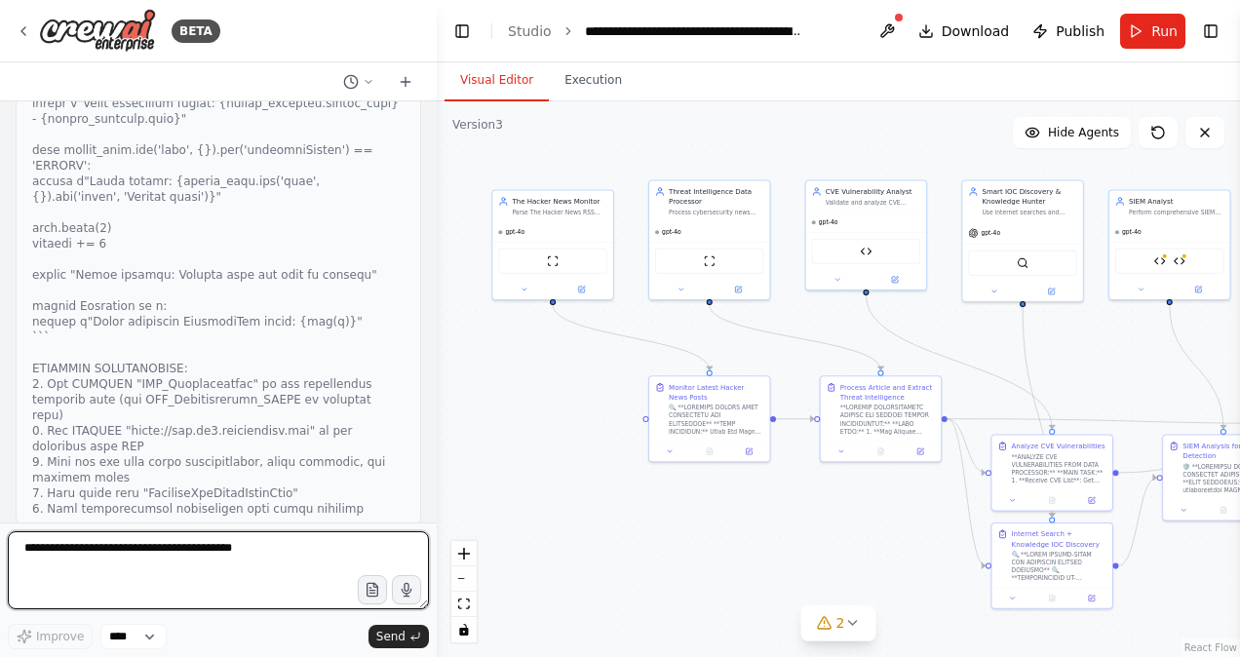
scroll to position [42389, 0]
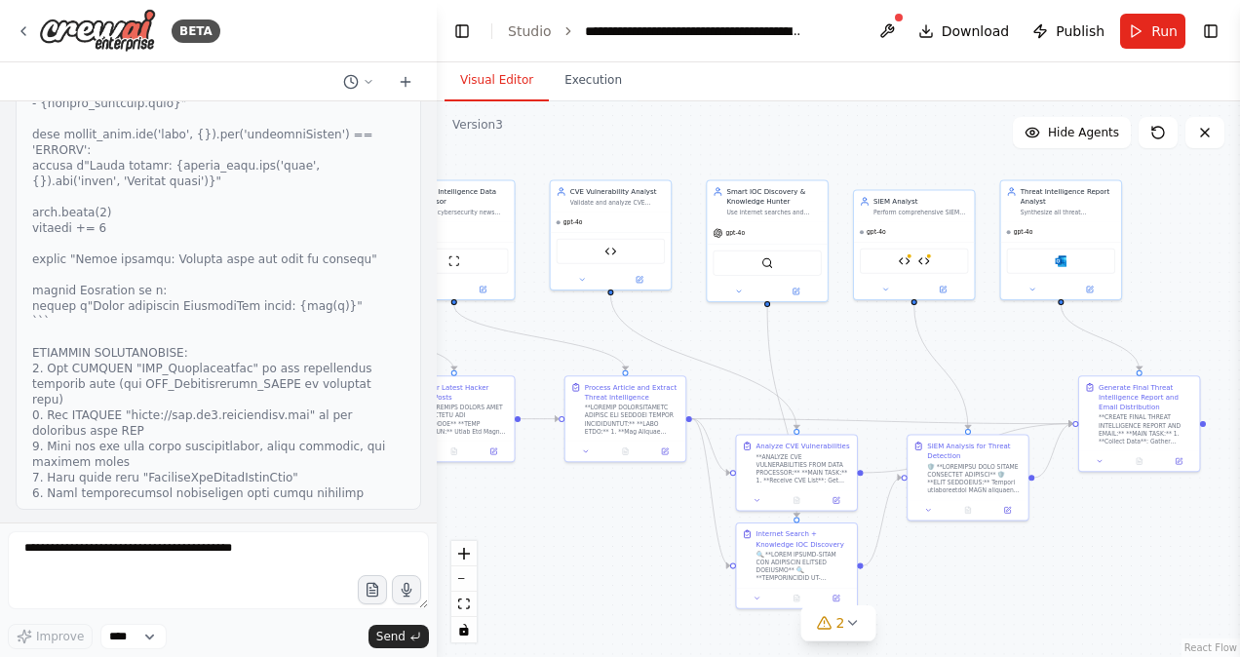
drag, startPoint x: 1051, startPoint y: 361, endPoint x: 796, endPoint y: 361, distance: 255.5
click at [796, 361] on div ".deletable-edge-delete-btn { width: 20px; height: 20px; border: 0px solid #ffff…" at bounding box center [839, 379] width 804 height 556
click at [601, 83] on button "Execution" at bounding box center [593, 80] width 89 height 41
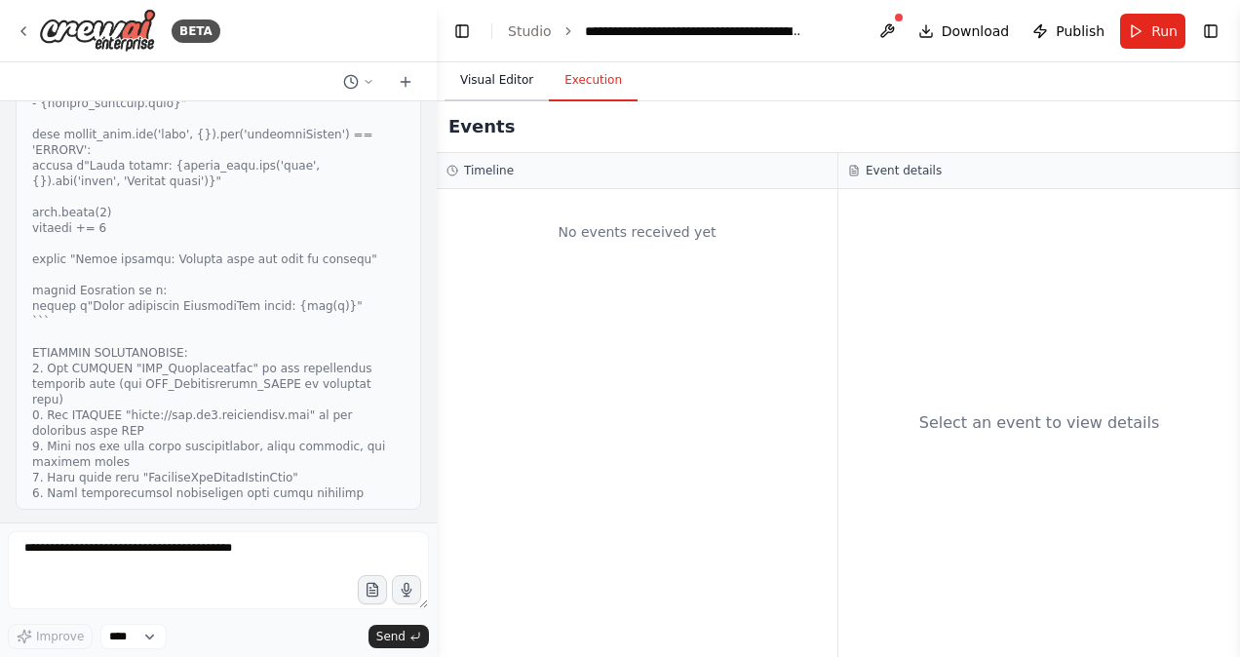
click at [483, 81] on button "Visual Editor" at bounding box center [497, 80] width 104 height 41
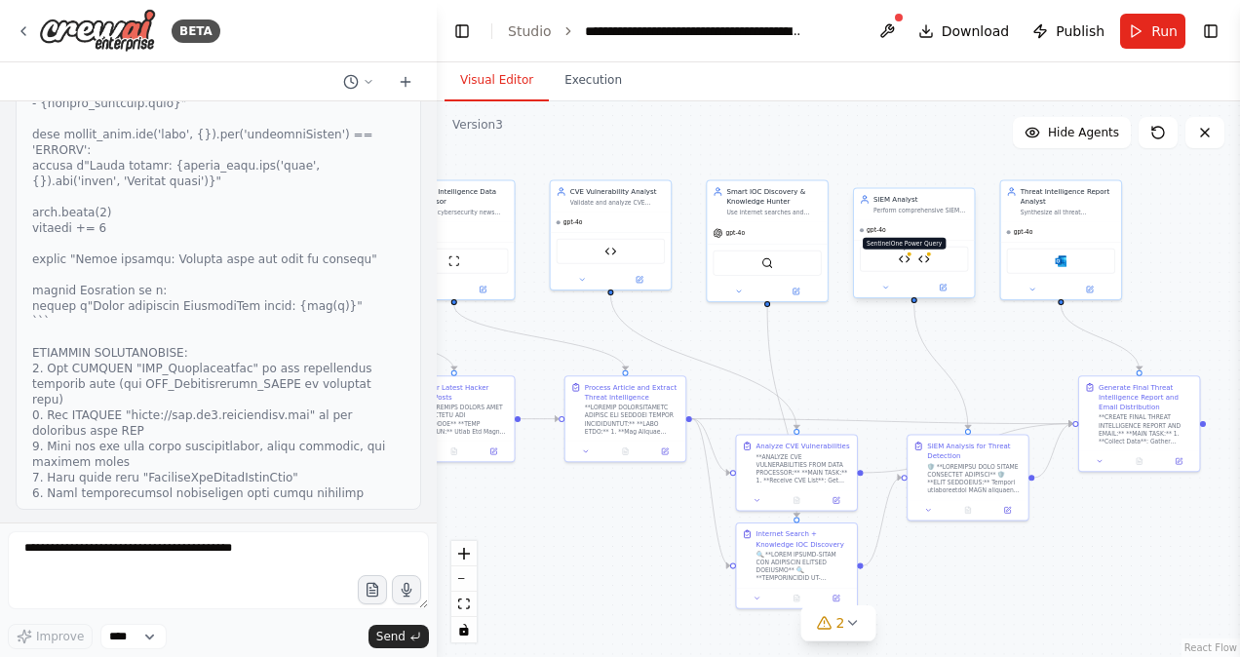
click at [907, 260] on img at bounding box center [905, 260] width 12 height 12
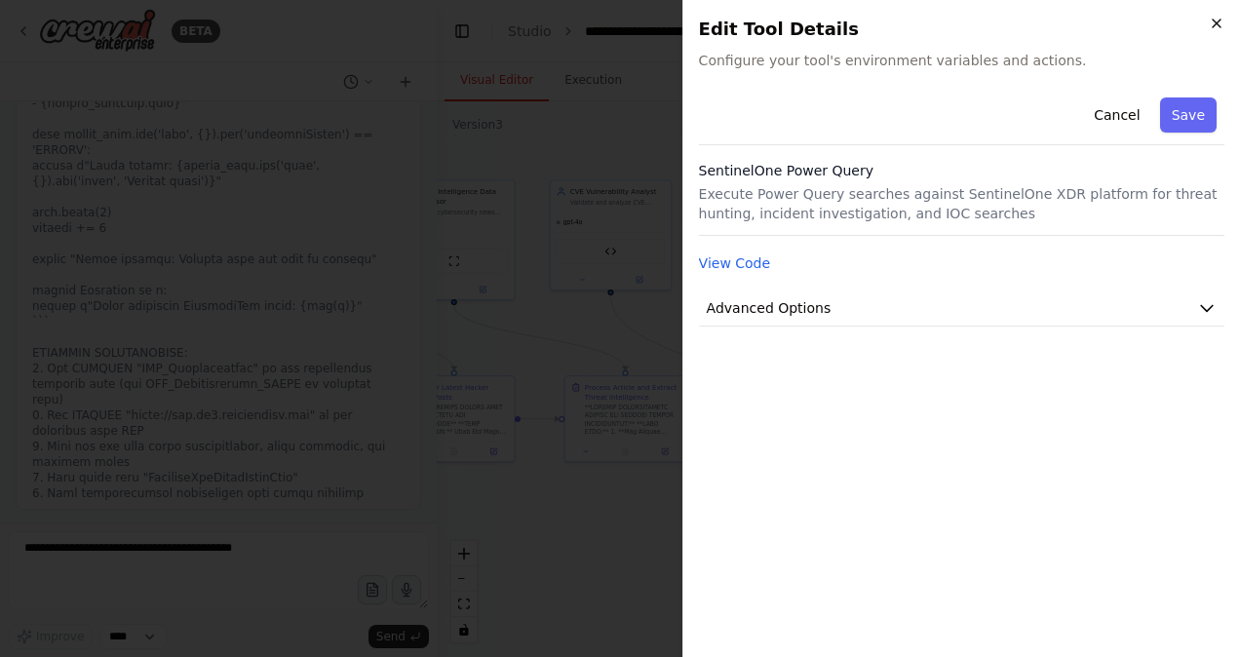
click at [1217, 24] on icon "button" at bounding box center [1217, 24] width 8 height 8
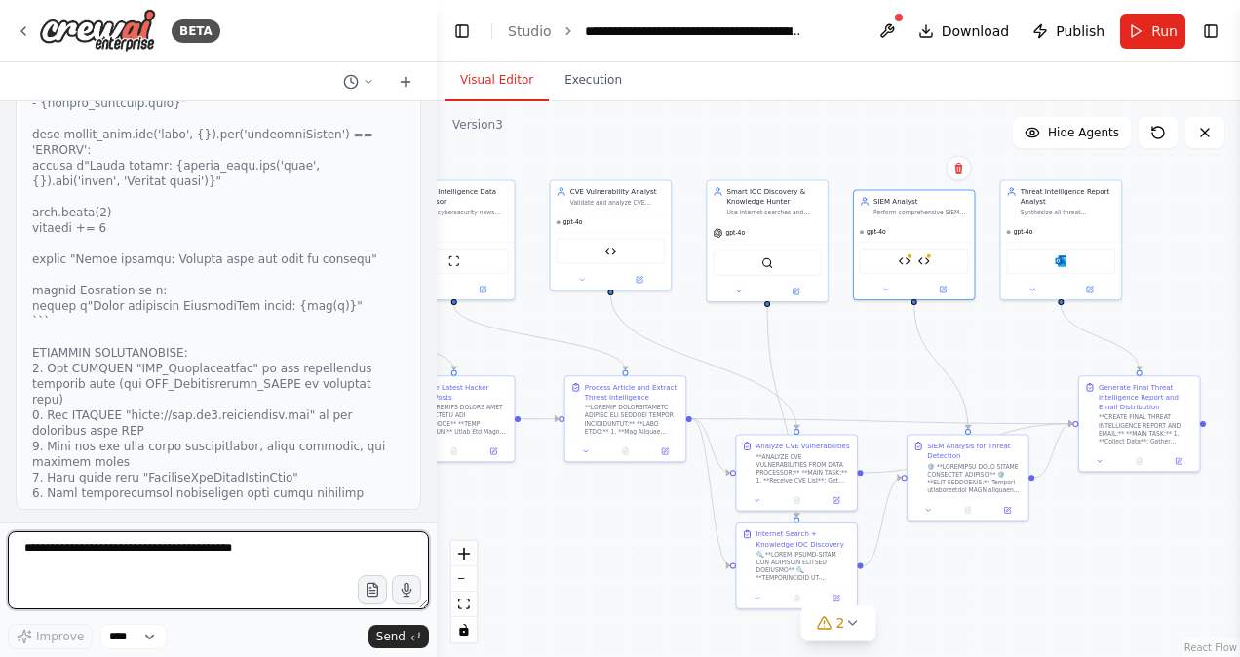
click at [145, 558] on textarea at bounding box center [218, 570] width 421 height 78
click at [166, 557] on textarea at bounding box center [218, 570] width 421 height 78
type textarea "**********"
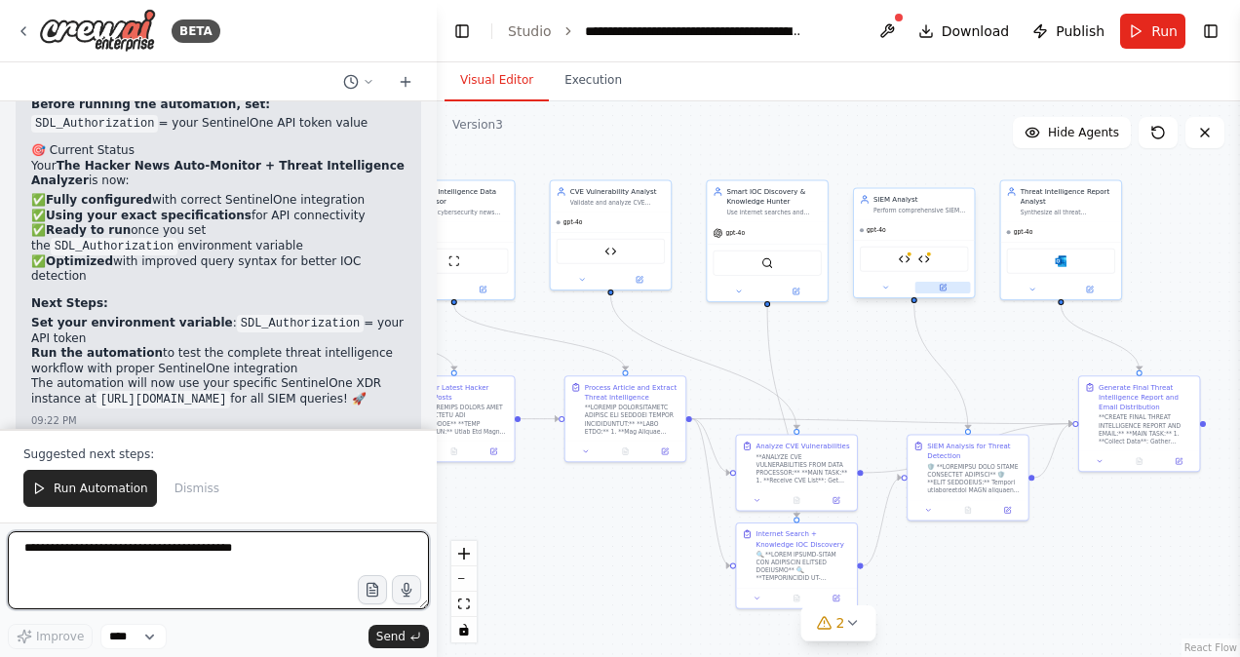
scroll to position [43721, 0]
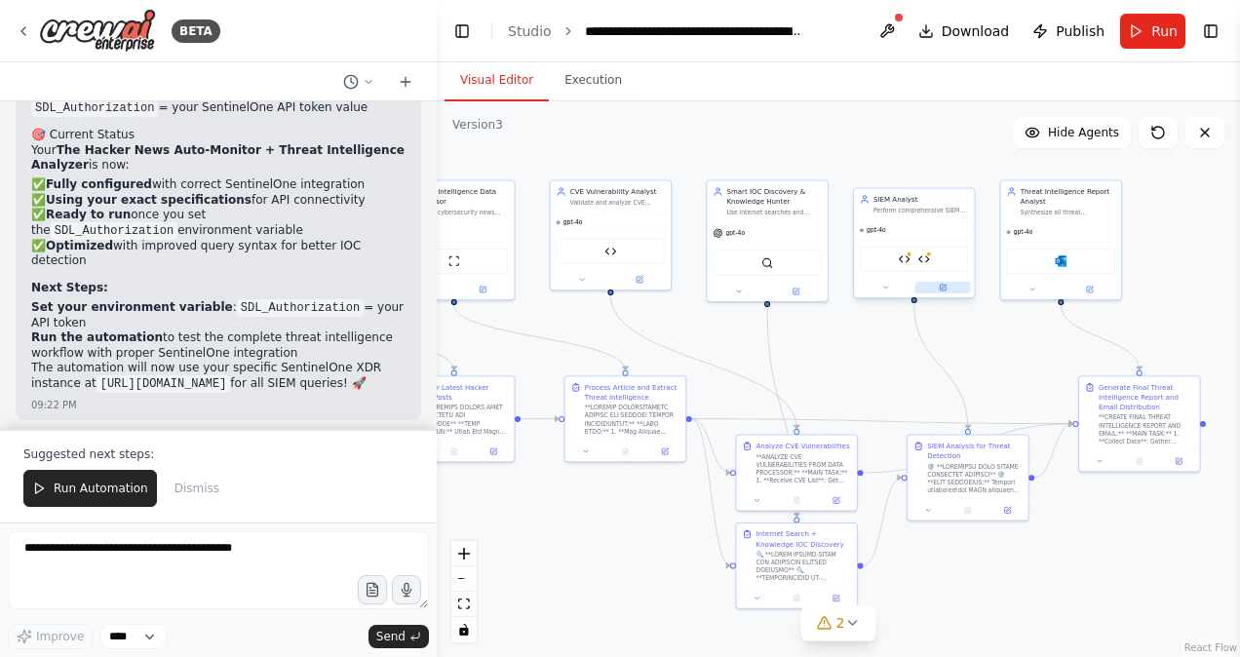
click at [944, 286] on icon at bounding box center [944, 287] width 5 height 5
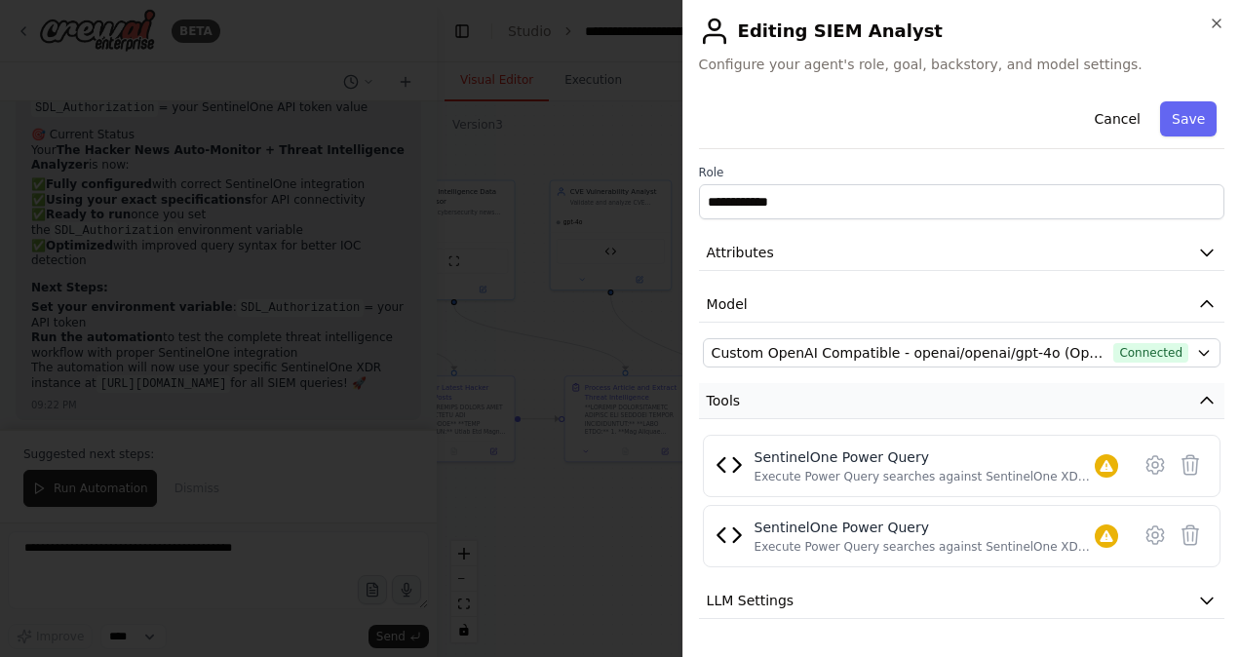
scroll to position [92, 0]
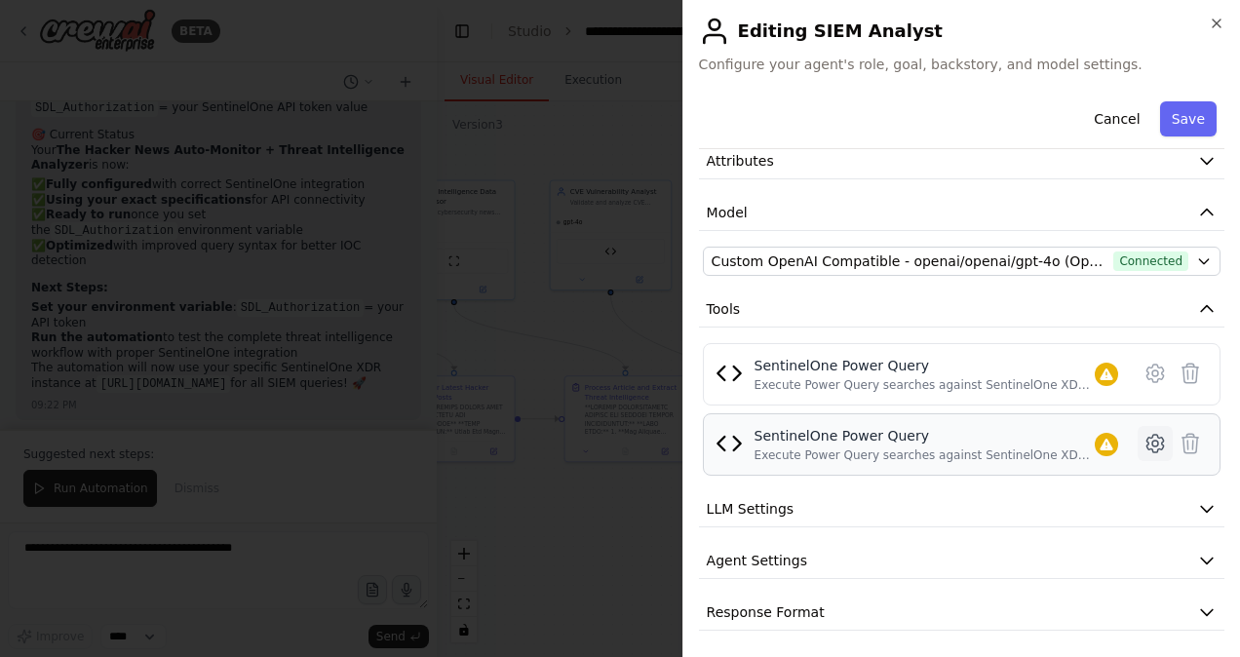
click at [1144, 443] on icon at bounding box center [1155, 443] width 23 height 23
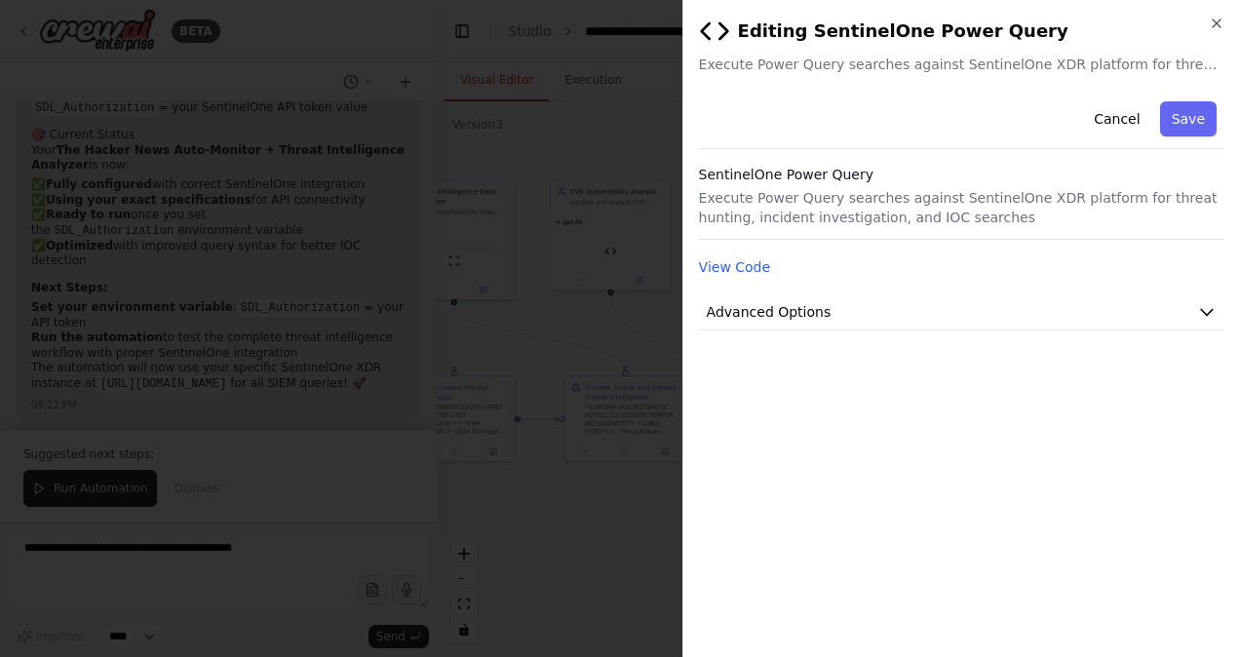
scroll to position [0, 0]
click at [965, 314] on button "Advanced Options" at bounding box center [962, 313] width 526 height 36
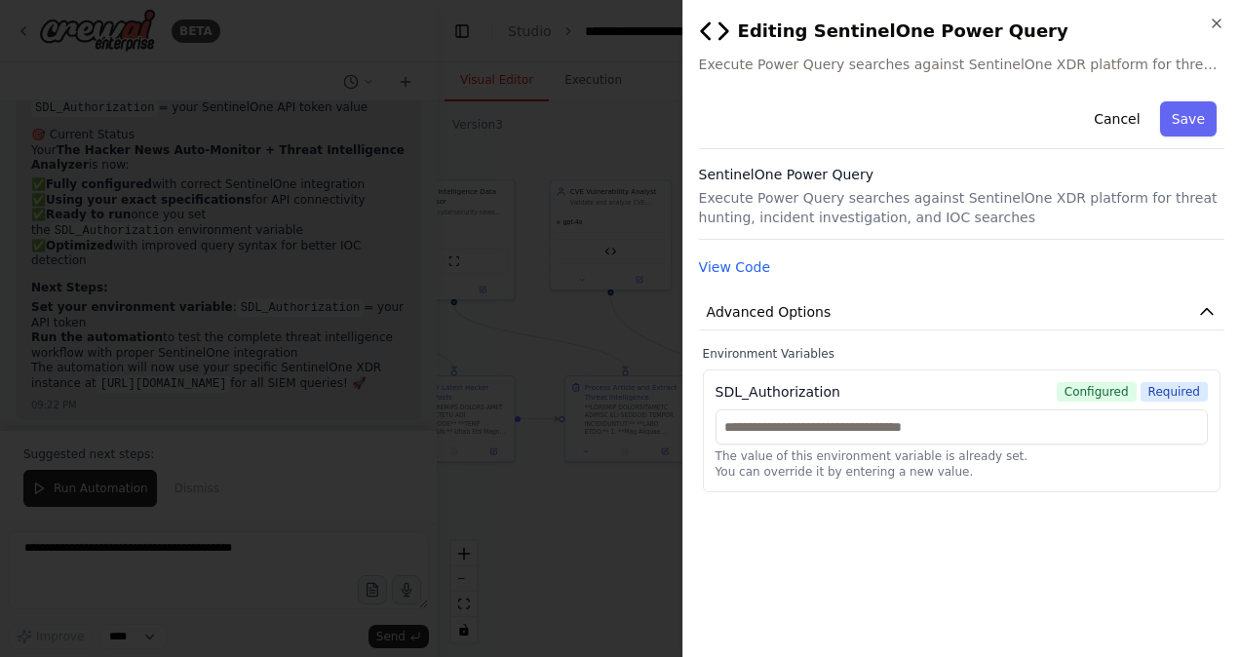
click at [703, 26] on img at bounding box center [714, 31] width 31 height 31
click at [1221, 19] on icon "button" at bounding box center [1217, 24] width 16 height 16
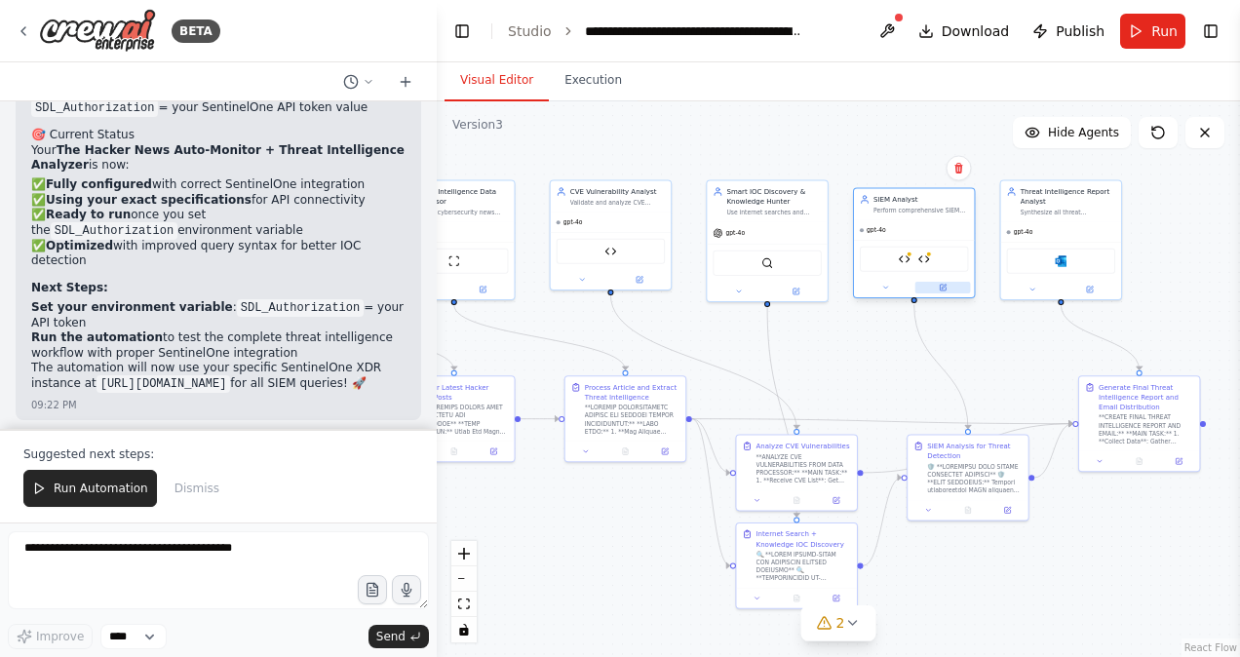
click at [946, 287] on icon at bounding box center [943, 288] width 8 height 8
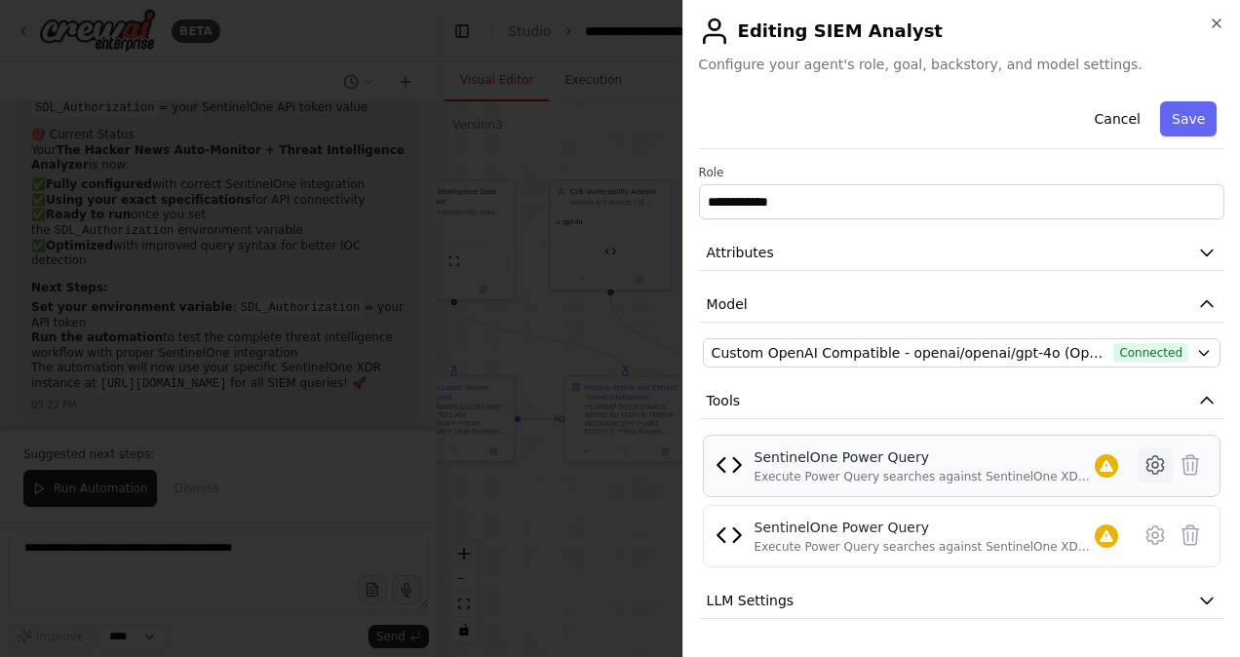
click at [1144, 462] on icon at bounding box center [1155, 464] width 23 height 23
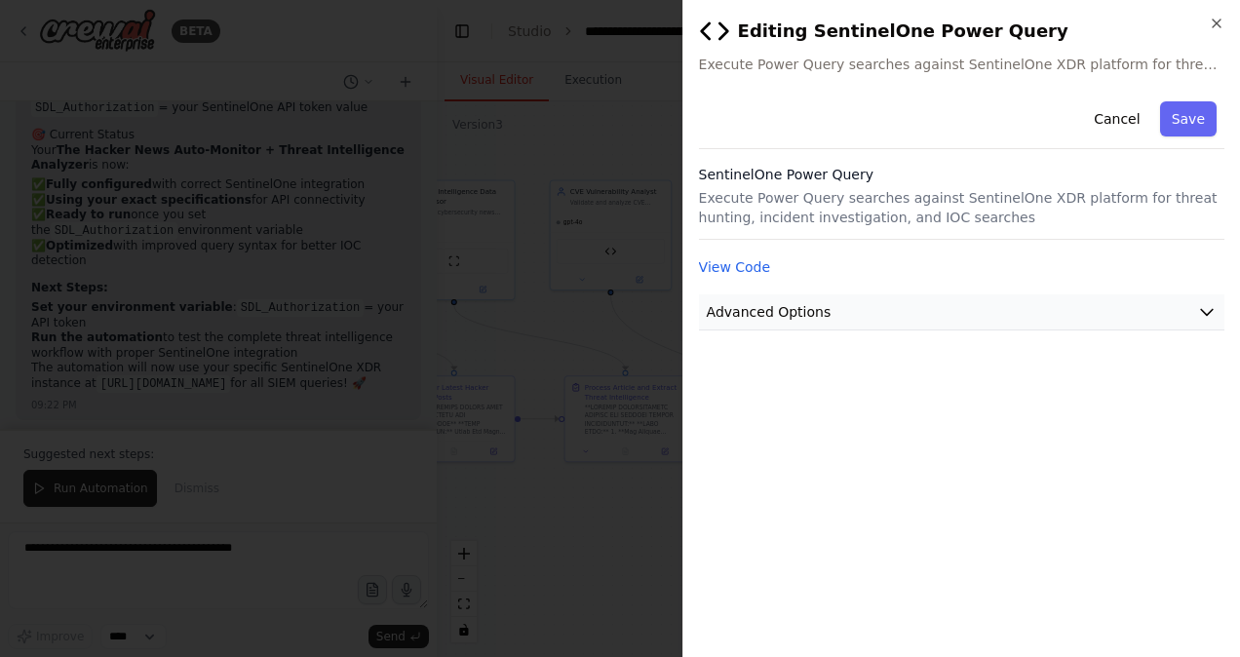
click at [768, 299] on button "Advanced Options" at bounding box center [962, 313] width 526 height 36
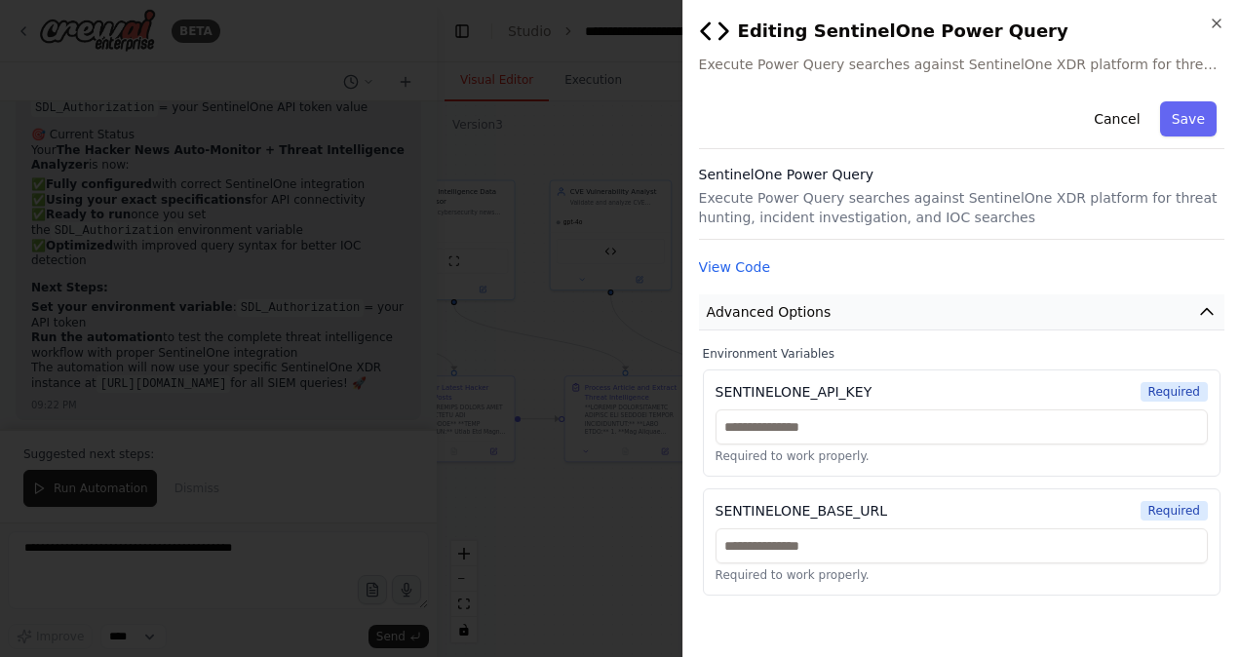
click at [768, 299] on button "Advanced Options" at bounding box center [962, 313] width 526 height 36
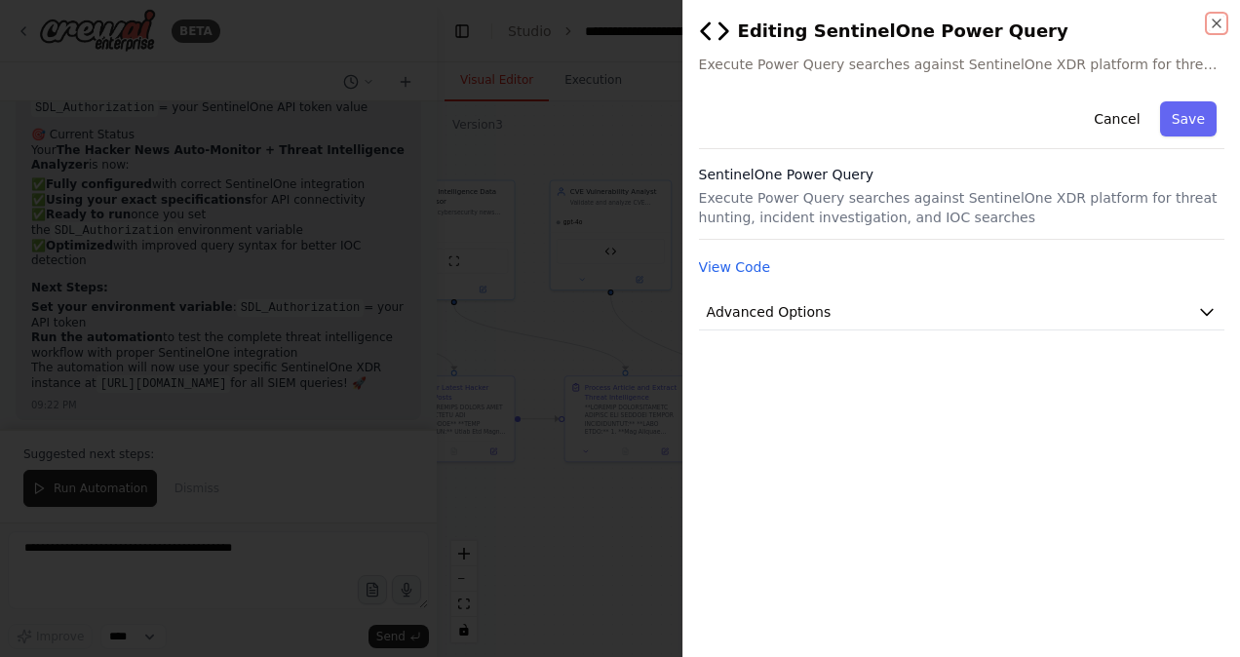
drag, startPoint x: 1215, startPoint y: 21, endPoint x: 1072, endPoint y: 89, distance: 158.4
click at [1072, 89] on div "**********" at bounding box center [962, 328] width 558 height 657
click at [1114, 111] on button "Cancel" at bounding box center [1116, 118] width 69 height 35
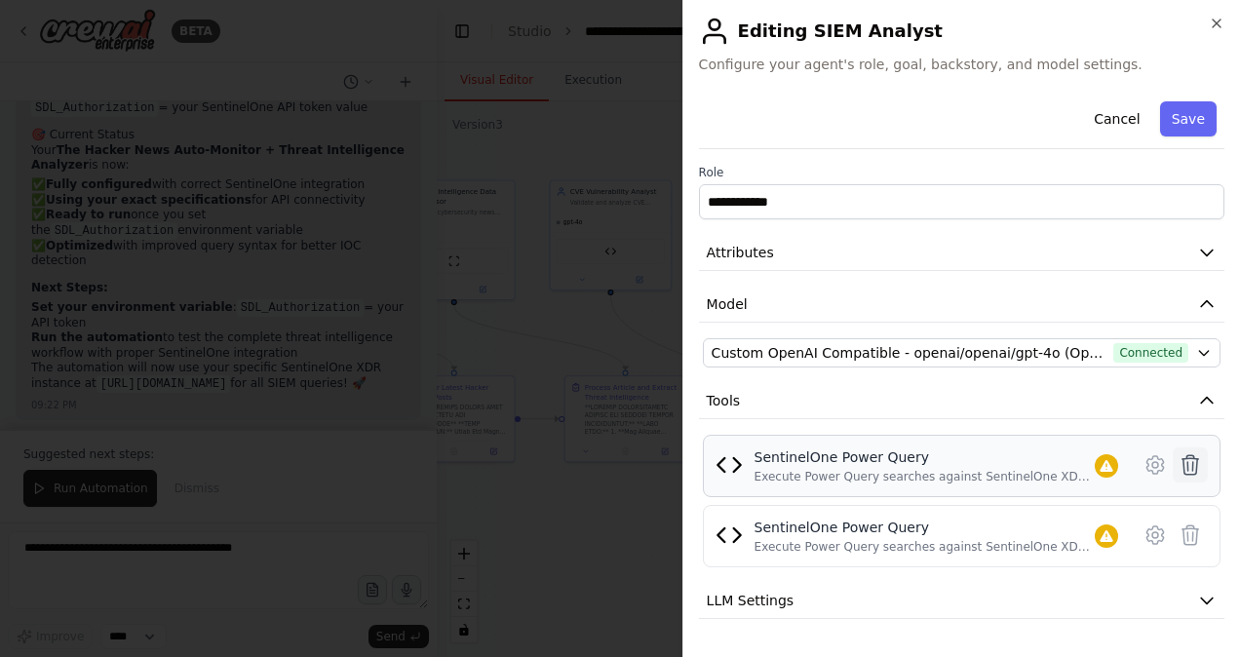
click at [1183, 463] on icon at bounding box center [1191, 465] width 17 height 20
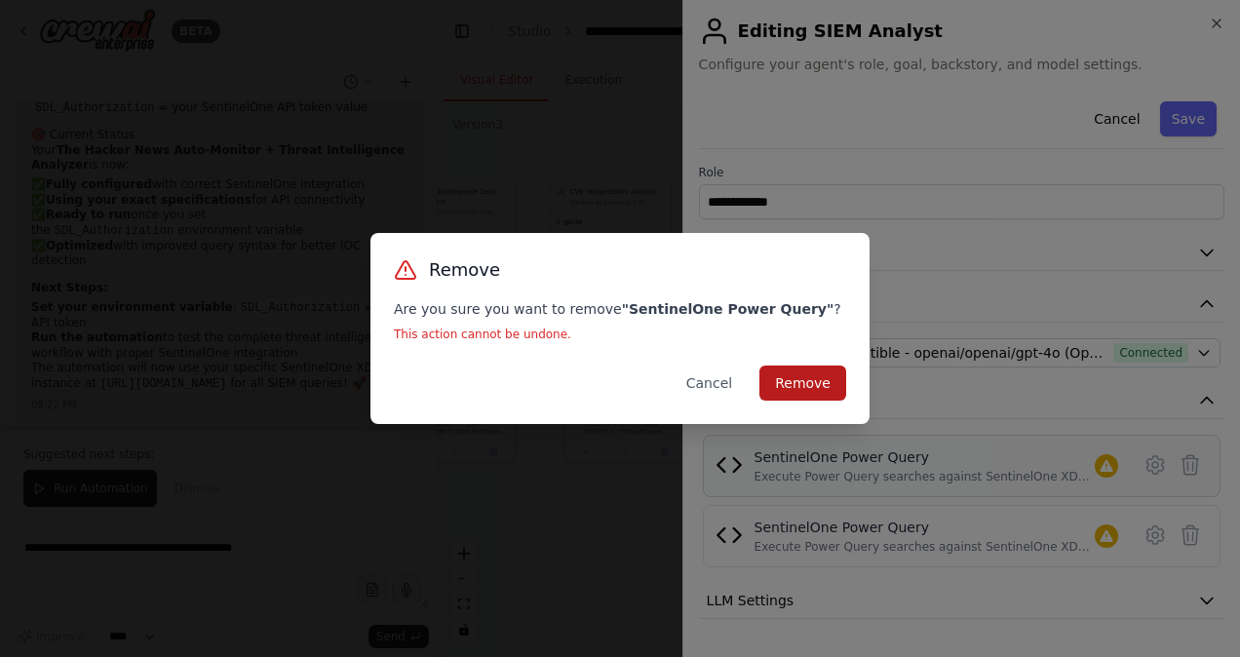
click at [800, 381] on button "Remove" at bounding box center [803, 383] width 87 height 35
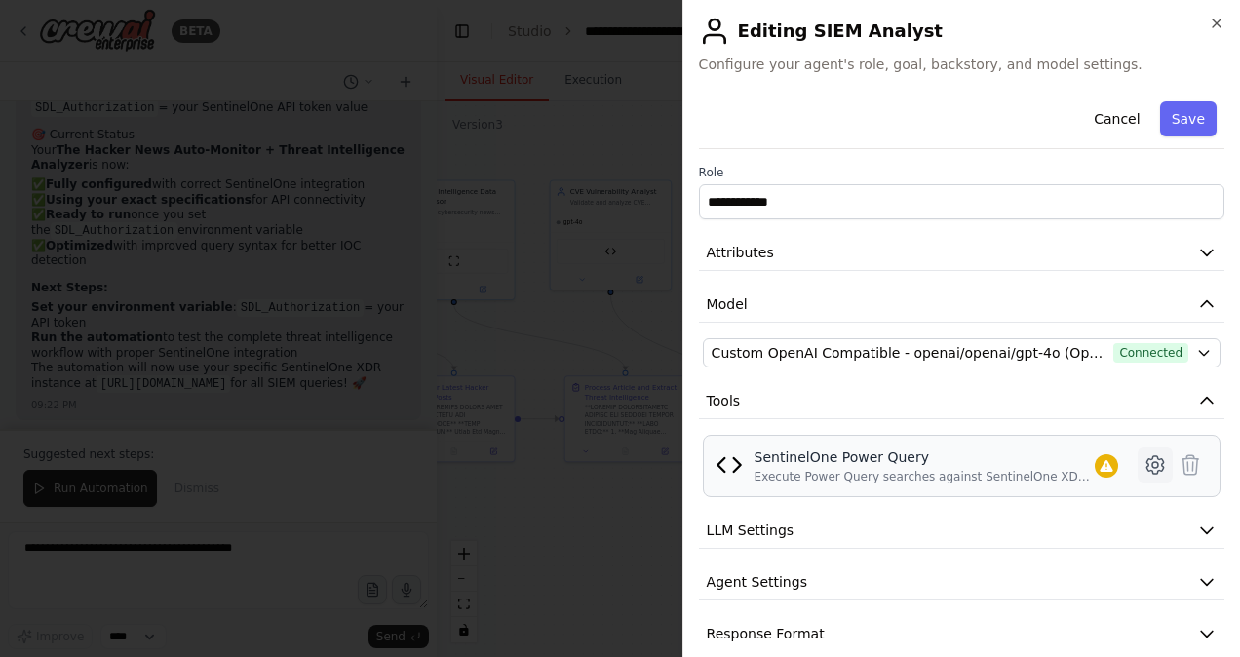
click at [1153, 464] on icon at bounding box center [1156, 465] width 6 height 6
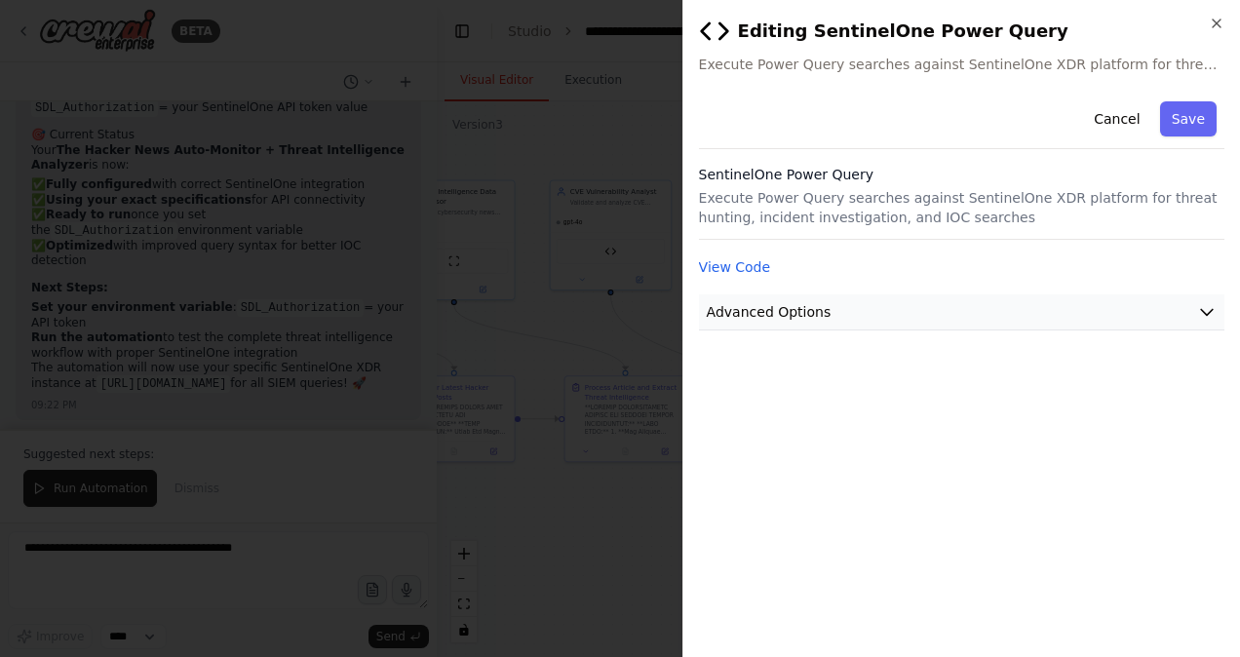
click at [958, 318] on button "Advanced Options" at bounding box center [962, 313] width 526 height 36
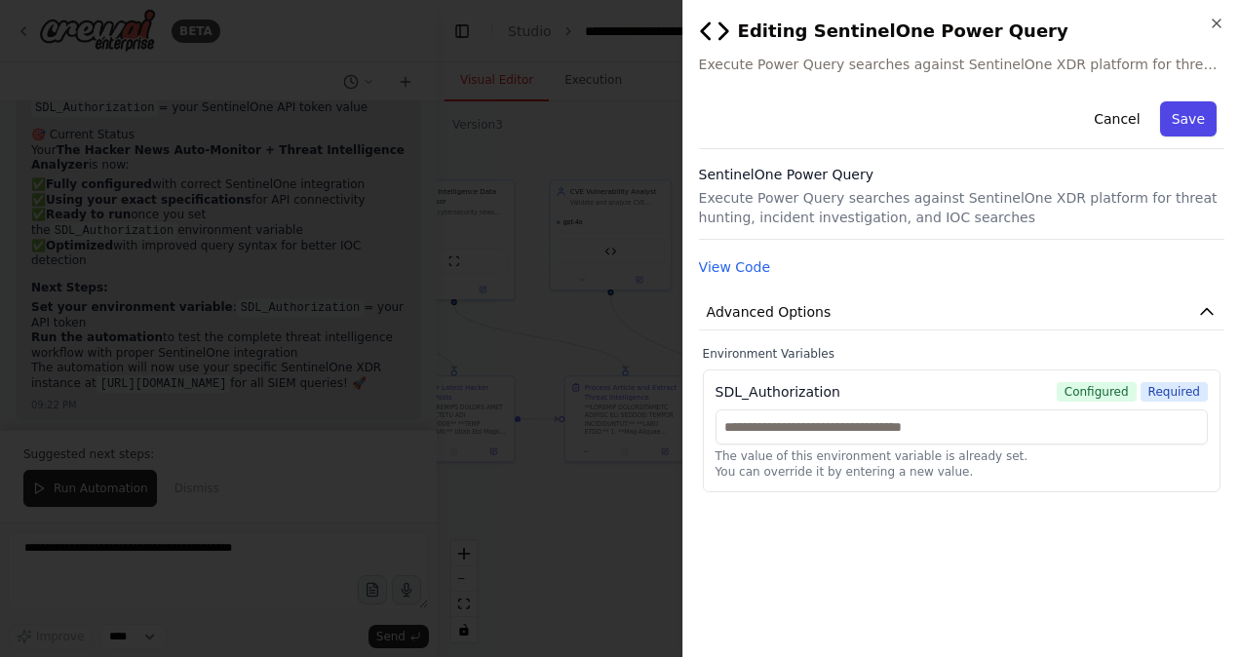
click at [1197, 111] on button "Save" at bounding box center [1189, 118] width 57 height 35
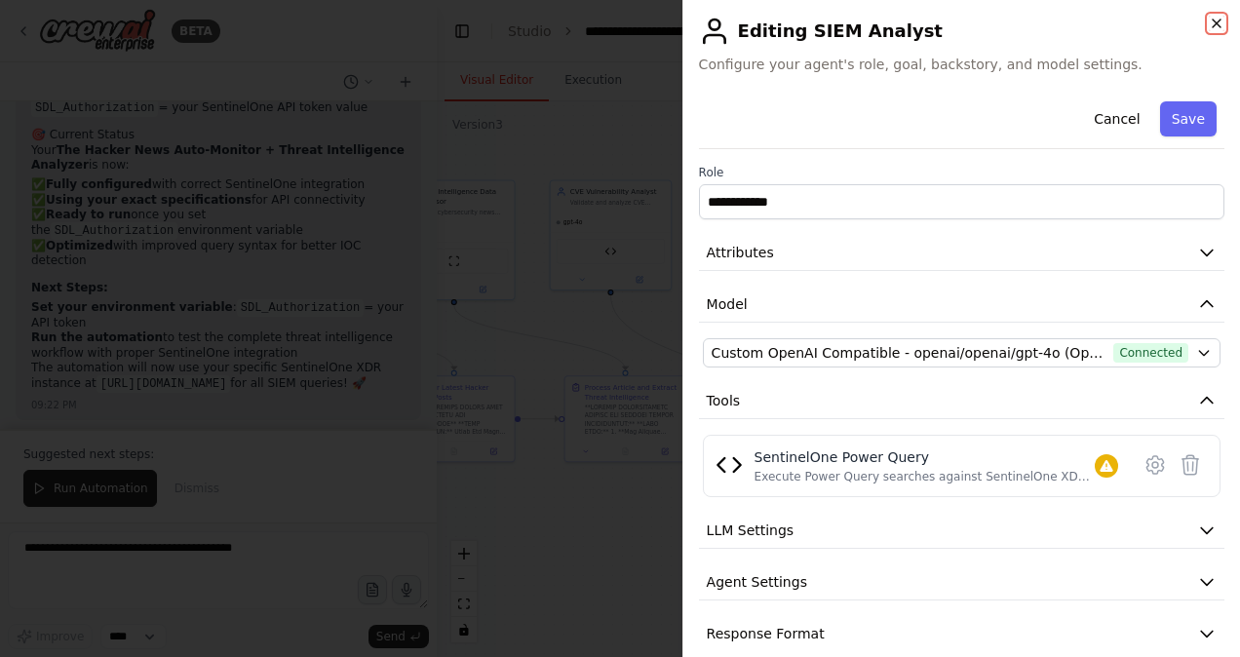
click at [1212, 25] on icon "button" at bounding box center [1217, 24] width 16 height 16
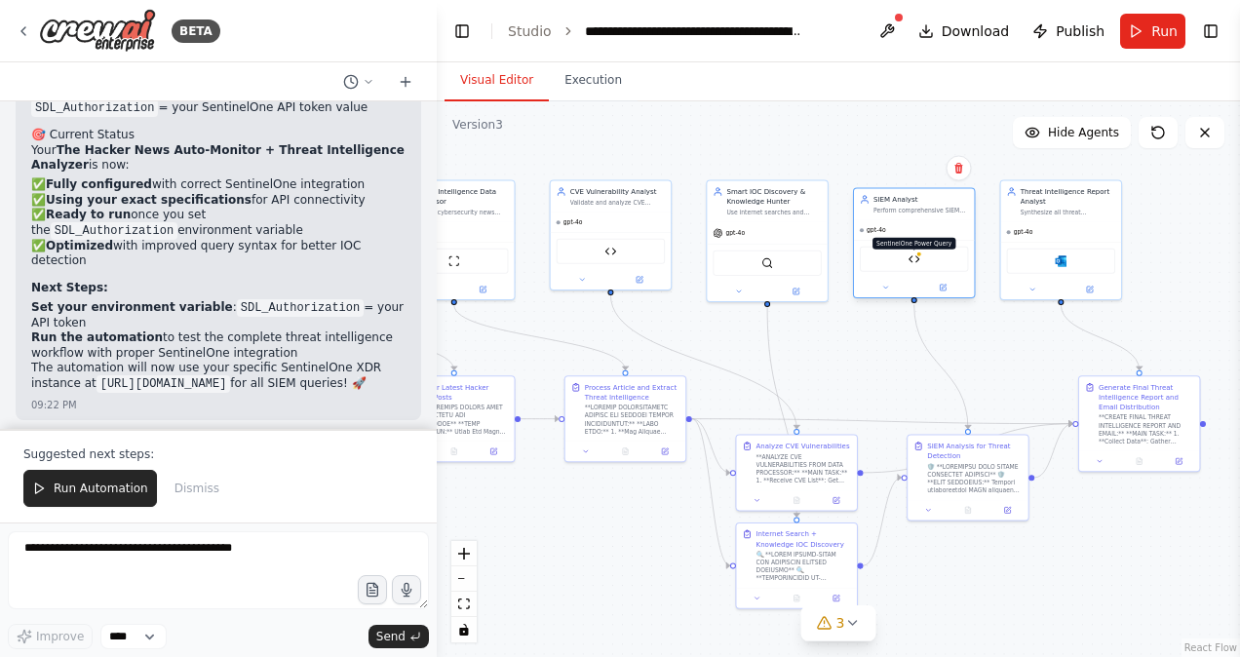
click at [915, 259] on img at bounding box center [915, 260] width 12 height 12
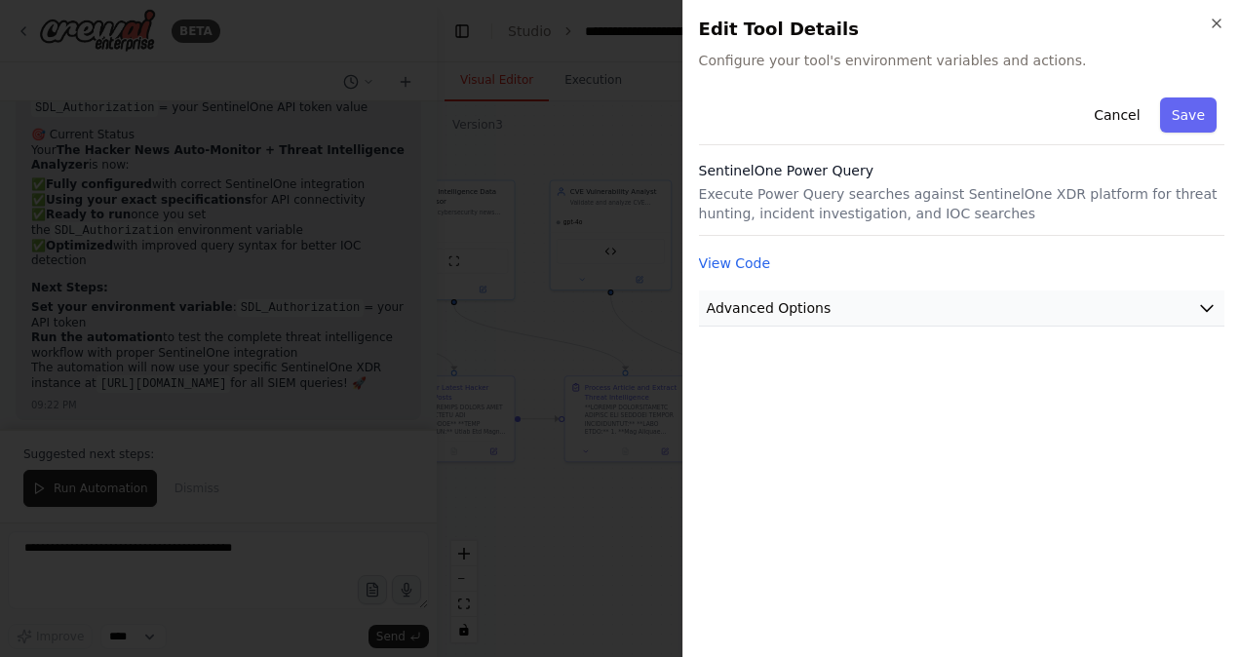
click at [899, 296] on button "Advanced Options" at bounding box center [962, 309] width 526 height 36
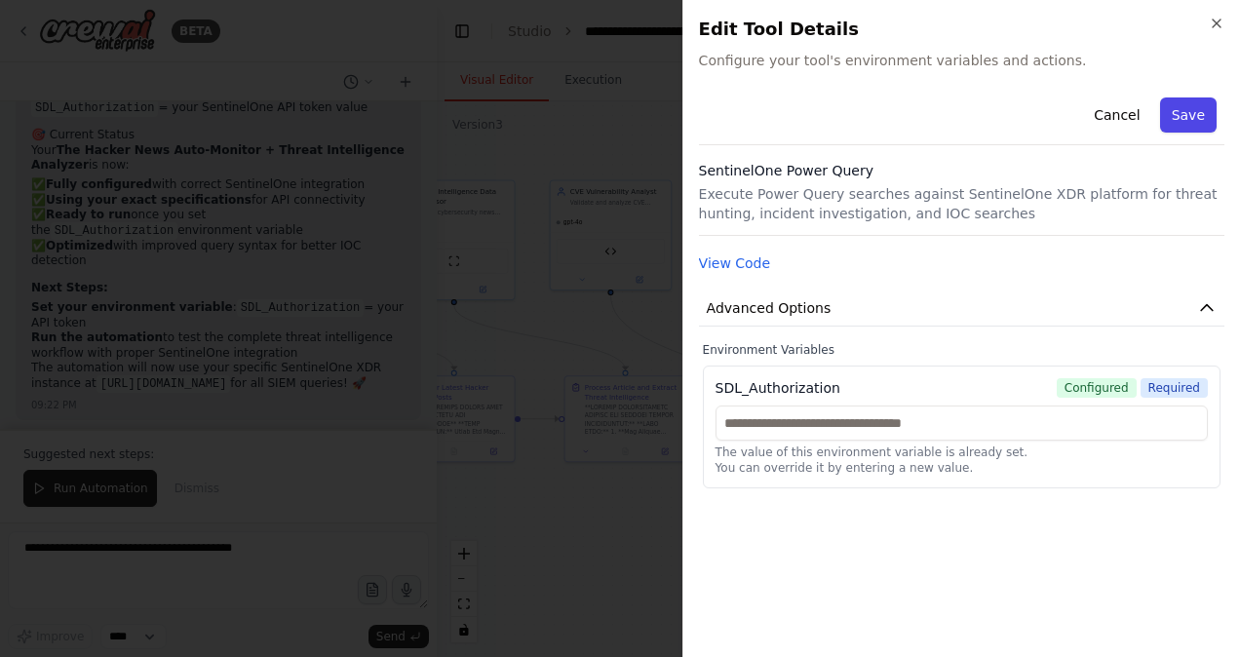
click at [1189, 117] on button "Save" at bounding box center [1189, 115] width 57 height 35
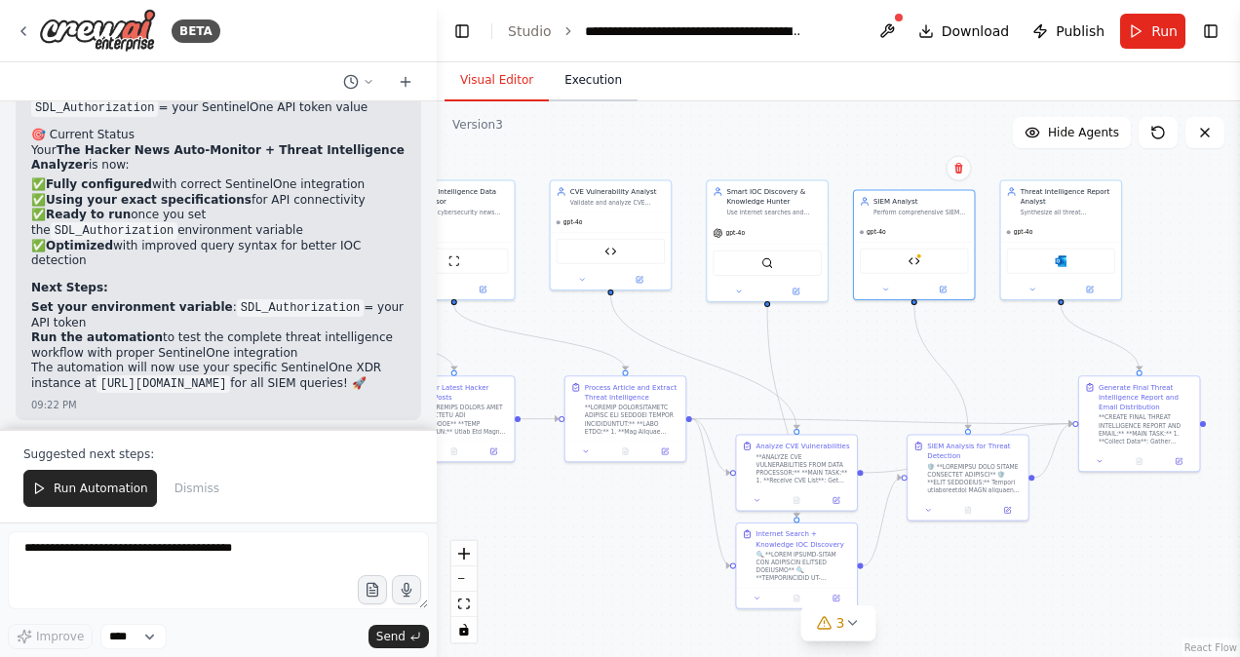
click at [566, 87] on button "Execution" at bounding box center [593, 80] width 89 height 41
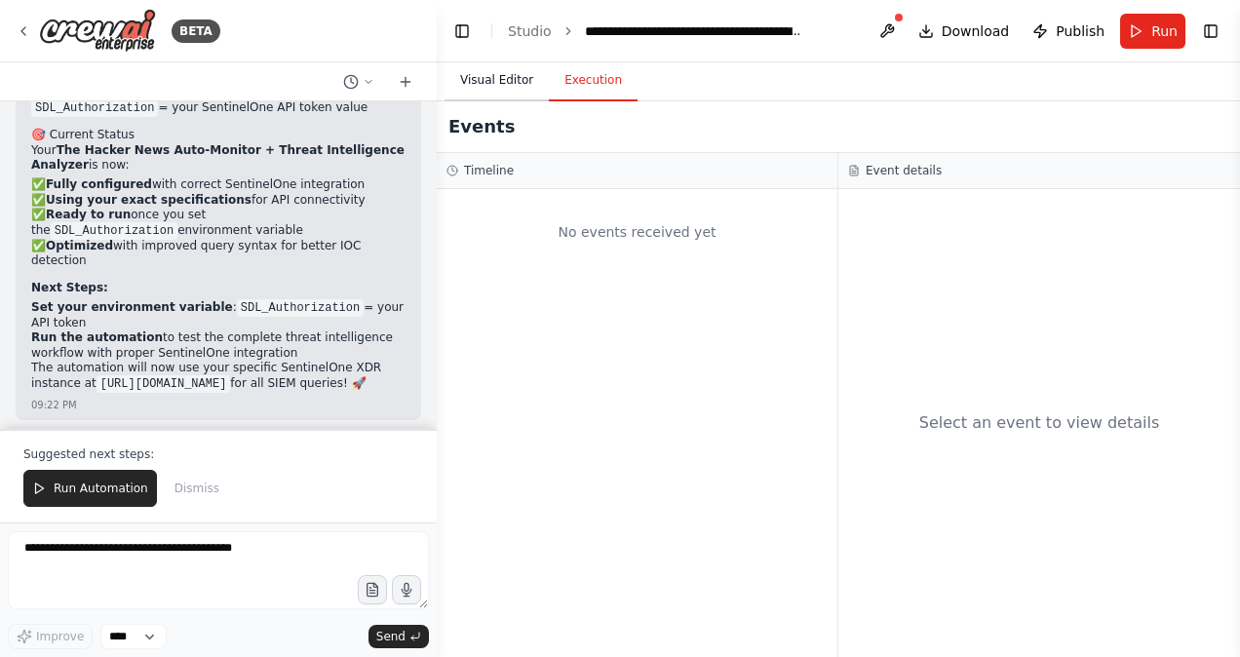
click at [492, 84] on button "Visual Editor" at bounding box center [497, 80] width 104 height 41
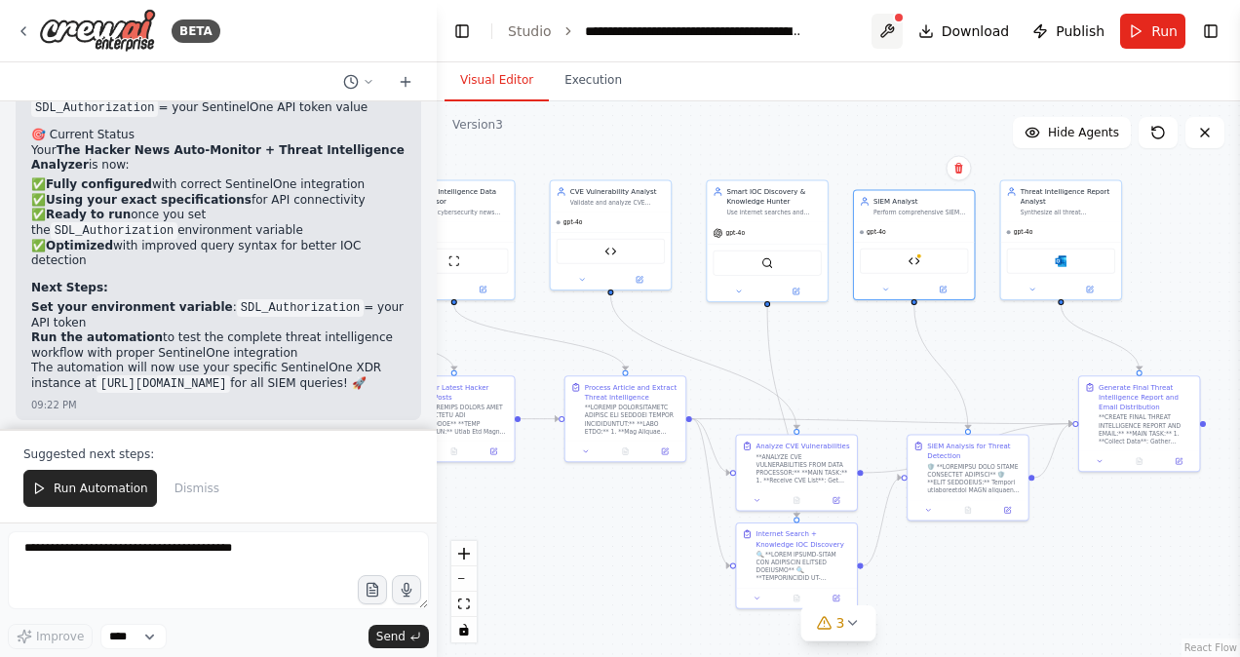
click at [903, 33] on button at bounding box center [887, 31] width 31 height 35
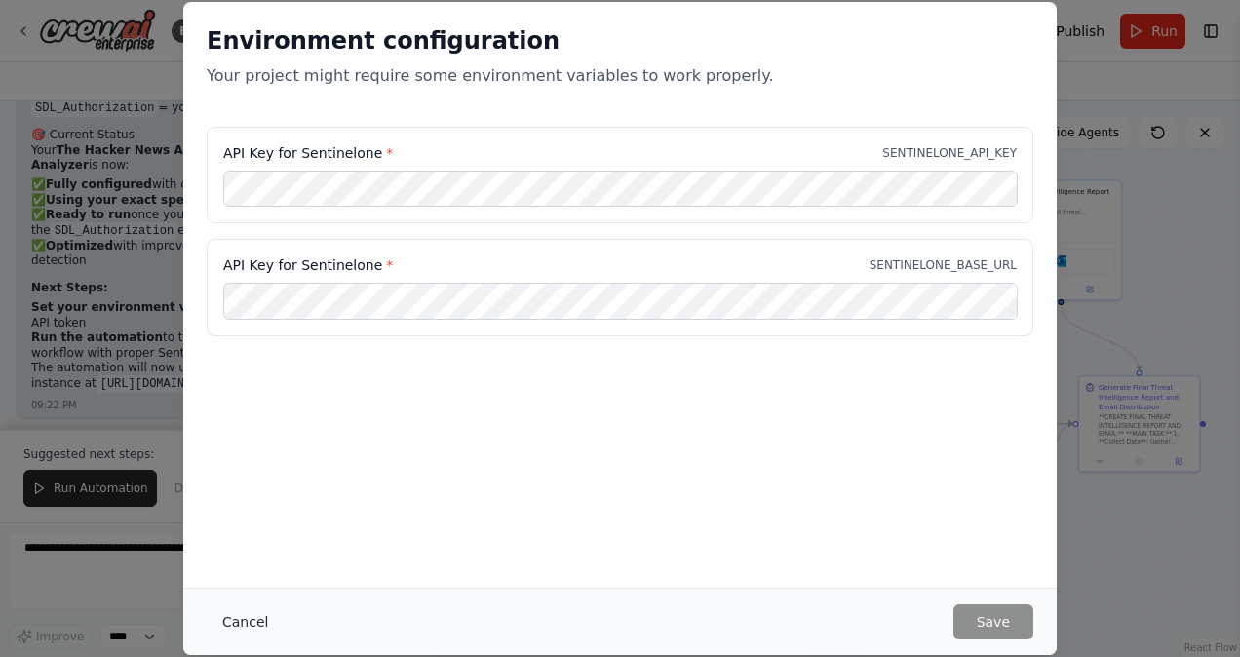
click at [244, 623] on button "Cancel" at bounding box center [245, 622] width 77 height 35
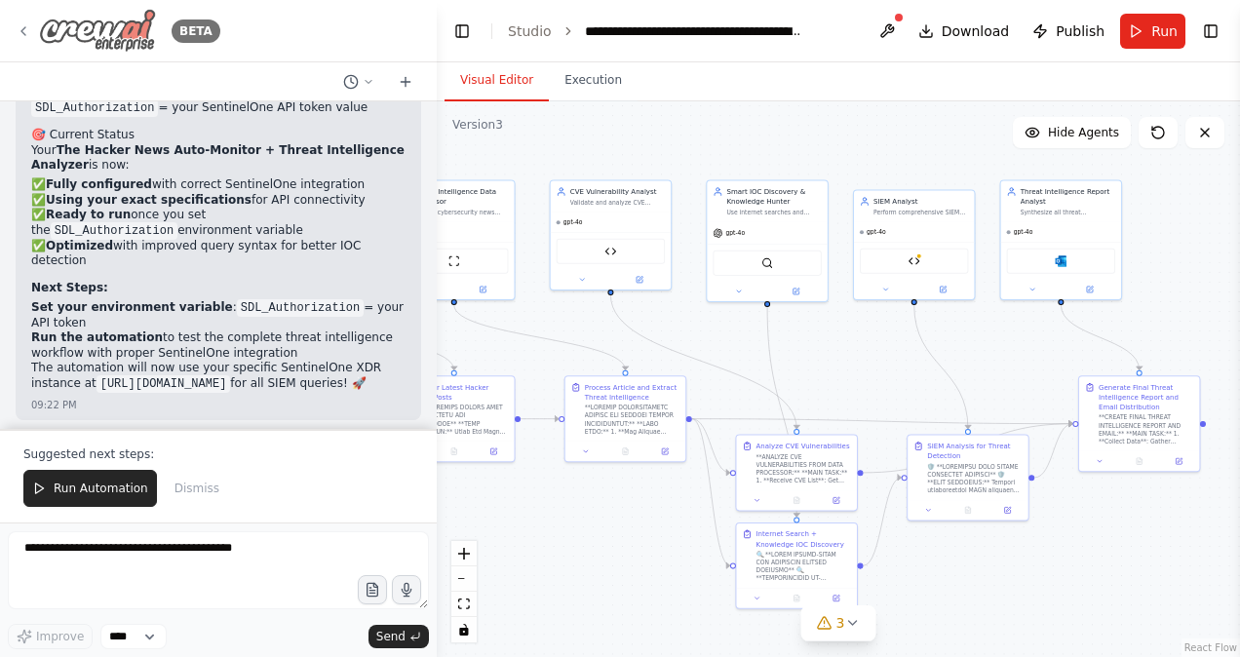
click at [20, 25] on icon at bounding box center [24, 31] width 16 height 16
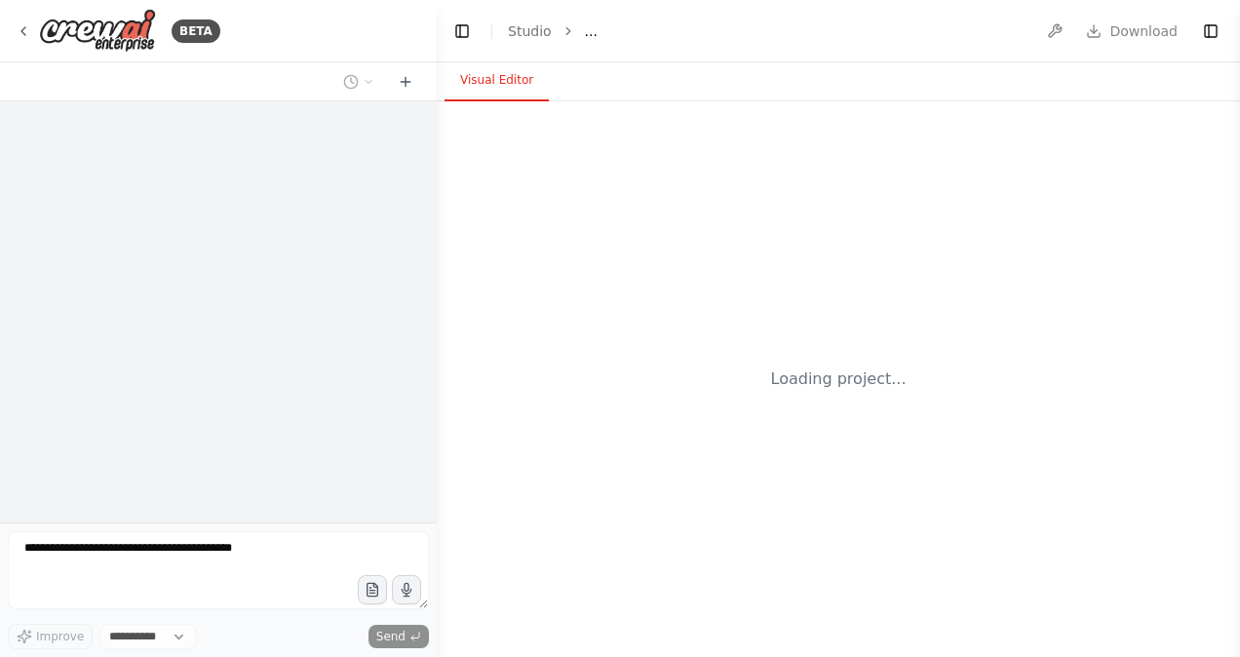
select select "****"
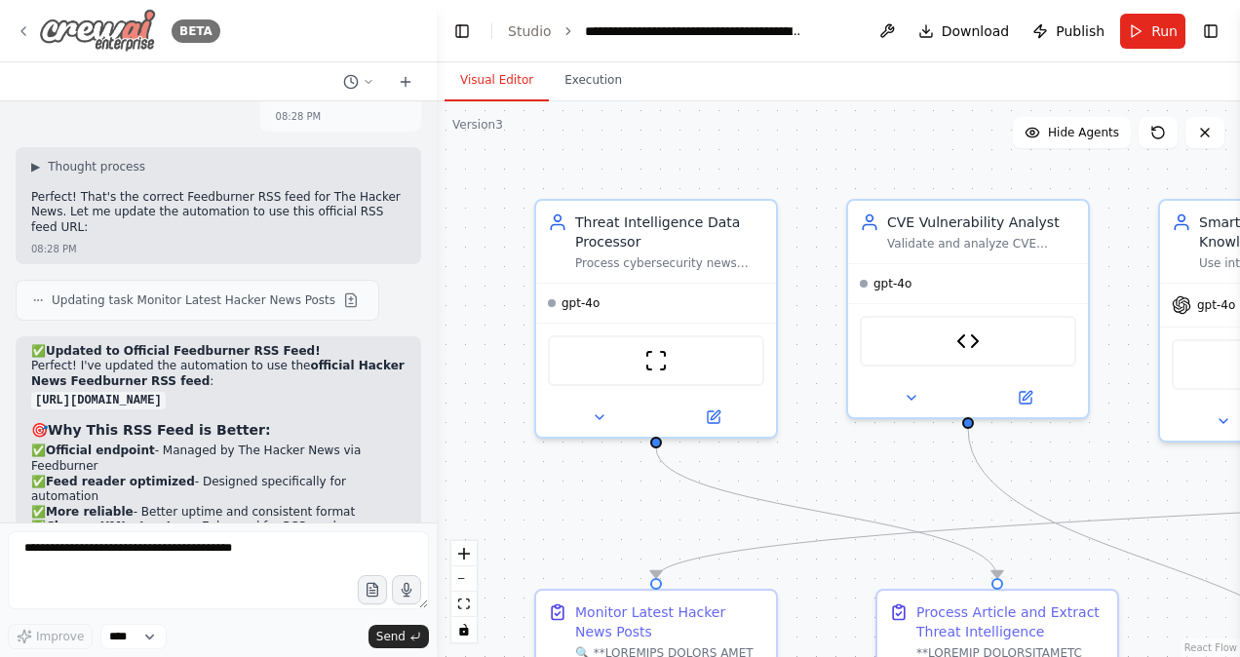
click at [25, 33] on icon at bounding box center [24, 31] width 16 height 16
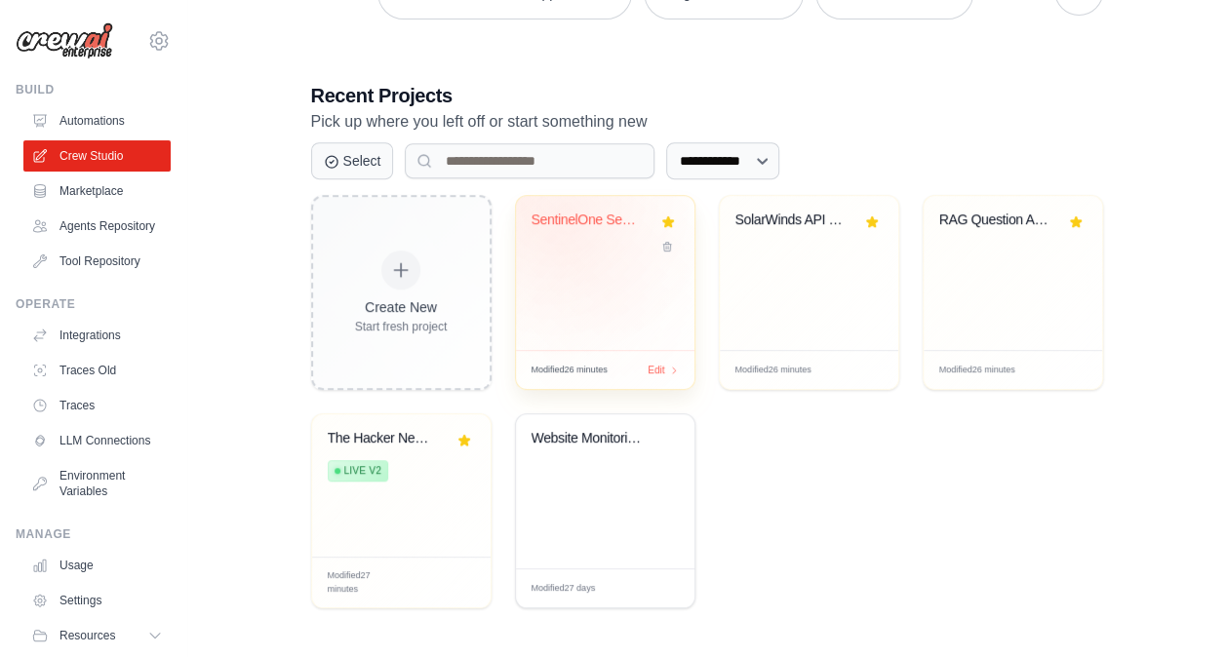
click at [571, 216] on div "SentinelOne Security Data Analysis" at bounding box center [590, 221] width 118 height 18
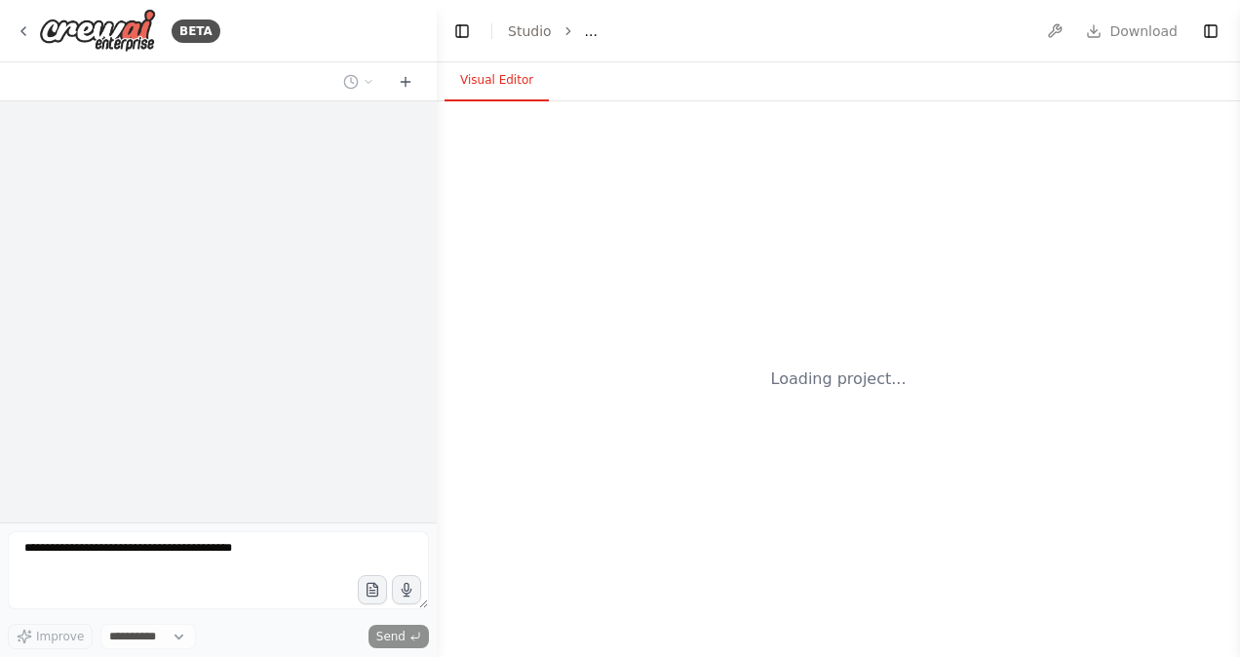
select select "****"
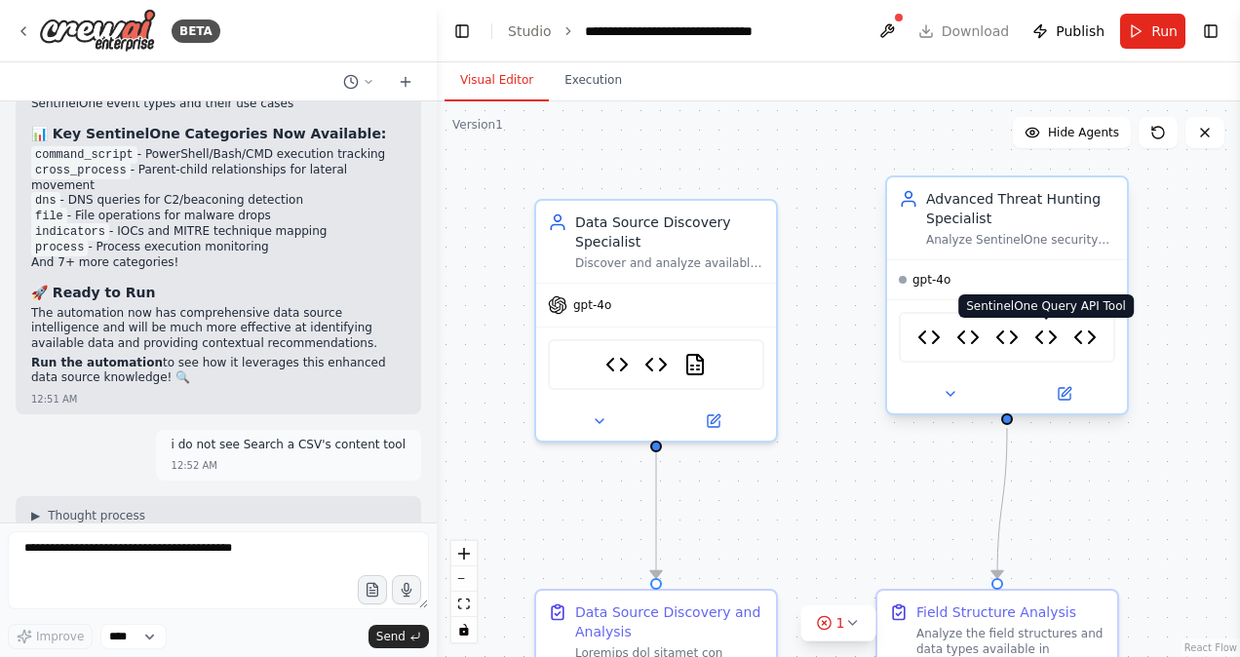
scroll to position [93976, 0]
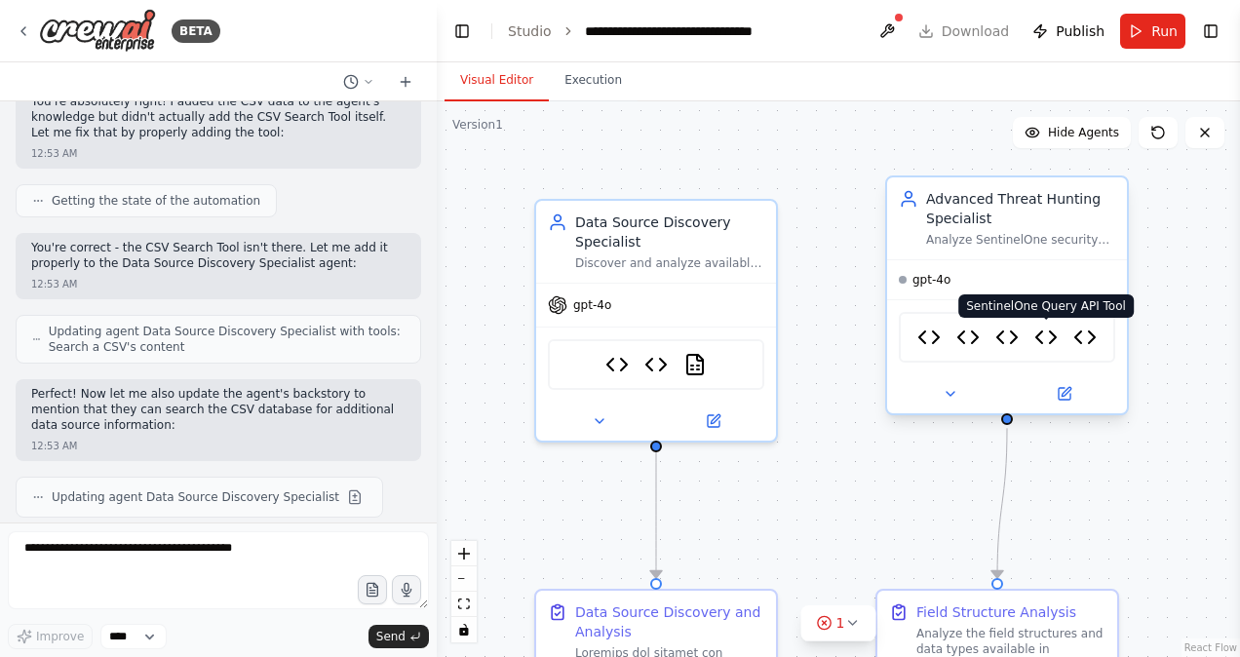
click at [1044, 334] on img at bounding box center [1046, 337] width 23 height 23
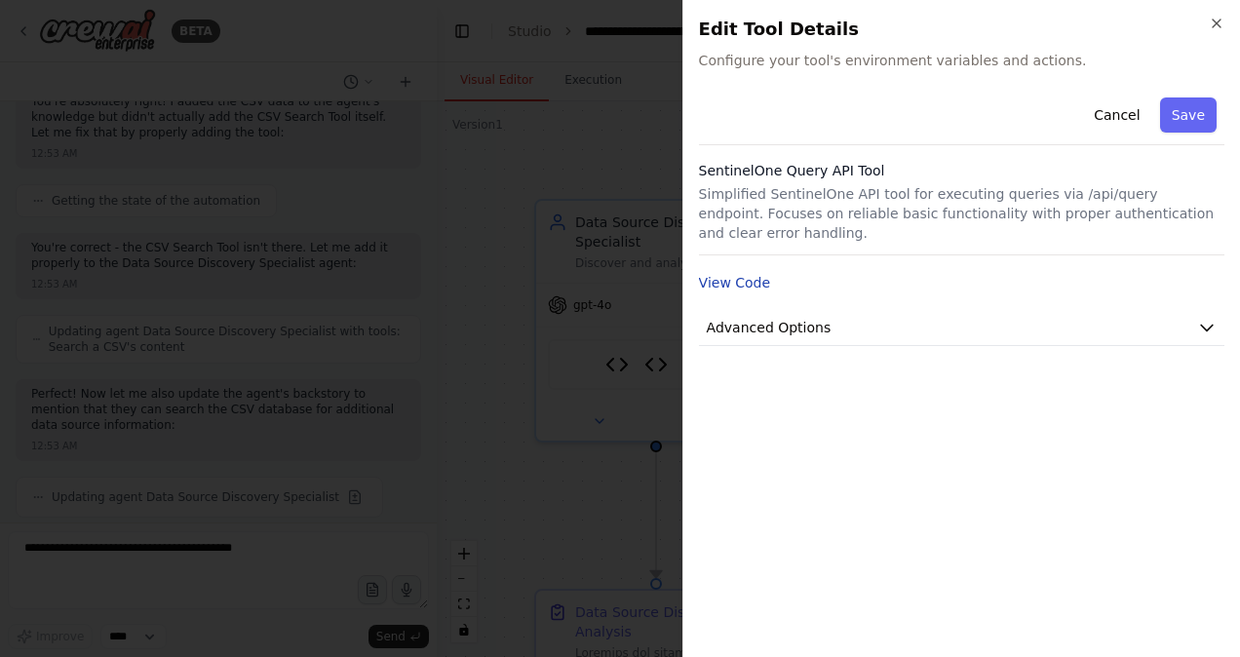
click at [742, 273] on button "View Code" at bounding box center [735, 283] width 72 height 20
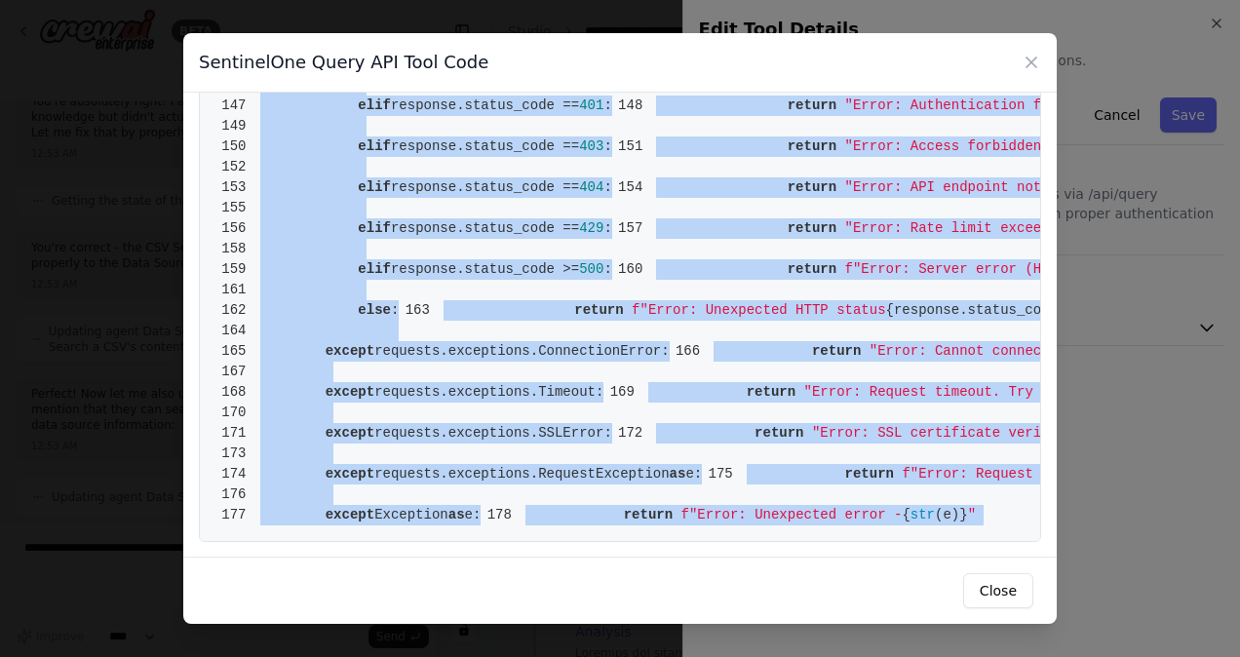
scroll to position [3258, 0]
drag, startPoint x: 259, startPoint y: 129, endPoint x: 697, endPoint y: 499, distance: 573.6
copy code "from crewai.tools import BaseTool 2 from pydantic import BaseModel, Field 3 fro…"
click at [1031, 64] on icon at bounding box center [1032, 63] width 20 height 20
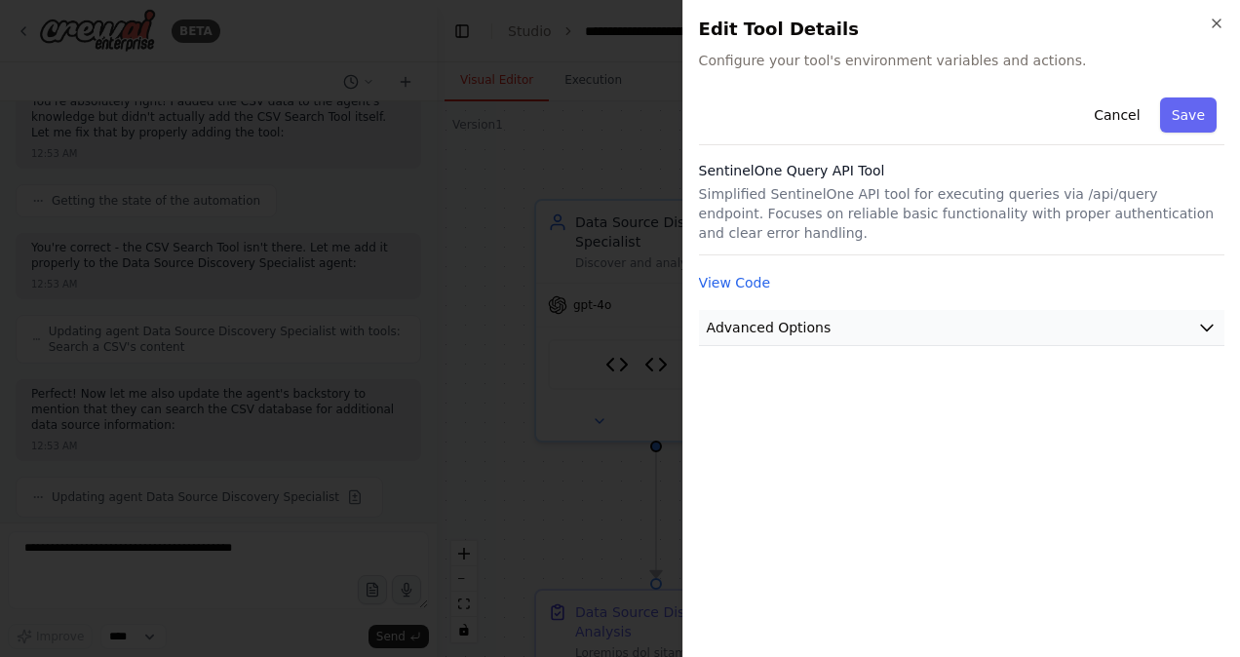
click at [1186, 310] on button "Advanced Options" at bounding box center [962, 328] width 526 height 36
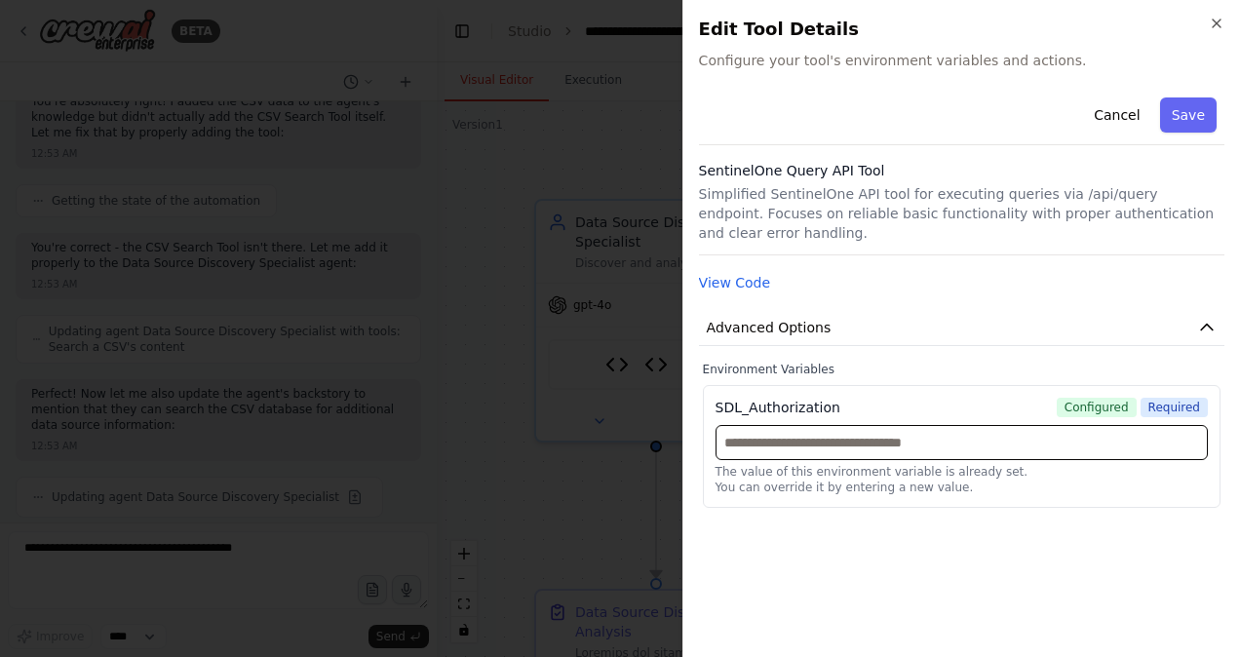
click at [804, 425] on input "text" at bounding box center [962, 442] width 492 height 35
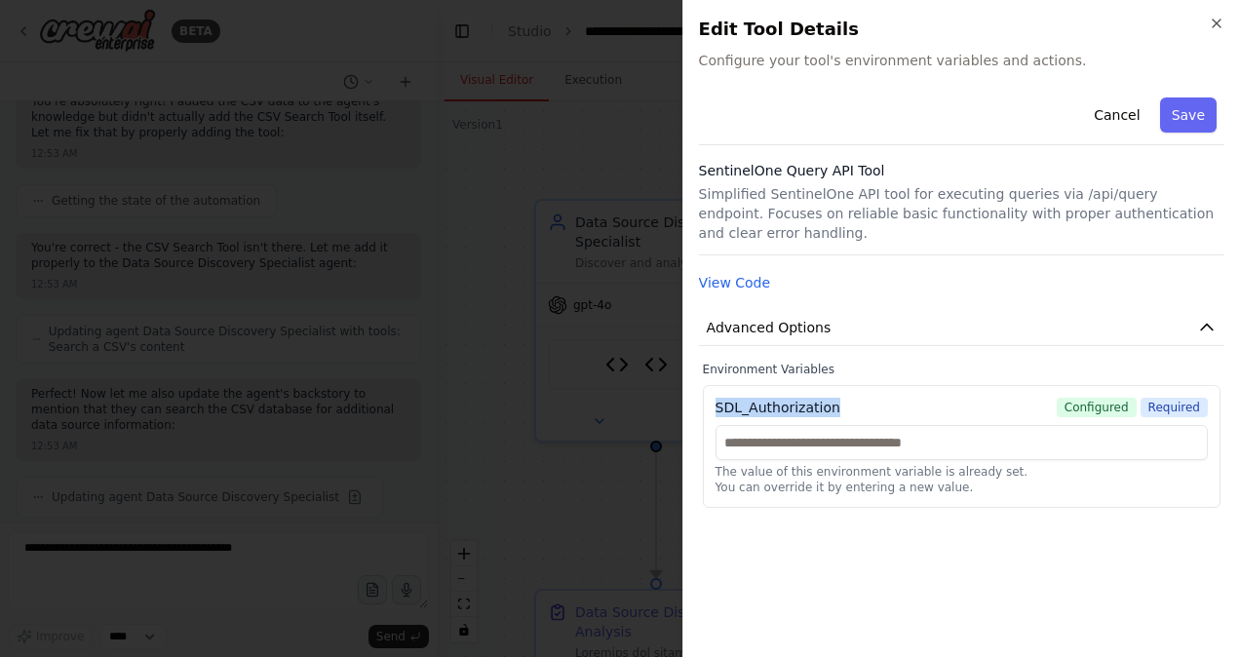
drag, startPoint x: 835, startPoint y: 389, endPoint x: 713, endPoint y: 391, distance: 121.9
click at [713, 391] on div "SDL_Authorization Configured Required The value of this environment variable is…" at bounding box center [962, 446] width 518 height 123
copy div "SDL_Authorization"
click at [1217, 23] on icon "button" at bounding box center [1217, 24] width 8 height 8
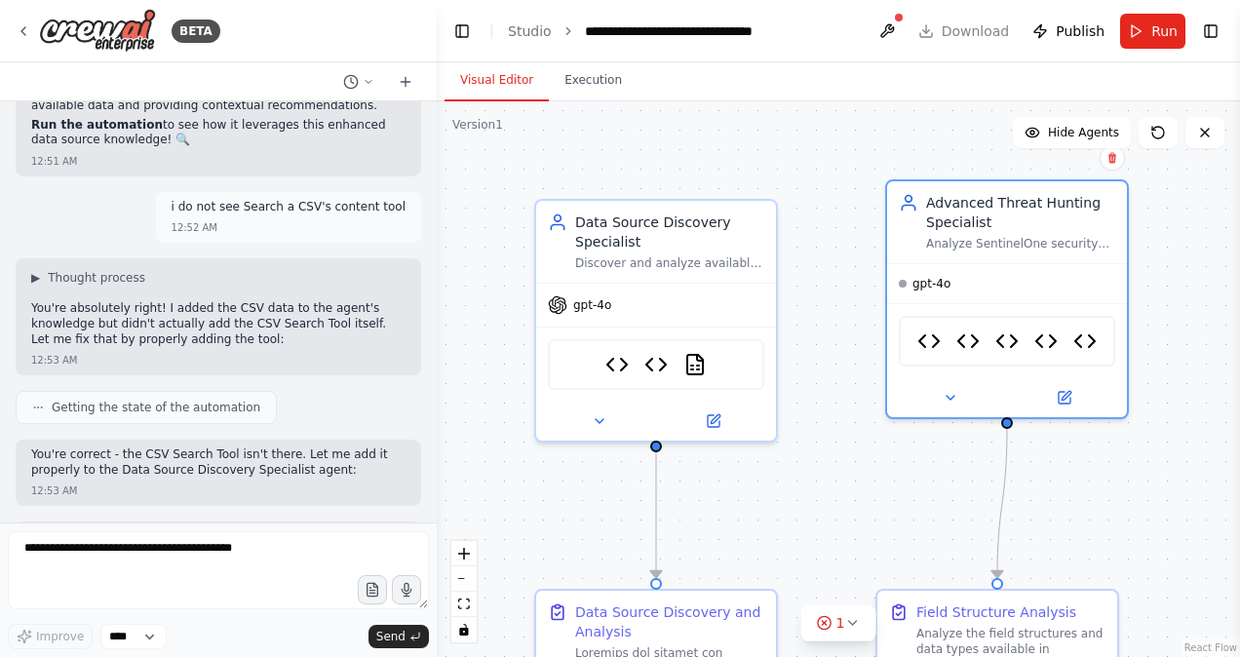
scroll to position [93976, 0]
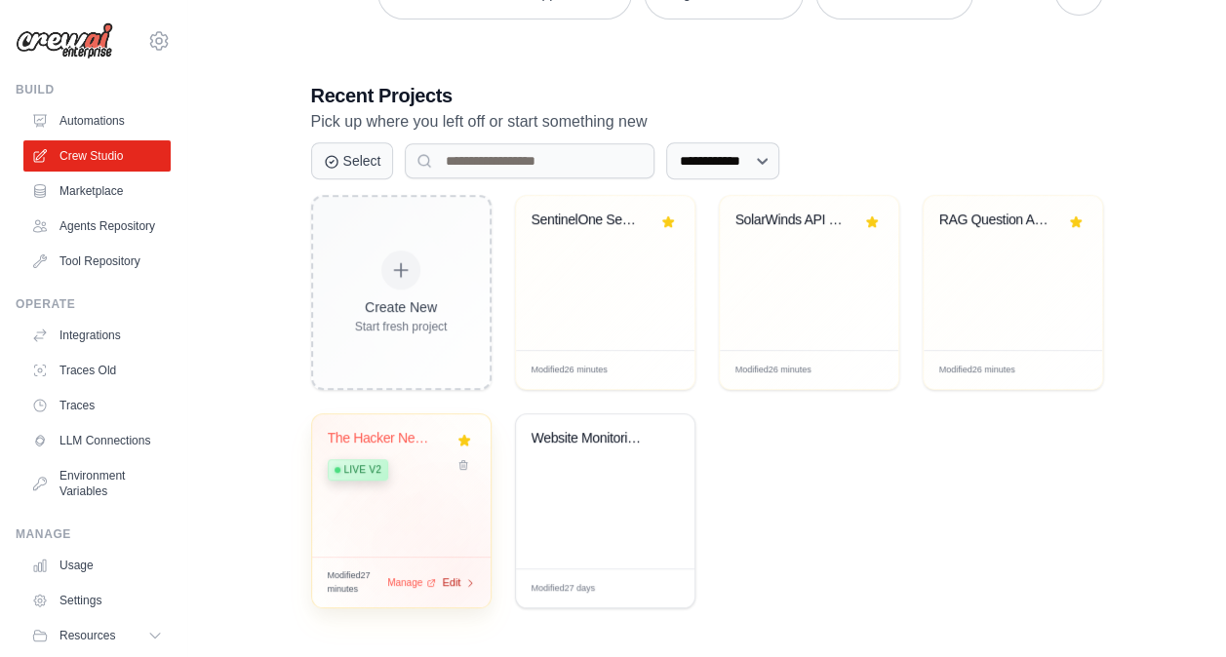
click at [459, 576] on span "Edit" at bounding box center [452, 582] width 19 height 17
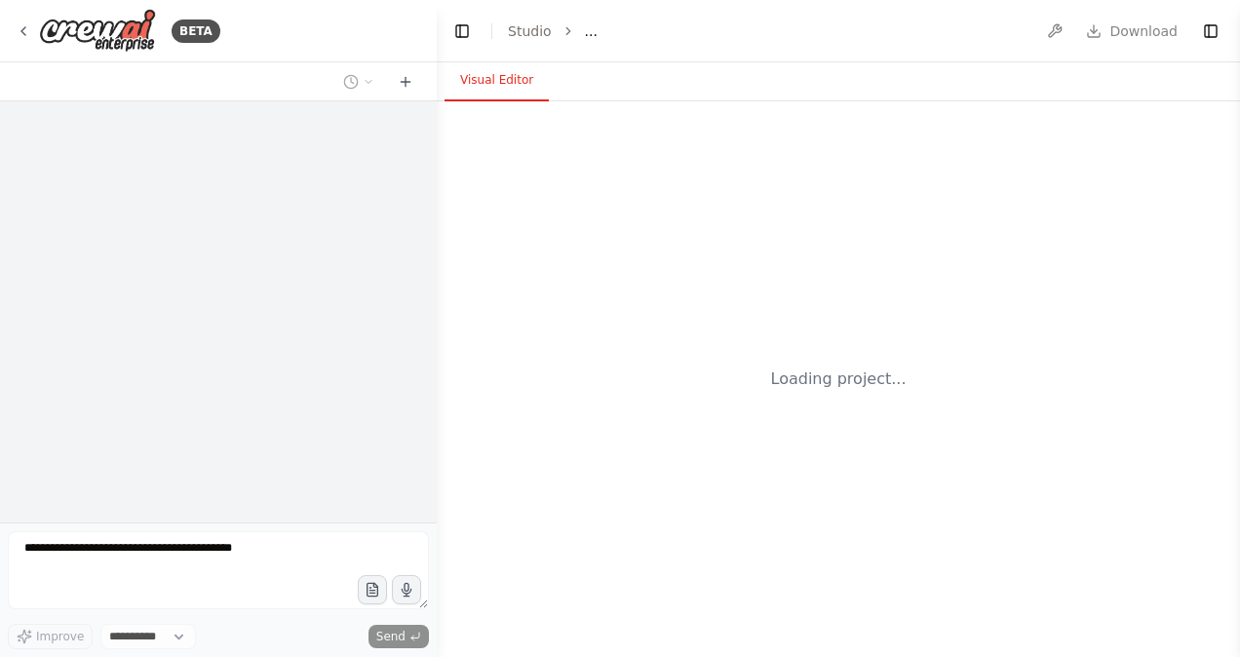
select select "****"
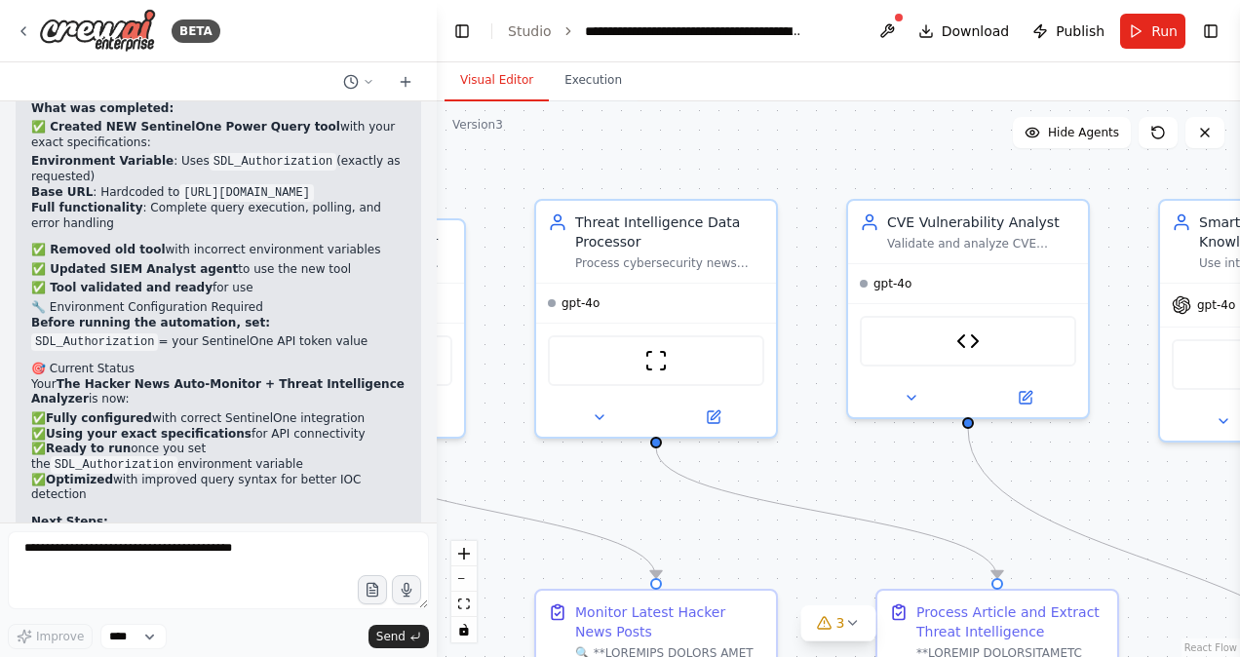
scroll to position [43627, 0]
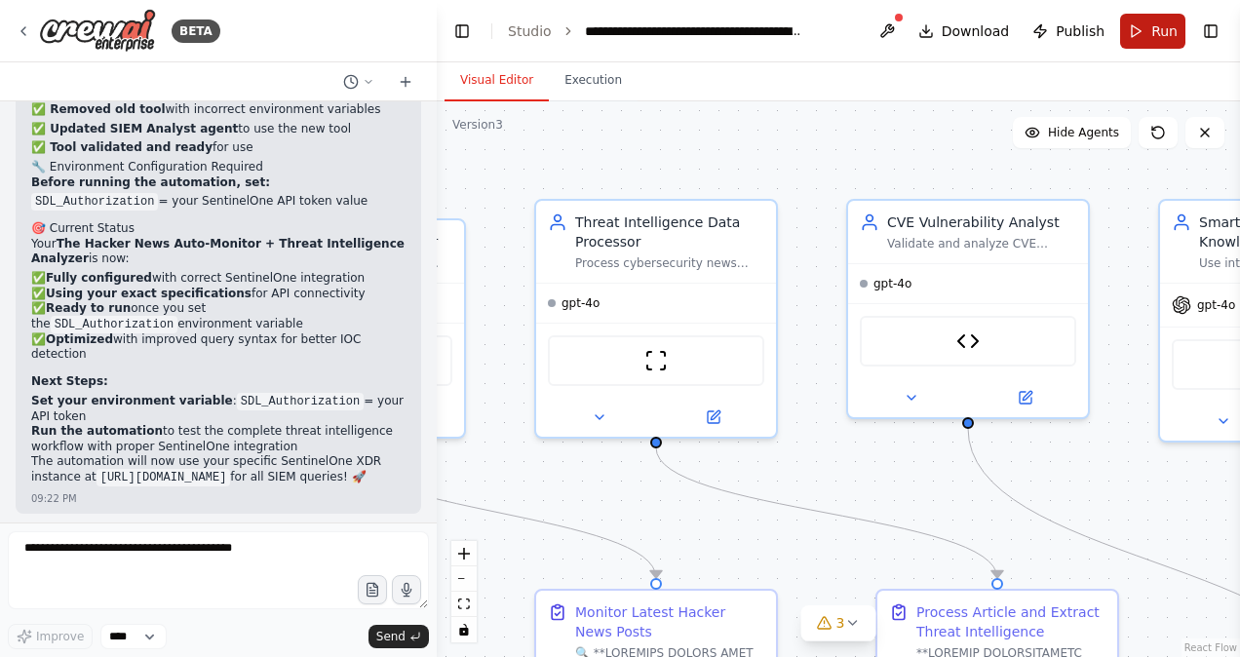
click at [1155, 23] on span "Run" at bounding box center [1165, 31] width 26 height 20
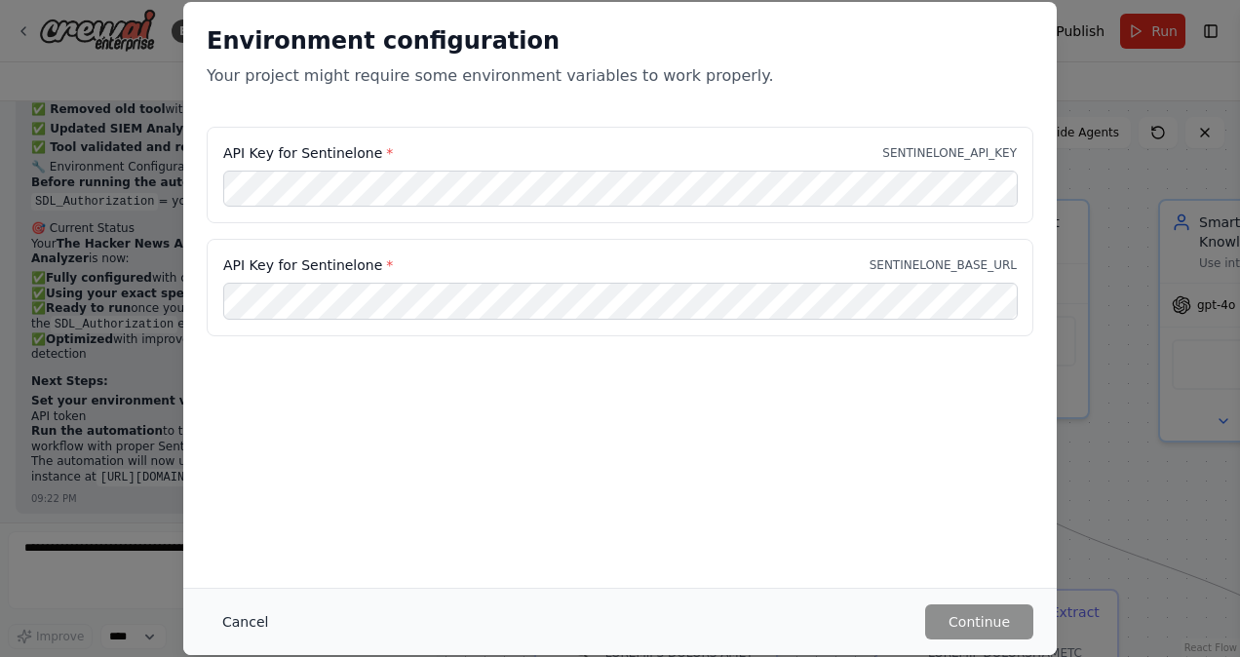
click at [249, 612] on button "Cancel" at bounding box center [245, 622] width 77 height 35
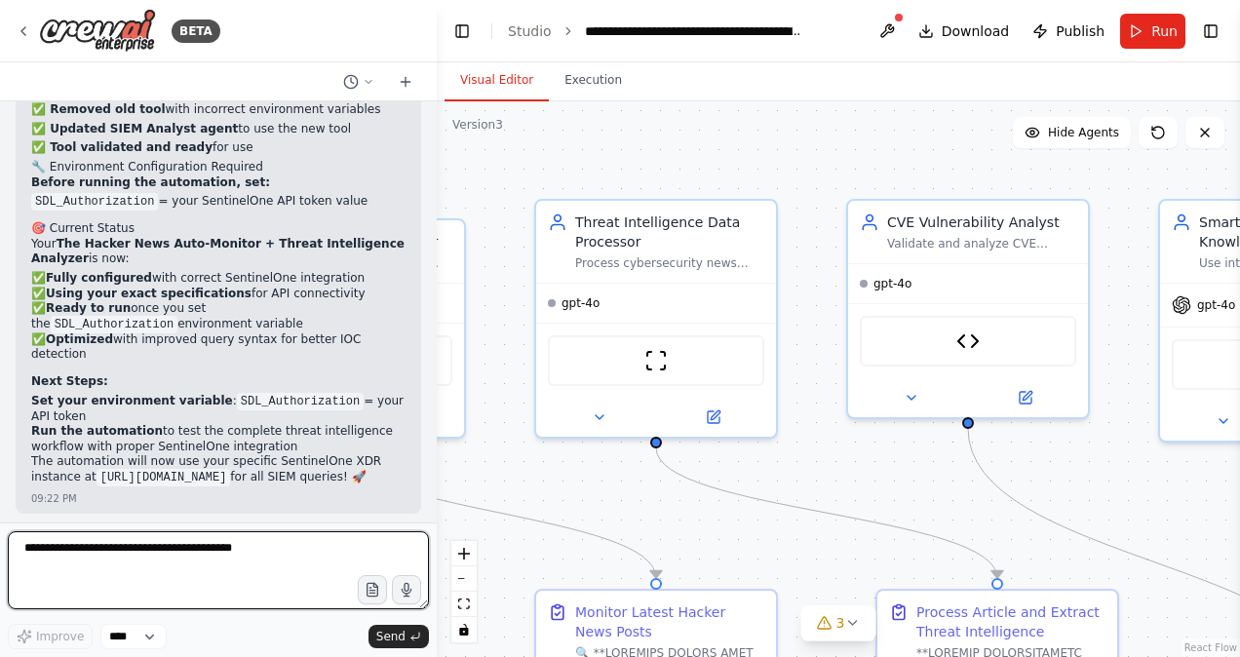
click at [154, 544] on textarea at bounding box center [218, 570] width 421 height 78
type textarea "**********"
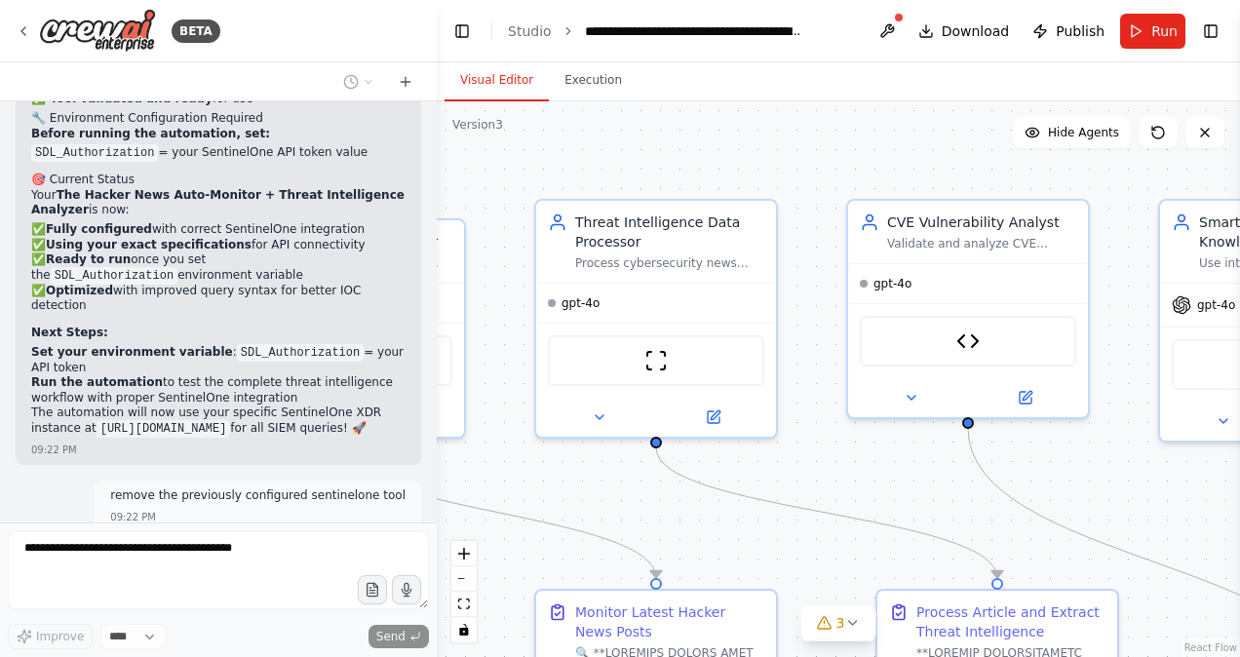
scroll to position [43745, 0]
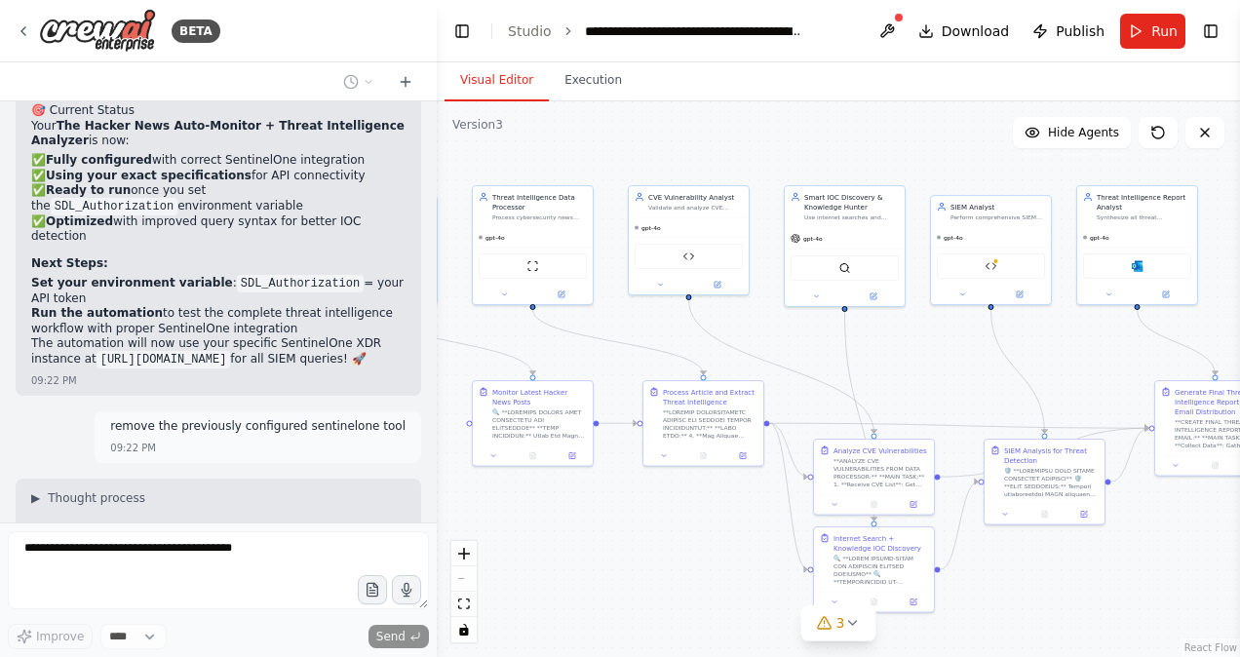
drag, startPoint x: 1136, startPoint y: 378, endPoint x: 940, endPoint y: 345, distance: 198.8
click at [940, 345] on div ".deletable-edge-delete-btn { width: 20px; height: 20px; border: 0px solid #ffff…" at bounding box center [839, 379] width 804 height 556
click at [1021, 294] on button at bounding box center [1017, 290] width 56 height 12
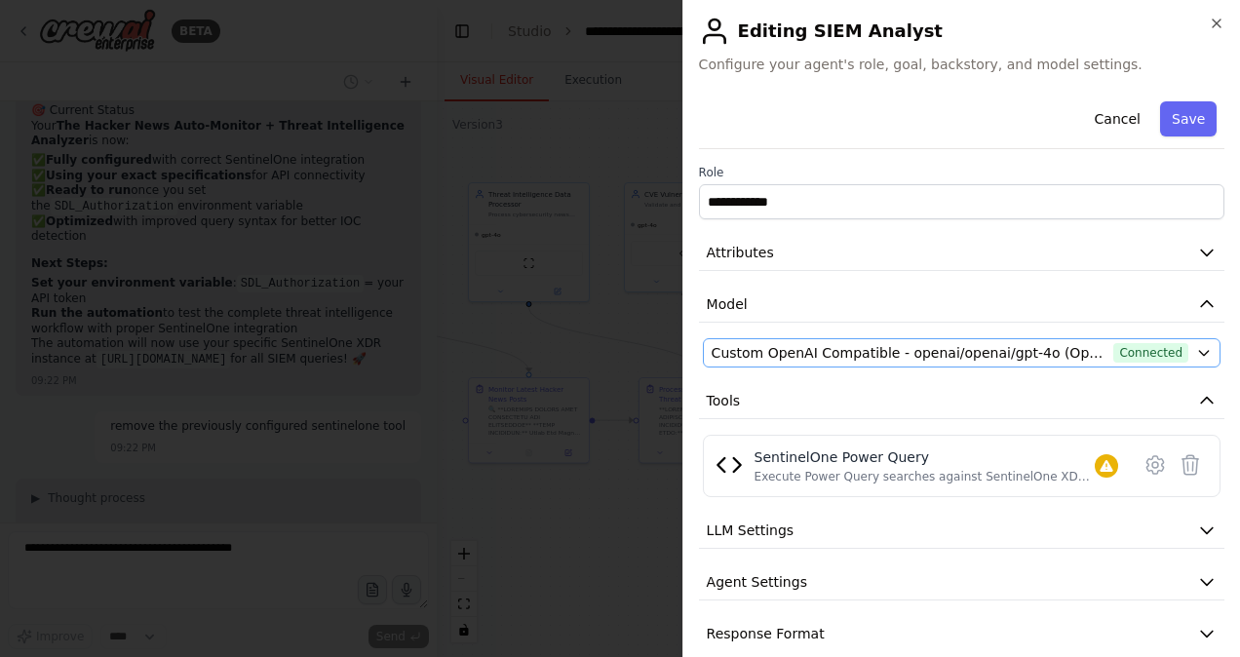
scroll to position [22, 0]
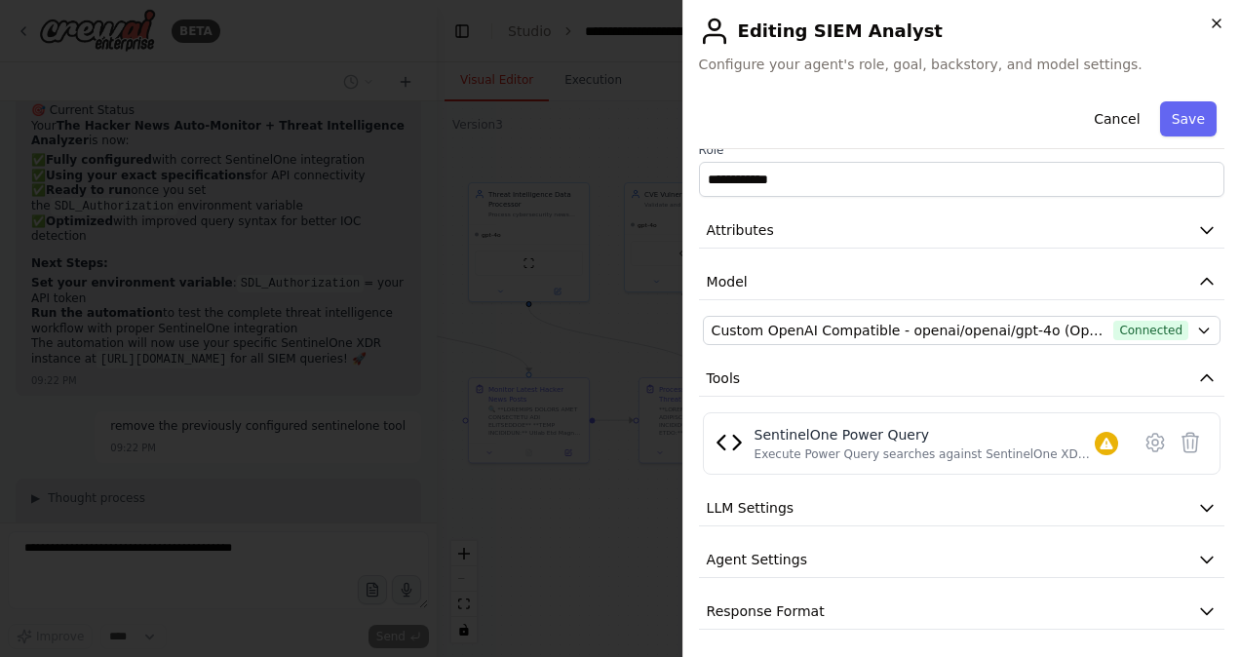
click at [1217, 28] on icon "button" at bounding box center [1217, 24] width 16 height 16
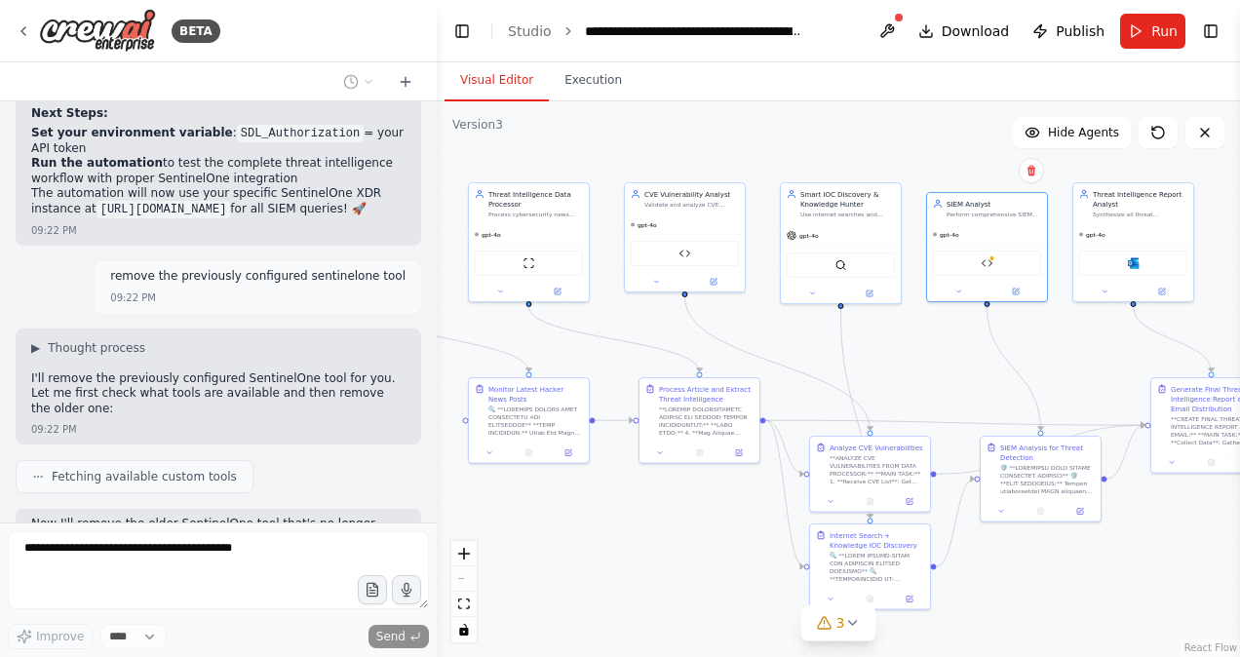
scroll to position [43910, 0]
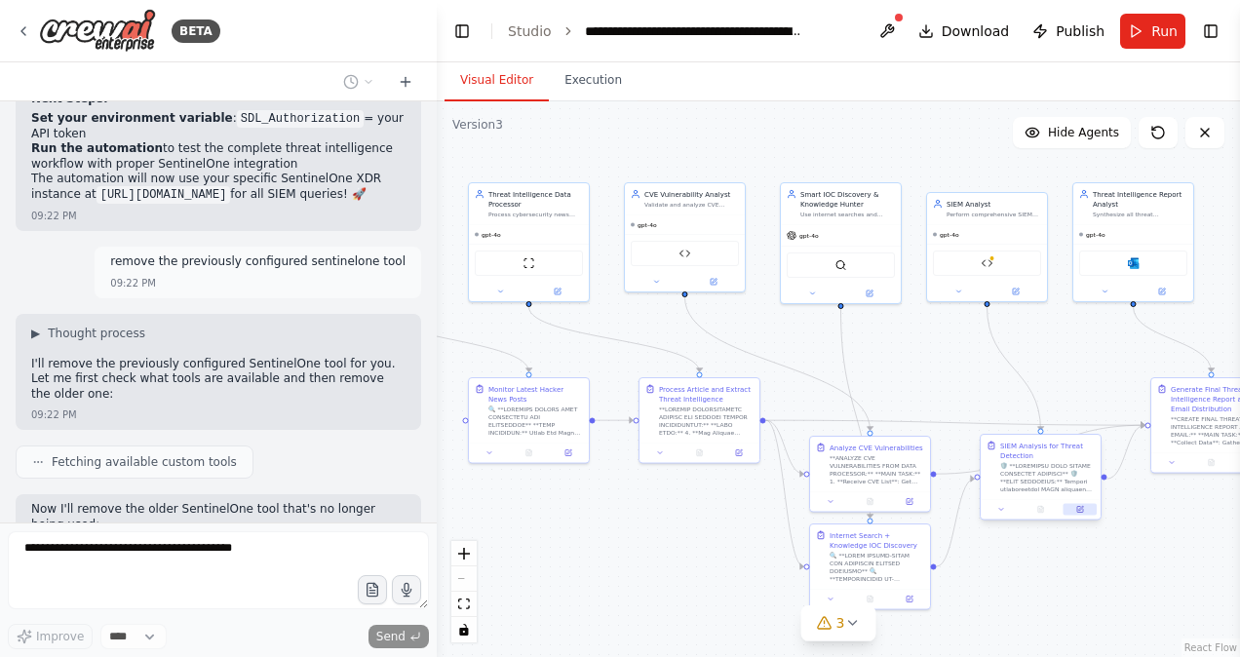
click at [1077, 507] on icon at bounding box center [1081, 510] width 8 height 8
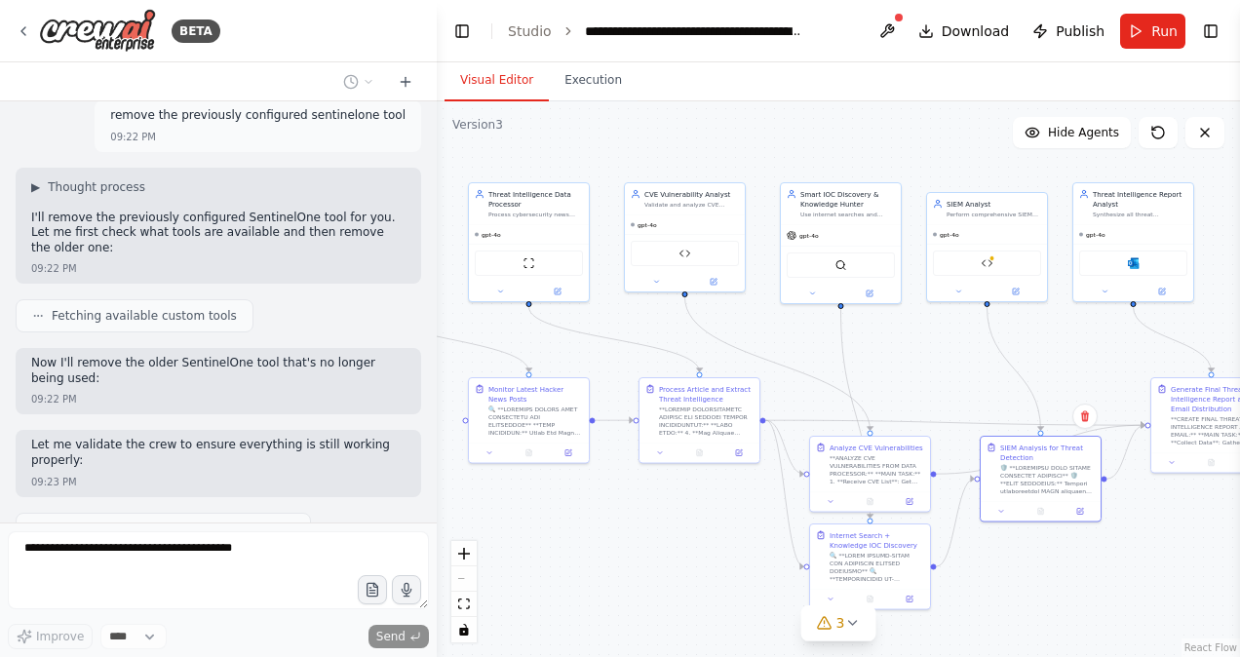
scroll to position [44072, 0]
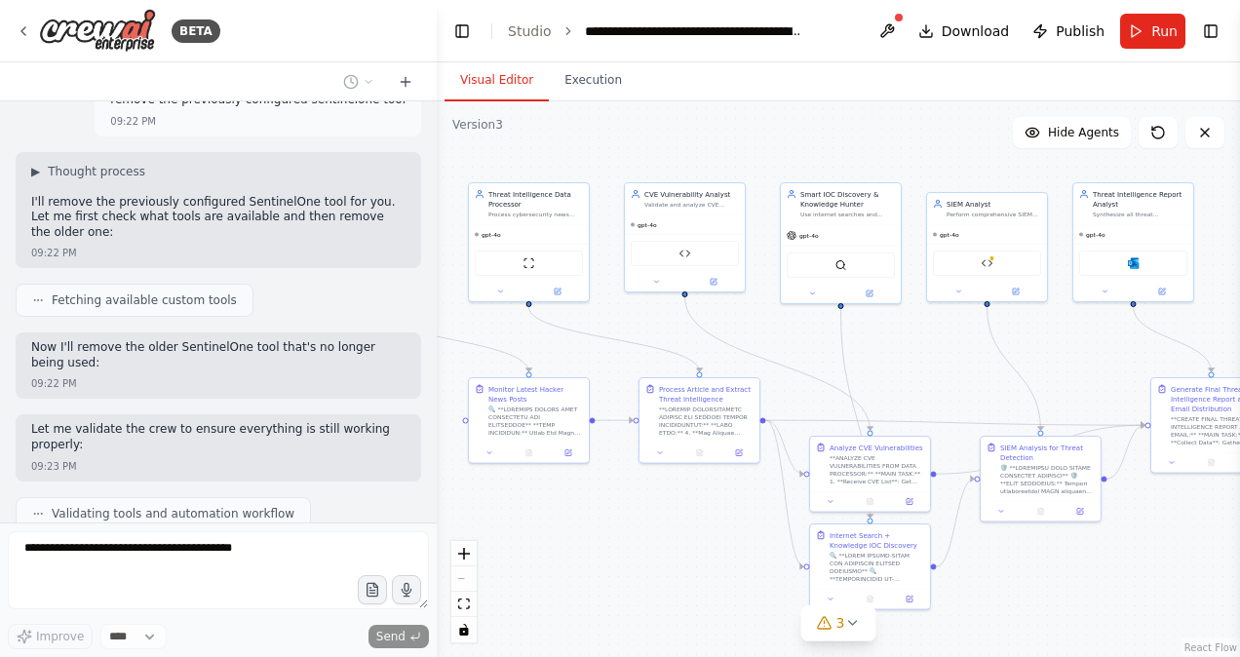
click at [975, 333] on div ".deletable-edge-delete-btn { width: 20px; height: 20px; border: 0px solid #ffff…" at bounding box center [839, 379] width 804 height 556
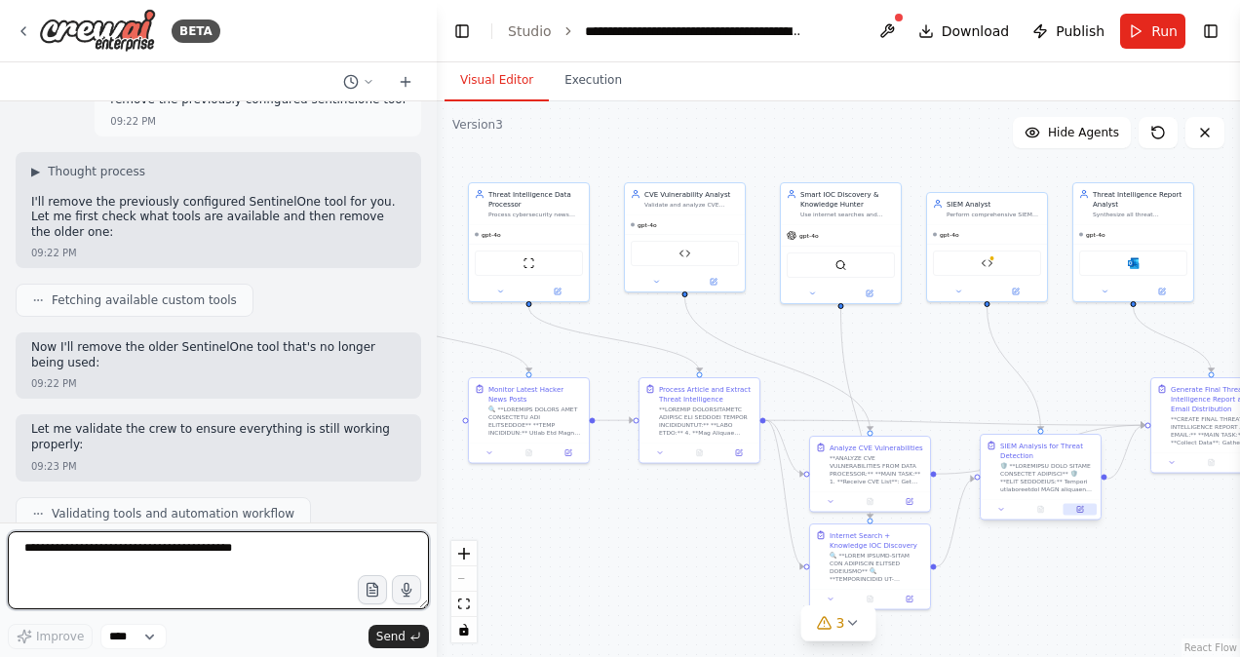
click at [1084, 508] on button at bounding box center [1080, 510] width 33 height 12
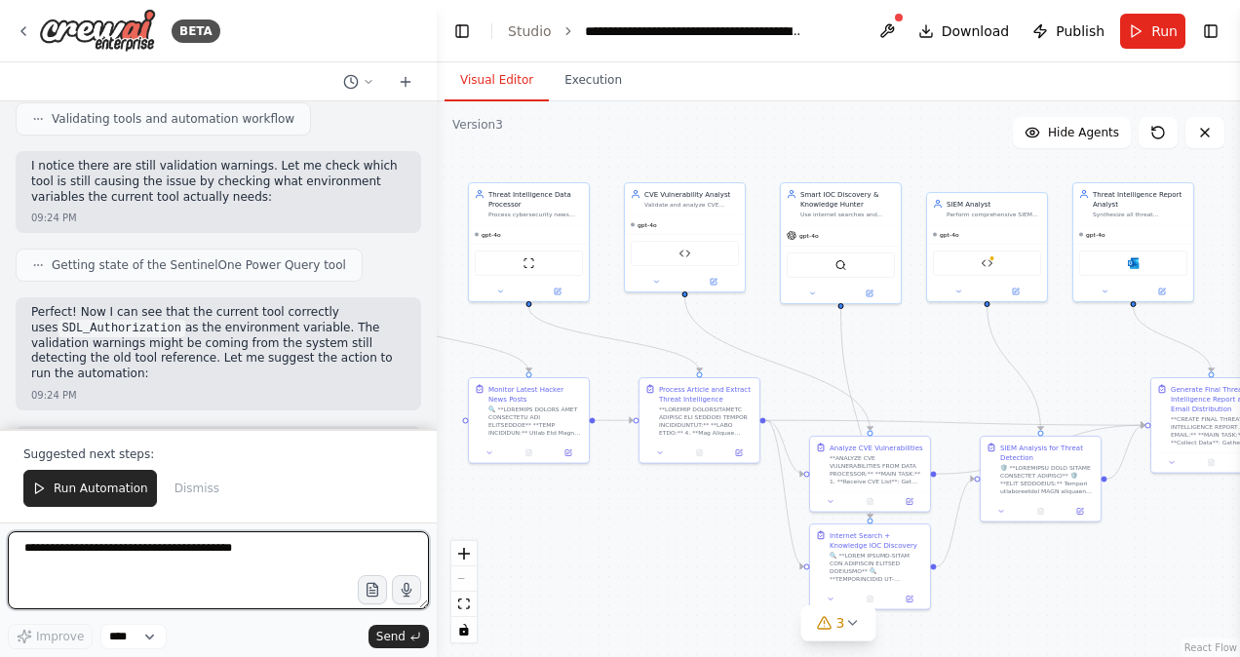
scroll to position [45361, 0]
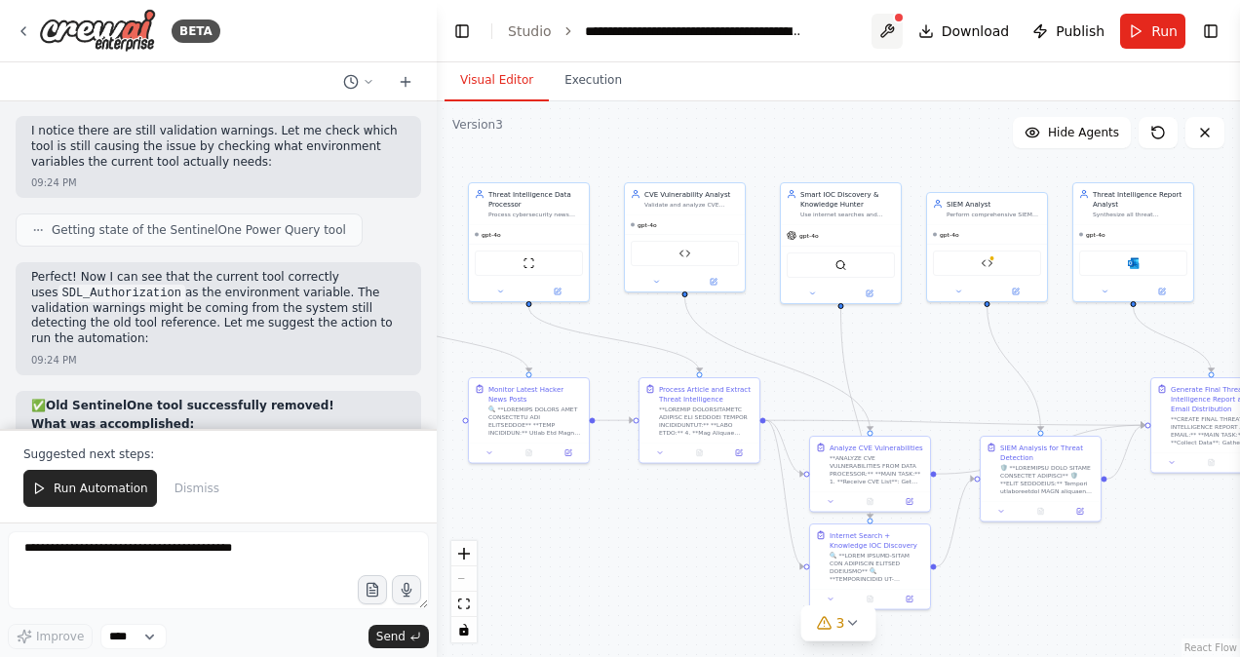
click at [895, 25] on button at bounding box center [887, 31] width 31 height 35
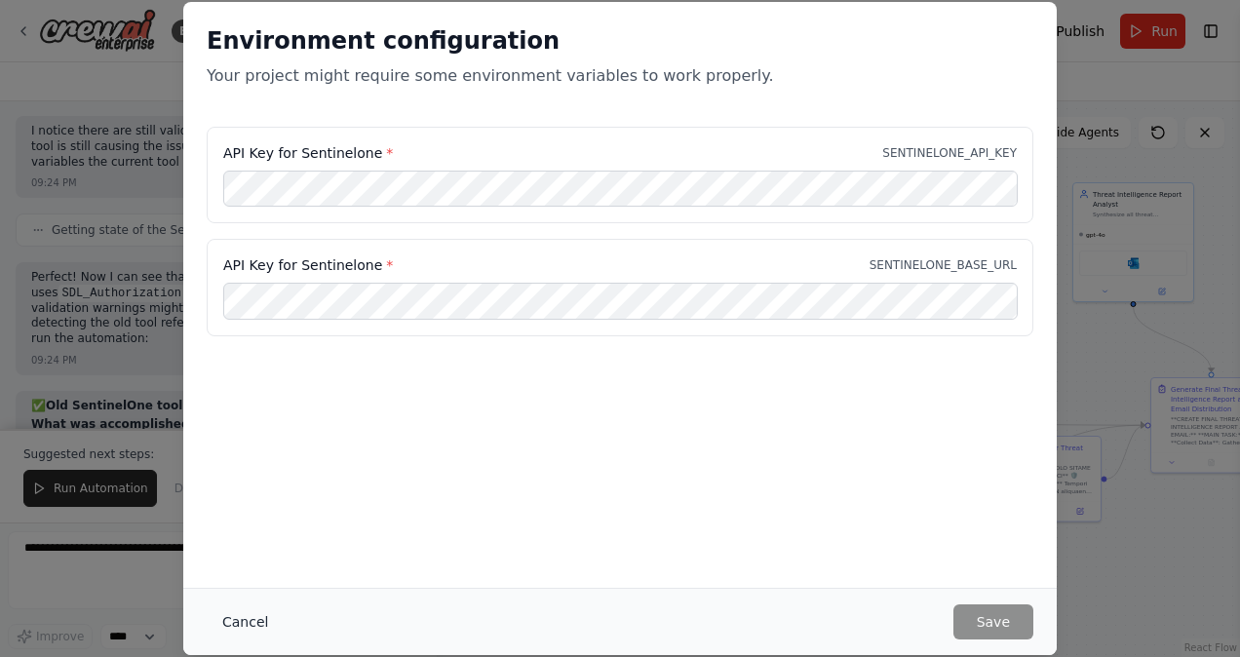
click at [241, 622] on button "Cancel" at bounding box center [245, 622] width 77 height 35
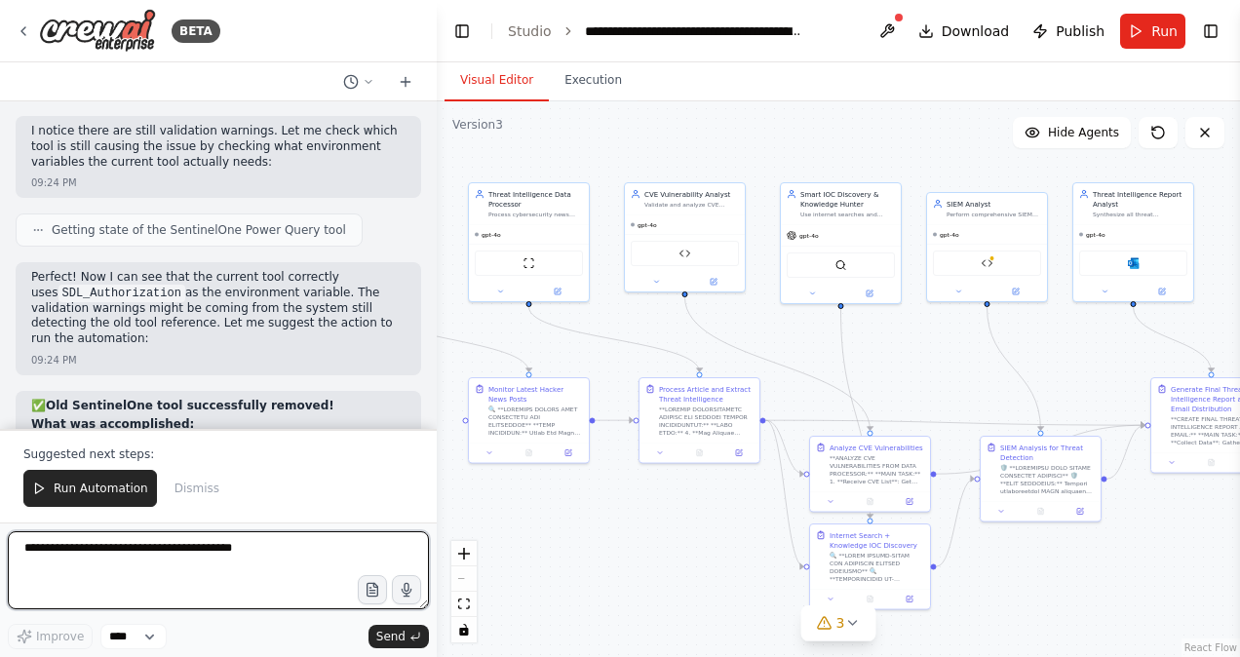
click at [129, 568] on textarea at bounding box center [218, 570] width 421 height 78
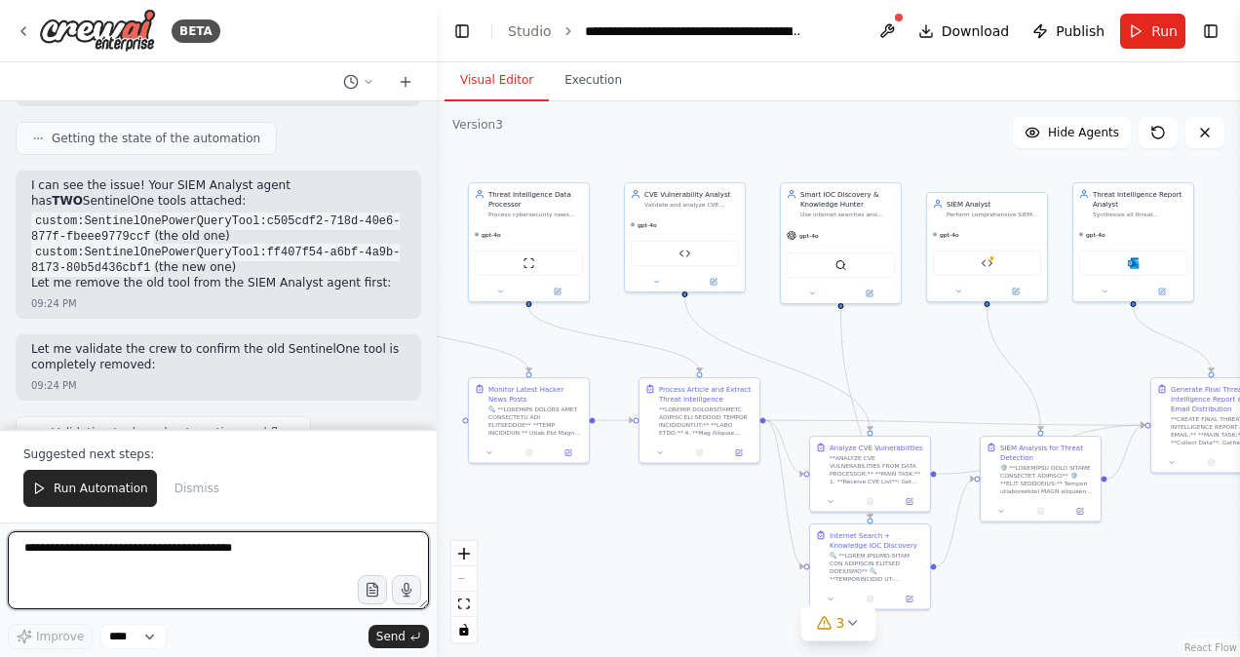
scroll to position [45013, 0]
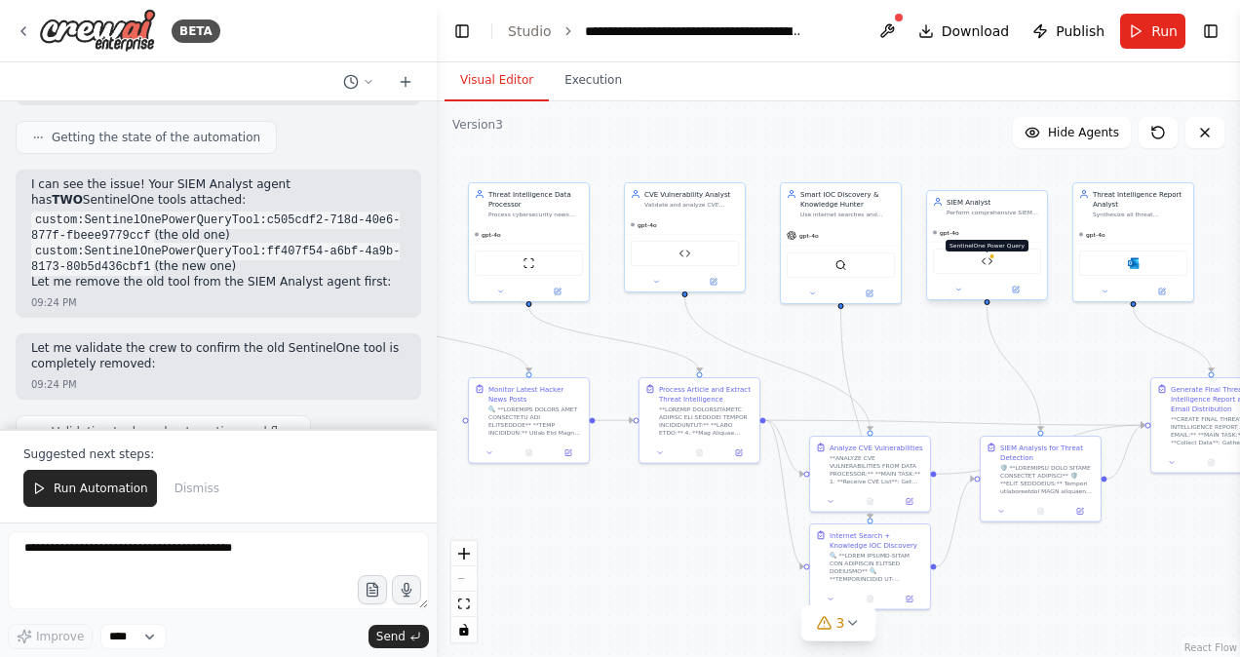
click at [987, 259] on img at bounding box center [988, 262] width 12 height 12
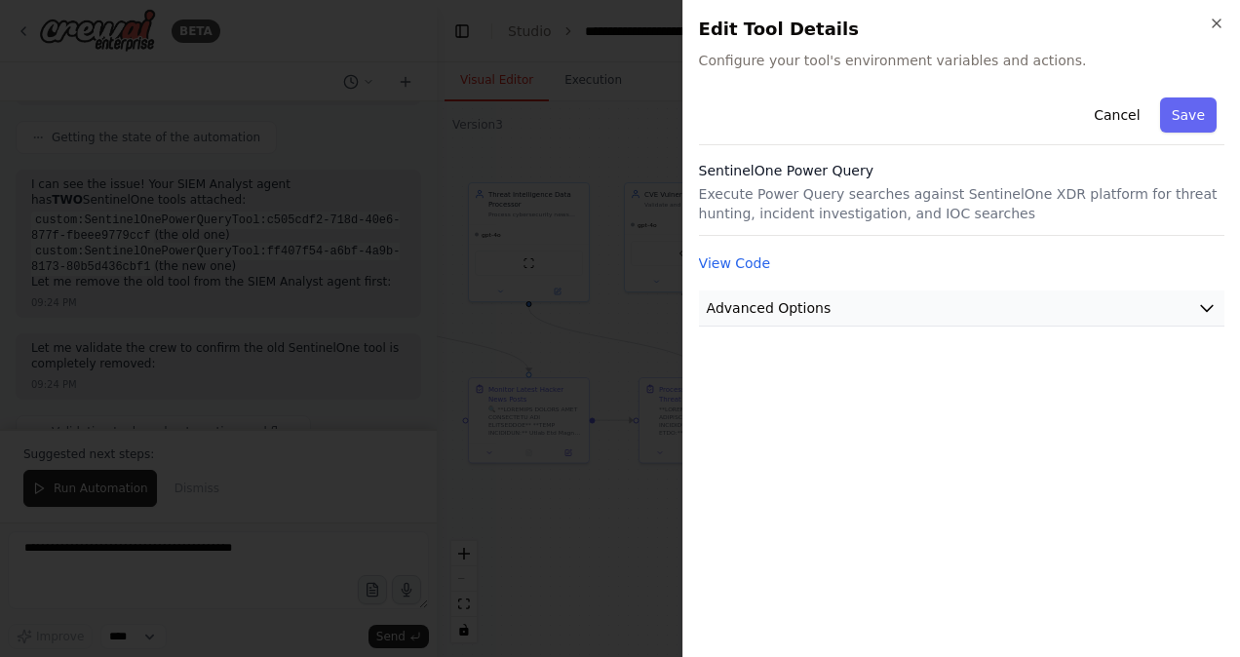
click at [1049, 295] on button "Advanced Options" at bounding box center [962, 309] width 526 height 36
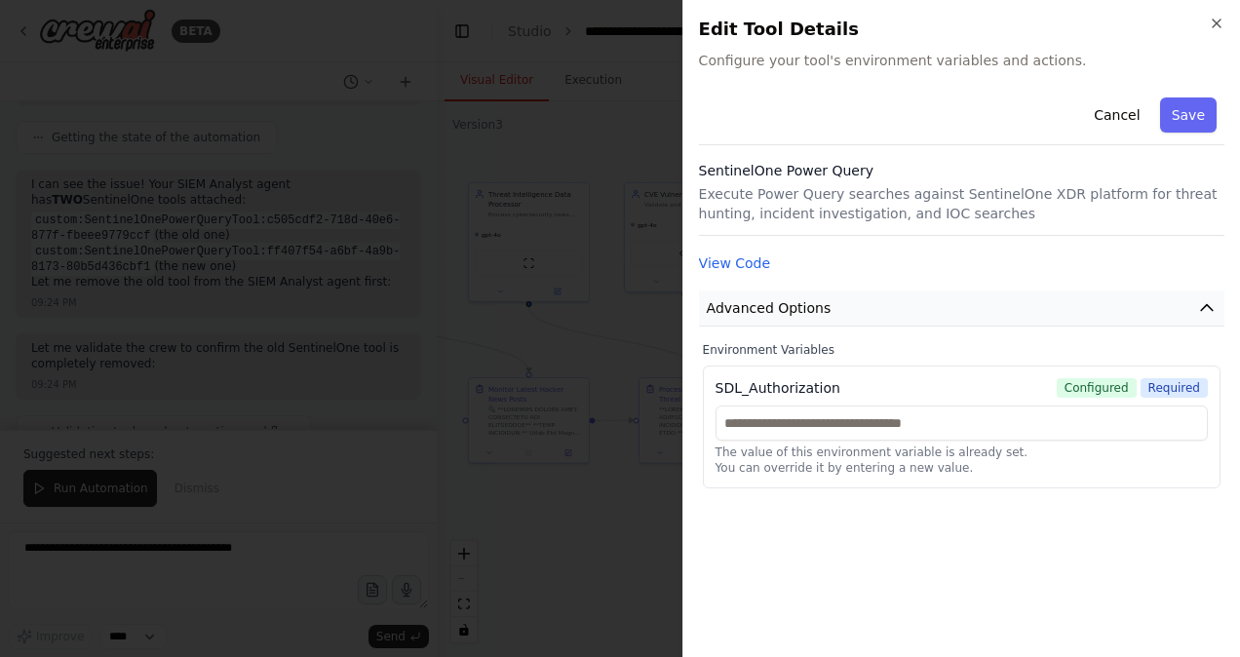
click at [1049, 295] on button "Advanced Options" at bounding box center [962, 309] width 526 height 36
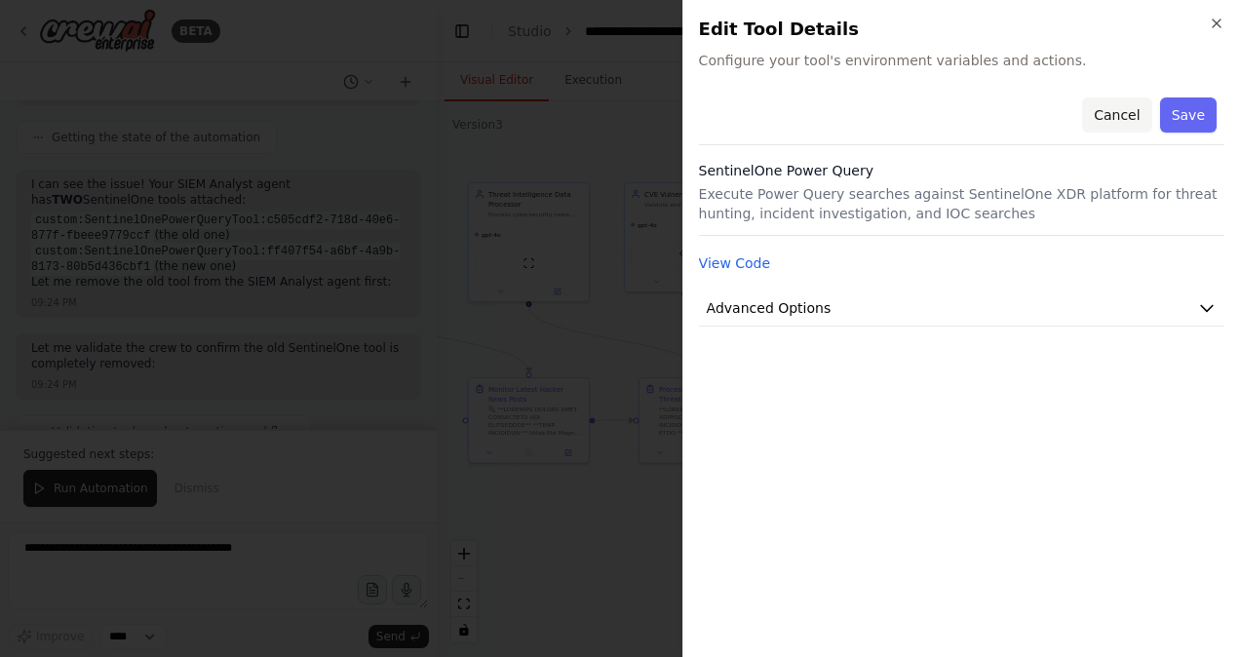
click at [1114, 123] on button "Cancel" at bounding box center [1116, 115] width 69 height 35
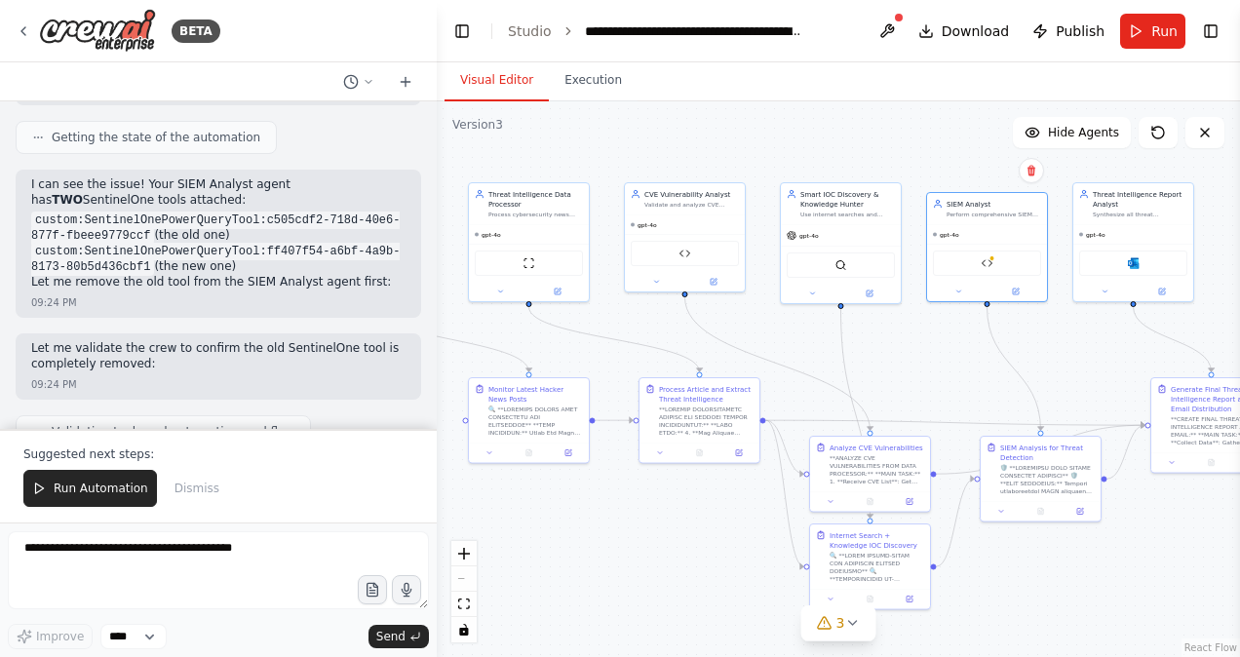
drag, startPoint x: 174, startPoint y: 314, endPoint x: 361, endPoint y: 347, distance: 190.2
drag, startPoint x: 361, startPoint y: 347, endPoint x: 217, endPoint y: 348, distance: 143.4
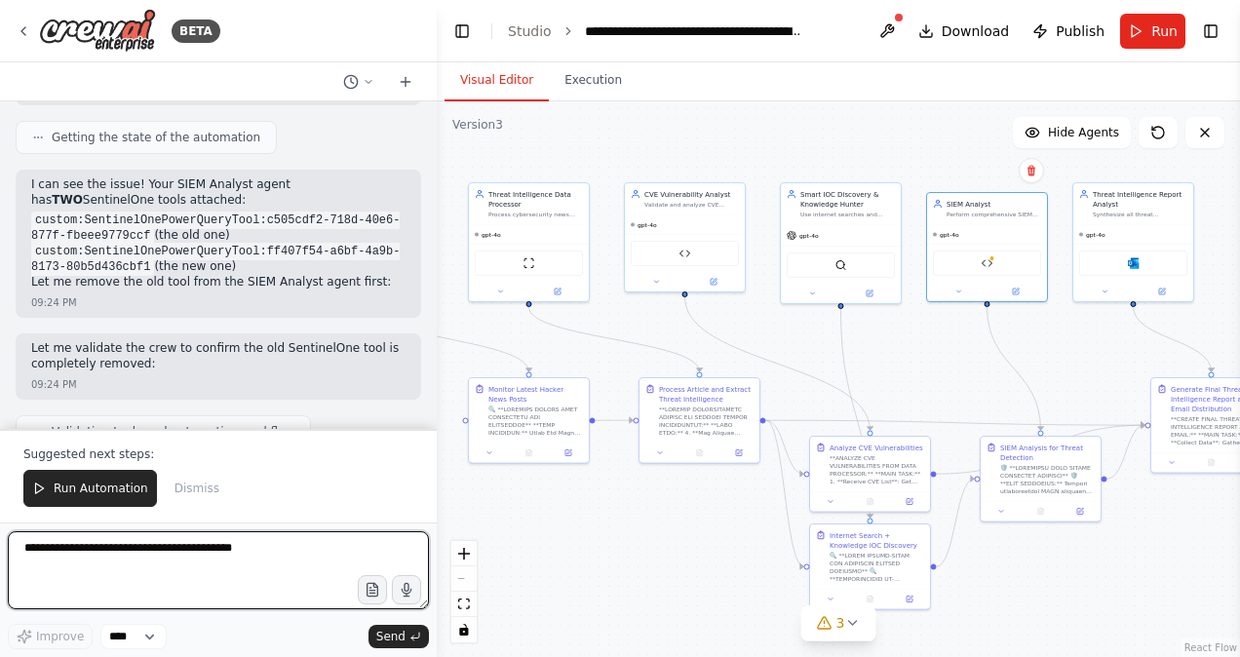
click at [136, 564] on textarea at bounding box center [218, 570] width 421 height 78
type textarea "**********"
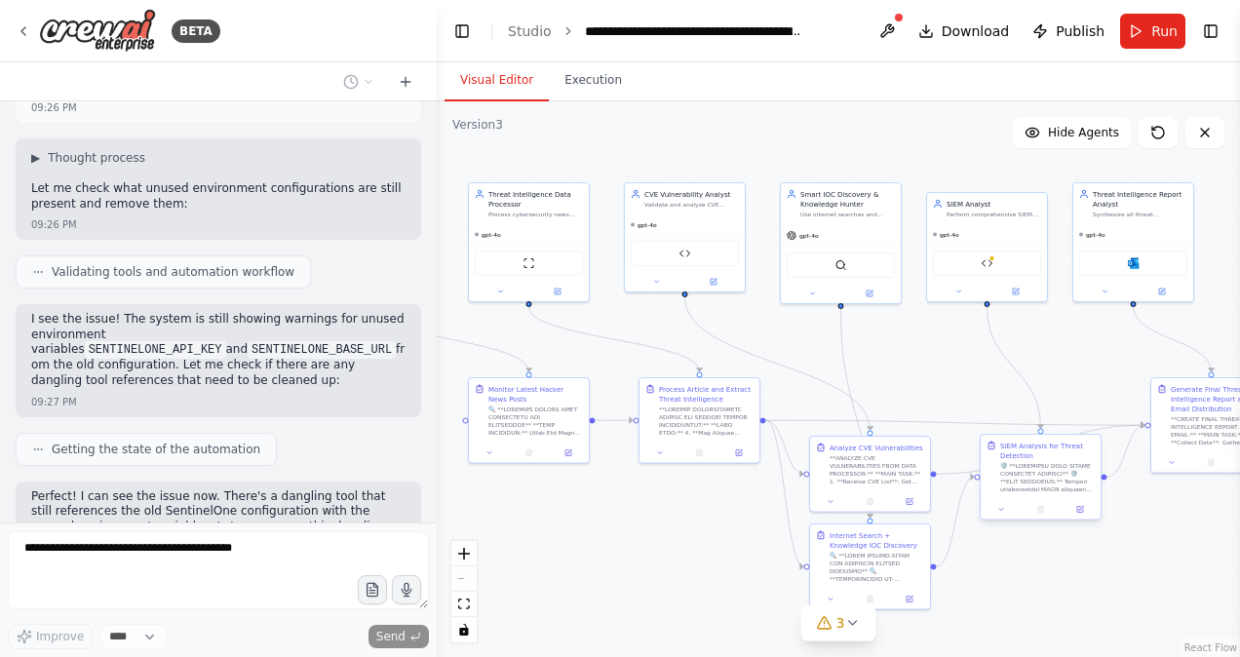
scroll to position [46228, 0]
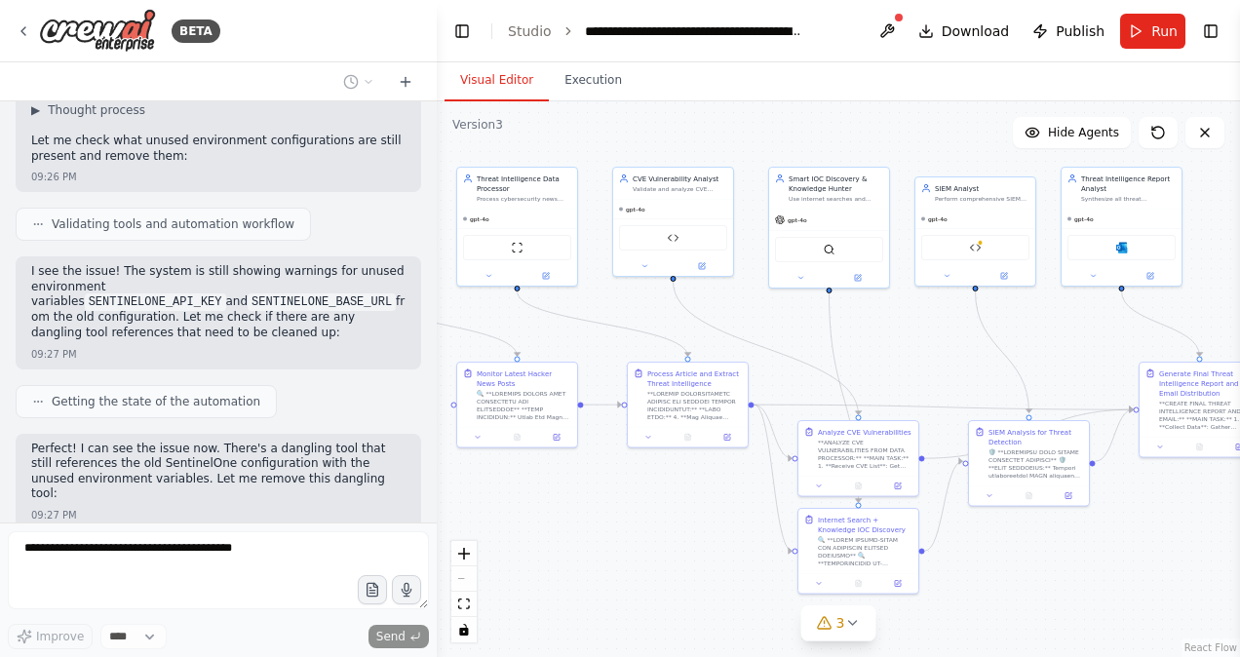
drag, startPoint x: 952, startPoint y: 160, endPoint x: 940, endPoint y: 141, distance: 21.9
click at [940, 141] on div ".deletable-edge-delete-btn { width: 20px; height: 20px; border: 0px solid #ffff…" at bounding box center [839, 379] width 804 height 556
click at [1077, 489] on button at bounding box center [1073, 492] width 33 height 12
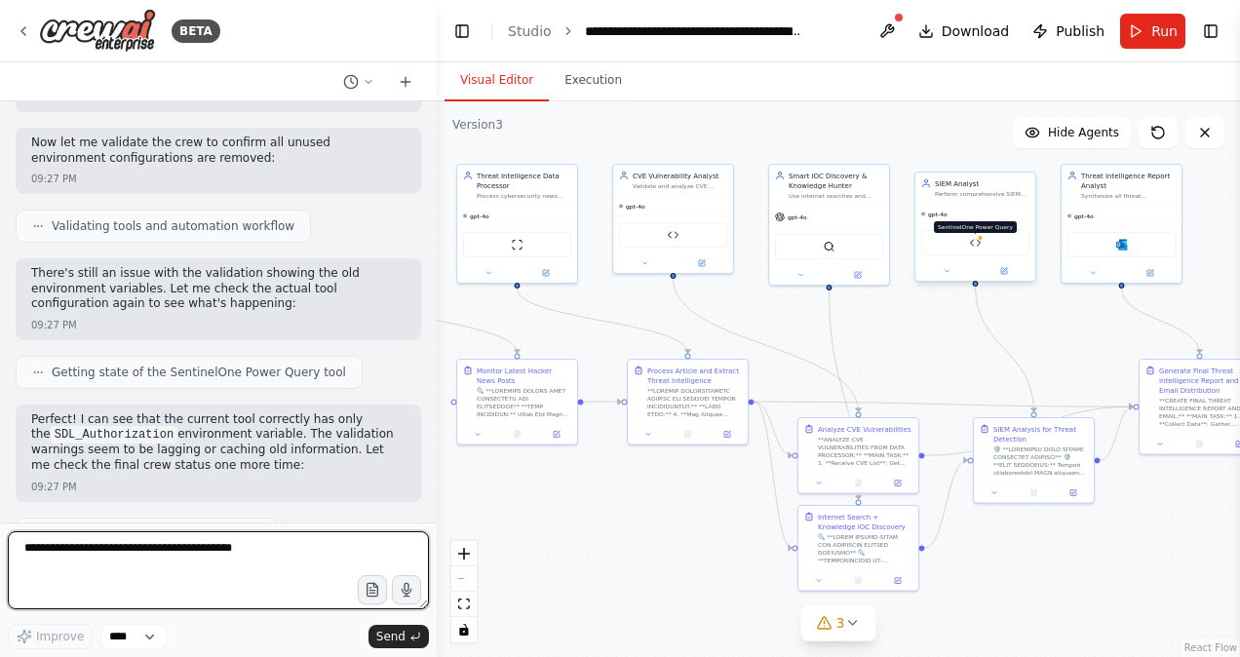
scroll to position [46662, 0]
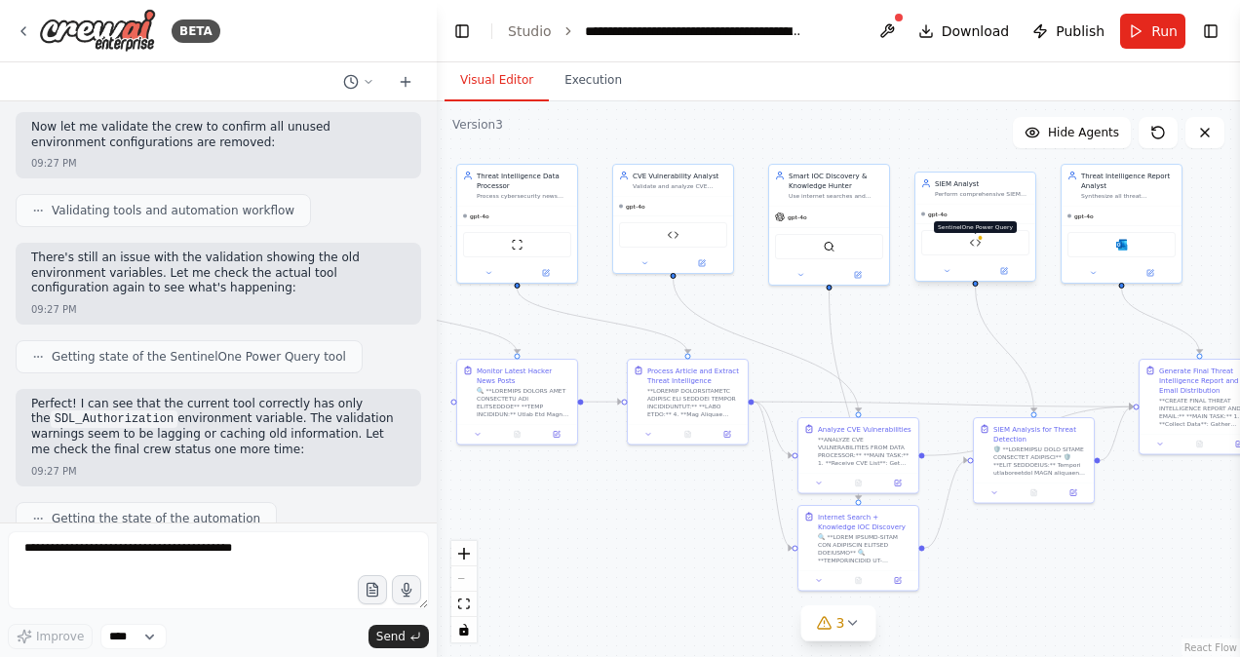
click at [975, 243] on img at bounding box center [976, 243] width 12 height 12
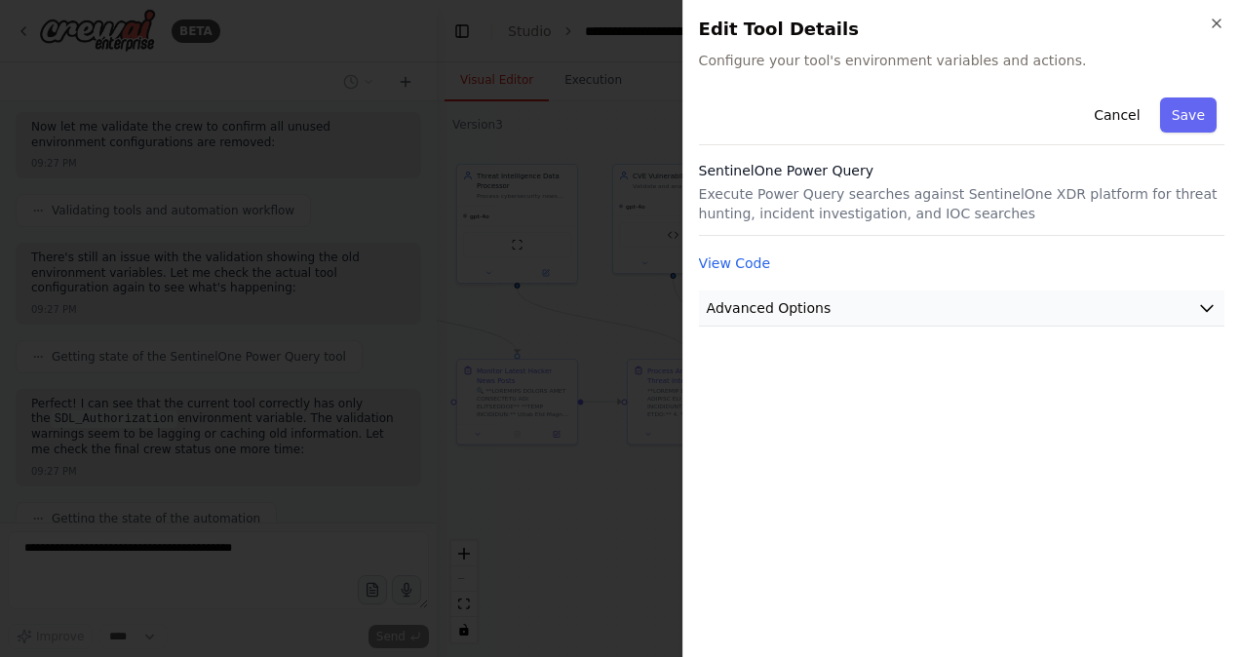
scroll to position [46828, 0]
click at [1191, 308] on button "Advanced Options" at bounding box center [962, 309] width 526 height 36
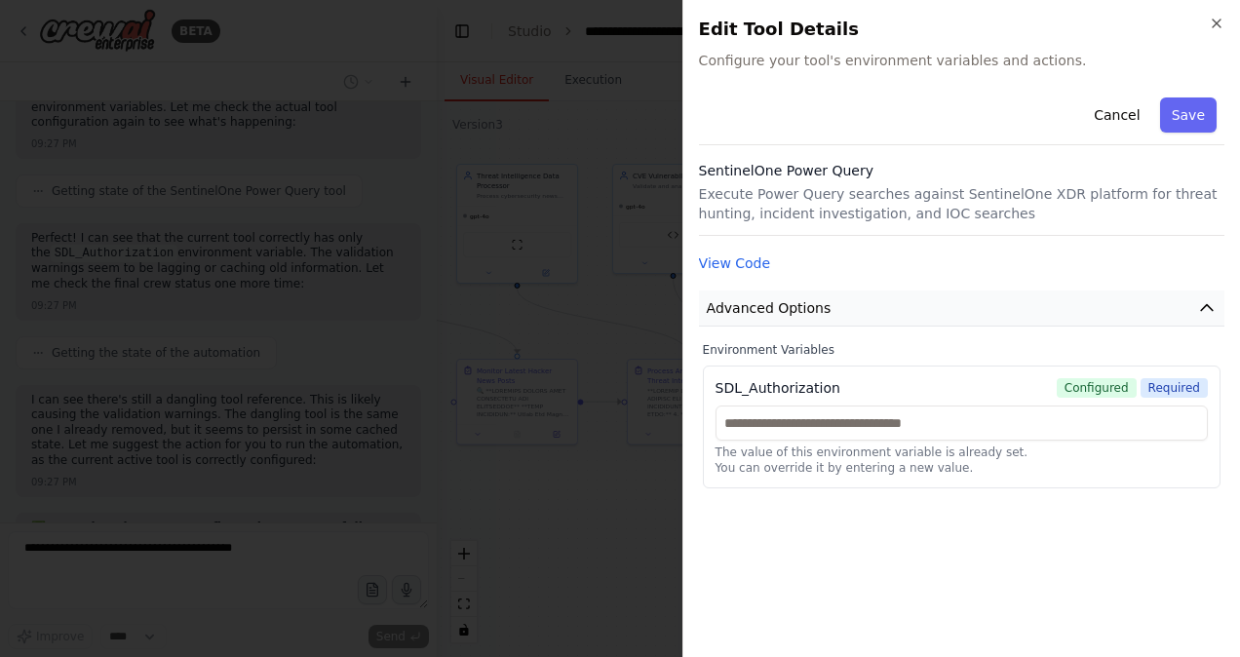
click at [1191, 308] on button "Advanced Options" at bounding box center [962, 309] width 526 height 36
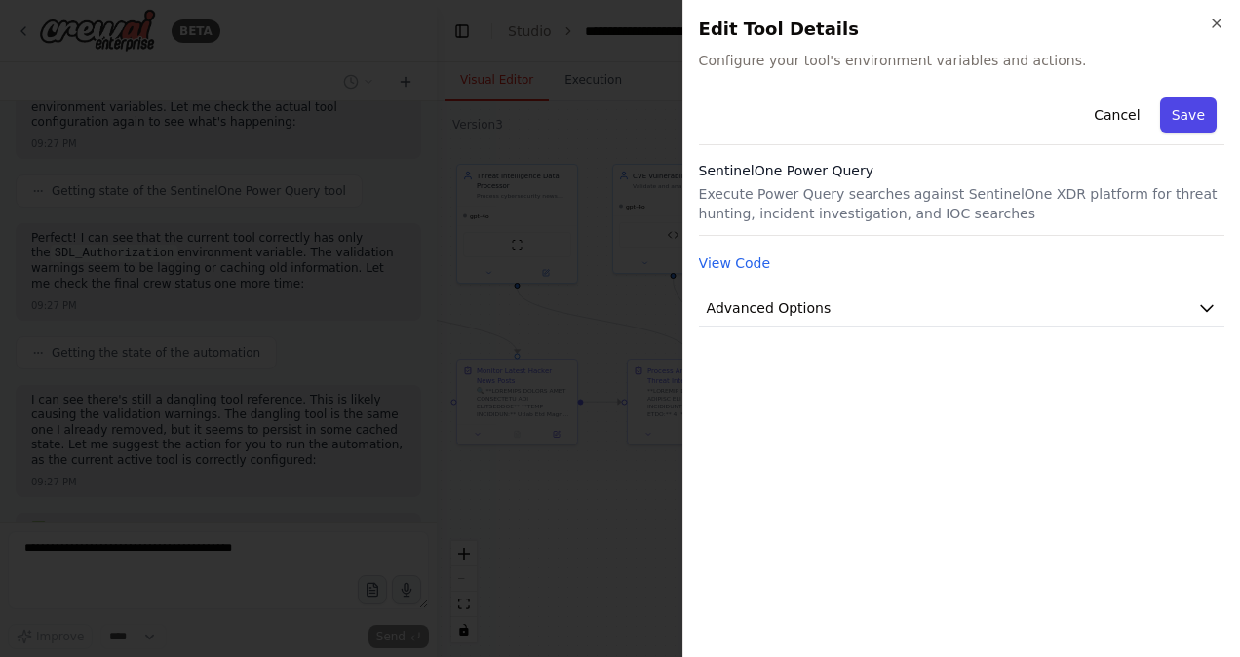
click at [1187, 125] on button "Save" at bounding box center [1189, 115] width 57 height 35
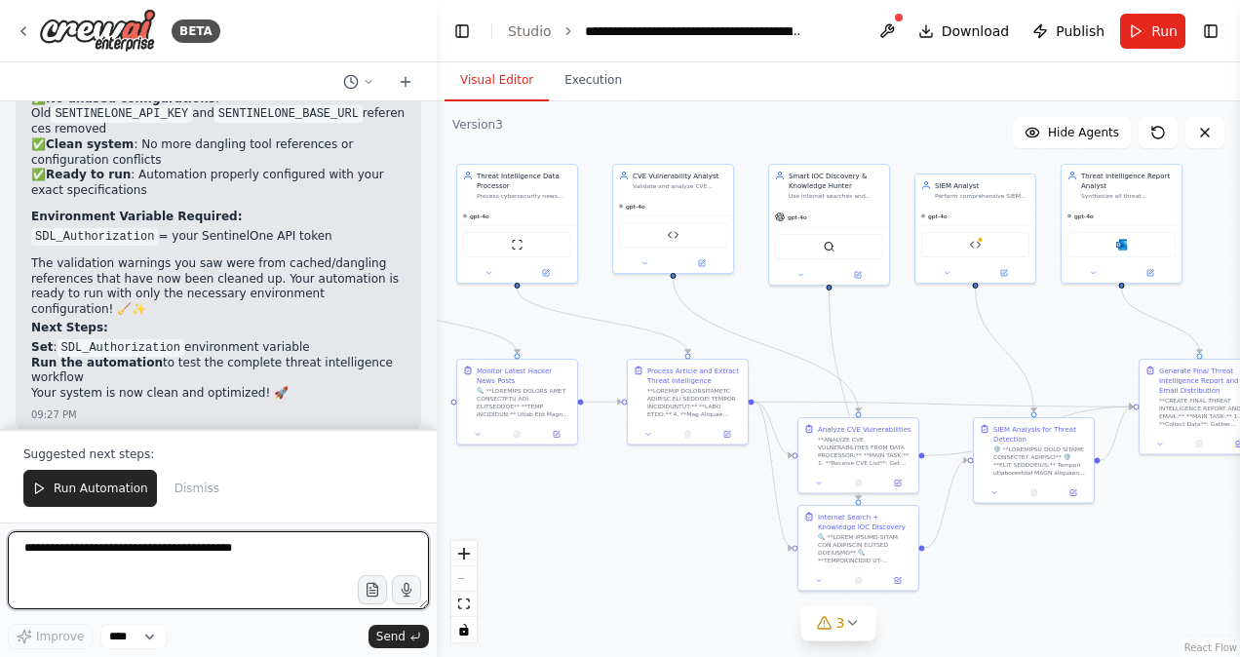
scroll to position [47527, 0]
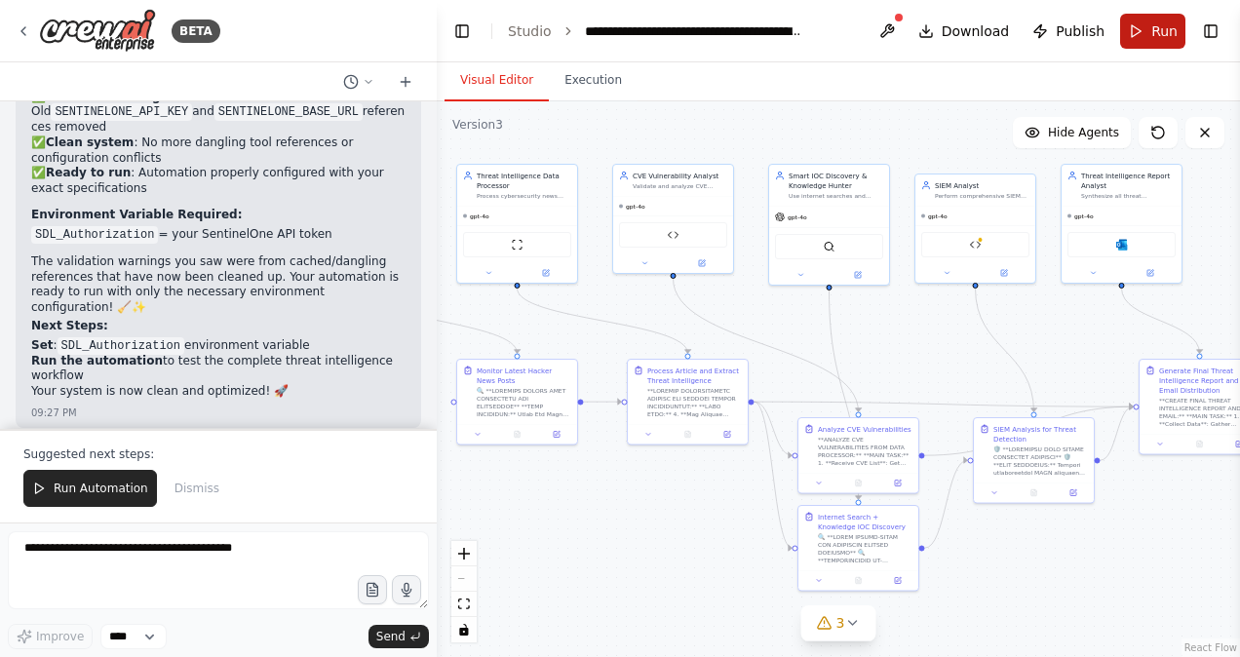
click at [1147, 30] on button "Run" at bounding box center [1153, 31] width 65 height 35
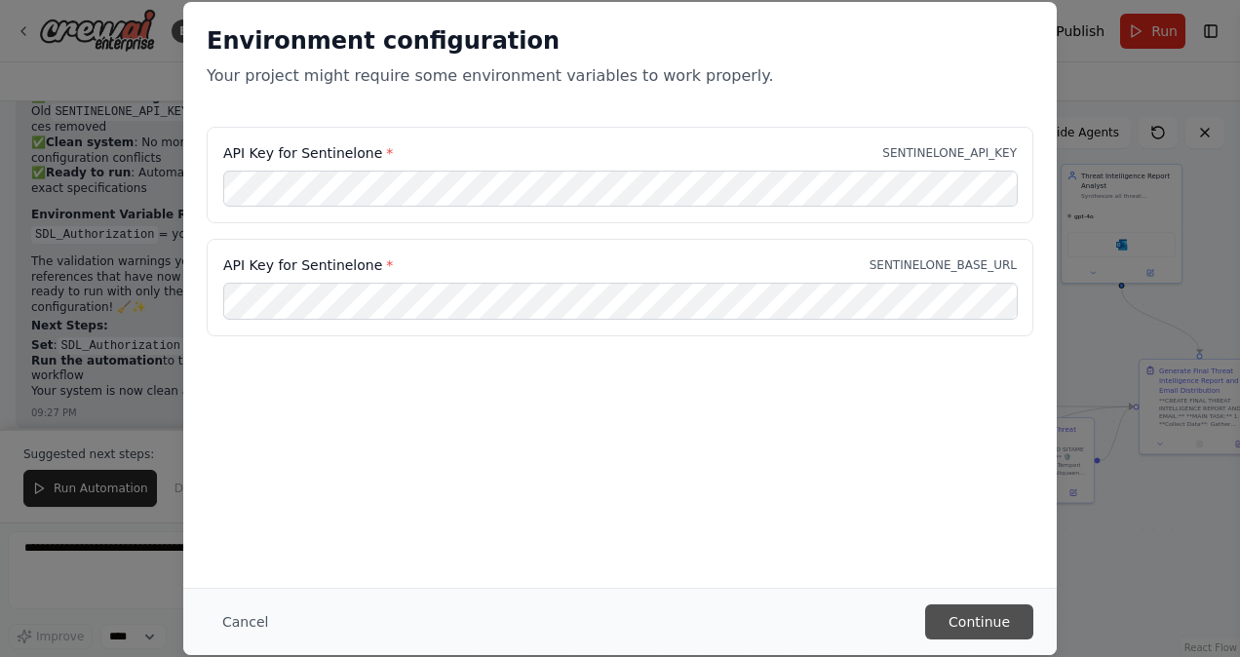
click at [979, 618] on button "Continue" at bounding box center [979, 622] width 108 height 35
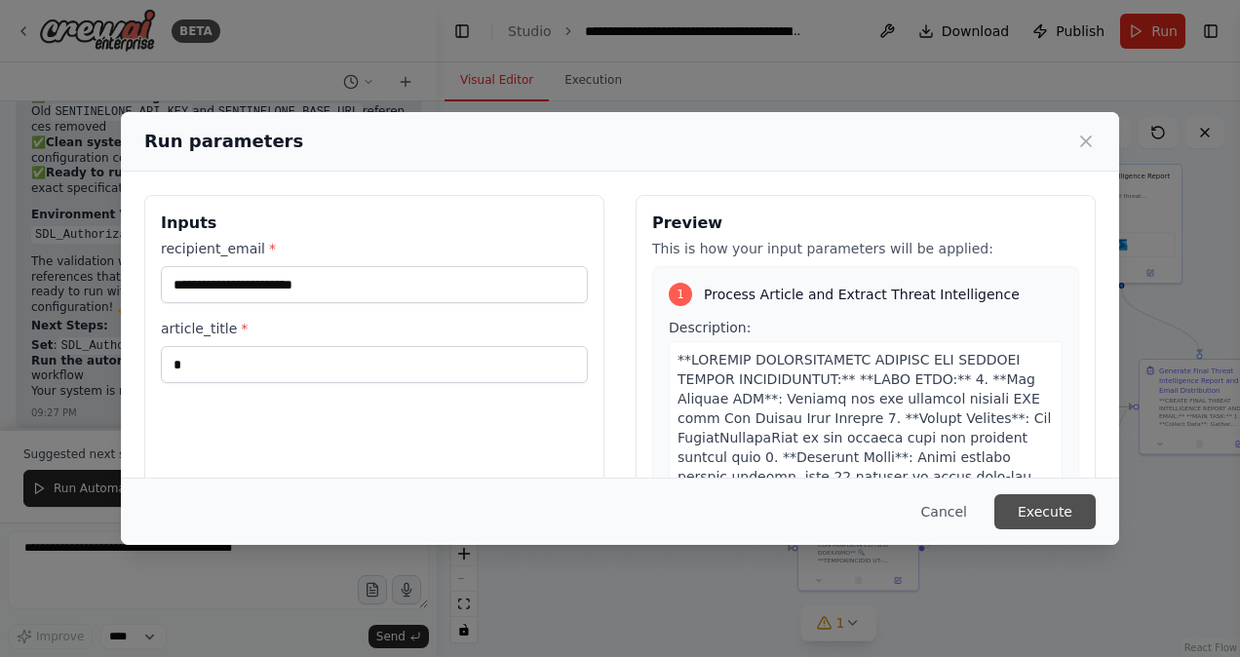
click at [1057, 517] on button "Execute" at bounding box center [1045, 511] width 101 height 35
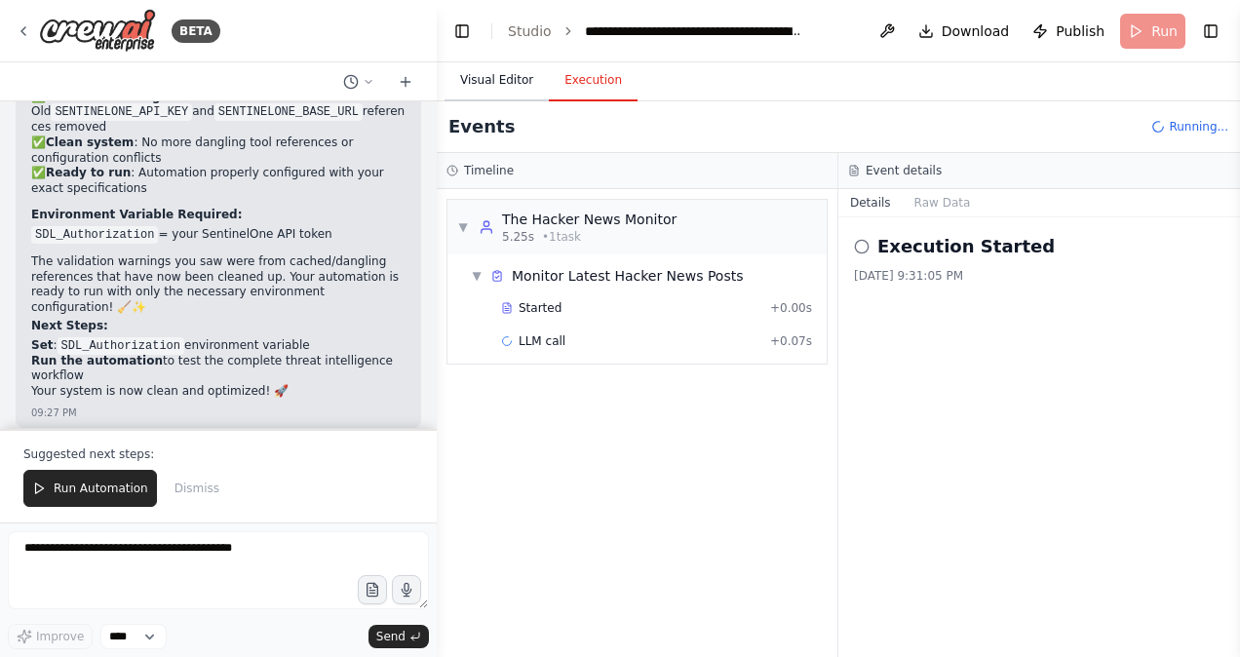
click at [498, 73] on button "Visual Editor" at bounding box center [497, 80] width 104 height 41
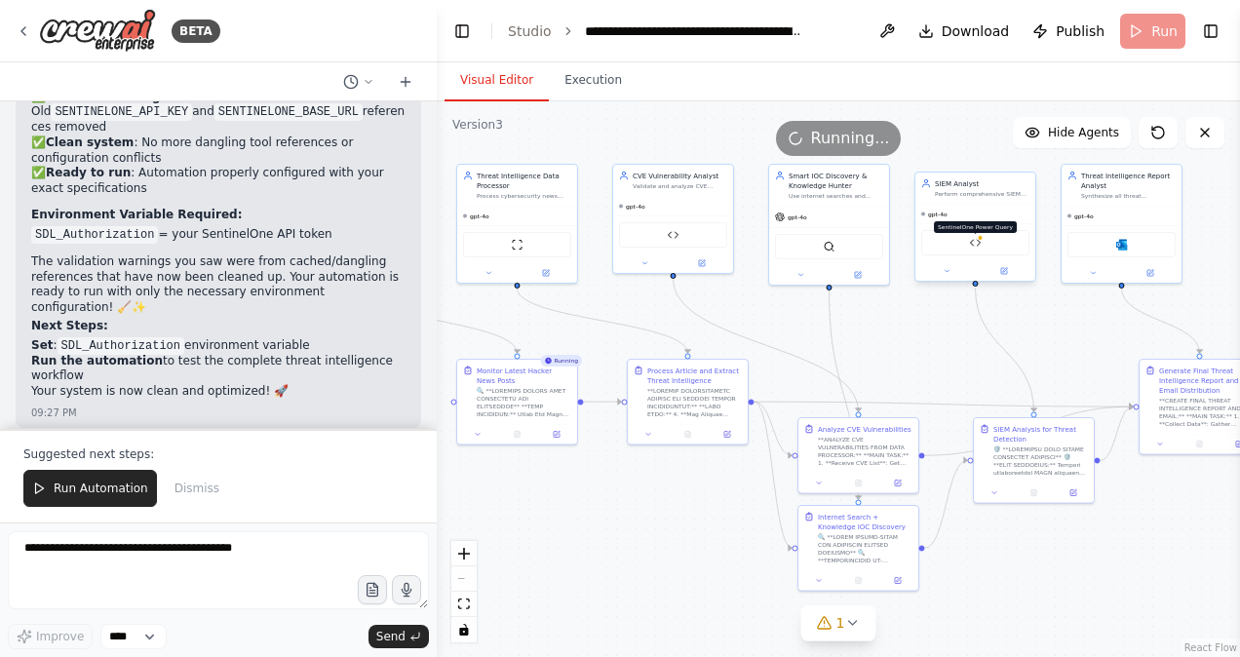
click at [976, 244] on img at bounding box center [976, 243] width 12 height 12
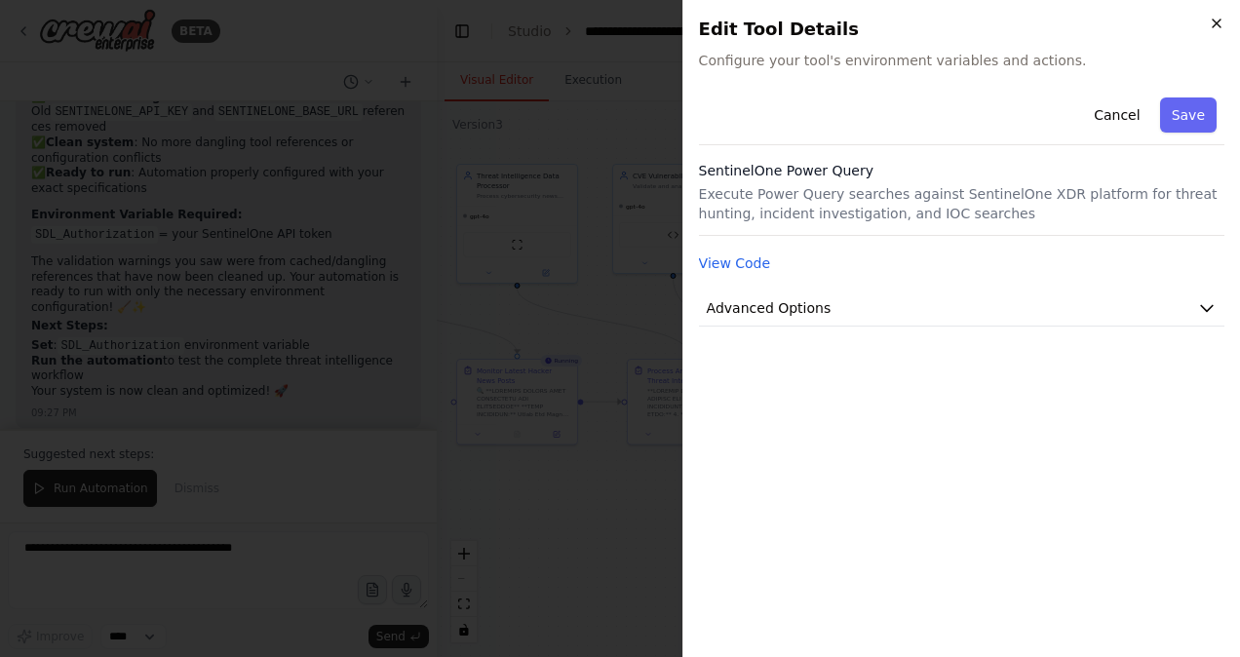
click at [1224, 17] on icon "button" at bounding box center [1217, 24] width 16 height 16
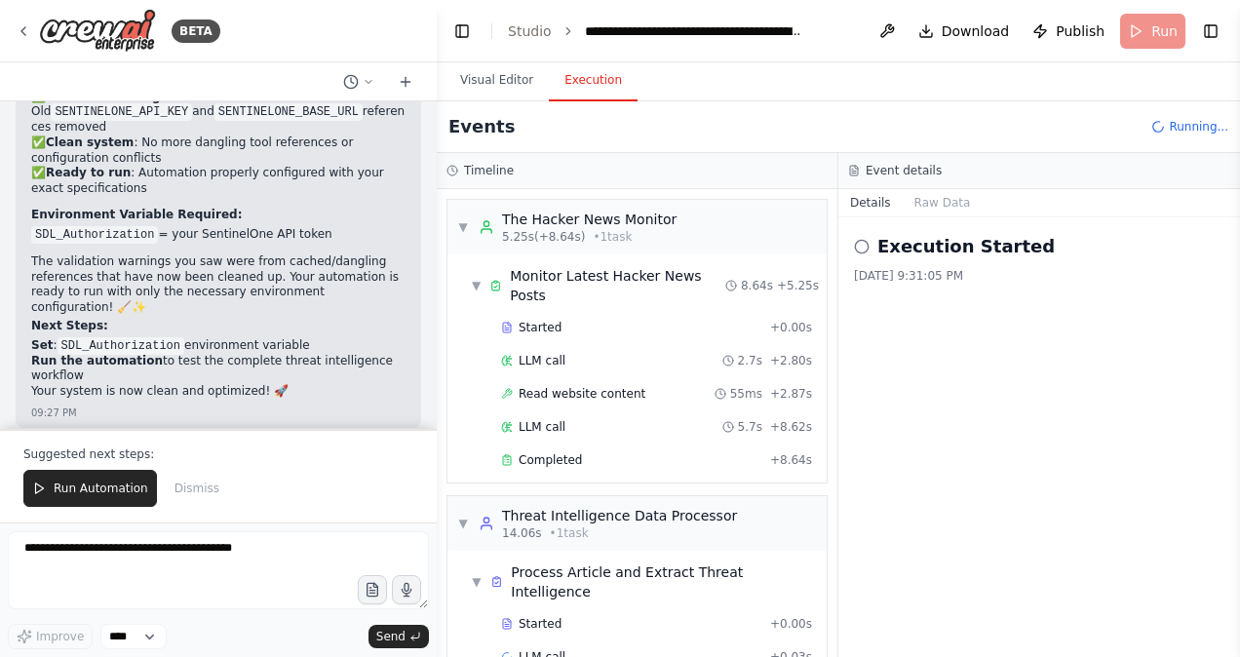
click at [573, 89] on button "Execution" at bounding box center [593, 80] width 89 height 41
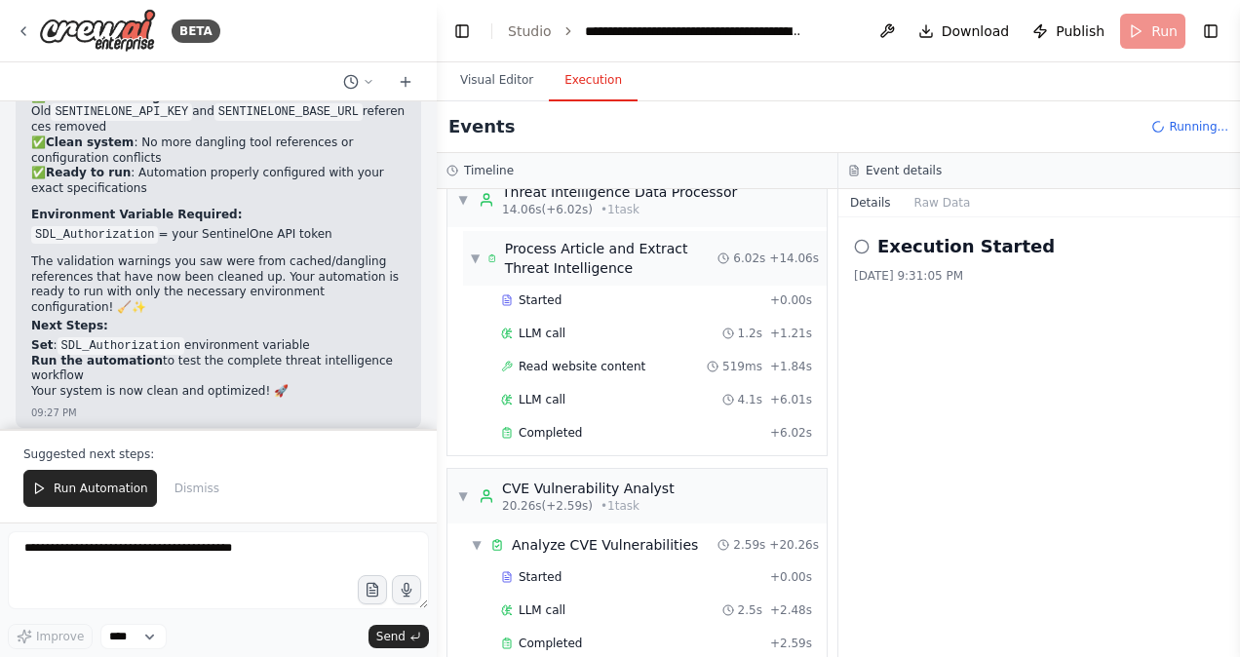
scroll to position [499, 0]
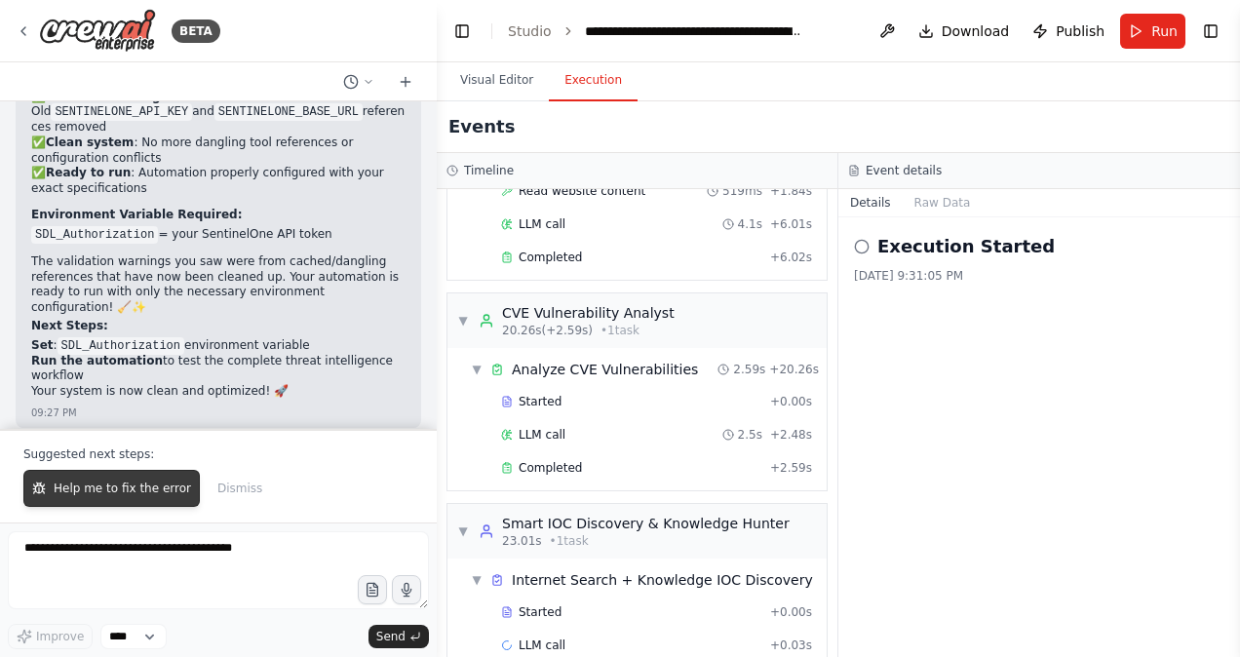
click at [135, 488] on span "Help me to fix the error" at bounding box center [123, 489] width 138 height 16
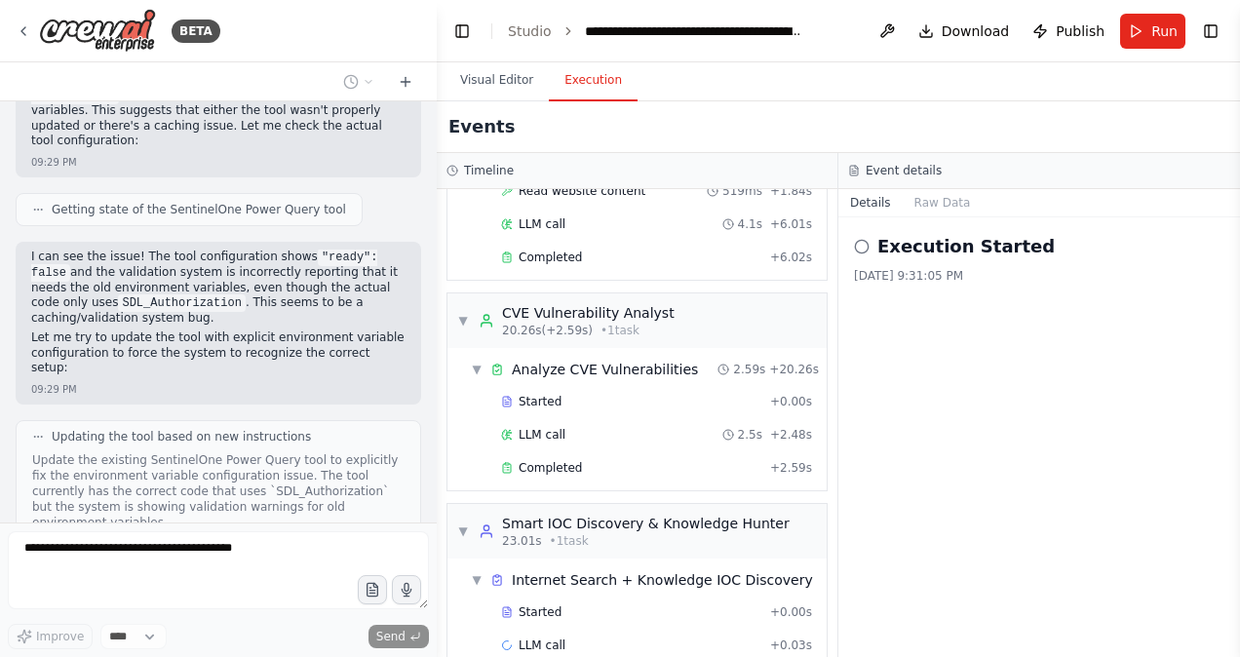
scroll to position [48170, 0]
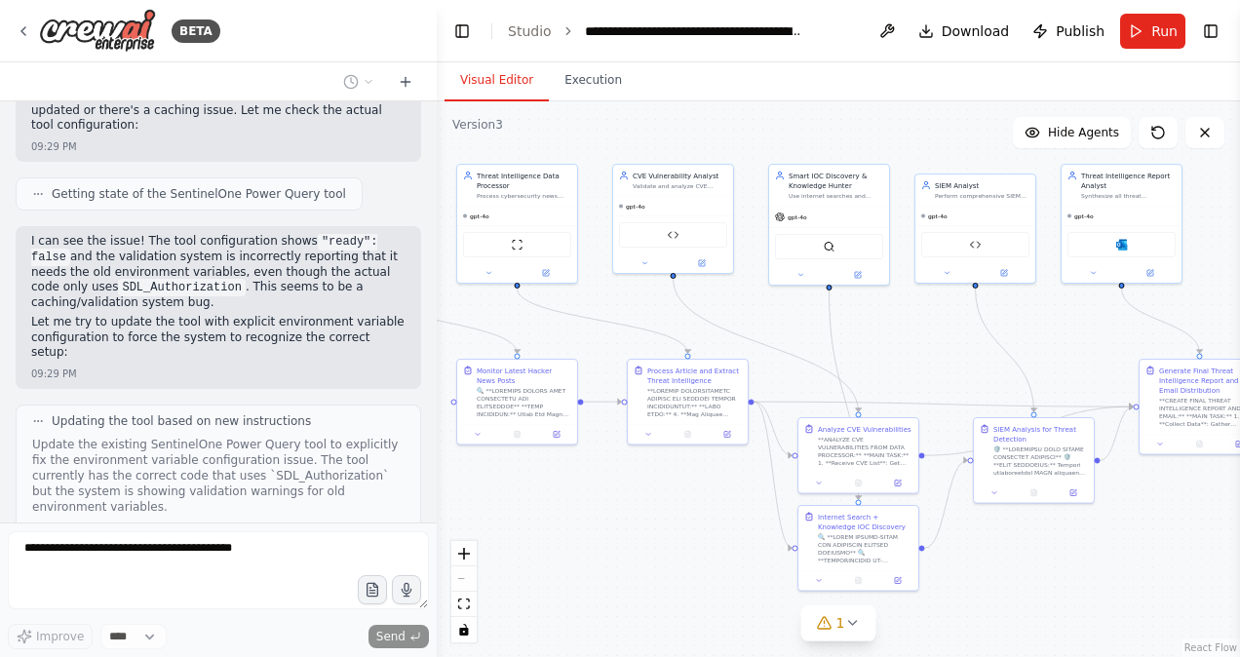
click at [493, 88] on button "Visual Editor" at bounding box center [497, 80] width 104 height 41
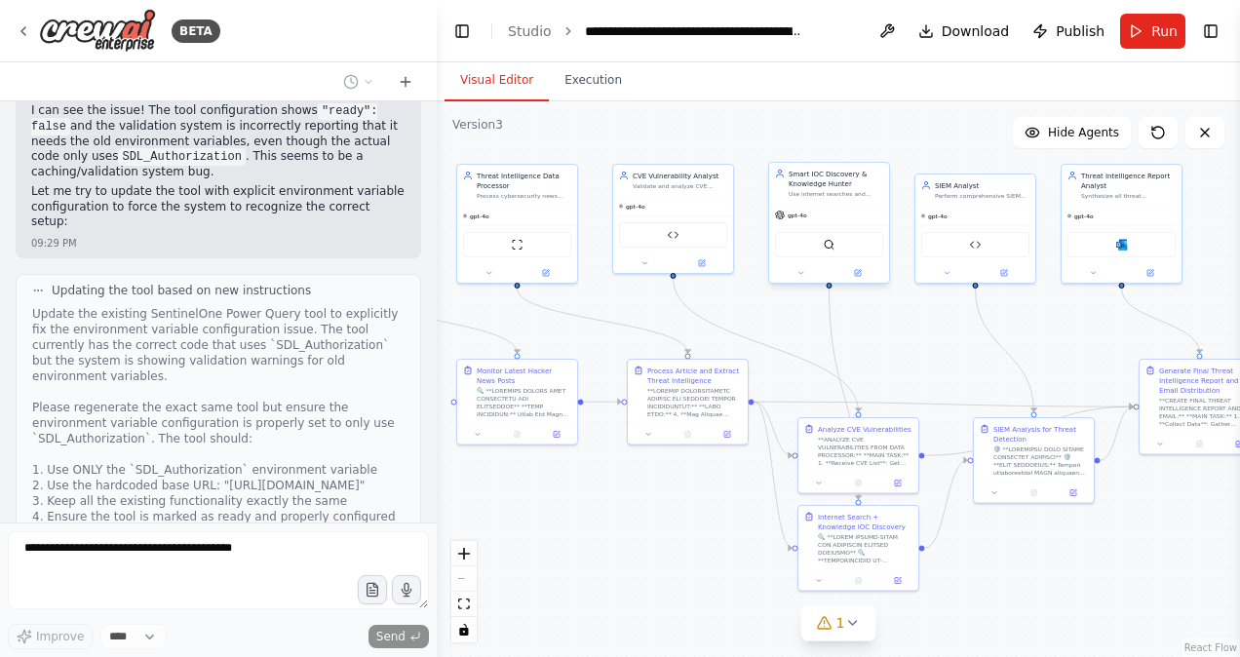
scroll to position [48331, 0]
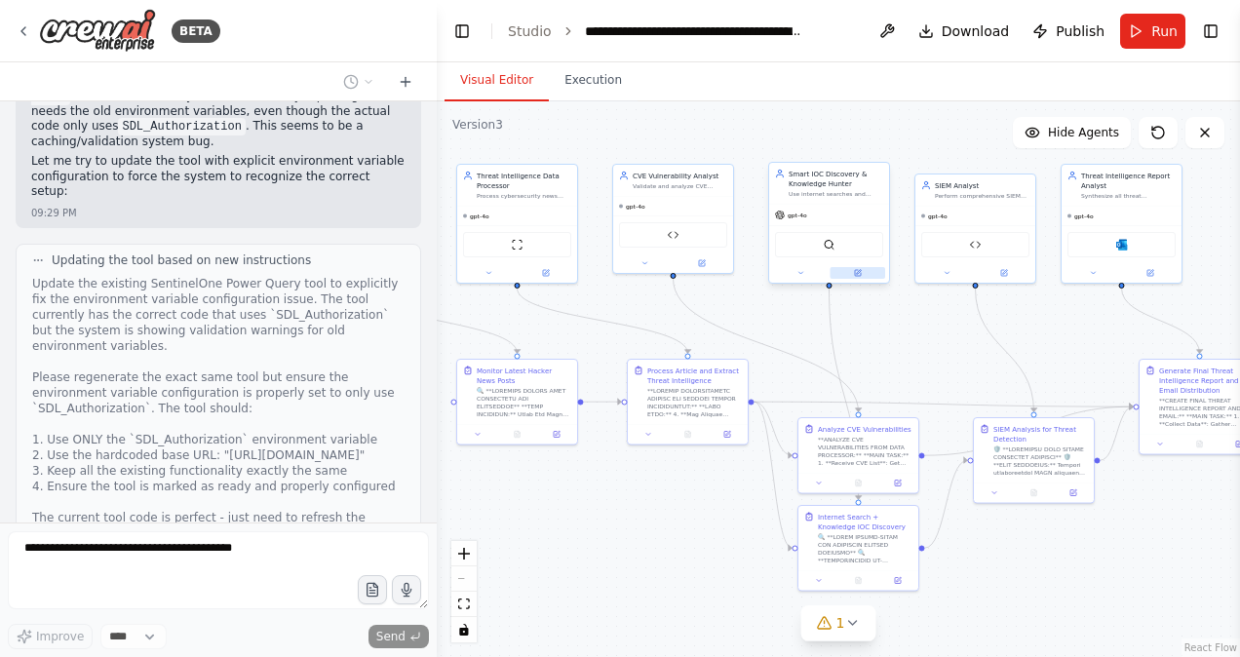
click at [859, 273] on icon at bounding box center [858, 273] width 6 height 6
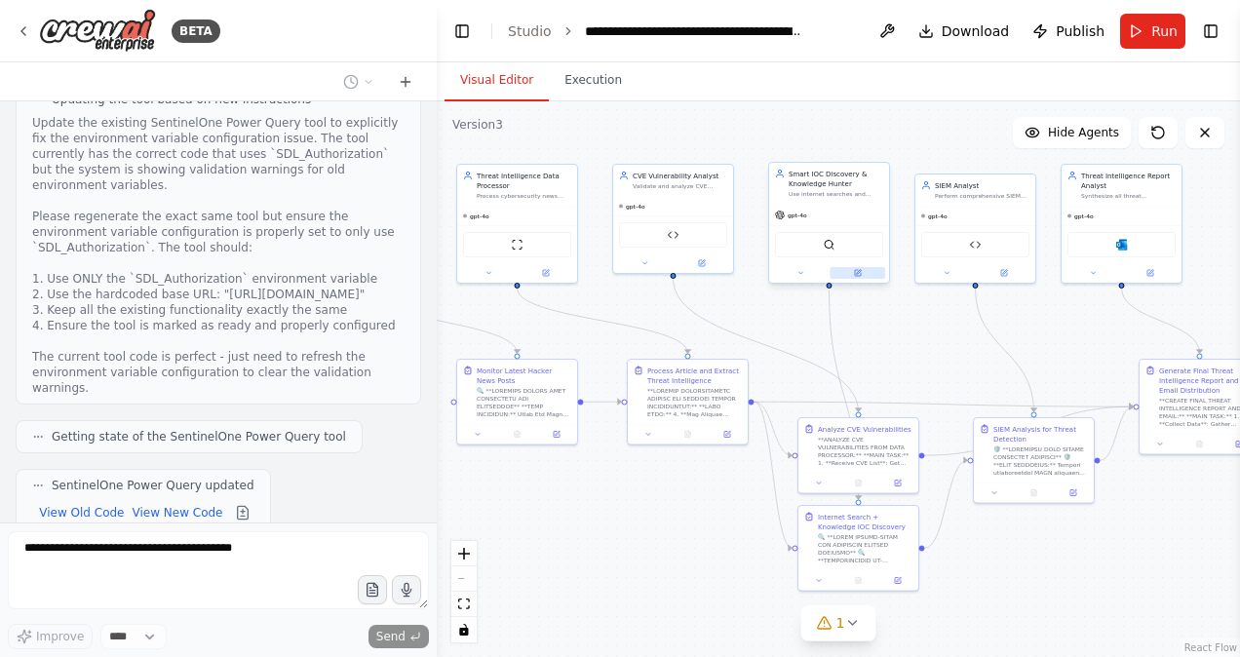
scroll to position [48507, 0]
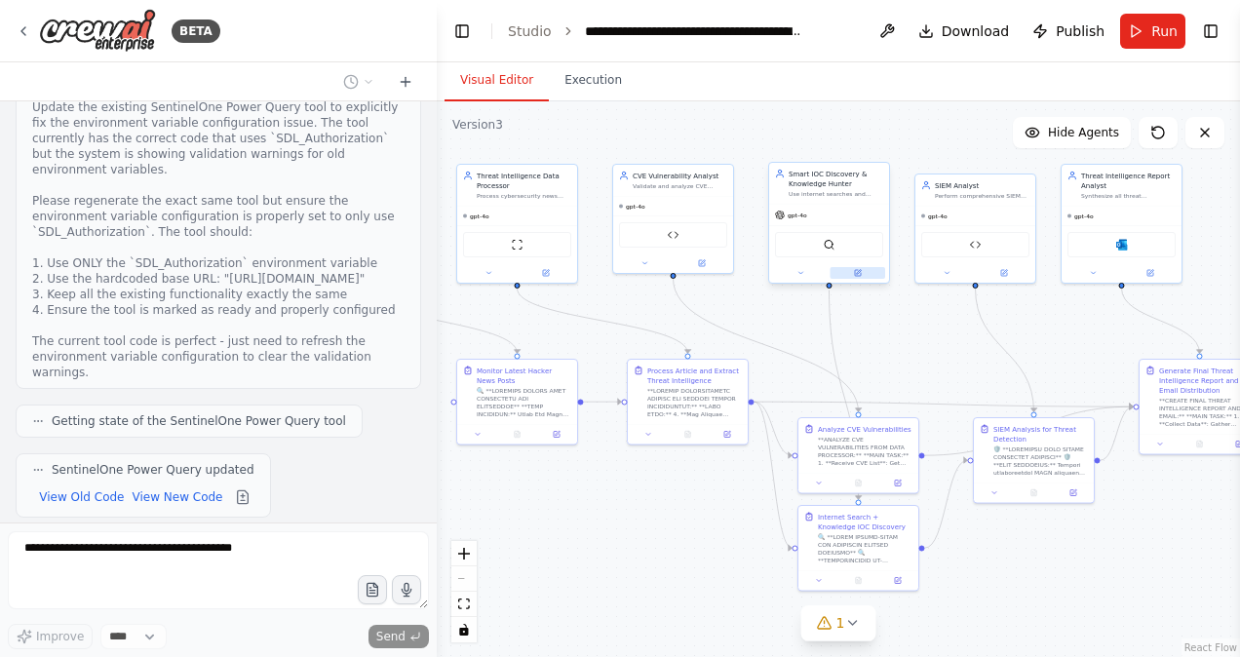
click at [862, 272] on button at bounding box center [859, 273] width 56 height 12
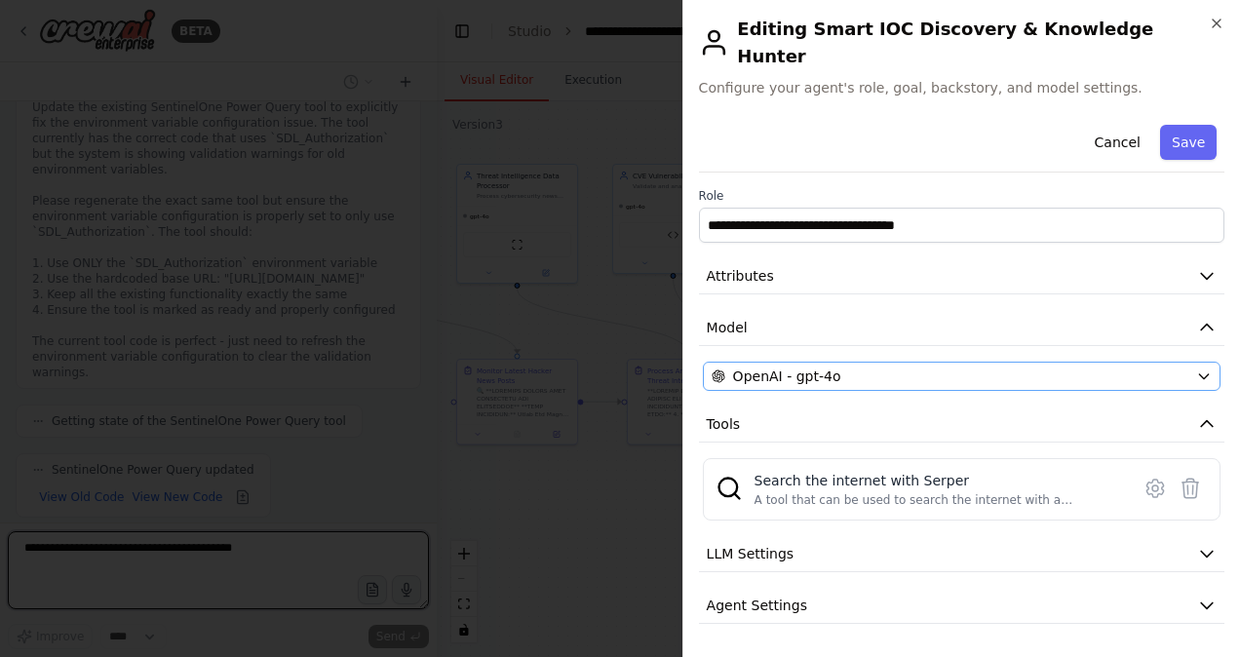
click at [979, 367] on div "OpenAI - gpt-4o" at bounding box center [950, 377] width 477 height 20
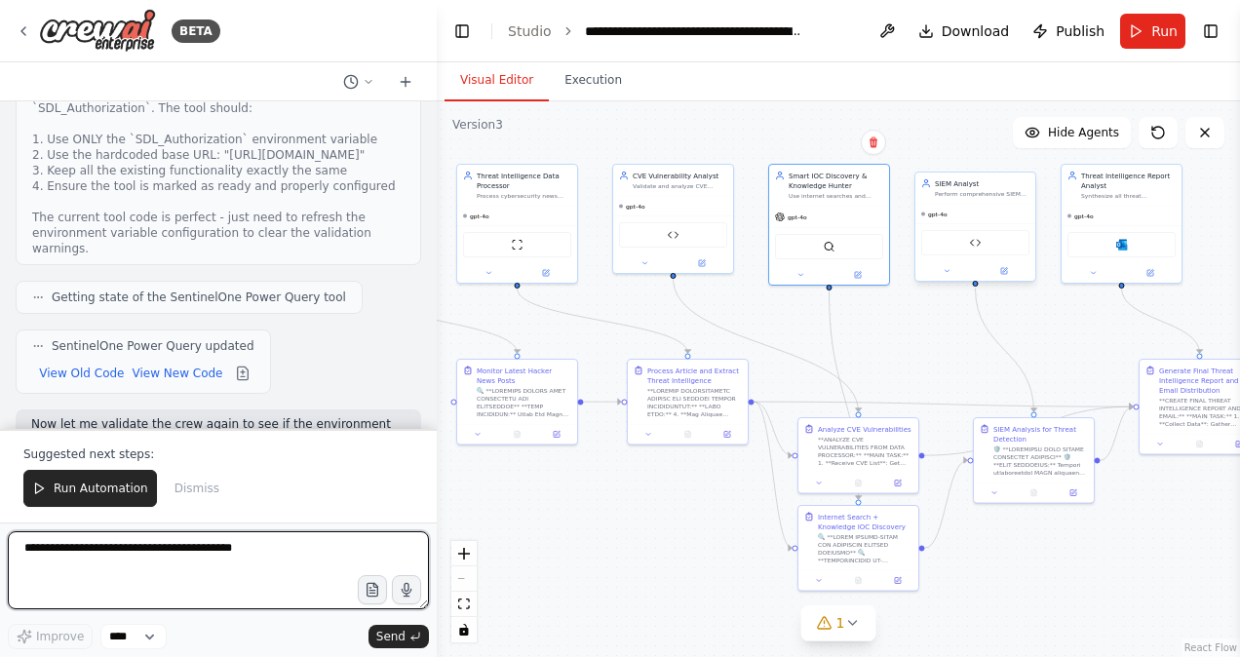
scroll to position [48646, 0]
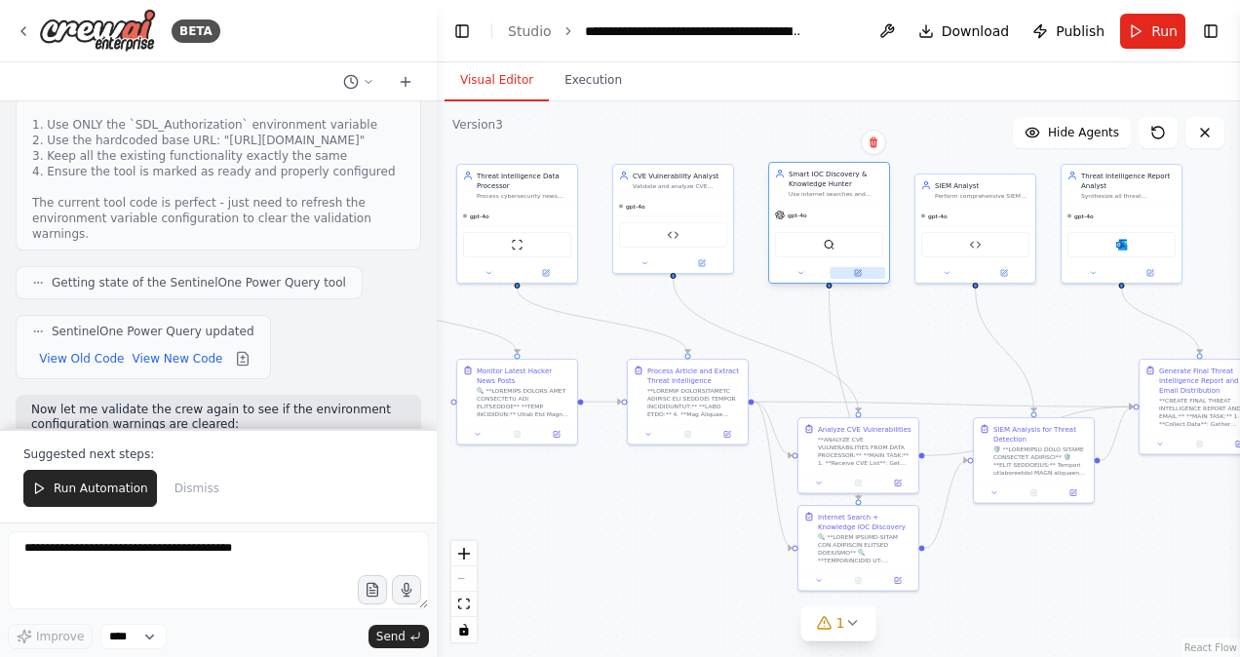
click at [859, 271] on icon at bounding box center [858, 272] width 5 height 5
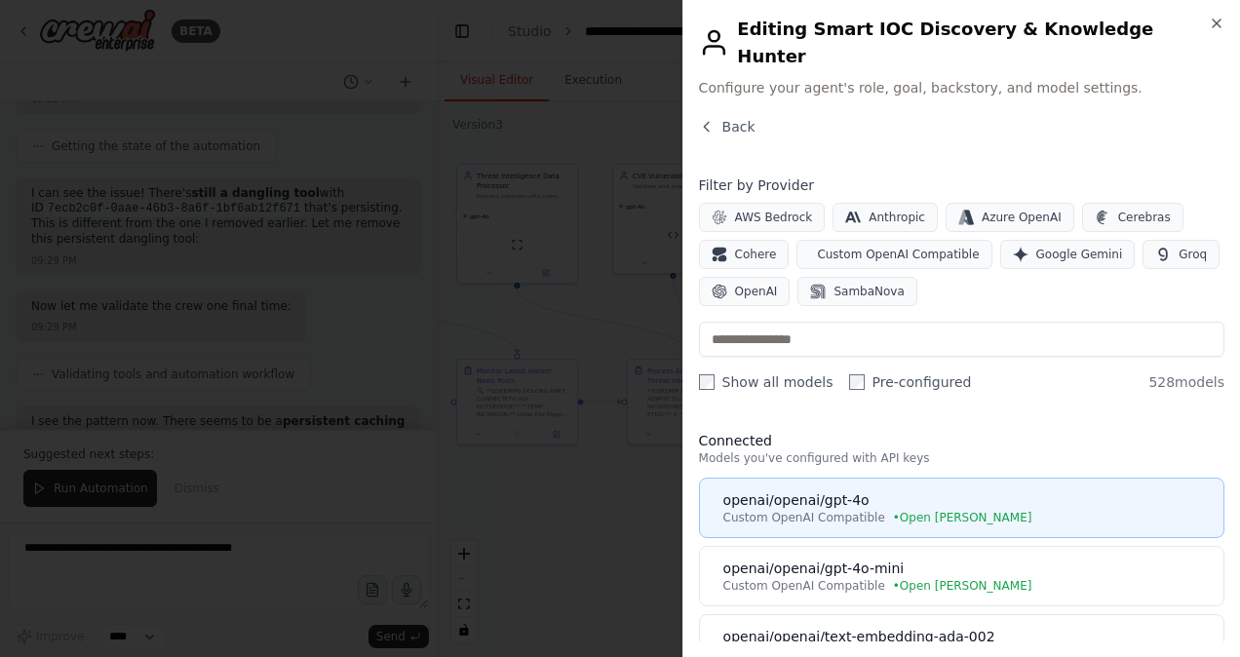
scroll to position [49186, 0]
click at [822, 491] on div "openai/openai/gpt-4o" at bounding box center [968, 501] width 489 height 20
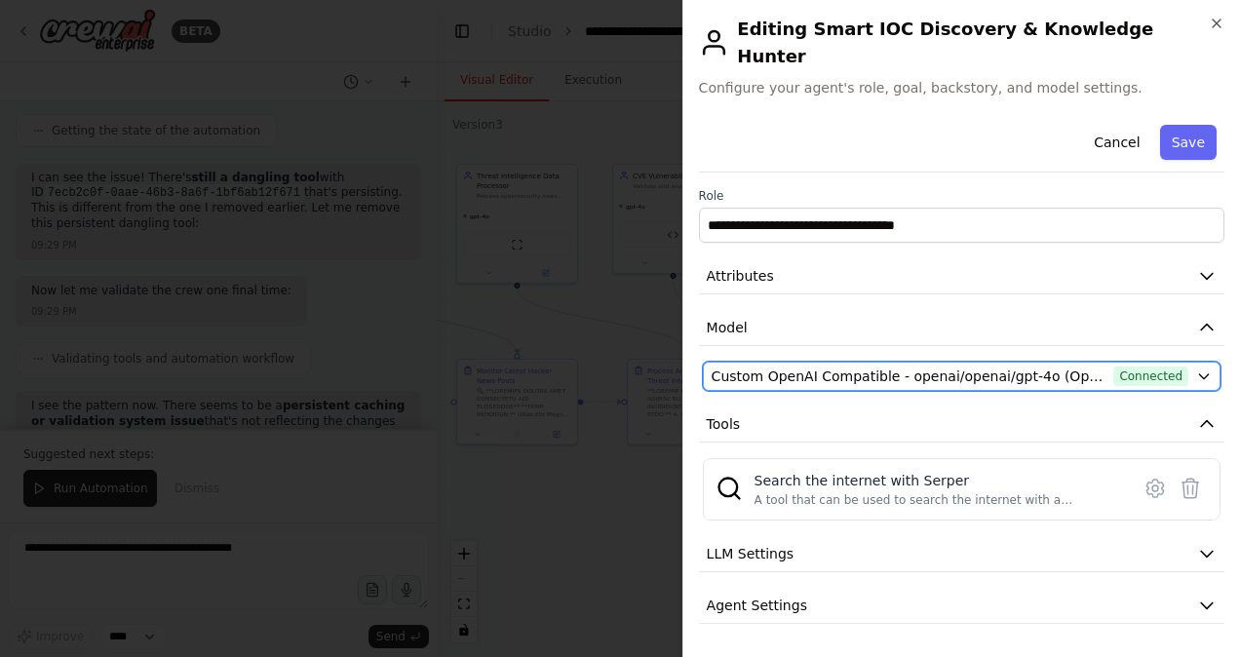
click at [1009, 367] on span "Custom OpenAI Compatible - openai/openai/gpt-4o (Open [PERSON_NAME])" at bounding box center [909, 377] width 395 height 20
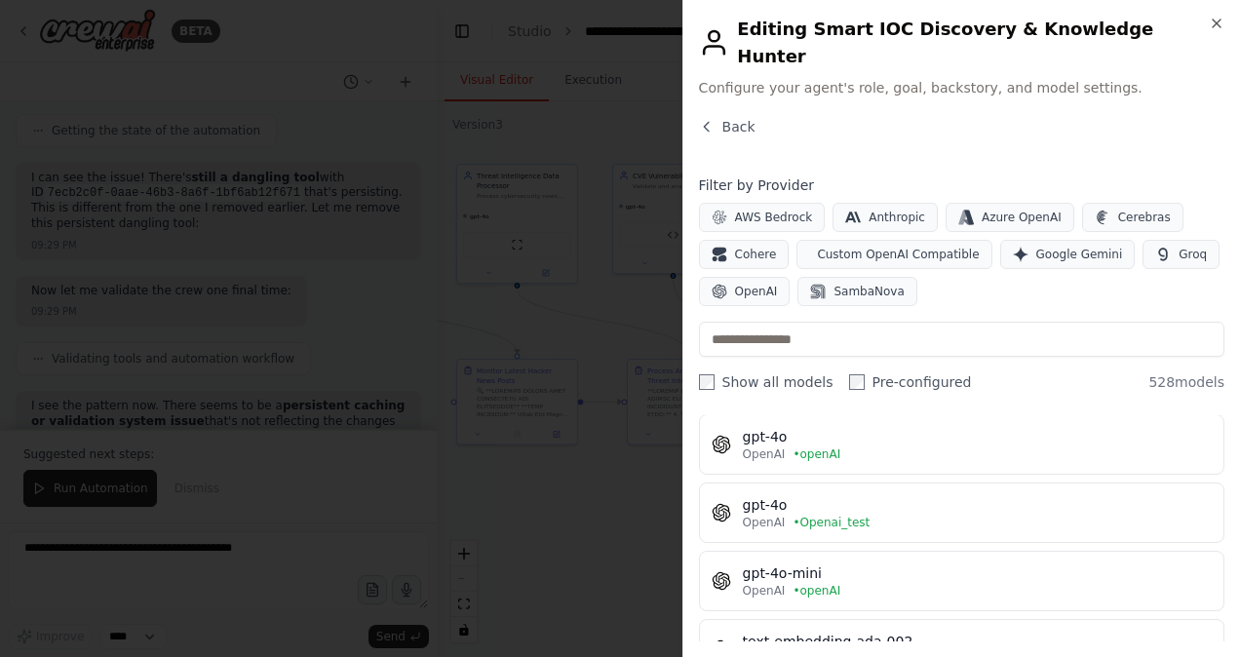
scroll to position [293, 0]
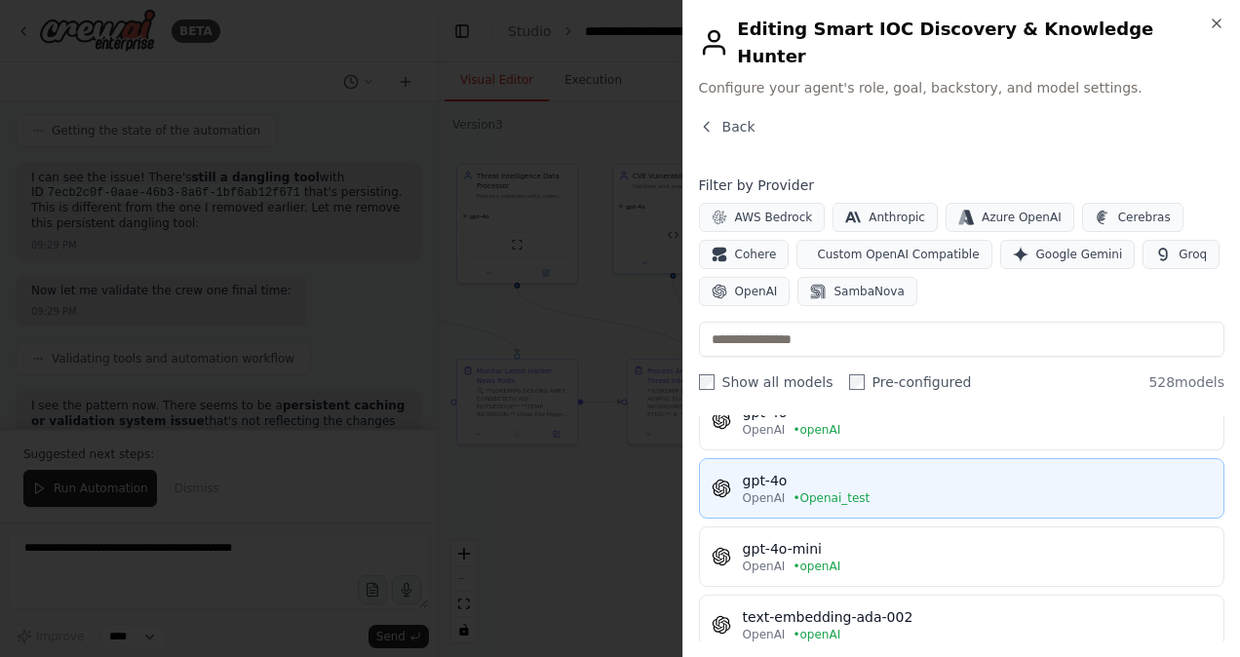
click at [786, 471] on div "gpt-4o" at bounding box center [977, 481] width 469 height 20
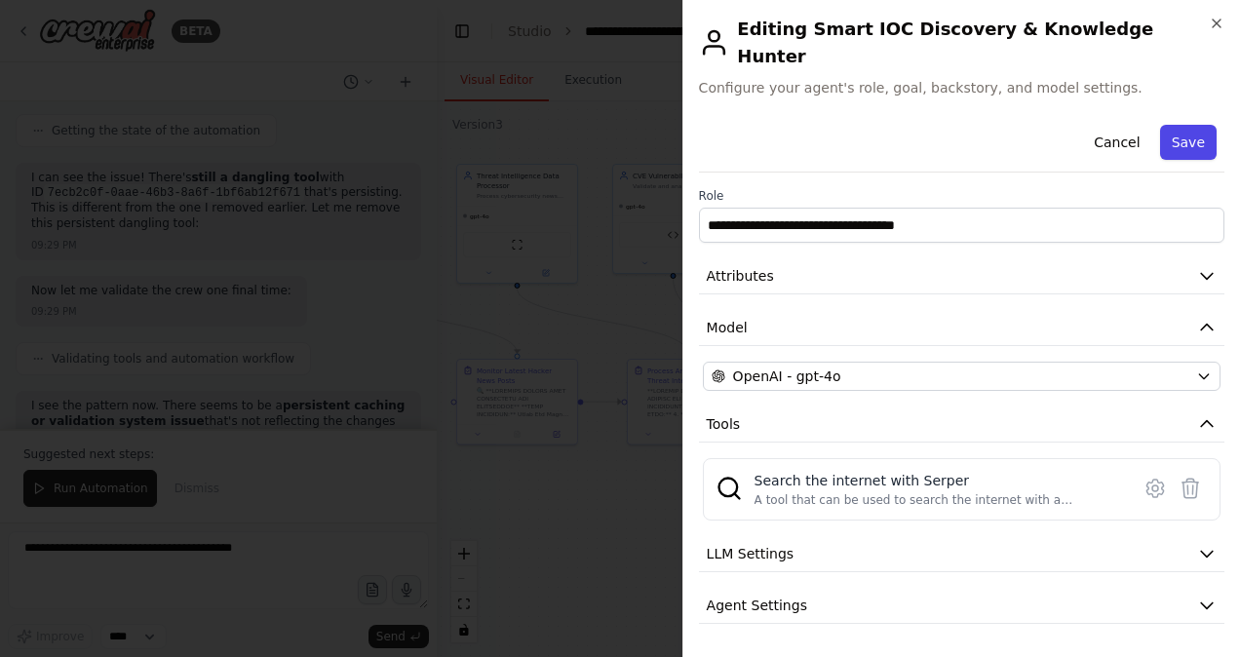
click at [1168, 125] on button "Save" at bounding box center [1189, 142] width 57 height 35
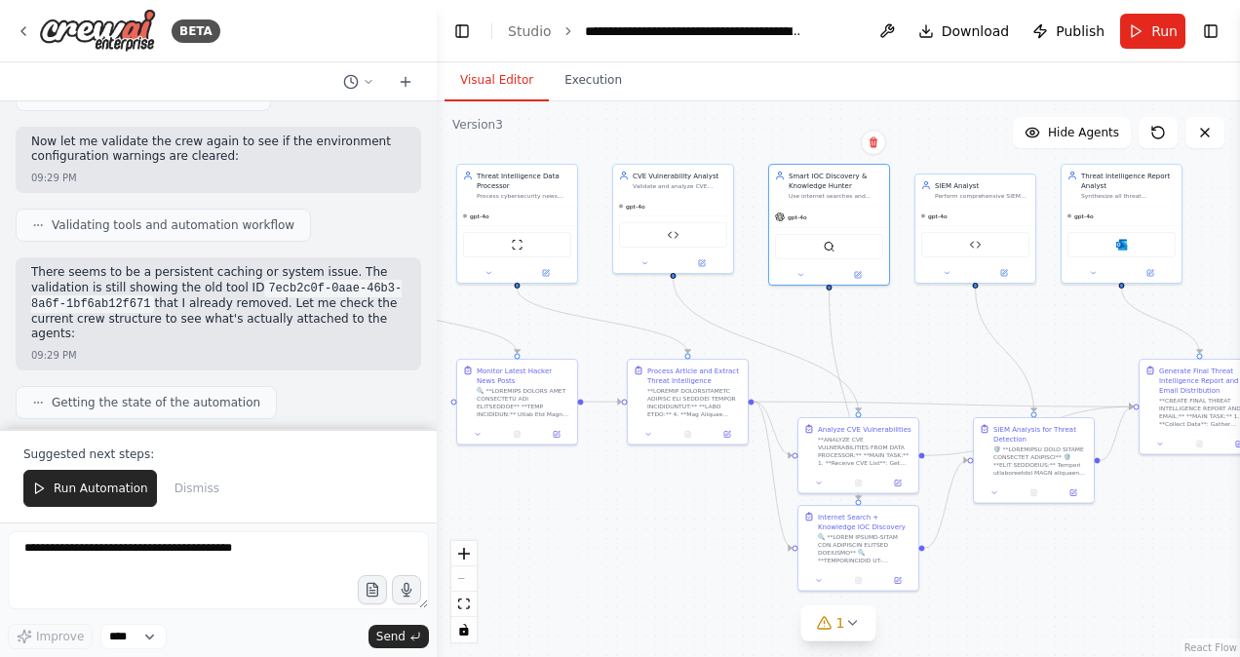
scroll to position [48907, 0]
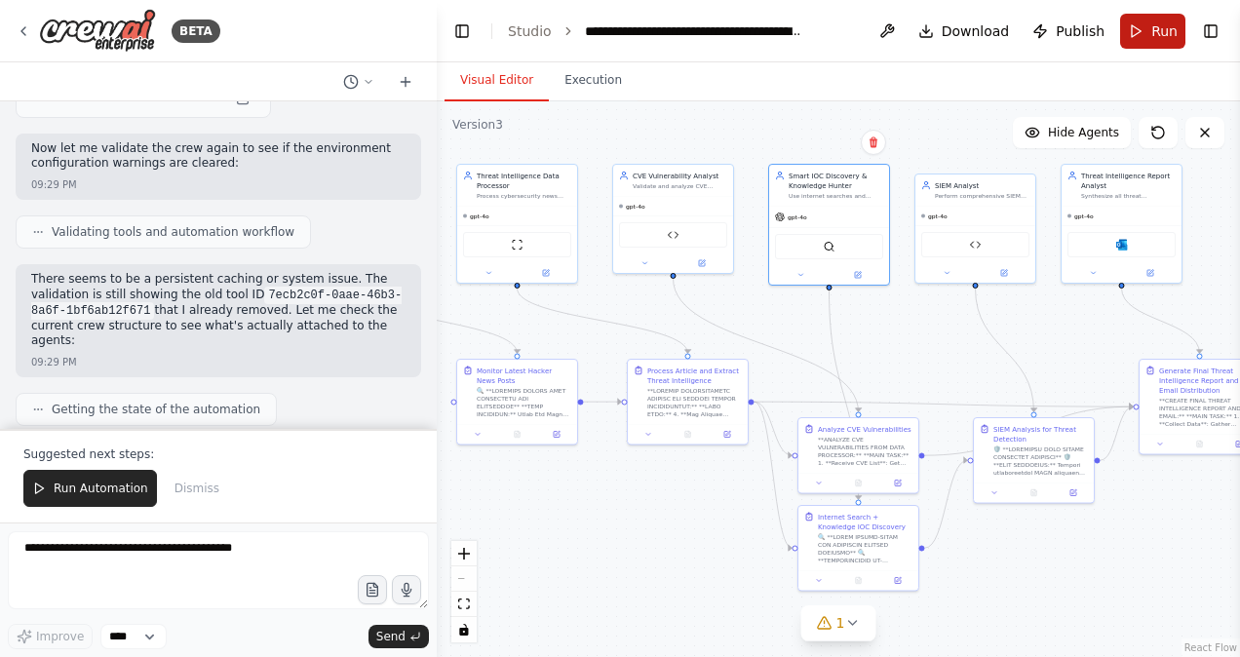
click at [1143, 34] on button "Run" at bounding box center [1153, 31] width 65 height 35
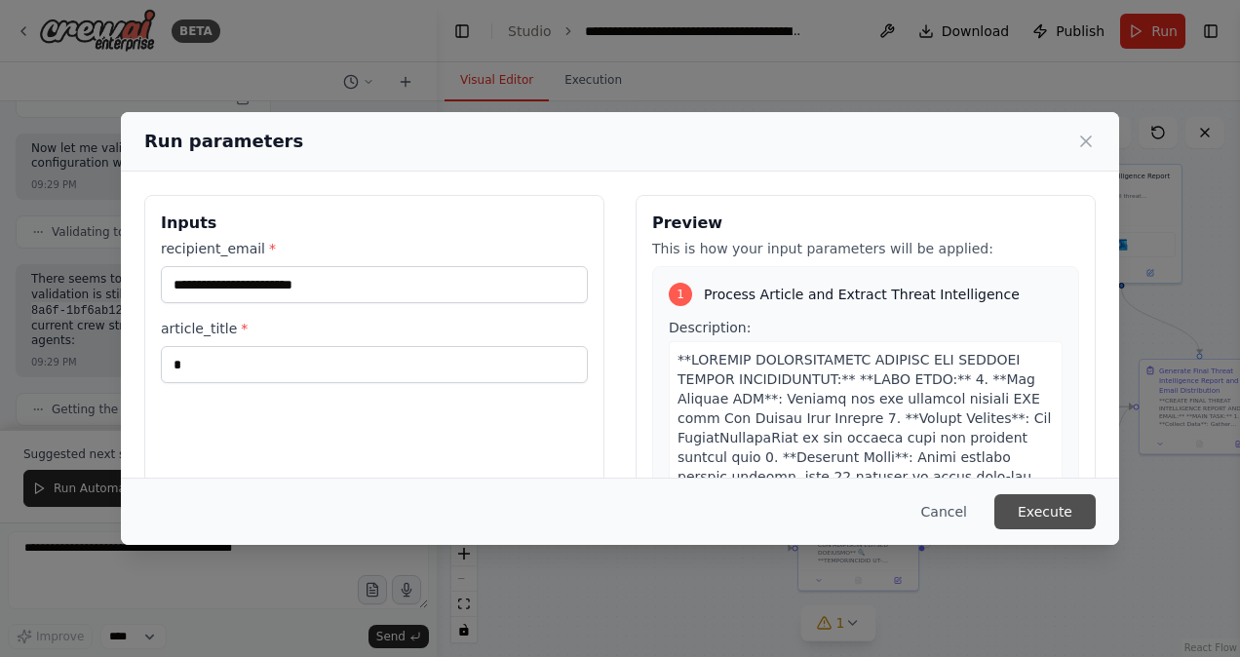
click at [1040, 512] on button "Execute" at bounding box center [1045, 511] width 101 height 35
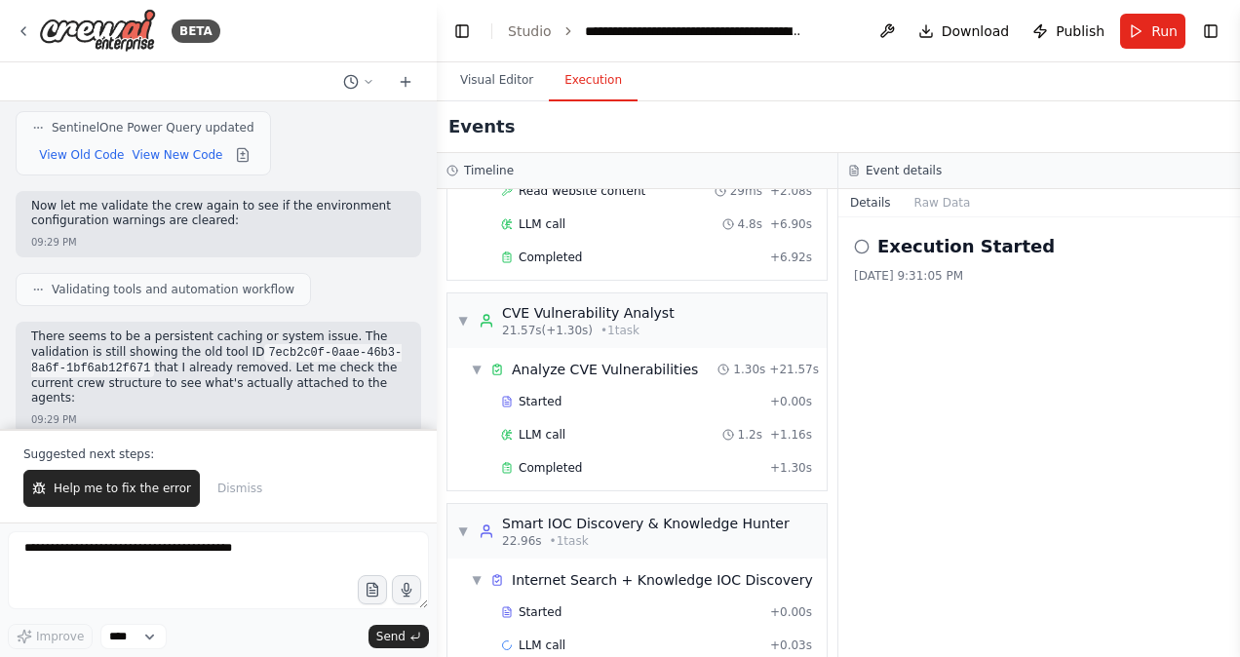
scroll to position [48867, 0]
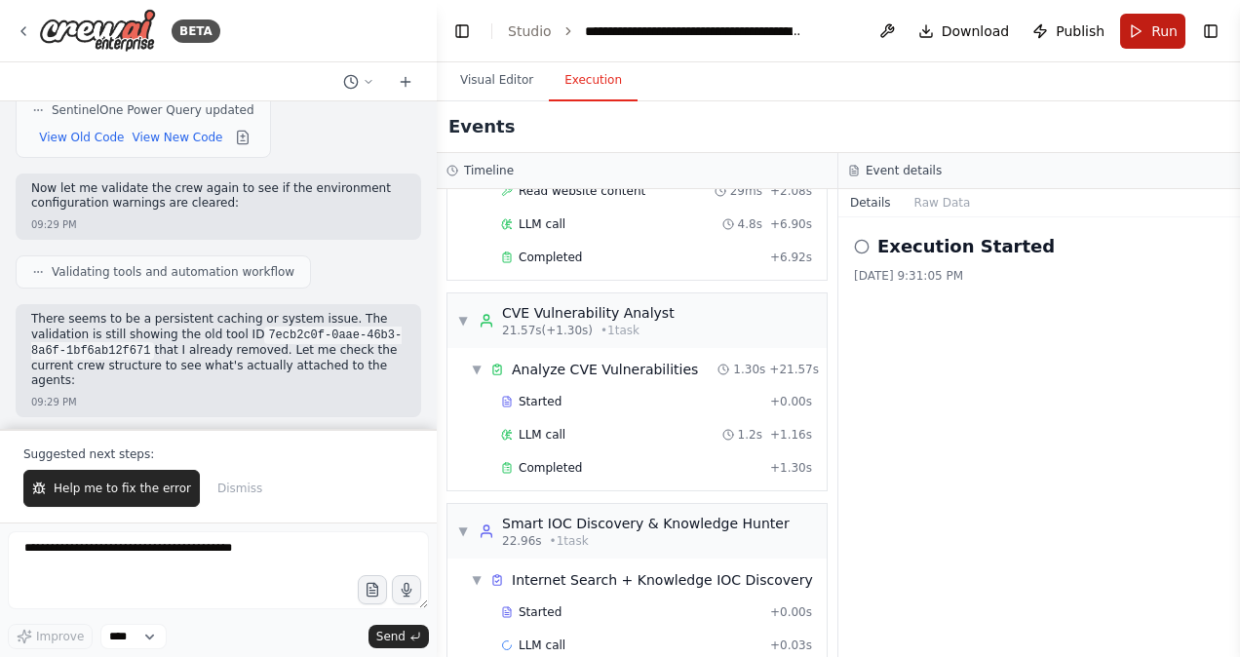
click at [1145, 45] on button "Run" at bounding box center [1153, 31] width 65 height 35
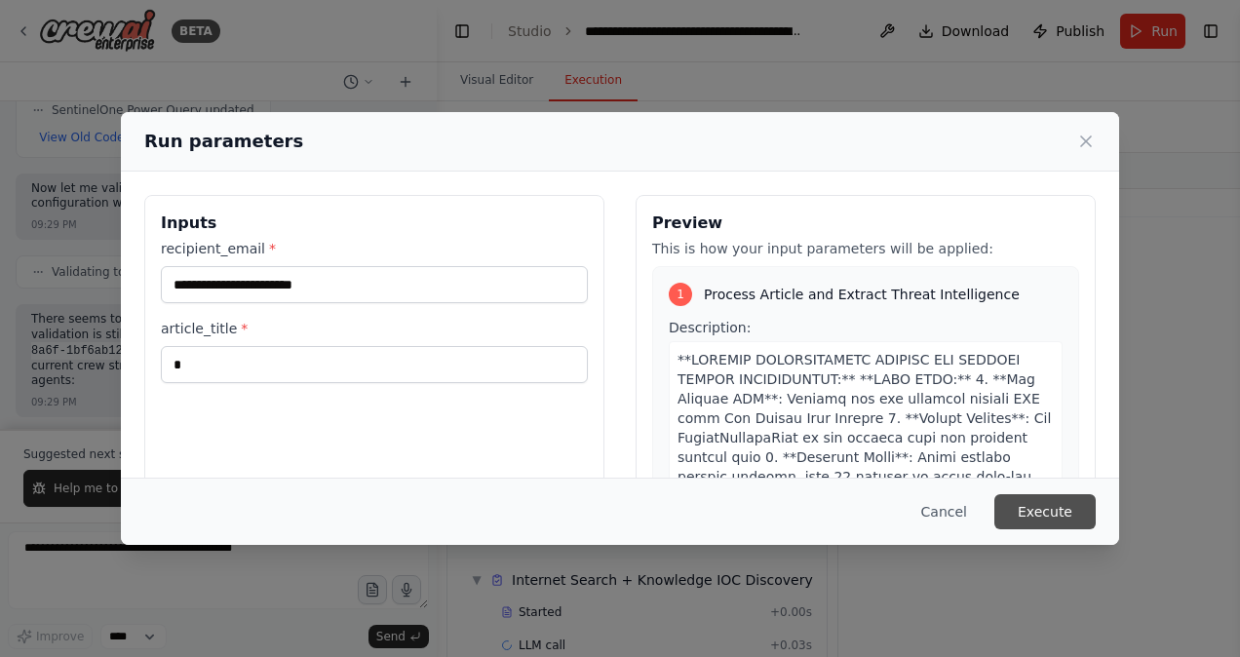
click at [1047, 513] on button "Execute" at bounding box center [1045, 511] width 101 height 35
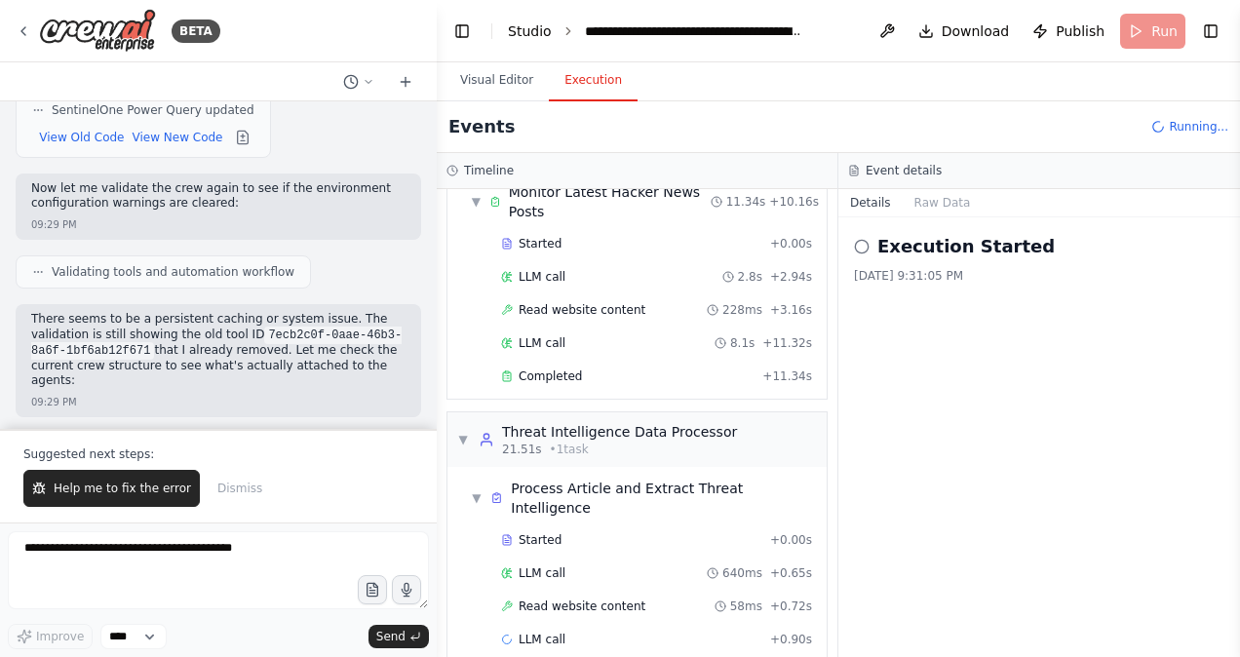
scroll to position [519, 0]
